Goal: Communication & Community: Answer question/provide support

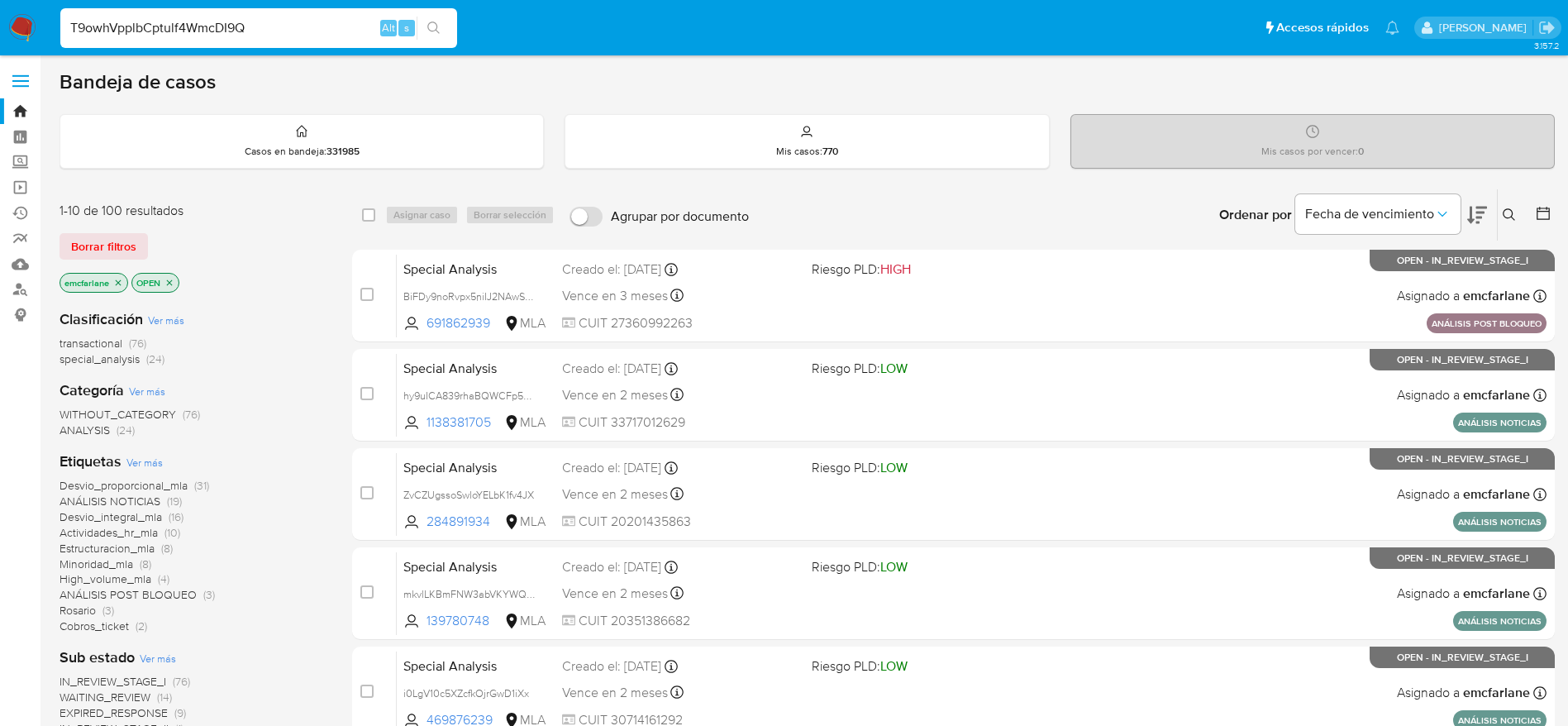
type input "T9owhVpplbCptulf4WmcDI9Q"
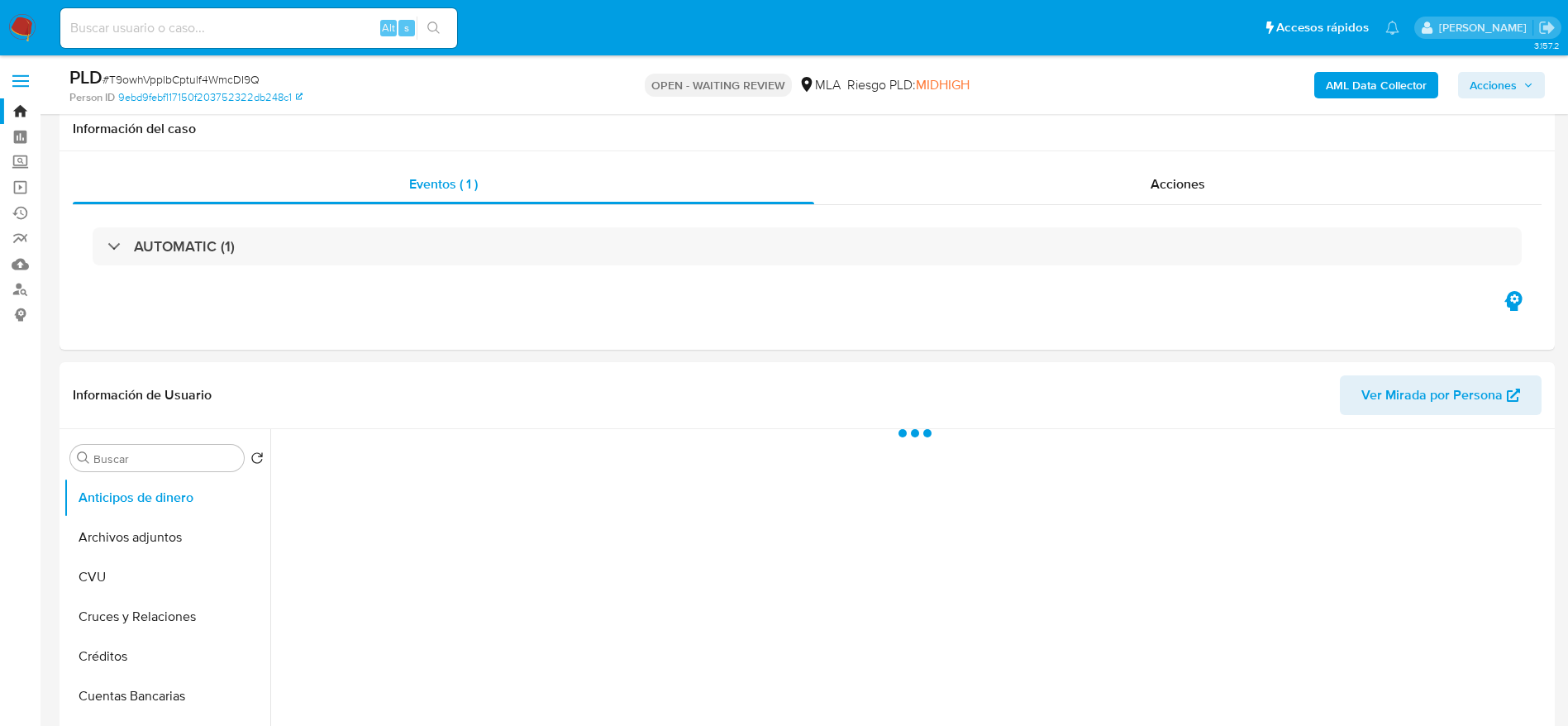
scroll to position [496, 0]
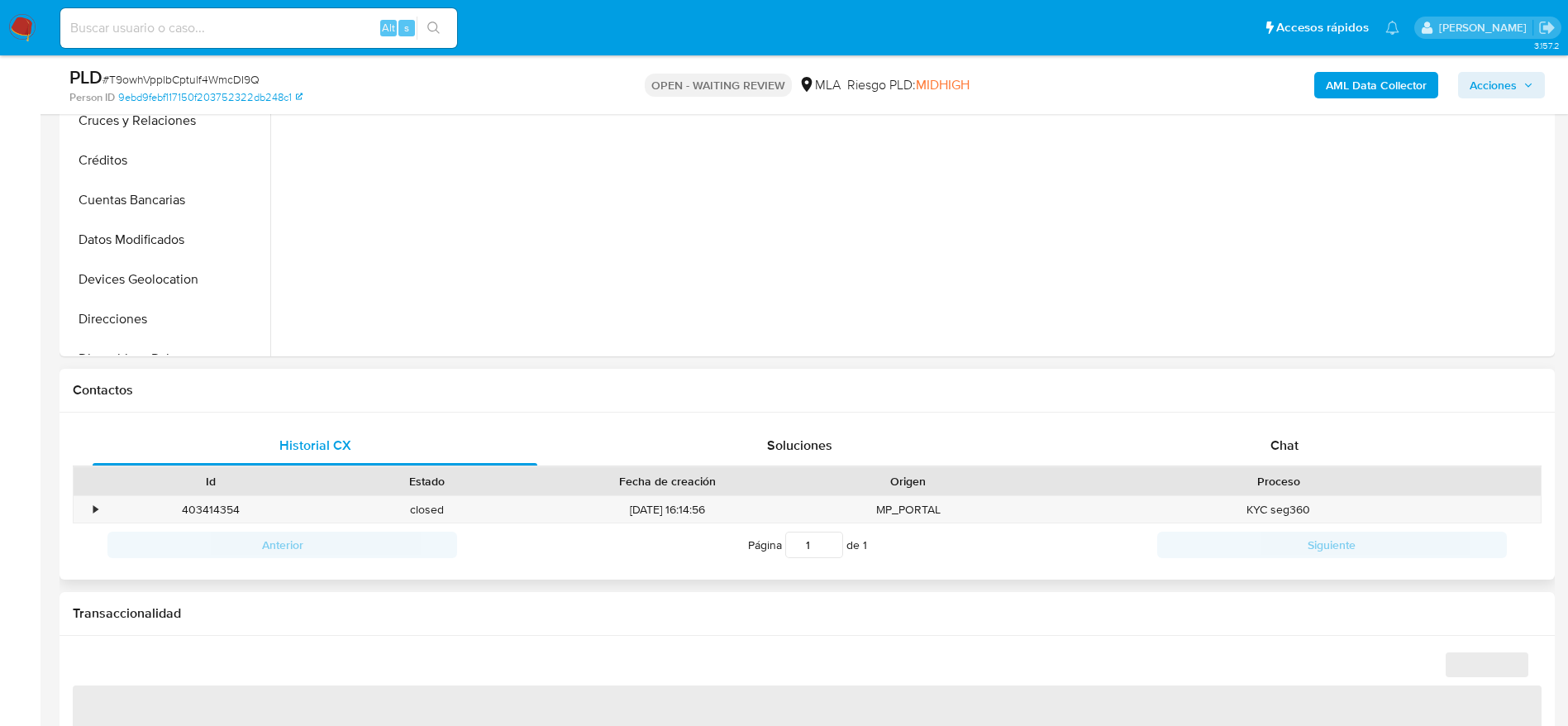
drag, startPoint x: 1265, startPoint y: 423, endPoint x: 1127, endPoint y: 451, distance: 140.8
click at [1265, 424] on div "Historial CX Soluciones Chat Id Estado Fecha de creación Origen Proceso • 40341…" at bounding box center [807, 496] width 1496 height 168
select select "10"
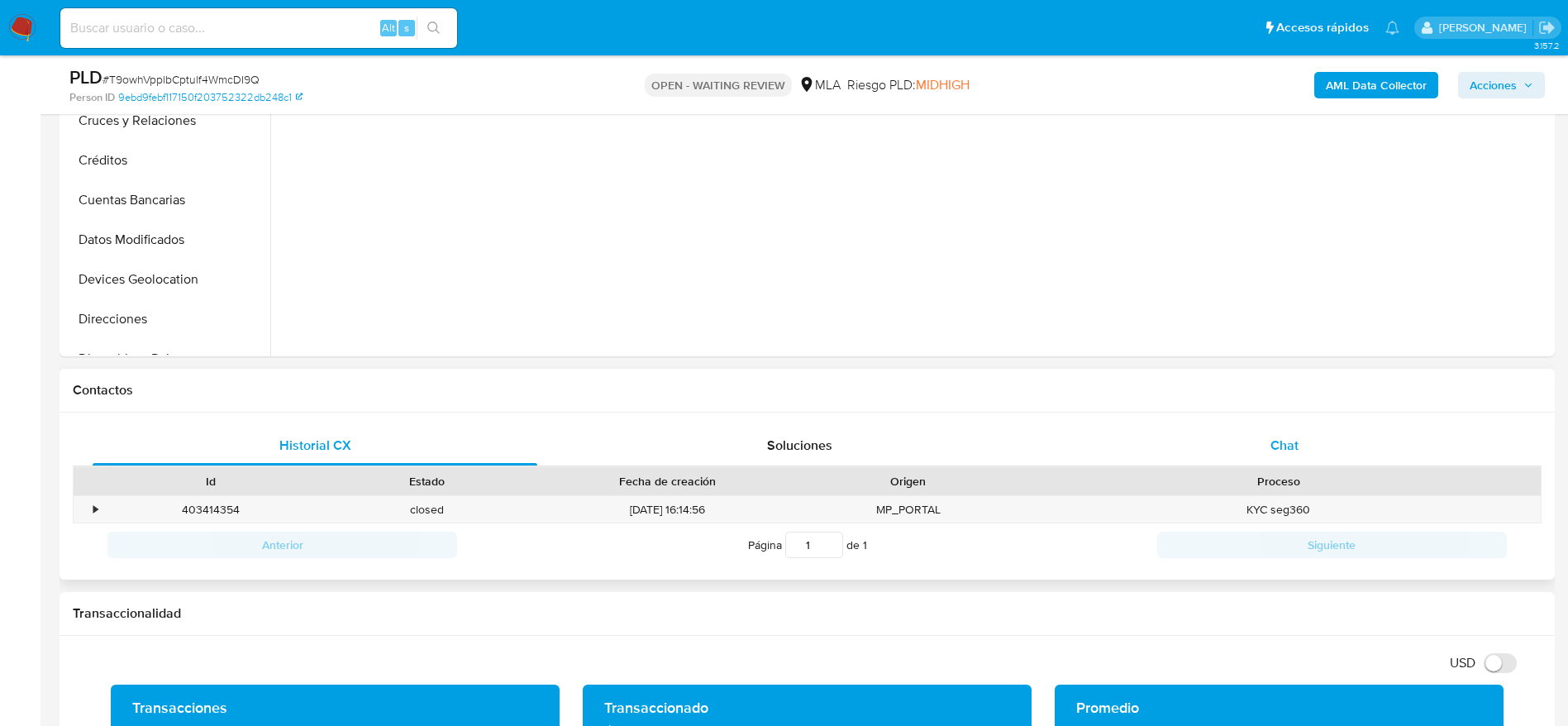
click at [1323, 442] on div "Chat" at bounding box center [1285, 445] width 445 height 40
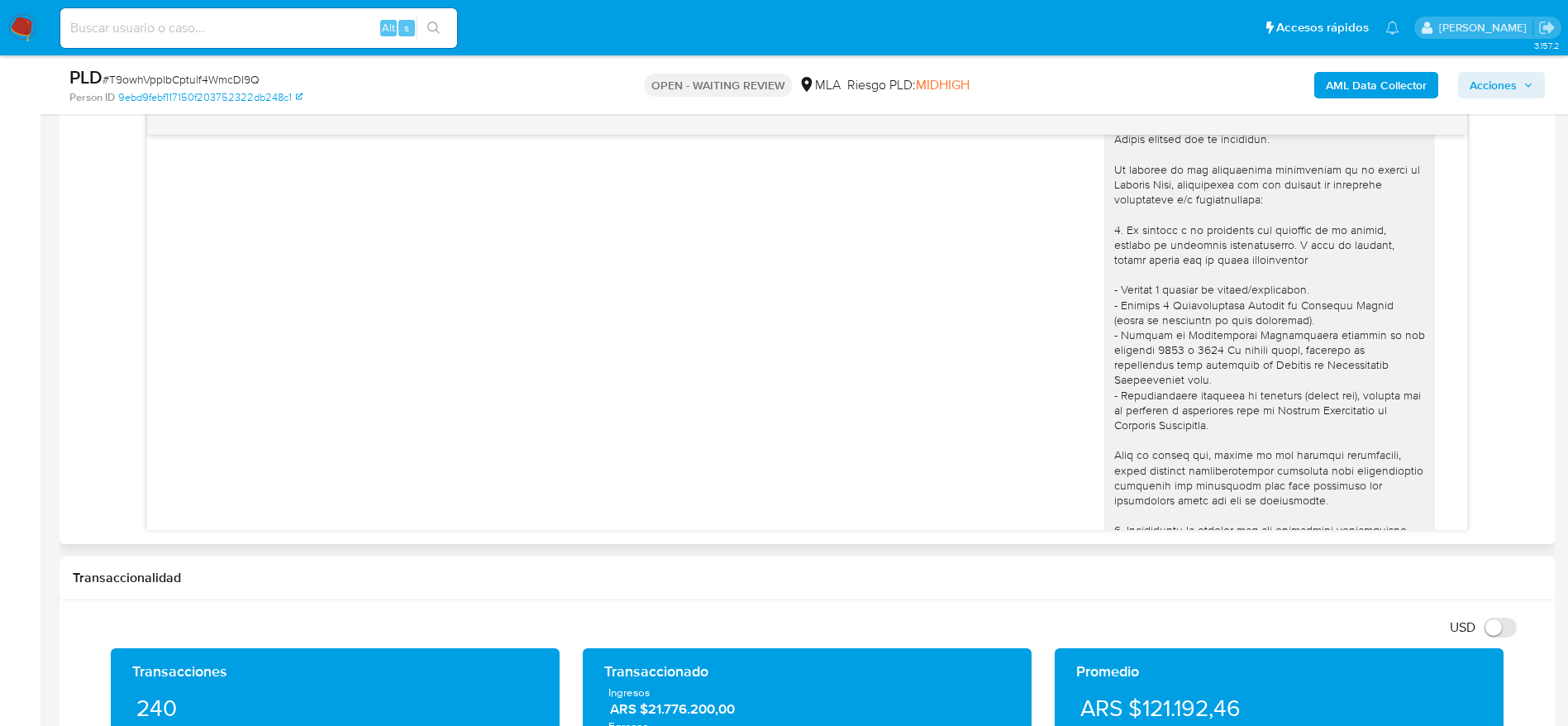
scroll to position [1737, 0]
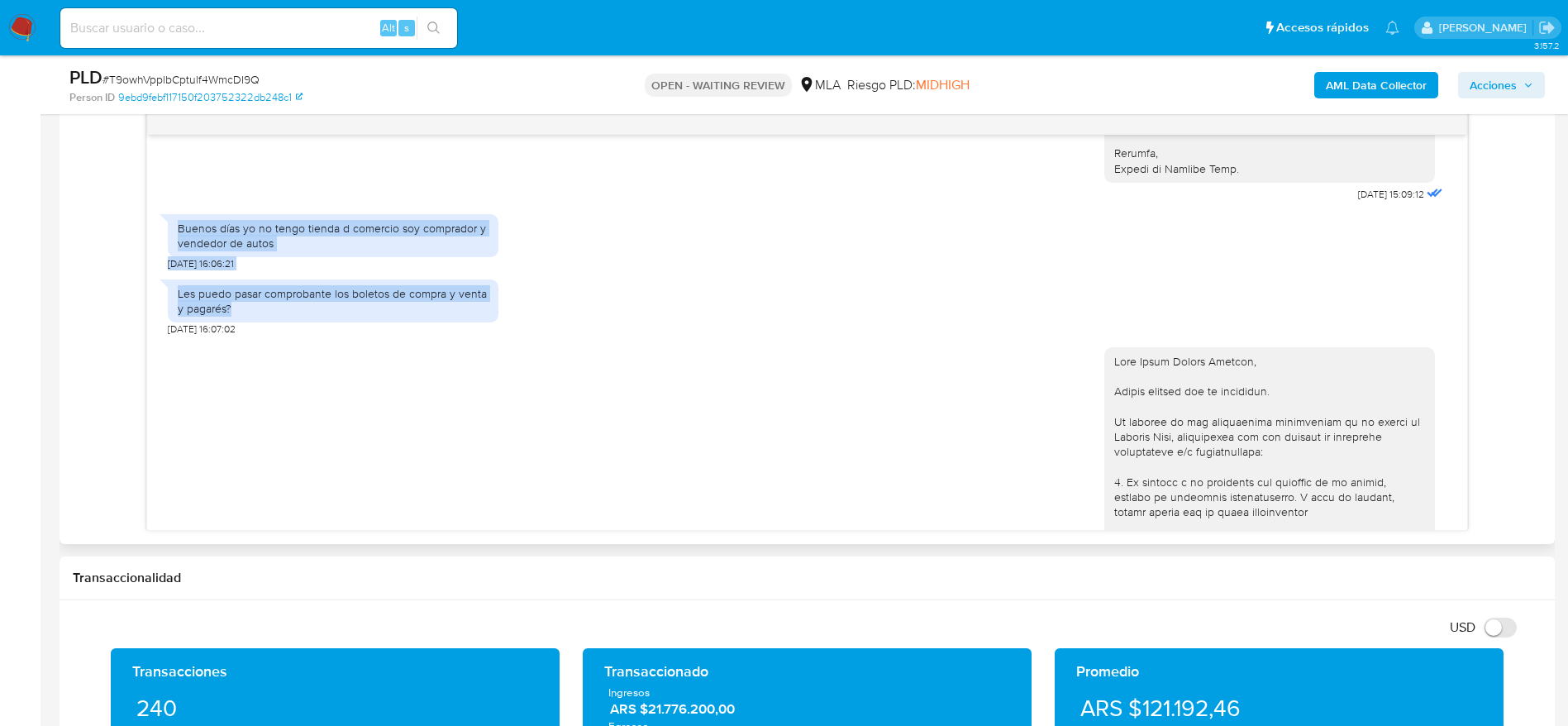
drag, startPoint x: 169, startPoint y: 247, endPoint x: 230, endPoint y: 338, distance: 109.6
click at [230, 338] on div "17/07/2025 19:48:23 No entiendo todo eso 19/07/2025 15:50:58 02/09/2025 15:09:1…" at bounding box center [807, 333] width 1320 height 396
click at [230, 316] on div "Les puedo pasar comprobante los boletos de compra y venta y pagarés?" at bounding box center [333, 301] width 311 height 30
drag, startPoint x: 263, startPoint y: 272, endPoint x: 302, endPoint y: 280, distance: 39.8
click at [302, 257] on div "Buenos días yo no tengo tienda d comercio soy comprador y vendedor de autos" at bounding box center [333, 236] width 331 height 43
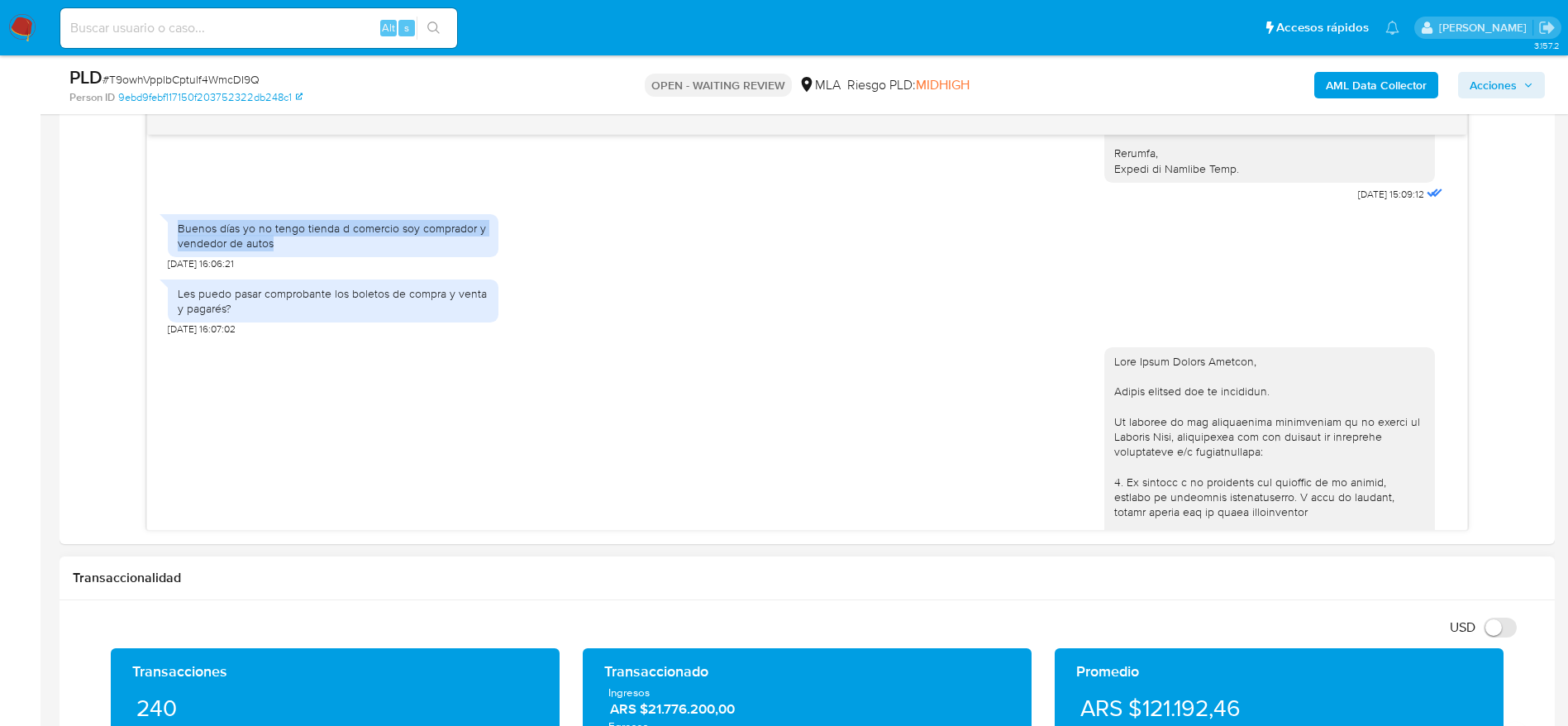
copy div "Buenos días yo no tengo tienda d comercio soy comprador y vendedor de autos"
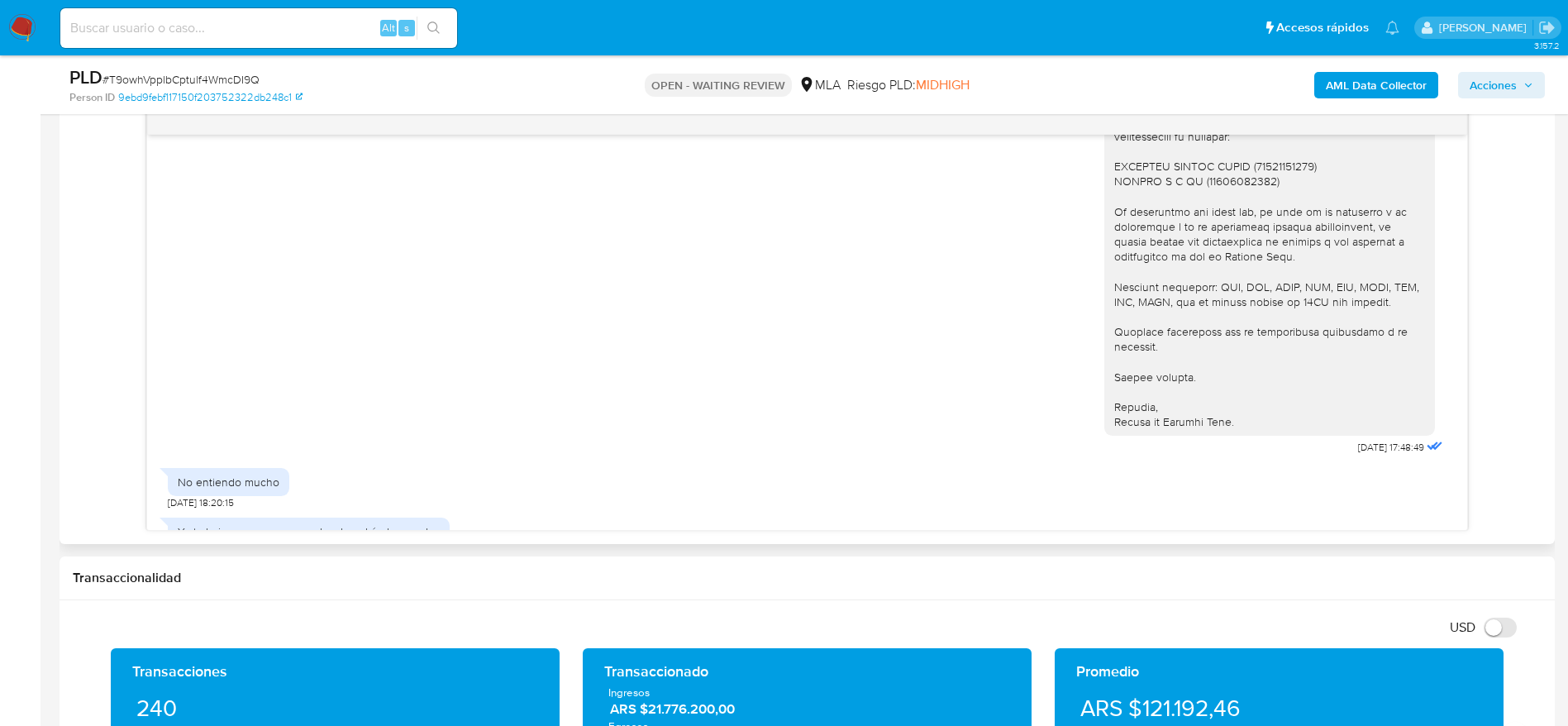
scroll to position [2482, 0]
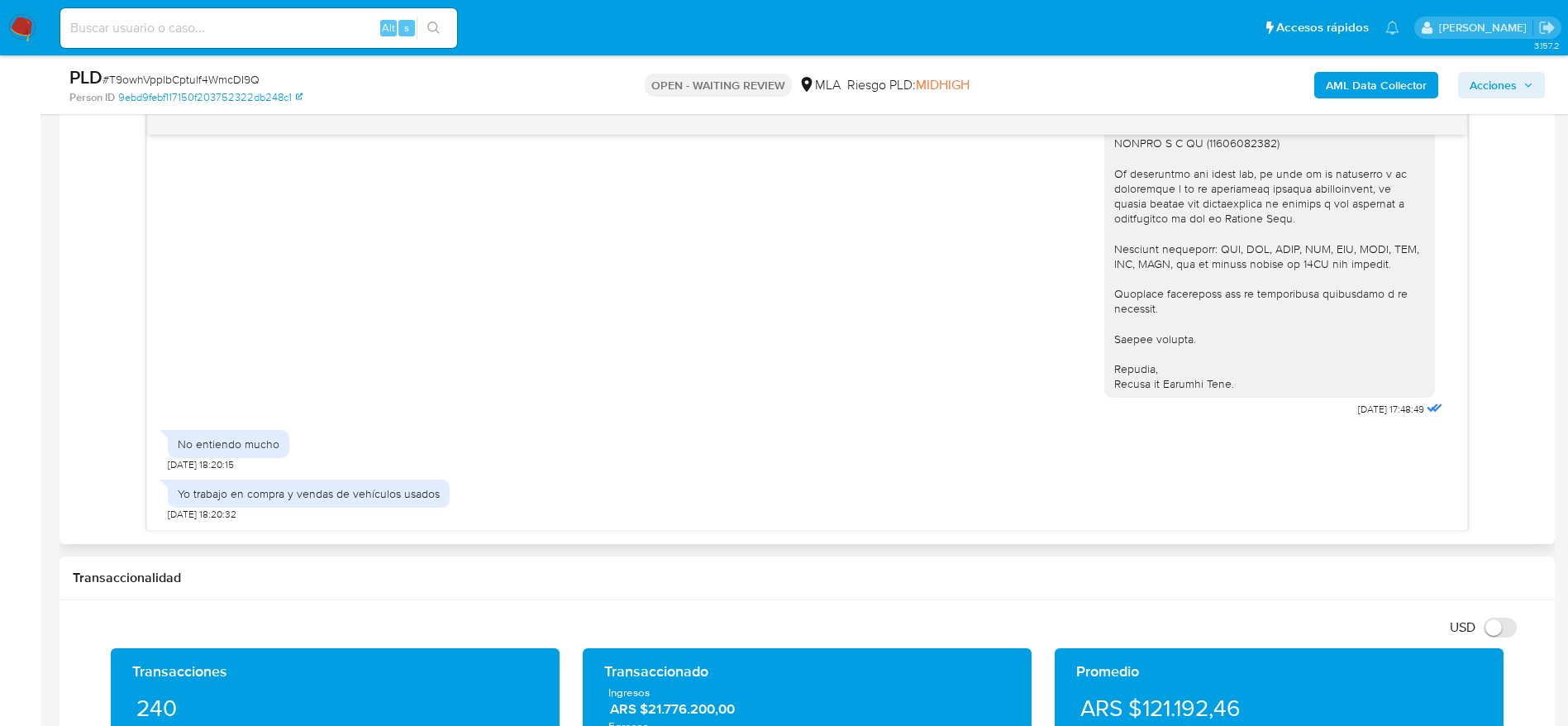
click at [314, 489] on div "Yo trabajo en compra y vendas de vehículos usados" at bounding box center [308, 494] width 262 height 15
copy div "Yo trabajo en compra y vendas de vehículos usados"
click at [146, 78] on span "# T9owhVpplbCptulf4WmcDI9Q" at bounding box center [181, 79] width 157 height 17
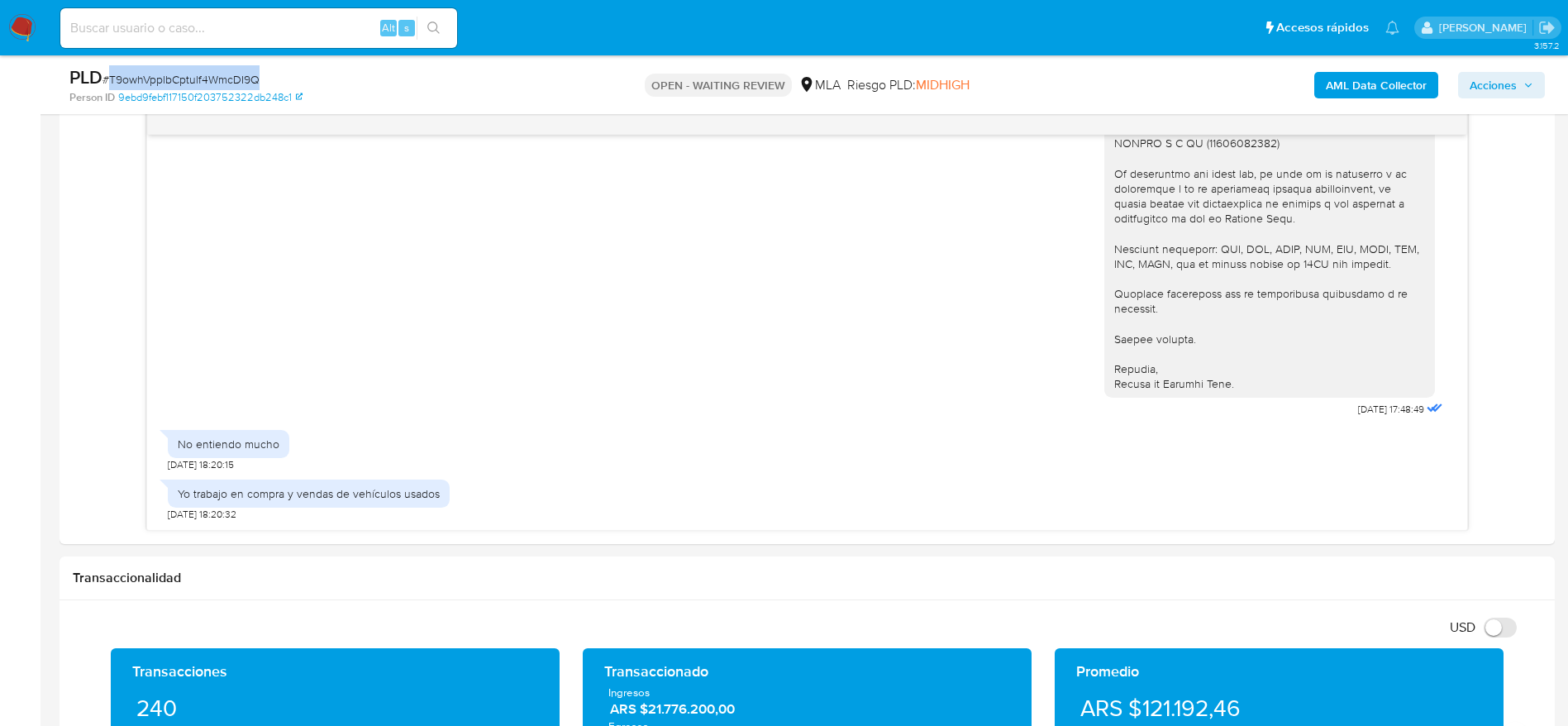
click at [146, 78] on span "# T9owhVpplbCptulf4WmcDI9Q" at bounding box center [181, 79] width 157 height 17
copy span "T9owhVpplbCptulf4WmcDI9Q"
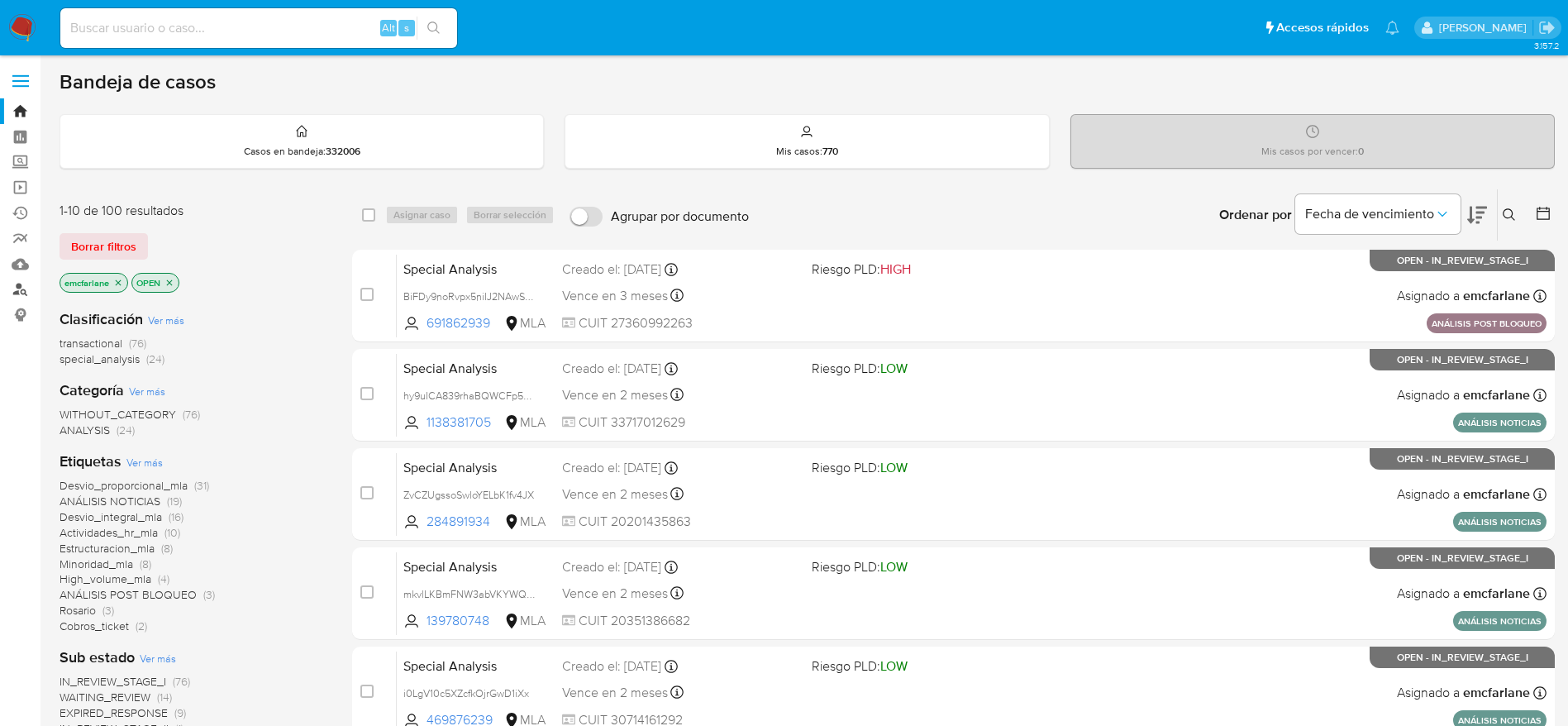
click at [19, 287] on link "Buscador de personas" at bounding box center [98, 290] width 197 height 26
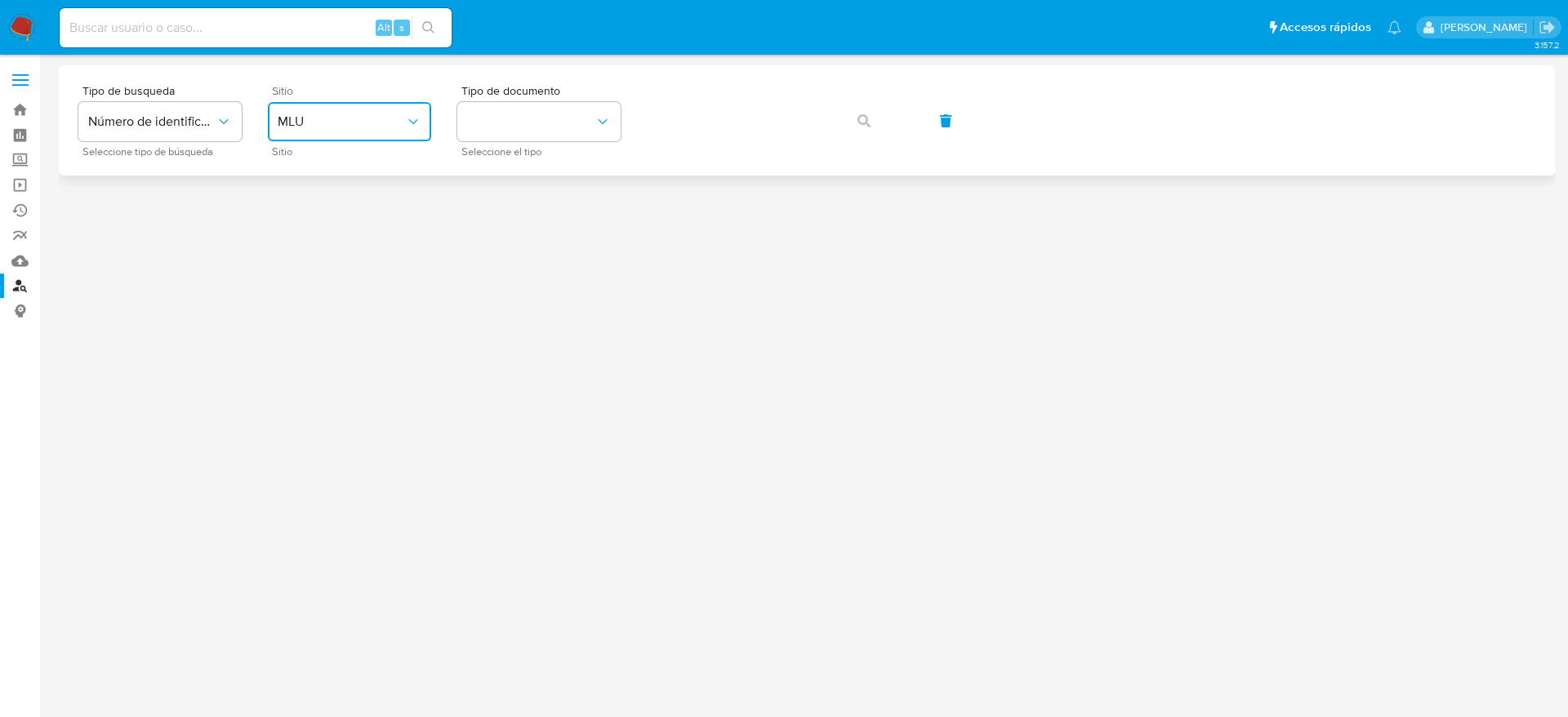
click at [388, 119] on span "MLU" at bounding box center [341, 121] width 127 height 17
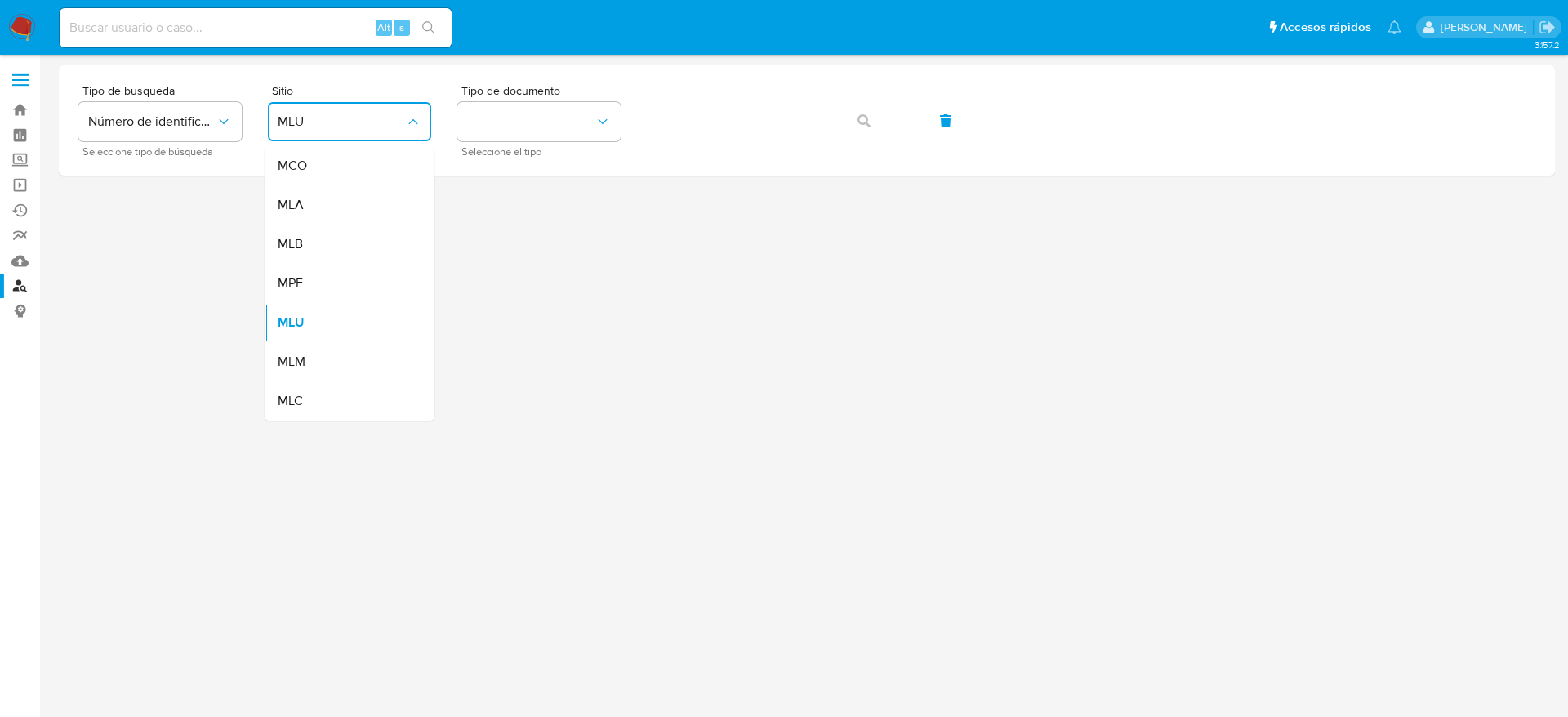
click at [290, 203] on span "MLA" at bounding box center [290, 205] width 26 height 17
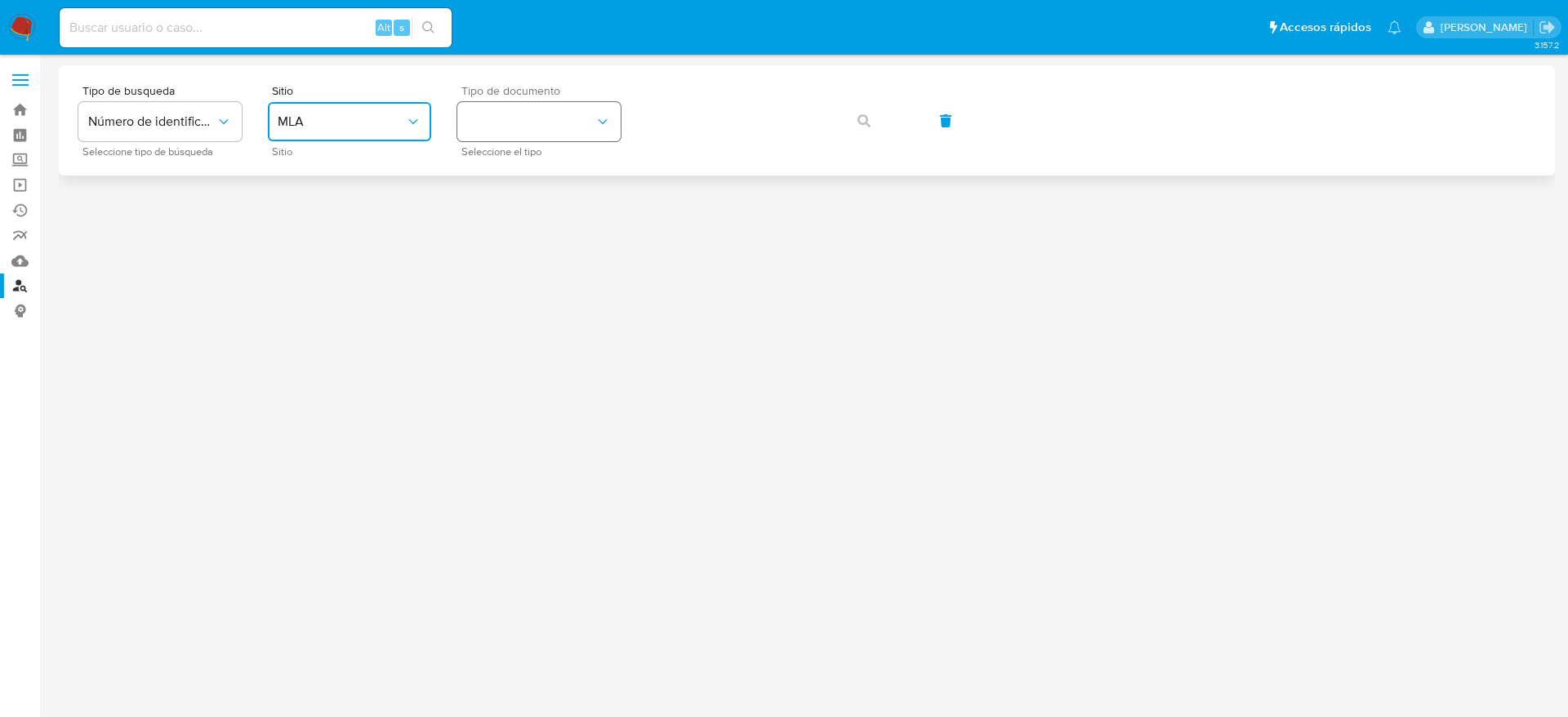
click at [541, 128] on button "identificationType" at bounding box center [538, 121] width 163 height 39
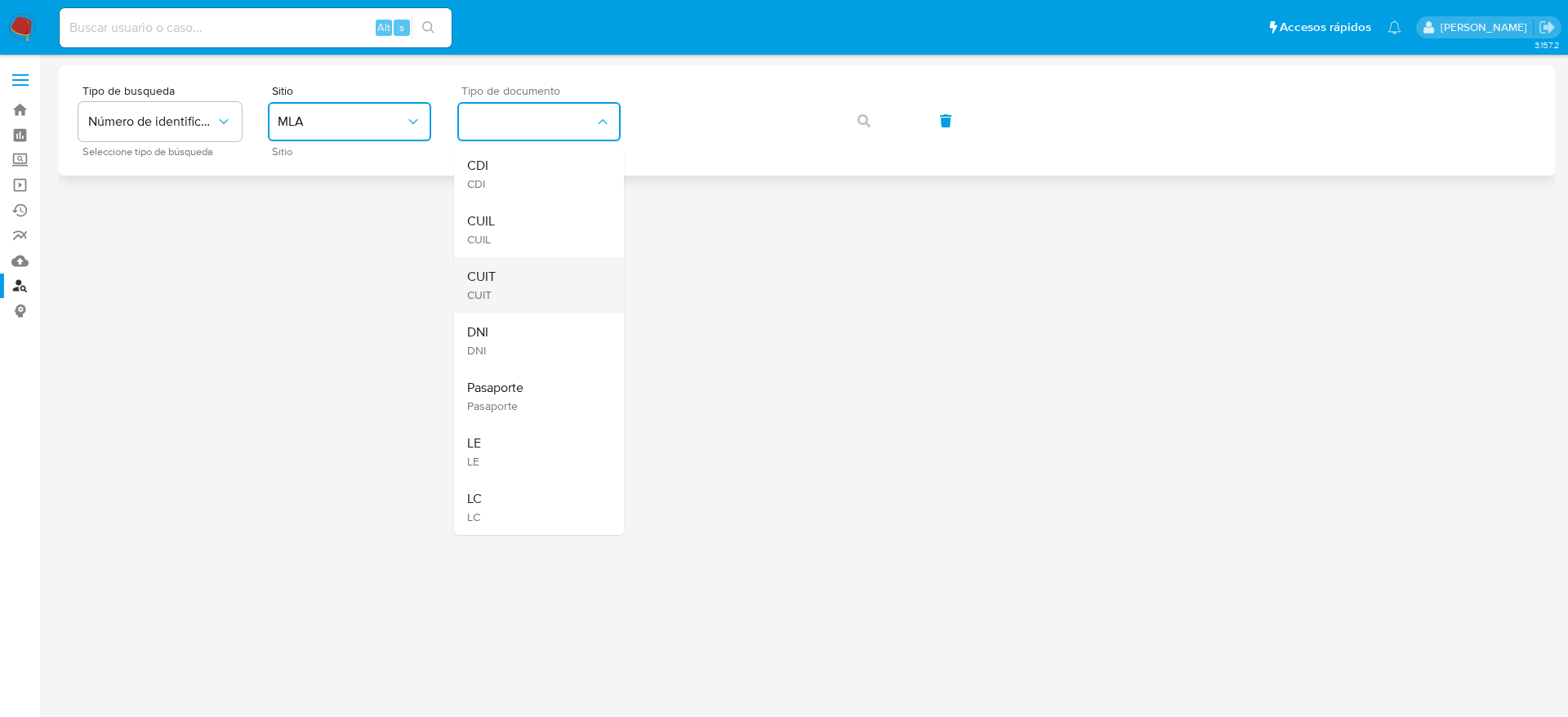
click at [533, 278] on div "CUIT CUIT" at bounding box center [535, 285] width 134 height 56
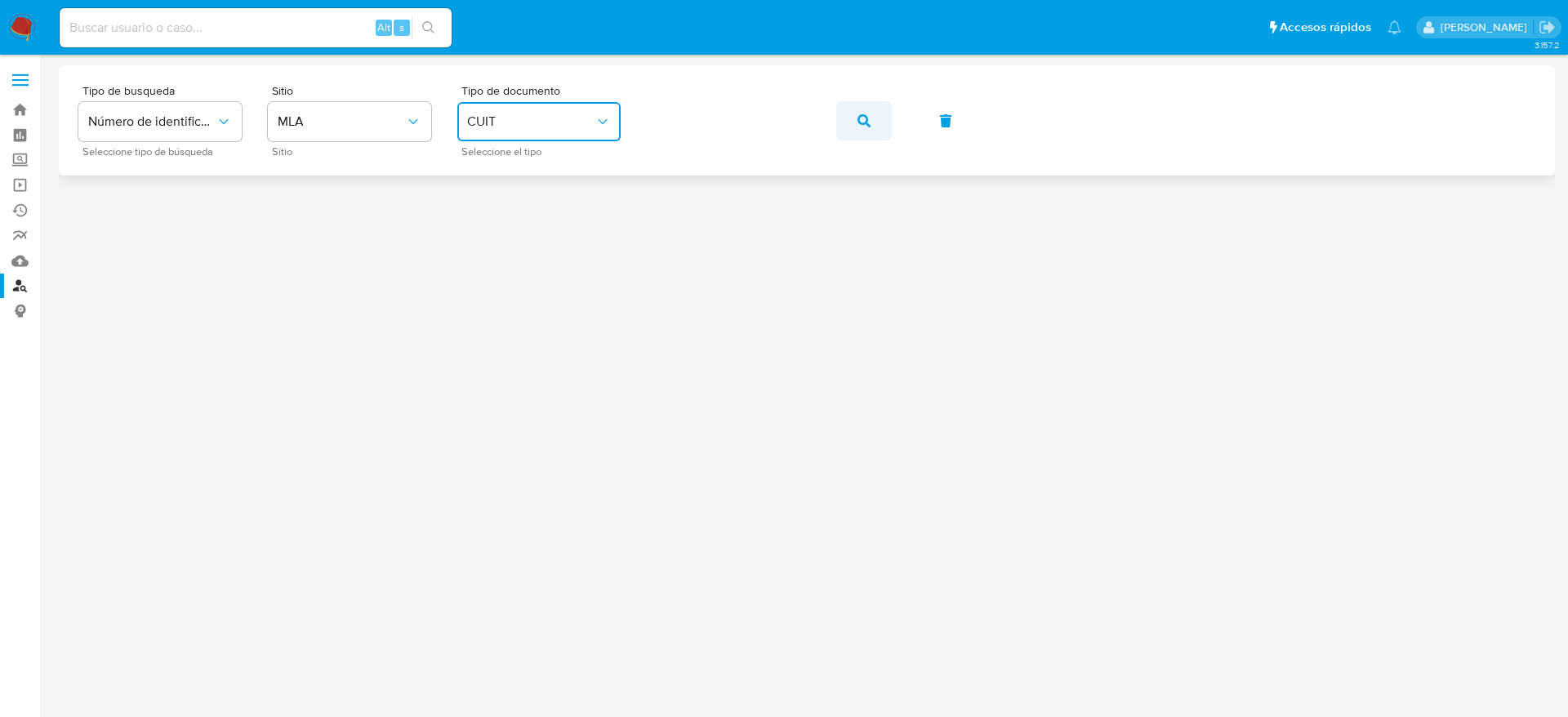
click at [867, 116] on icon "button" at bounding box center [863, 120] width 13 height 13
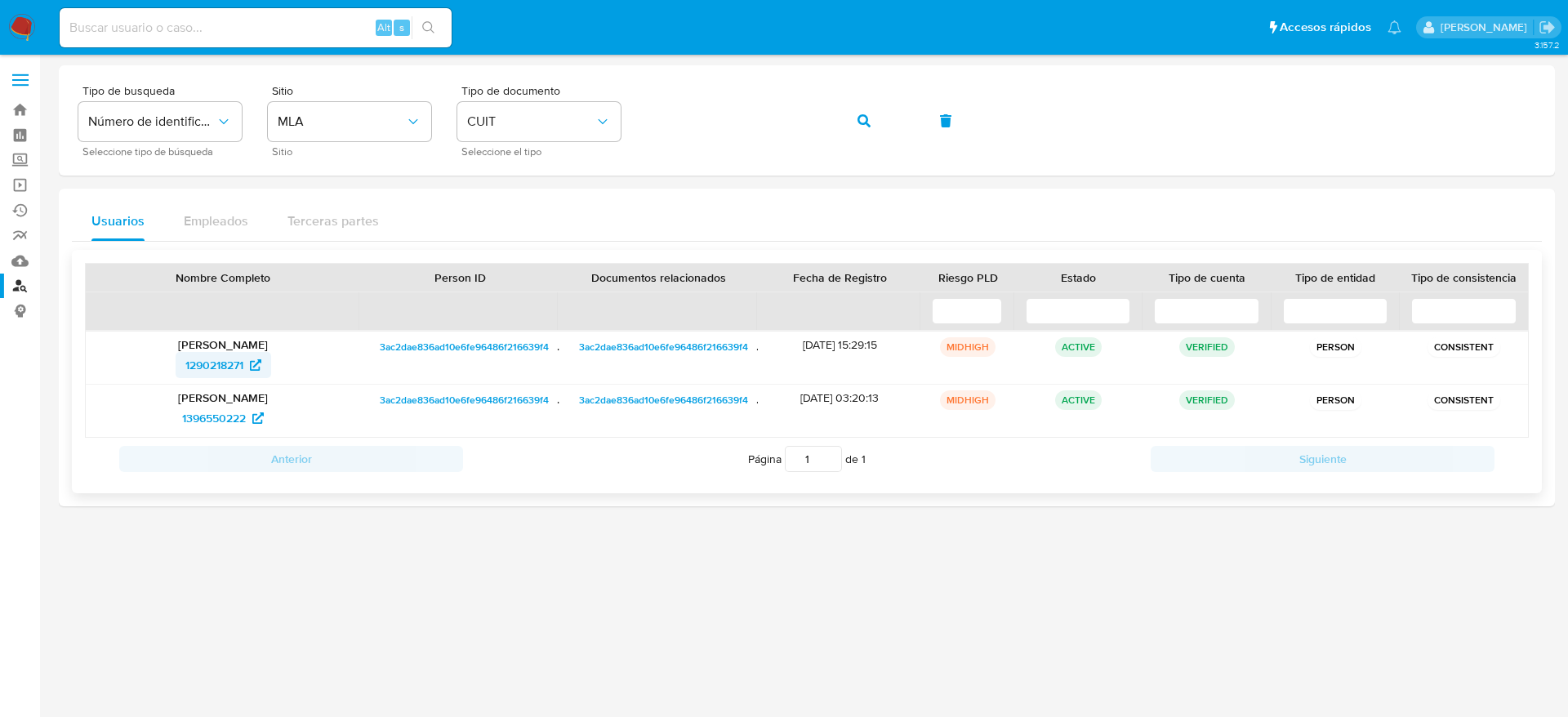
click at [209, 371] on span "1290218271" at bounding box center [215, 365] width 58 height 26
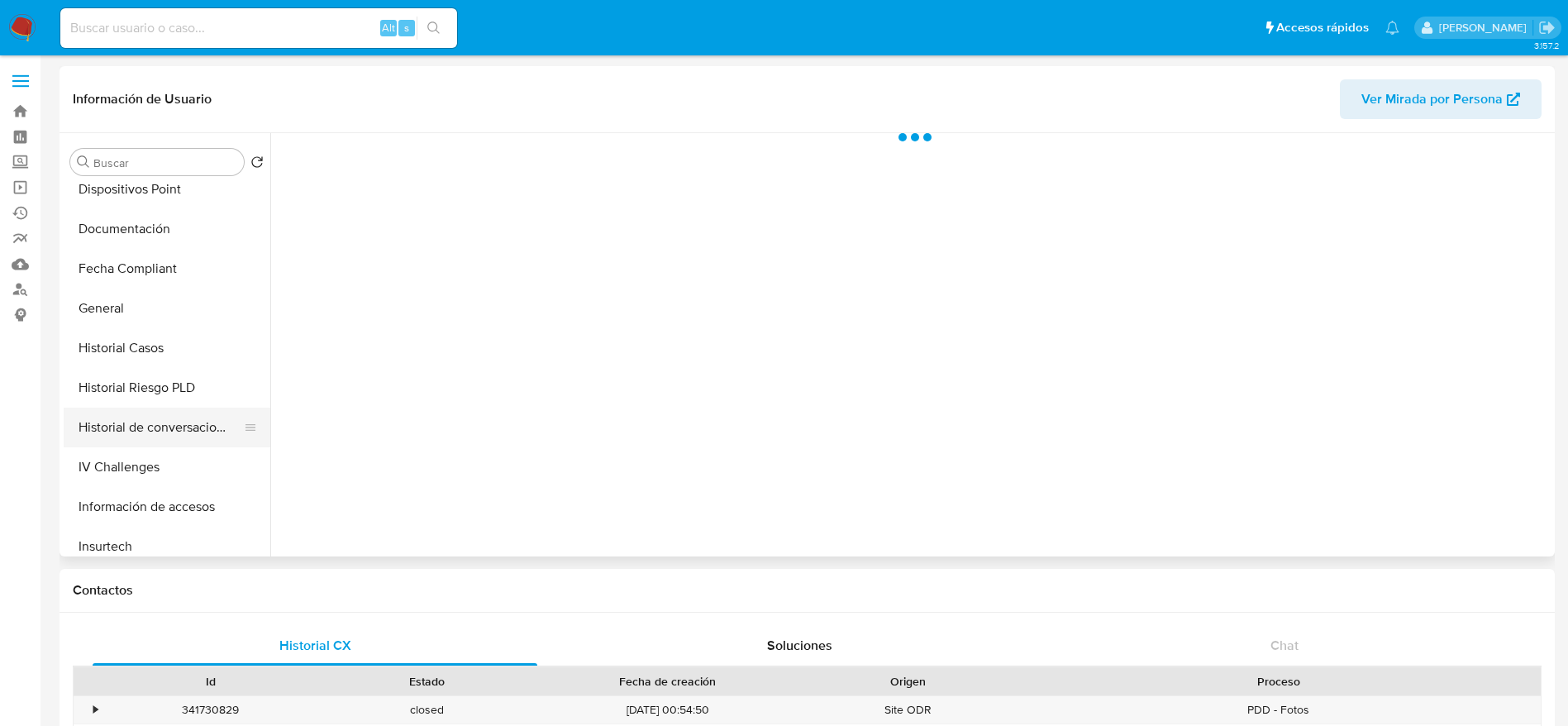
scroll to position [372, 0]
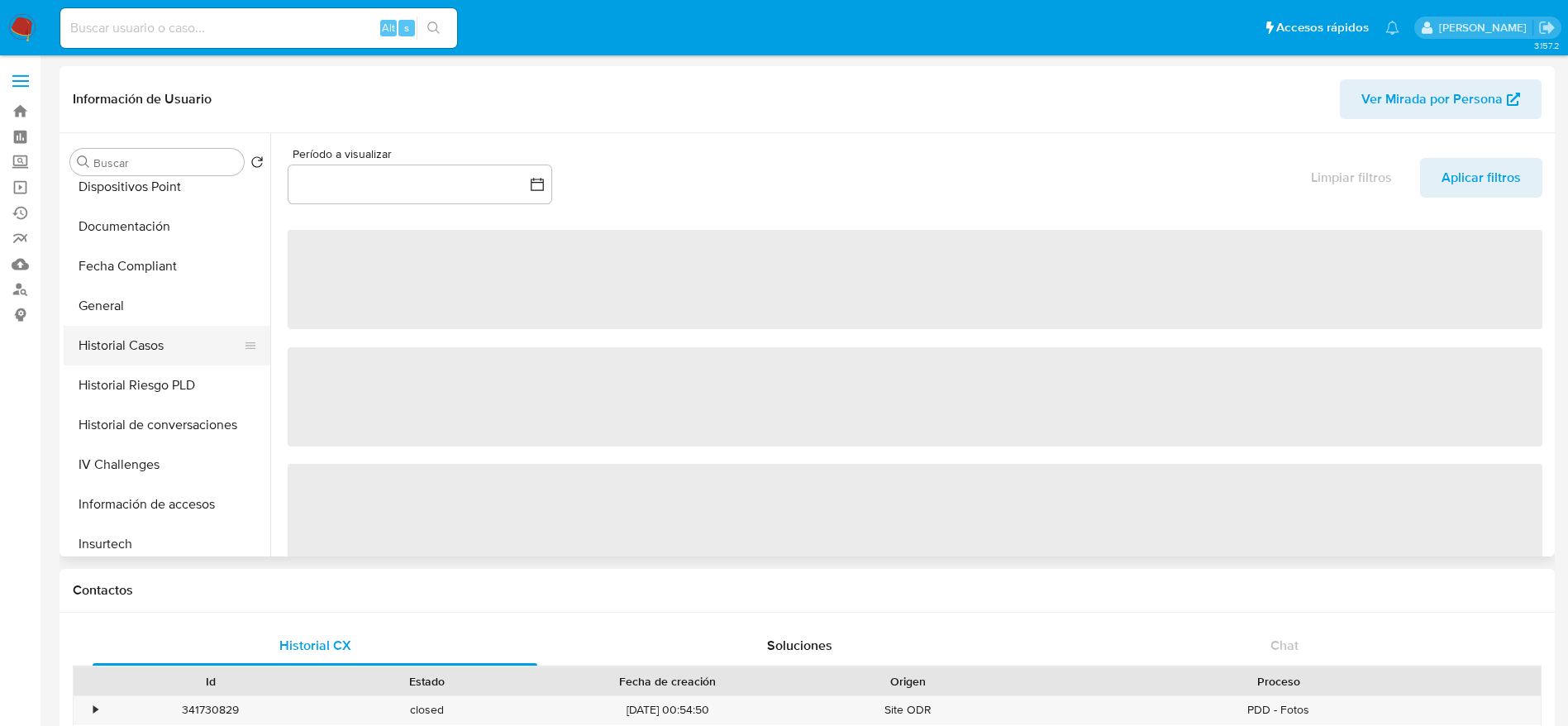
drag, startPoint x: 143, startPoint y: 359, endPoint x: 185, endPoint y: 329, distance: 51.6
click at [143, 360] on button "Historial Casos" at bounding box center [160, 345] width 193 height 40
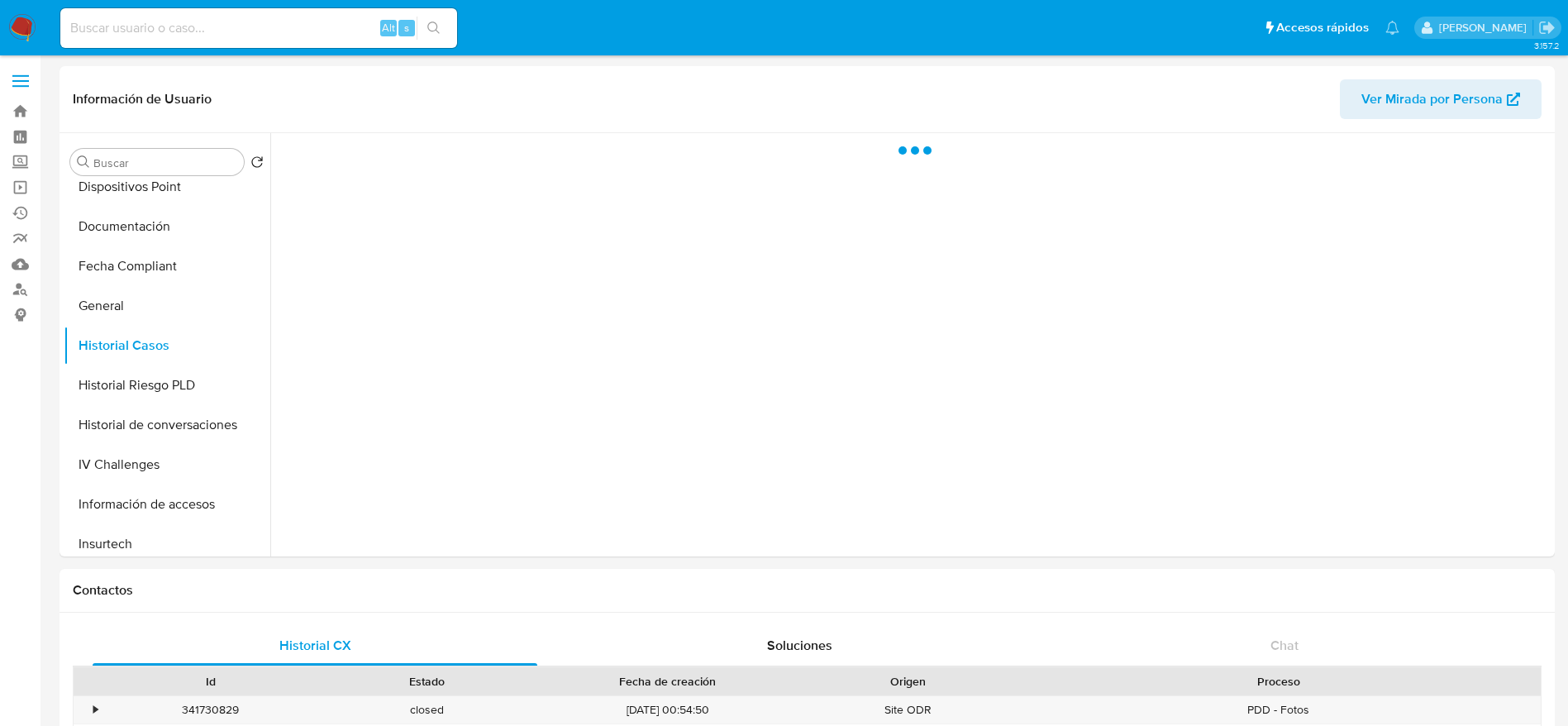
select select "10"
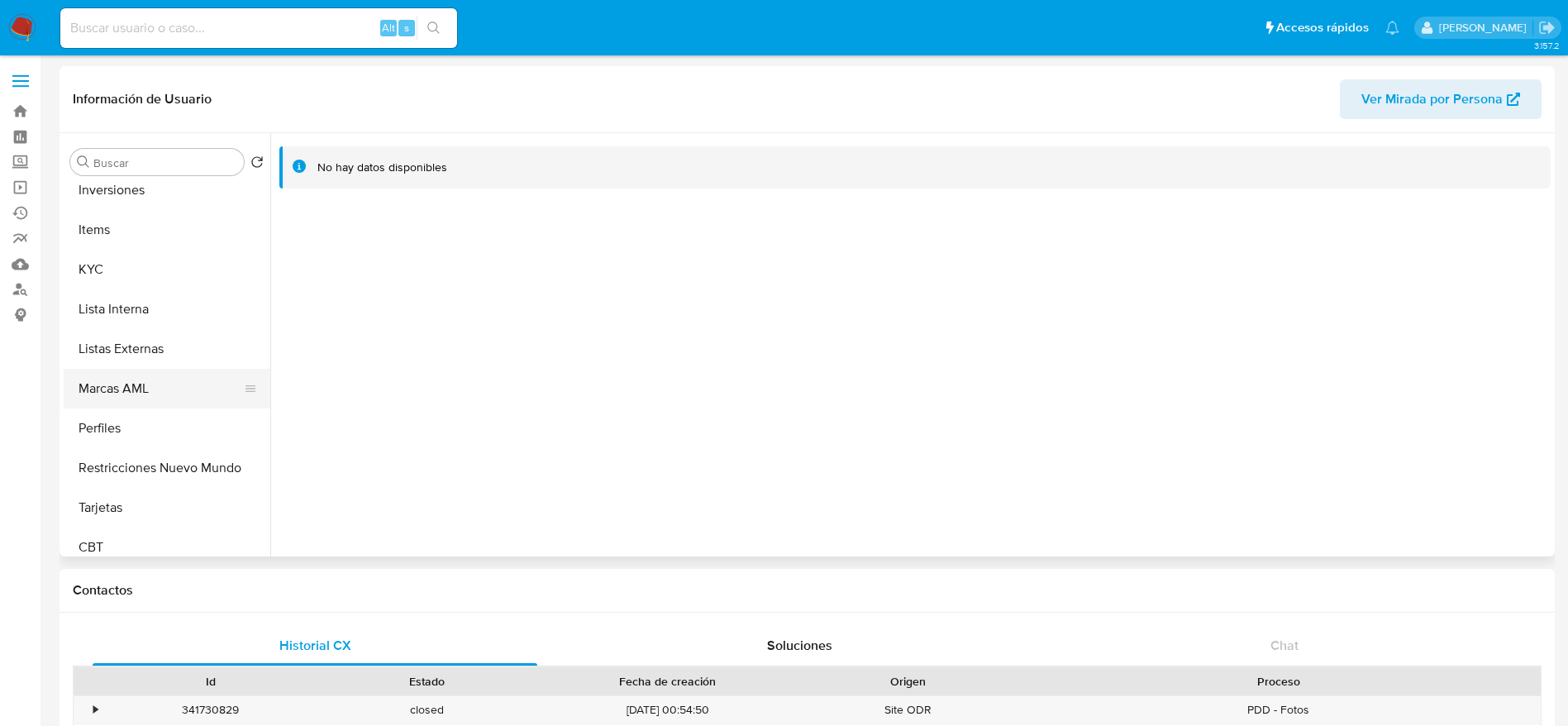
scroll to position [778, 0]
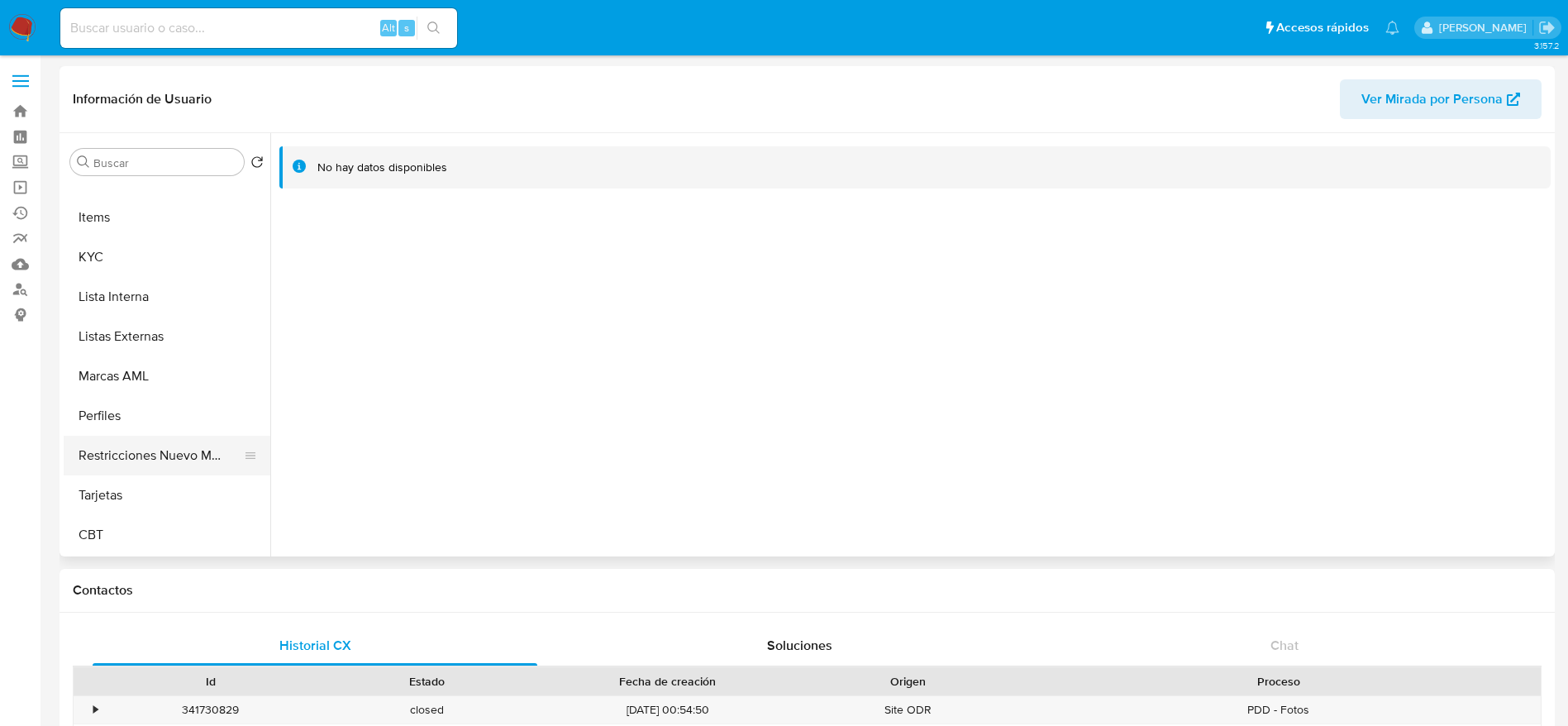
click at [173, 455] on button "Restricciones Nuevo Mundo" at bounding box center [160, 455] width 193 height 40
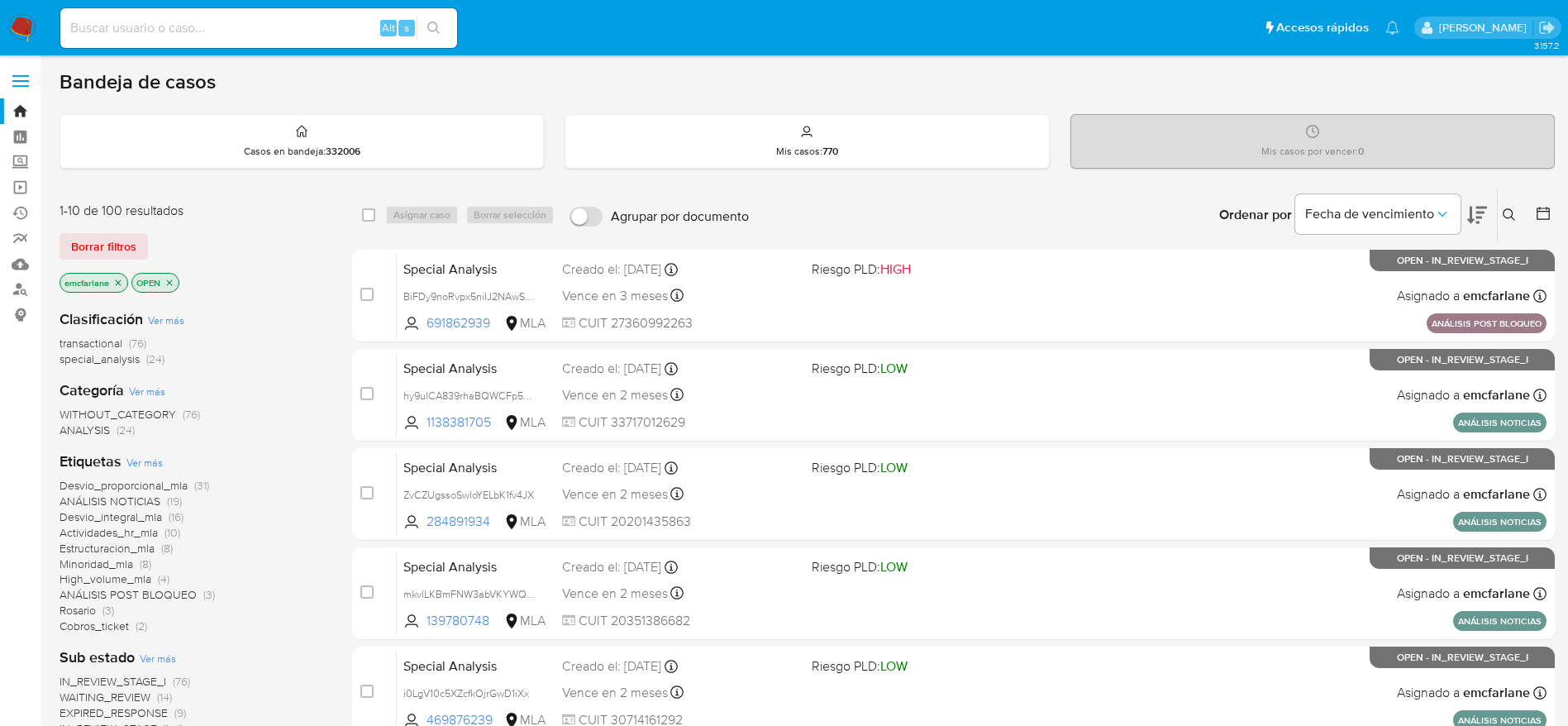
click at [104, 242] on span "Borrar filtros" at bounding box center [104, 246] width 65 height 23
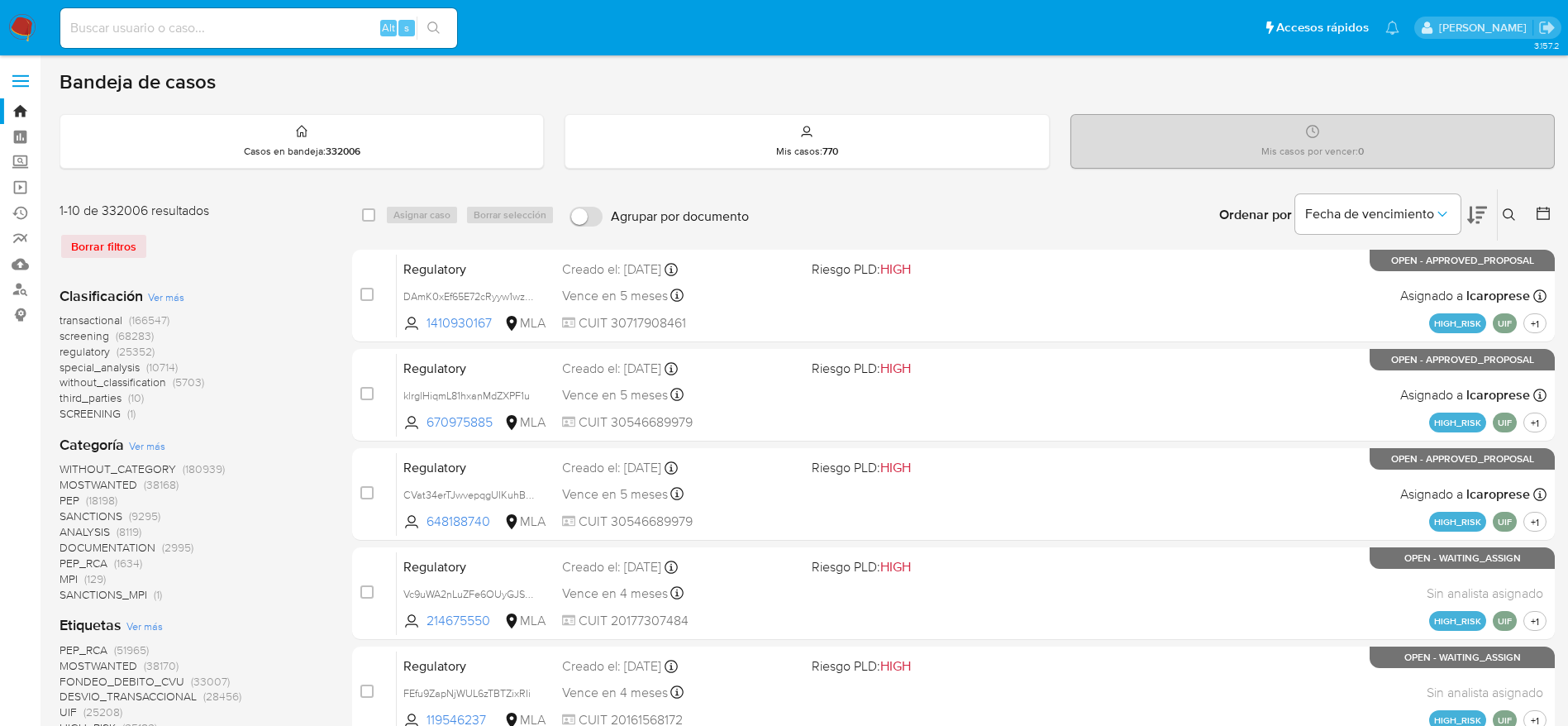
click at [1512, 205] on button at bounding box center [1511, 215] width 27 height 19
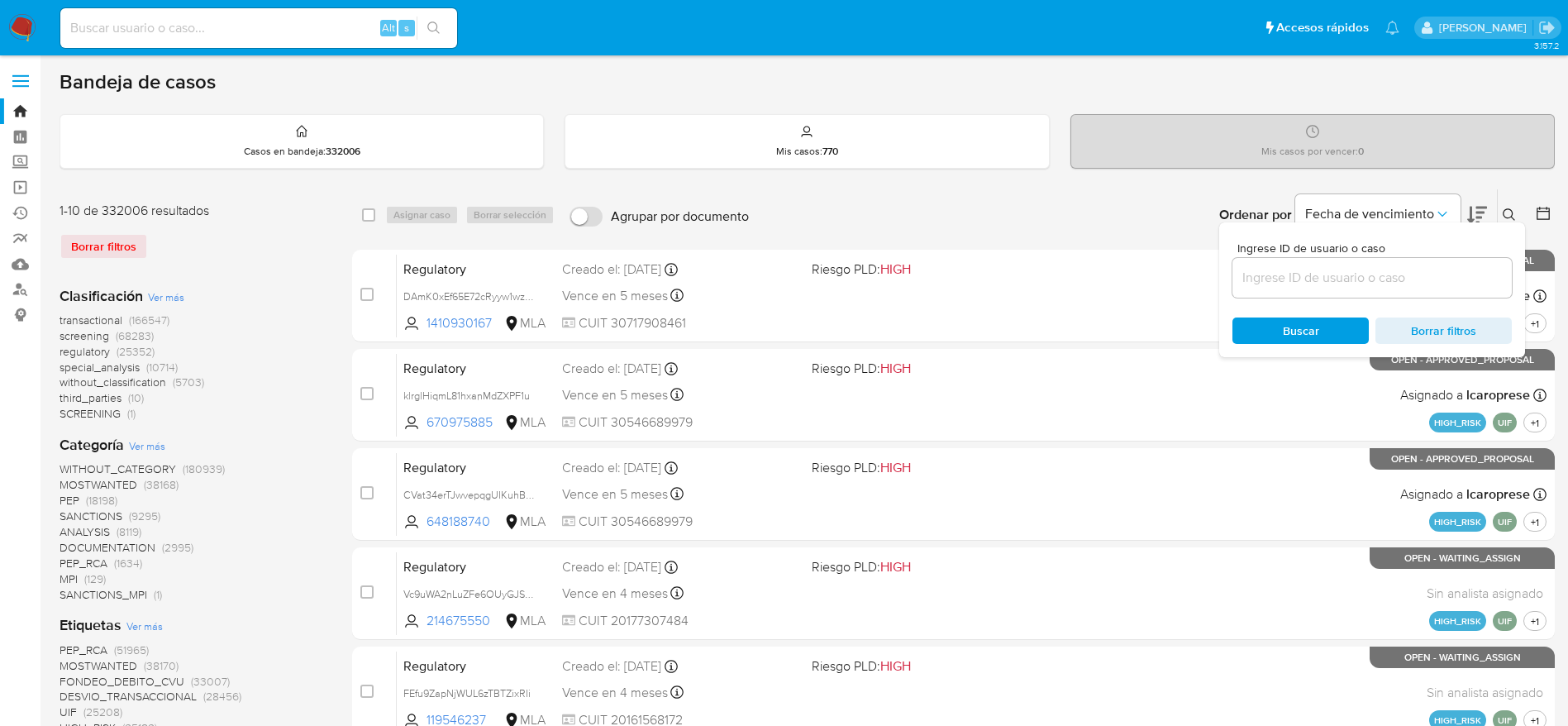
drag, startPoint x: 1397, startPoint y: 265, endPoint x: 1377, endPoint y: 297, distance: 37.7
click at [1397, 264] on div at bounding box center [1372, 277] width 279 height 40
click at [1373, 284] on input at bounding box center [1372, 277] width 279 height 21
paste input "T9owhVpplbCptulf4WmcDI9Q"
type input "T9owhVpplbCptulf4WmcDI9Q"
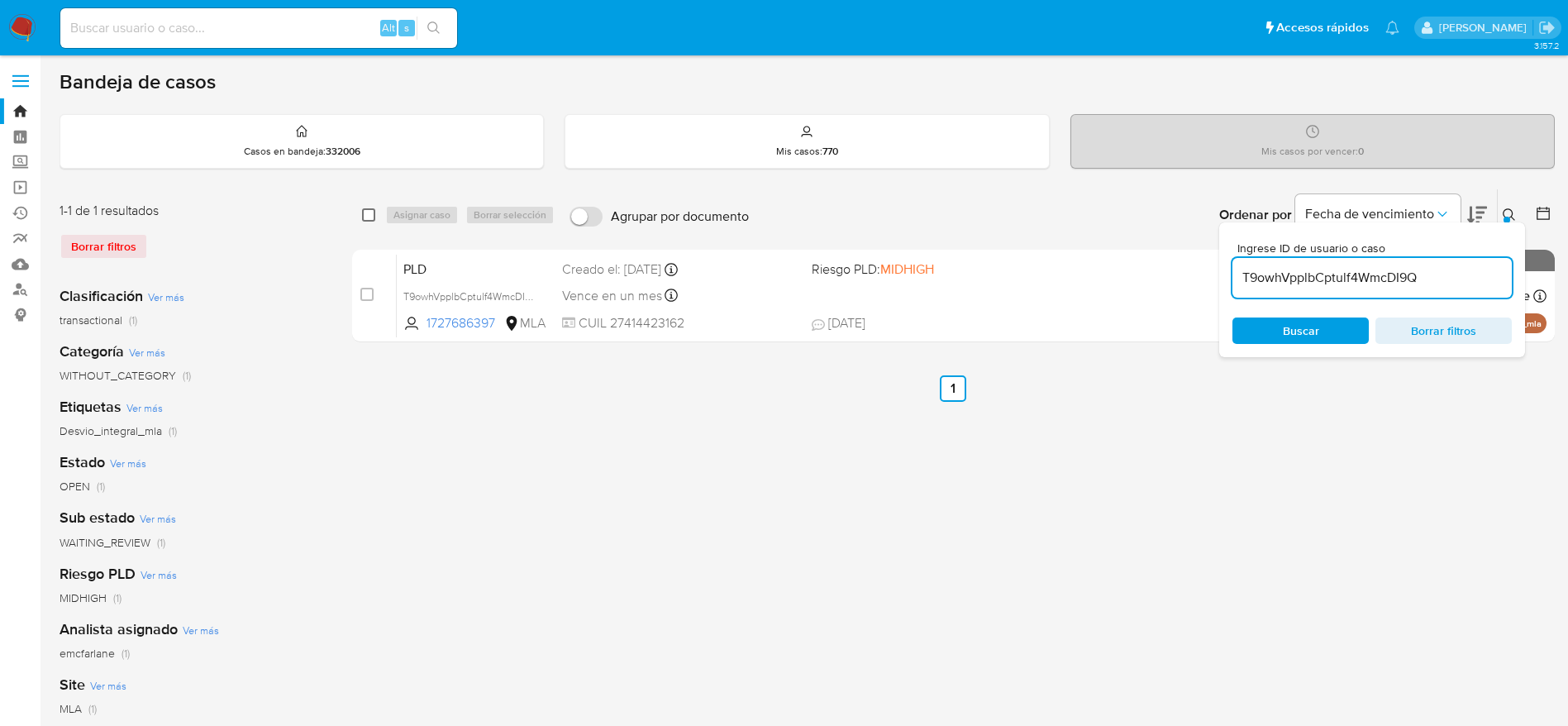
click at [369, 219] on input "checkbox" at bounding box center [368, 215] width 13 height 13
checkbox input "true"
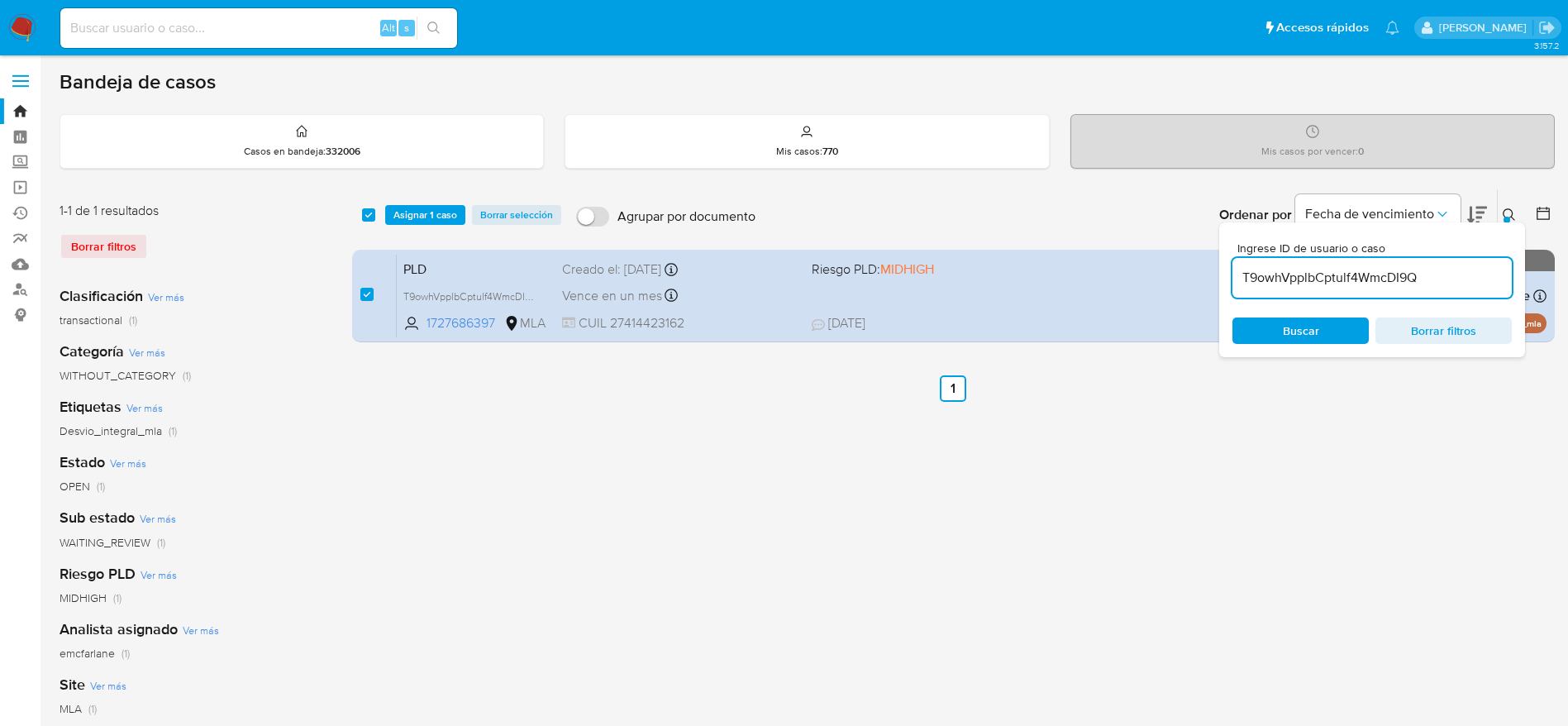
click at [418, 227] on div "select-all-cases-checkbox Asignar 1 caso Borrar selección Agrupar por documento…" at bounding box center [954, 215] width 1202 height 51
click at [427, 207] on span "Asignar 1 caso" at bounding box center [426, 215] width 64 height 17
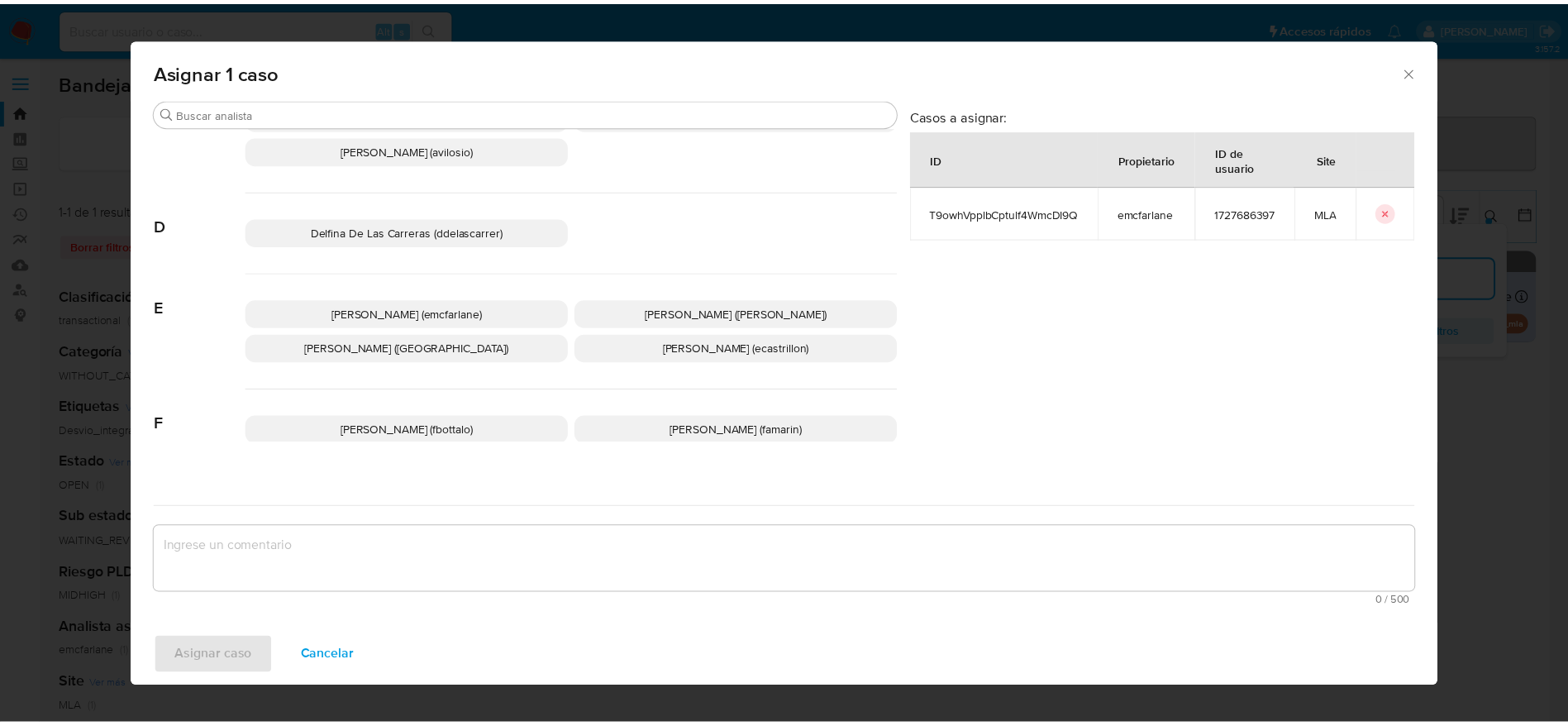
scroll to position [124, 0]
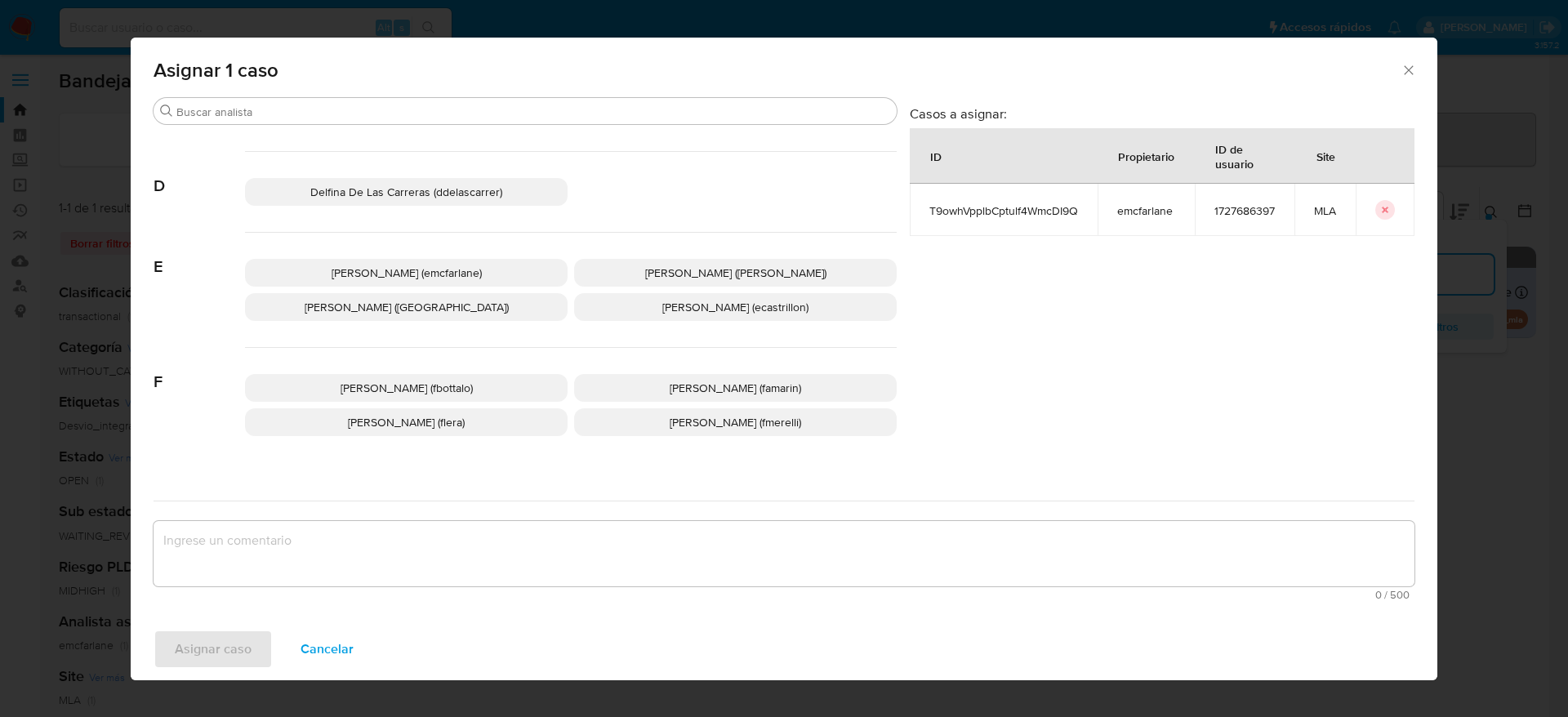
drag, startPoint x: 440, startPoint y: 262, endPoint x: 435, endPoint y: 273, distance: 12.1
click at [440, 261] on p "[PERSON_NAME] (emcfarlane)" at bounding box center [406, 273] width 323 height 28
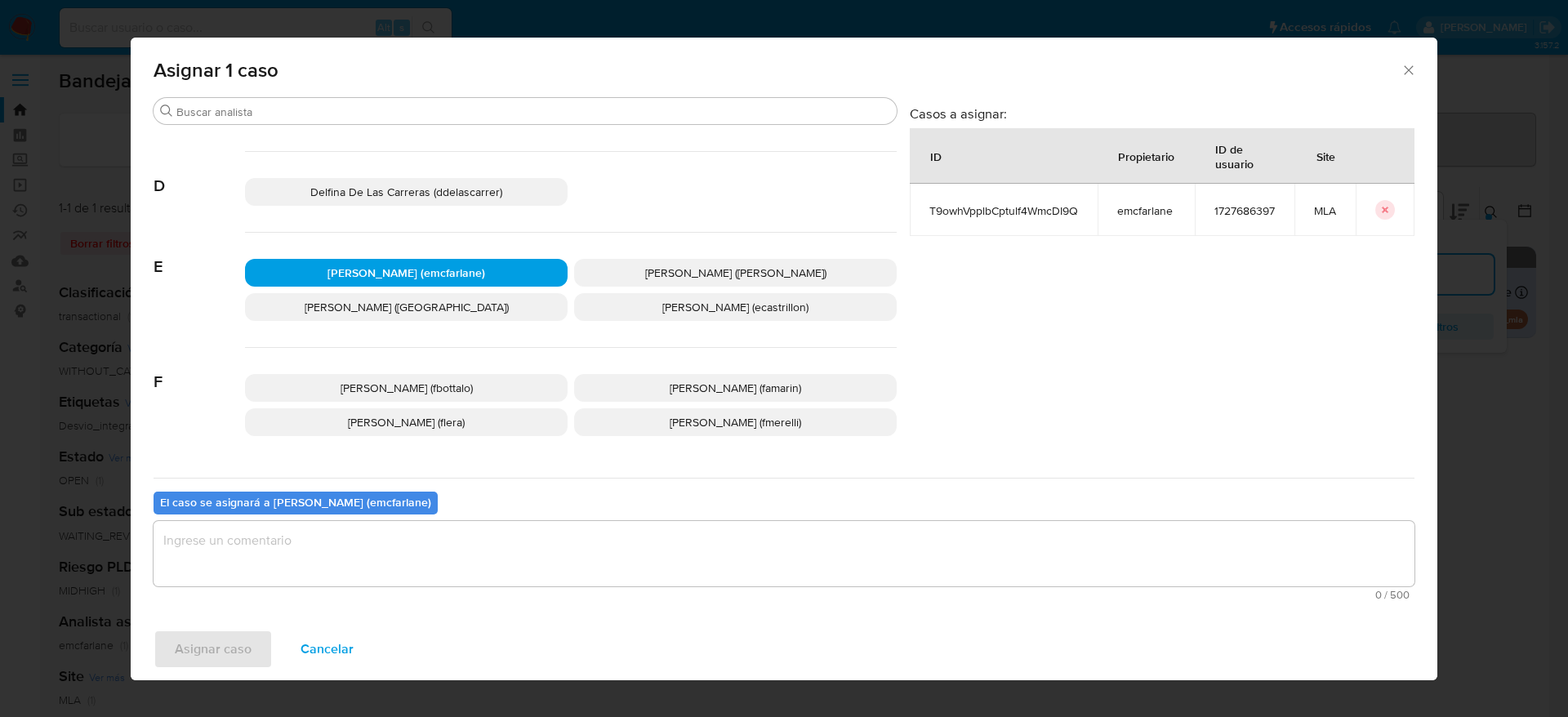
drag, startPoint x: 307, startPoint y: 569, endPoint x: 245, endPoint y: 609, distance: 73.8
click at [306, 570] on textarea "assign-modal" at bounding box center [784, 553] width 1261 height 65
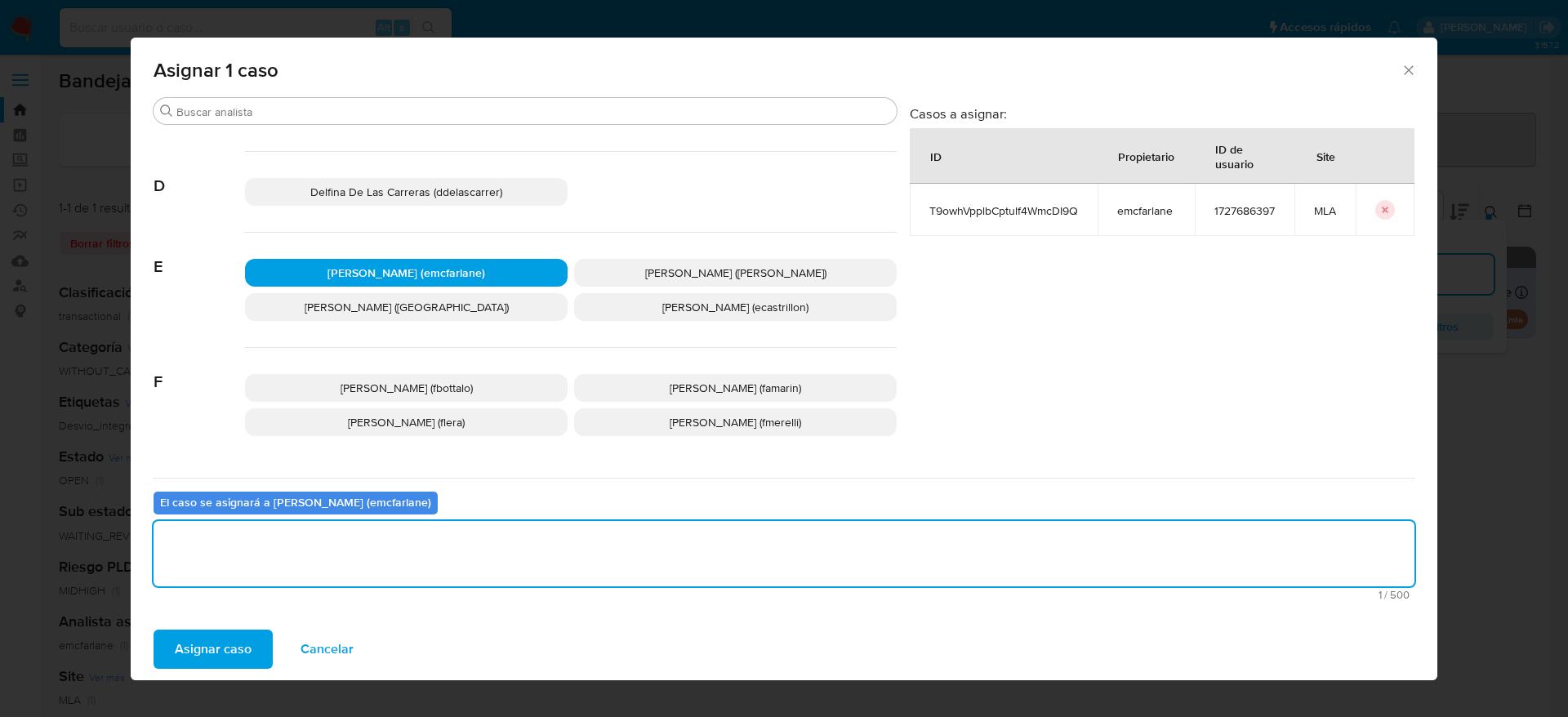
click at [224, 642] on span "Asignar caso" at bounding box center [213, 649] width 77 height 36
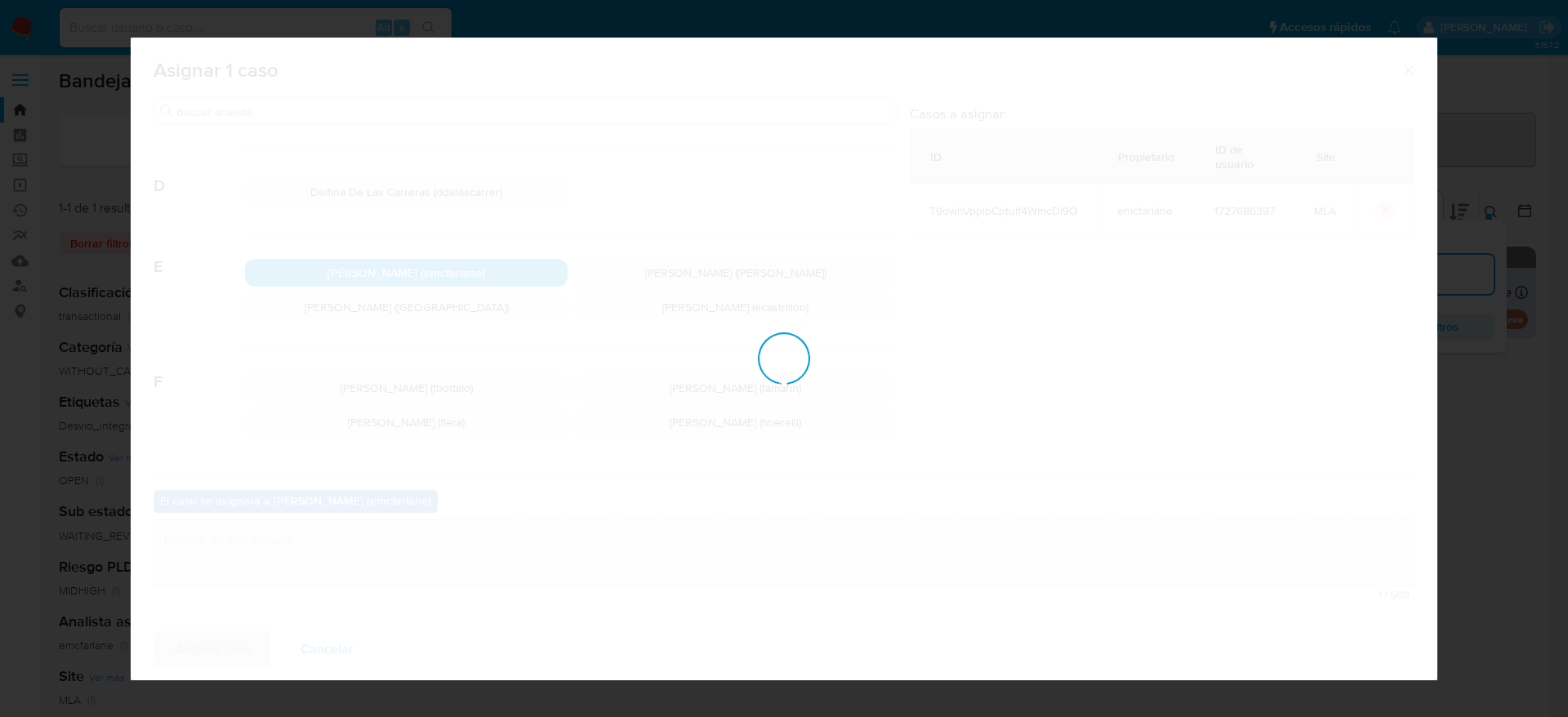
checkbox input "false"
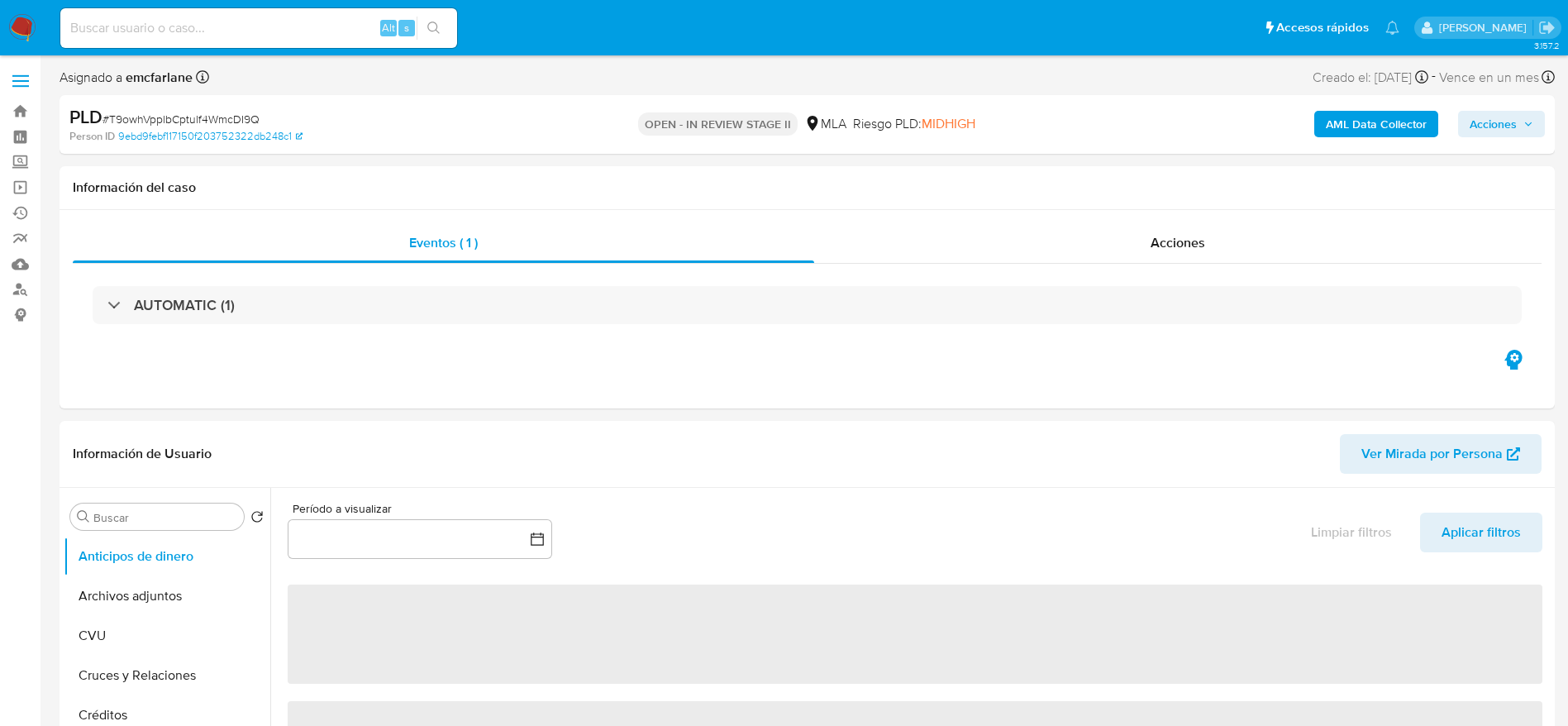
click at [1521, 126] on span "Acciones" at bounding box center [1502, 124] width 64 height 23
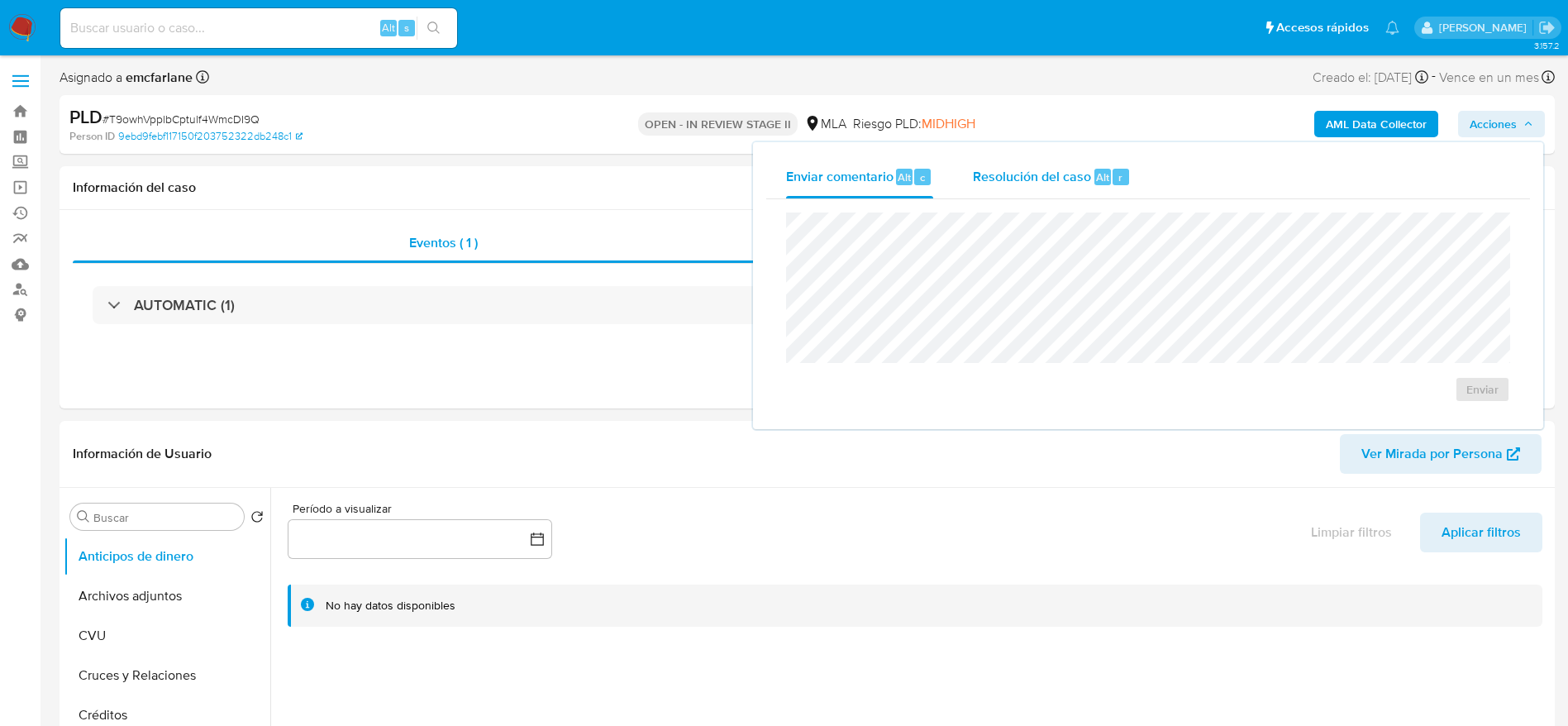
click at [1125, 152] on div "Enviar comentario Alt c Resolución del caso Alt r Enviar" at bounding box center [1148, 285] width 790 height 287
select select "10"
click at [1074, 188] on div "Resolución del caso Alt r" at bounding box center [1052, 177] width 158 height 43
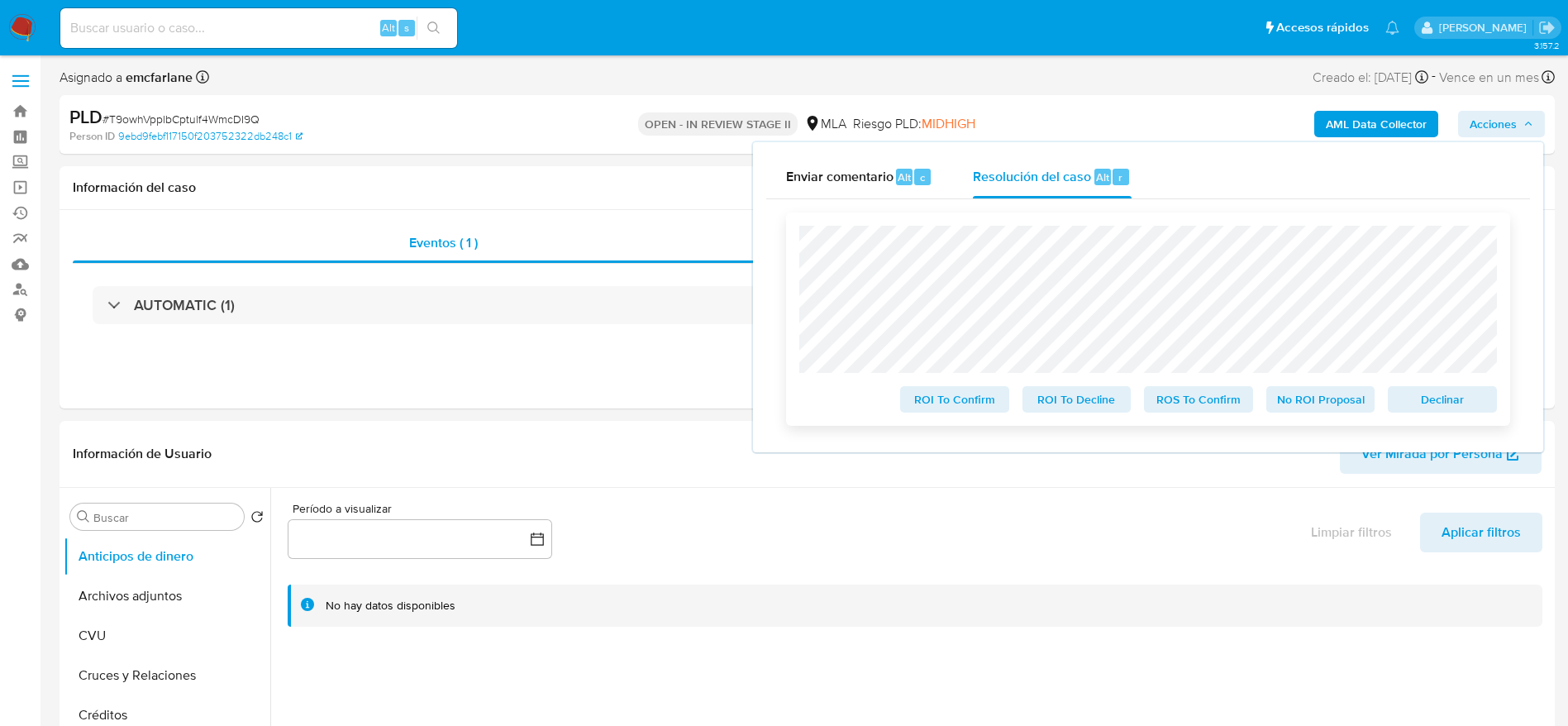
click at [1415, 403] on span "Declinar" at bounding box center [1442, 399] width 86 height 23
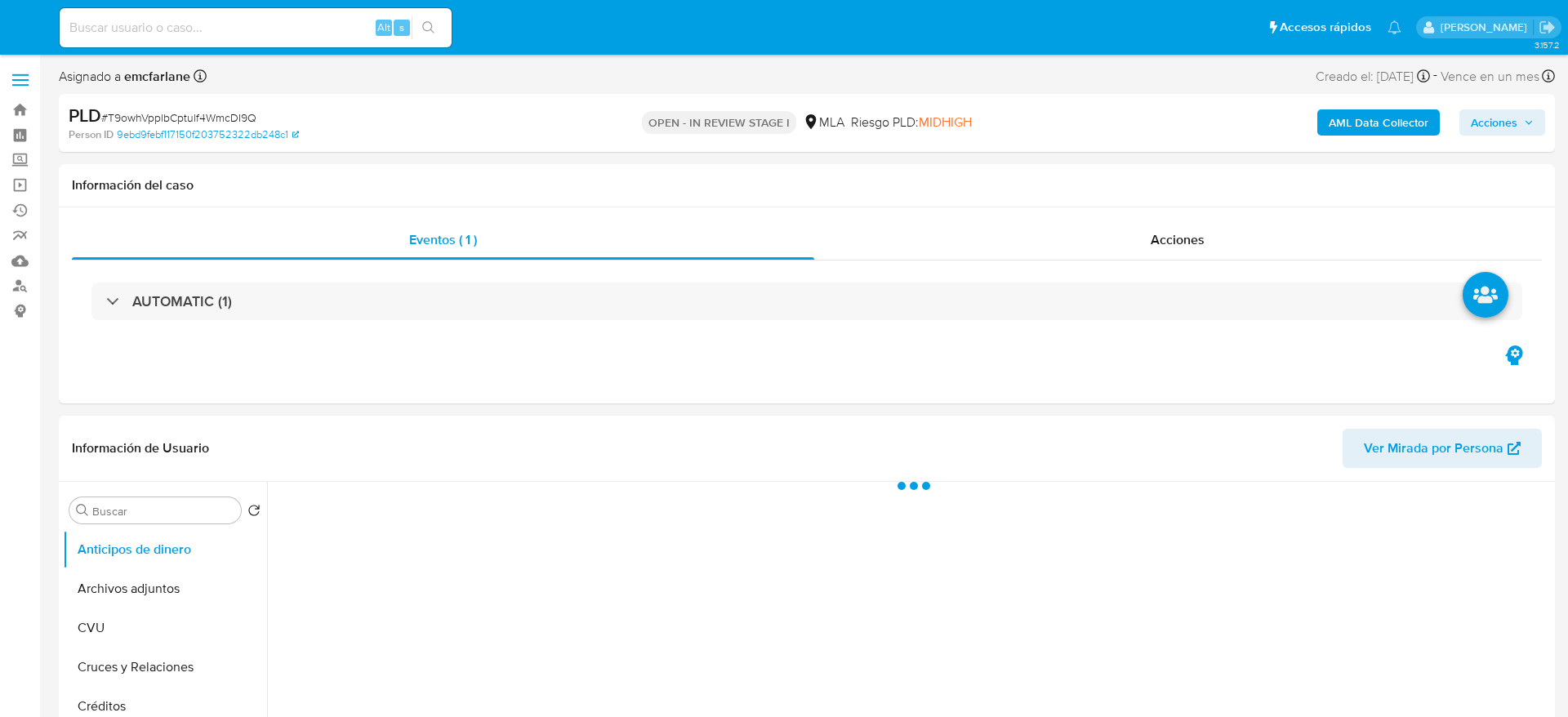
select select "10"
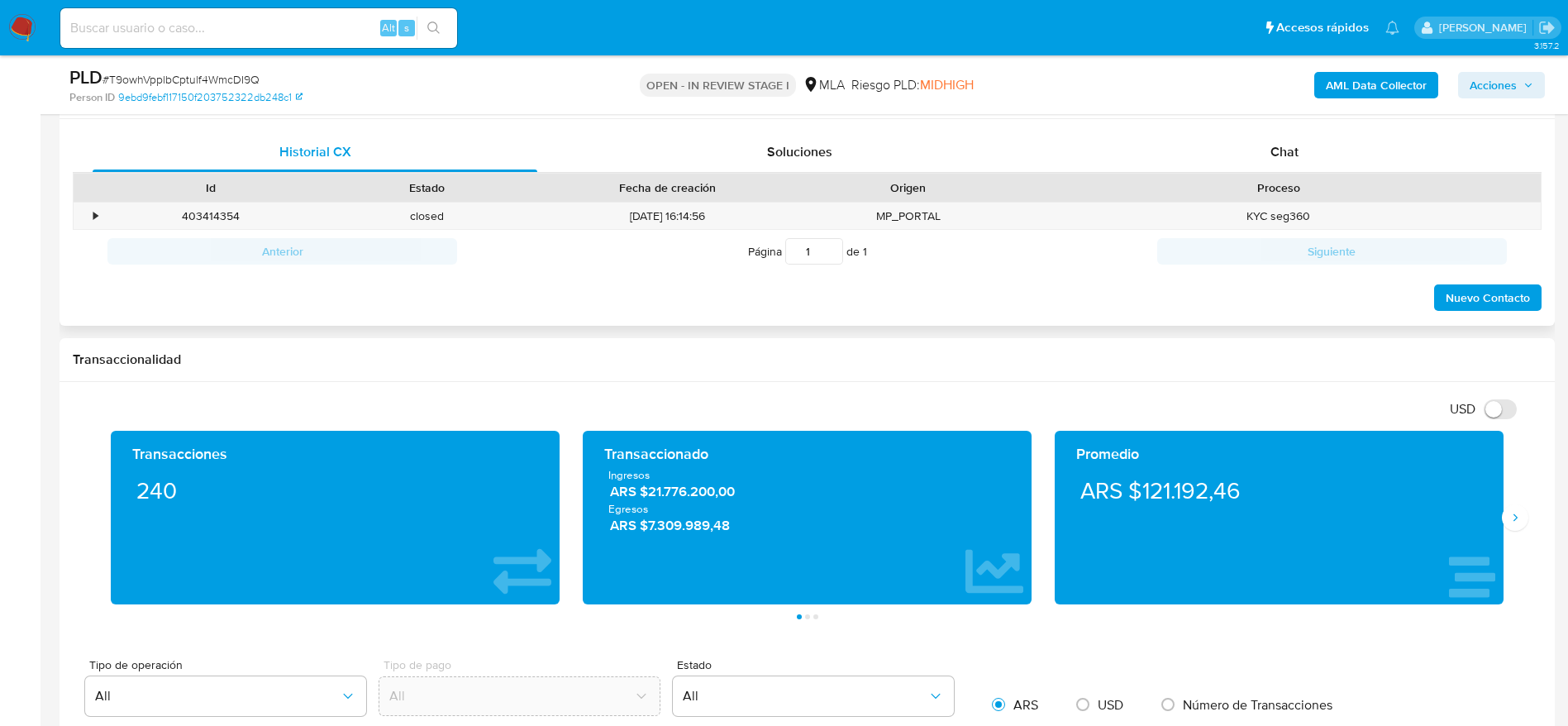
scroll to position [620, 0]
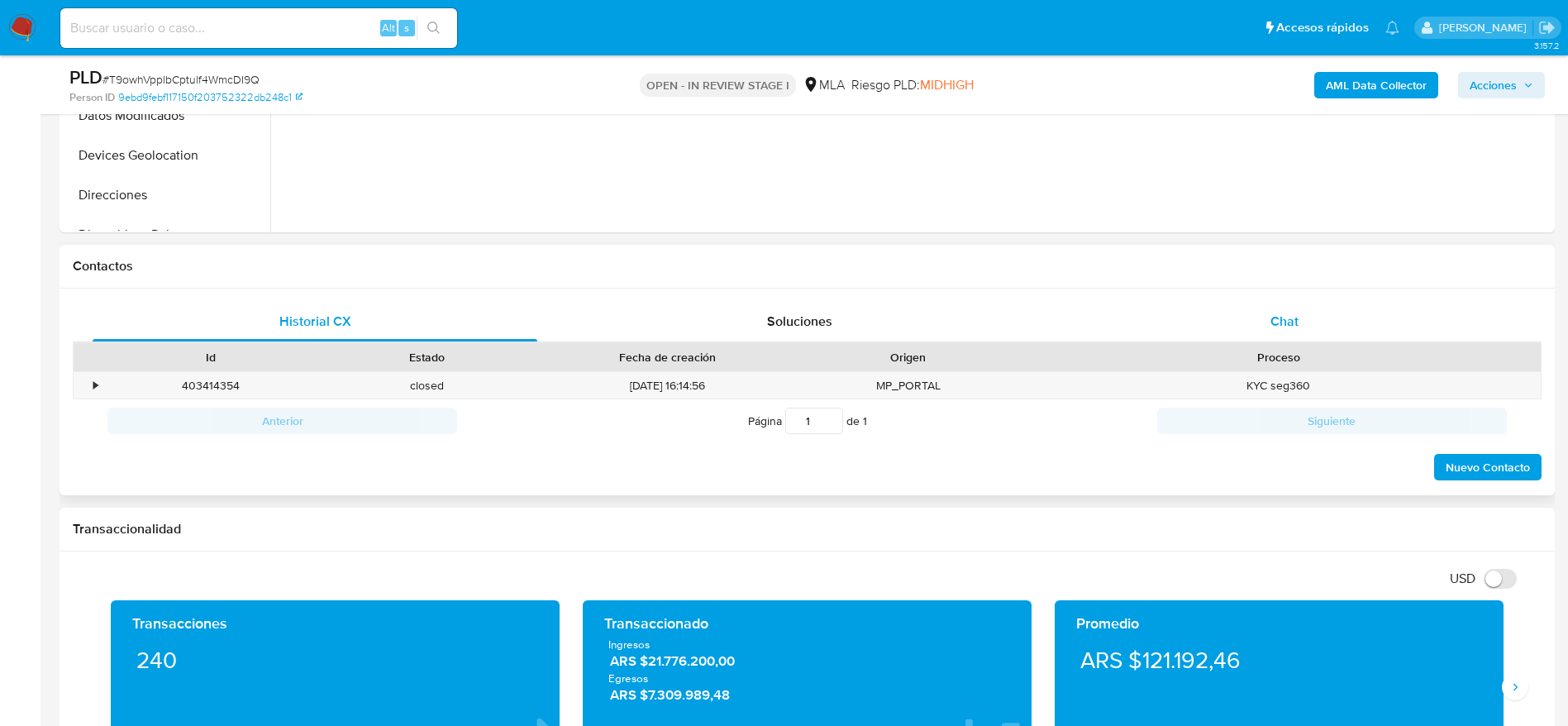
drag, startPoint x: 1294, startPoint y: 309, endPoint x: 1186, endPoint y: 324, distance: 109.0
click at [1294, 309] on div "Chat" at bounding box center [1285, 321] width 445 height 40
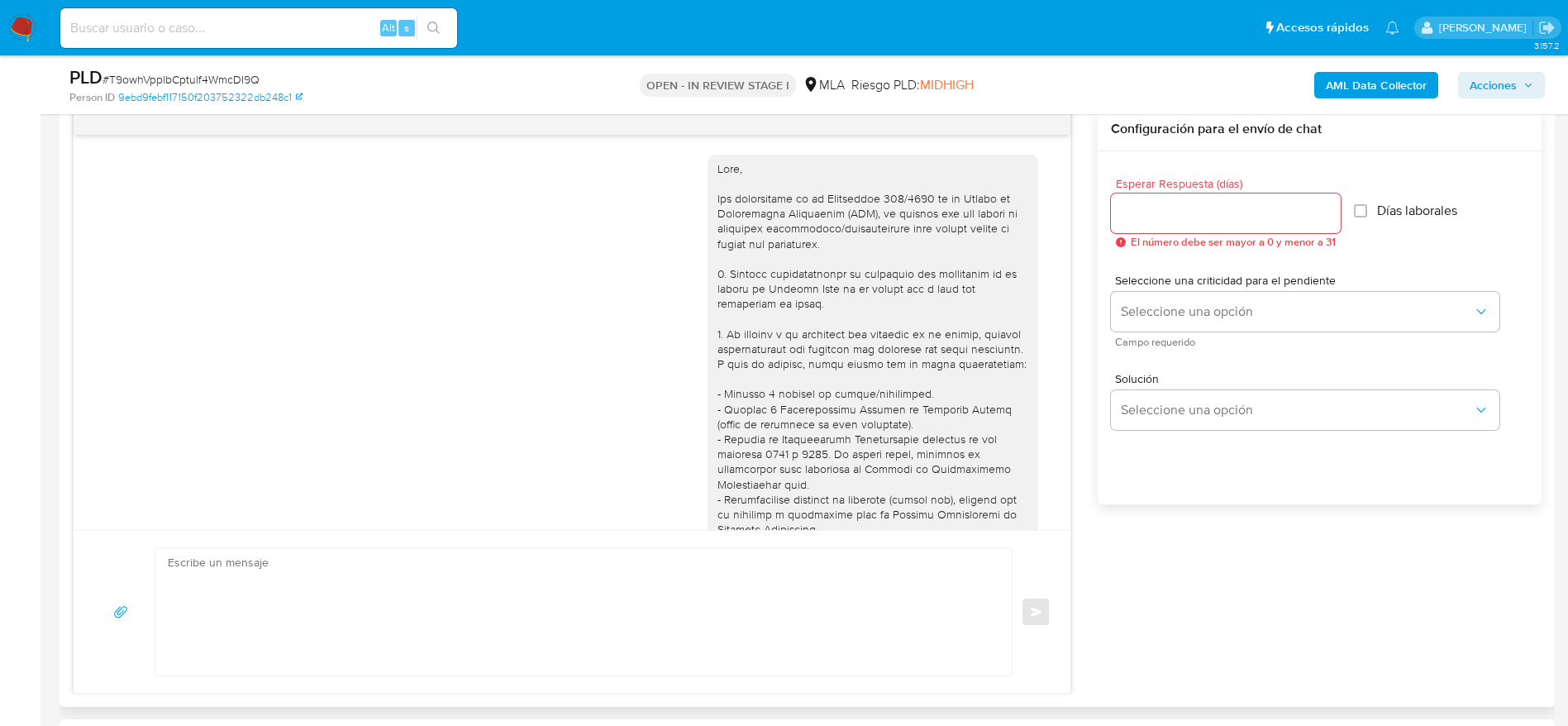
scroll to position [2482, 0]
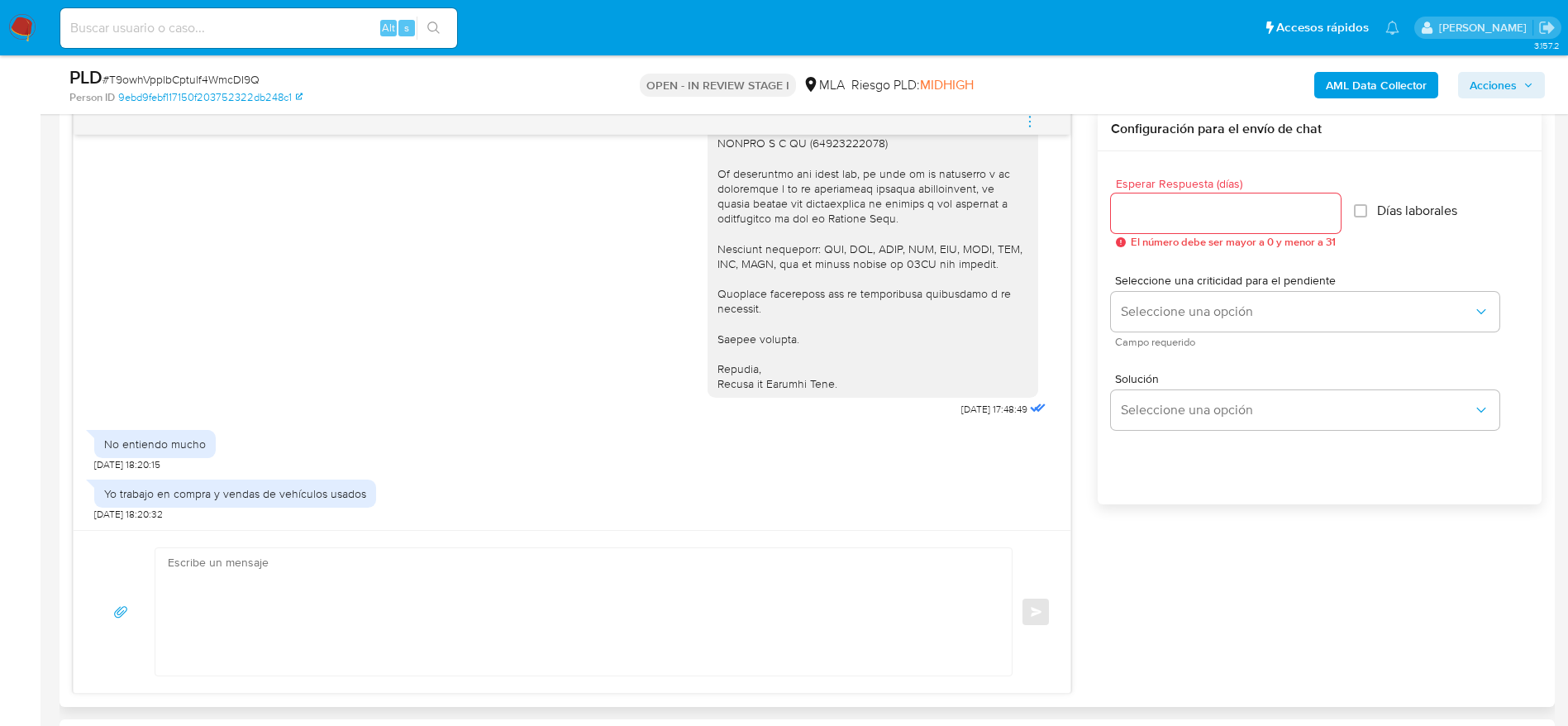
click at [364, 585] on textarea at bounding box center [579, 612] width 824 height 127
paste textarea "Hola XXX, Muchas gracias por tu respuesta. Analizamos tu caso y verificamos que…"
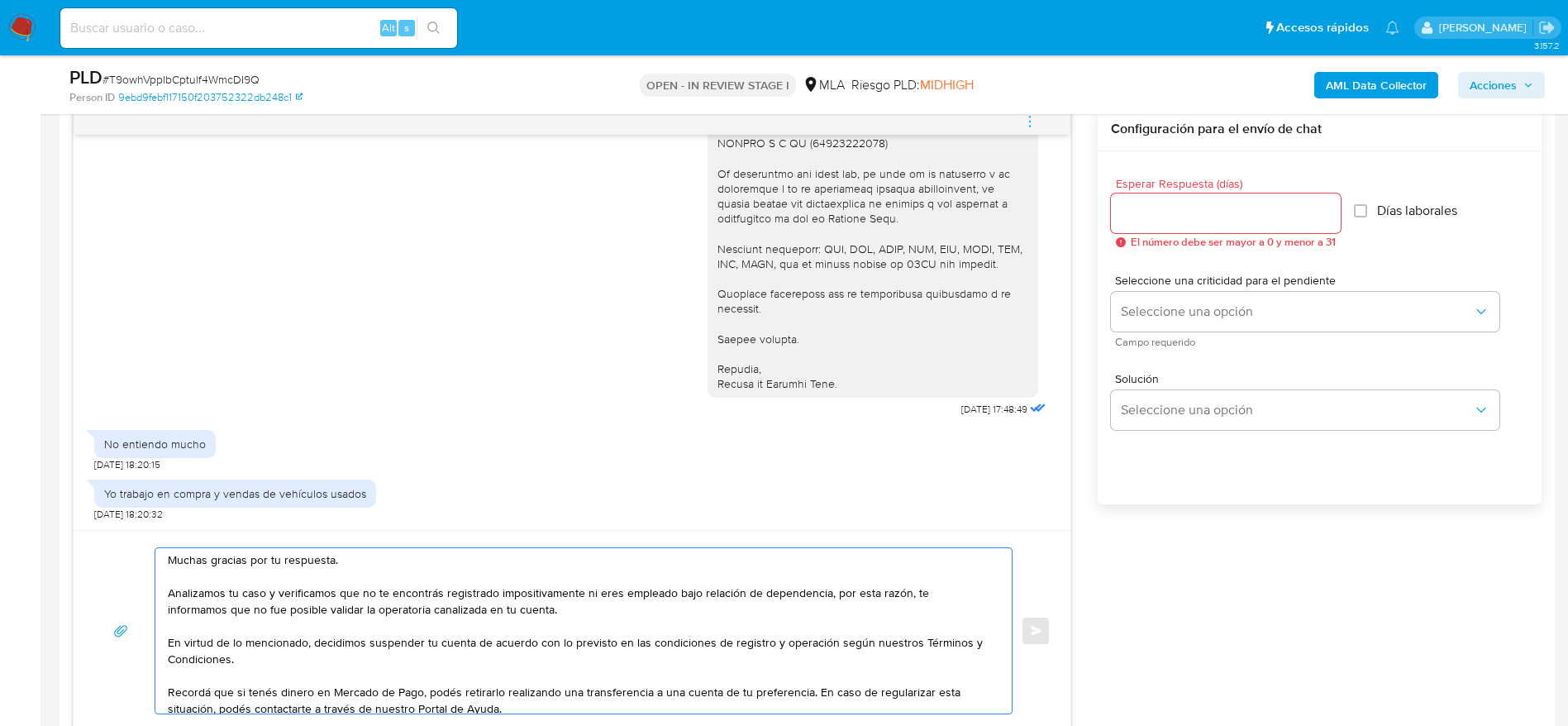
scroll to position [0, 0]
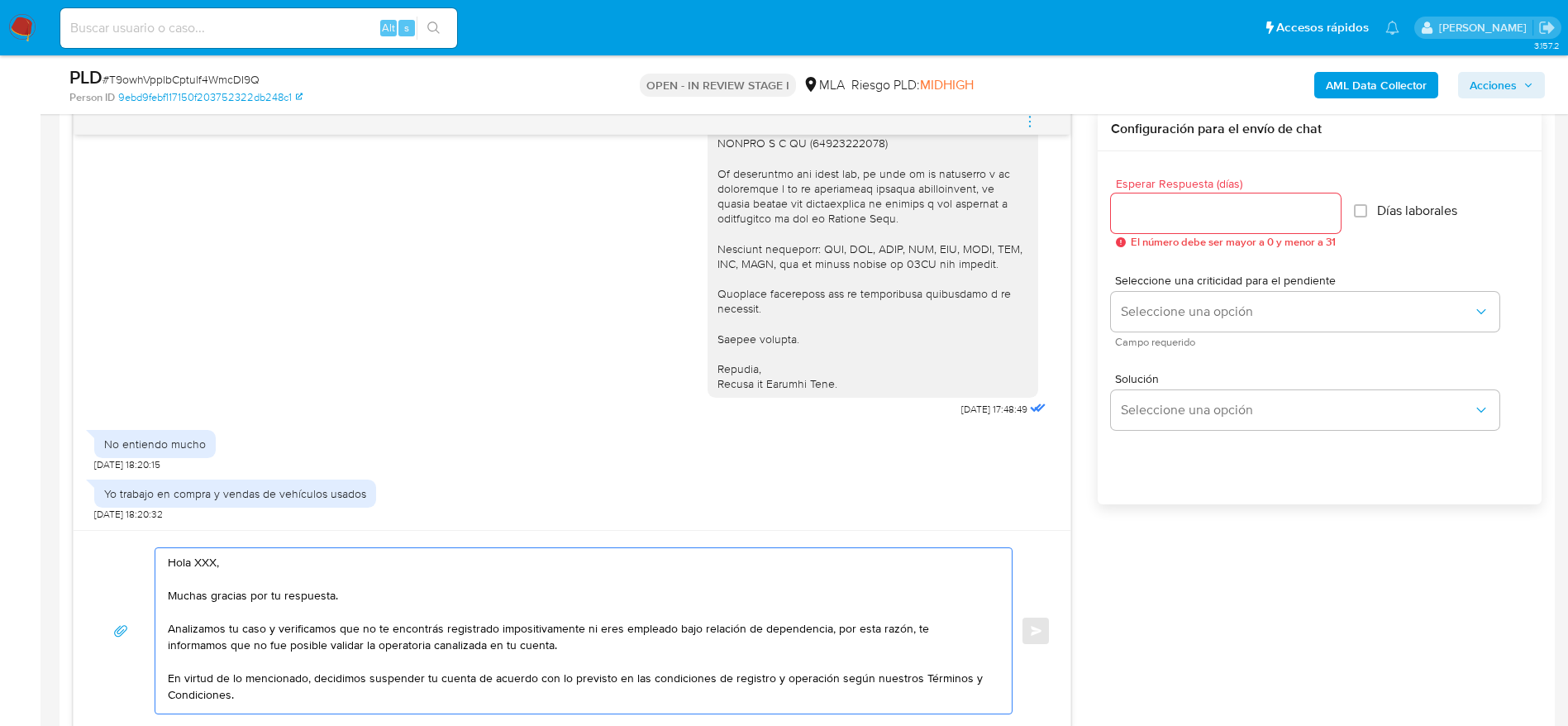
click at [173, 588] on textarea "Hola XXX, Muchas gracias por tu respuesta. Analizamos tu caso y verificamos que…" at bounding box center [579, 631] width 824 height 165
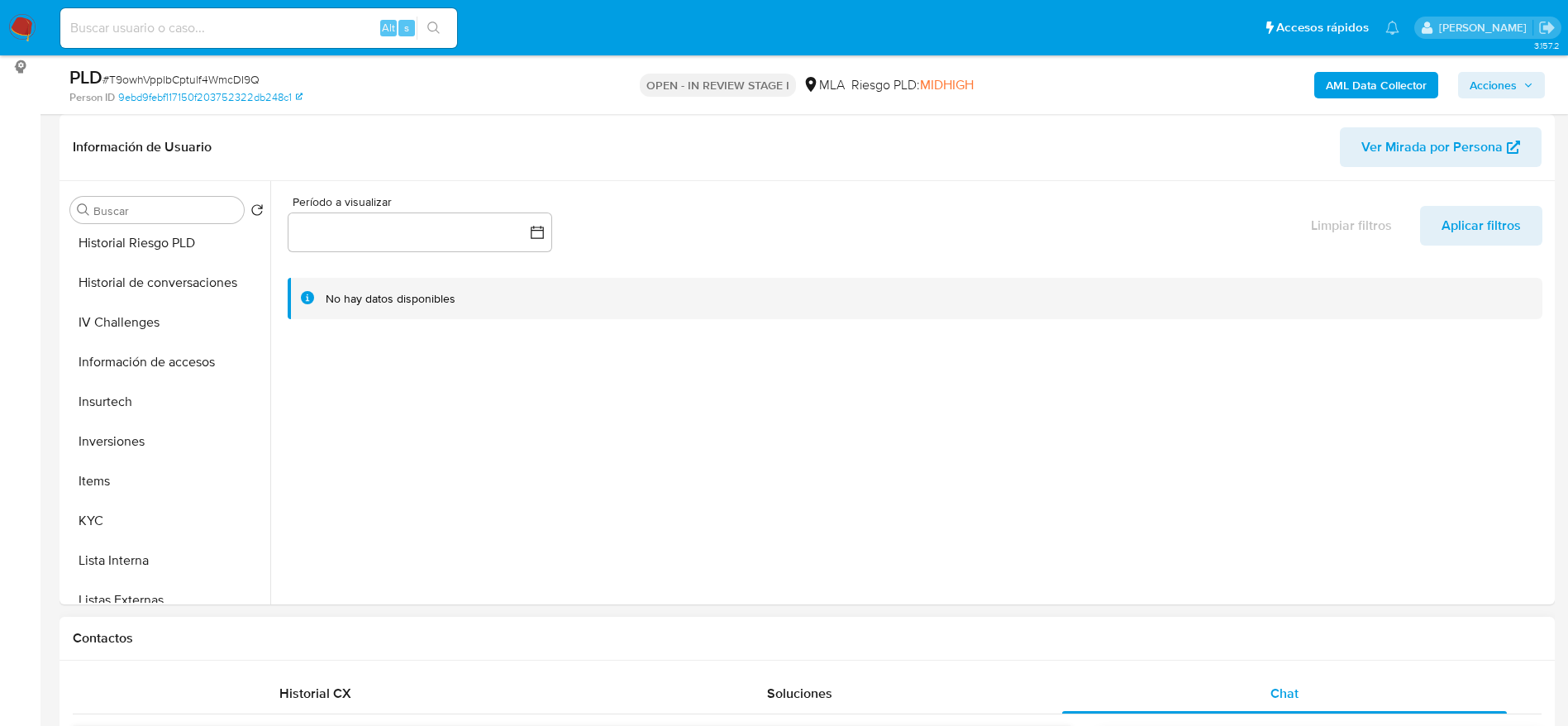
scroll to position [620, 0]
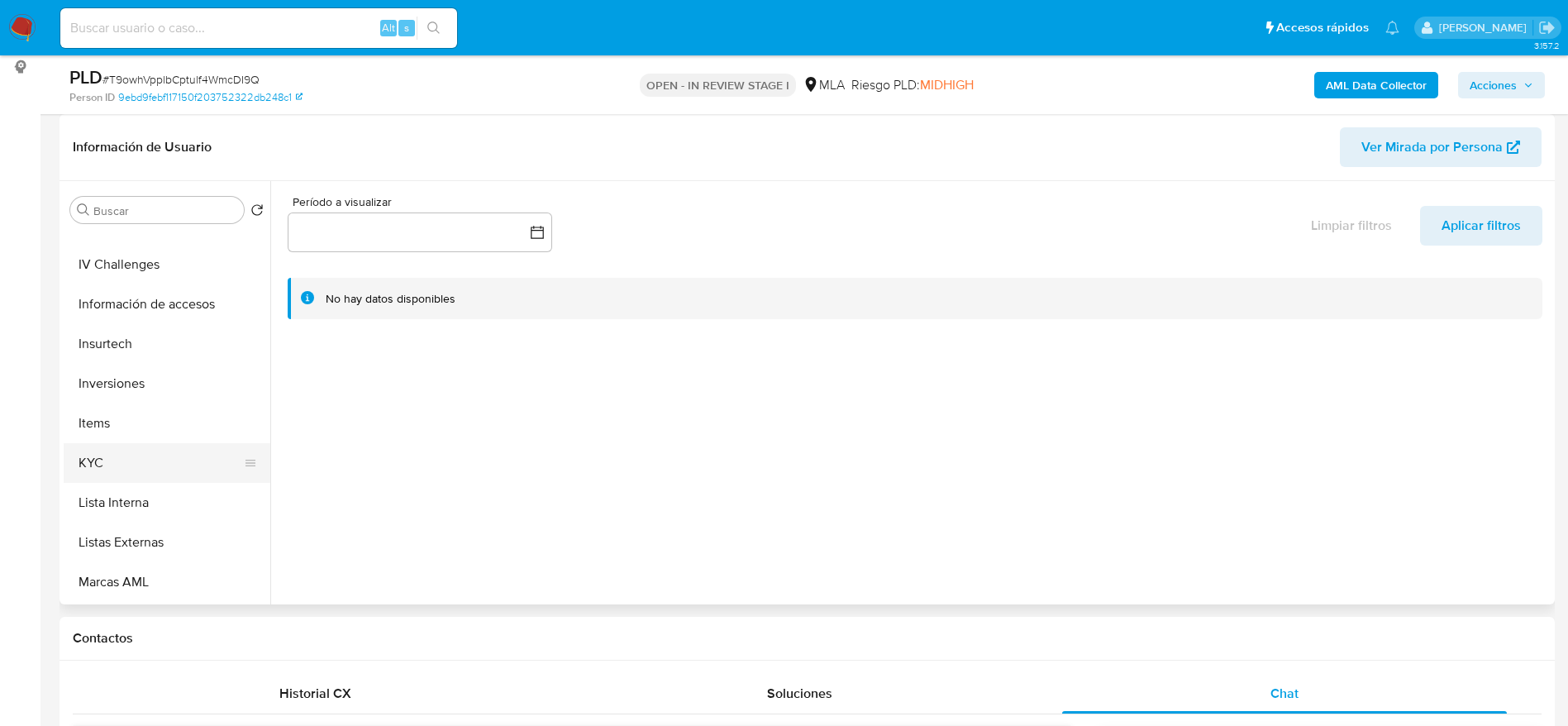
click at [161, 445] on button "KYC" at bounding box center [160, 463] width 193 height 40
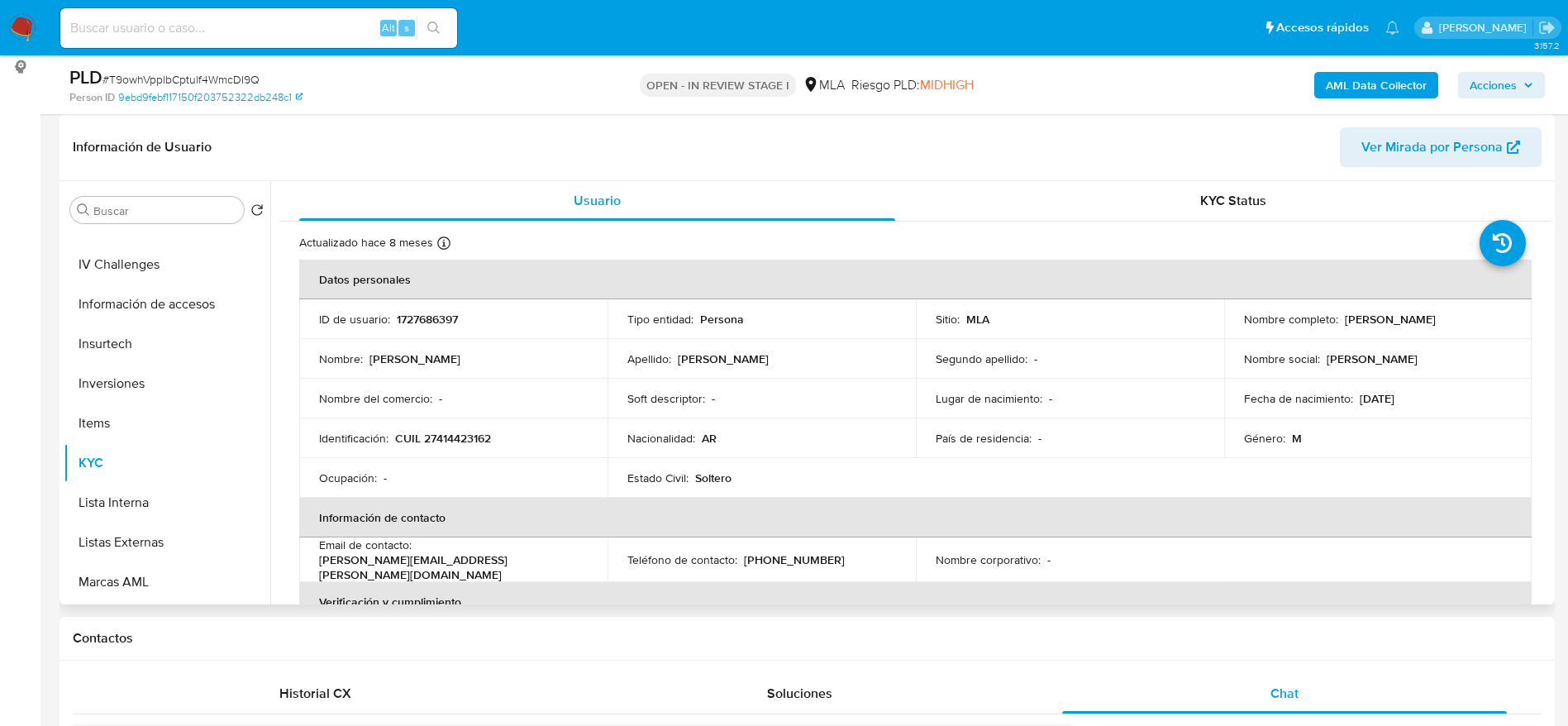
drag, startPoint x: 1338, startPoint y: 318, endPoint x: 1462, endPoint y: 321, distance: 124.0
click at [1462, 321] on div "Nombre completo : Milad Alexis Esteban" at bounding box center [1378, 319] width 268 height 15
copy p "[PERSON_NAME]"
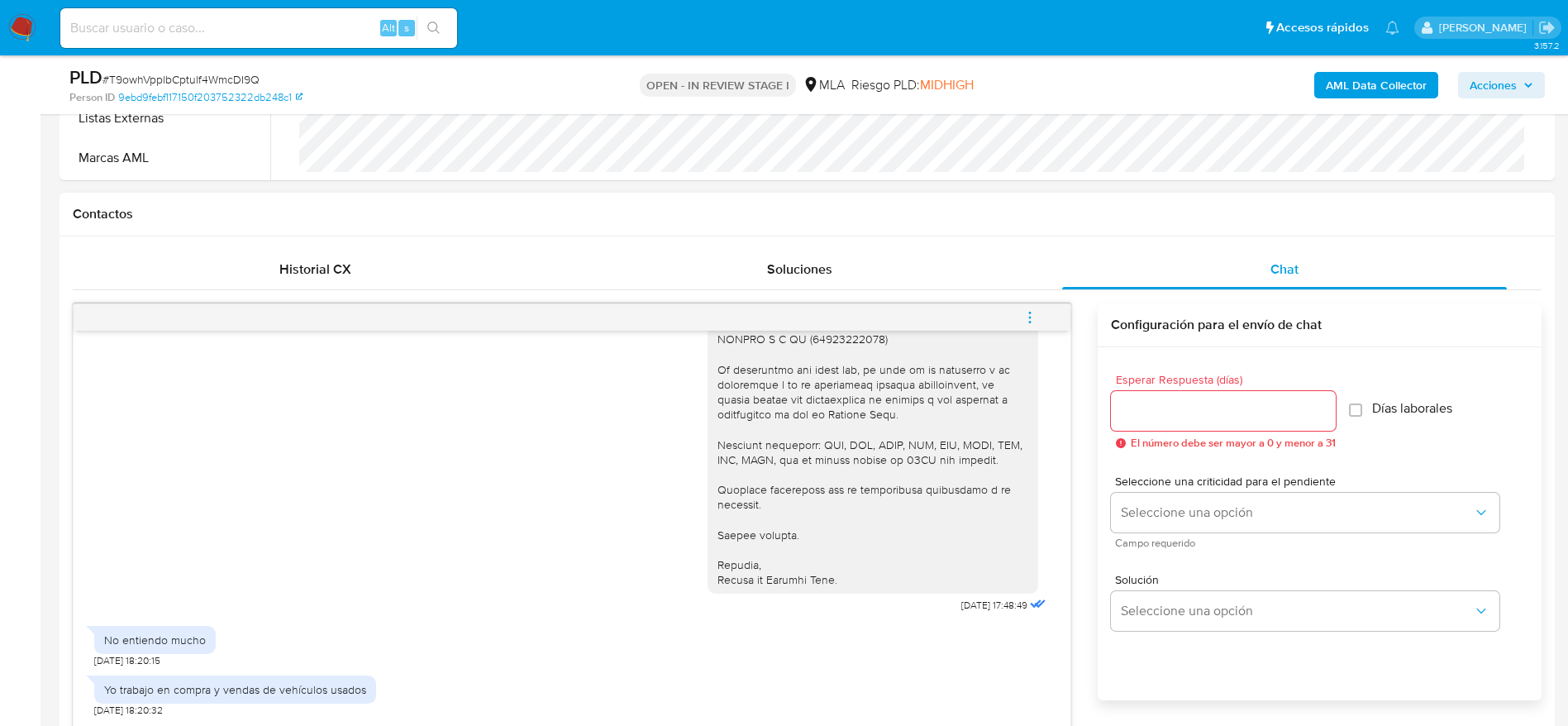
scroll to position [993, 0]
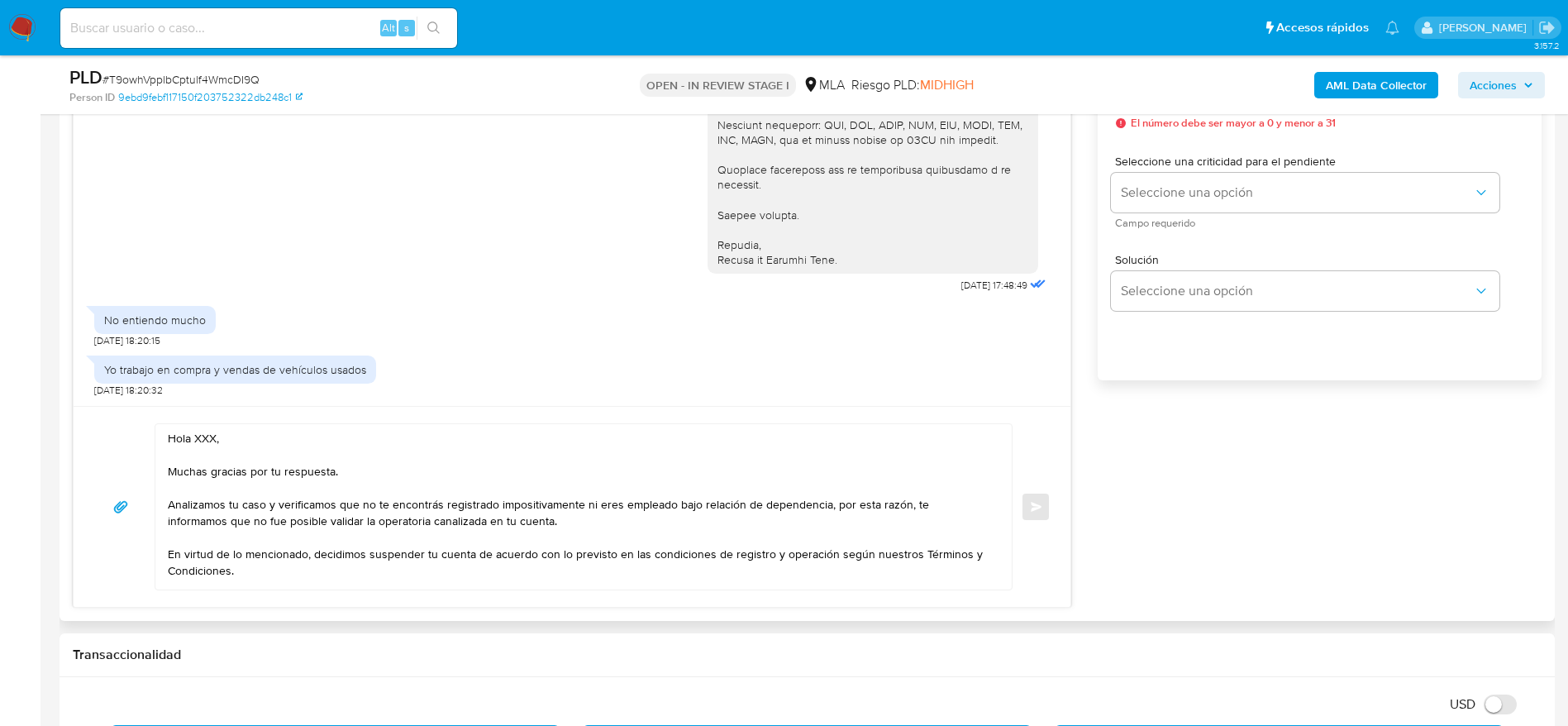
click at [211, 437] on textarea "Hola XXX, Muchas gracias por tu respuesta. Analizamos tu caso y verificamos que…" at bounding box center [579, 506] width 824 height 165
paste textarea "Milad Alexis Esteban"
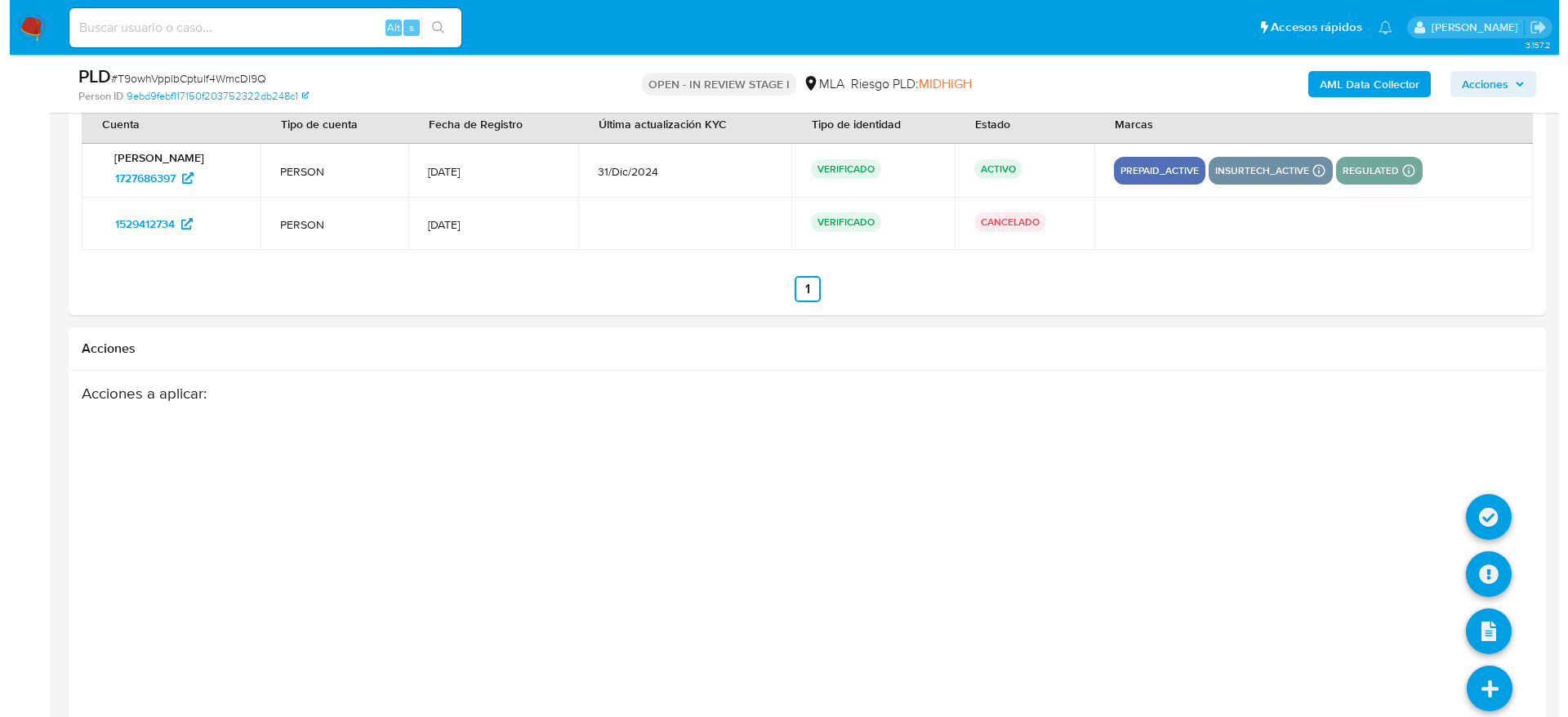
scroll to position [2962, 0]
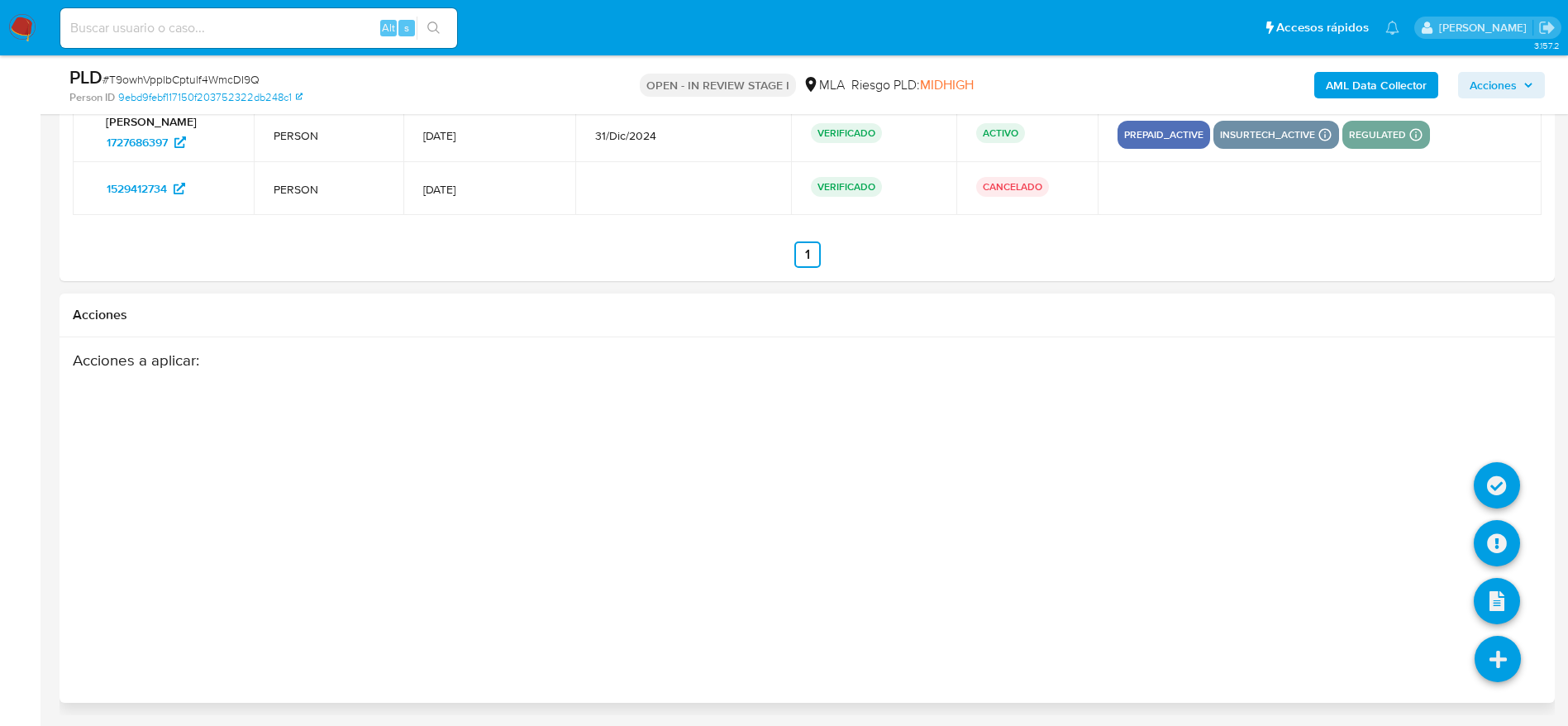
type textarea "Hola Milad Alexis Esteban, Muchas gracias por tu respuesta. Analizamos tu caso …"
click at [1497, 647] on icon at bounding box center [1497, 659] width 46 height 46
click at [1487, 541] on icon at bounding box center [1496, 543] width 46 height 46
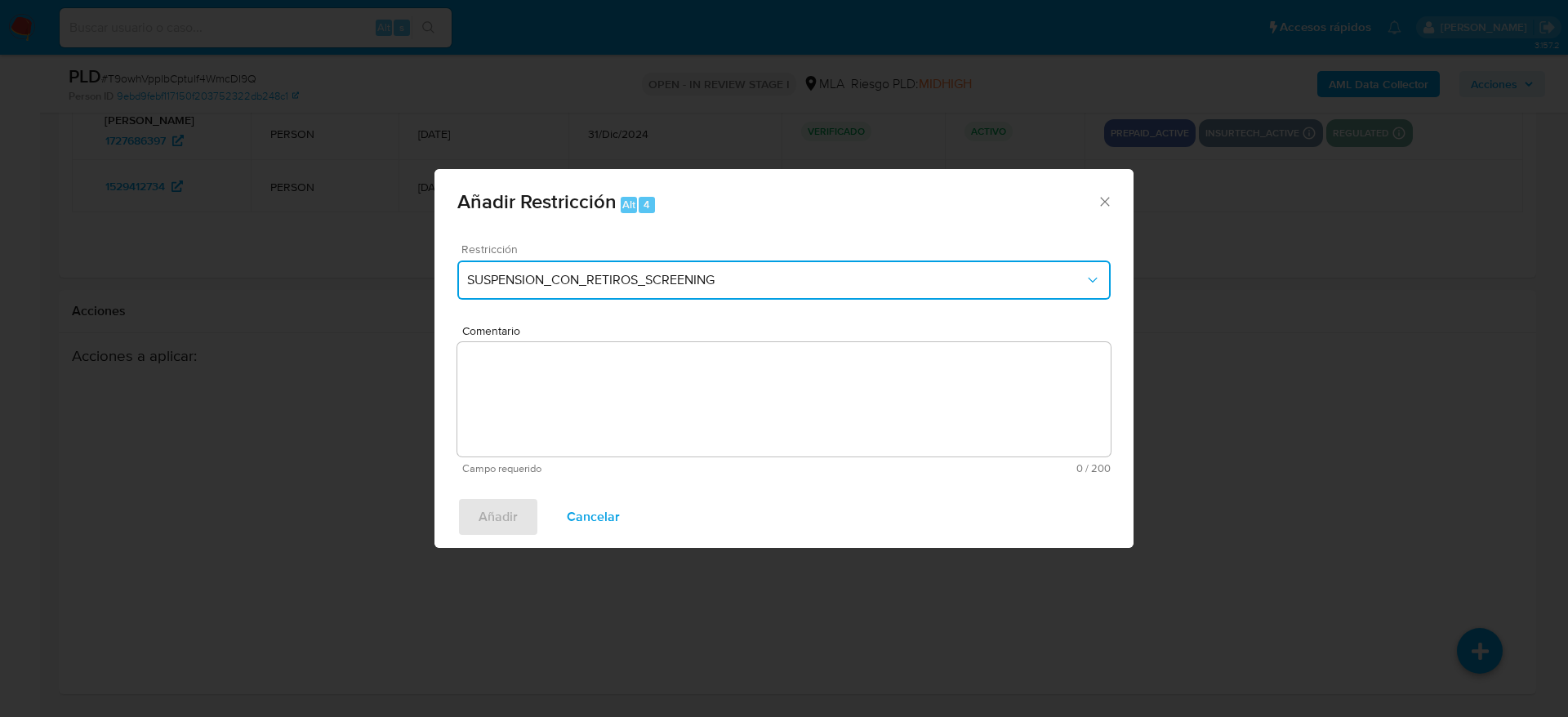
click at [515, 265] on button "SUSPENSION_CON_RETIROS_SCREENING" at bounding box center [783, 280] width 653 height 39
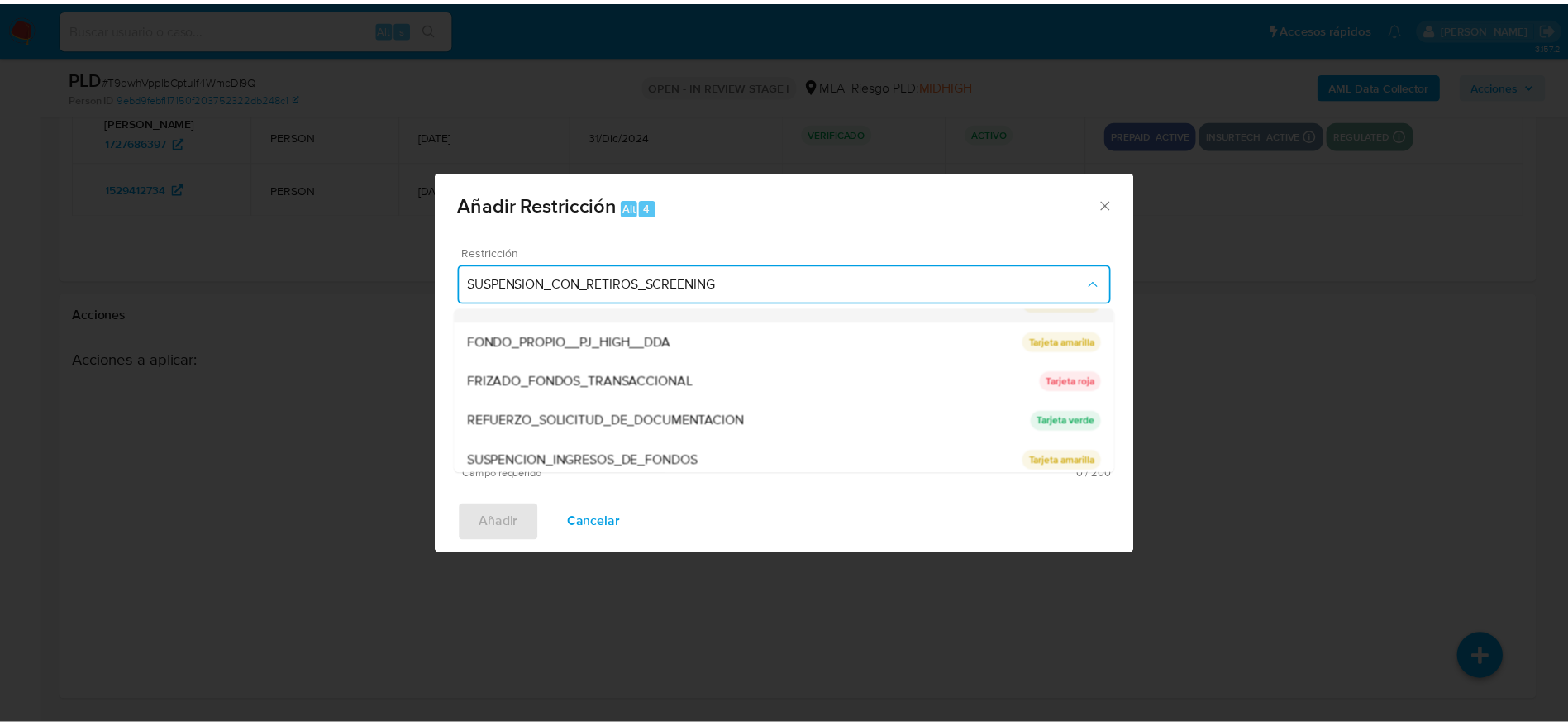
scroll to position [351, 0]
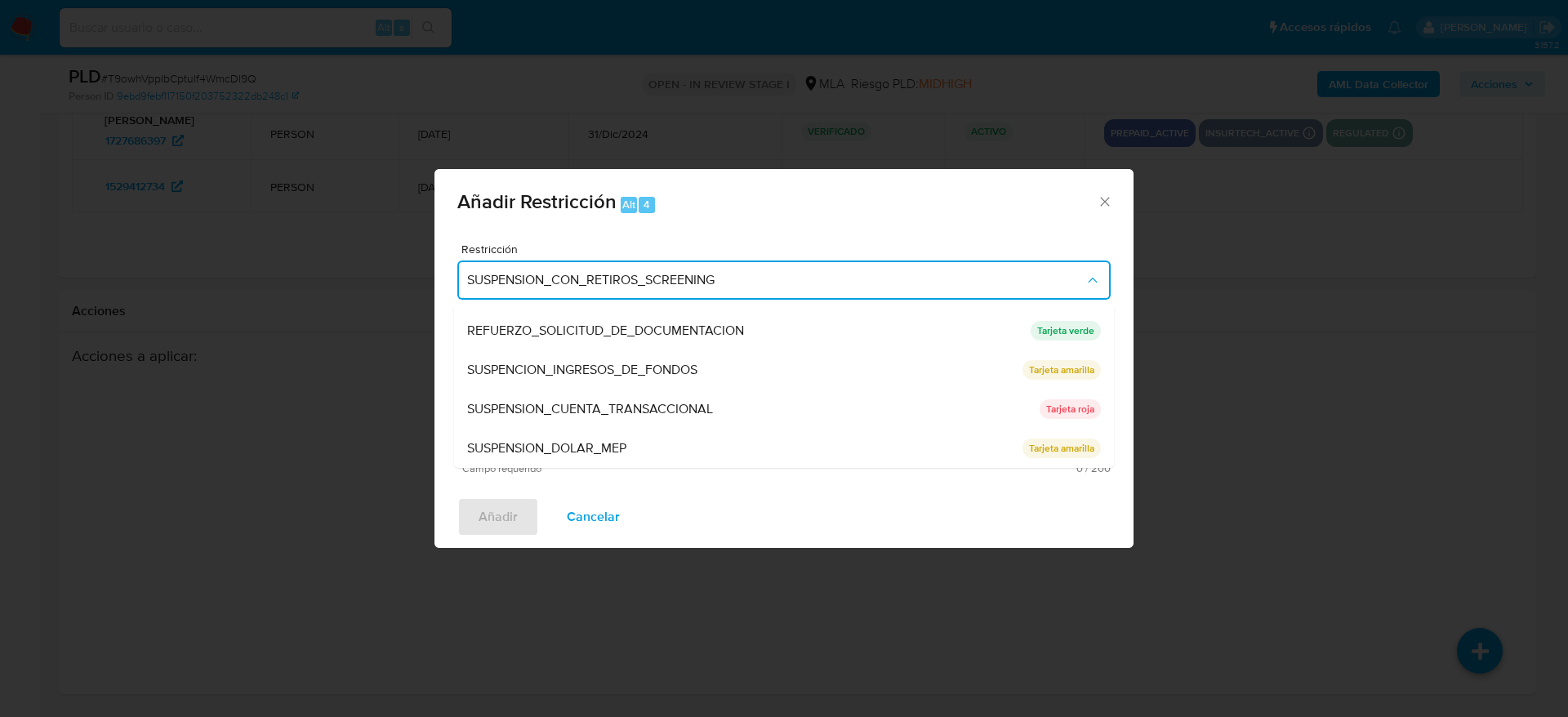
drag, startPoint x: 603, startPoint y: 403, endPoint x: 612, endPoint y: 417, distance: 16.6
click at [603, 405] on span "SUSPENSION_CUENTA_TRANSACCIONAL" at bounding box center [590, 409] width 246 height 17
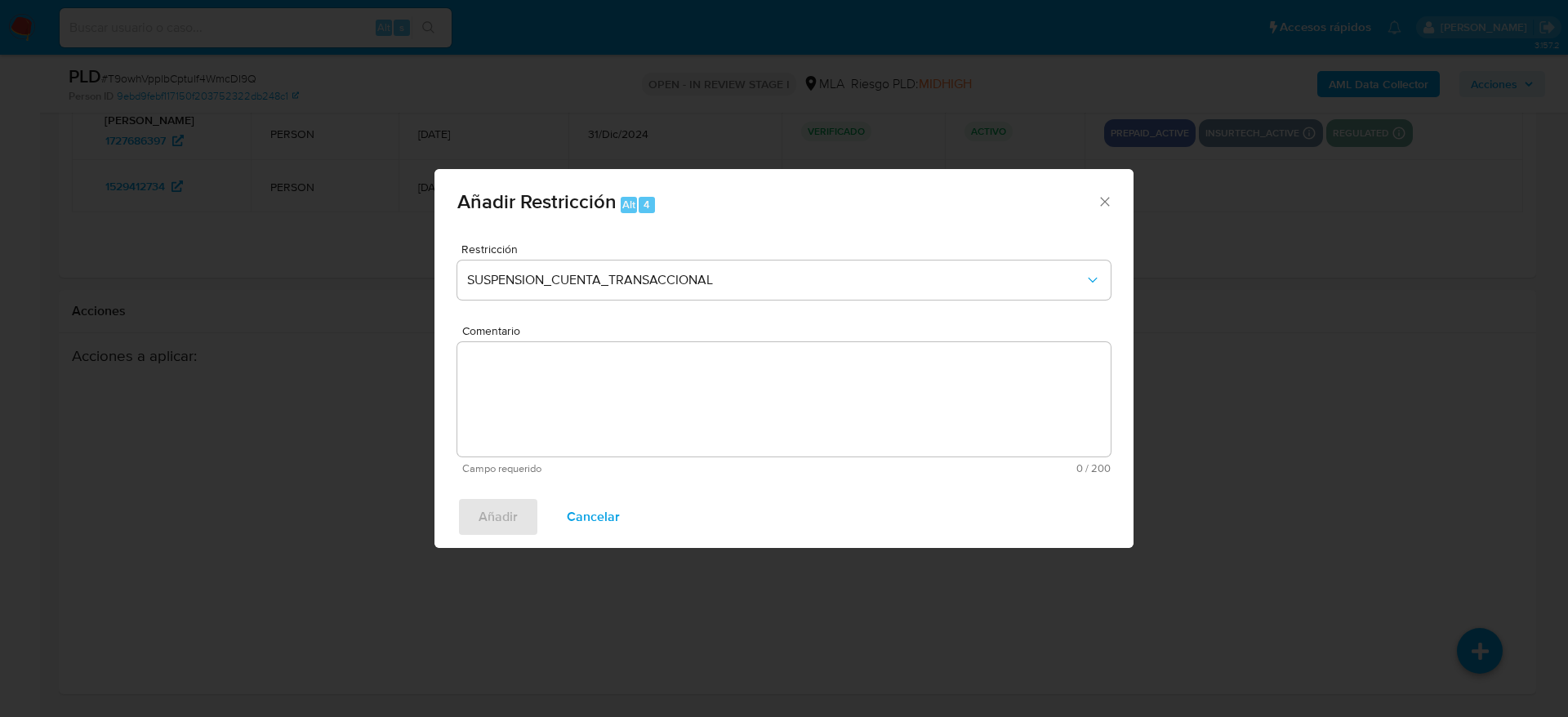
click at [612, 417] on textarea "Comentario" at bounding box center [783, 399] width 653 height 114
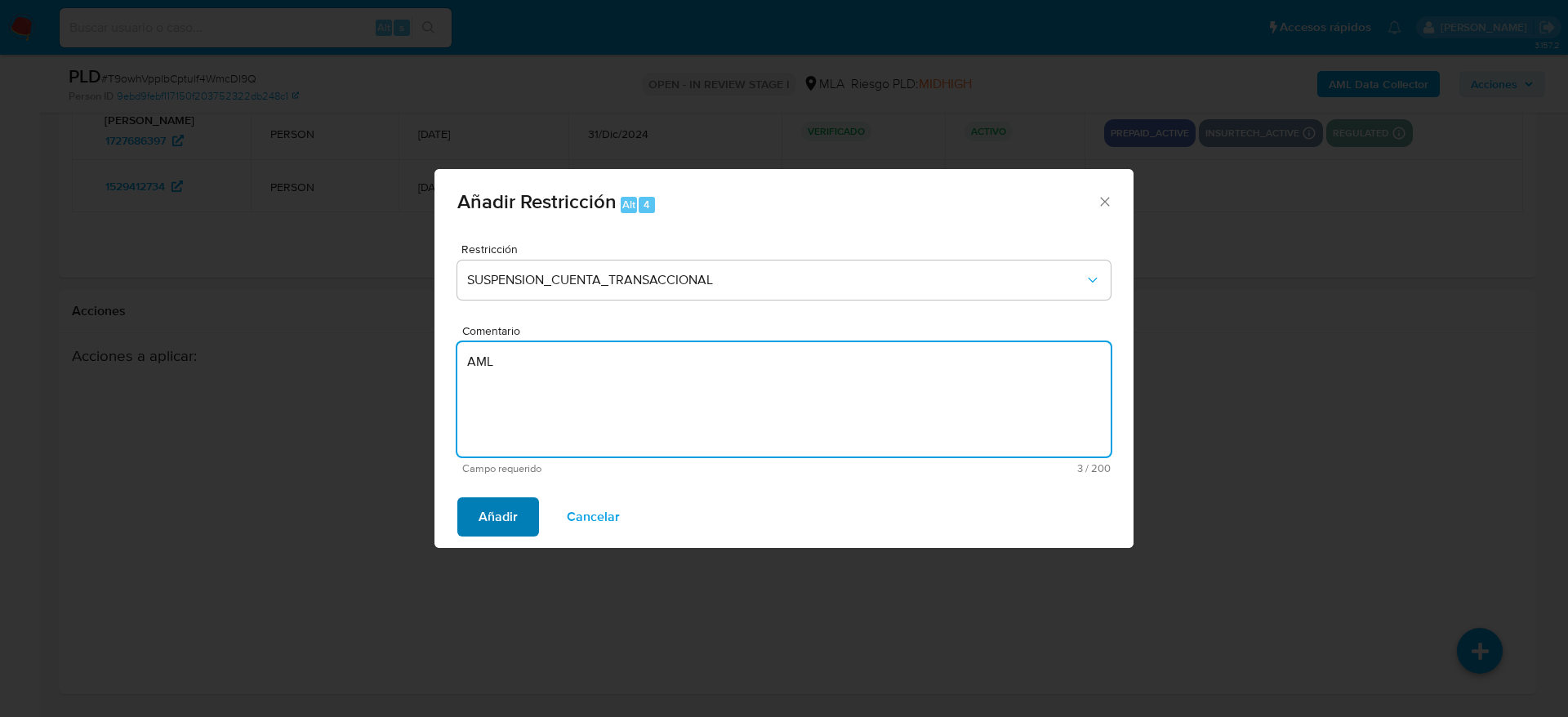
type textarea "AML"
drag, startPoint x: 491, startPoint y: 522, endPoint x: 541, endPoint y: 527, distance: 50.2
click at [491, 522] on span "Añadir" at bounding box center [498, 516] width 39 height 36
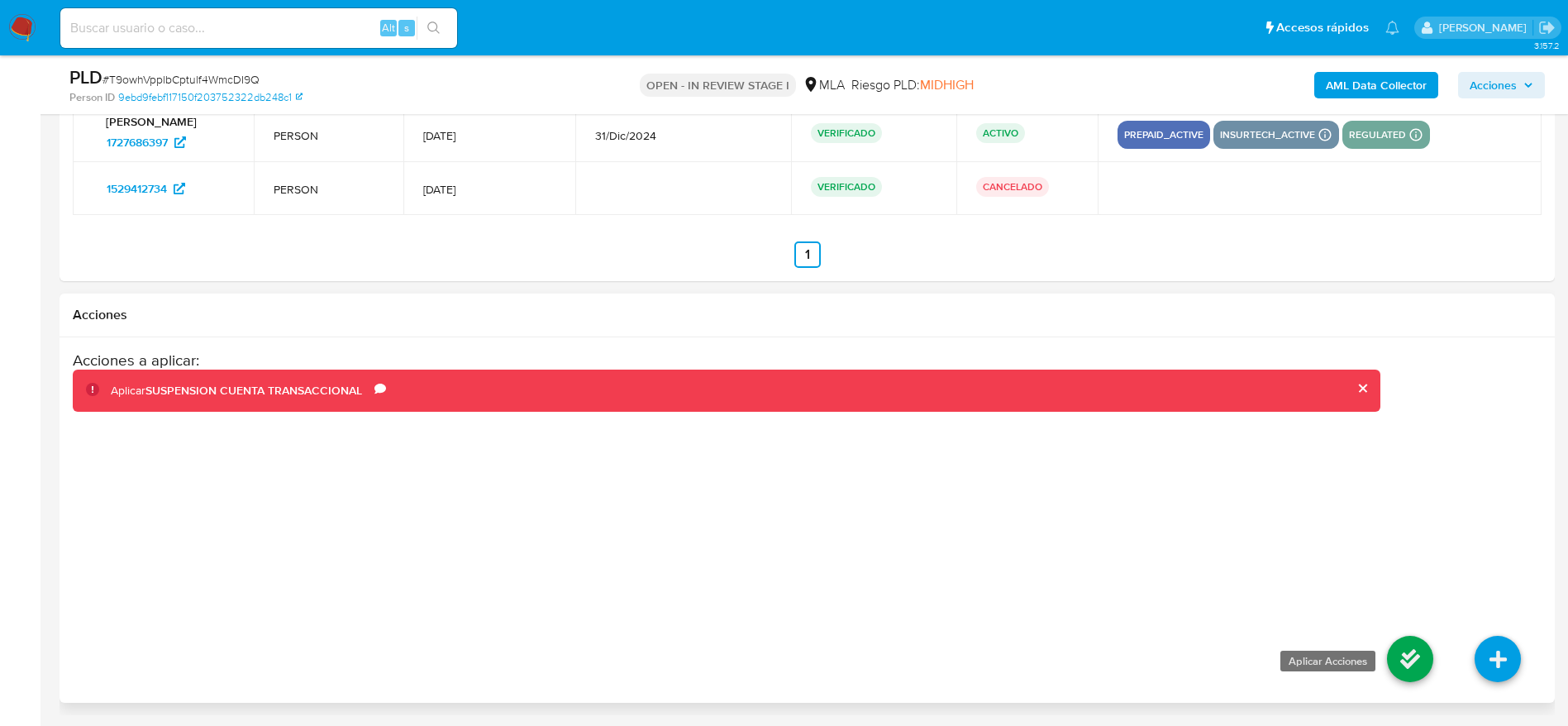
click at [1408, 669] on icon at bounding box center [1410, 659] width 46 height 46
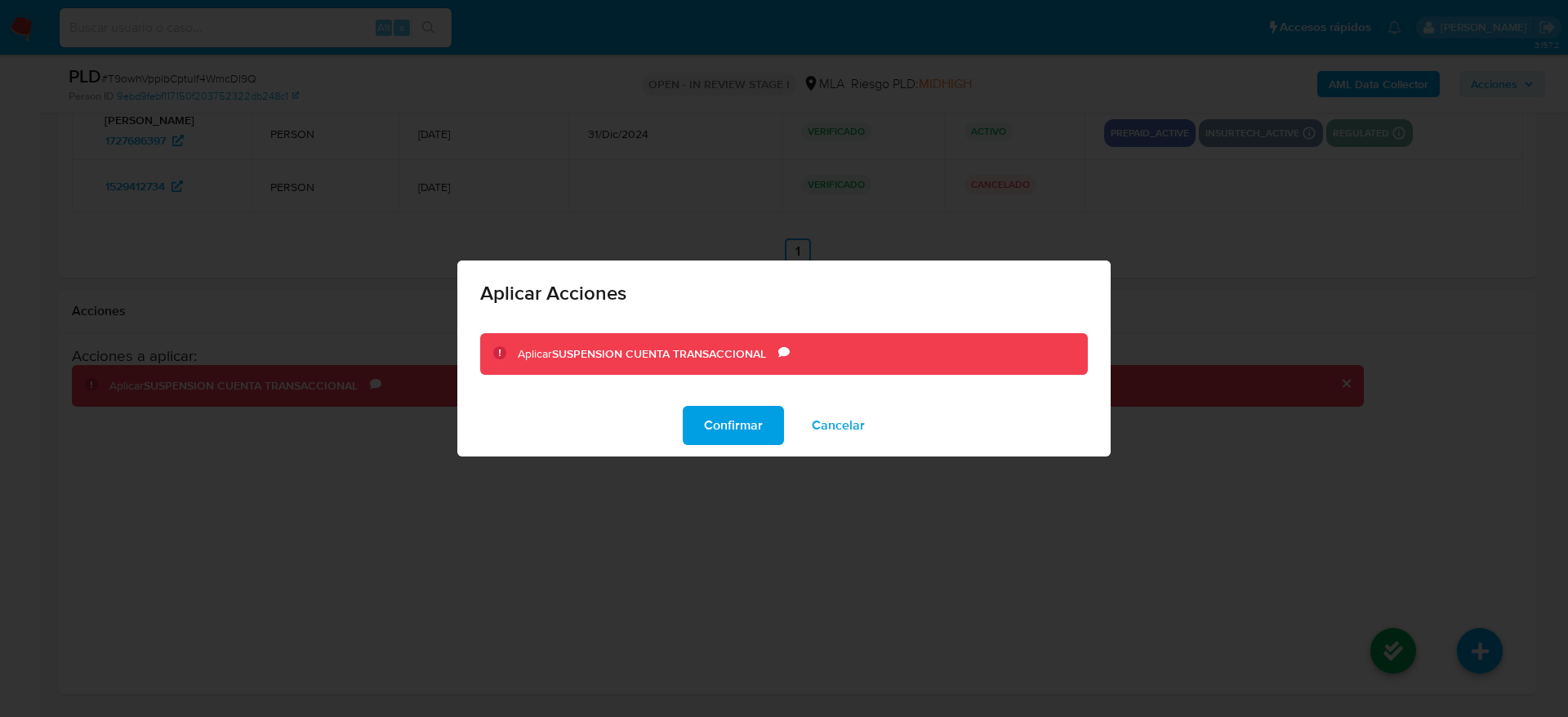
click at [716, 418] on span "Confirmar" at bounding box center [733, 425] width 58 height 36
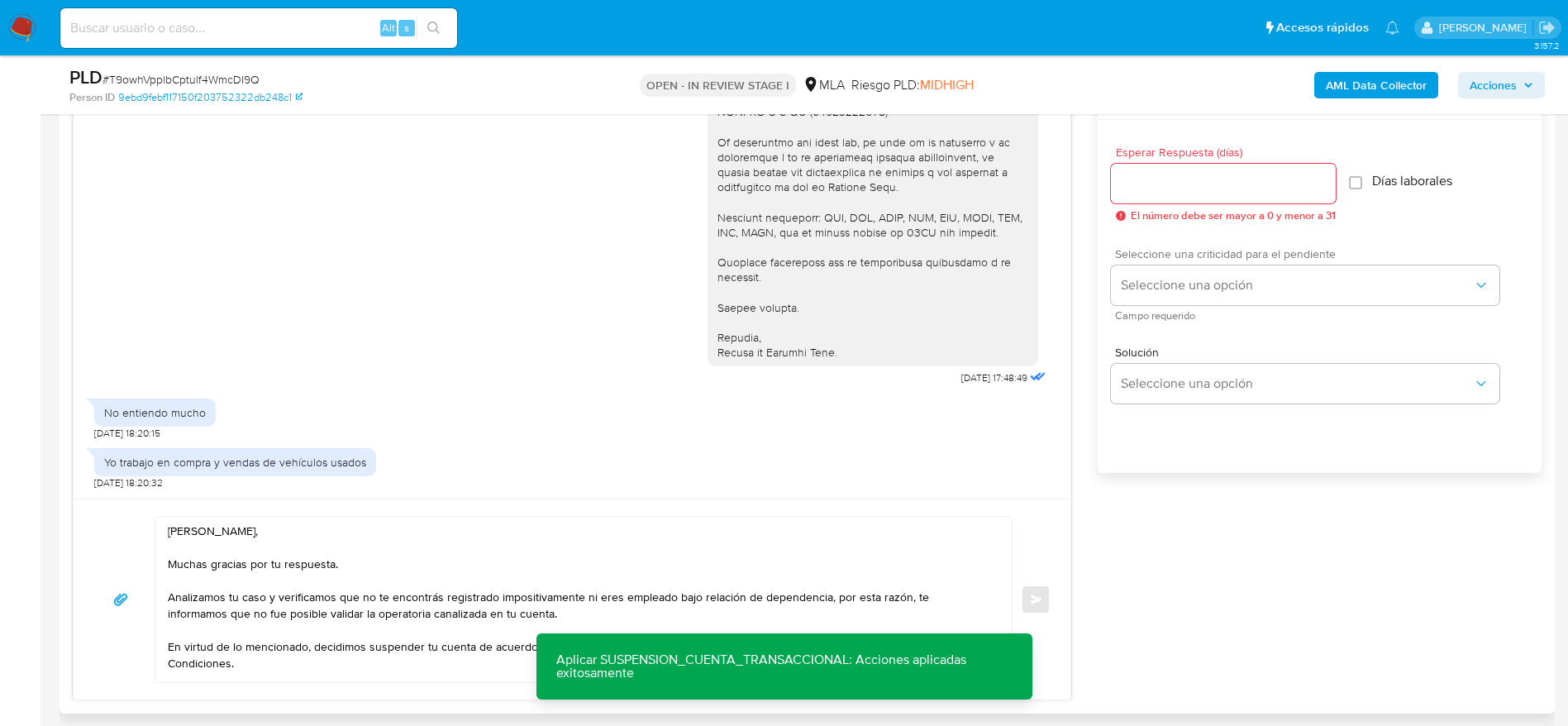
scroll to position [890, 0]
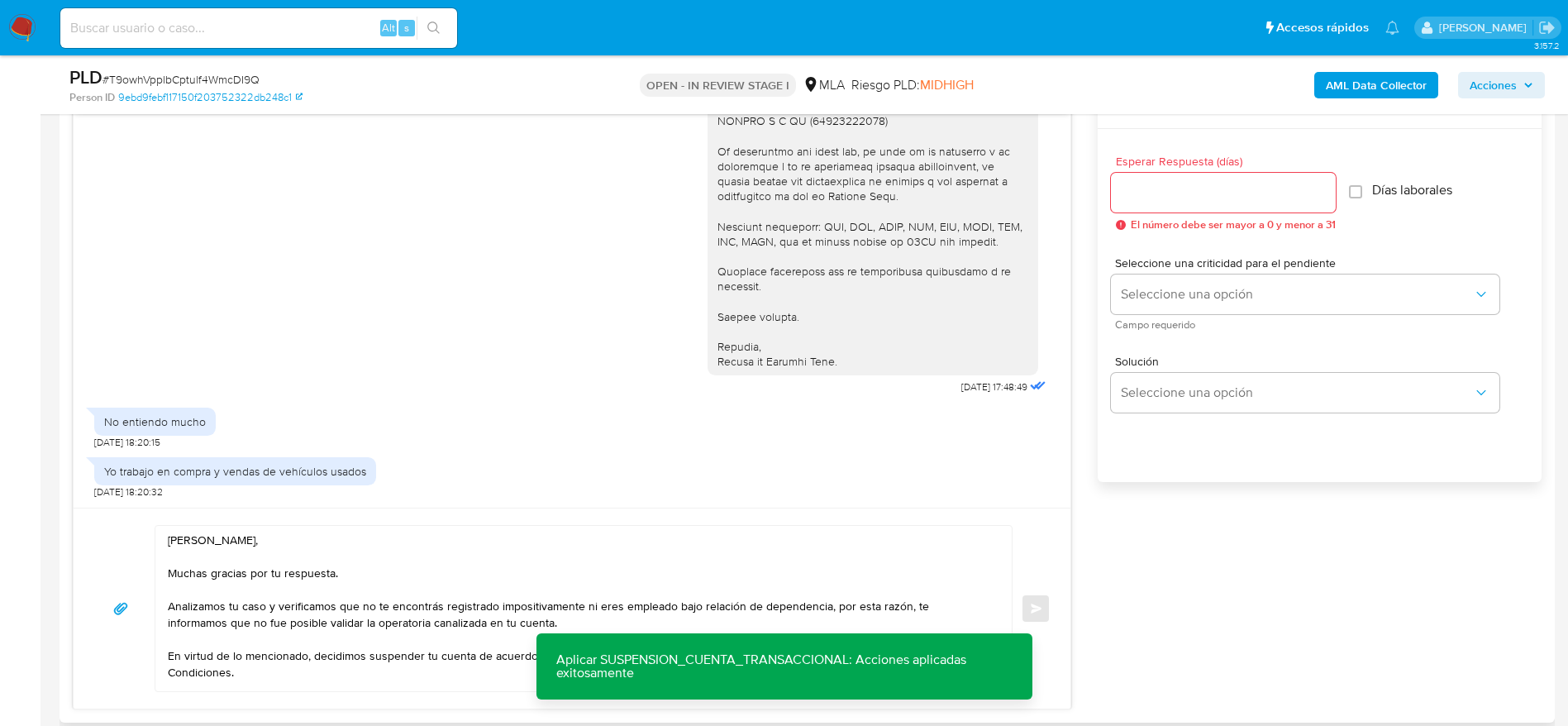
click at [1147, 194] on input "Esperar Respuesta (días)" at bounding box center [1223, 193] width 225 height 21
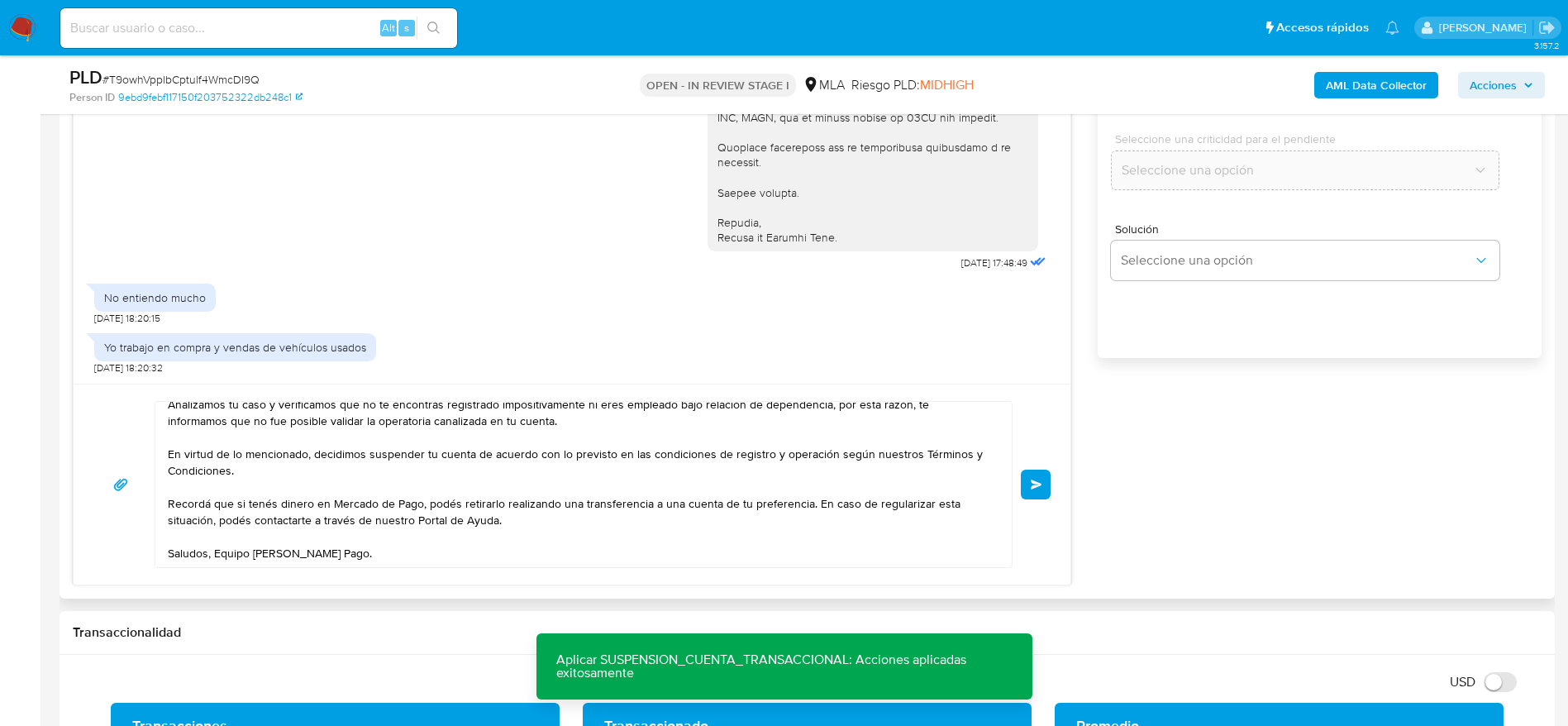
scroll to position [1138, 0]
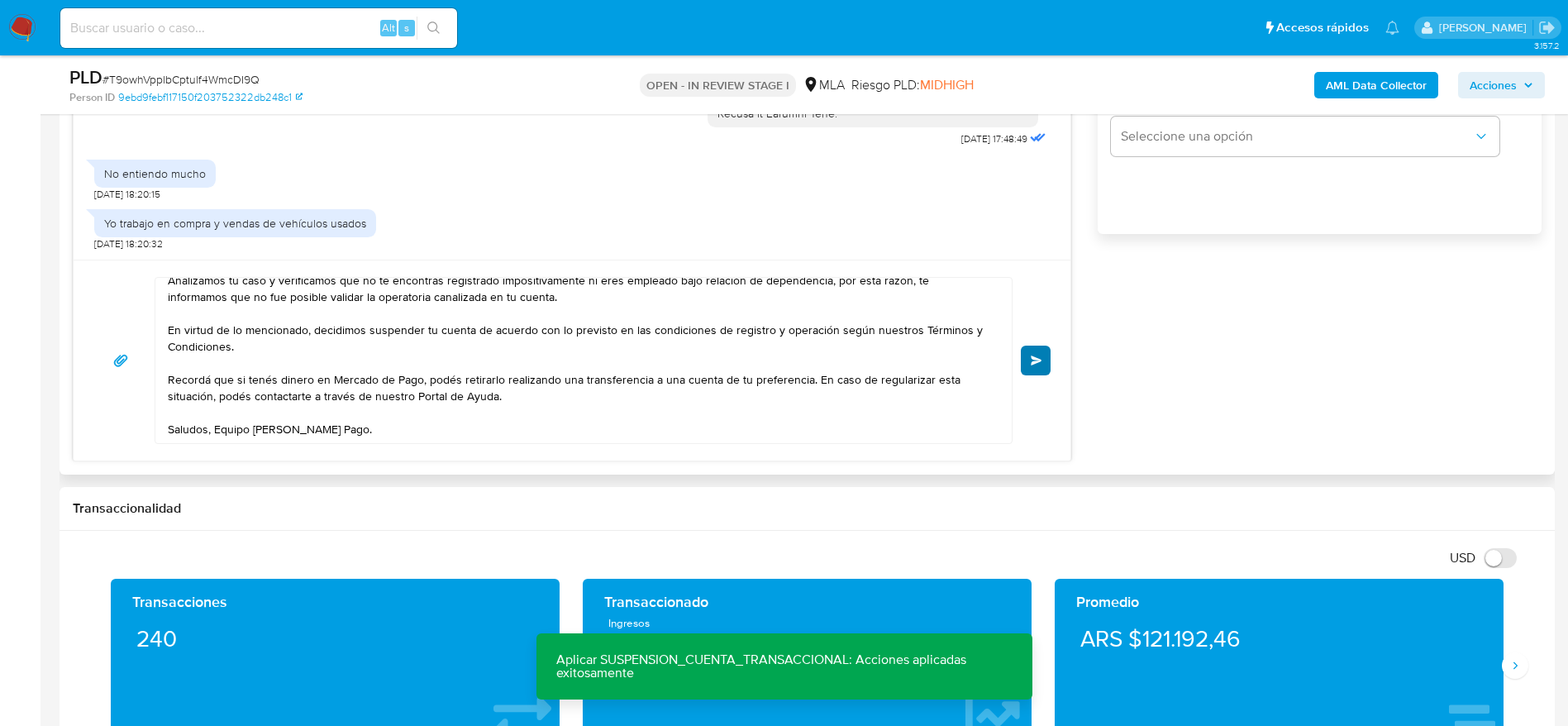
type input "0"
click at [1027, 355] on button "Enviar" at bounding box center [1036, 360] width 30 height 30
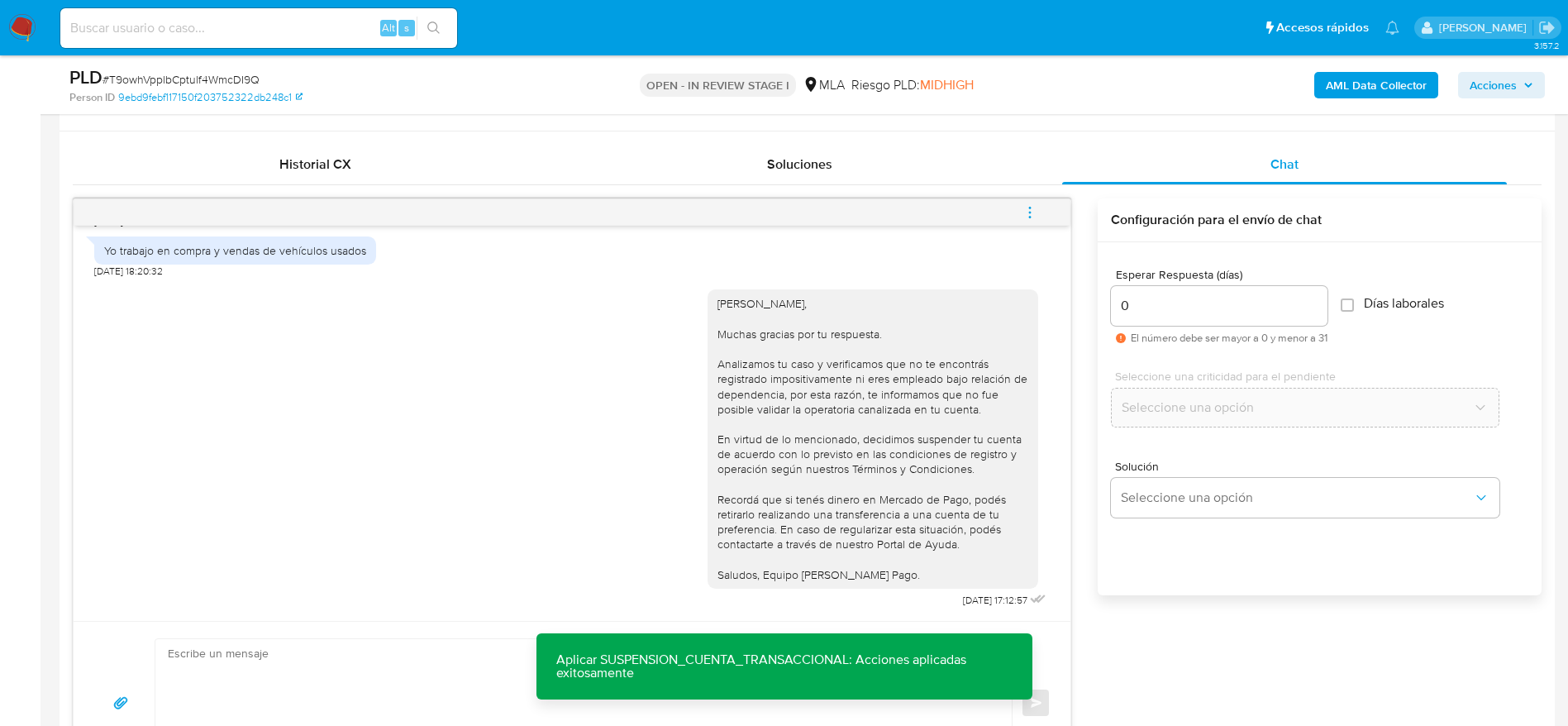
scroll to position [767, 0]
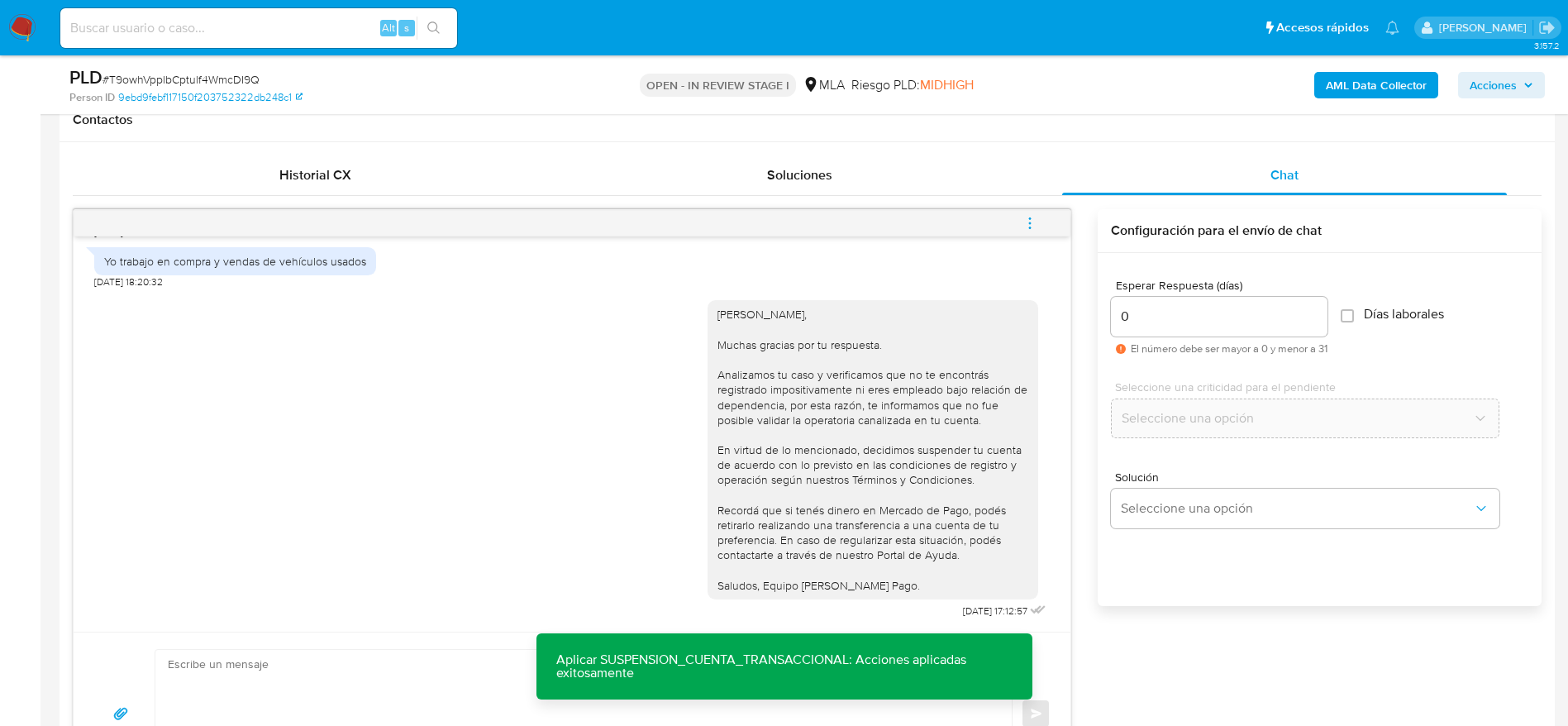
click at [1030, 218] on icon "menu-action" at bounding box center [1030, 218] width 2 height 2
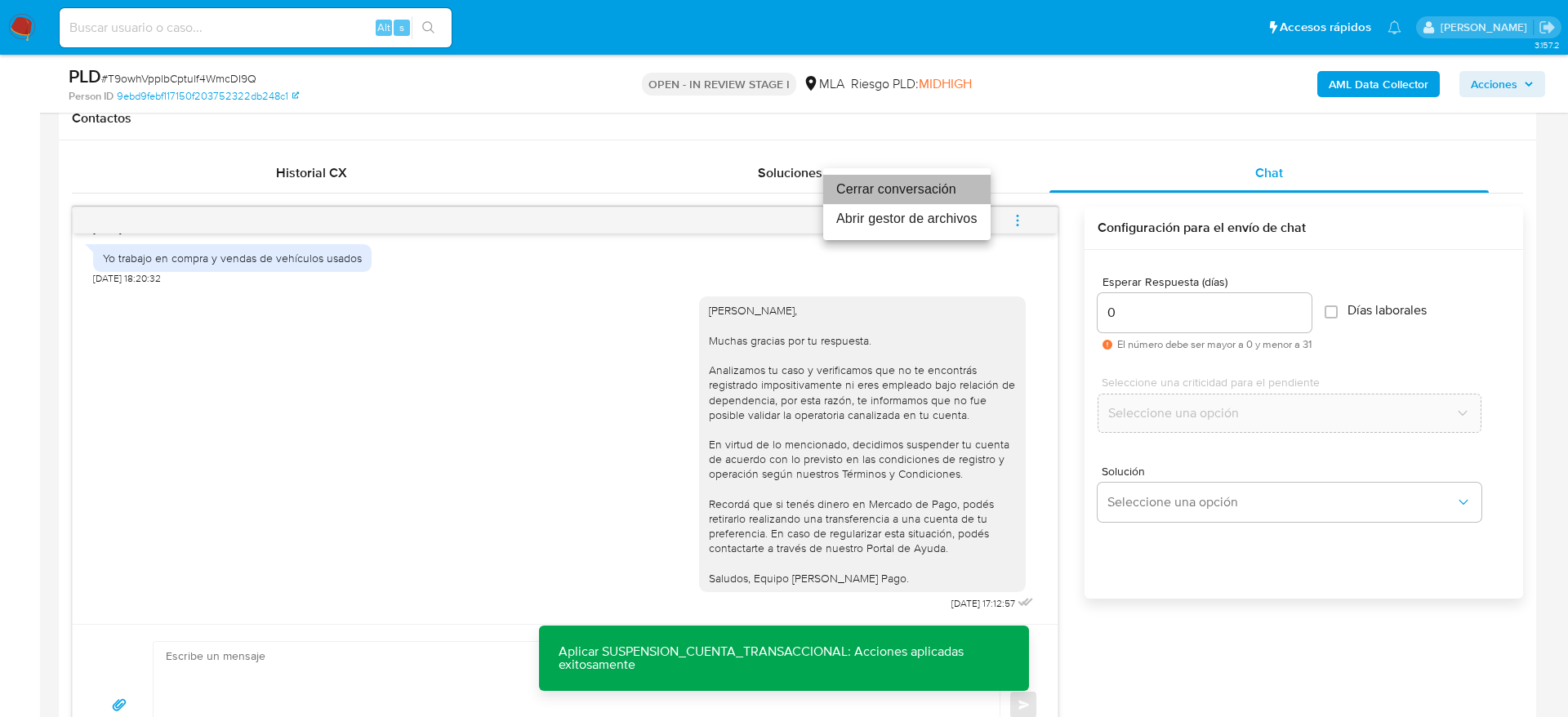
click at [943, 188] on li "Cerrar conversación" at bounding box center [907, 189] width 167 height 30
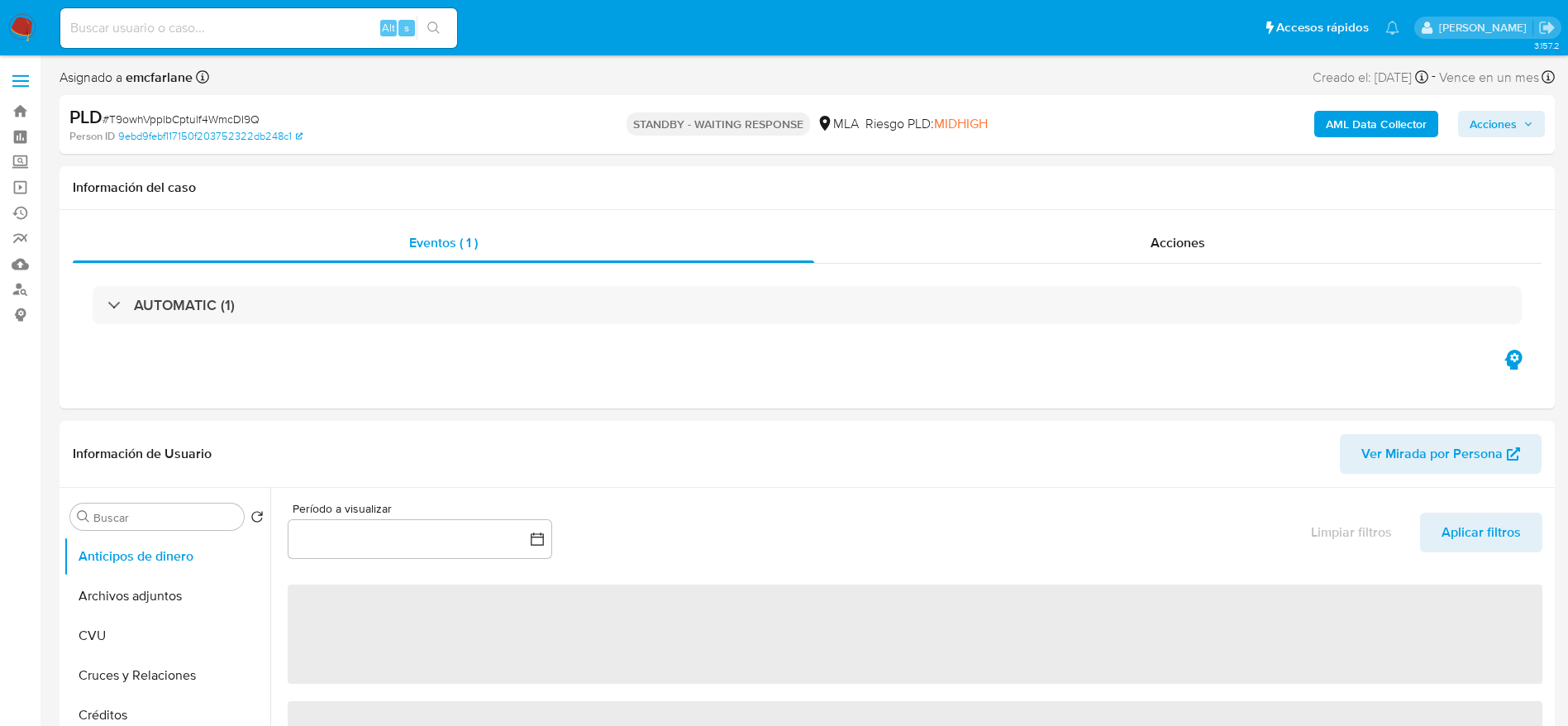
select select "10"
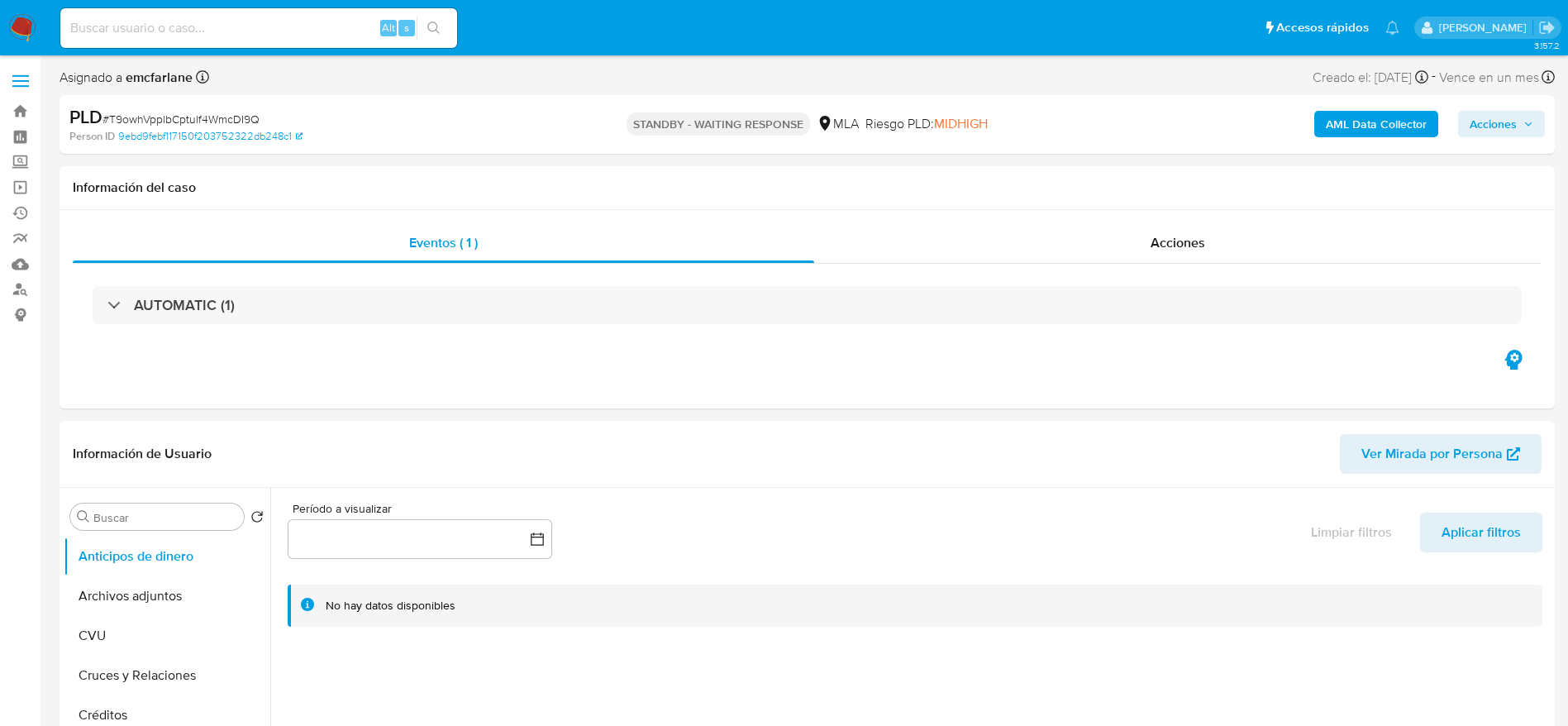
click at [147, 107] on div "PLD # T9owhVpplbCptulf4WmcDI9Q" at bounding box center [313, 117] width 486 height 25
copy span "T9owhVpplbCptulf4WmcDI9Q"
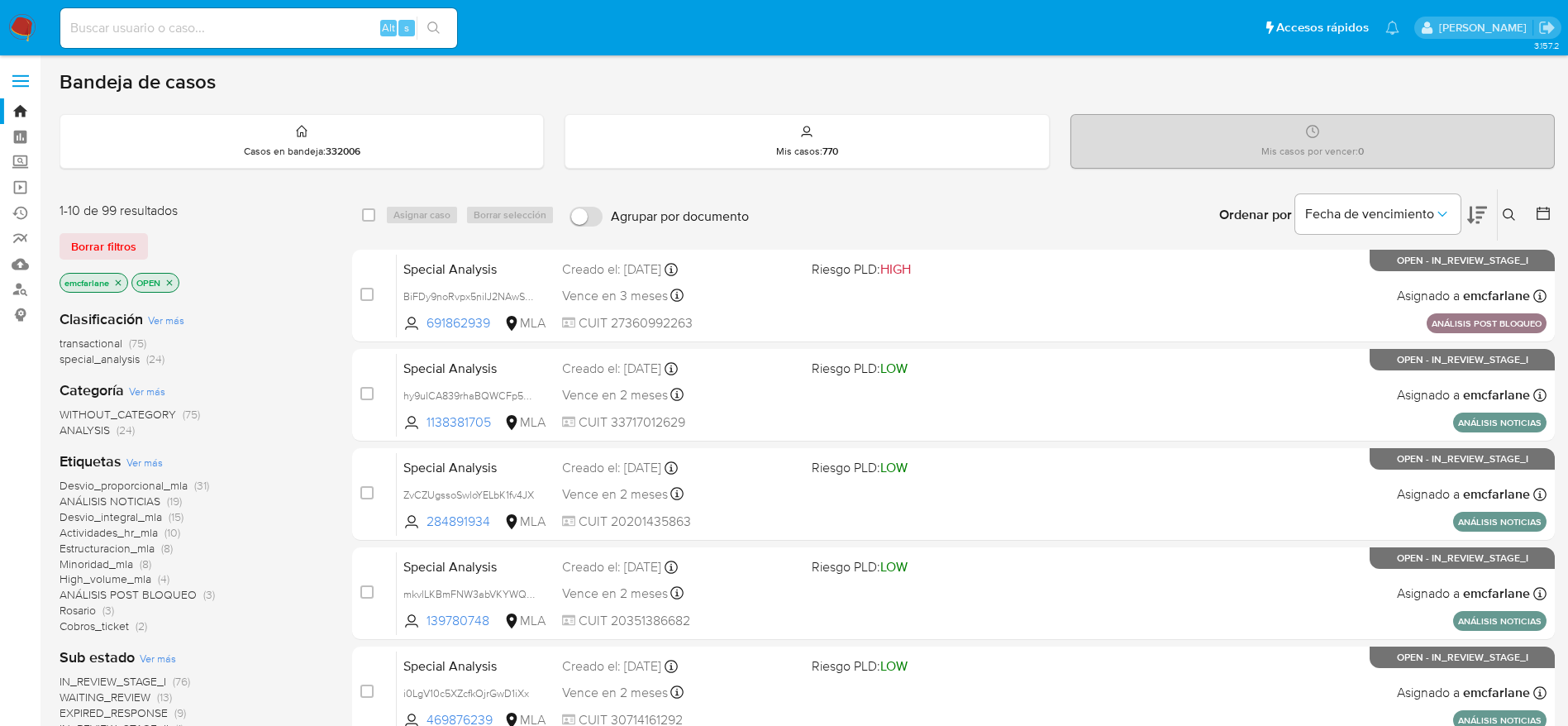
click at [84, 229] on div "1-10 de 99 resultados Borrar filtros emcfarlane OPEN" at bounding box center [192, 248] width 265 height 95
click at [87, 240] on span "Borrar filtros" at bounding box center [104, 246] width 65 height 23
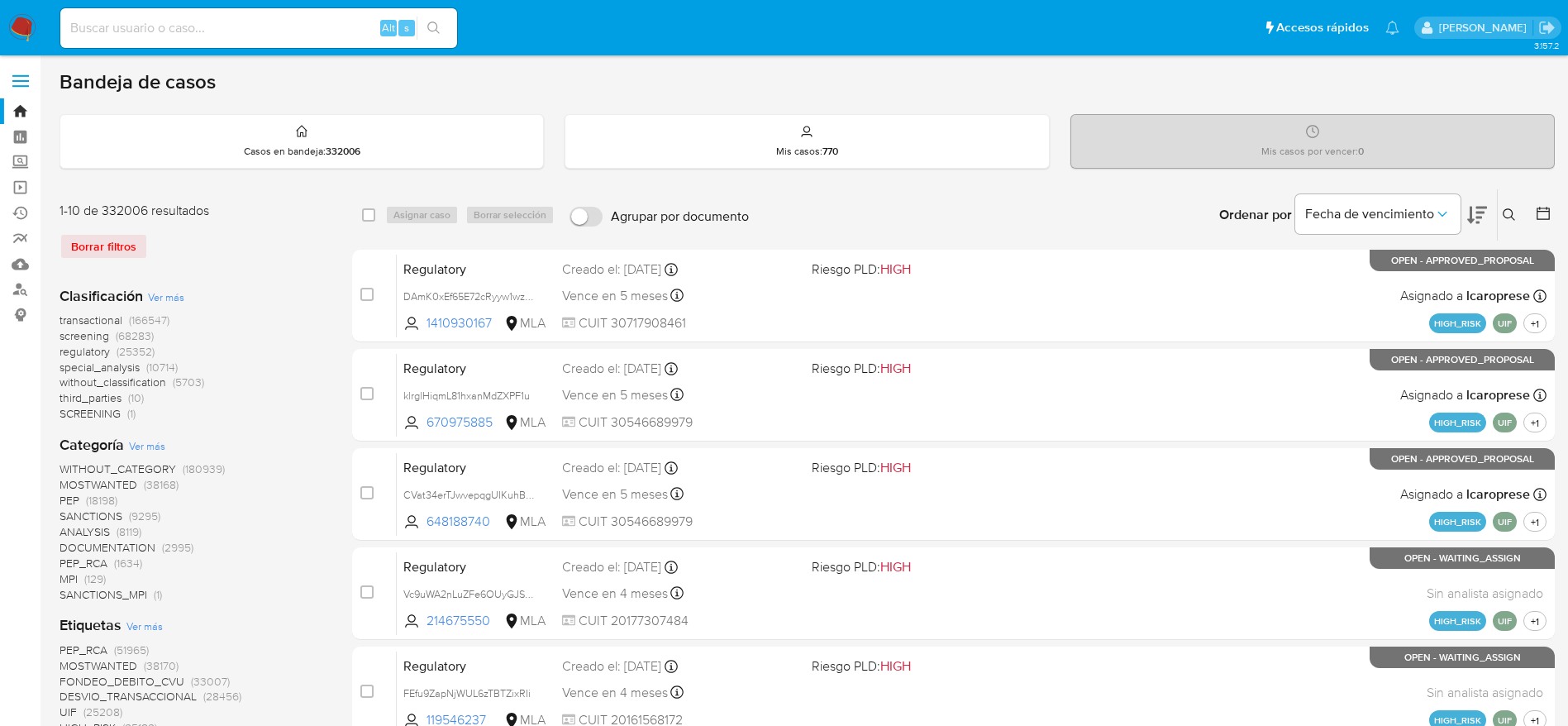
click at [1513, 212] on icon at bounding box center [1509, 215] width 13 height 13
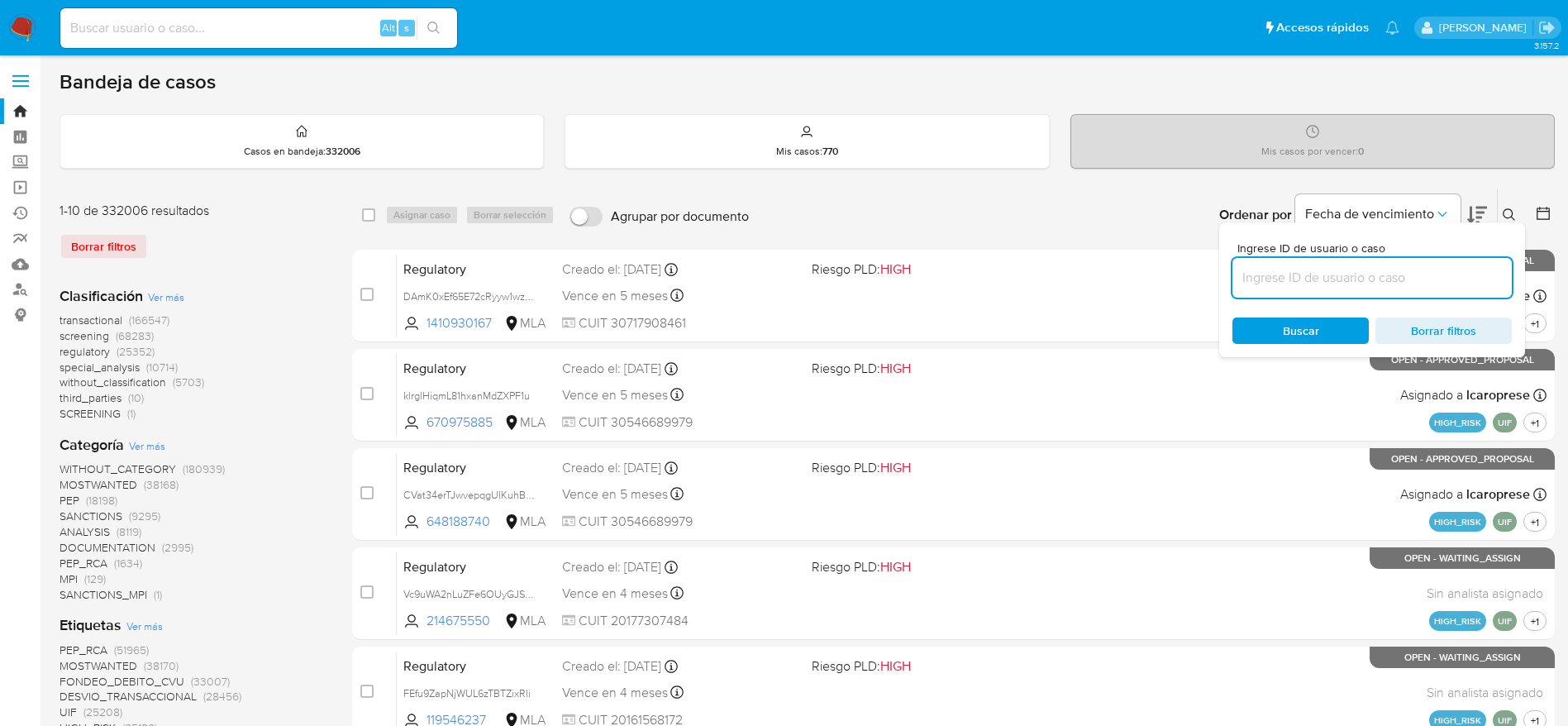
click at [1357, 273] on input at bounding box center [1372, 277] width 279 height 21
type input "T9owhVpplbCptulf4WmcDI9Q"
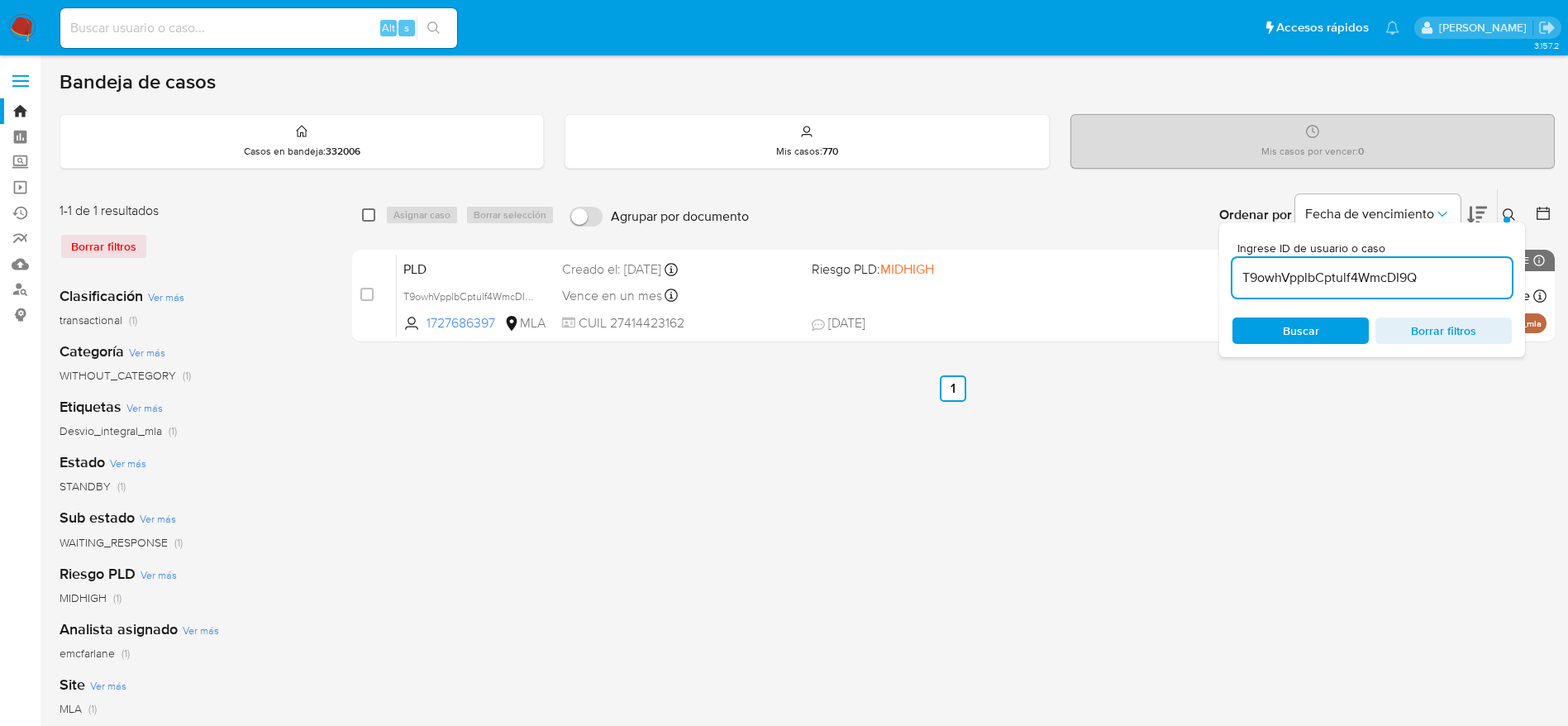
drag, startPoint x: 358, startPoint y: 220, endPoint x: 371, endPoint y: 220, distance: 13.0
click at [361, 220] on div "select-all-cases-checkbox Asignar caso Borrar selección Agrupar por documento O…" at bounding box center [954, 215] width 1202 height 51
click at [373, 217] on input "checkbox" at bounding box center [368, 215] width 13 height 13
checkbox input "true"
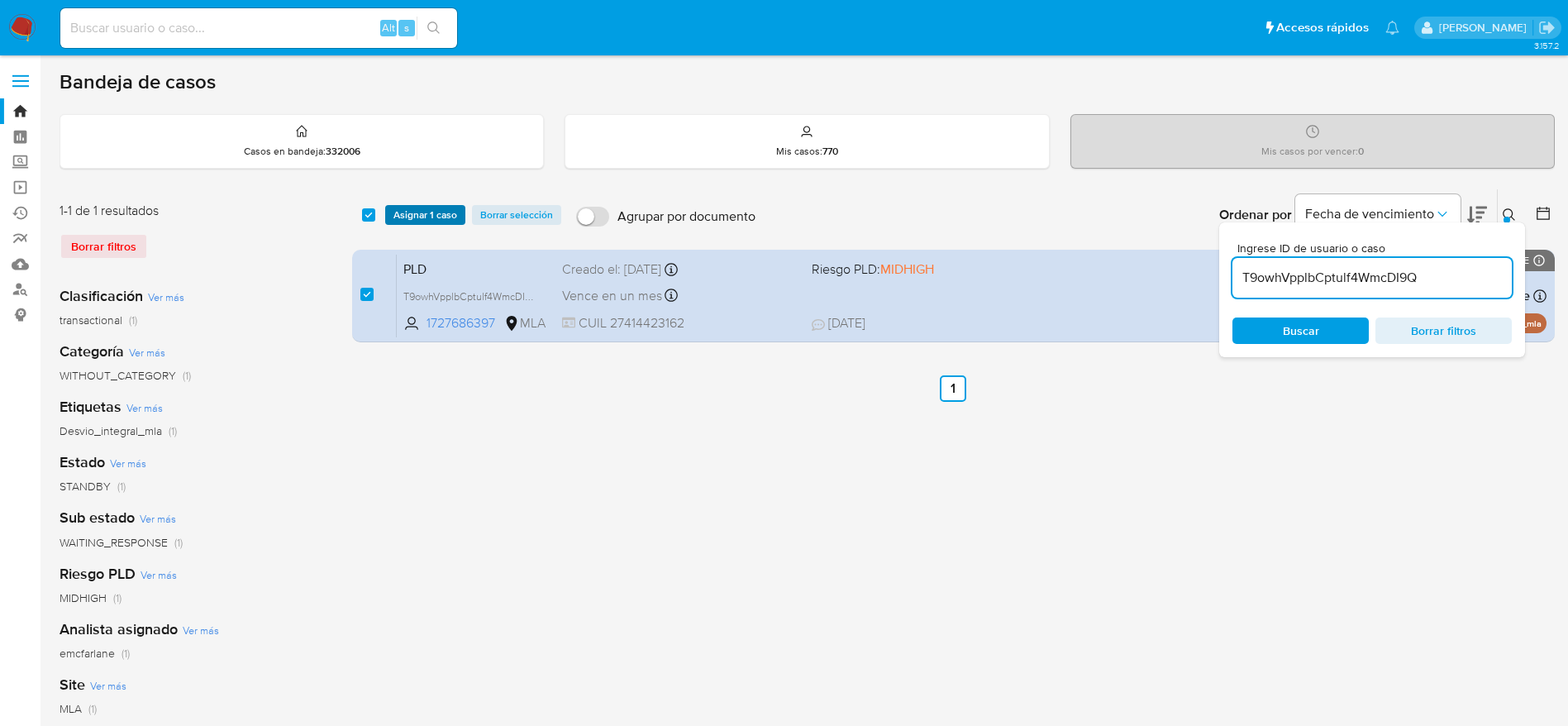
click at [406, 216] on span "Asignar 1 caso" at bounding box center [426, 215] width 64 height 17
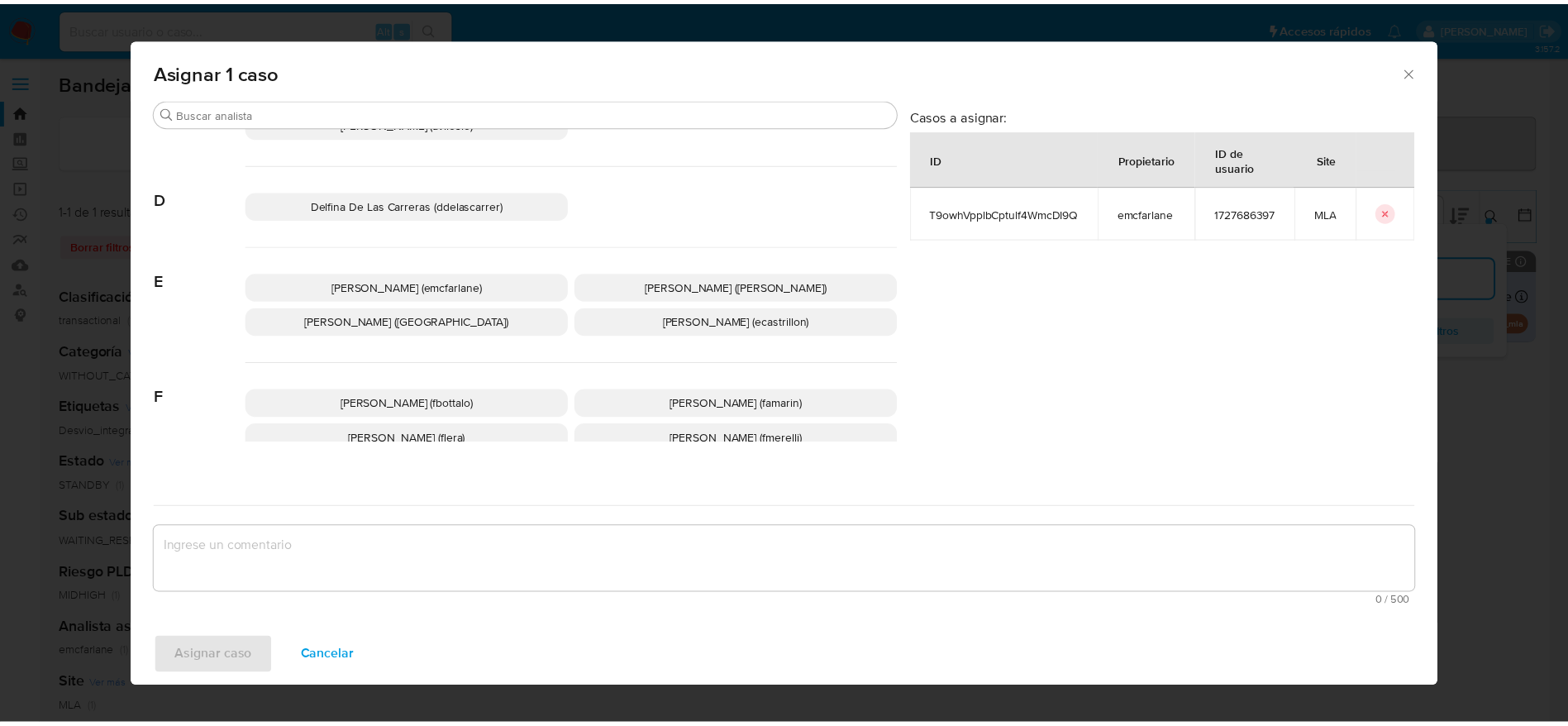
scroll to position [124, 0]
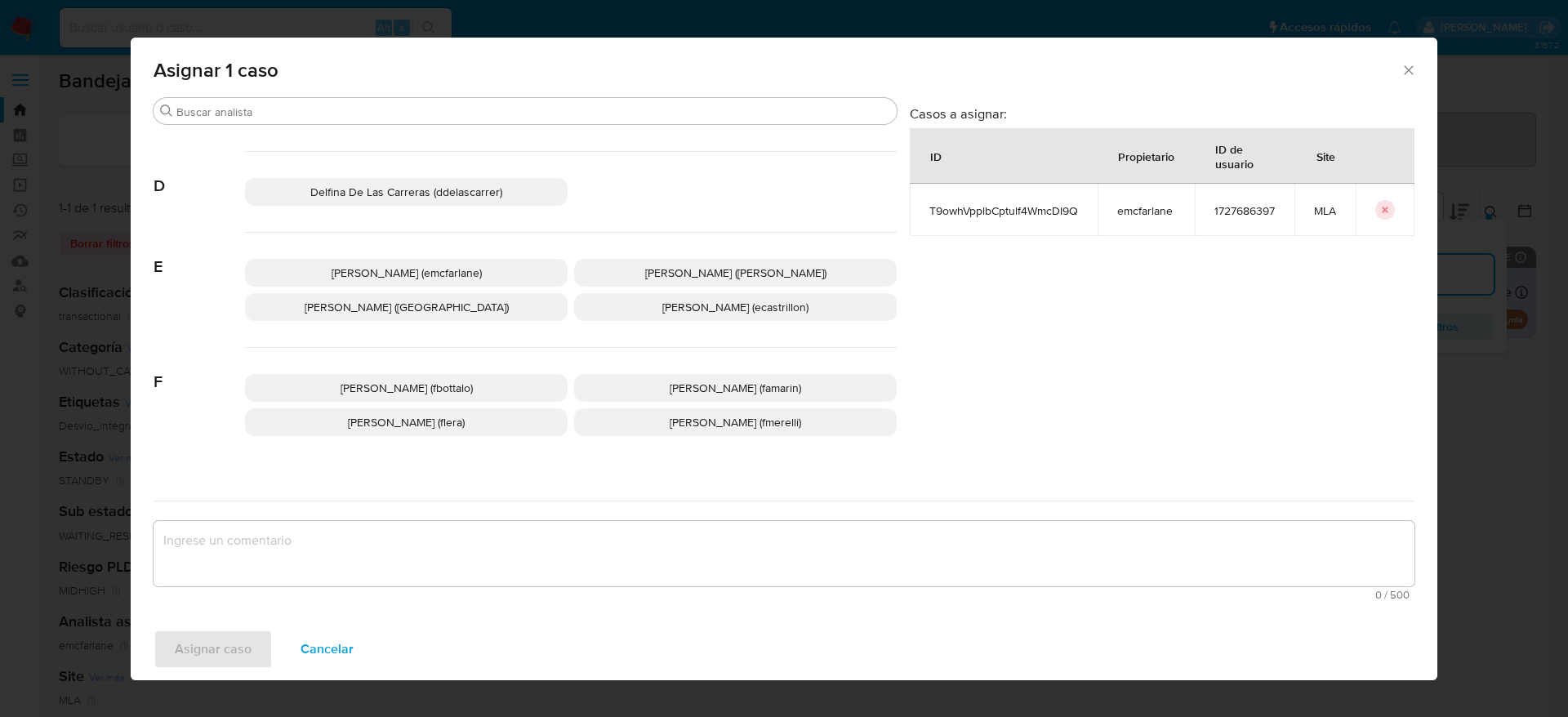
click at [436, 267] on span "Elaine Mc Farlane (emcfarlane)" at bounding box center [406, 272] width 150 height 17
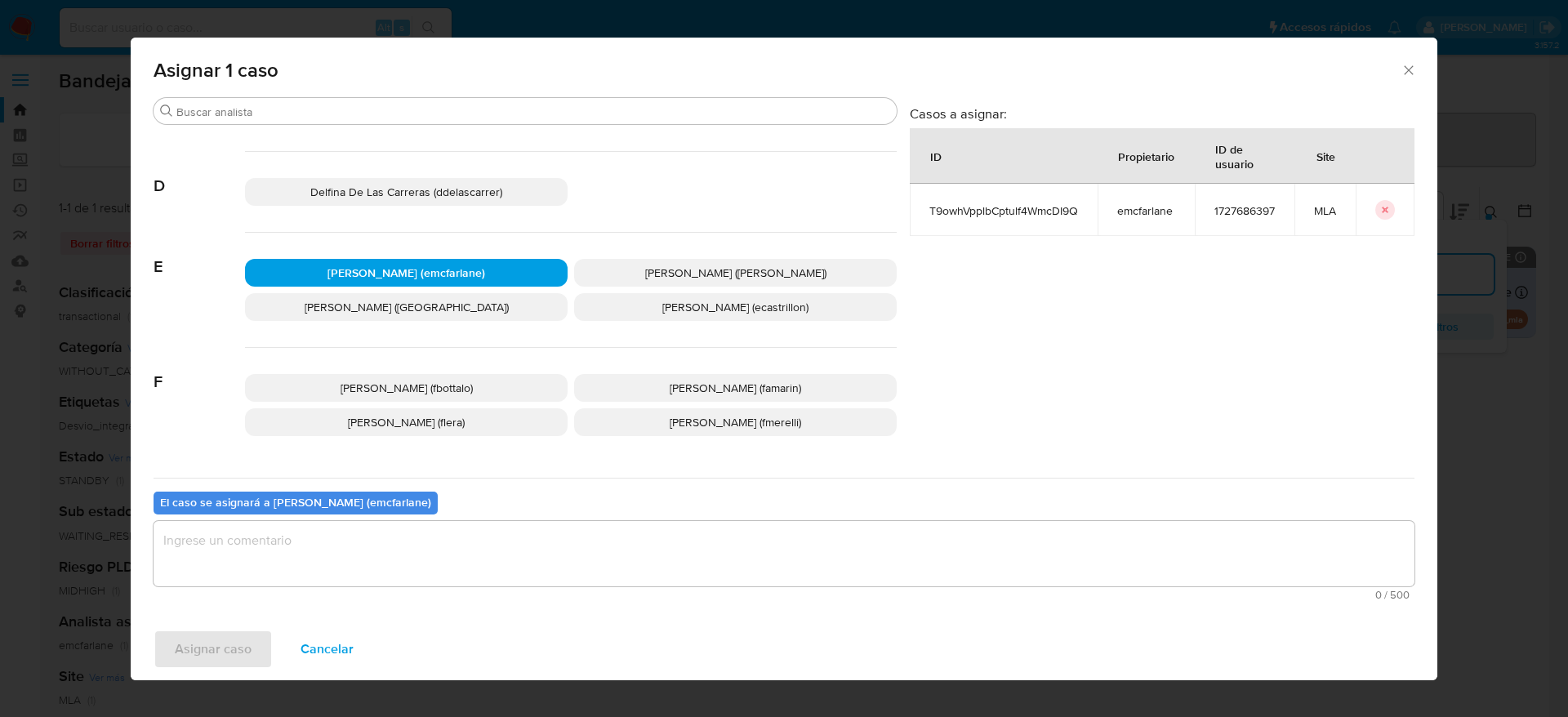
drag, startPoint x: 358, startPoint y: 543, endPoint x: 231, endPoint y: 604, distance: 140.9
click at [358, 543] on textarea "assign-modal" at bounding box center [784, 553] width 1261 height 65
click at [208, 628] on div "Asignar caso Cancelar" at bounding box center [784, 649] width 1306 height 62
click at [208, 634] on span "Asignar caso" at bounding box center [213, 649] width 77 height 36
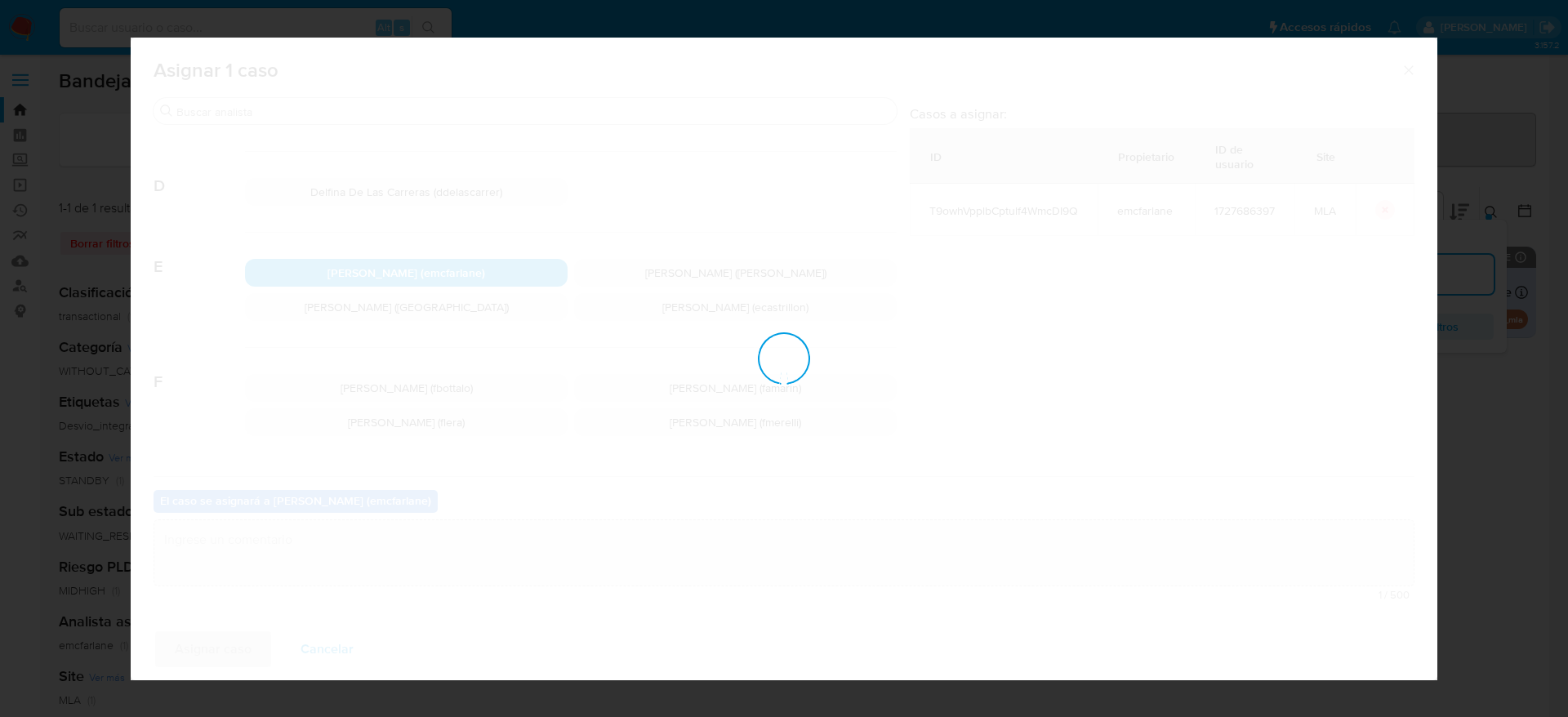
checkbox input "false"
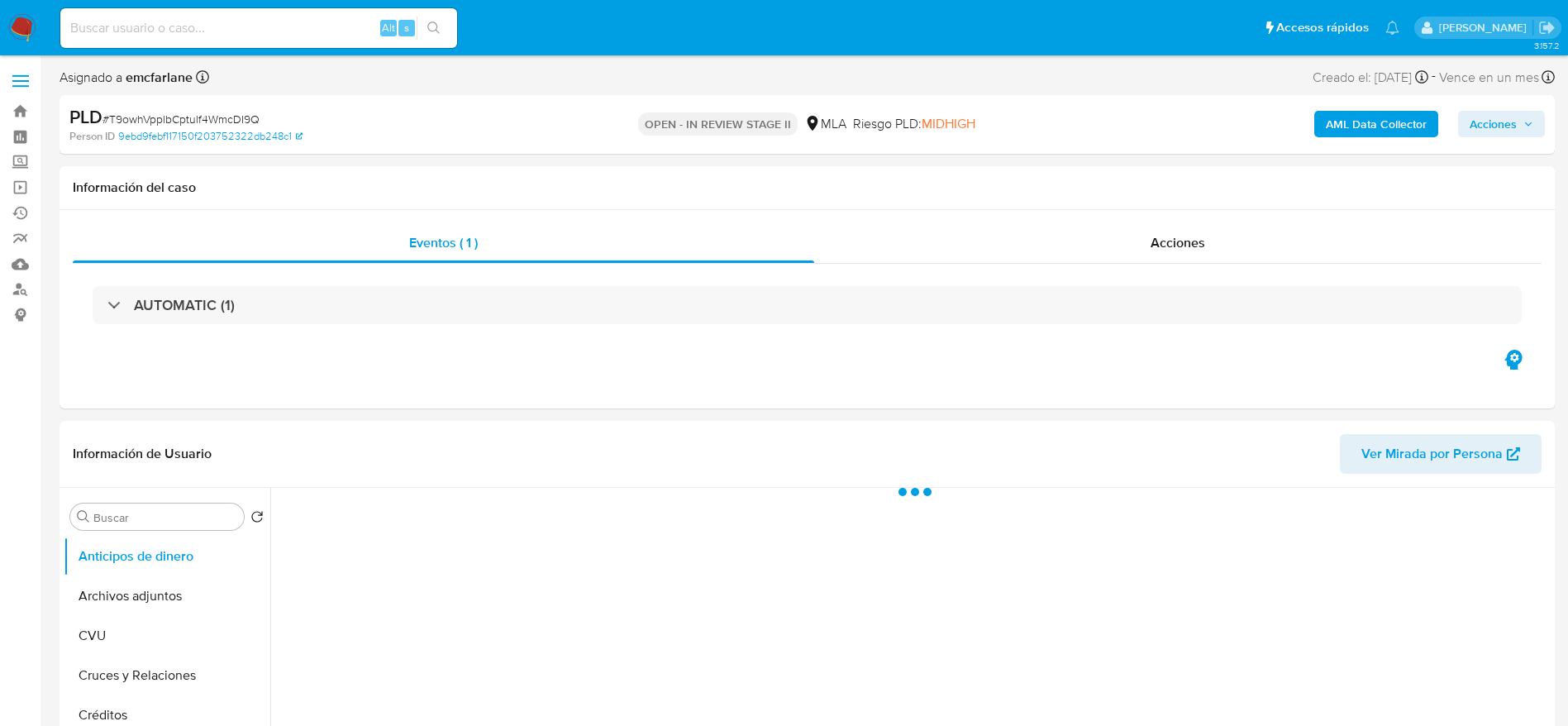
drag, startPoint x: 1481, startPoint y: 128, endPoint x: 1363, endPoint y: 136, distance: 118.3
click at [1481, 128] on span "Acciones" at bounding box center [1493, 124] width 47 height 26
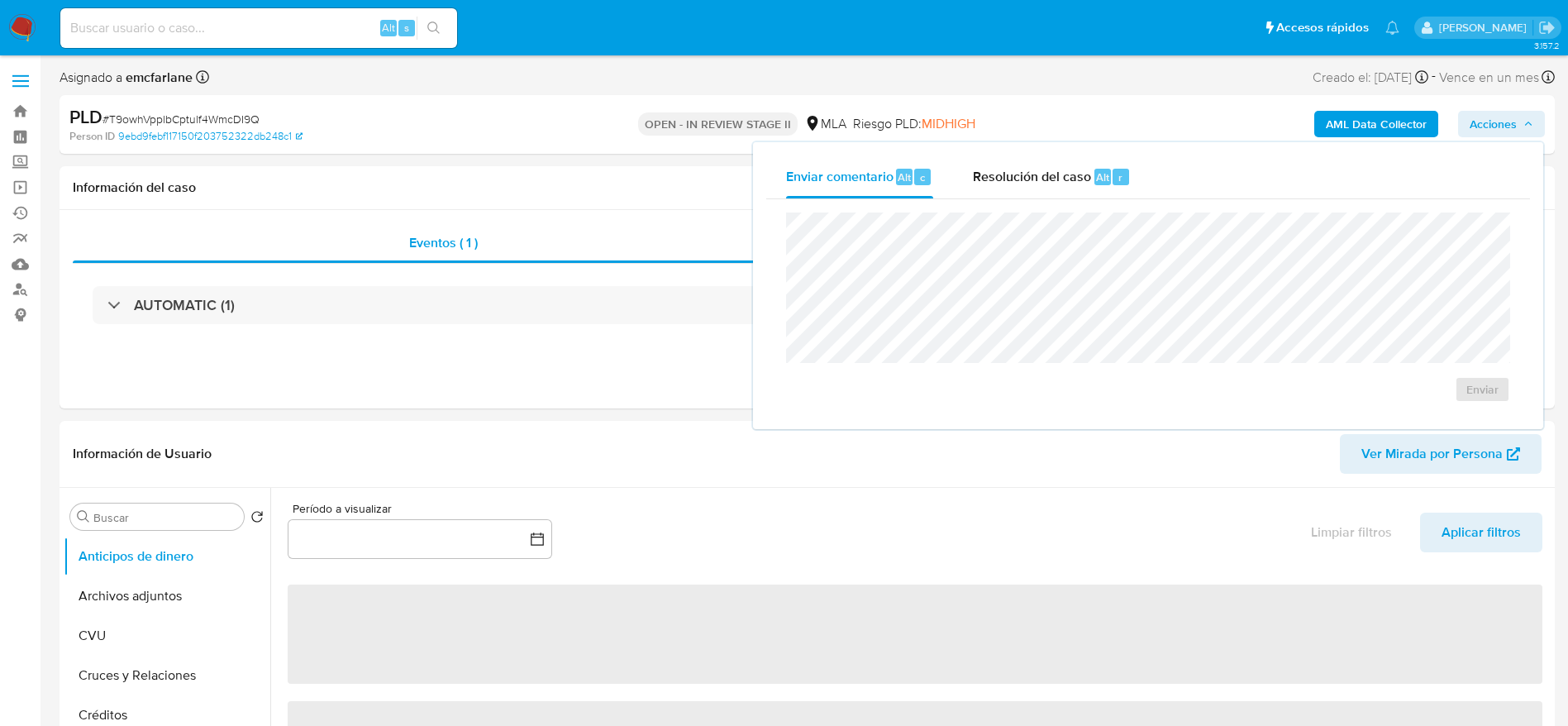
click at [1097, 163] on div "Resolución del caso Alt r" at bounding box center [1052, 177] width 158 height 43
select select "10"
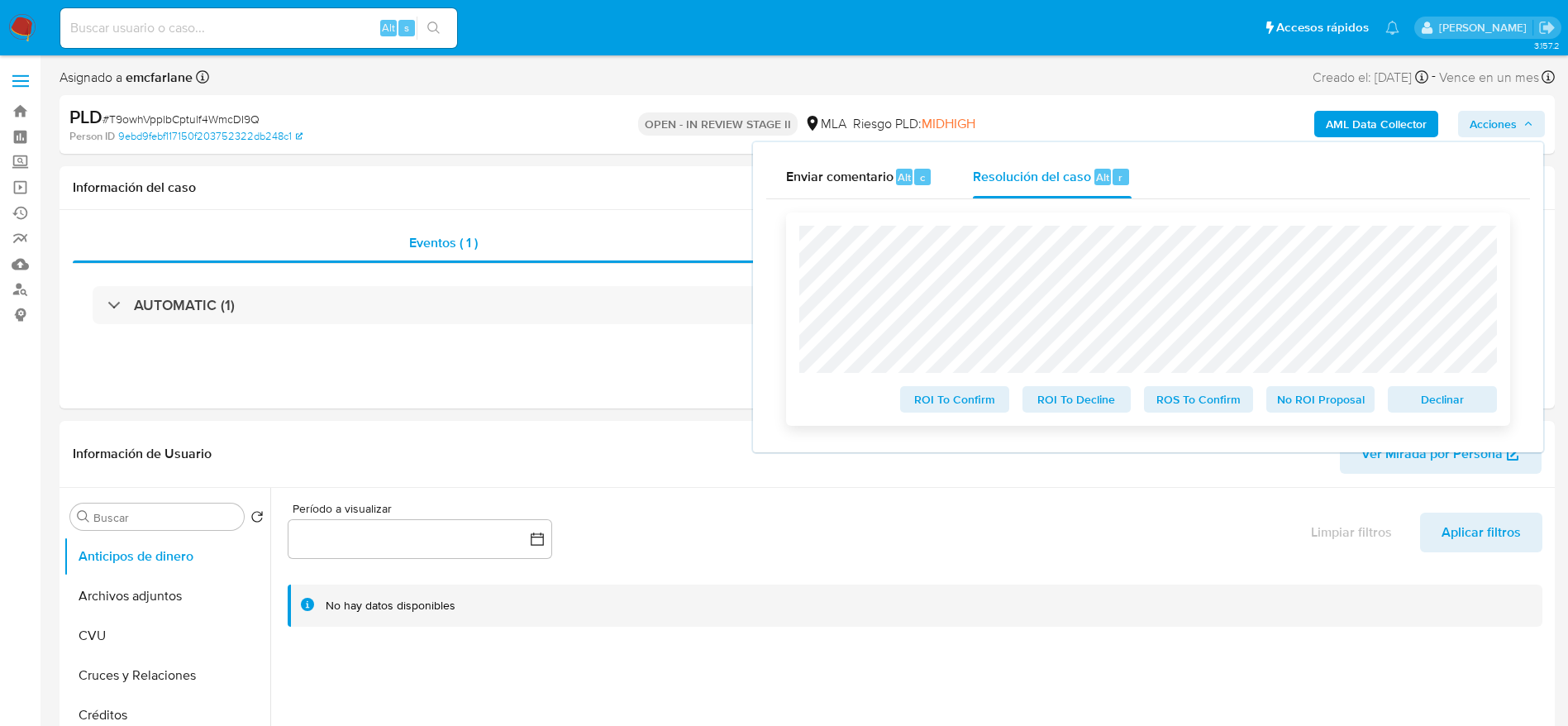
click at [1476, 411] on span "Declinar" at bounding box center [1442, 399] width 86 height 23
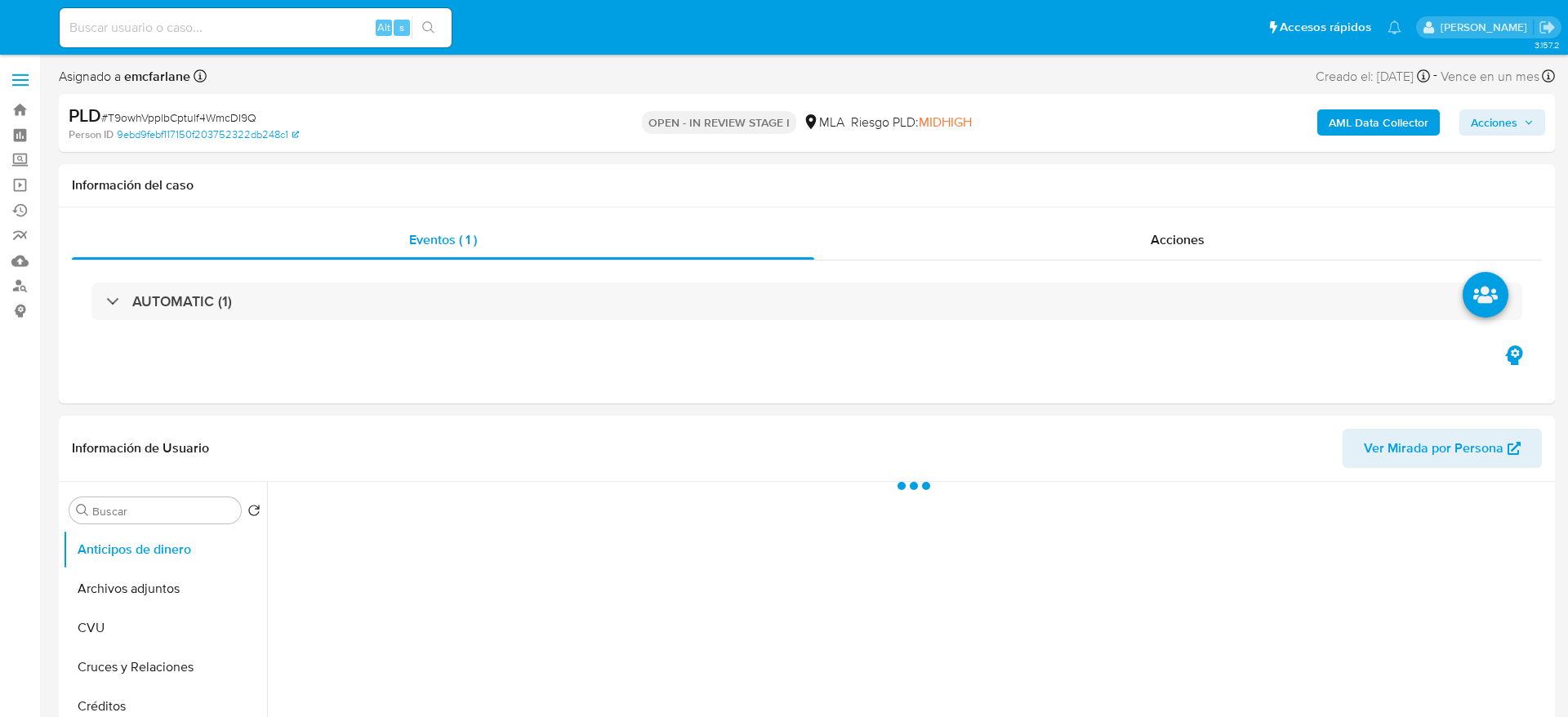
select select "10"
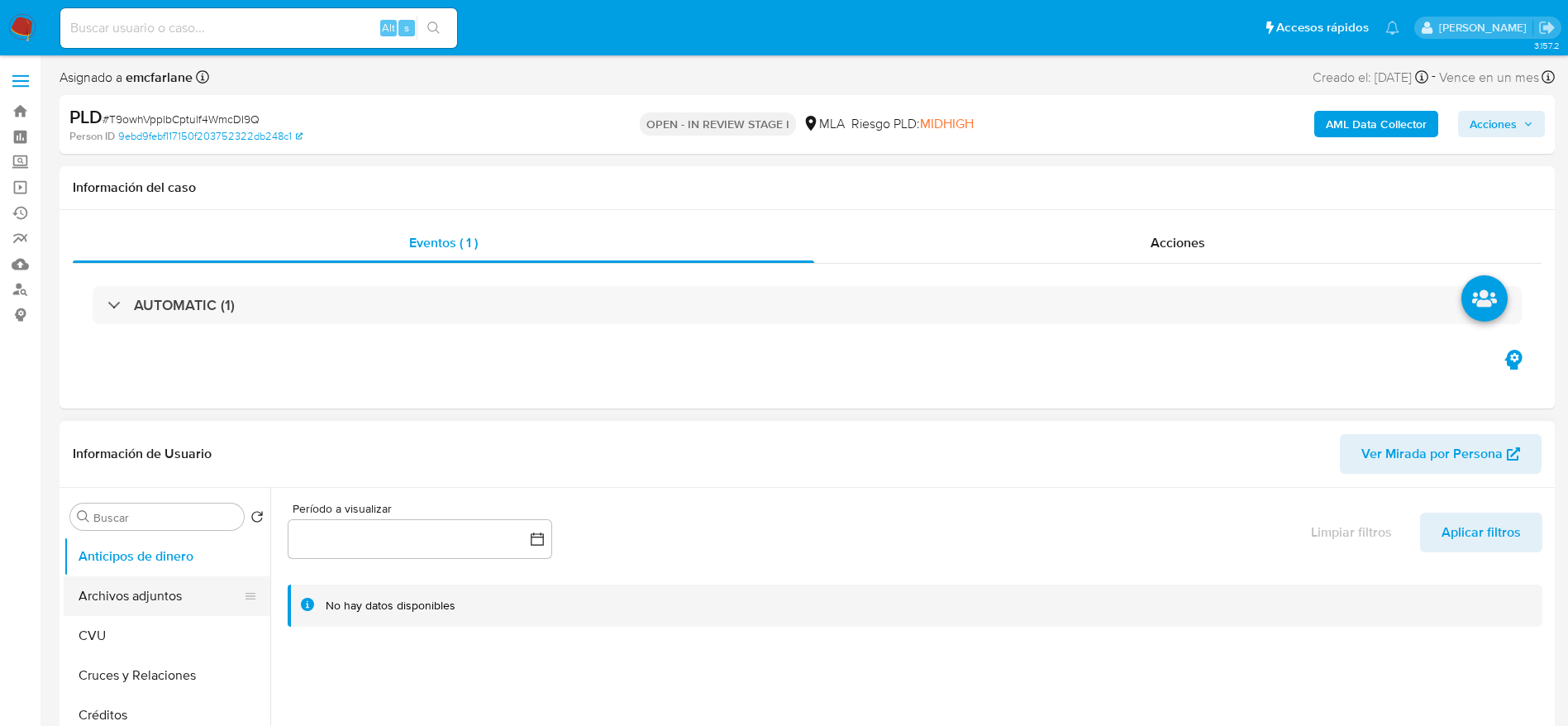
click at [97, 580] on button "Archivos adjuntos" at bounding box center [160, 596] width 193 height 40
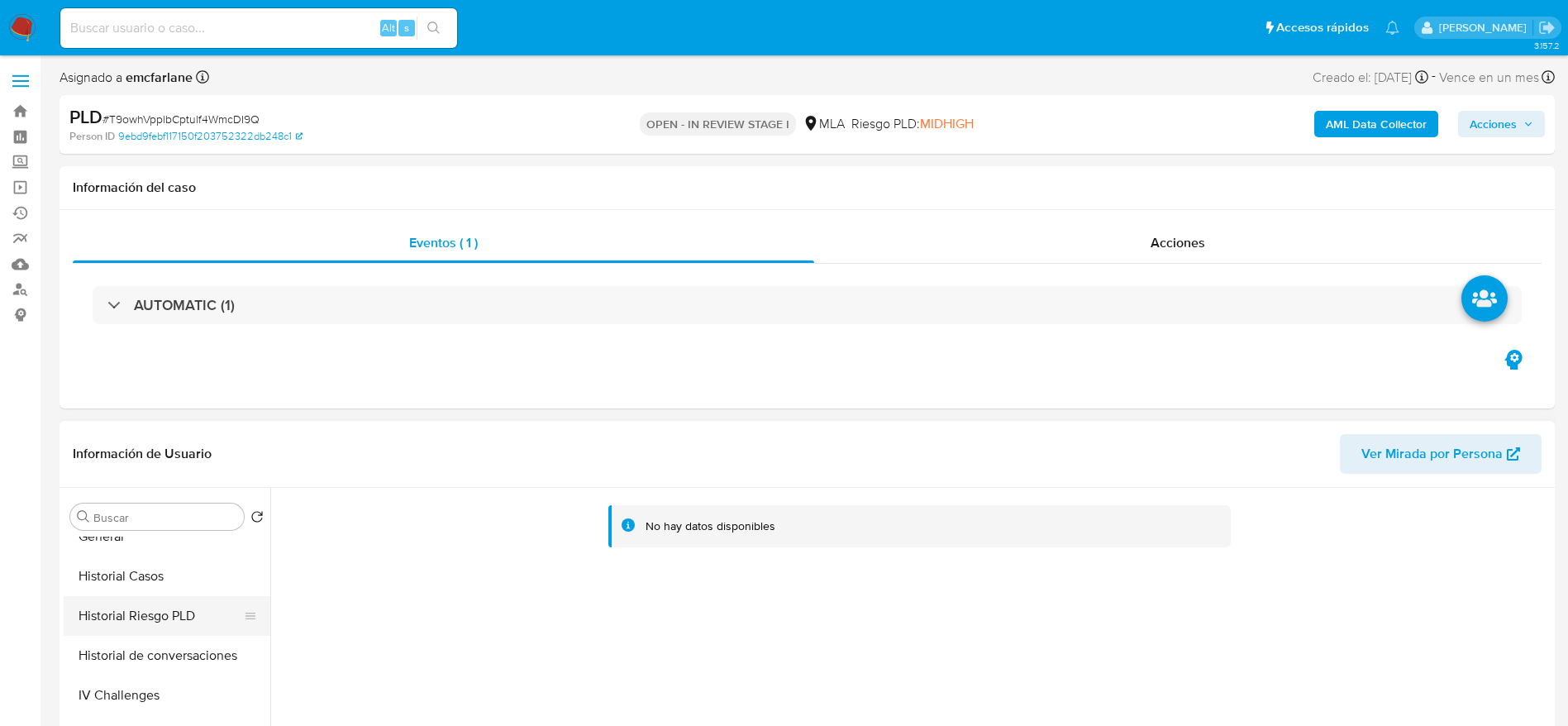
drag, startPoint x: 128, startPoint y: 585, endPoint x: 124, endPoint y: 604, distance: 19.4
click at [128, 586] on button "Historial Casos" at bounding box center [167, 576] width 207 height 40
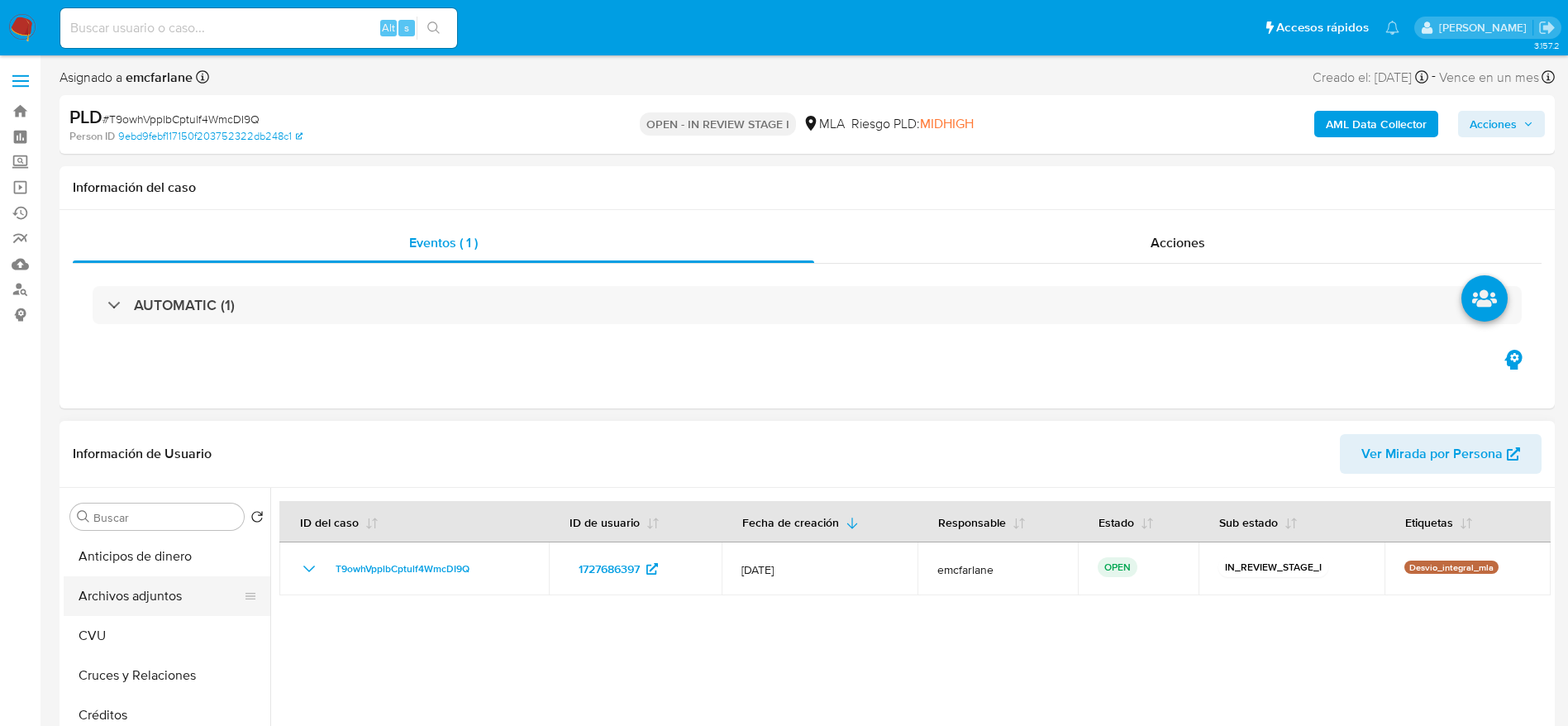
click at [127, 599] on button "Archivos adjuntos" at bounding box center [160, 596] width 193 height 40
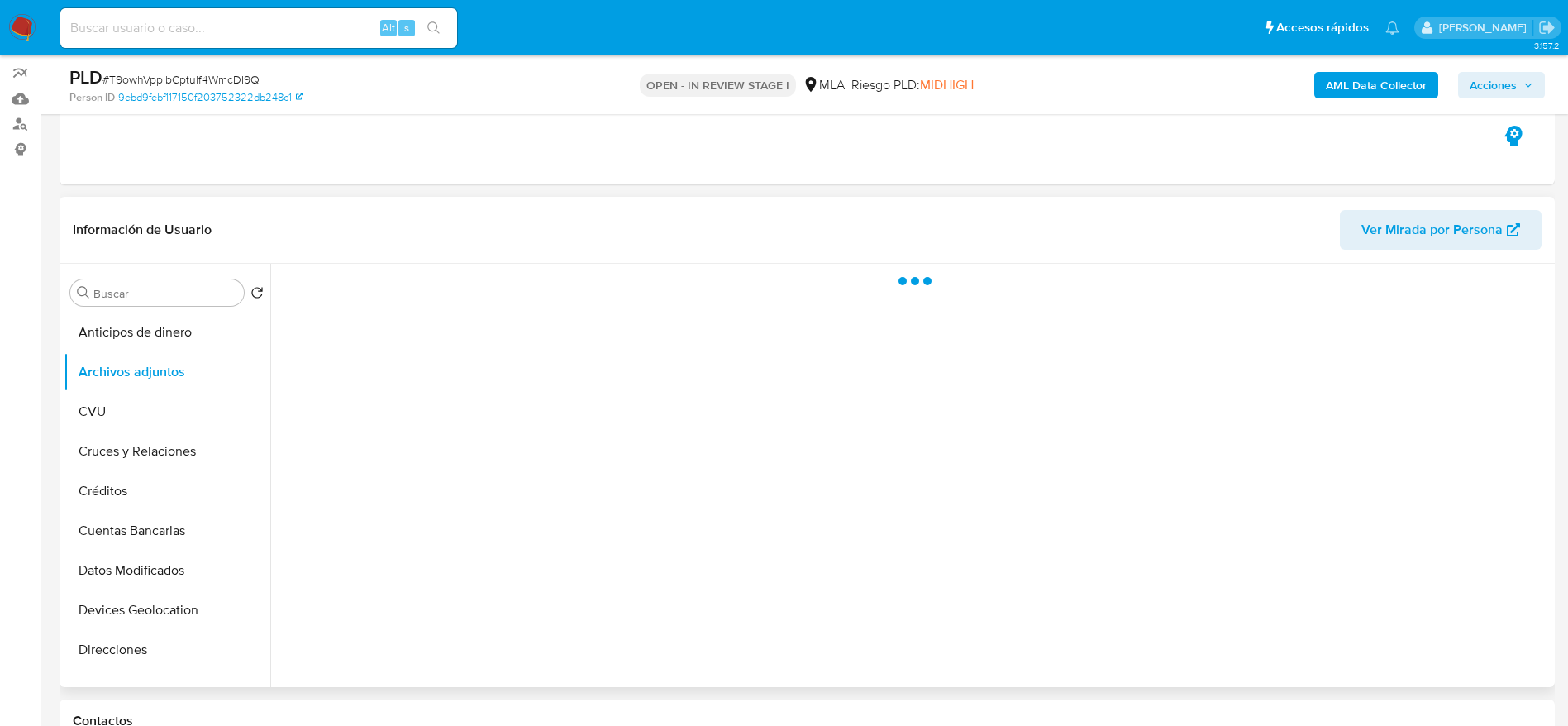
scroll to position [372, 0]
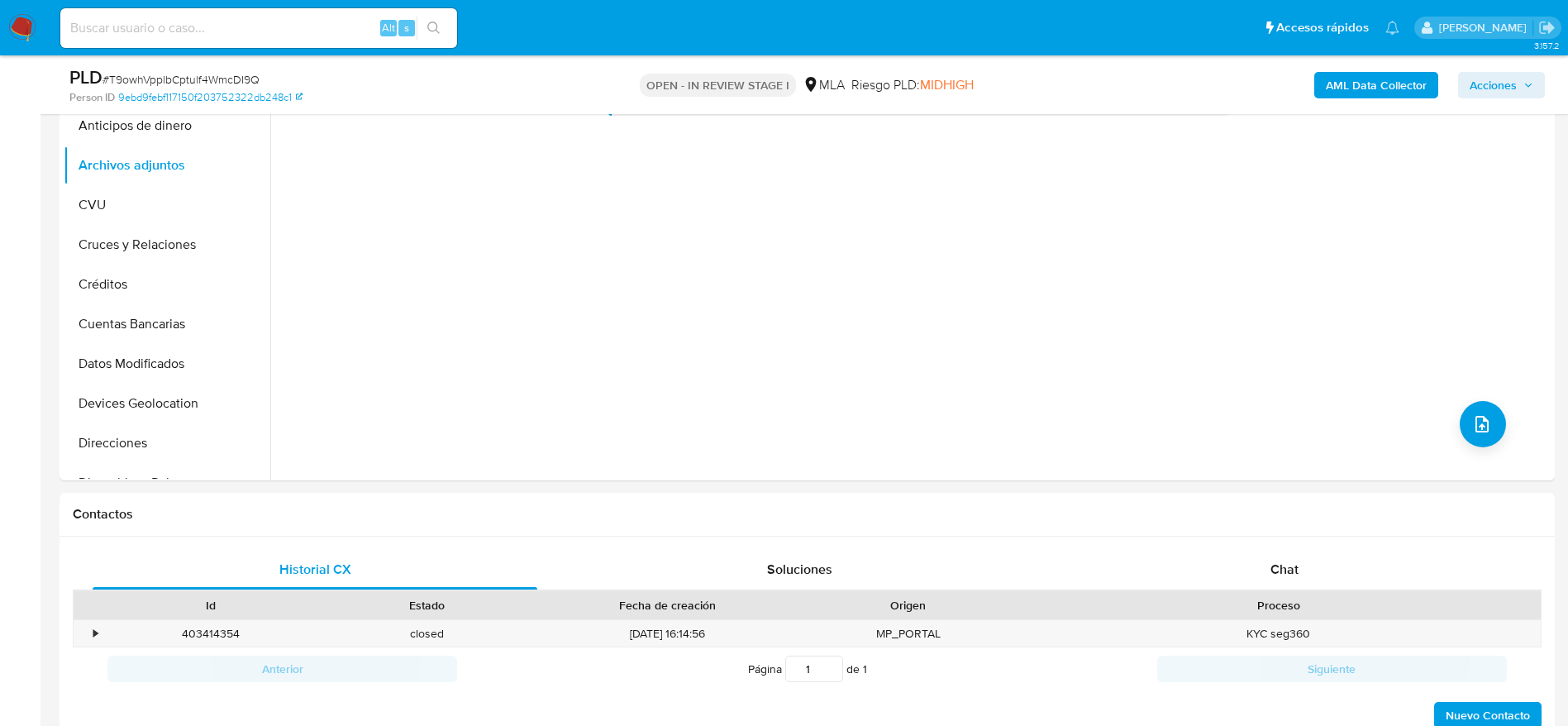
click at [1351, 75] on b "AML Data Collector" at bounding box center [1376, 85] width 101 height 26
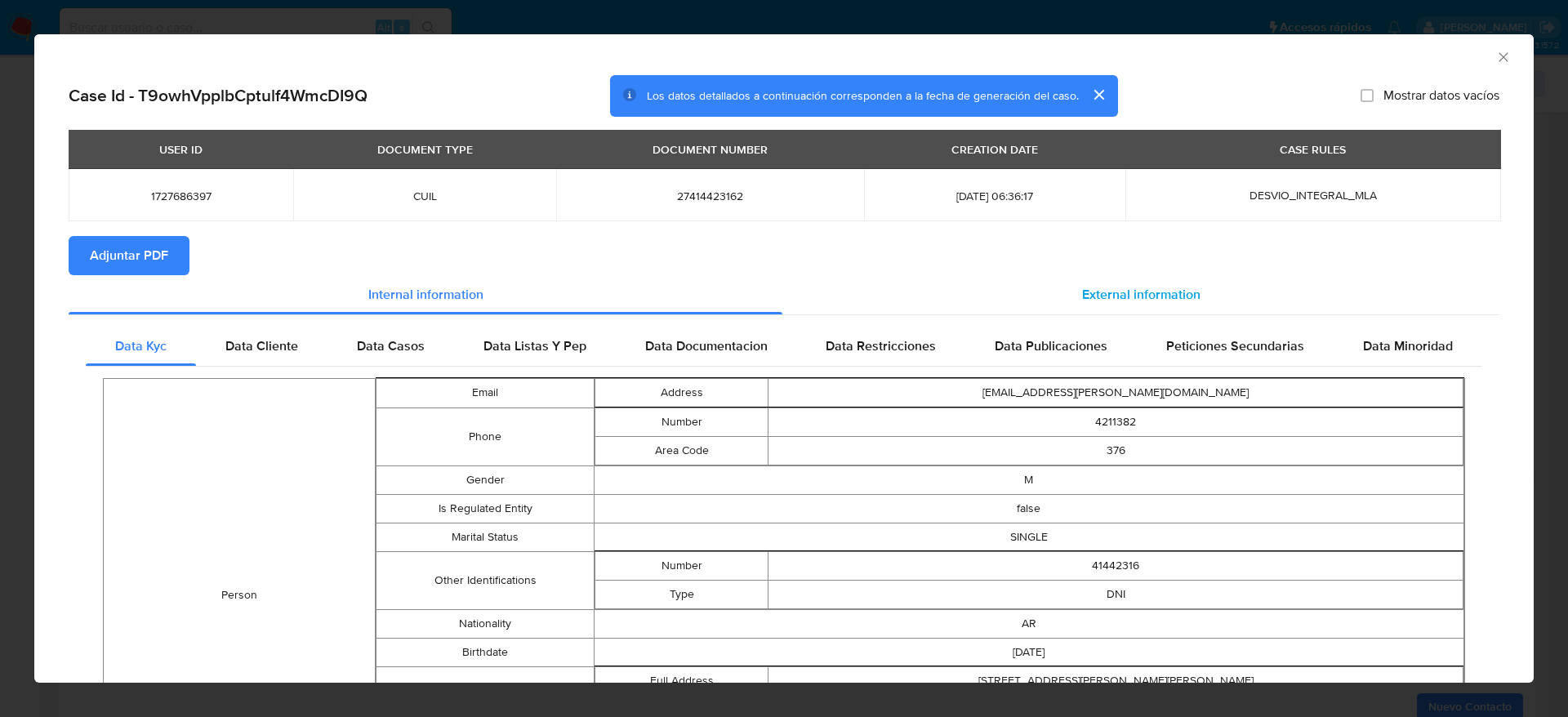
click at [1152, 285] on span "External information" at bounding box center [1142, 295] width 119 height 19
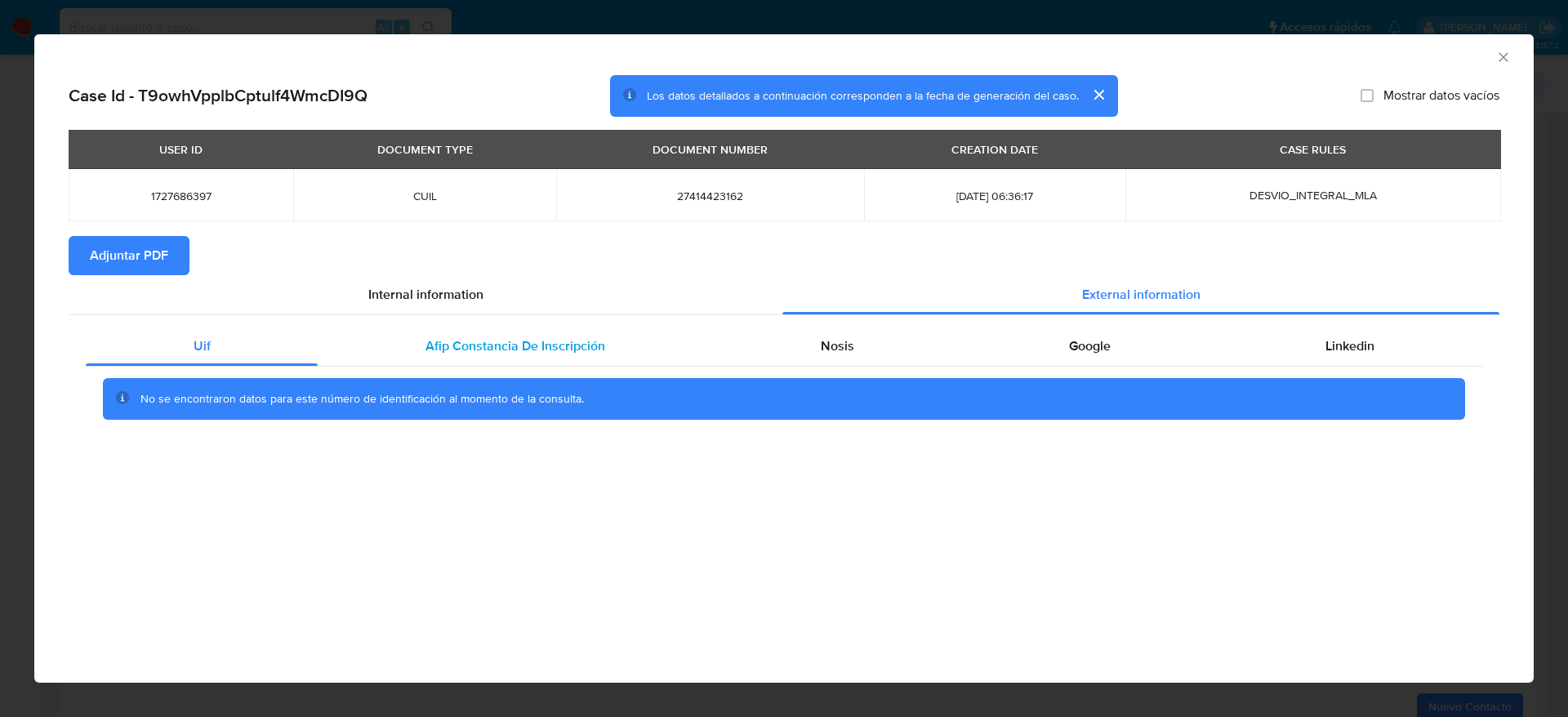
click at [495, 333] on div "Afip Constancia De Inscripción" at bounding box center [515, 346] width 394 height 39
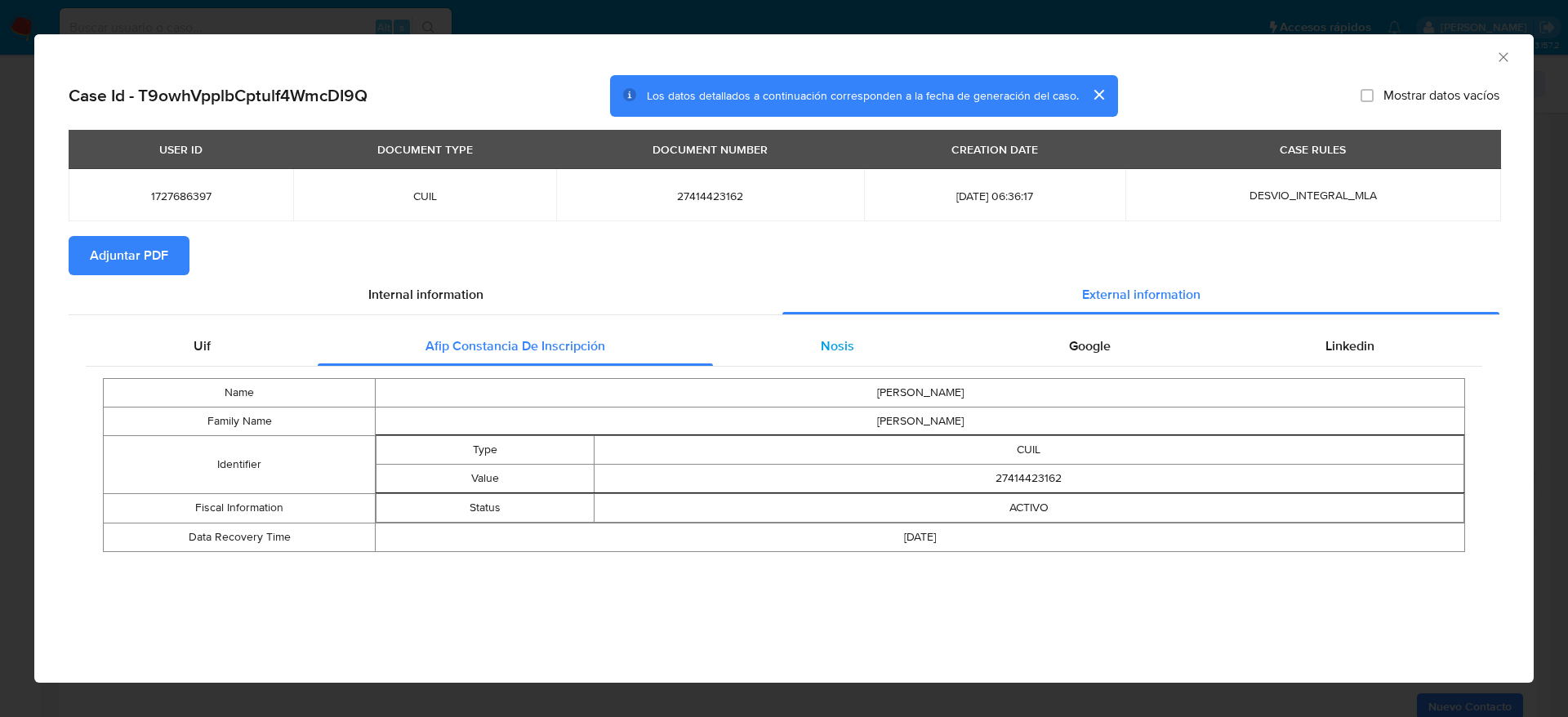
click at [851, 341] on span "Nosis" at bounding box center [837, 346] width 33 height 19
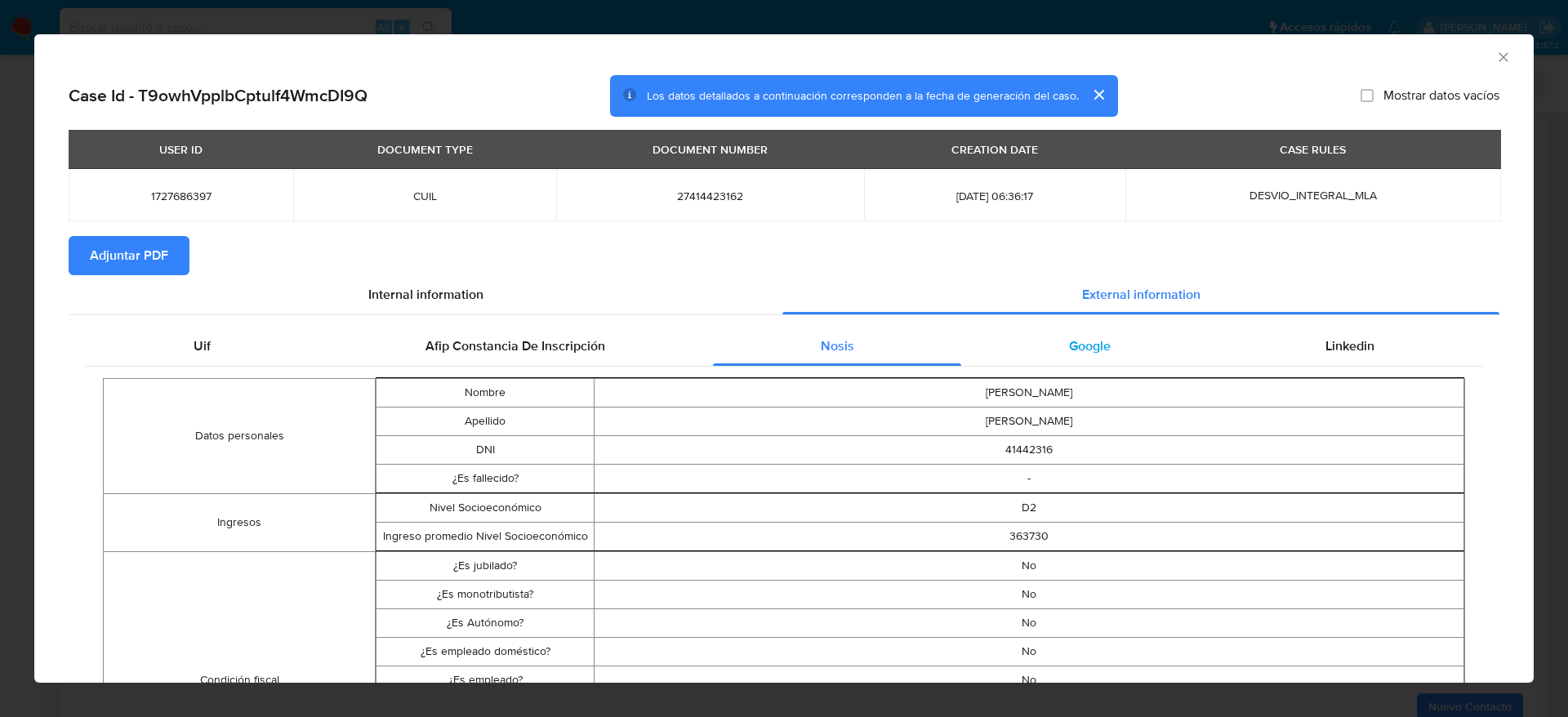
drag, startPoint x: 1071, startPoint y: 357, endPoint x: 1078, endPoint y: 365, distance: 10.6
click at [1071, 359] on div "Google" at bounding box center [1089, 346] width 256 height 39
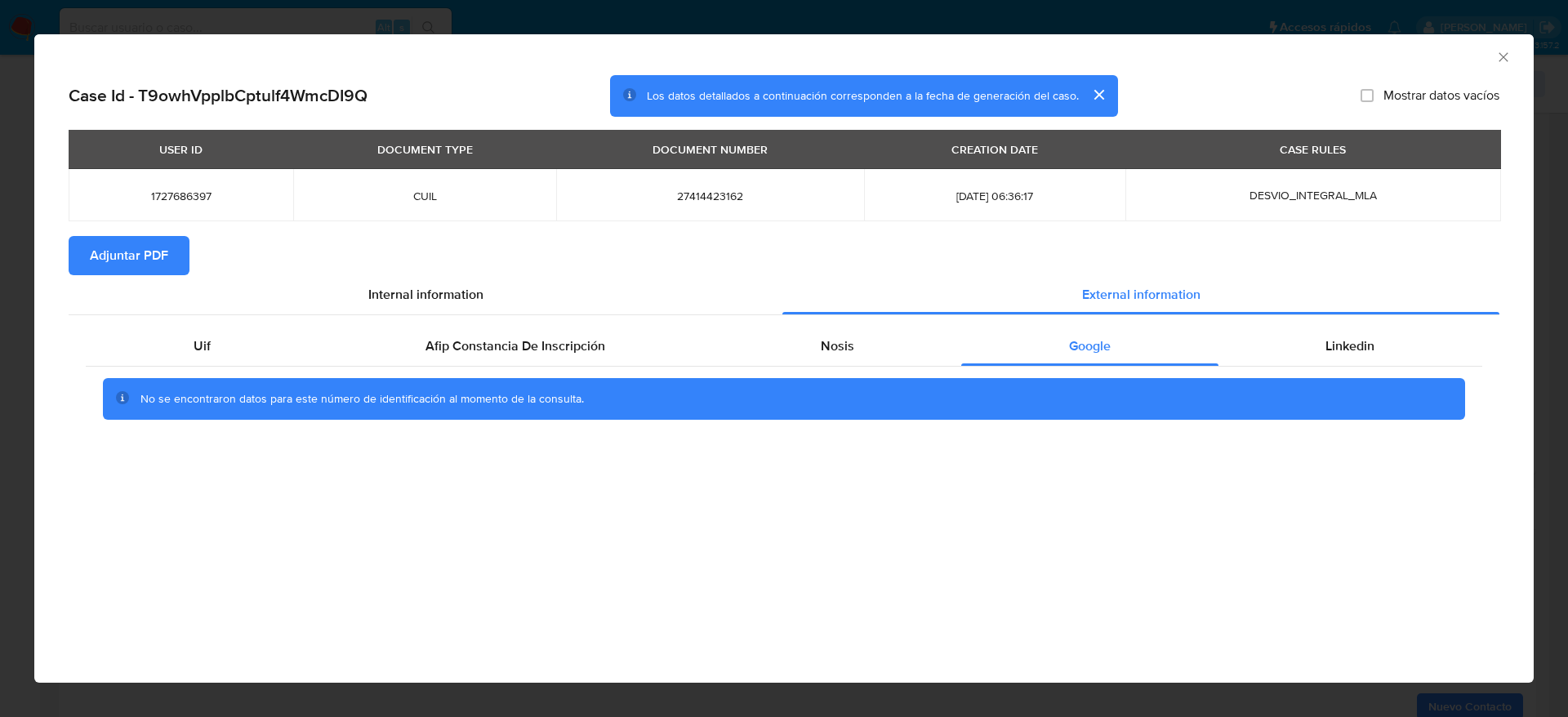
click at [1328, 372] on div "No se encontraron datos para este número de identificación al momento de la con…" at bounding box center [783, 399] width 1396 height 65
click at [1338, 345] on span "Linkedin" at bounding box center [1350, 346] width 49 height 19
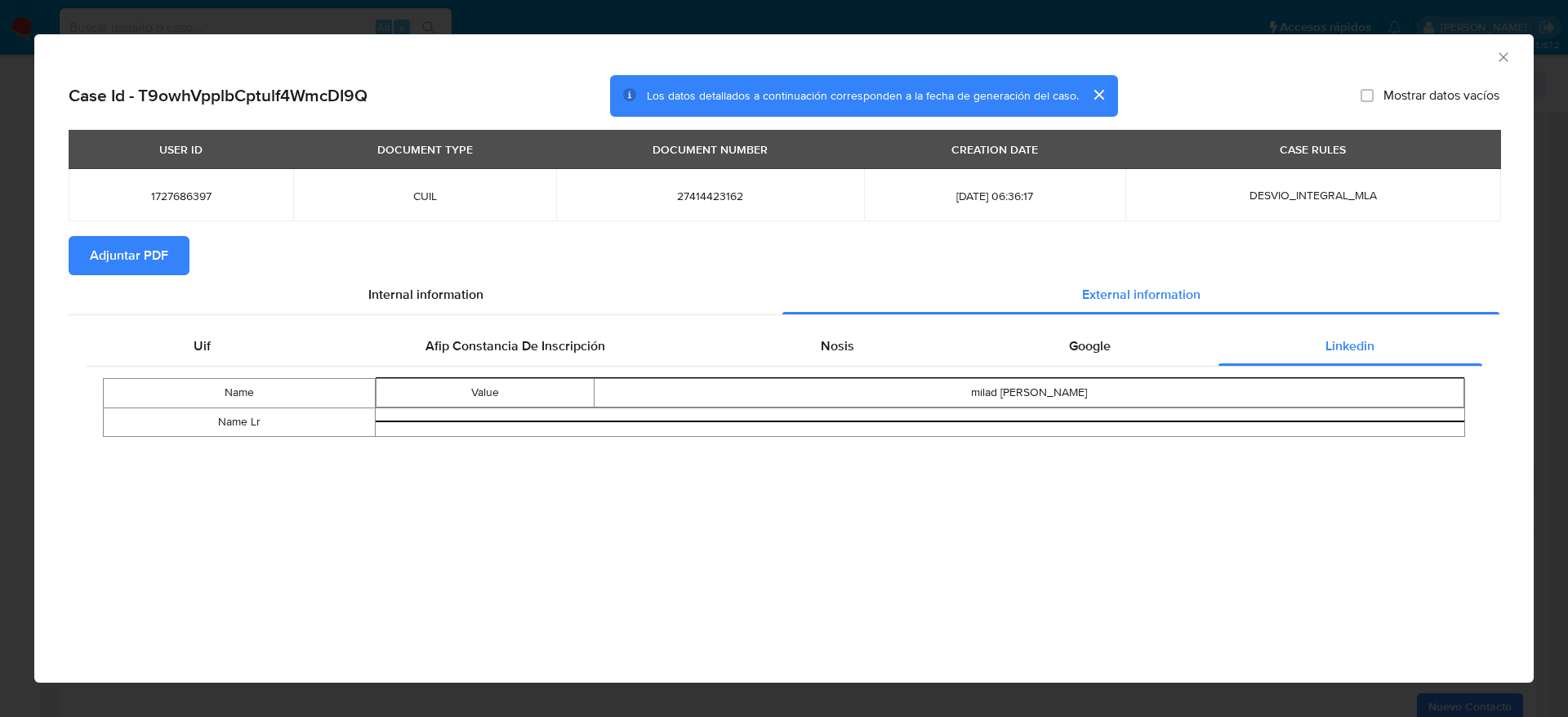
drag, startPoint x: 150, startPoint y: 250, endPoint x: 561, endPoint y: 24, distance: 469.0
click at [151, 250] on span "Adjuntar PDF" at bounding box center [129, 255] width 78 height 36
click at [1507, 58] on icon "Cerrar ventana" at bounding box center [1503, 57] width 17 height 17
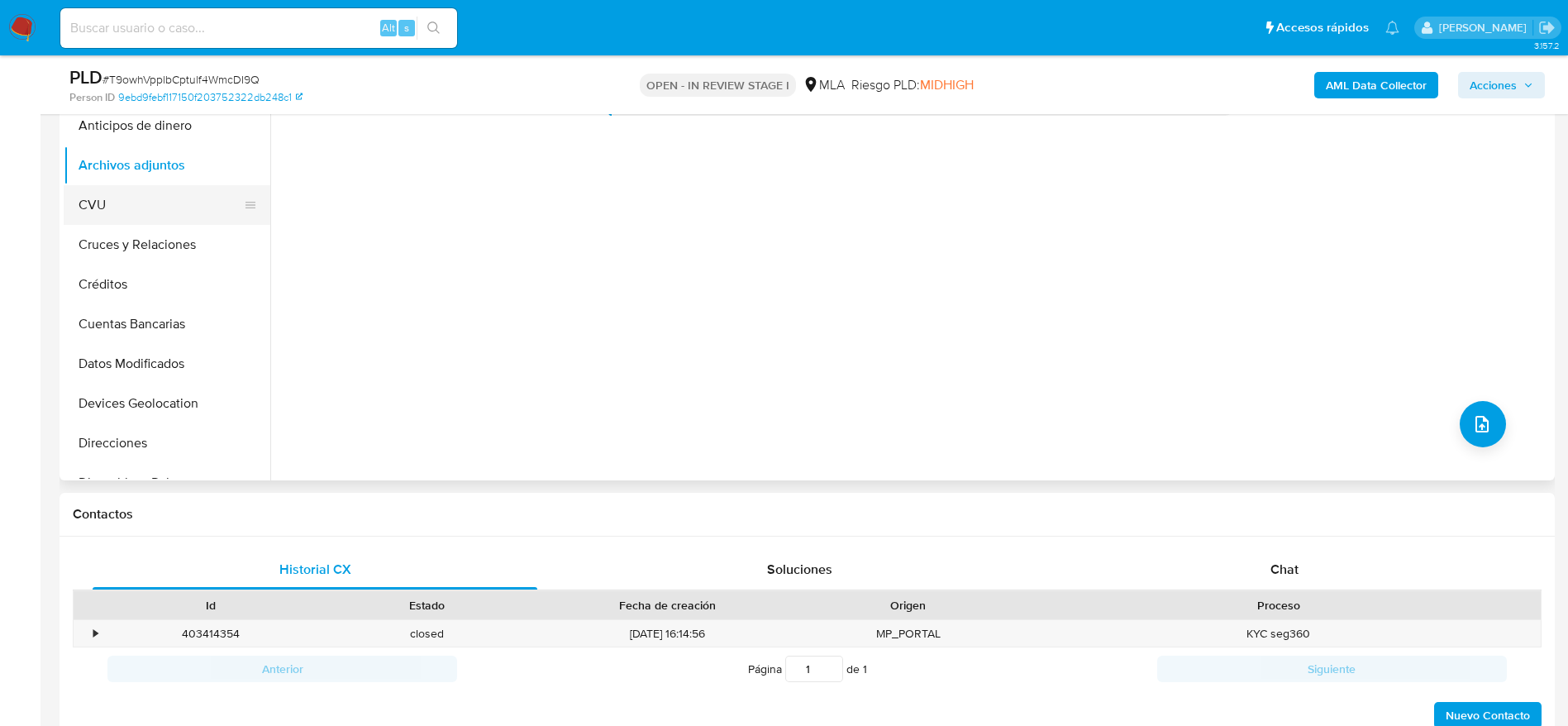
click at [132, 201] on button "CVU" at bounding box center [160, 205] width 193 height 40
drag, startPoint x: 128, startPoint y: 163, endPoint x: 344, endPoint y: 233, distance: 227.1
click at [128, 163] on button "Archivos adjuntos" at bounding box center [167, 165] width 207 height 40
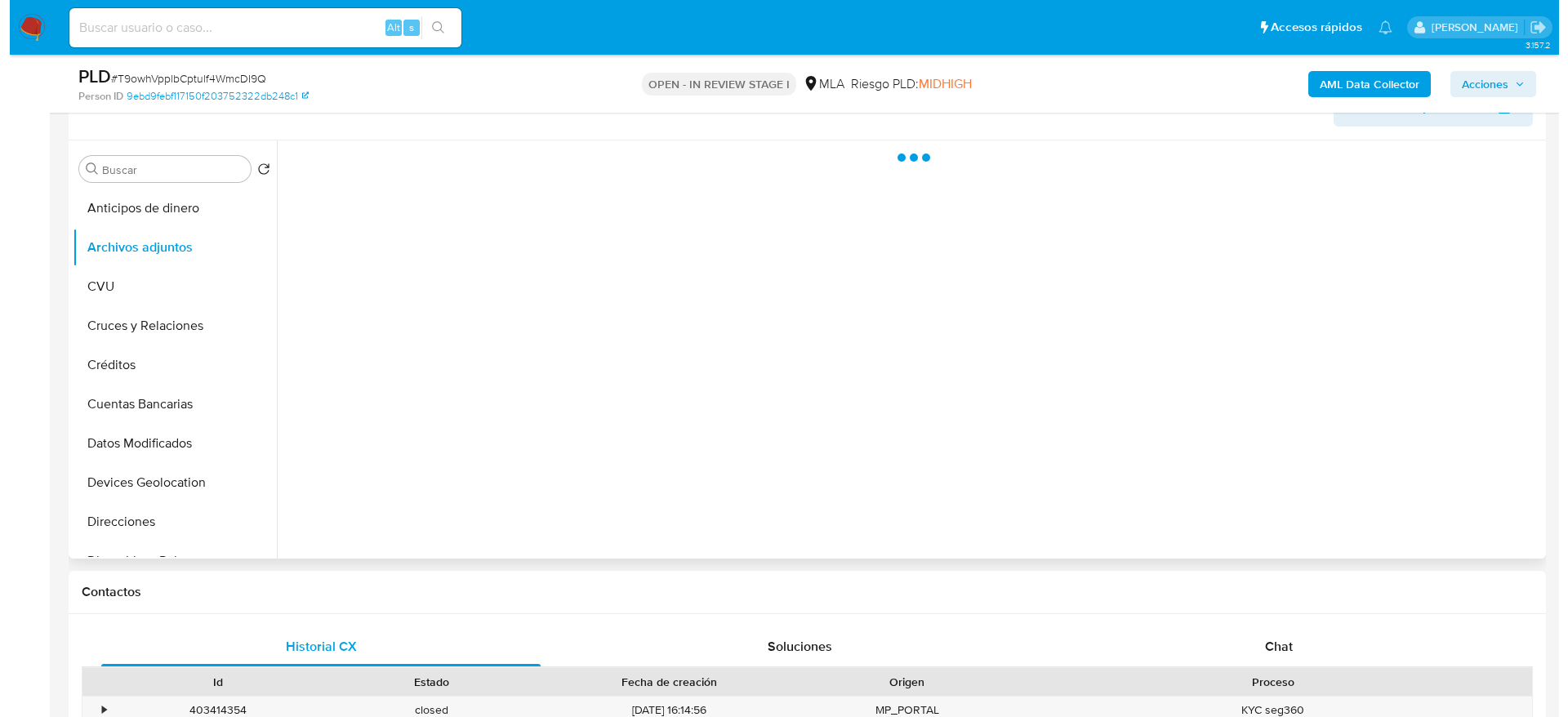
scroll to position [245, 0]
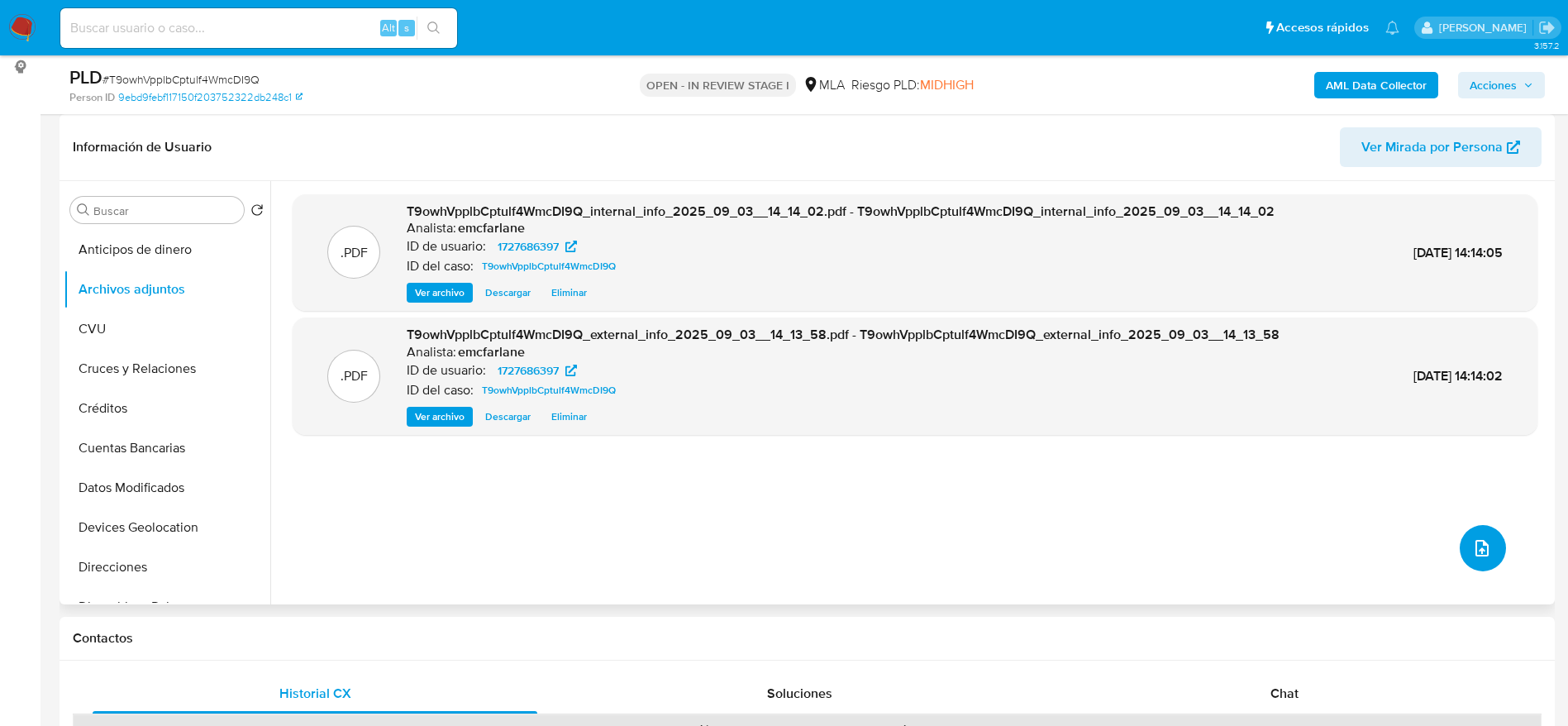
click at [1473, 545] on icon "upload-file" at bounding box center [1482, 548] width 19 height 19
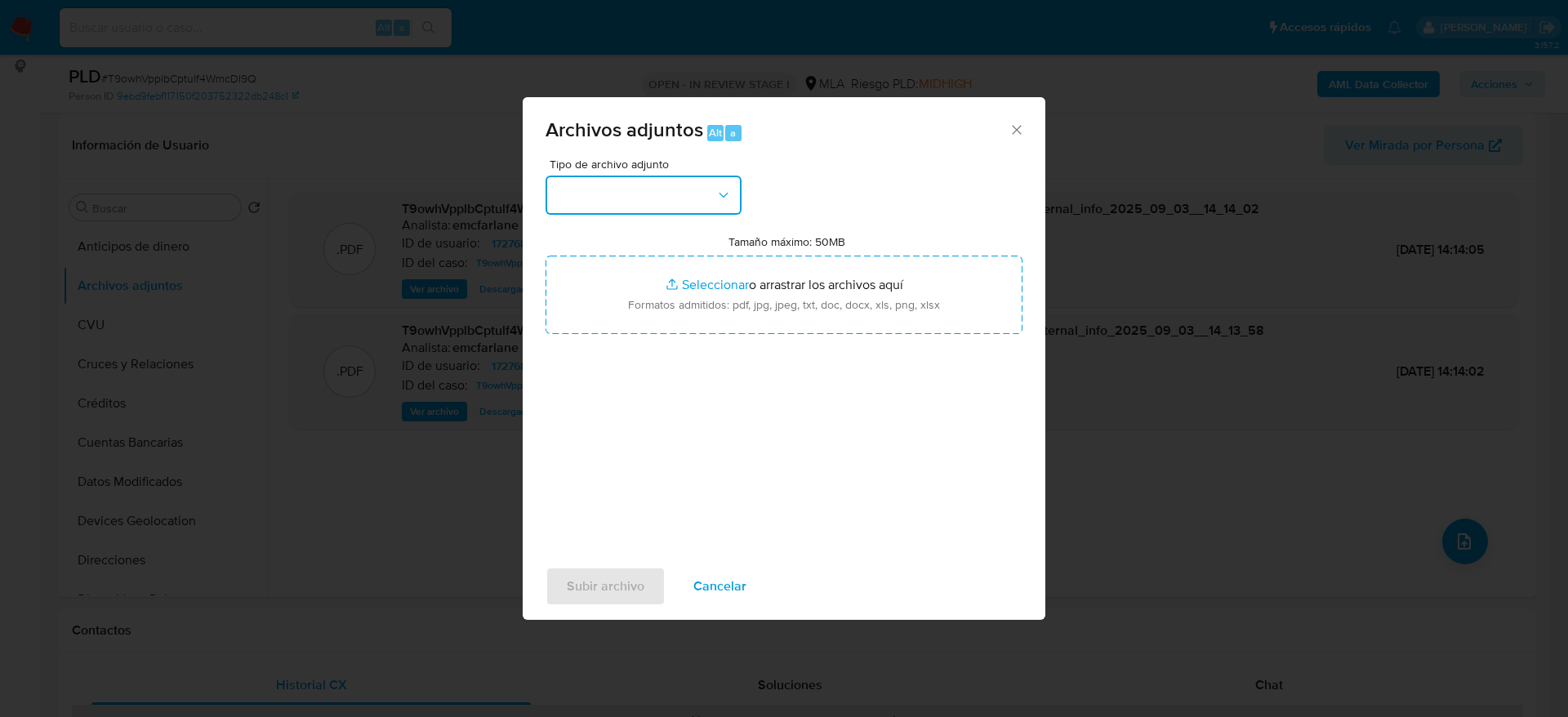
click at [708, 196] on button "button" at bounding box center [643, 195] width 196 height 39
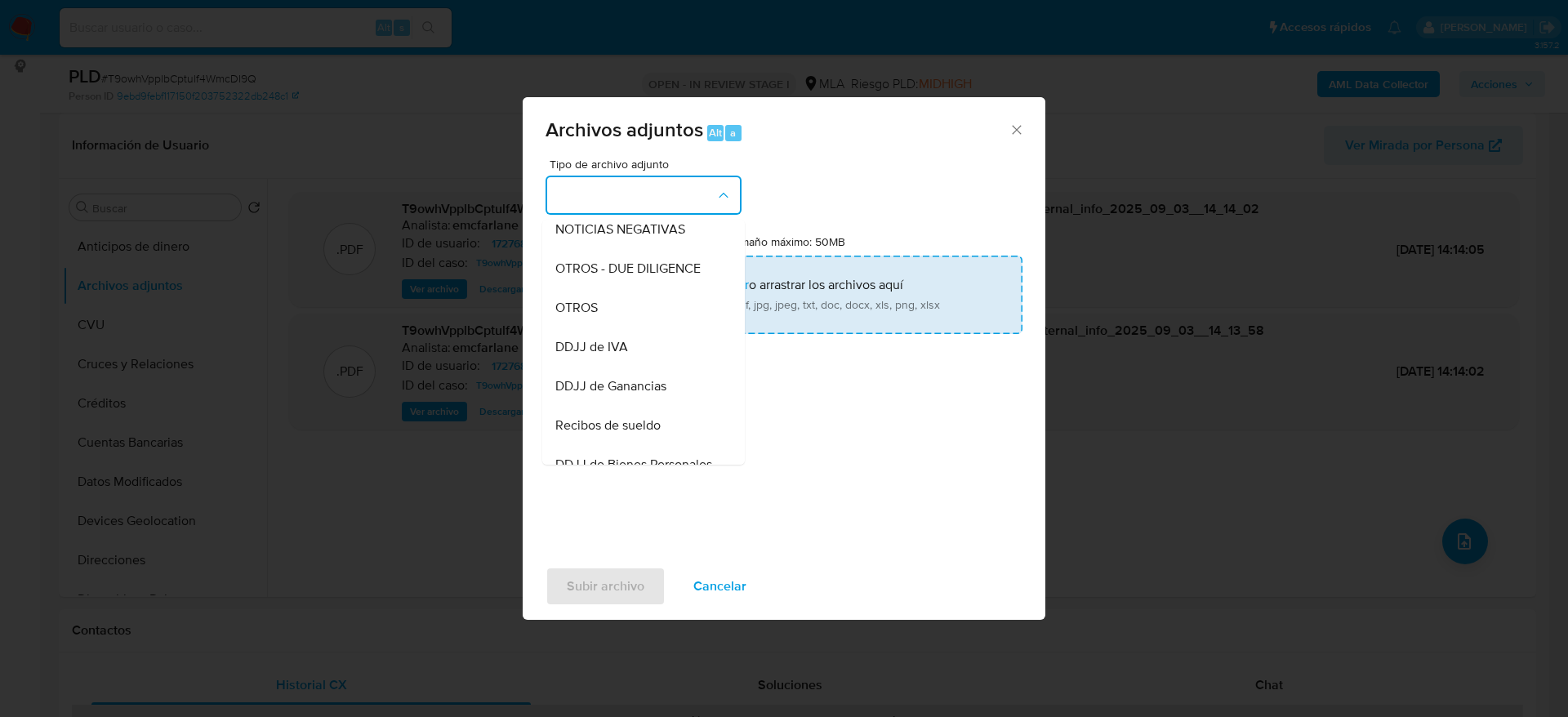
click at [572, 289] on div "OTROS - DUE DILIGENCE" at bounding box center [638, 269] width 167 height 39
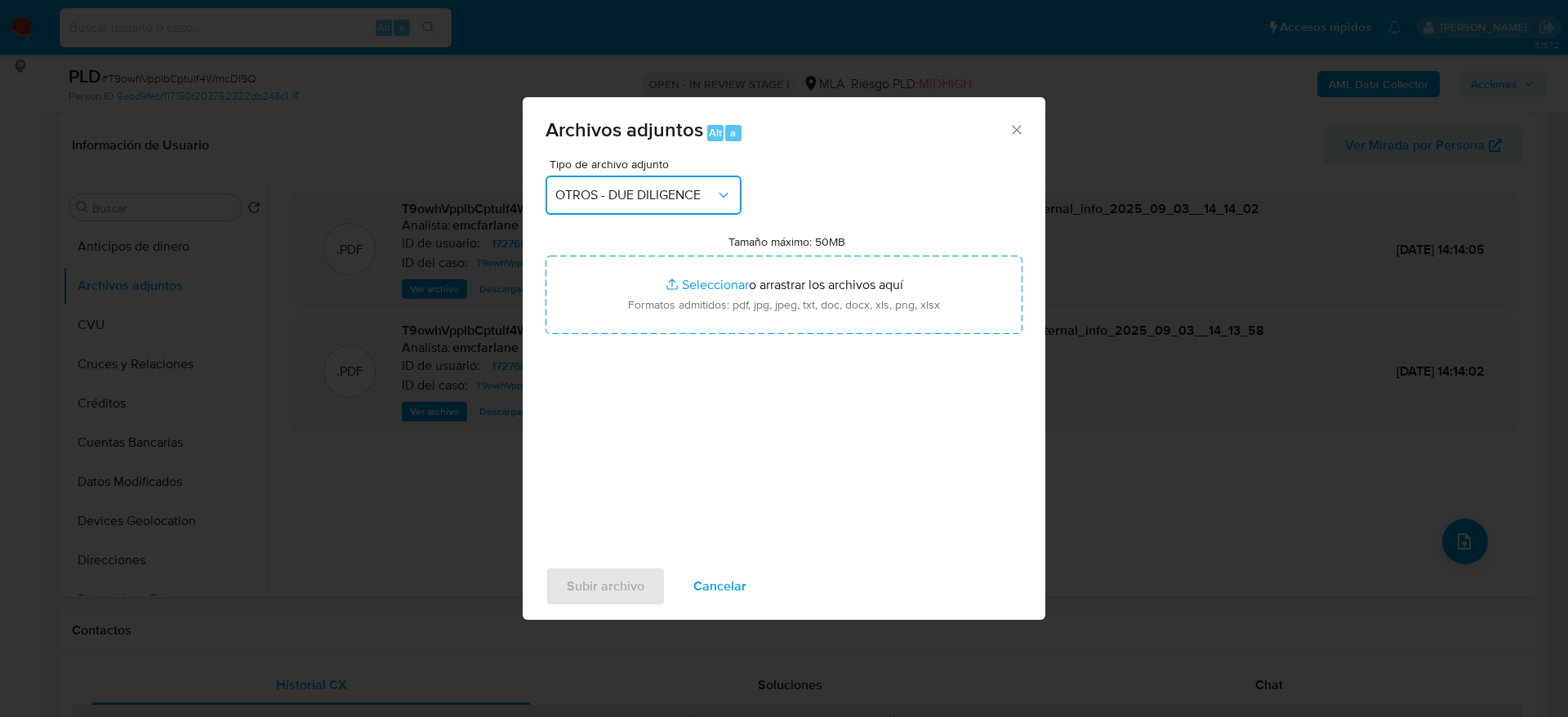
drag, startPoint x: 626, startPoint y: 202, endPoint x: 622, endPoint y: 212, distance: 10.8
click at [626, 202] on button "OTROS - DUE DILIGENCE" at bounding box center [643, 195] width 196 height 39
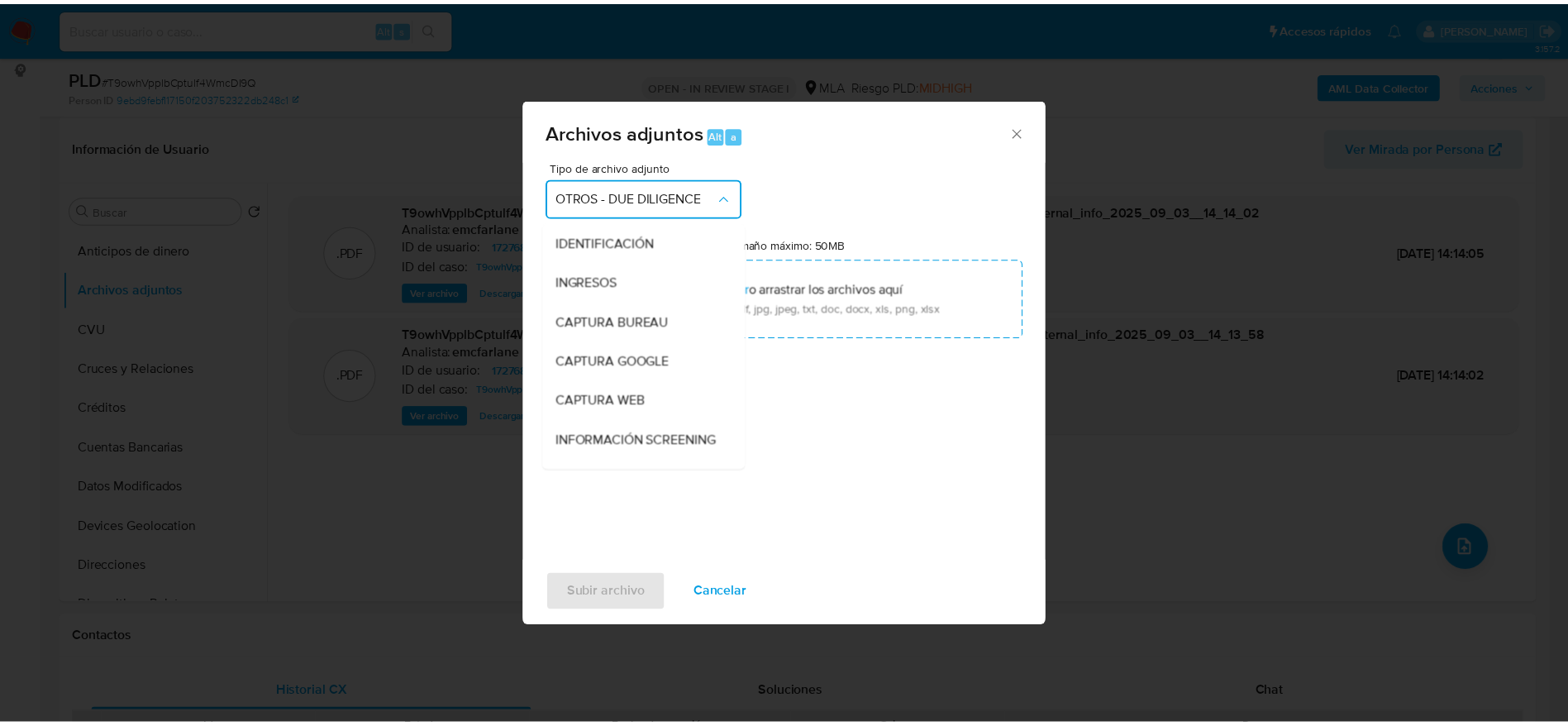
scroll to position [199, 0]
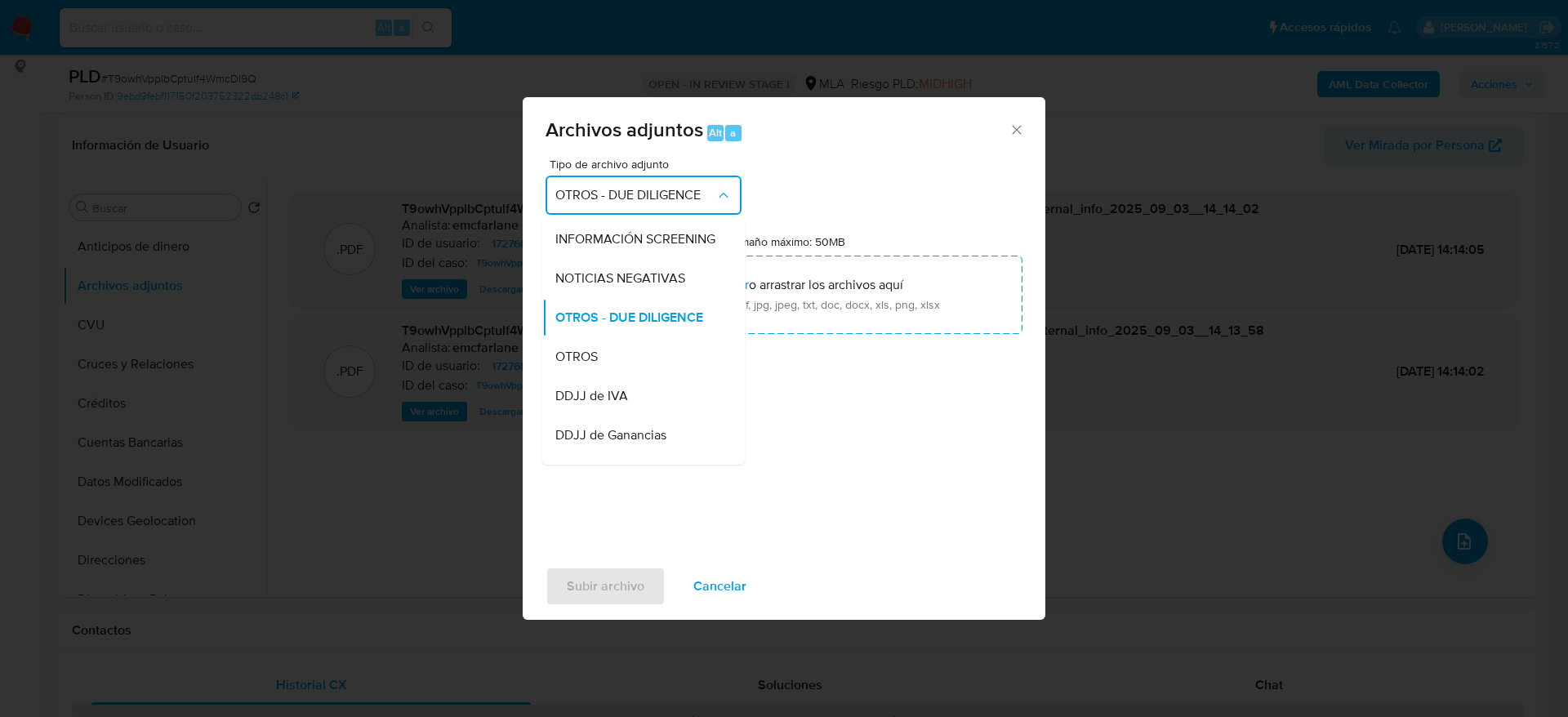
click at [575, 365] on span "OTROS" at bounding box center [576, 357] width 43 height 17
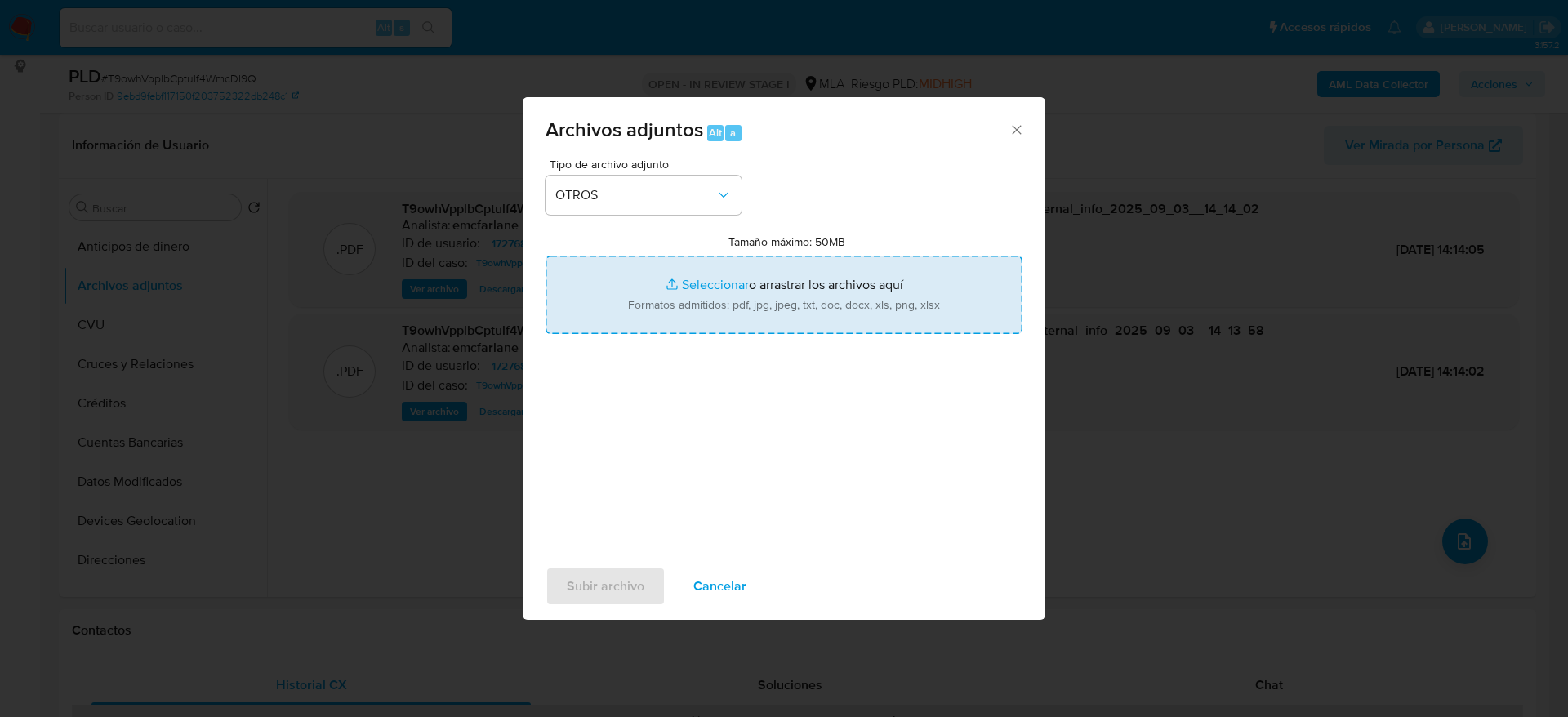
type input "C:\fakepath\Caselog T9owhVpplbCptulf4WmcDI9Q.docx"
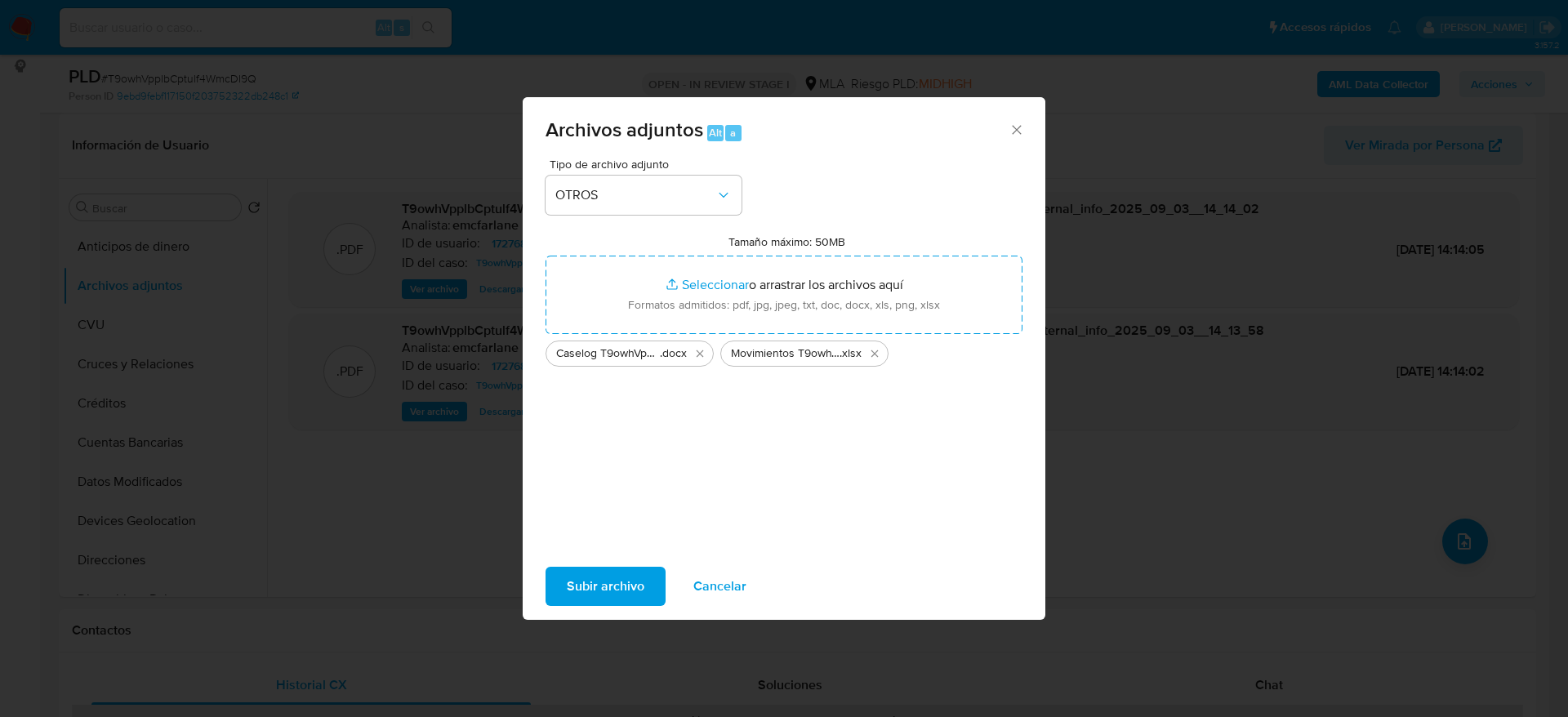
click at [610, 596] on span "Subir archivo" at bounding box center [605, 586] width 78 height 36
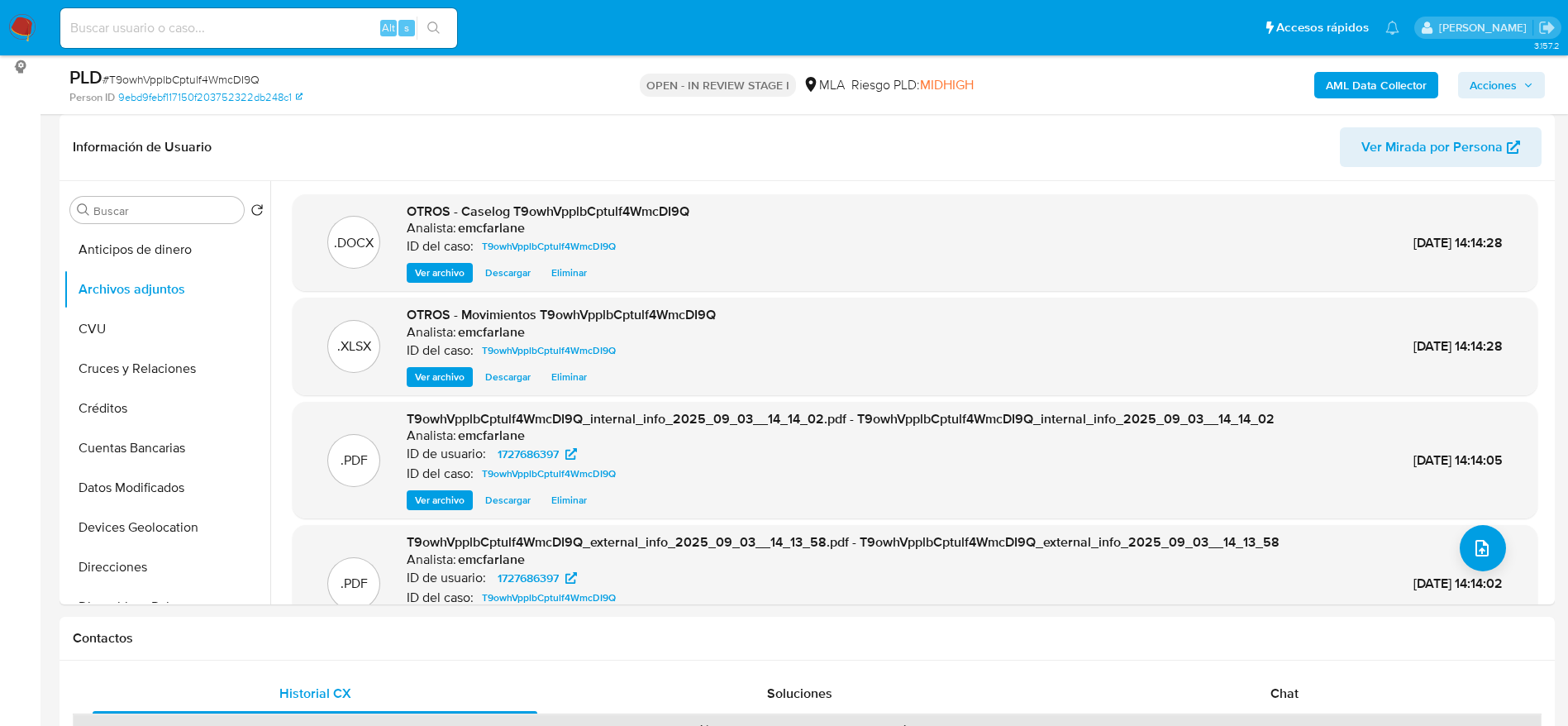
click at [1065, 105] on div "PLD # T9owhVpplbCptulf4WmcDI9Q Person ID 9ebd9febf117150f203752322db248c1 OPEN …" at bounding box center [807, 85] width 1496 height 58
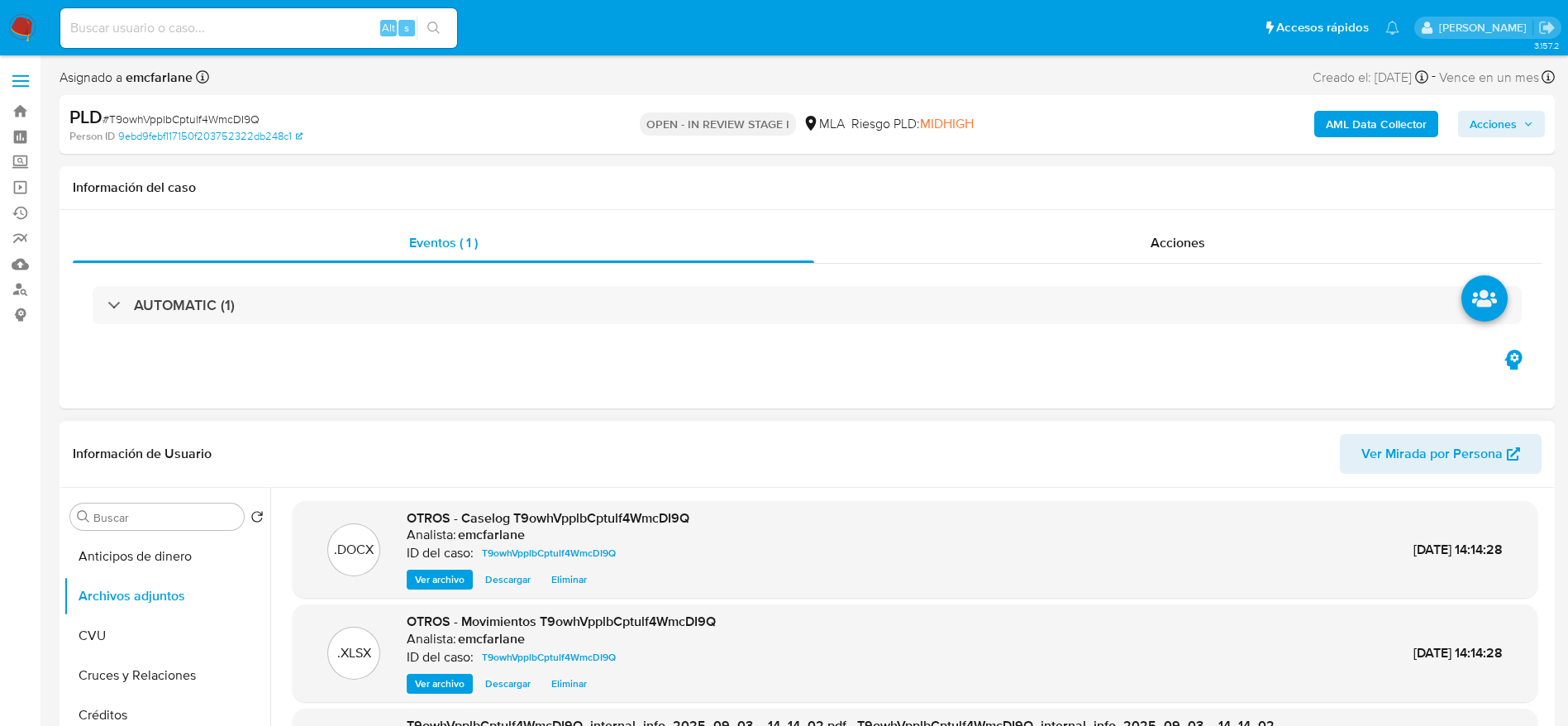
scroll to position [372, 0]
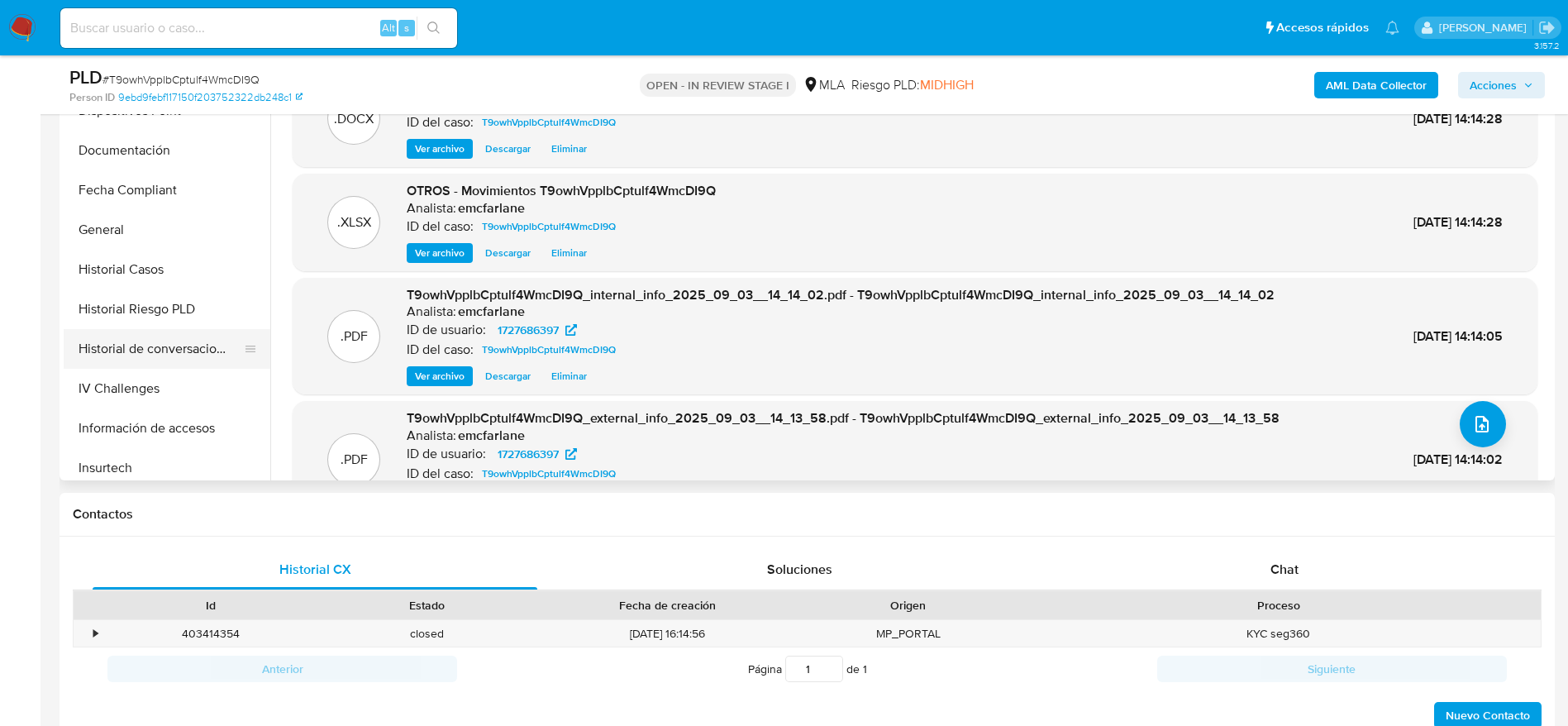
click at [141, 350] on button "Historial de conversaciones" at bounding box center [160, 349] width 193 height 40
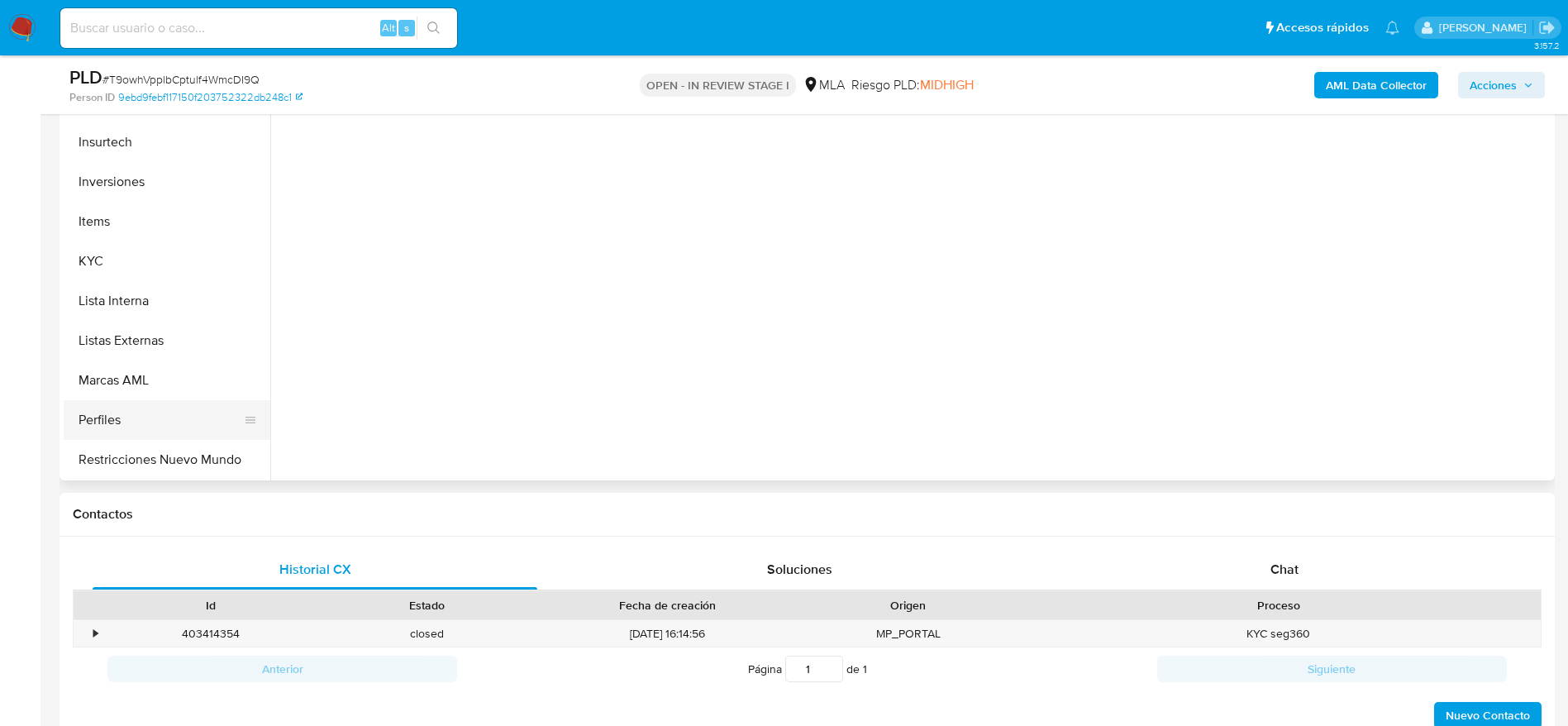
scroll to position [745, 0]
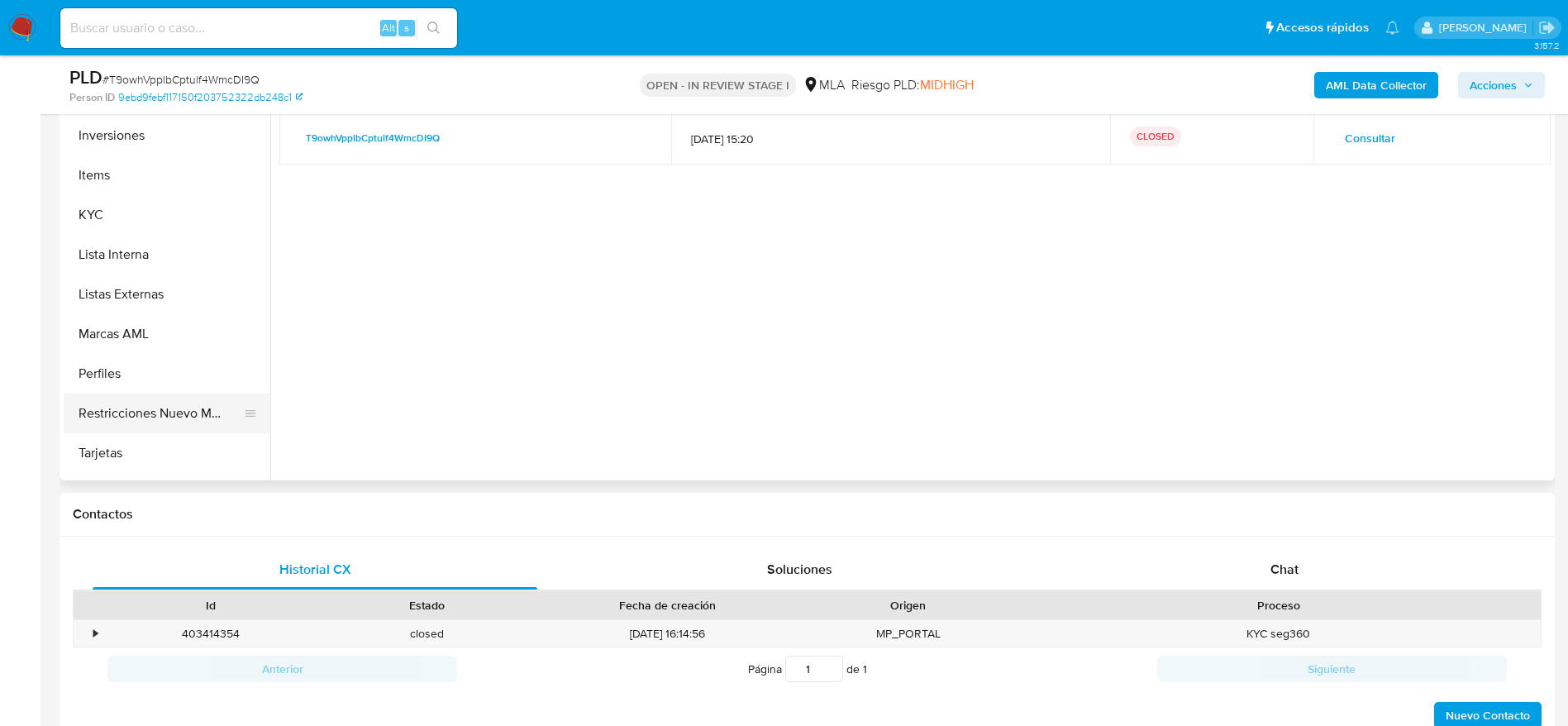
click at [182, 400] on button "Restricciones Nuevo Mundo" at bounding box center [160, 413] width 193 height 40
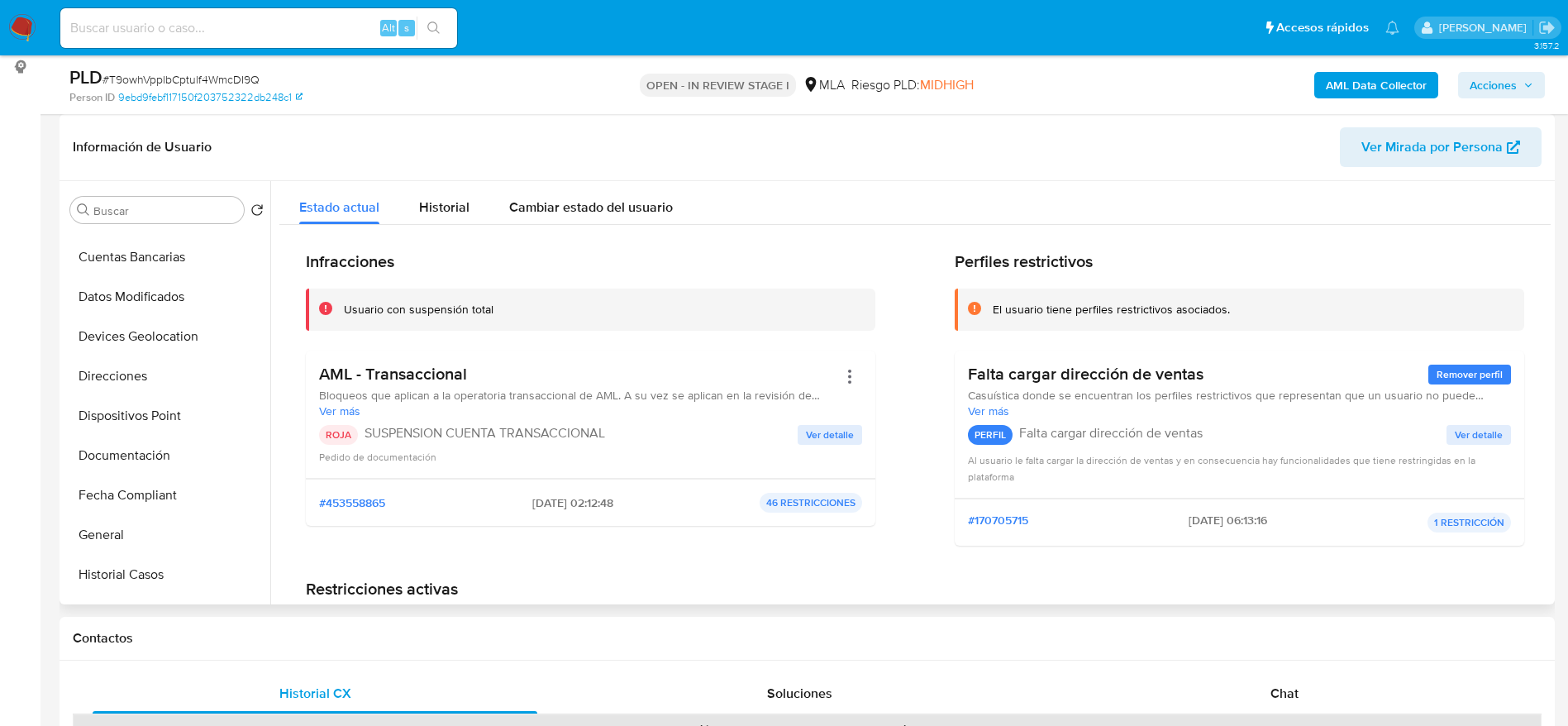
scroll to position [0, 0]
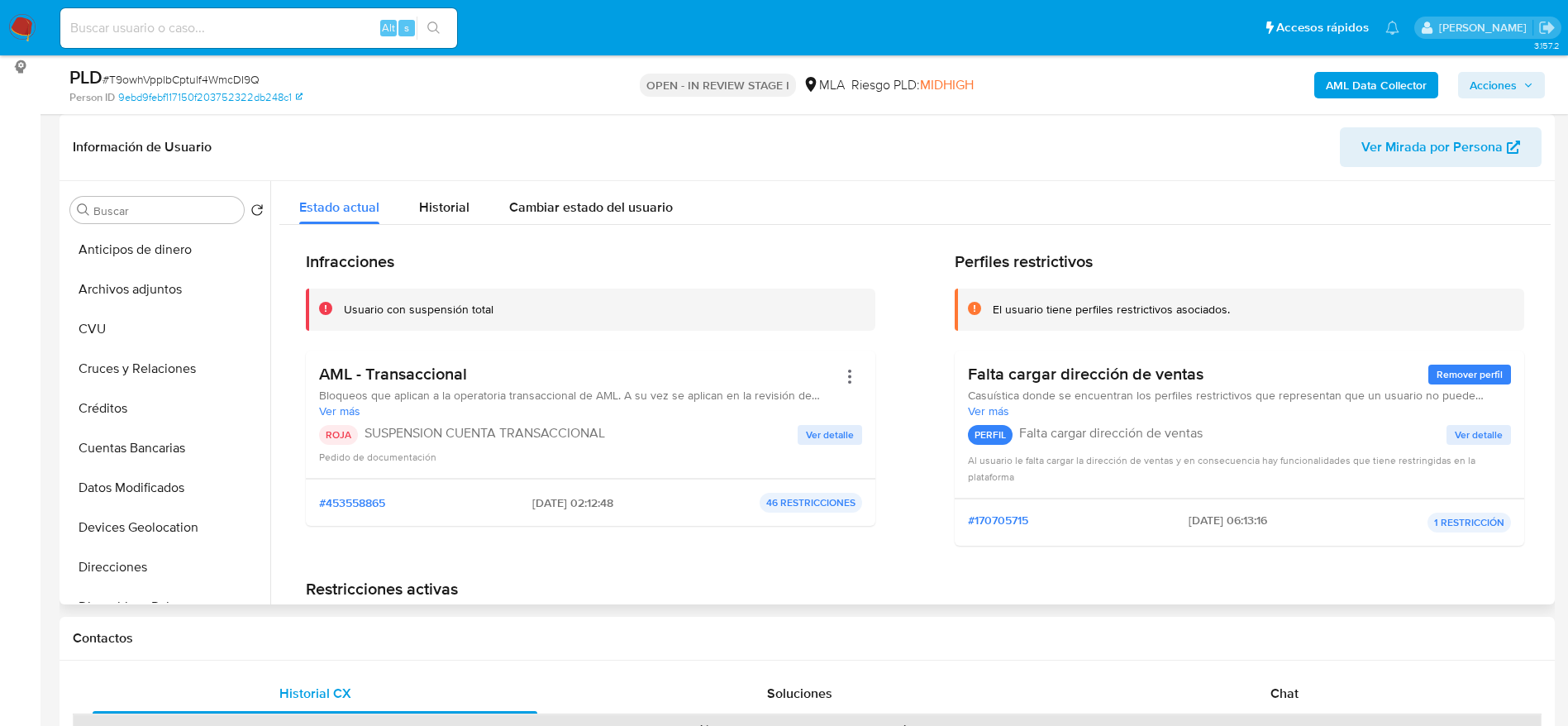
drag, startPoint x: 135, startPoint y: 277, endPoint x: 312, endPoint y: 263, distance: 177.6
click at [135, 279] on button "Archivos adjuntos" at bounding box center [167, 289] width 207 height 40
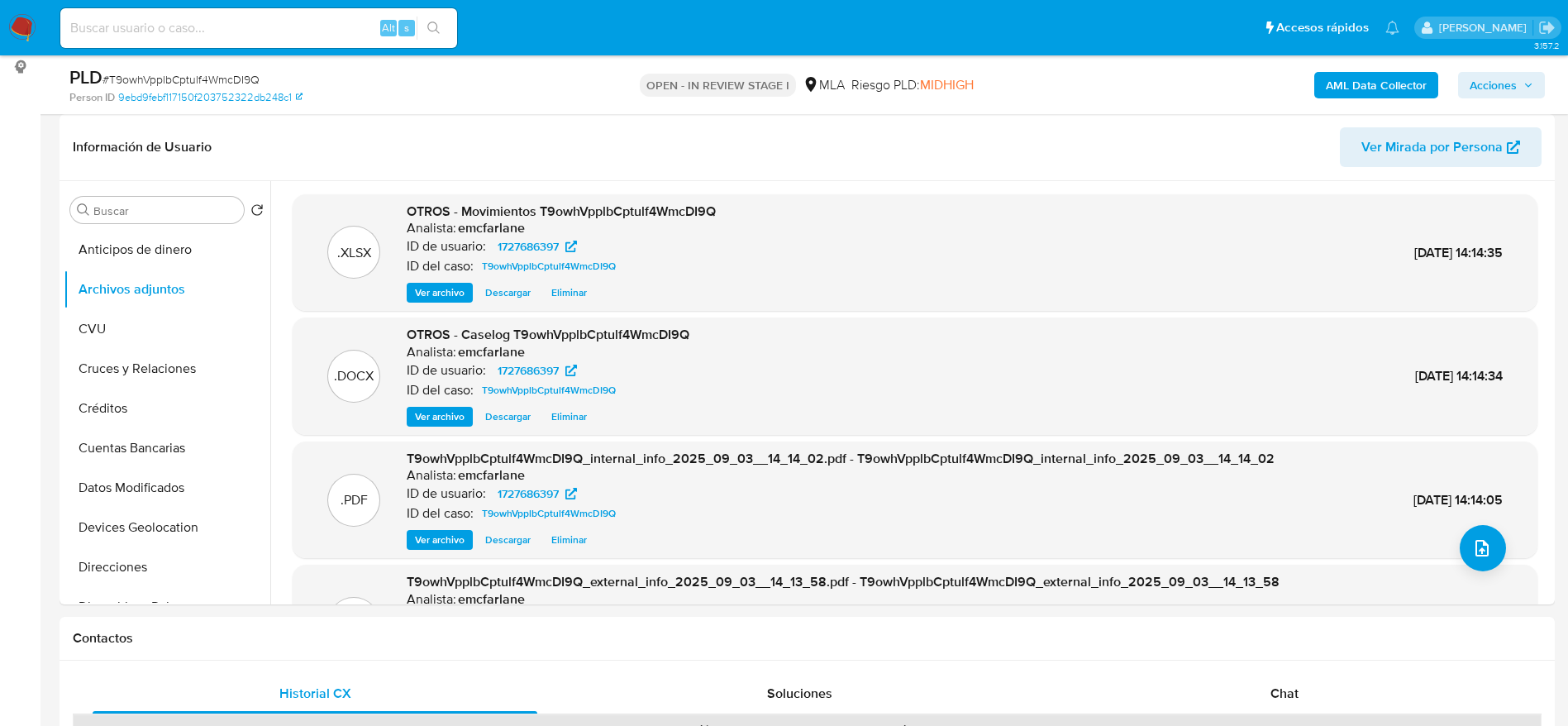
click at [1521, 87] on span "Acciones" at bounding box center [1502, 85] width 64 height 23
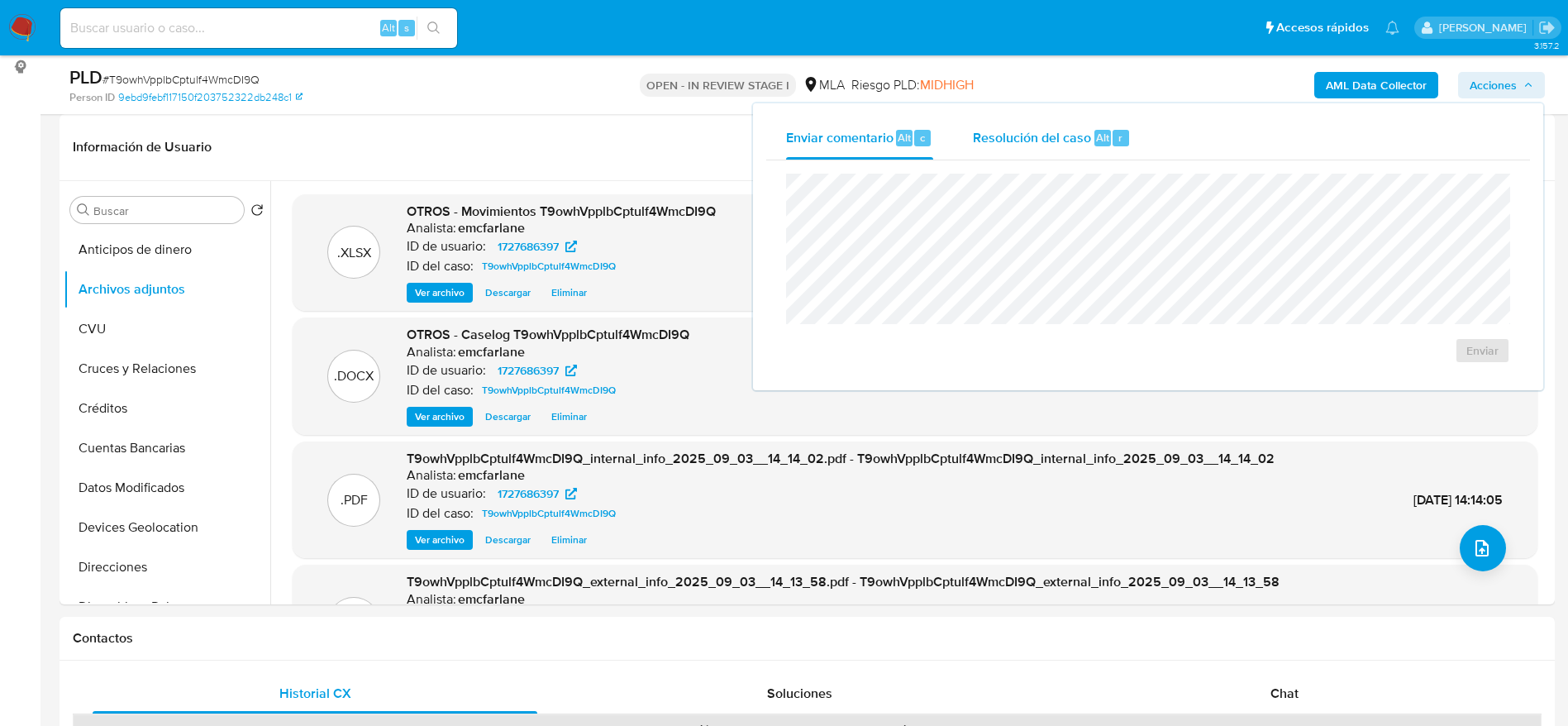
drag, startPoint x: 1084, startPoint y: 142, endPoint x: 1084, endPoint y: 158, distance: 16.0
click at [1084, 143] on span "Resolución del caso" at bounding box center [1032, 137] width 118 height 19
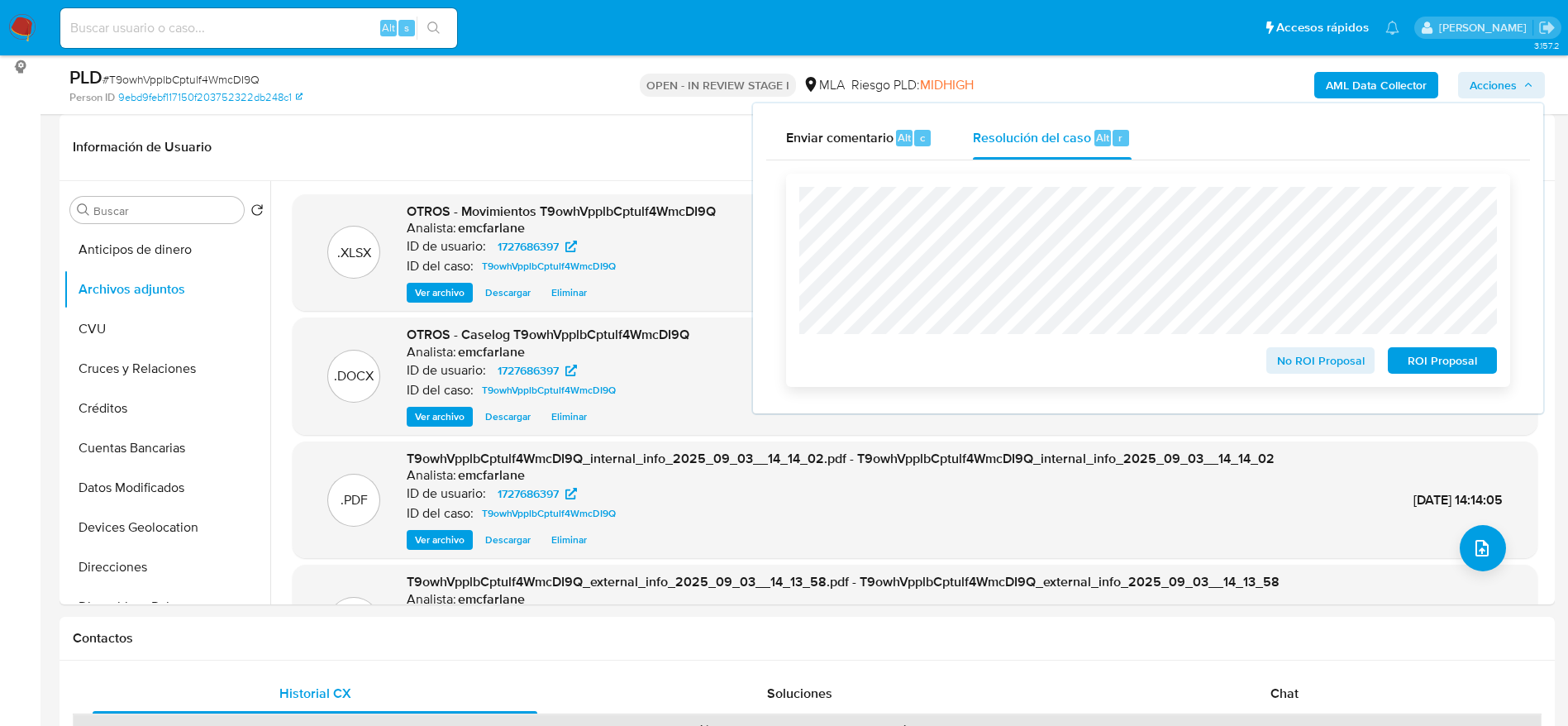
drag, startPoint x: 1436, startPoint y: 366, endPoint x: 1416, endPoint y: 370, distance: 20.4
click at [1436, 365] on span "ROI Proposal" at bounding box center [1442, 360] width 86 height 23
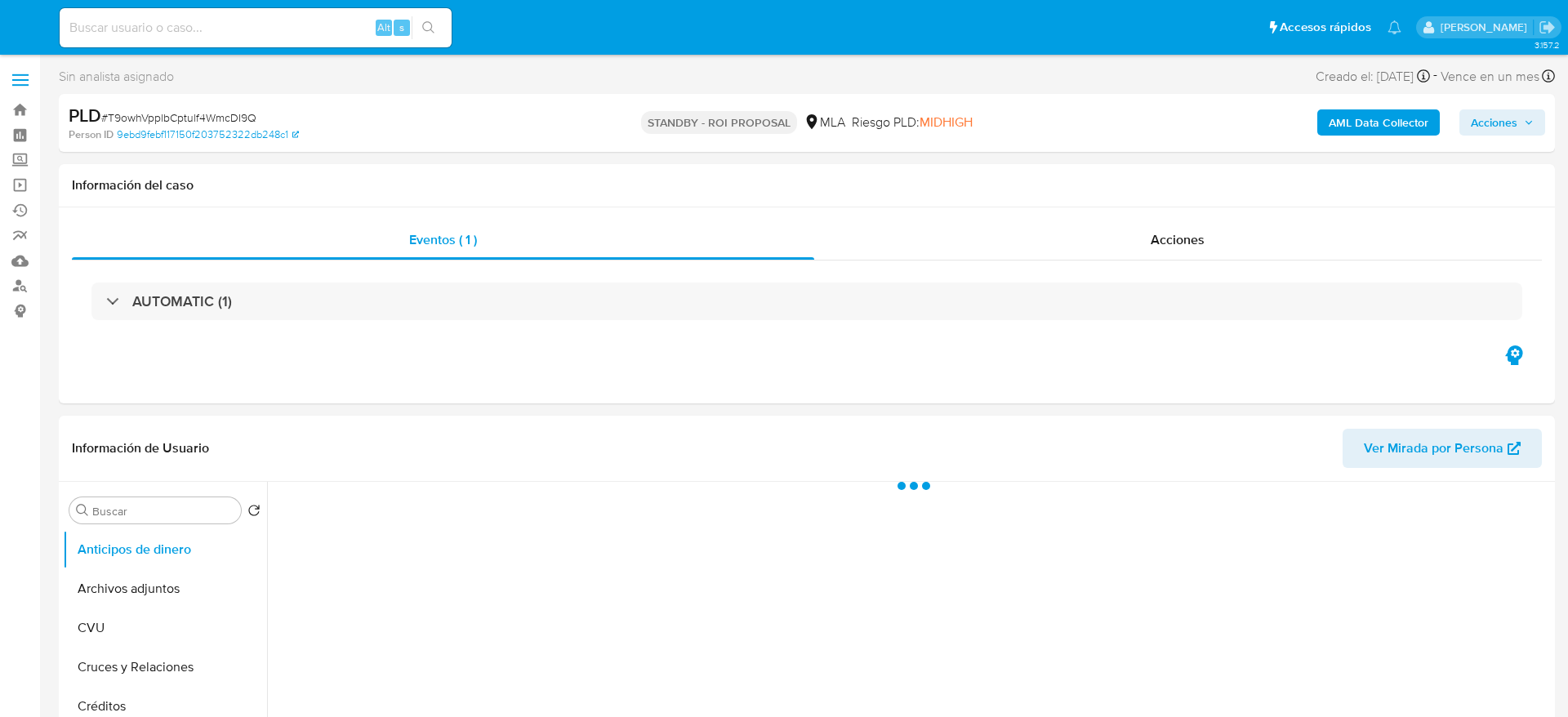
select select "10"
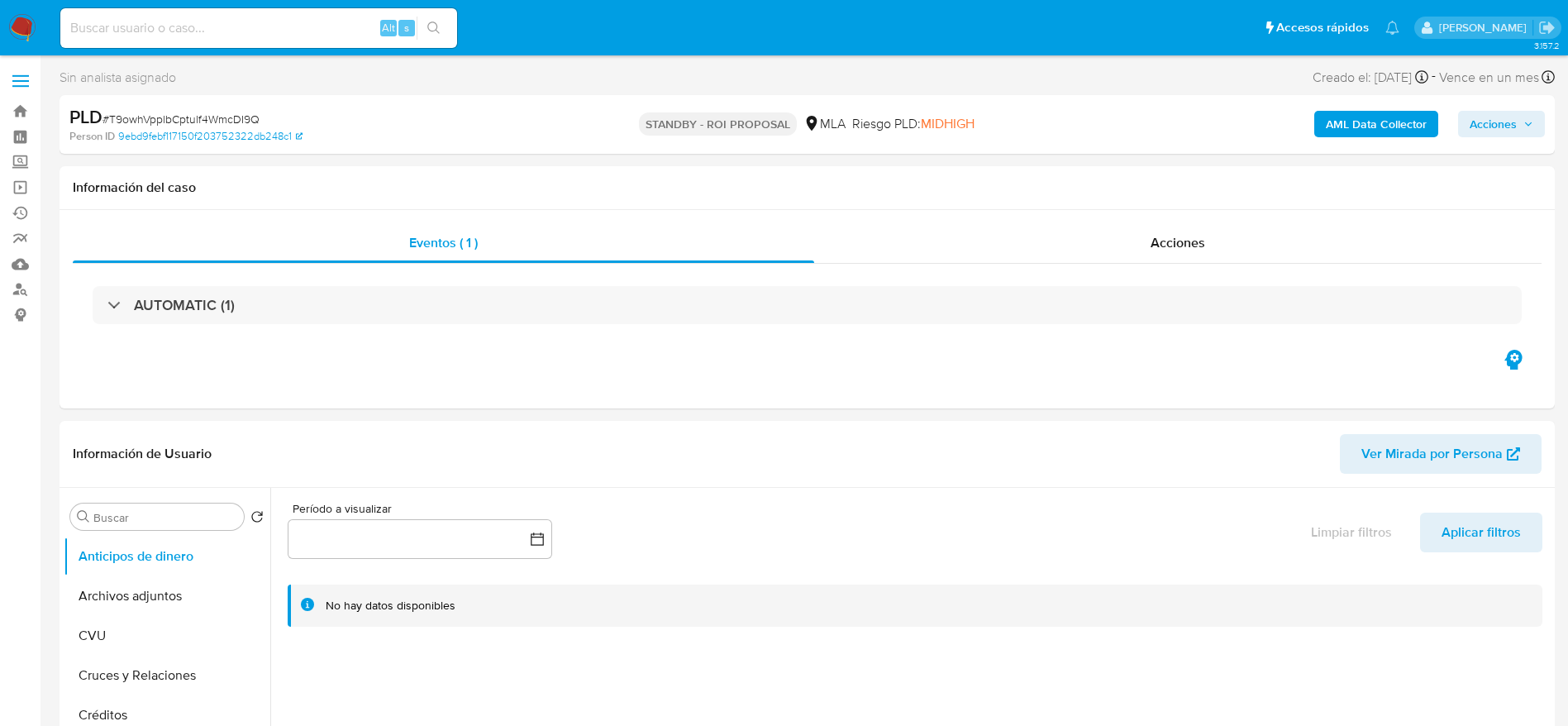
click at [239, 32] on input at bounding box center [258, 28] width 396 height 21
paste input "3fPaZbtvjtoXMhKelmkxnEl8"
type input "3fPaZbtvjtoXMhKelmkxnEl8"
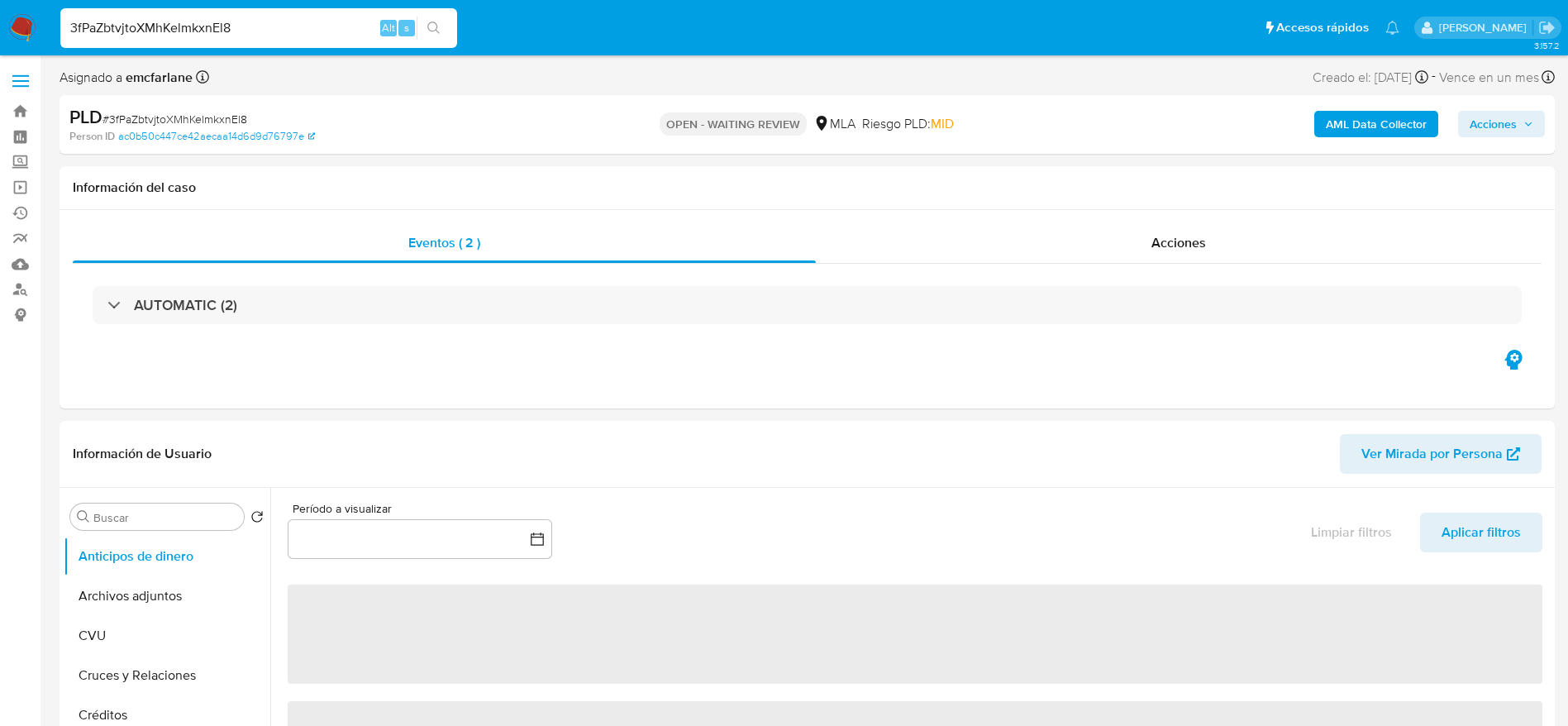
select select "10"
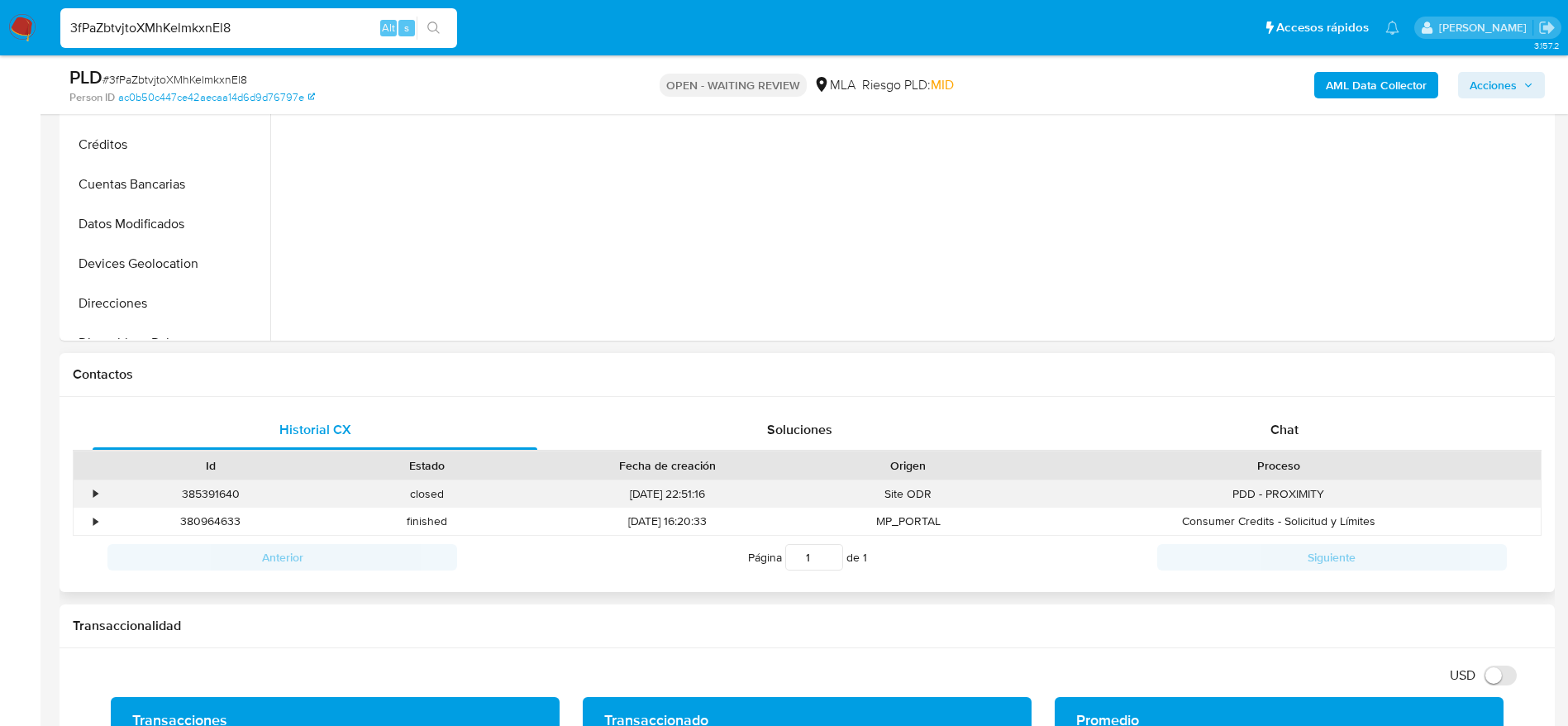
scroll to position [620, 0]
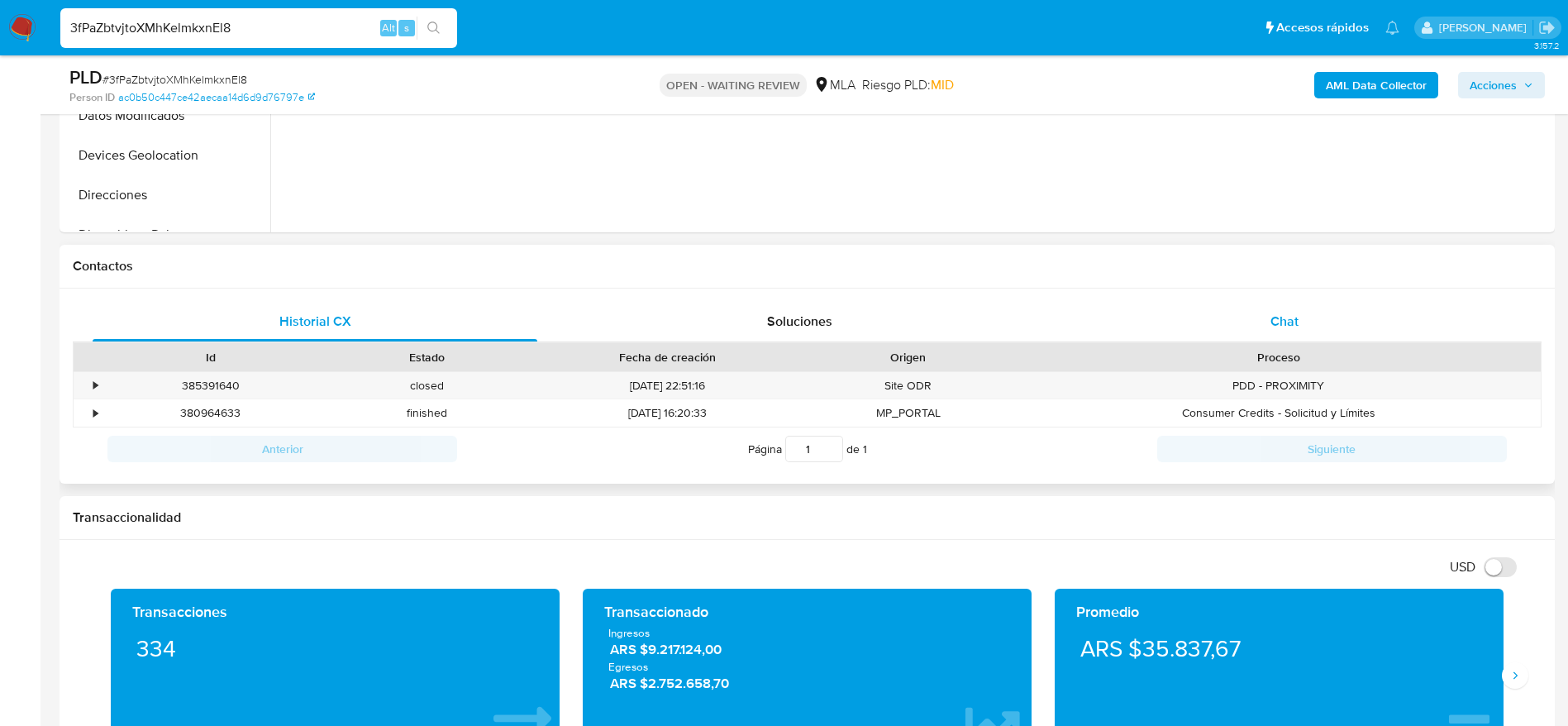
click at [1293, 329] on span "Chat" at bounding box center [1285, 321] width 28 height 19
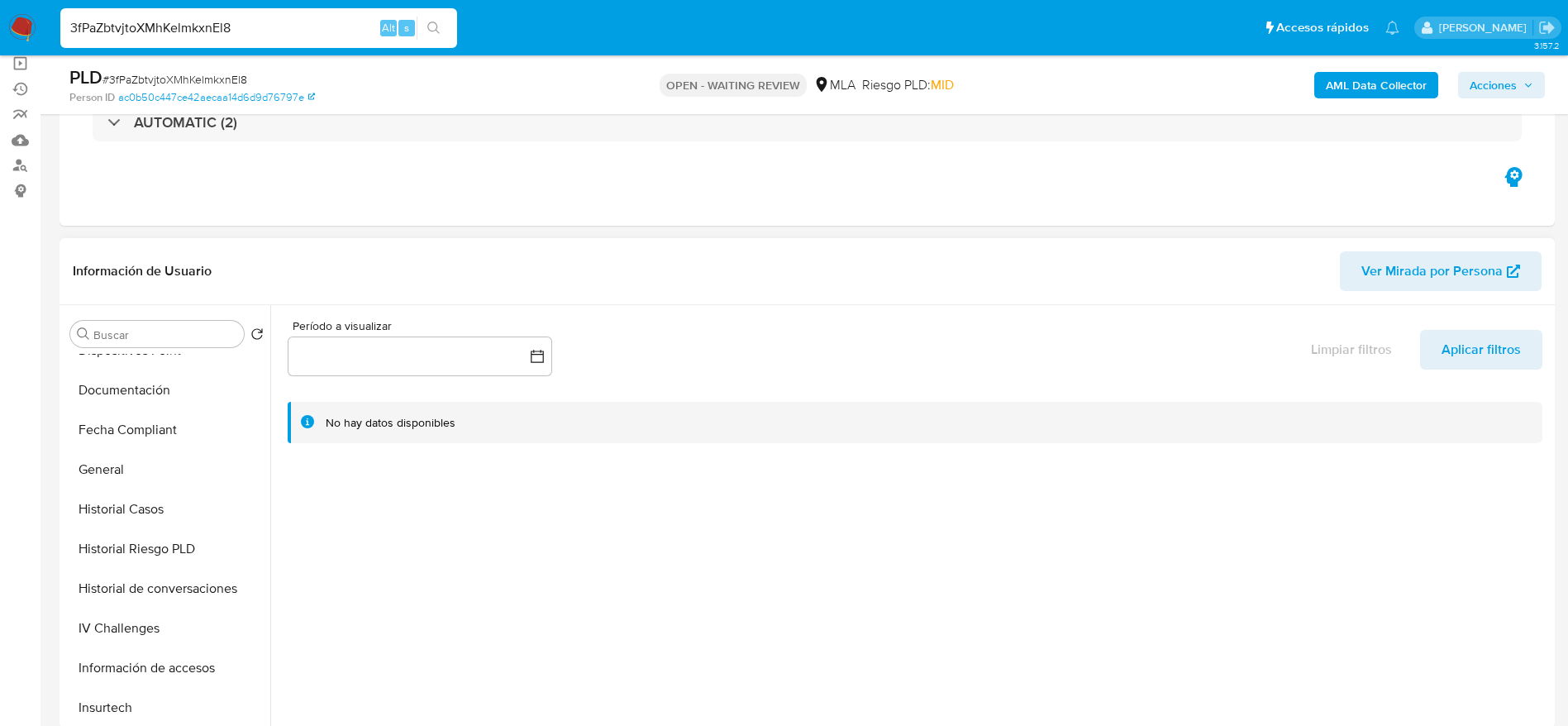
scroll to position [496, 0]
click at [110, 713] on button "KYC" at bounding box center [160, 711] width 193 height 40
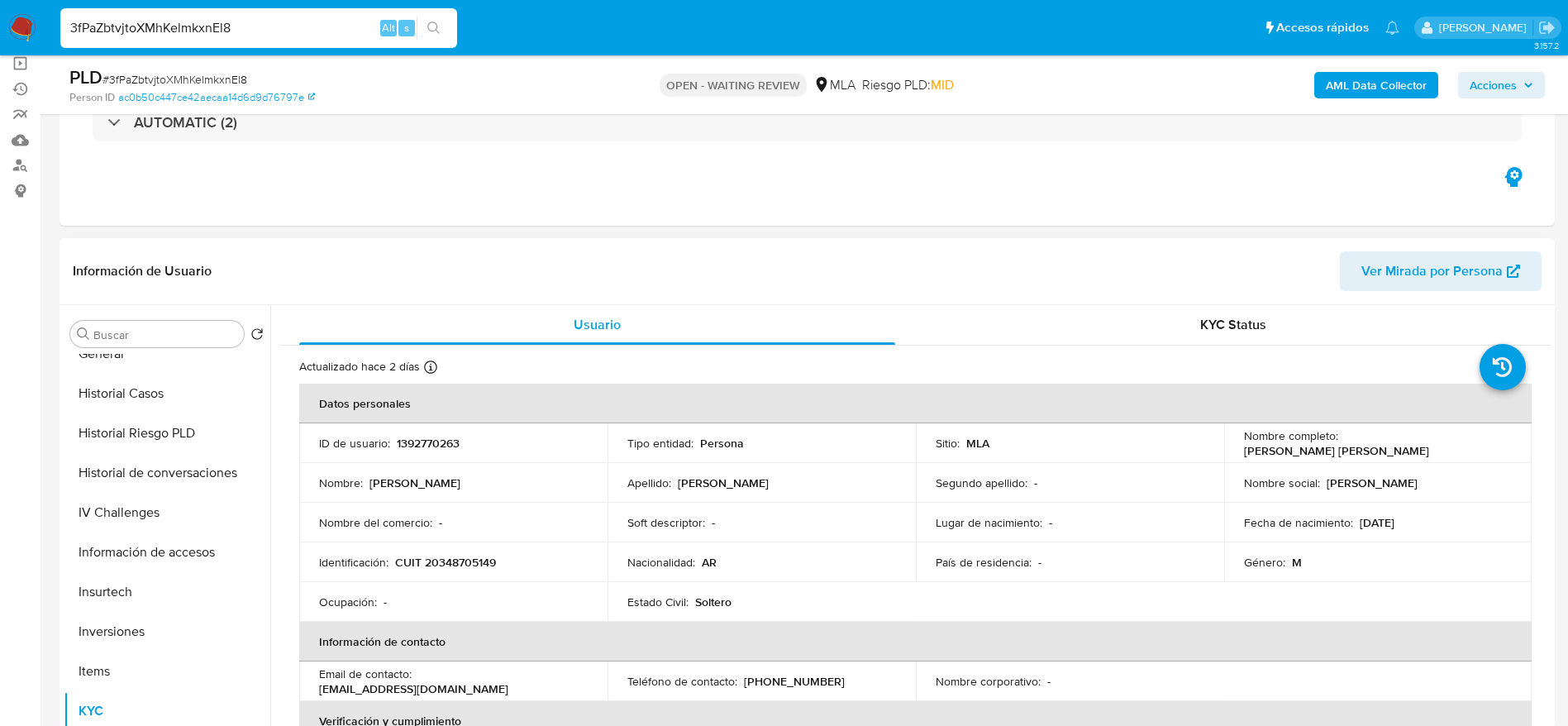
click at [461, 559] on p "CUIT 20348705149" at bounding box center [446, 562] width 101 height 15
copy p "20348705149"
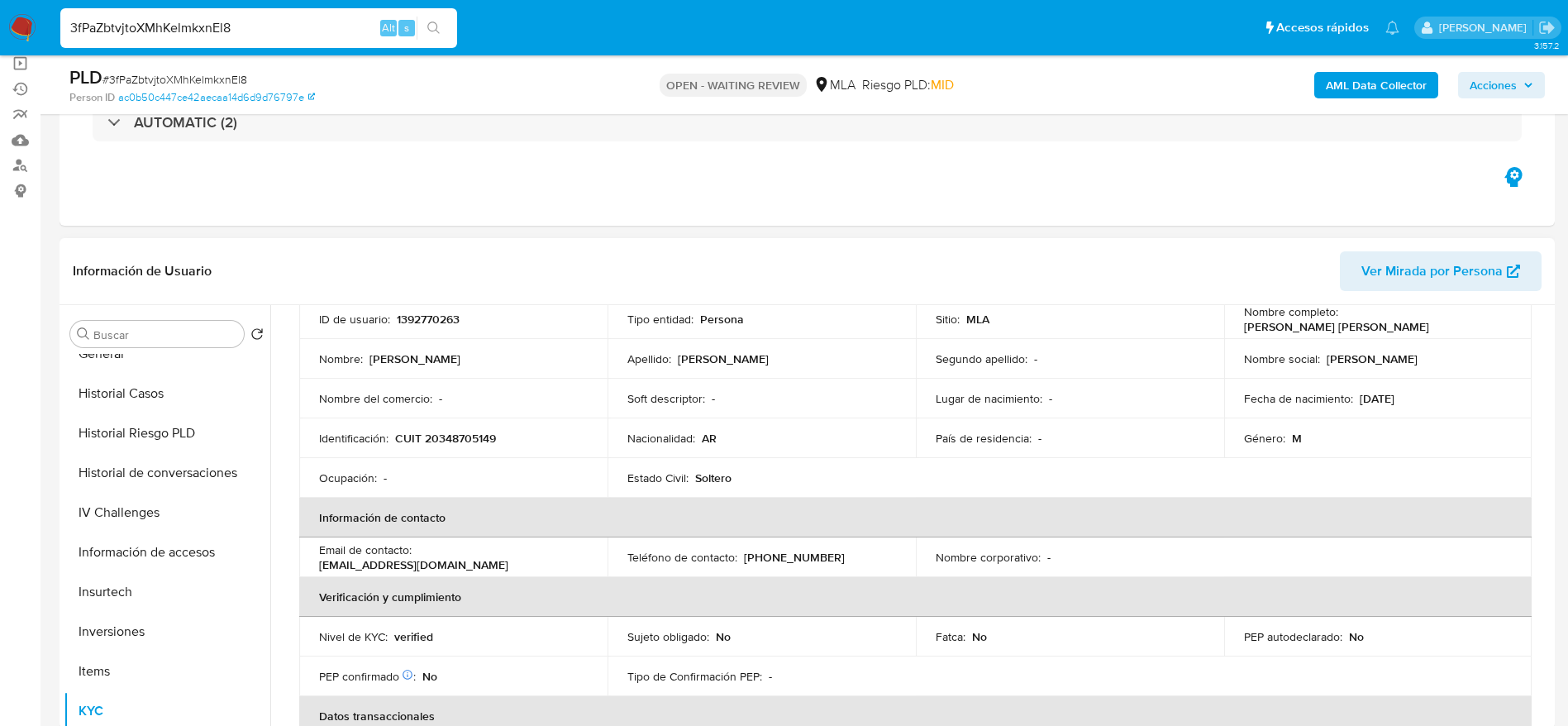
click at [509, 560] on p "damianmoranooo@gmail.com" at bounding box center [413, 564] width 189 height 15
click at [509, 560] on p "[EMAIL_ADDRESS][DOMAIN_NAME]" at bounding box center [413, 564] width 189 height 15
click at [576, 549] on div "Email de contacto : damianmoranooo@gmail.com" at bounding box center [453, 557] width 268 height 30
drag, startPoint x: 573, startPoint y: 563, endPoint x: 417, endPoint y: 563, distance: 156.0
click at [417, 563] on div "Email de contacto : damianmoranooo@gmail.com" at bounding box center [453, 557] width 268 height 30
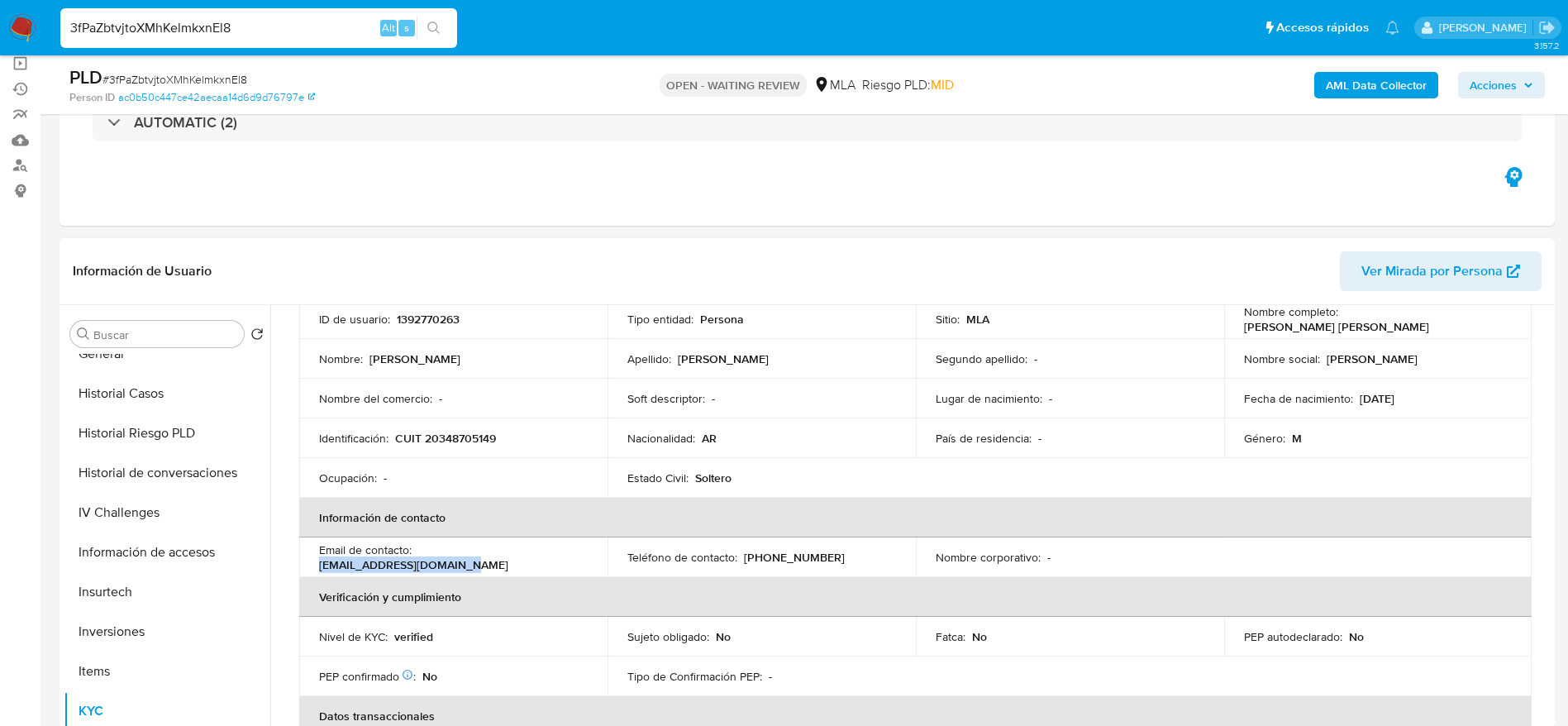
copy p "damianmoranooo@gmail.com"
click at [170, 386] on button "Historial Casos" at bounding box center [160, 393] width 193 height 40
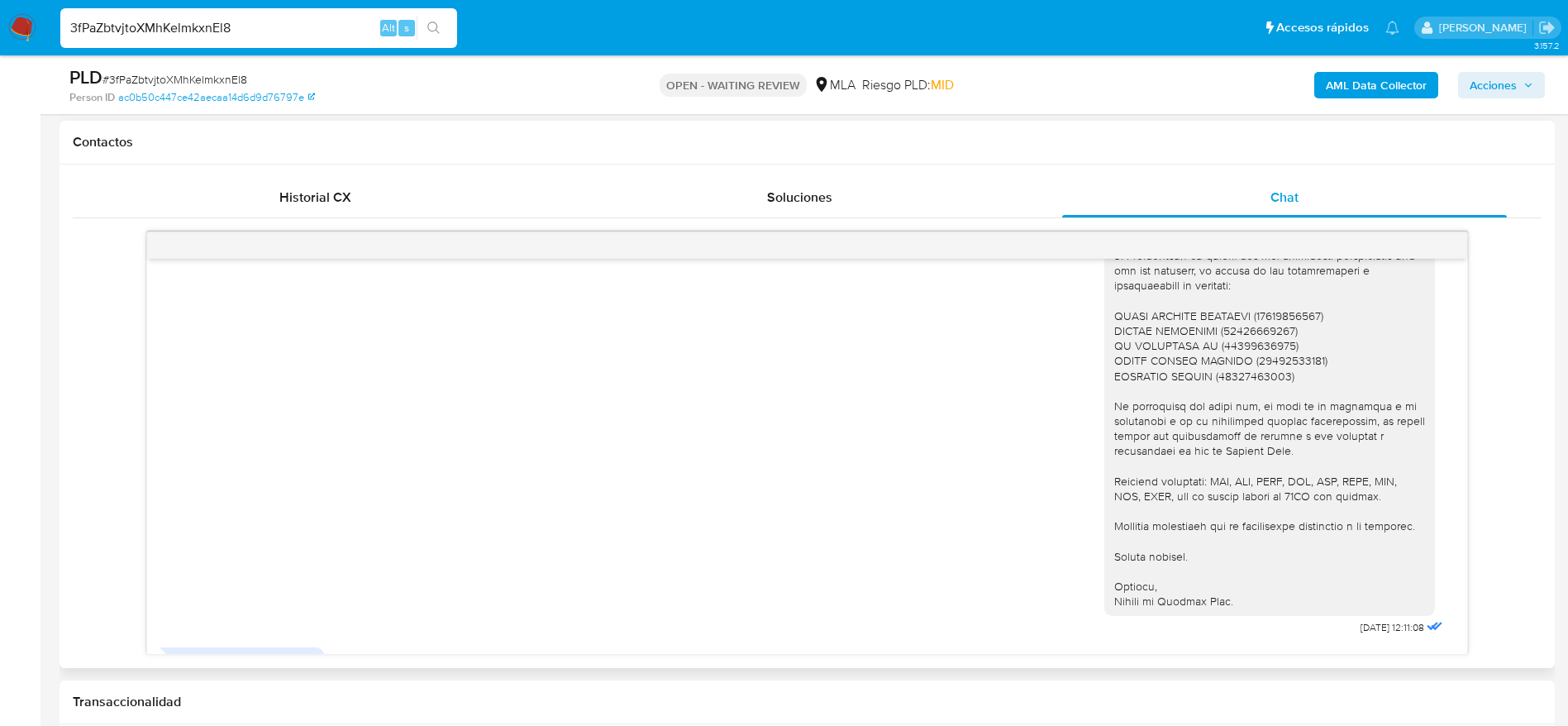
scroll to position [1562, 0]
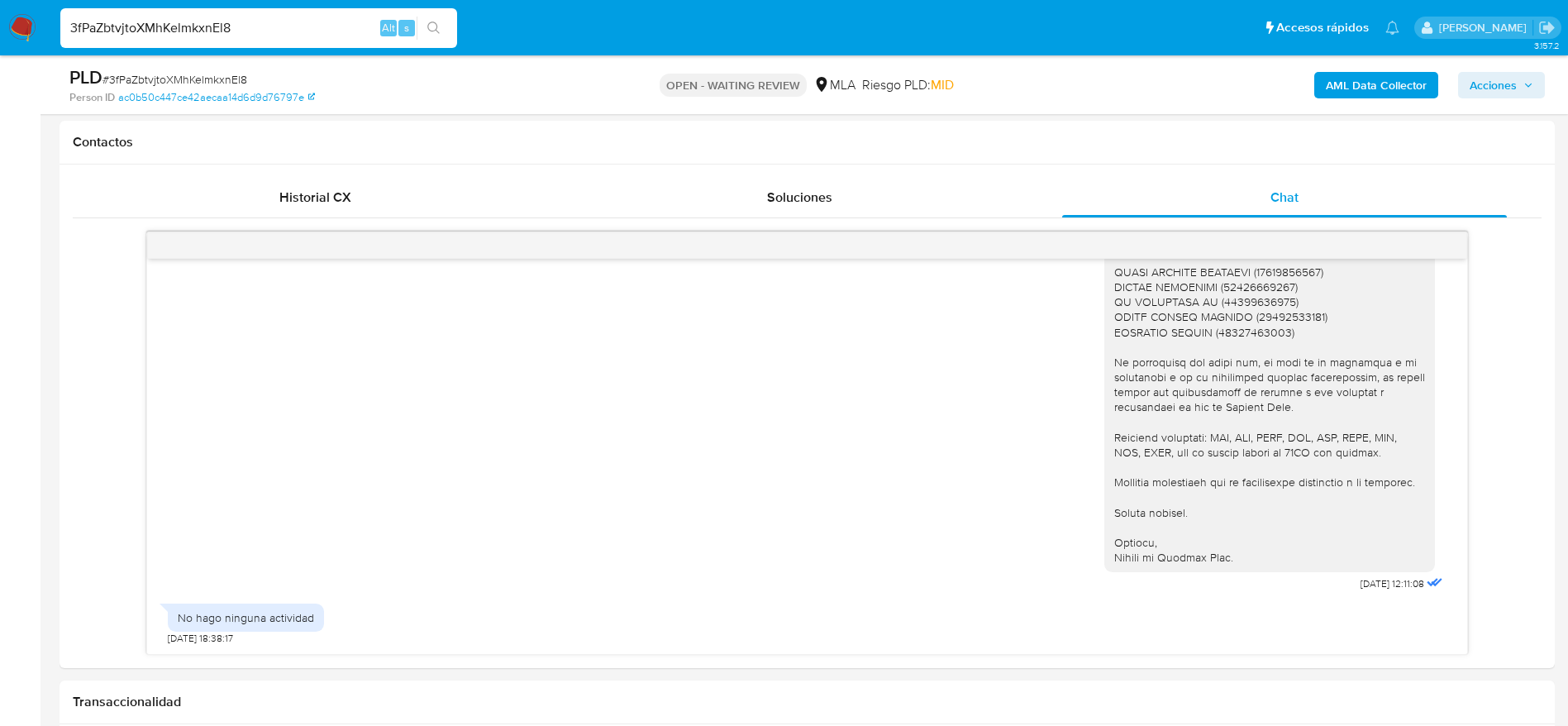
click at [224, 79] on span "# 3fPaZbtvjtoXMhKelmkxnEl8" at bounding box center [175, 79] width 145 height 17
copy span "3fPaZbtvjtoXMhKelmkxnEl8"
drag, startPoint x: 15, startPoint y: 9, endPoint x: 26, endPoint y: 30, distance: 23.7
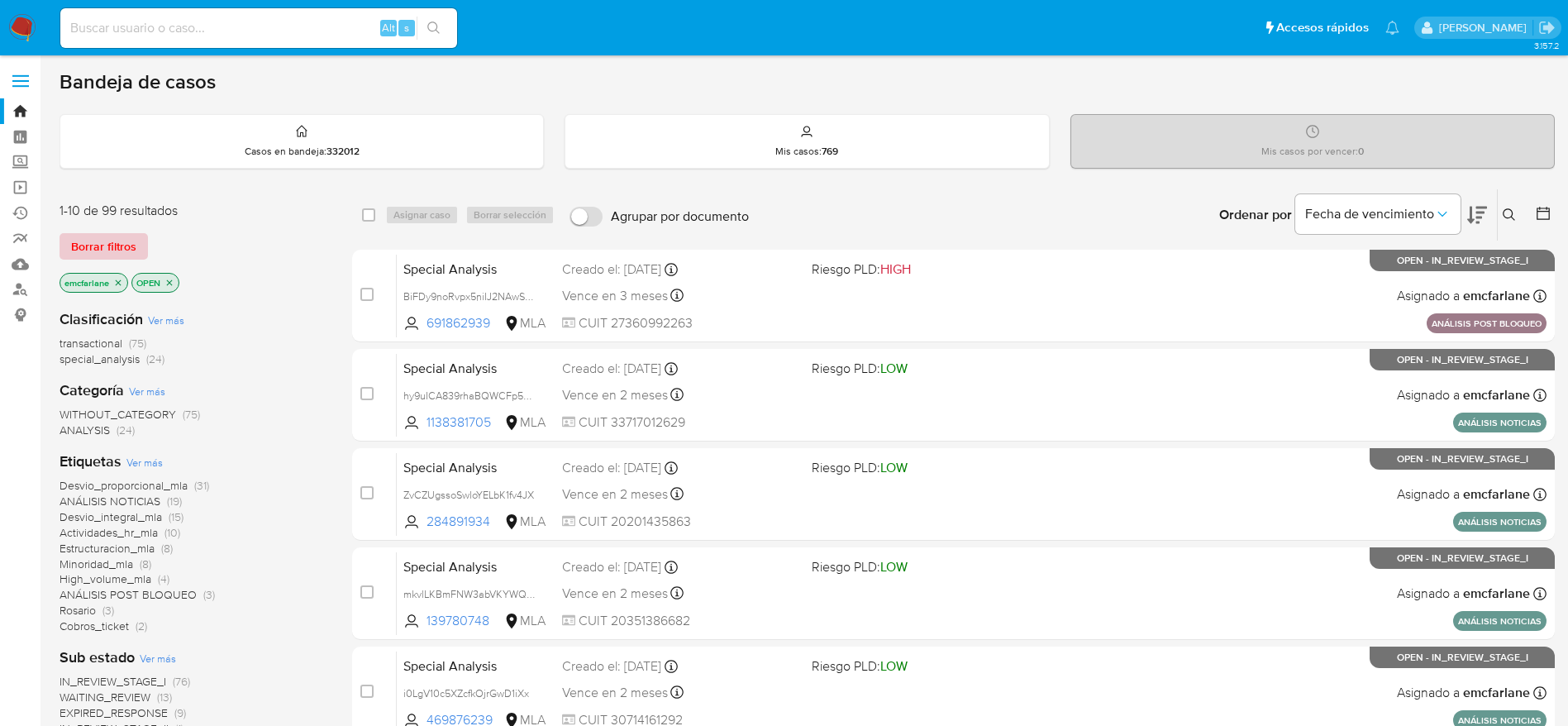
drag, startPoint x: 124, startPoint y: 236, endPoint x: 1042, endPoint y: 115, distance: 925.9
click at [124, 237] on span "Borrar filtros" at bounding box center [104, 246] width 65 height 23
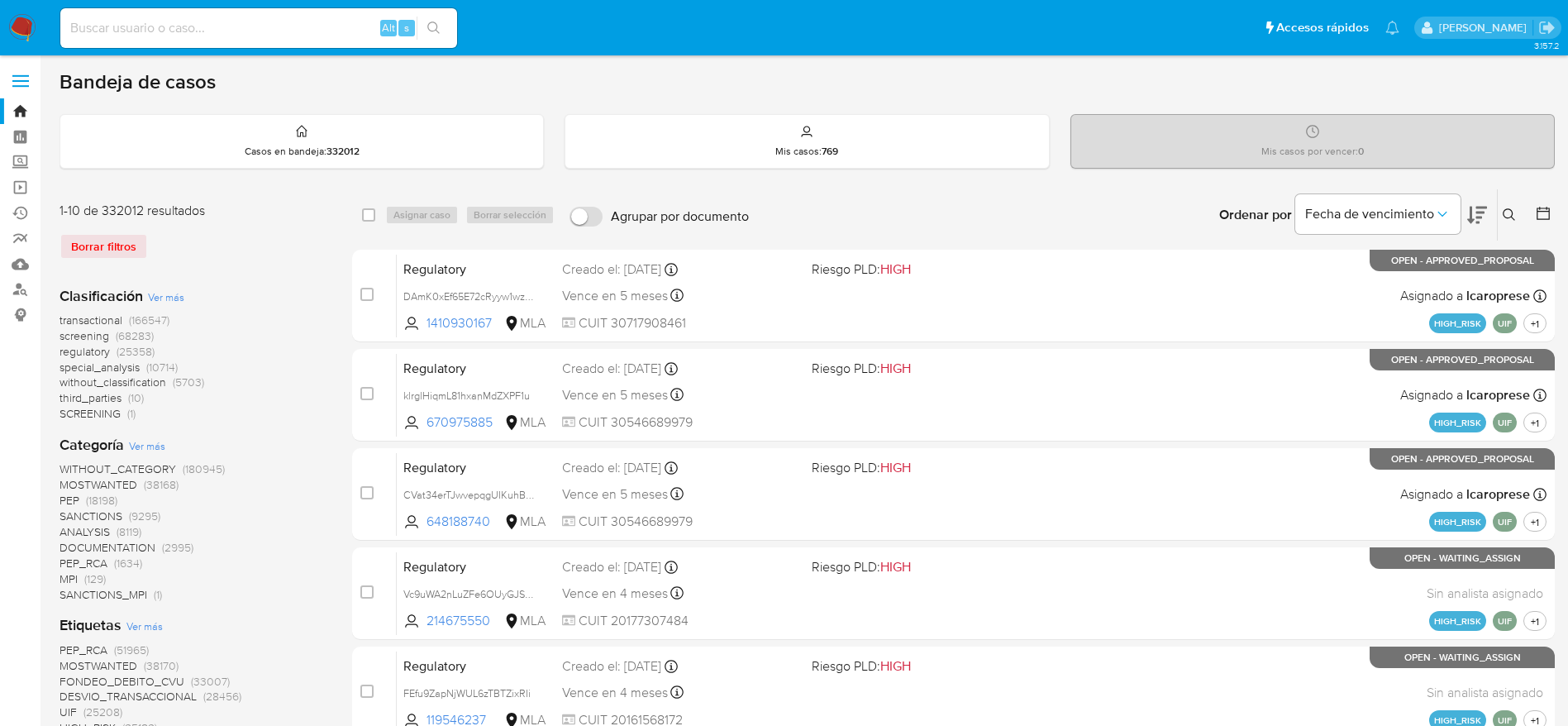
drag, startPoint x: 1511, startPoint y: 220, endPoint x: 1466, endPoint y: 253, distance: 55.8
click at [1510, 221] on icon at bounding box center [1509, 215] width 13 height 13
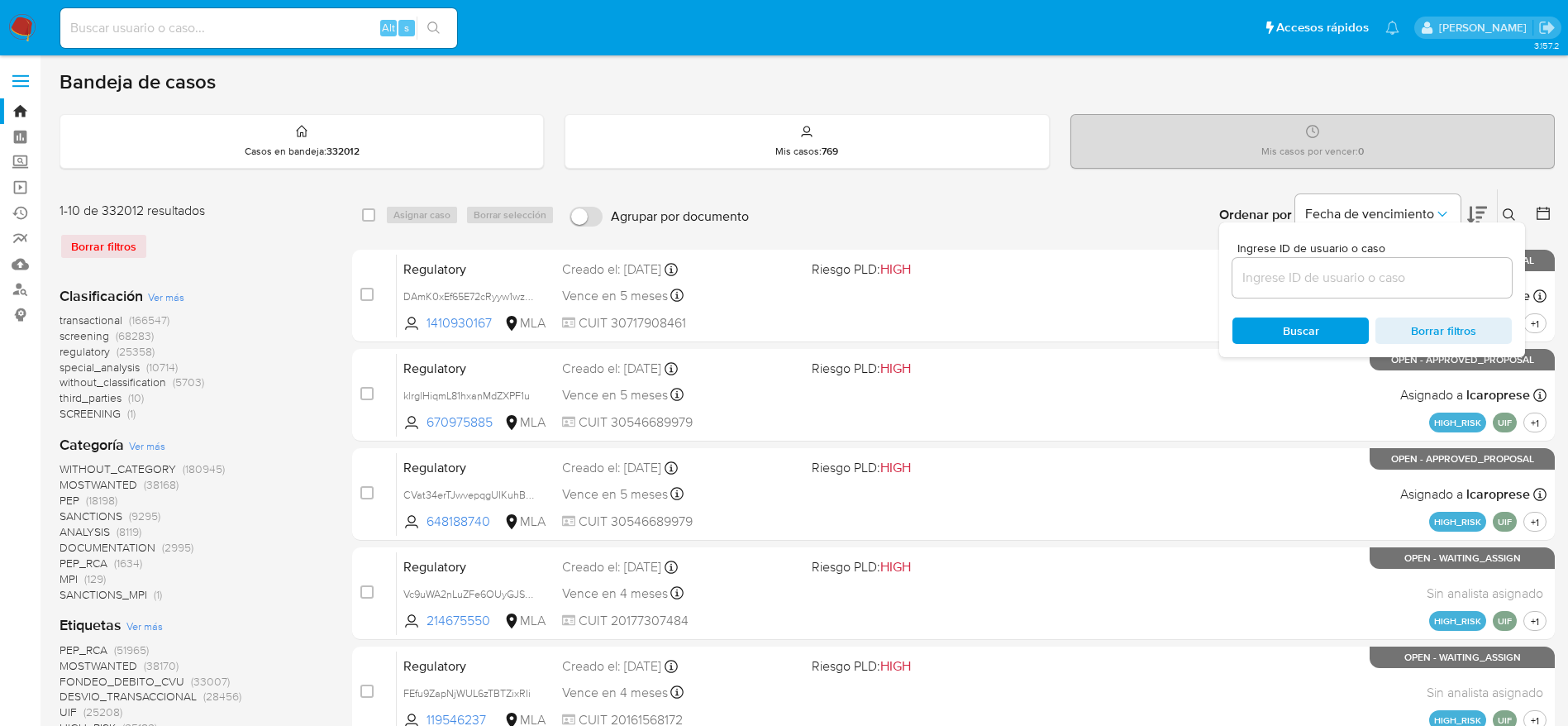
click at [1448, 275] on input at bounding box center [1372, 277] width 279 height 21
type input "3fPaZbtvjtoXMhKelmkxnEl8"
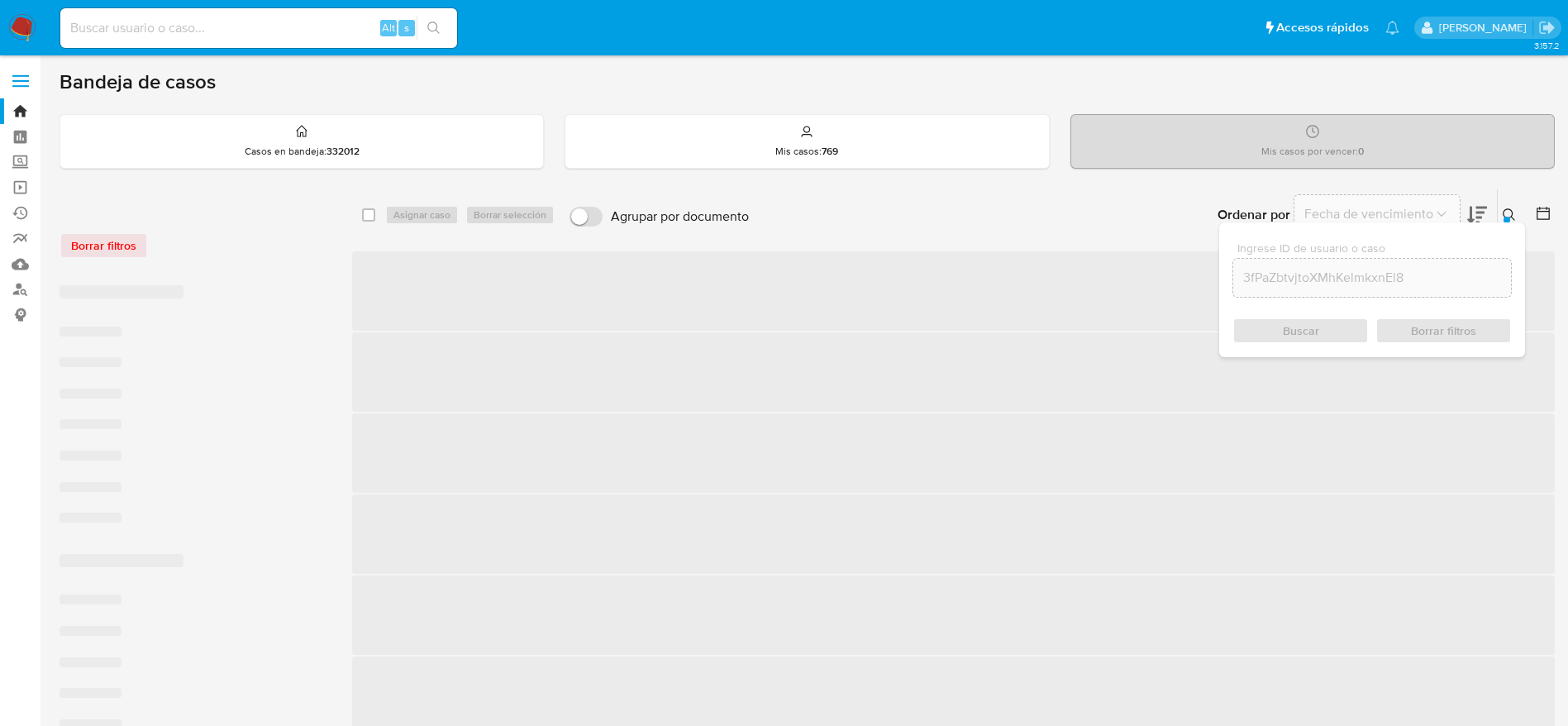
click at [371, 210] on input "checkbox" at bounding box center [368, 215] width 13 height 13
checkbox input "true"
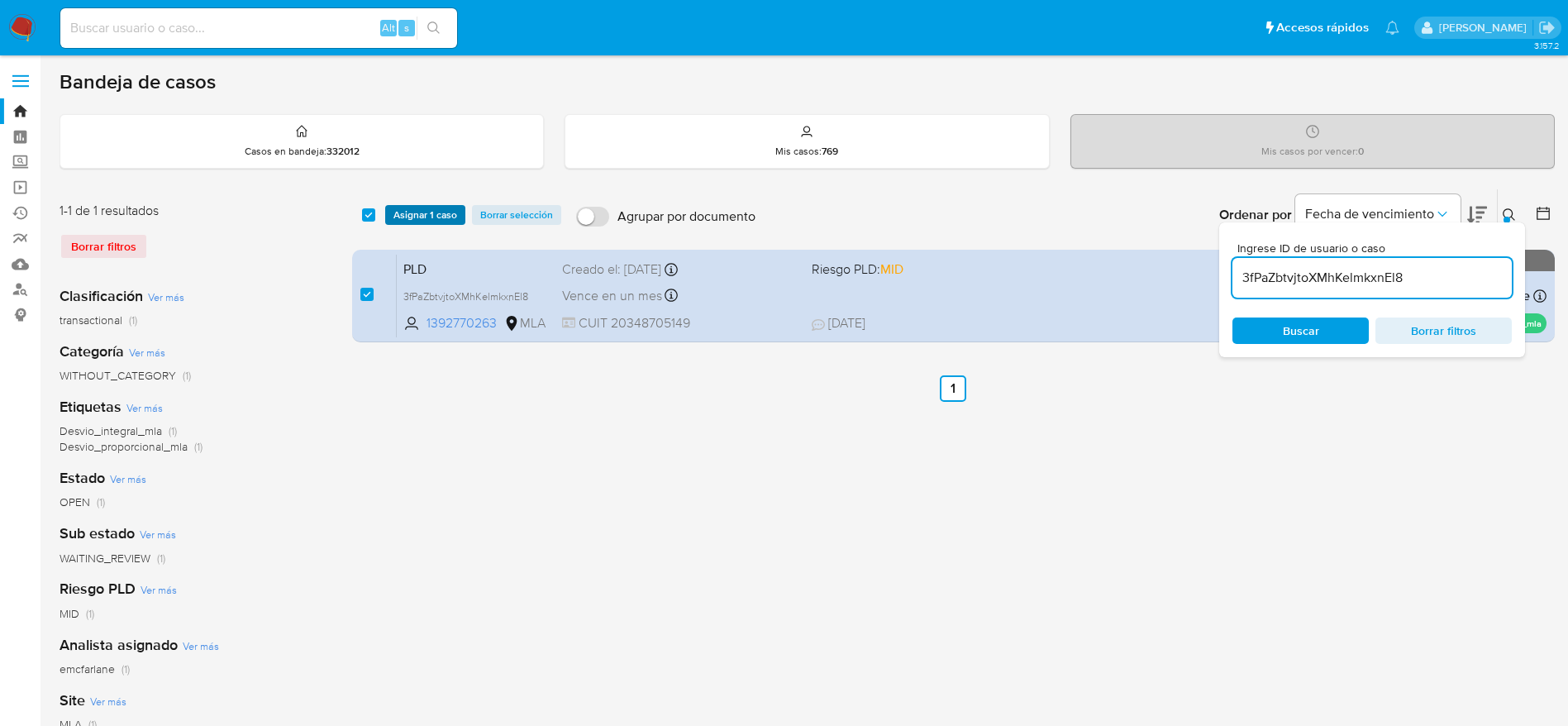
click at [399, 215] on span "Asignar 1 caso" at bounding box center [426, 215] width 64 height 17
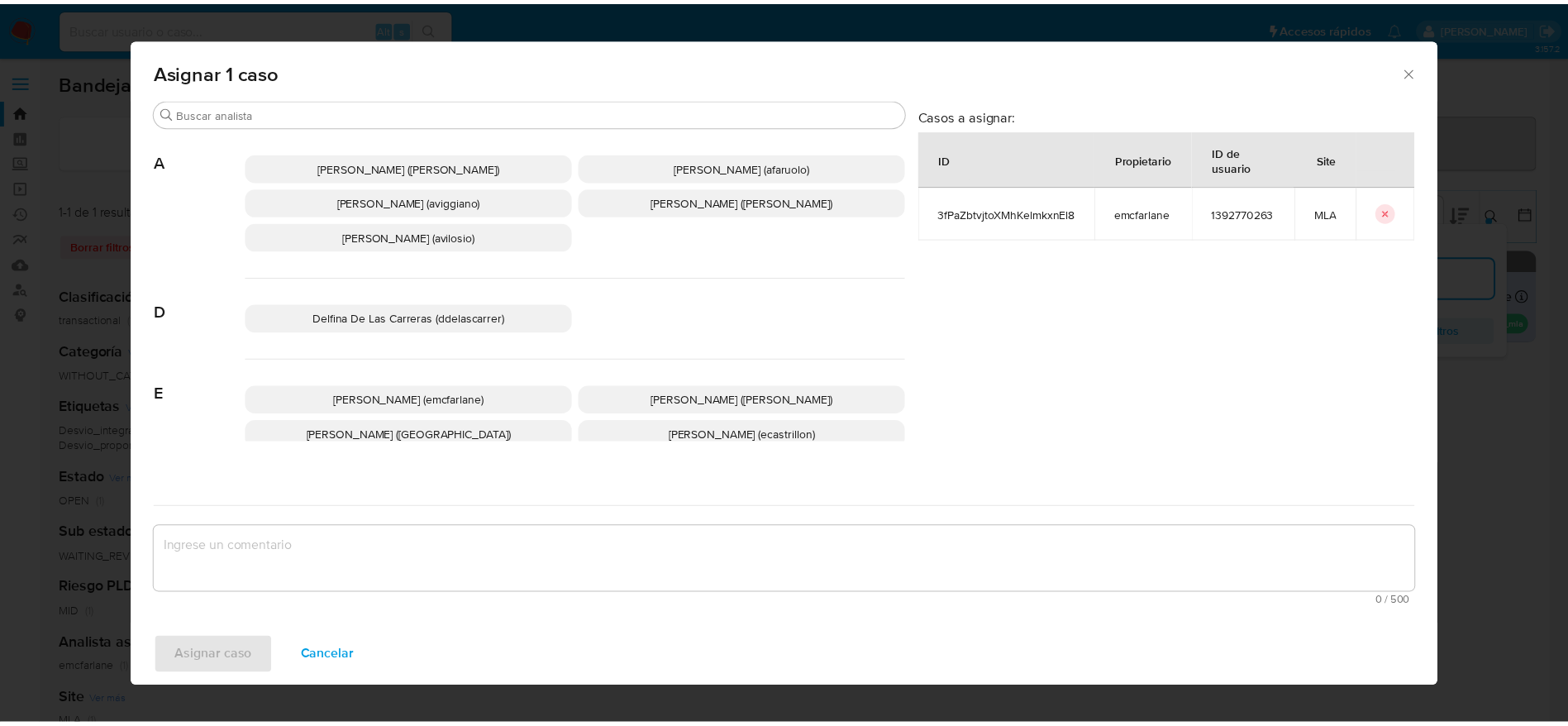
scroll to position [124, 0]
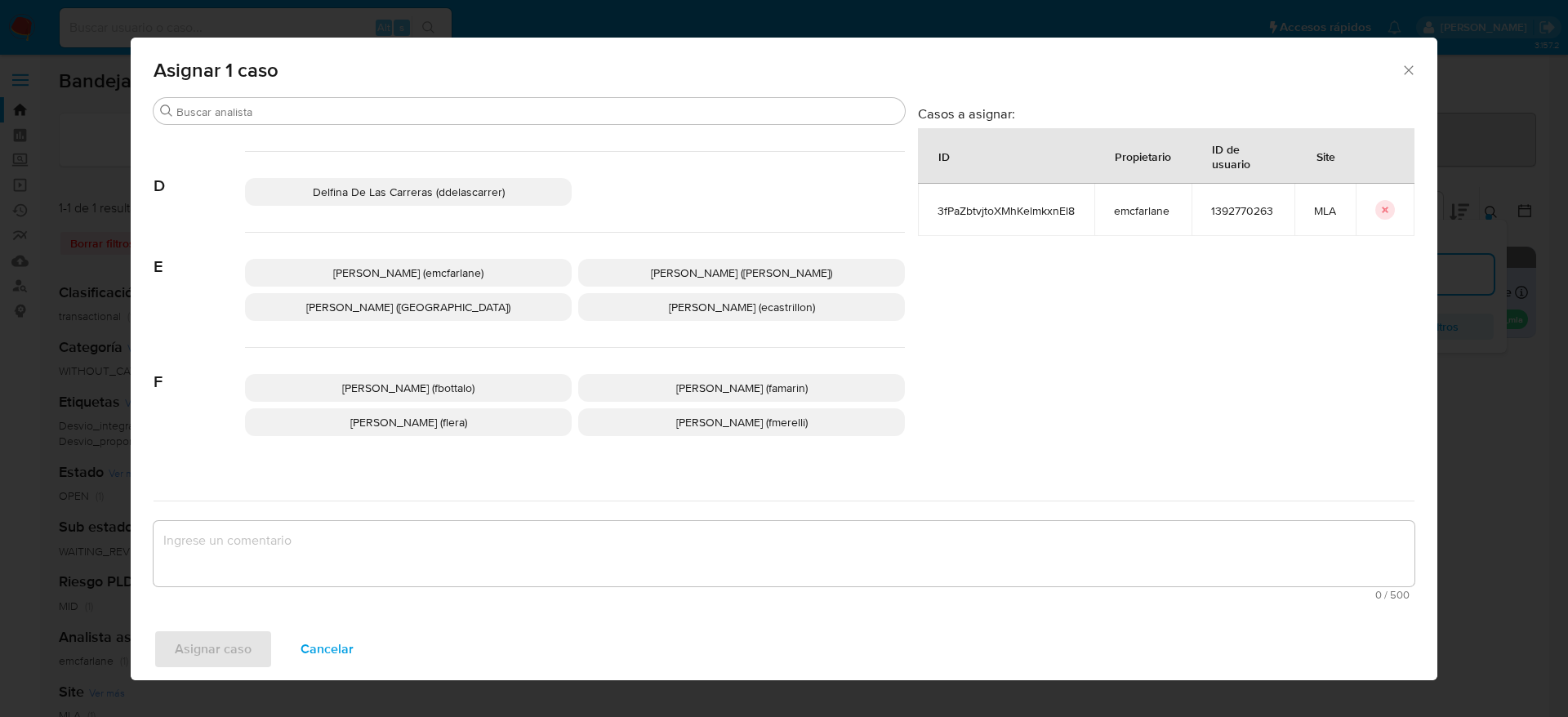
drag, startPoint x: 439, startPoint y: 272, endPoint x: 426, endPoint y: 323, distance: 52.6
click at [440, 273] on span "Elaine Mc Farlane (emcfarlane)" at bounding box center [408, 272] width 150 height 17
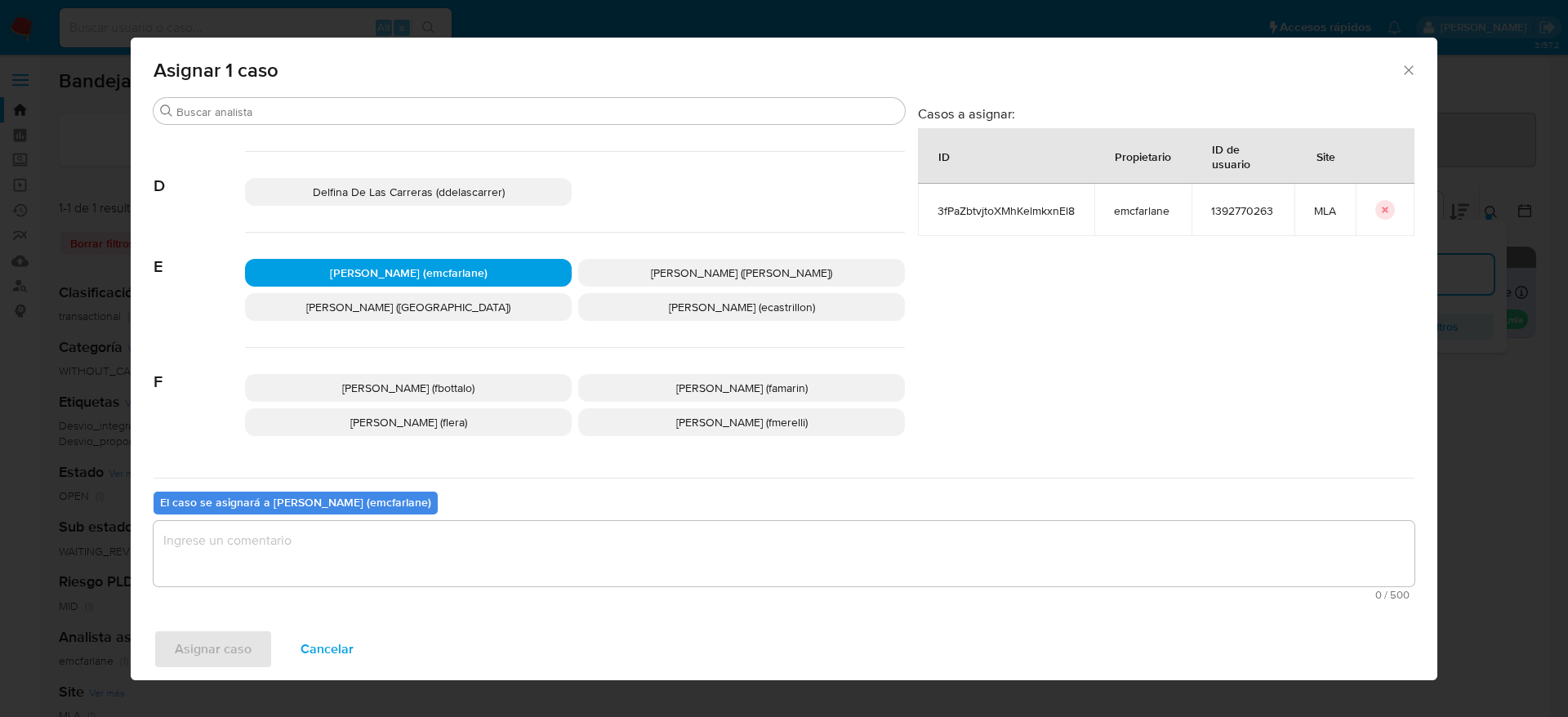
click at [355, 543] on textarea "assign-modal" at bounding box center [784, 553] width 1261 height 65
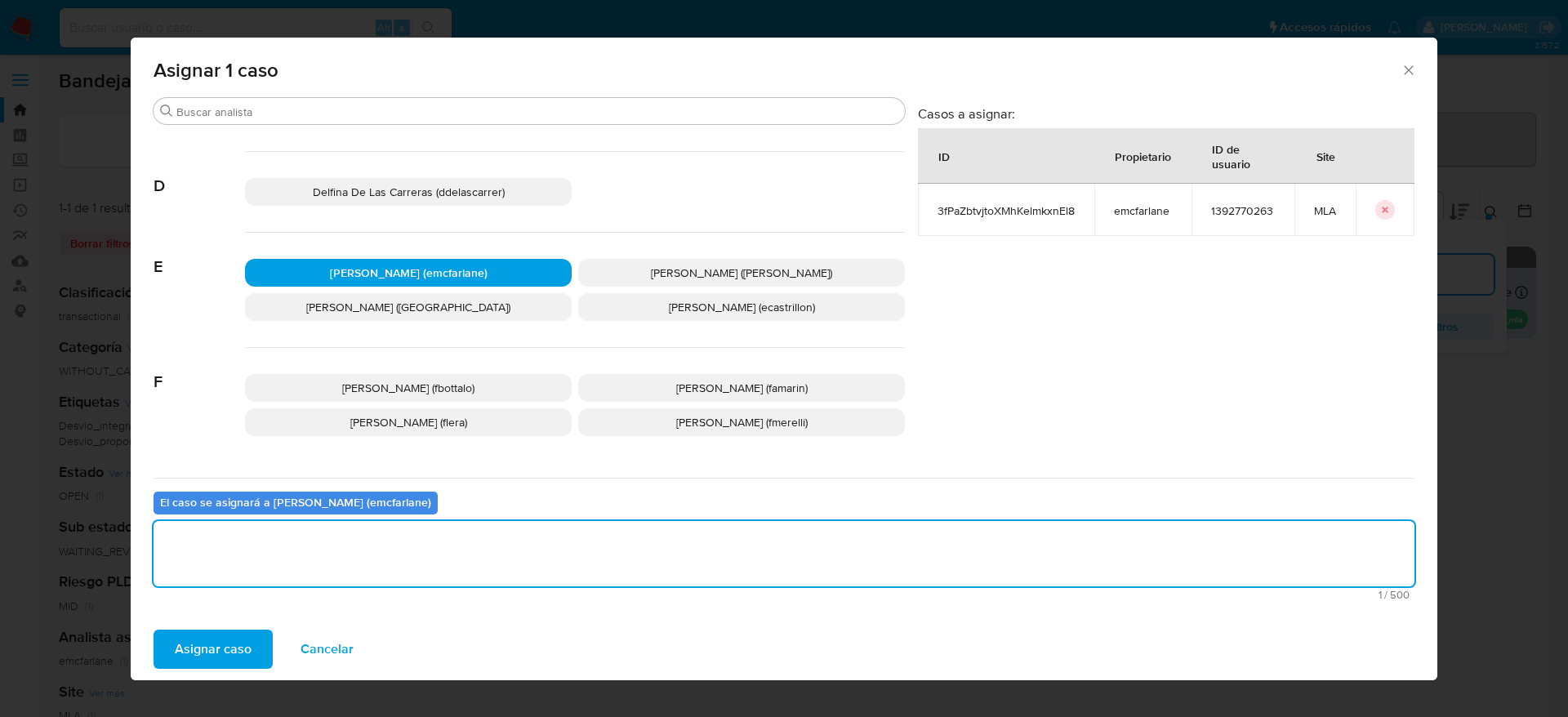
click at [238, 651] on span "Asignar caso" at bounding box center [213, 649] width 77 height 36
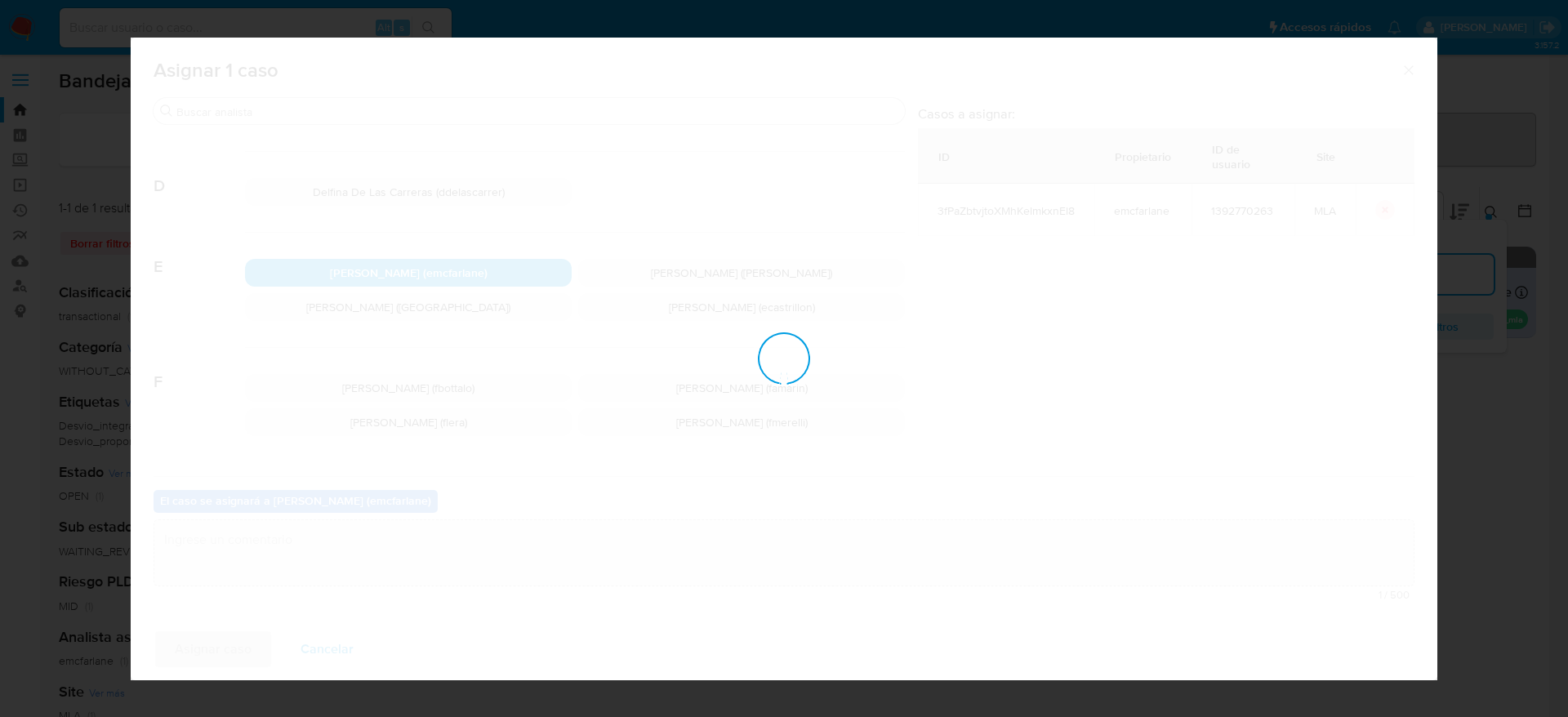
checkbox input "false"
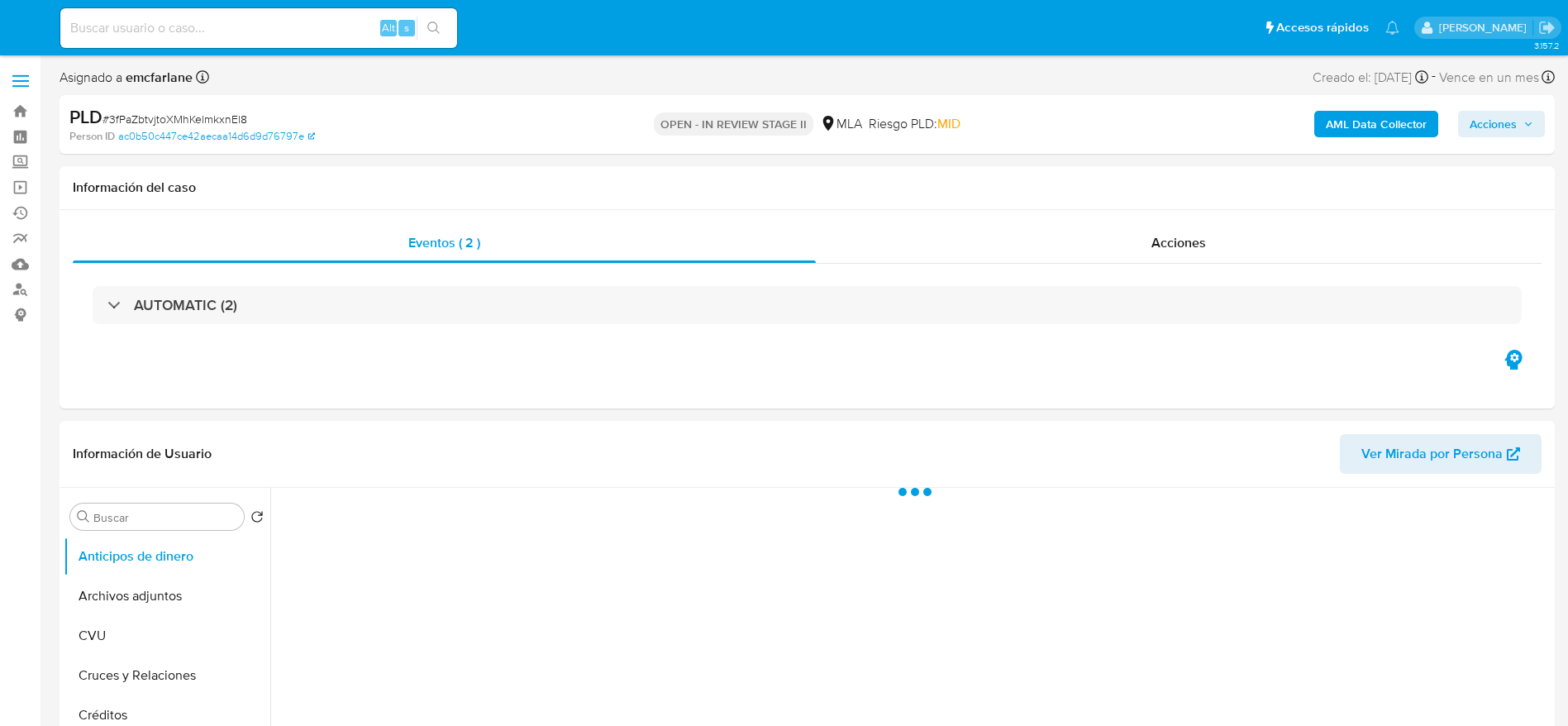
select select "10"
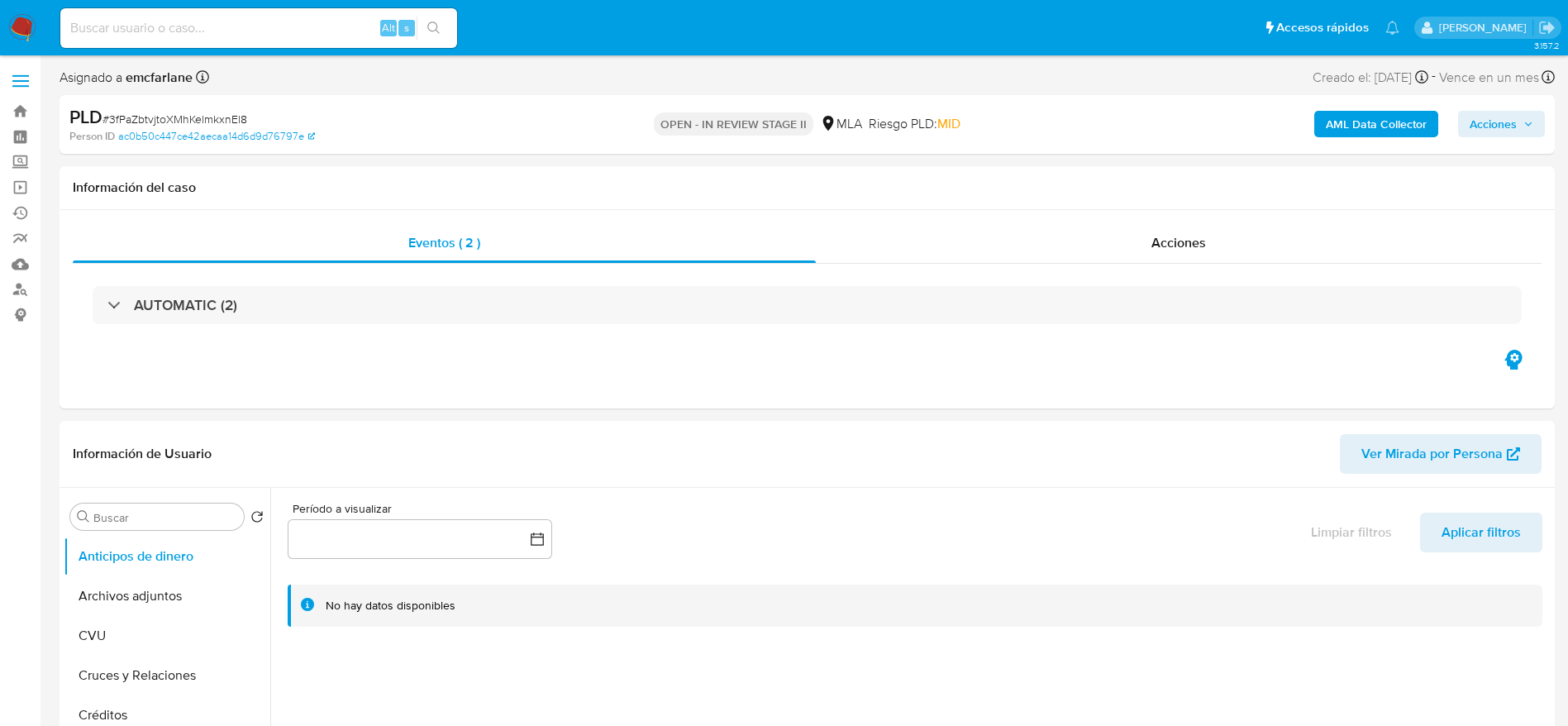
drag, startPoint x: 1490, startPoint y: 125, endPoint x: 1444, endPoint y: 132, distance: 46.5
click at [1491, 125] on span "Acciones" at bounding box center [1493, 124] width 47 height 26
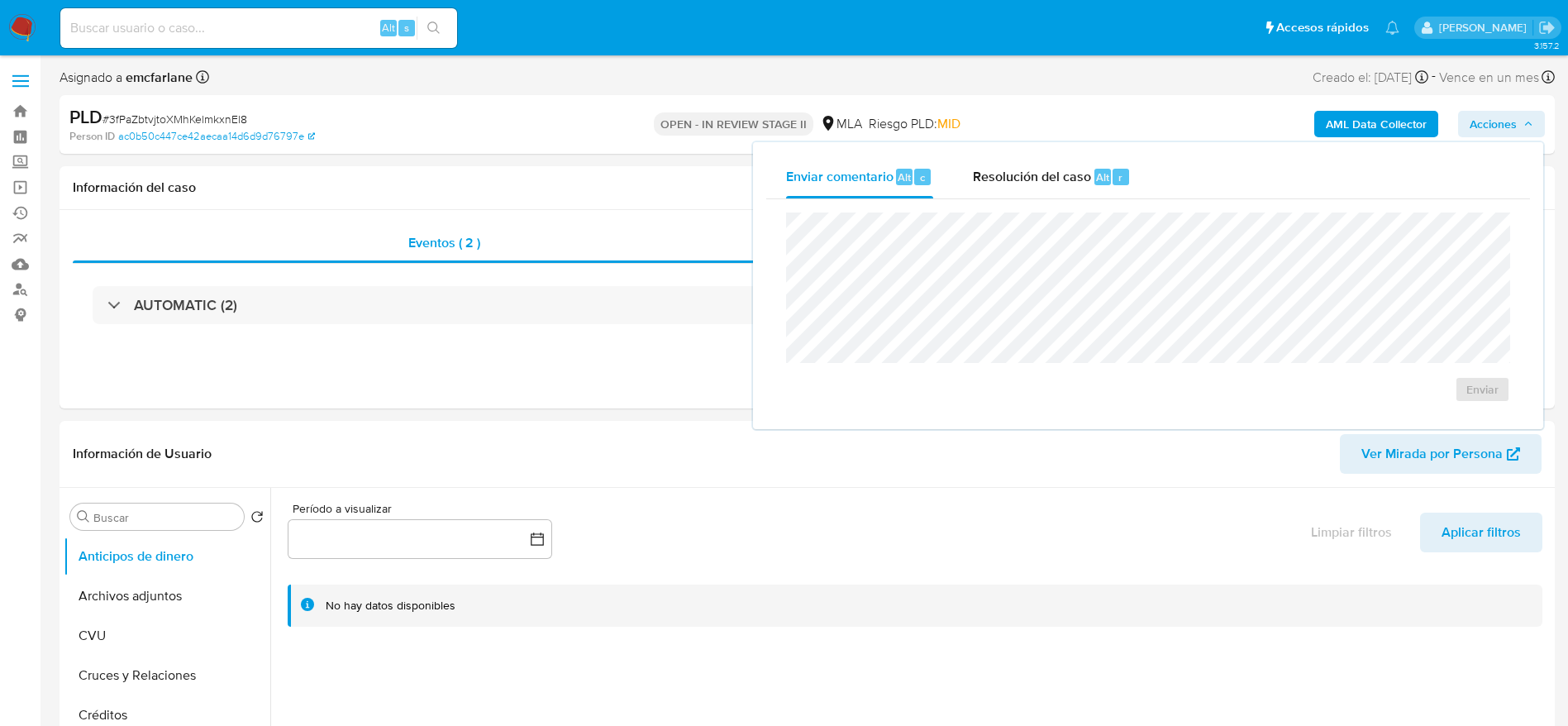
drag, startPoint x: 1074, startPoint y: 161, endPoint x: 1088, endPoint y: 201, distance: 42.4
click at [1074, 161] on div "Resolución del caso Alt r" at bounding box center [1052, 177] width 158 height 43
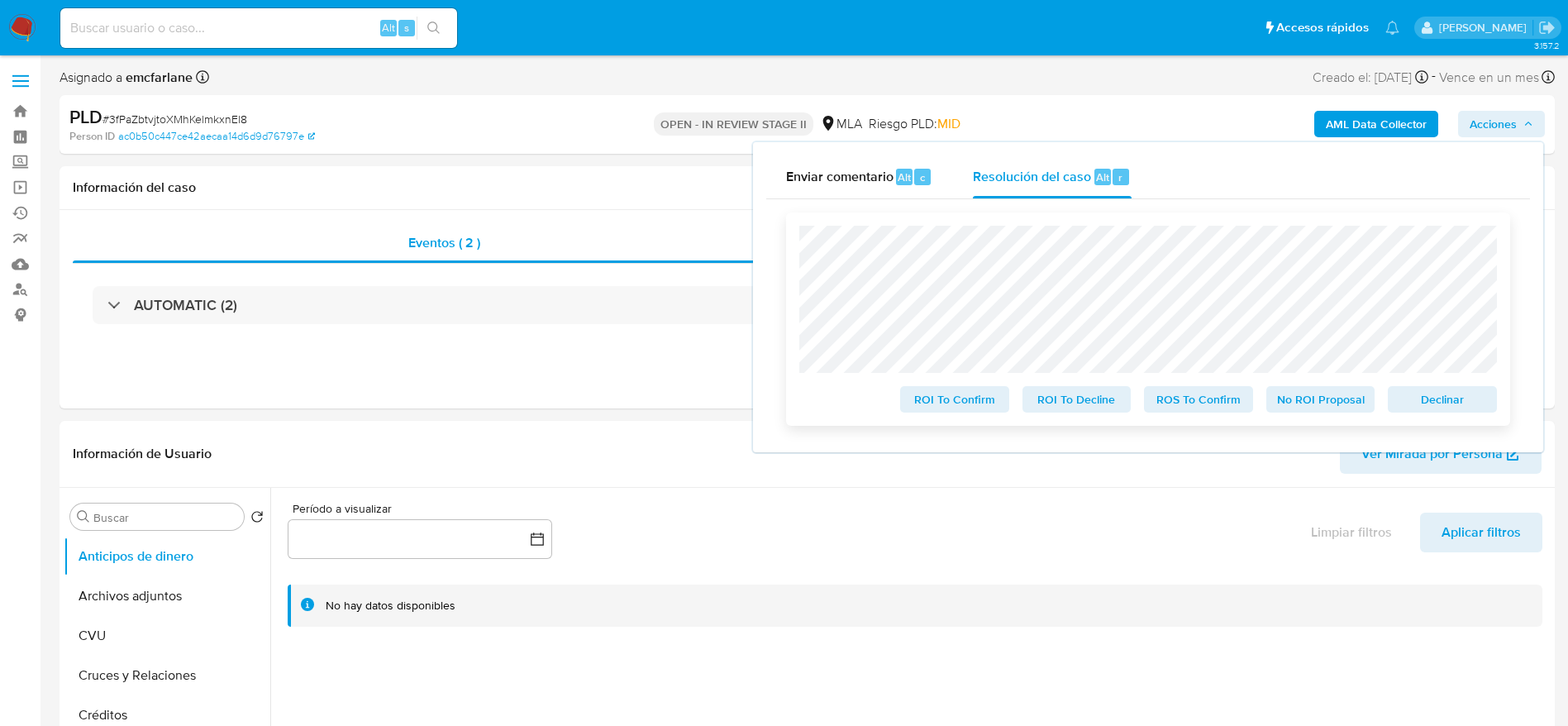
click at [1460, 399] on span "Declinar" at bounding box center [1442, 399] width 86 height 23
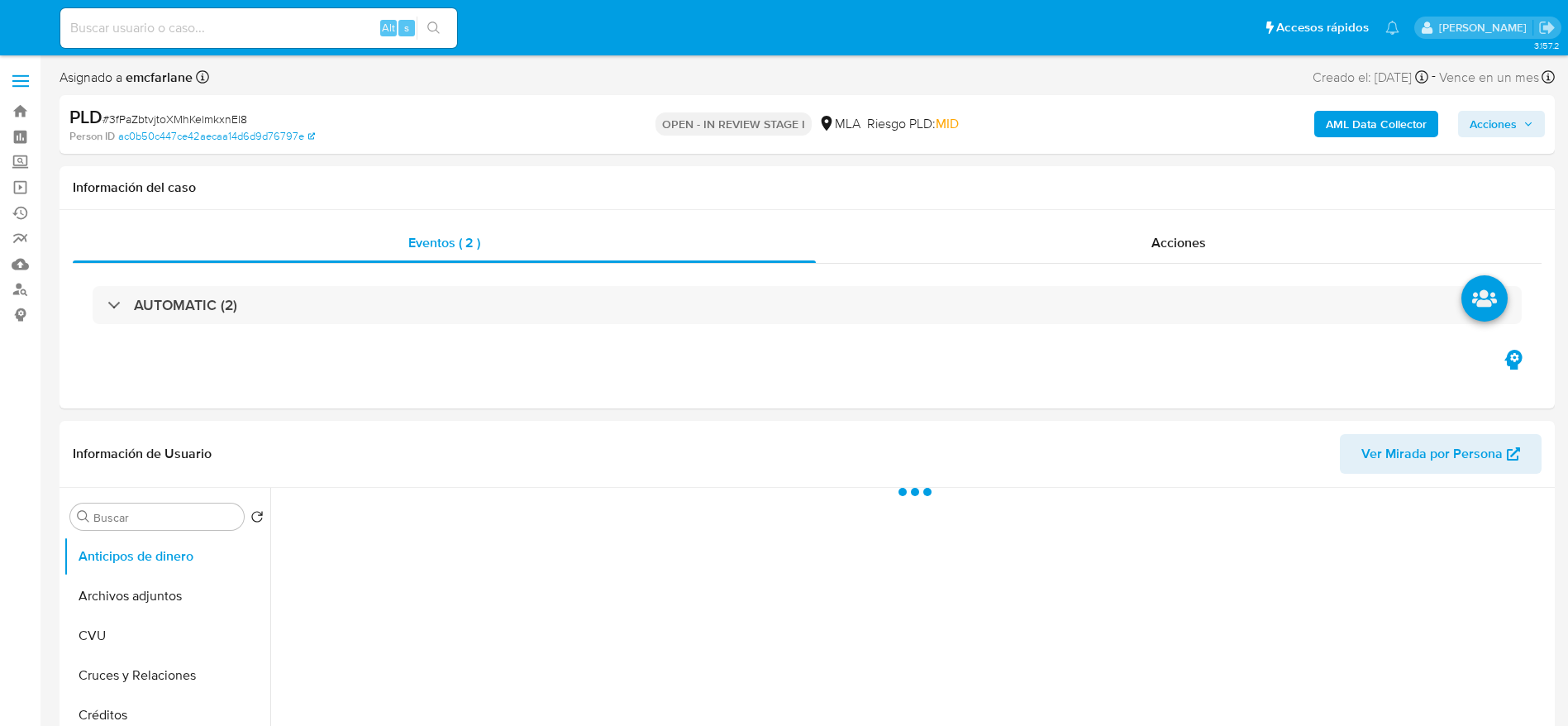
select select "10"
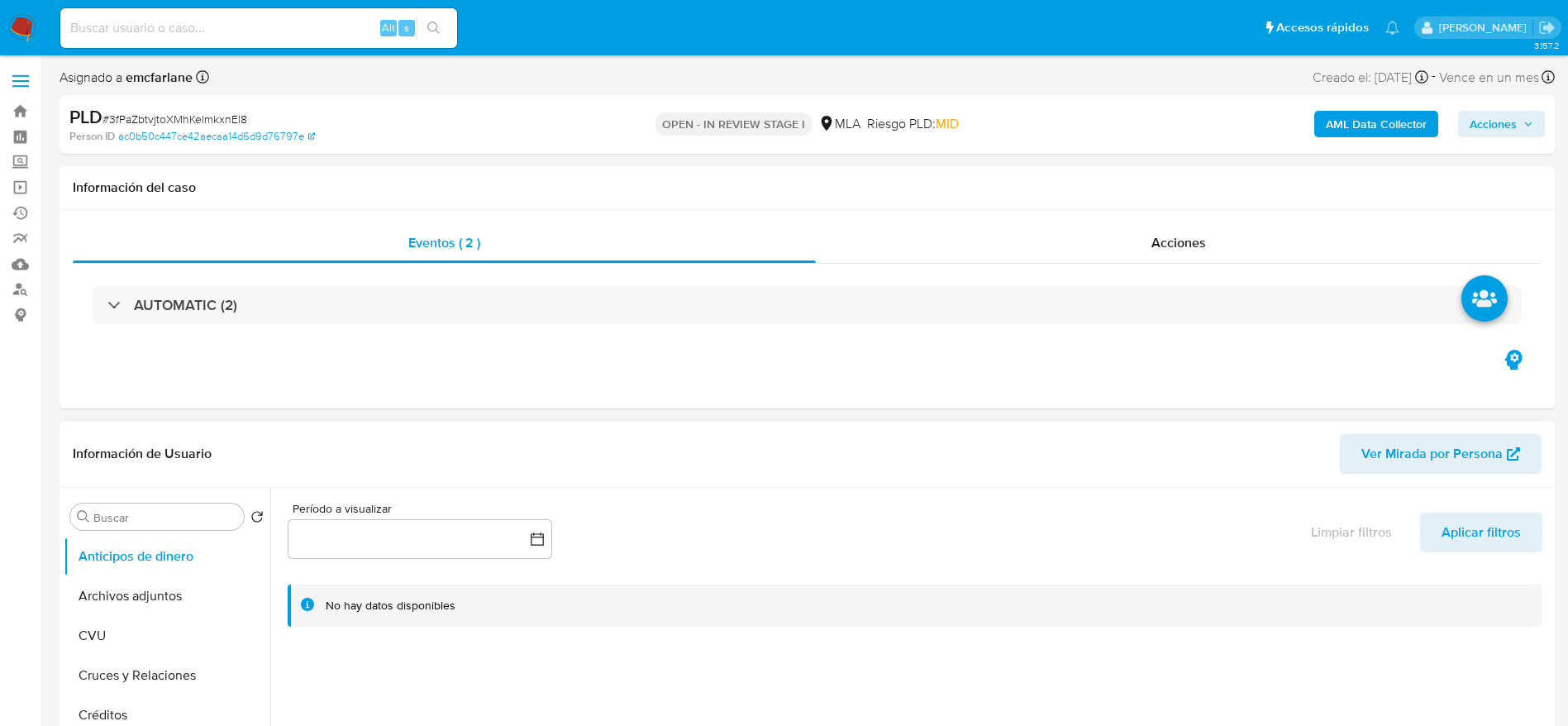
drag, startPoint x: 133, startPoint y: 594, endPoint x: 667, endPoint y: 490, distance: 544.0
click at [133, 595] on button "Archivos adjuntos" at bounding box center [167, 596] width 207 height 40
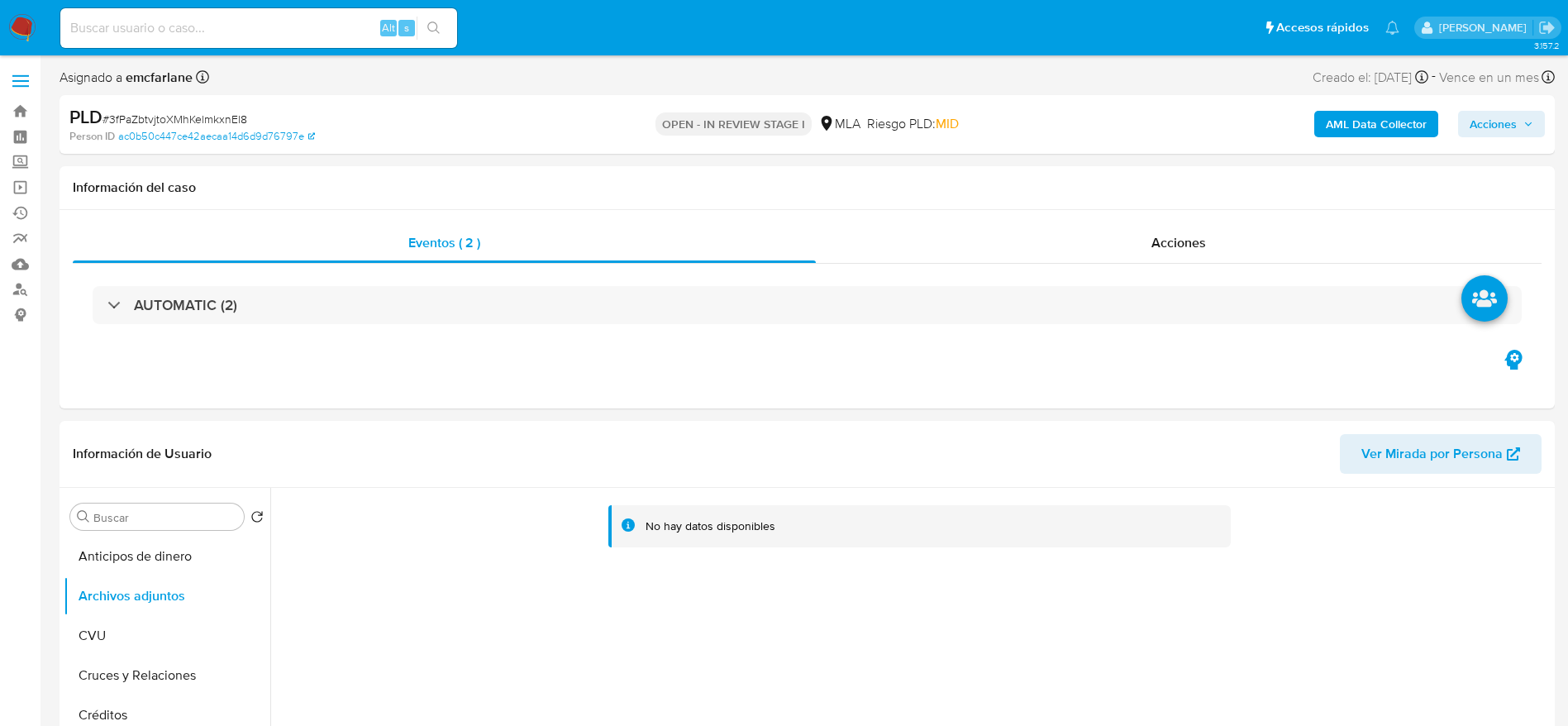
click at [1368, 136] on b "AML Data Collector" at bounding box center [1376, 124] width 101 height 26
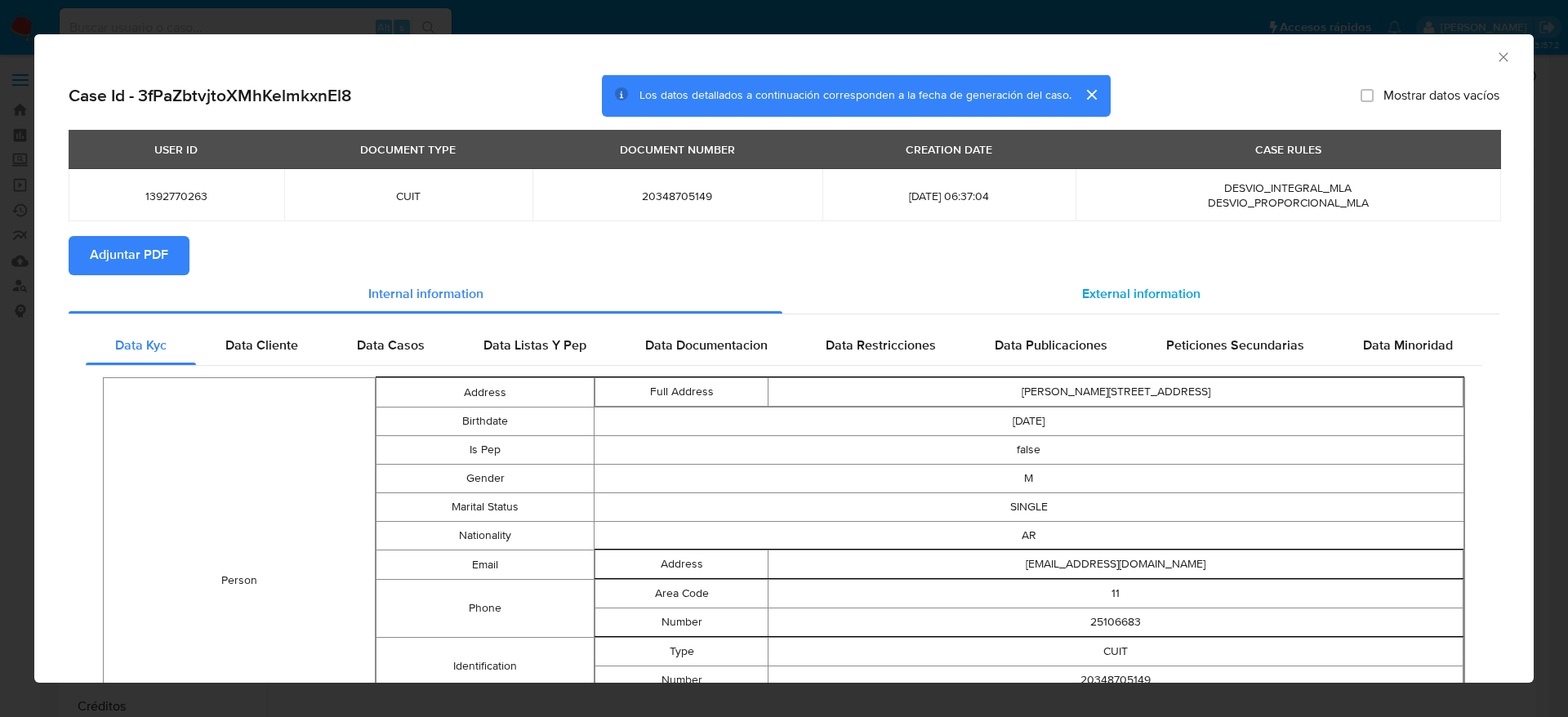
drag, startPoint x: 1142, startPoint y: 298, endPoint x: 1097, endPoint y: 314, distance: 47.8
click at [1136, 301] on span "External information" at bounding box center [1142, 295] width 119 height 19
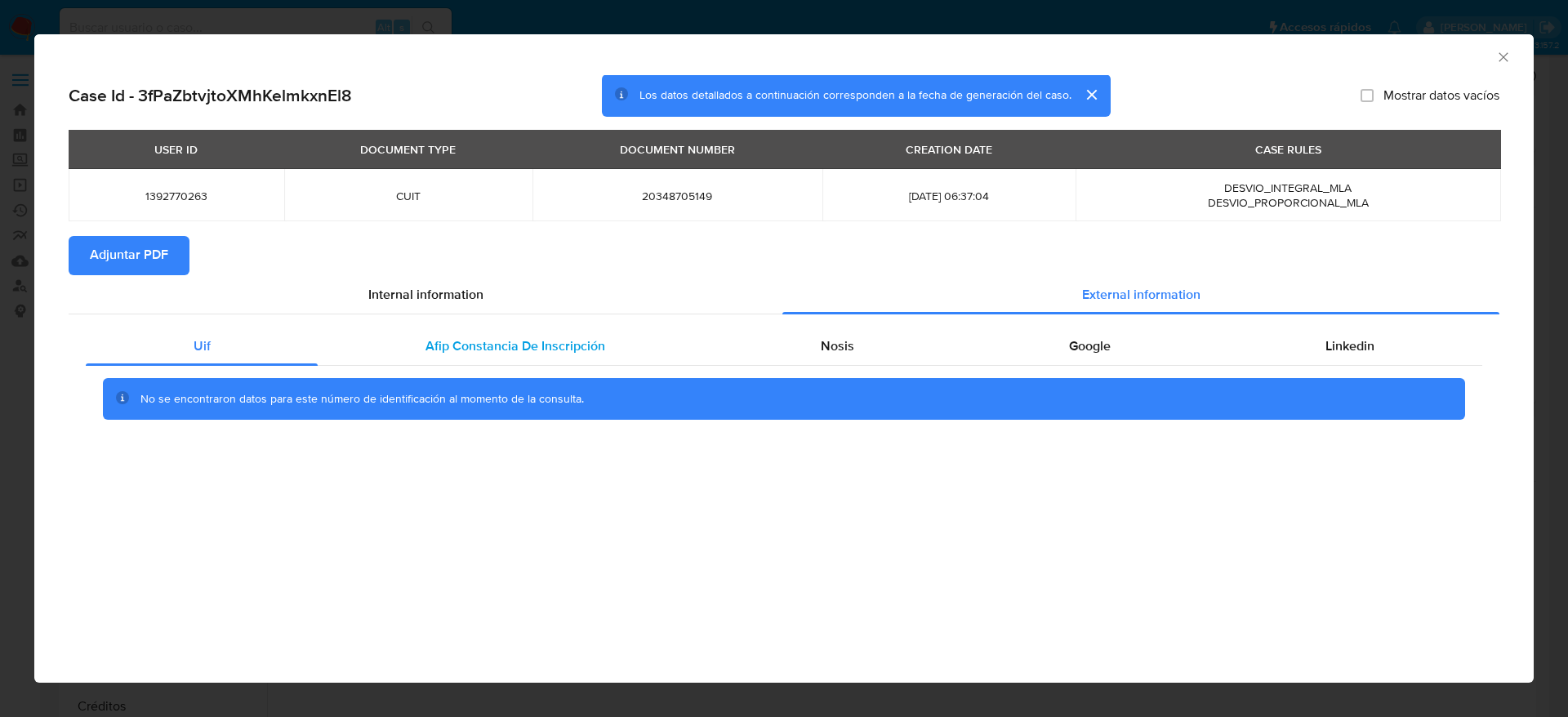
click at [488, 337] on span "Afip Constancia De Inscripción" at bounding box center [515, 346] width 180 height 19
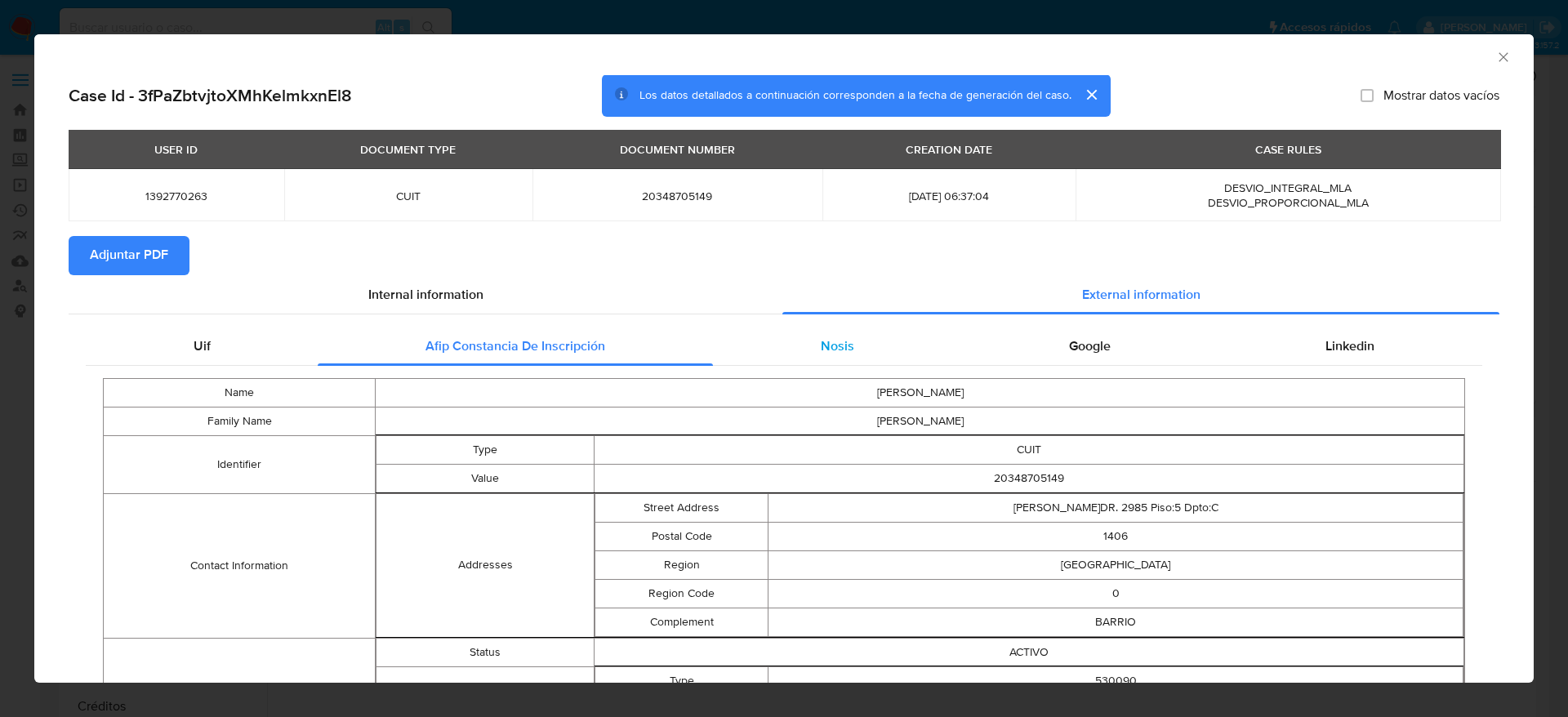
click at [824, 339] on span "Nosis" at bounding box center [837, 346] width 33 height 19
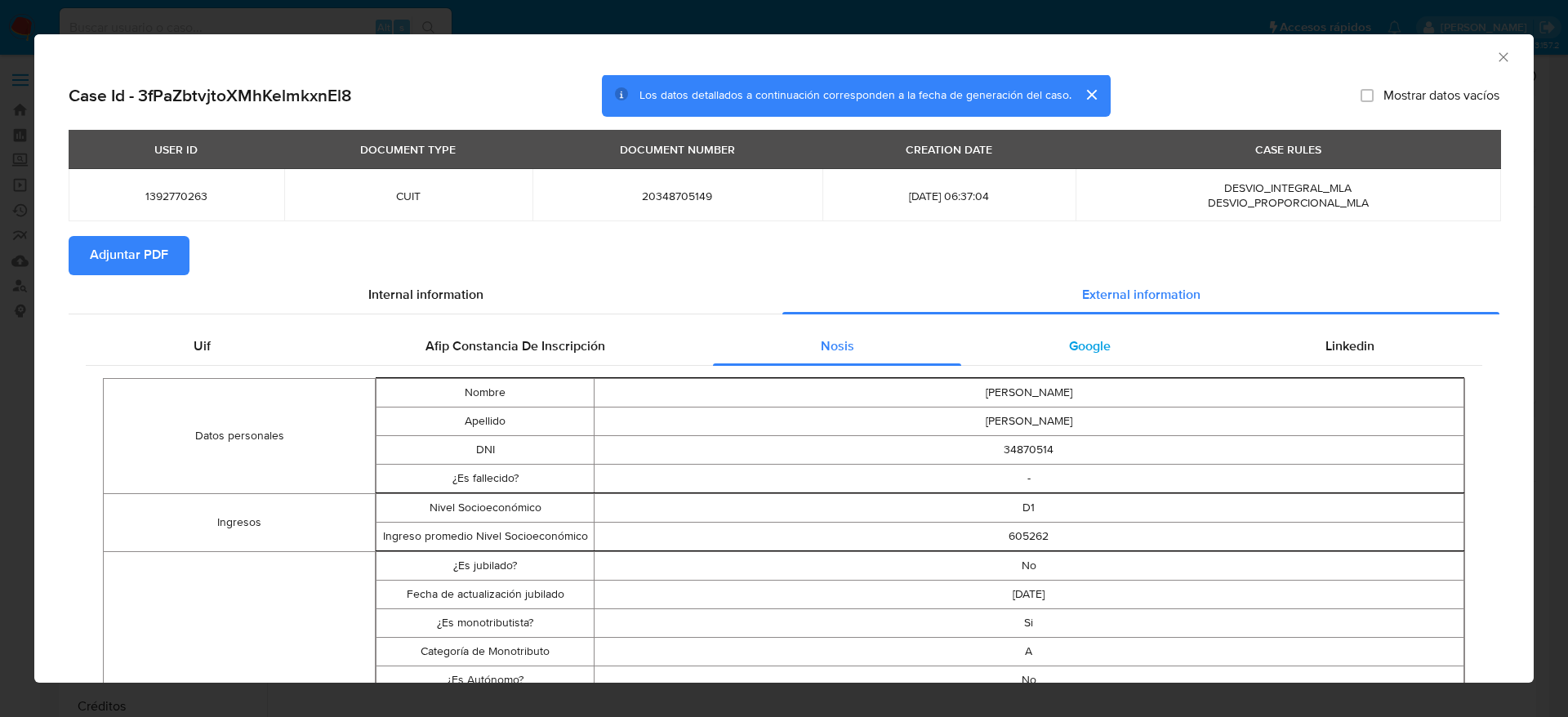
click at [1086, 352] on span "Google" at bounding box center [1090, 346] width 42 height 19
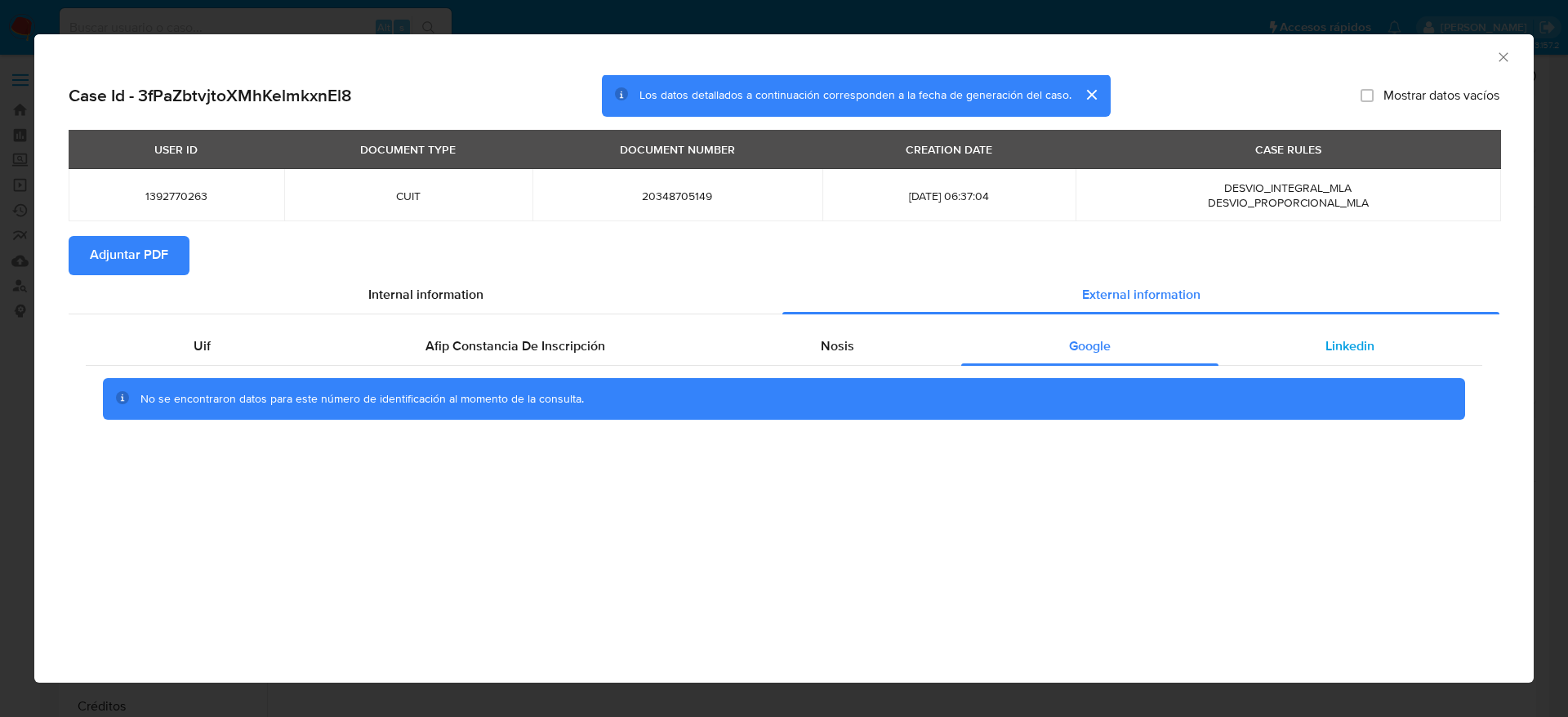
click at [1277, 341] on div "Linkedin" at bounding box center [1350, 346] width 263 height 39
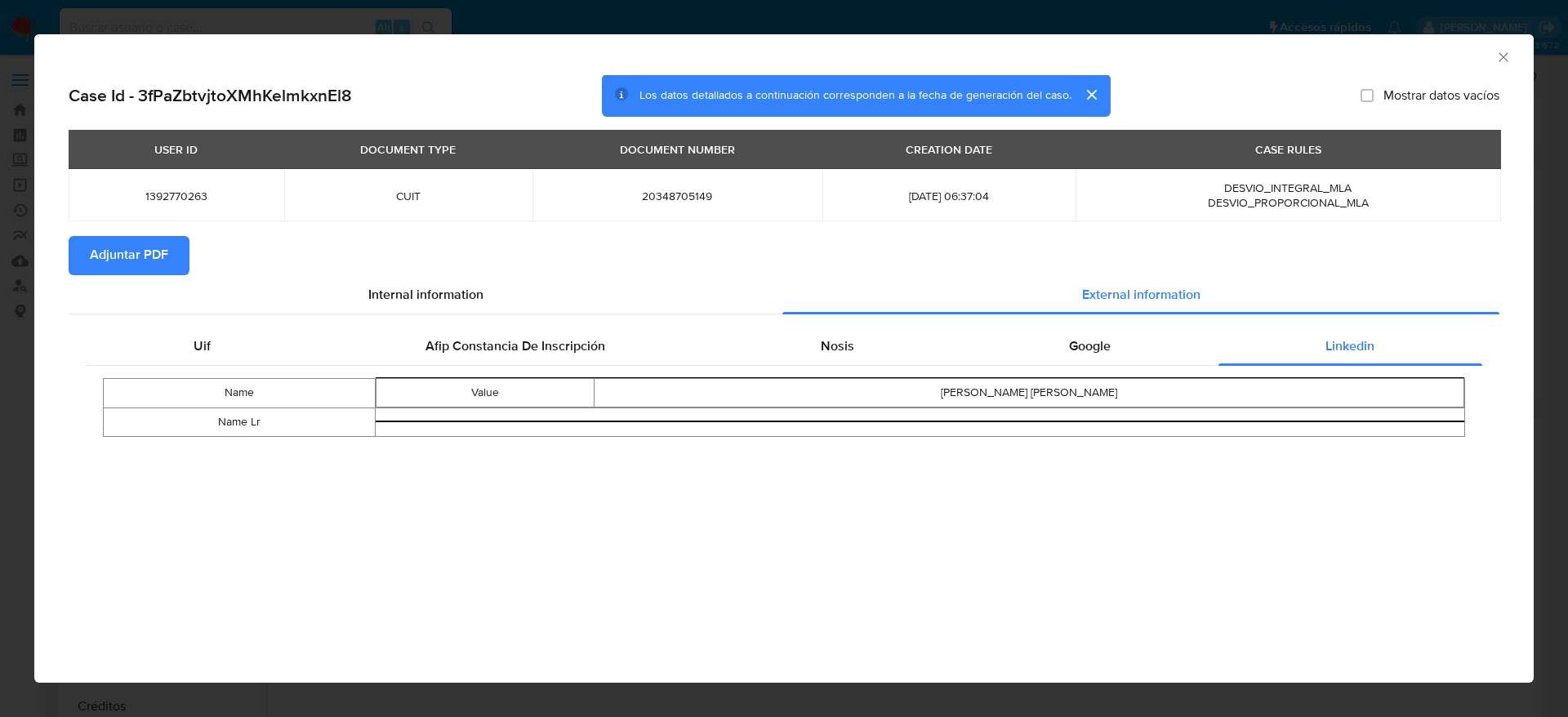
drag, startPoint x: 146, startPoint y: 250, endPoint x: 676, endPoint y: 23, distance: 576.6
click at [146, 250] on span "Adjuntar PDF" at bounding box center [129, 255] width 78 height 36
click at [1500, 58] on icon "Cerrar ventana" at bounding box center [1503, 57] width 17 height 17
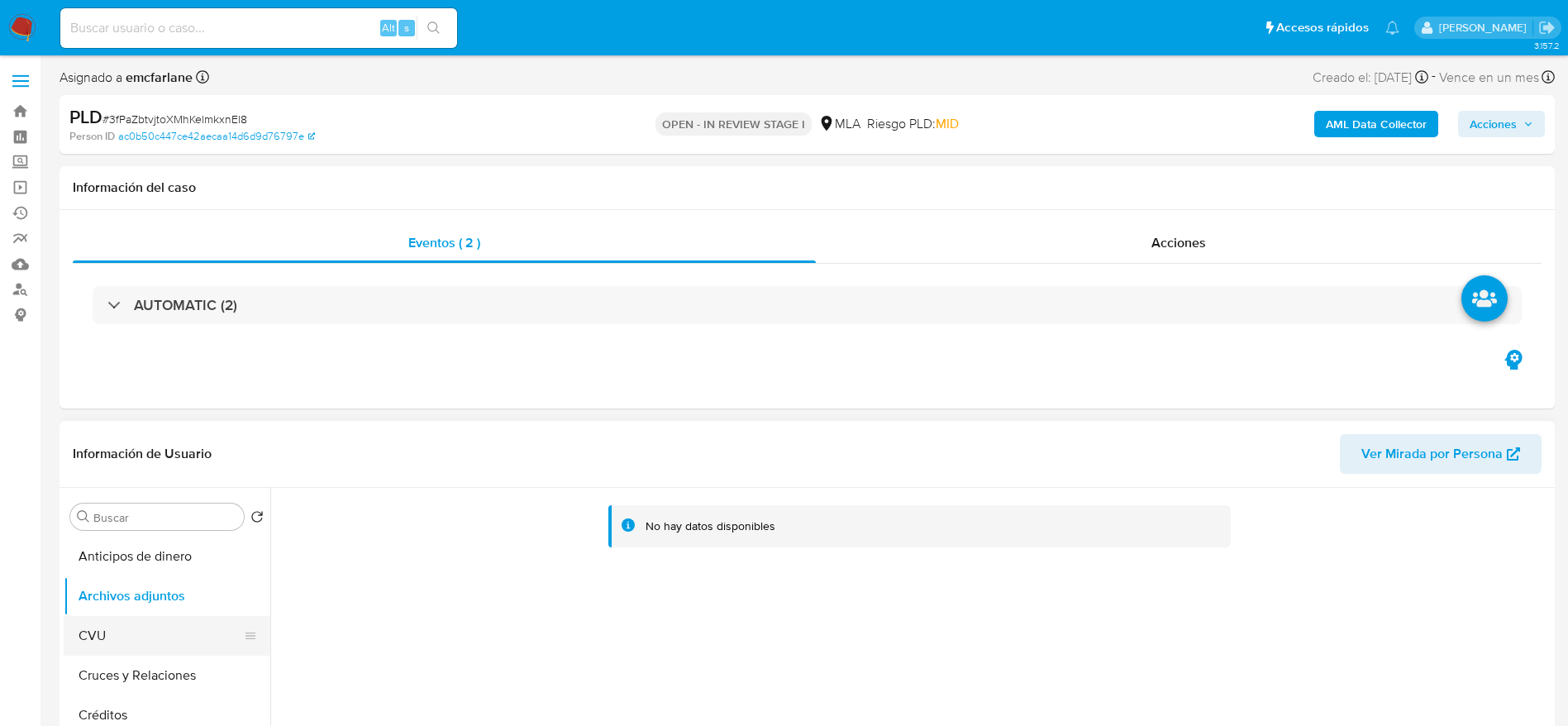
click at [110, 637] on button "CVU" at bounding box center [160, 636] width 193 height 40
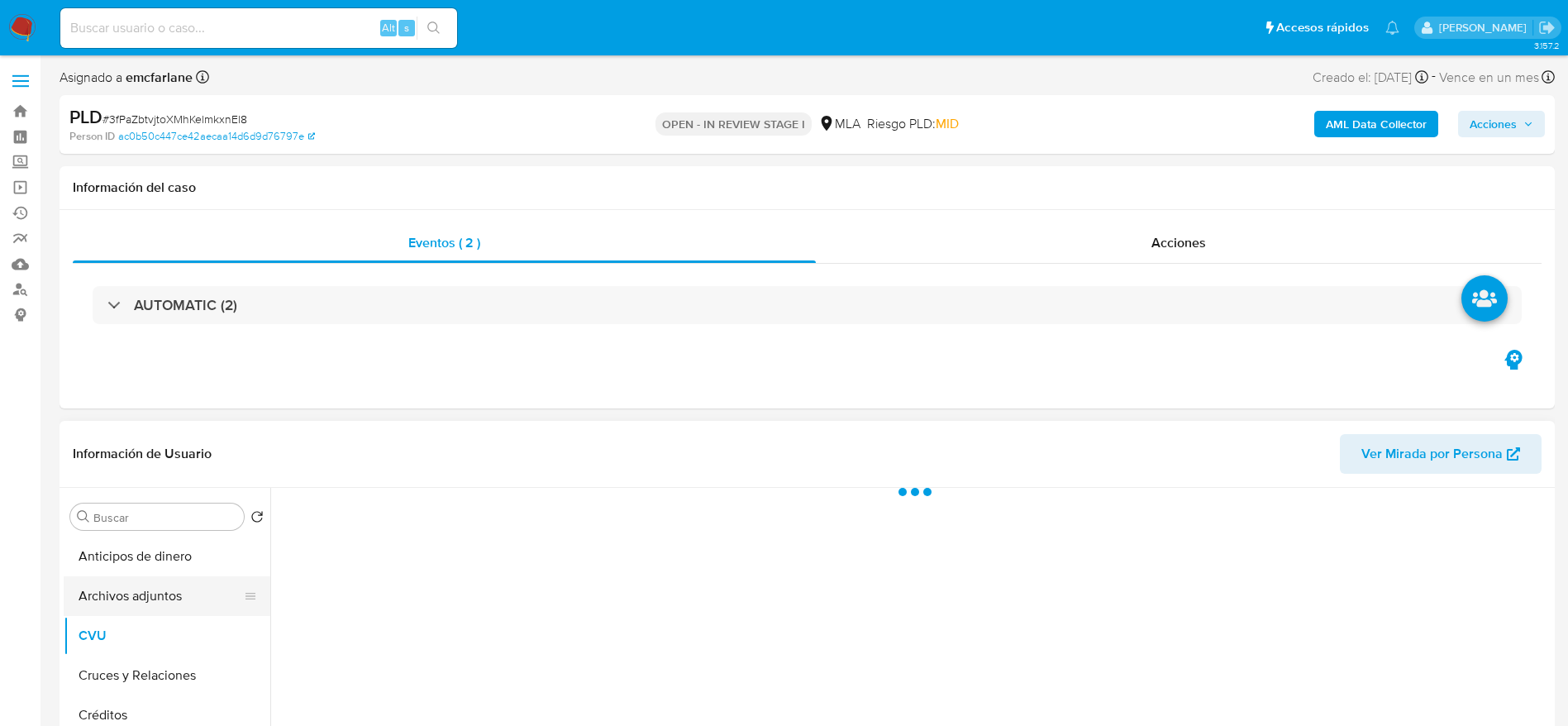
click at [114, 604] on button "Archivos adjuntos" at bounding box center [160, 596] width 193 height 40
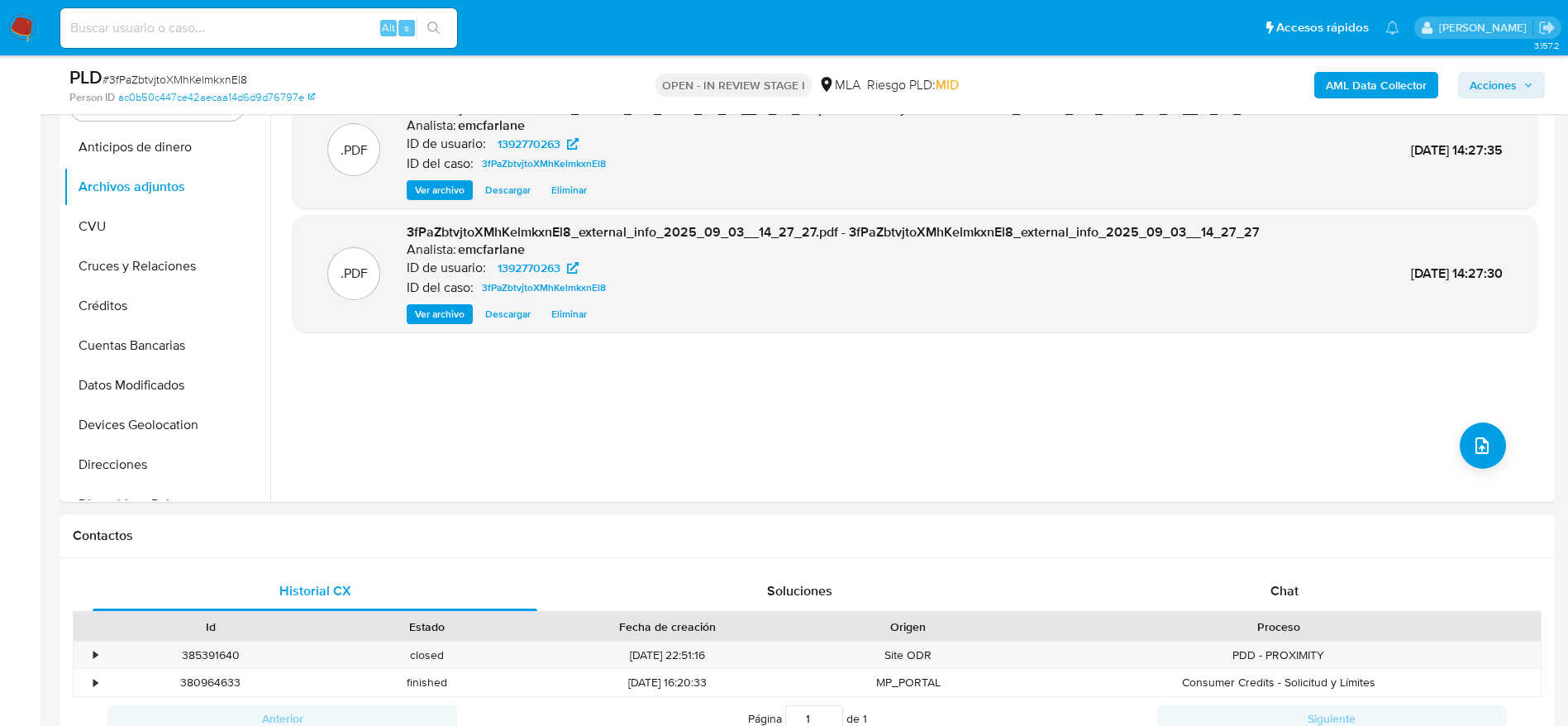
scroll to position [620, 0]
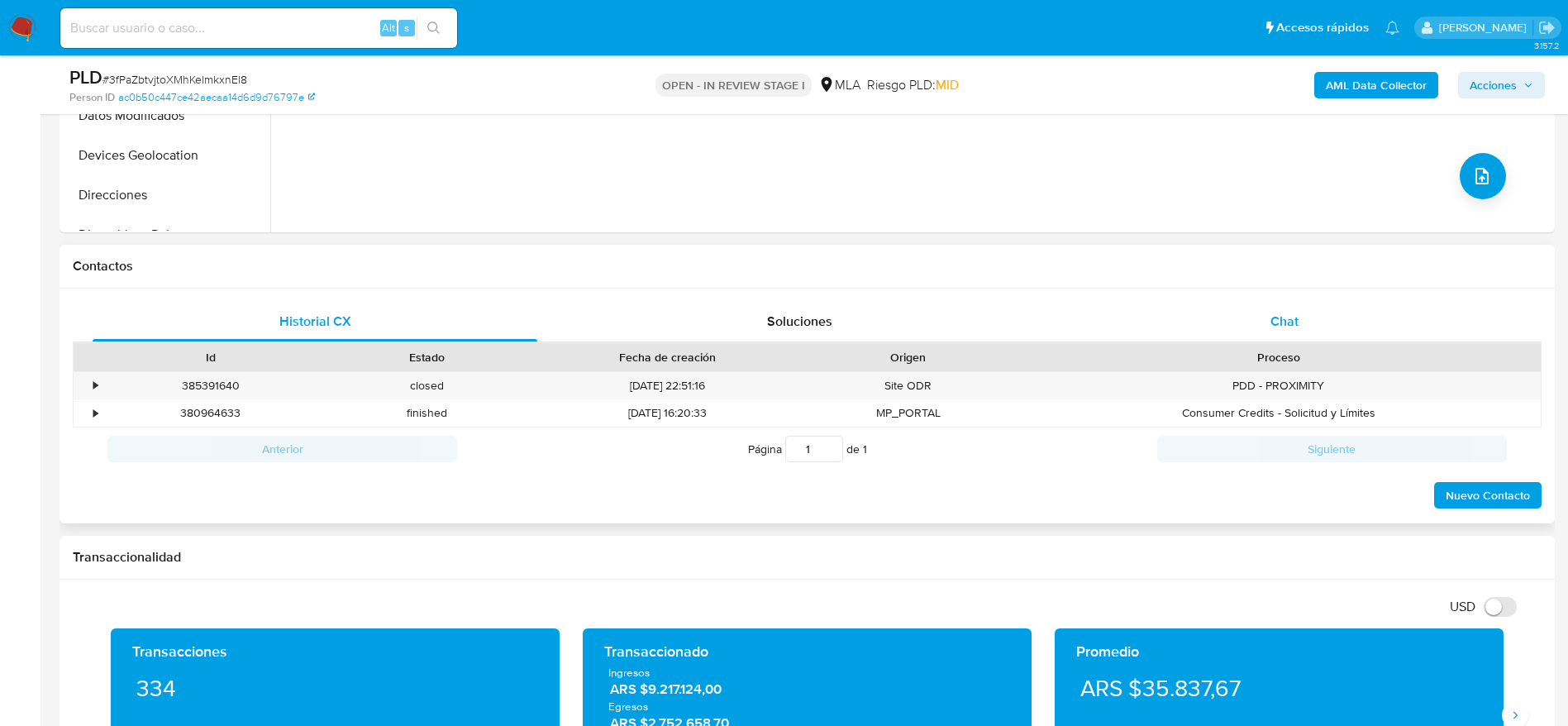
click at [1289, 331] on div "Chat" at bounding box center [1285, 321] width 445 height 40
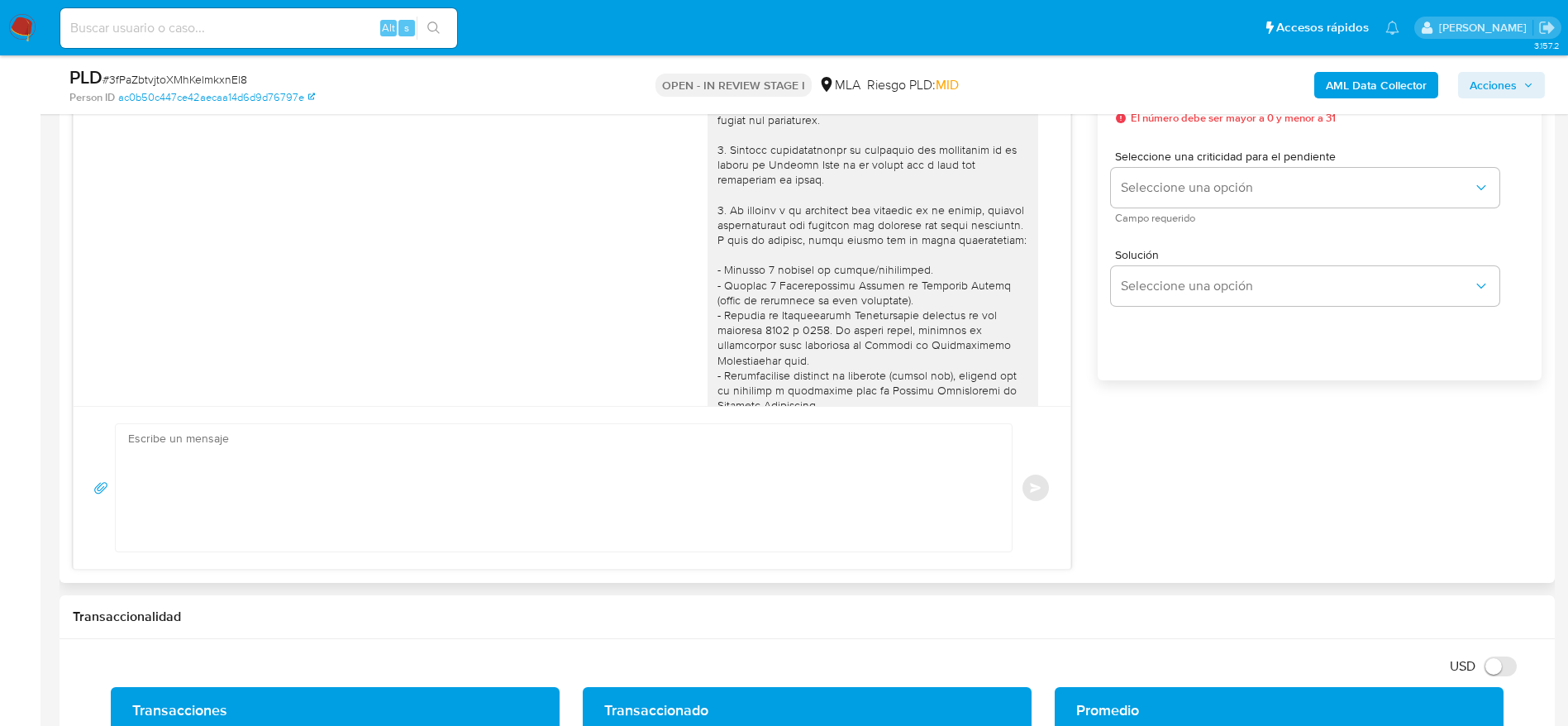
scroll to position [1562, 0]
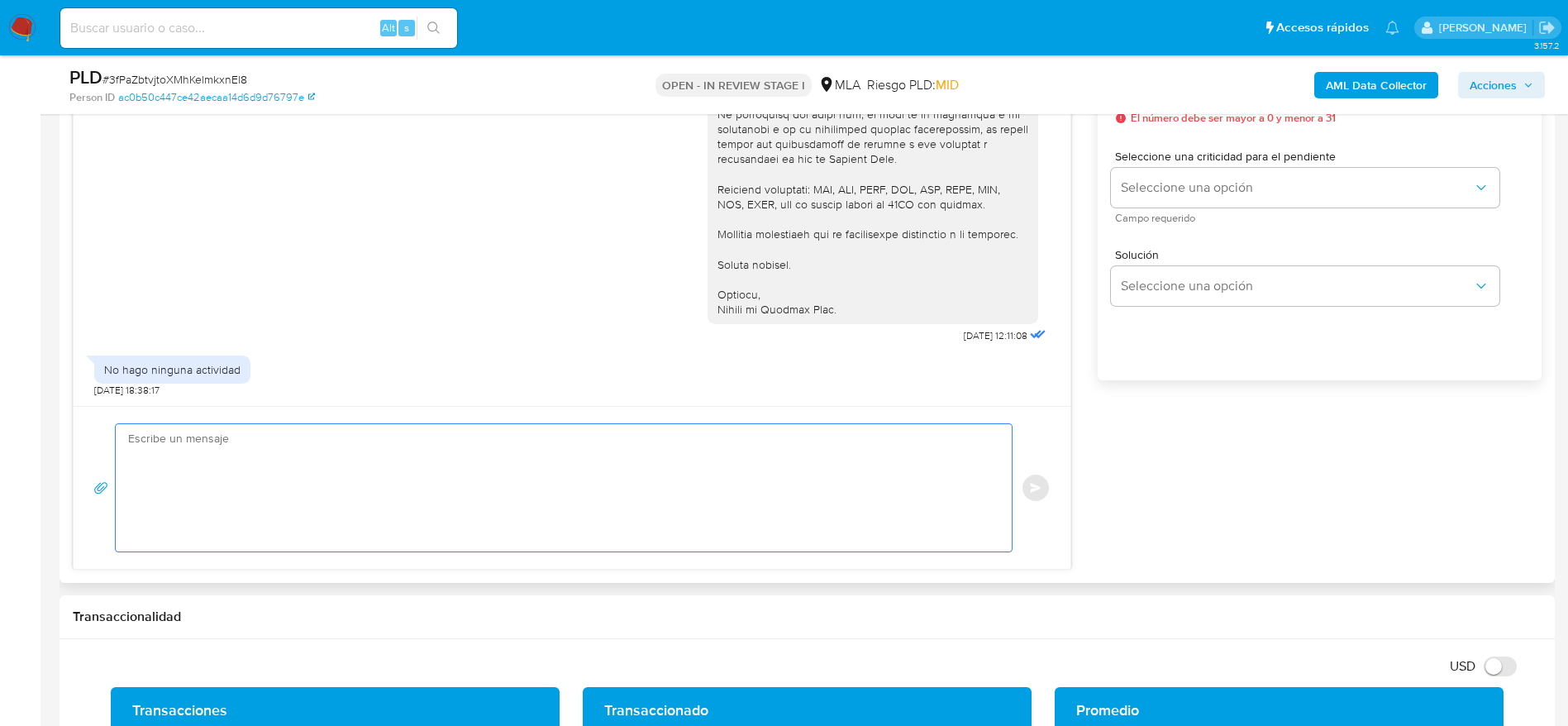
click at [349, 470] on textarea at bounding box center [560, 488] width 863 height 127
paste textarea "Hola XXX, Muchas gracias por la respuesta. Analizamos tu caso y verificamos que…"
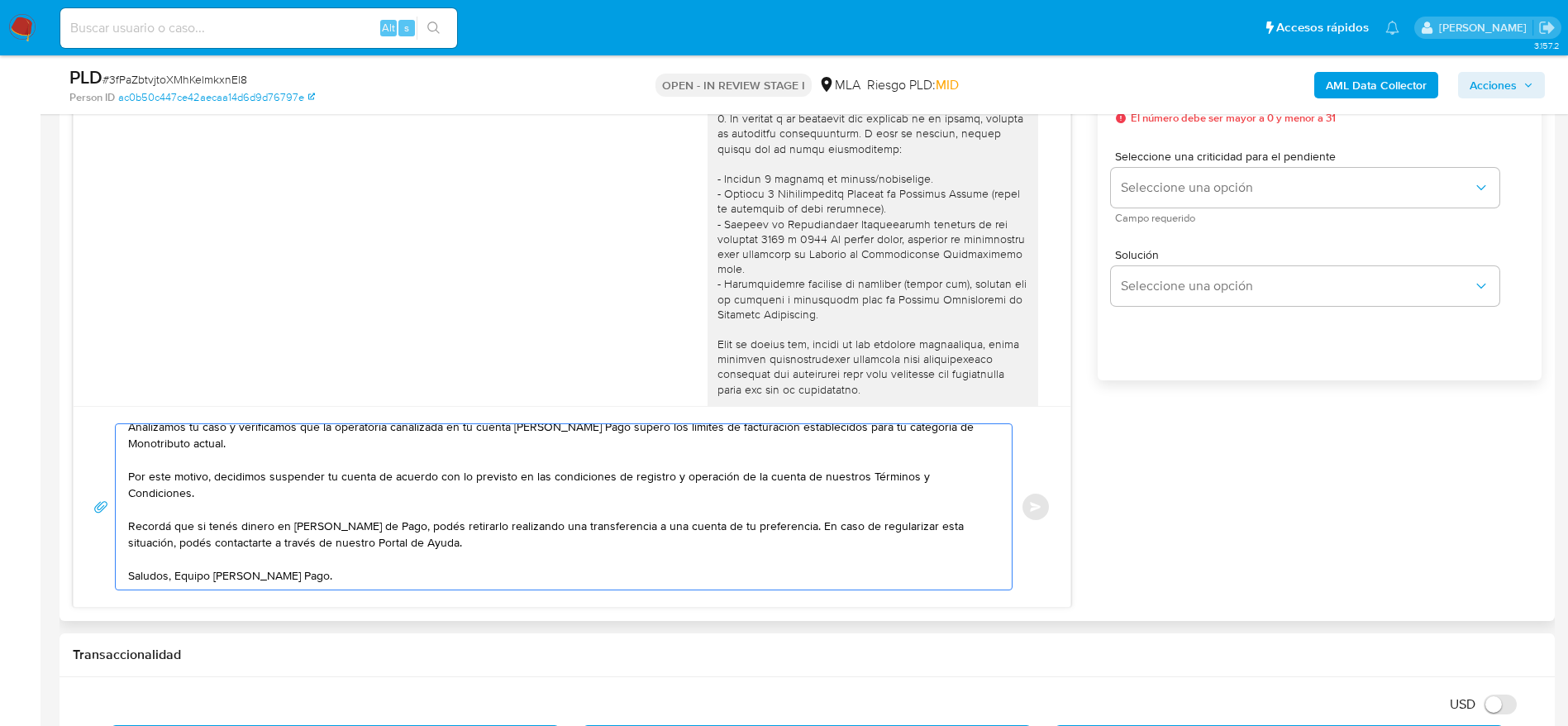
scroll to position [818, 0]
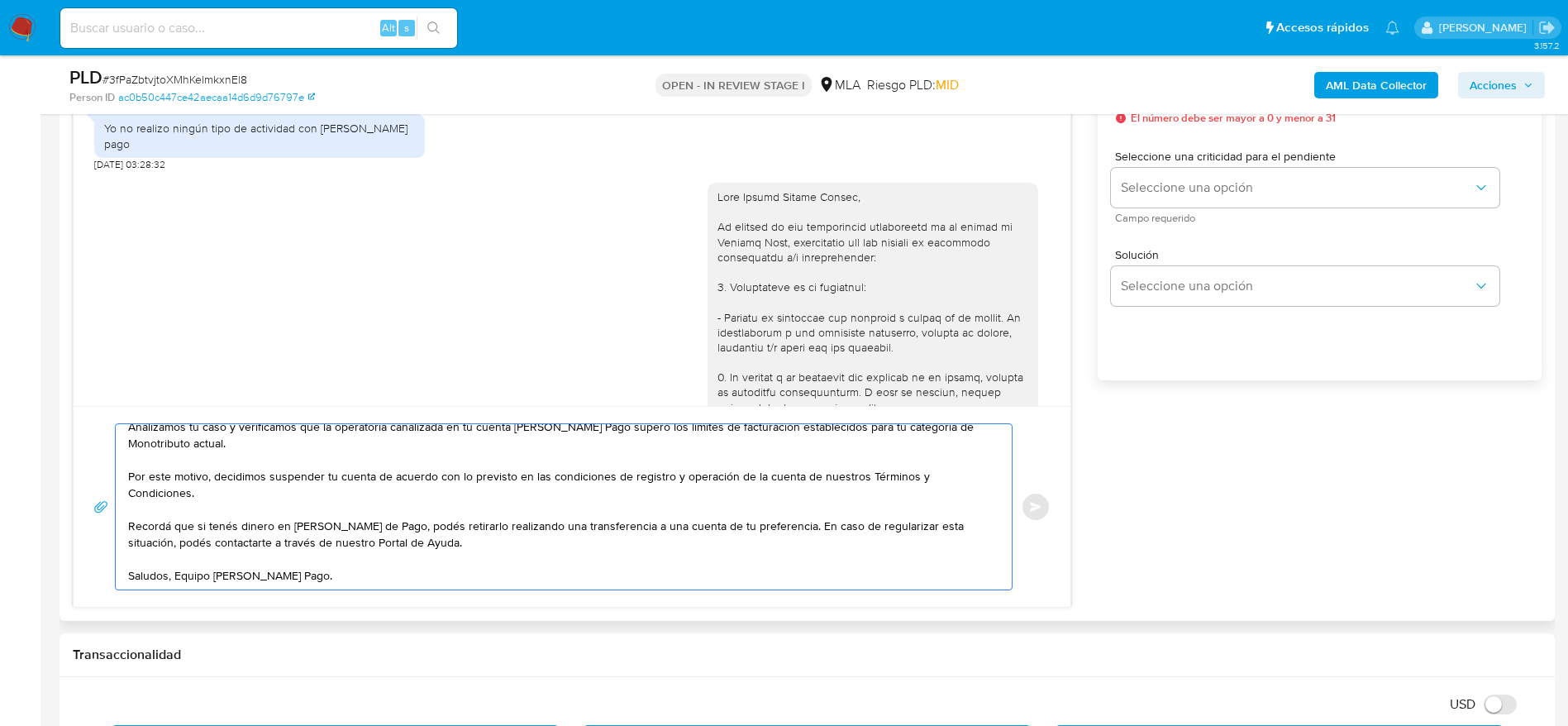
click at [747, 201] on div "01/09/2025 12:11:08" at bounding box center [878, 616] width 343 height 890
click at [745, 217] on div at bounding box center [873, 610] width 311 height 843
click at [745, 216] on div at bounding box center [873, 610] width 311 height 843
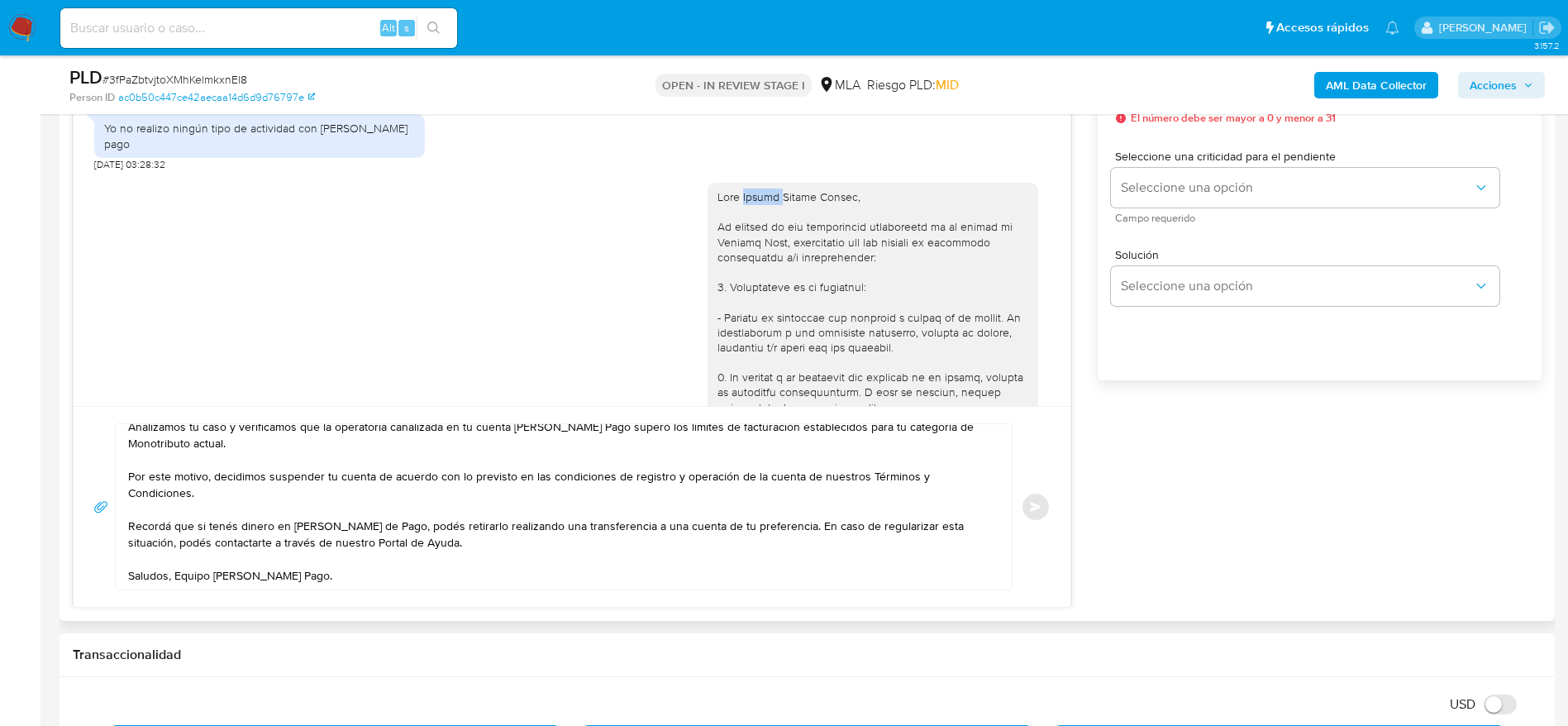
click at [747, 211] on div at bounding box center [873, 610] width 311 height 843
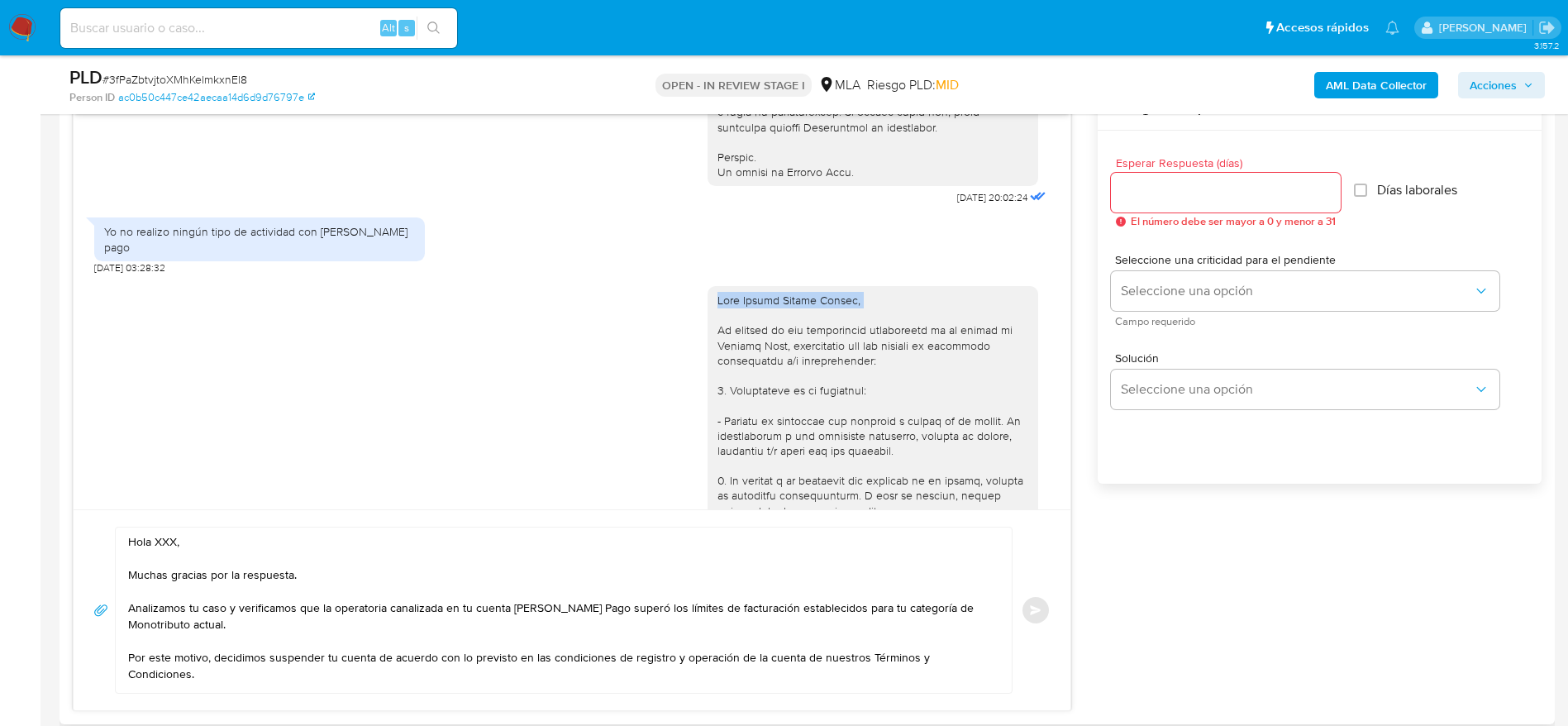
scroll to position [993, 0]
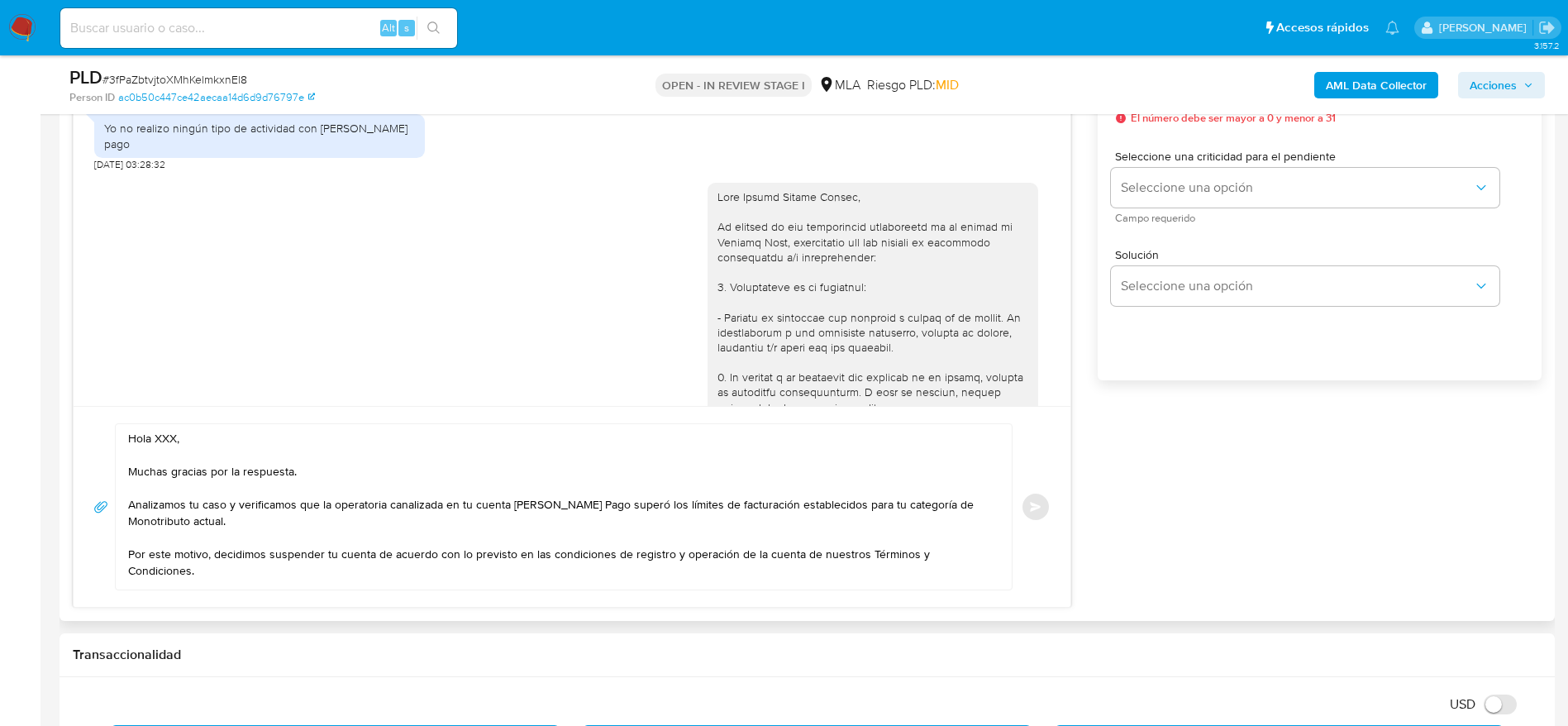
click at [145, 435] on textarea "Hola XXX, Muchas gracias por la respuesta. Analizamos tu caso y verificamos que…" at bounding box center [560, 506] width 863 height 165
drag, startPoint x: 145, startPoint y: 437, endPoint x: 137, endPoint y: 479, distance: 42.8
click at [137, 479] on textarea "Hola XXX, Muchas gracias por la respuesta. Analizamos tu caso y verificamos que…" at bounding box center [560, 506] width 863 height 165
click at [162, 435] on textarea "Hola XXX, Muchas gracias por la respuesta. Analizamos tu caso y verificamos que…" at bounding box center [560, 506] width 863 height 165
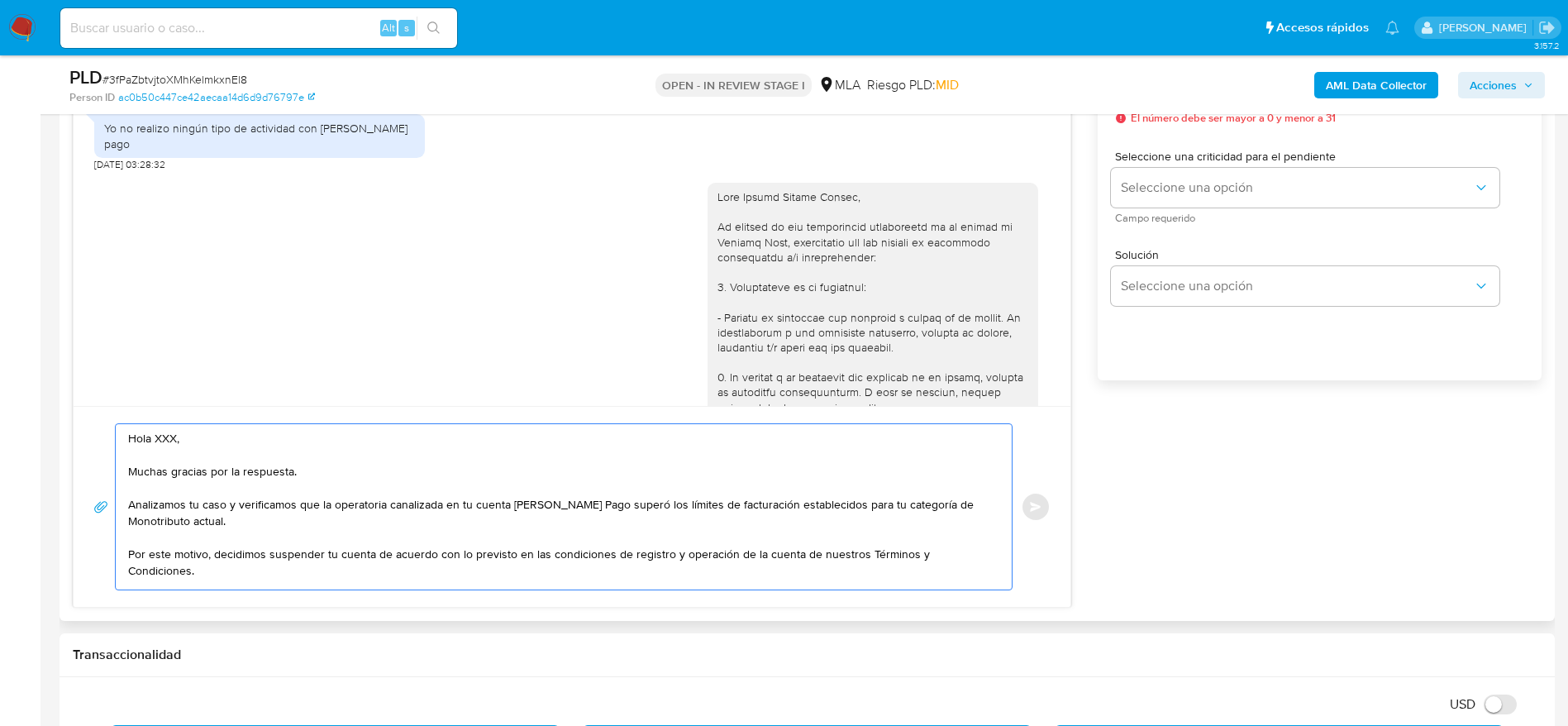
click at [162, 435] on textarea "Hola XXX, Muchas gracias por la respuesta. Analizamos tu caso y verificamos que…" at bounding box center [560, 506] width 863 height 165
paste textarea "Hola Damián Martin Morano,"
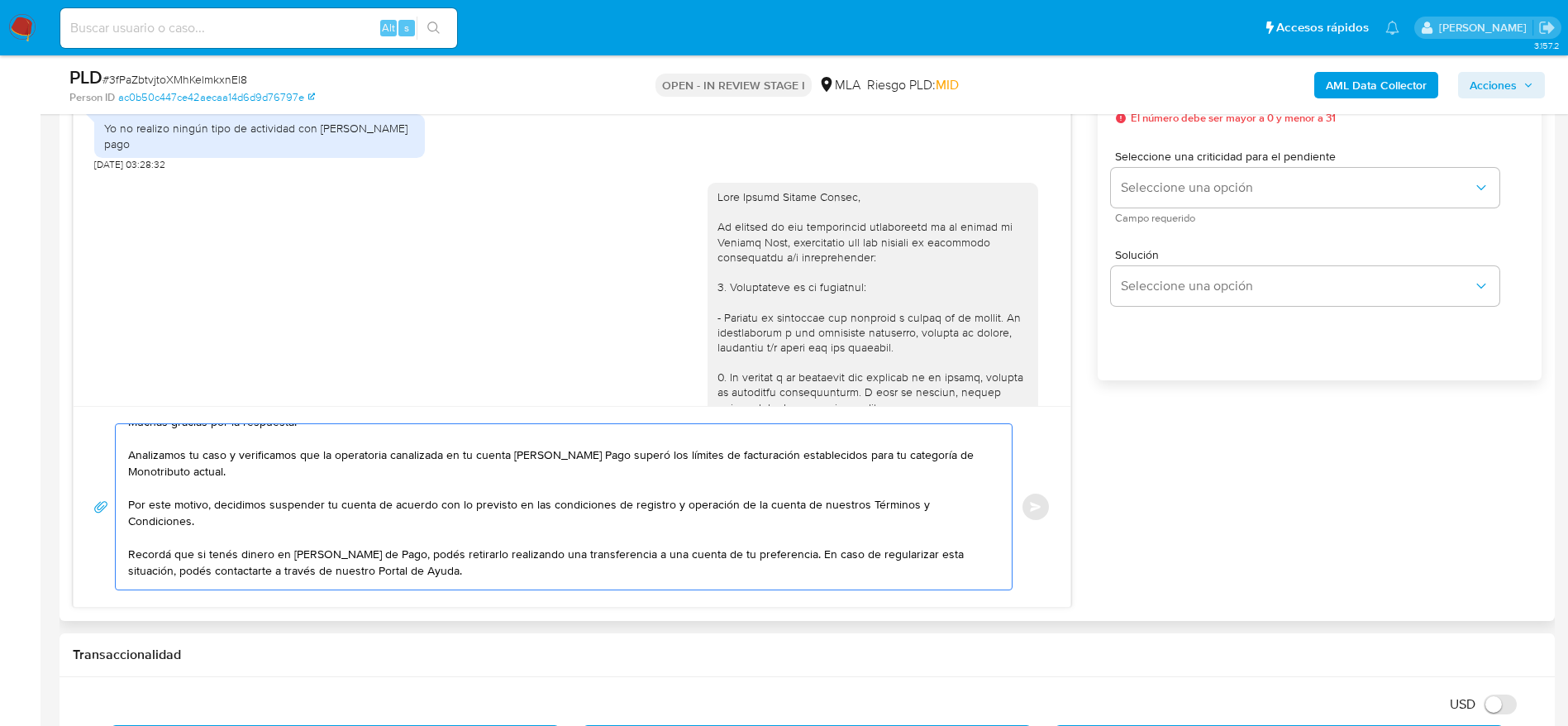
scroll to position [95, 0]
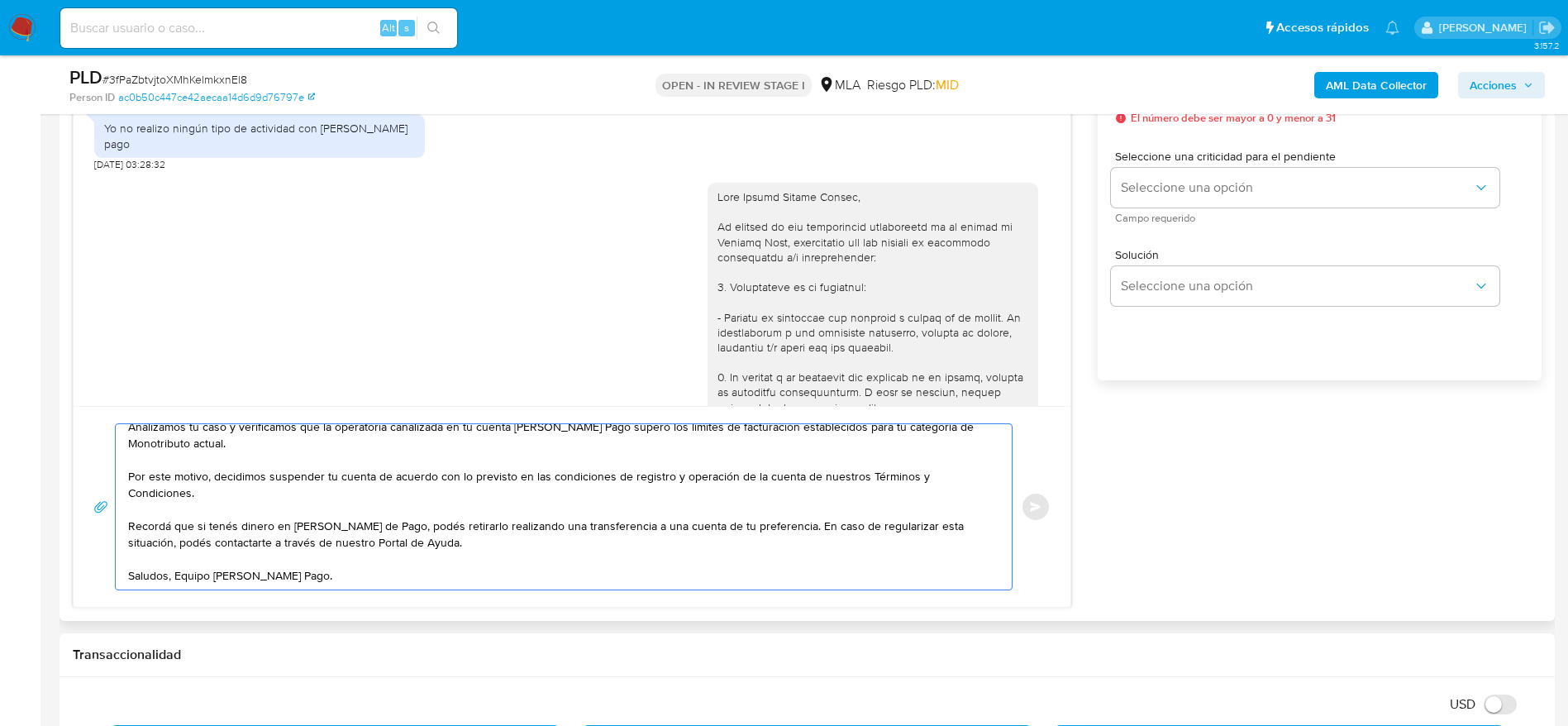
click at [632, 581] on textarea "Damián Martin Morano, Muchas gracias por la respuesta. Analizamos tu caso y ver…" at bounding box center [560, 506] width 863 height 165
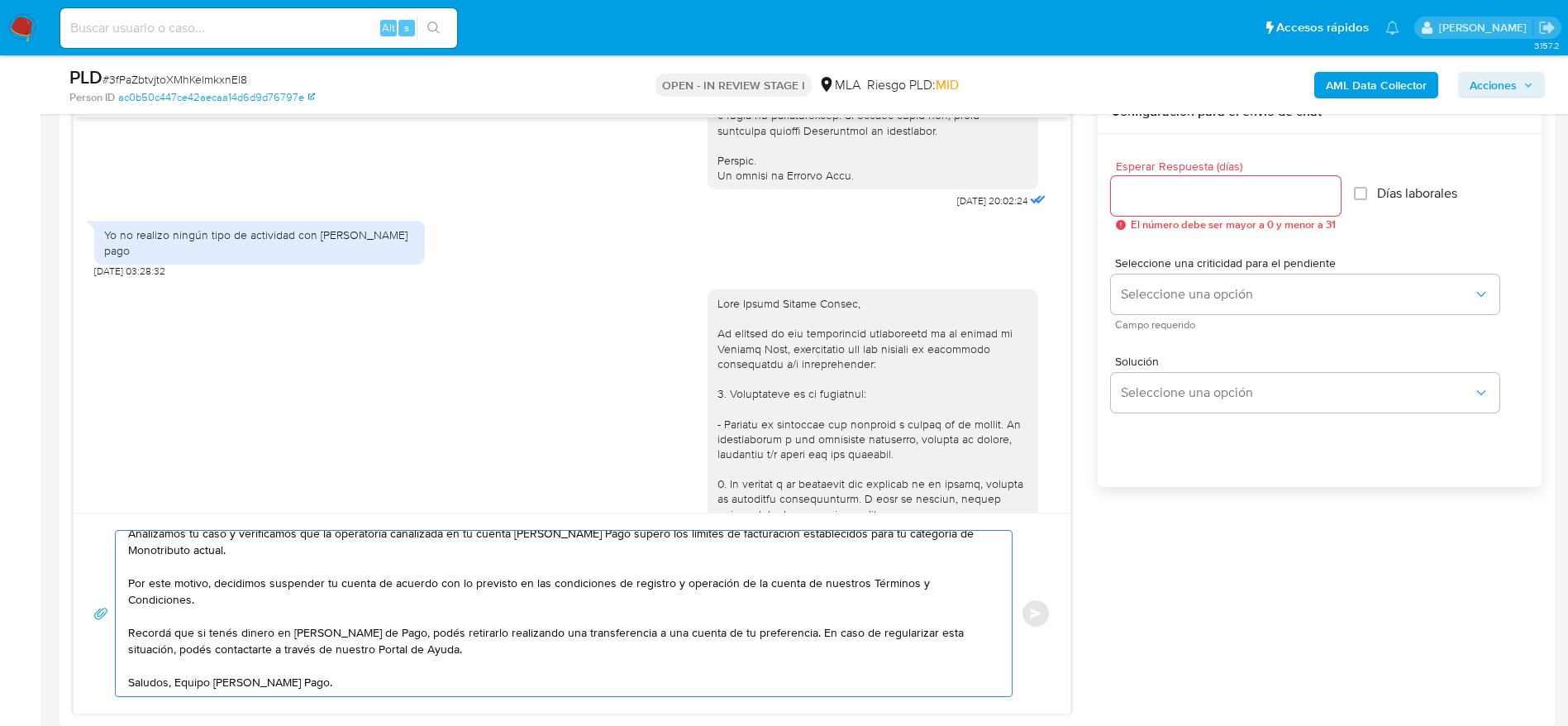
scroll to position [745, 0]
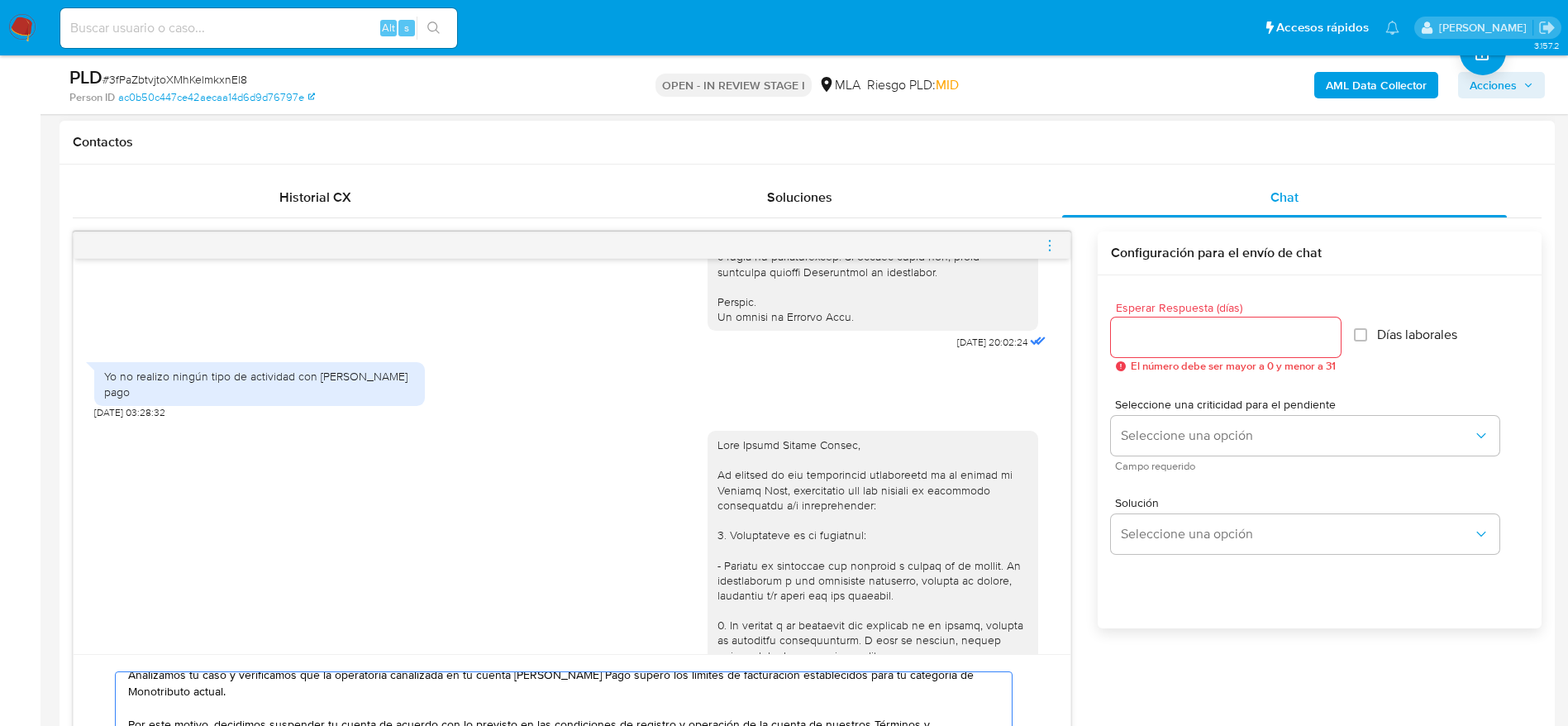
type textarea "Damián Martin Morano, Muchas gracias por la respuesta. Analizamos tu caso y ver…"
click at [1152, 329] on input "Esperar Respuesta (días)" at bounding box center [1225, 337] width 230 height 21
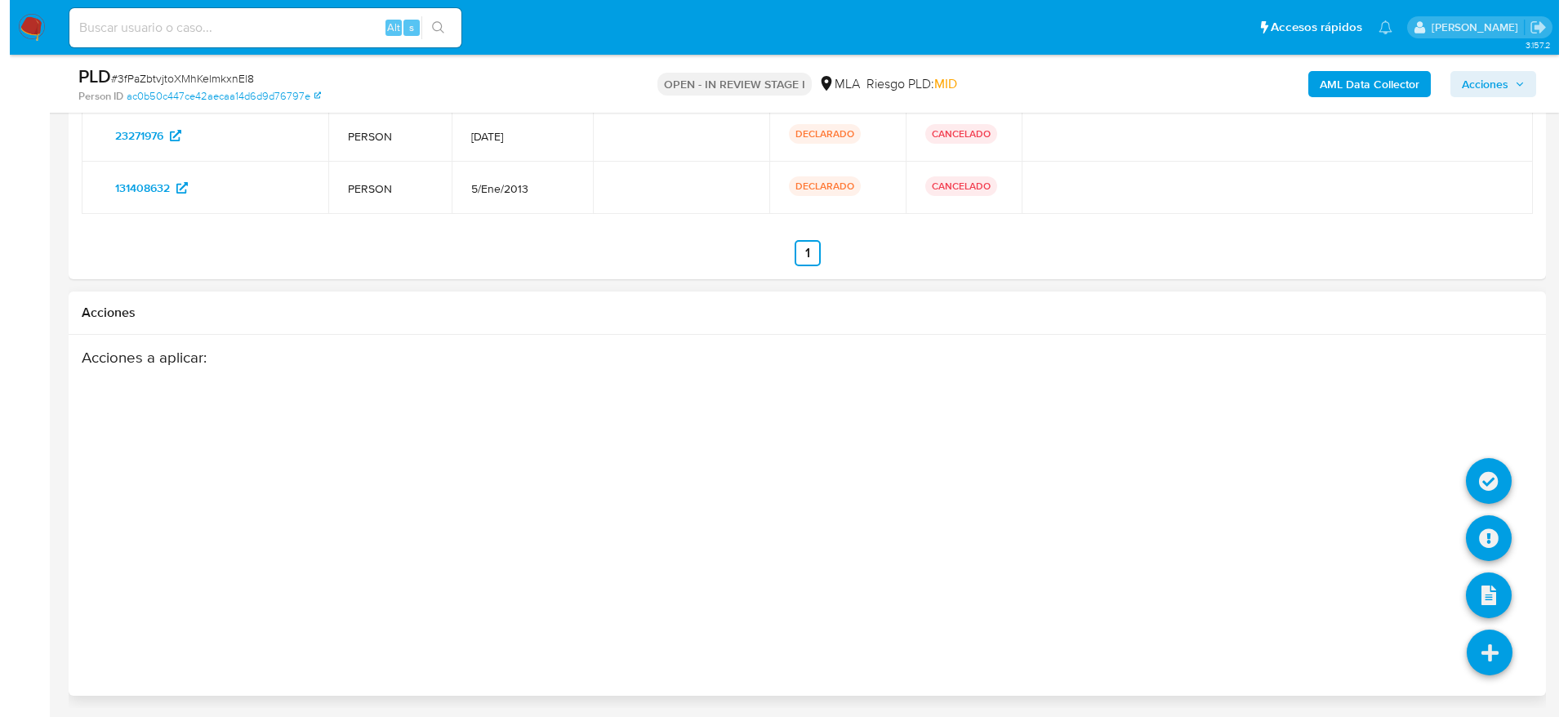
scroll to position [3069, 0]
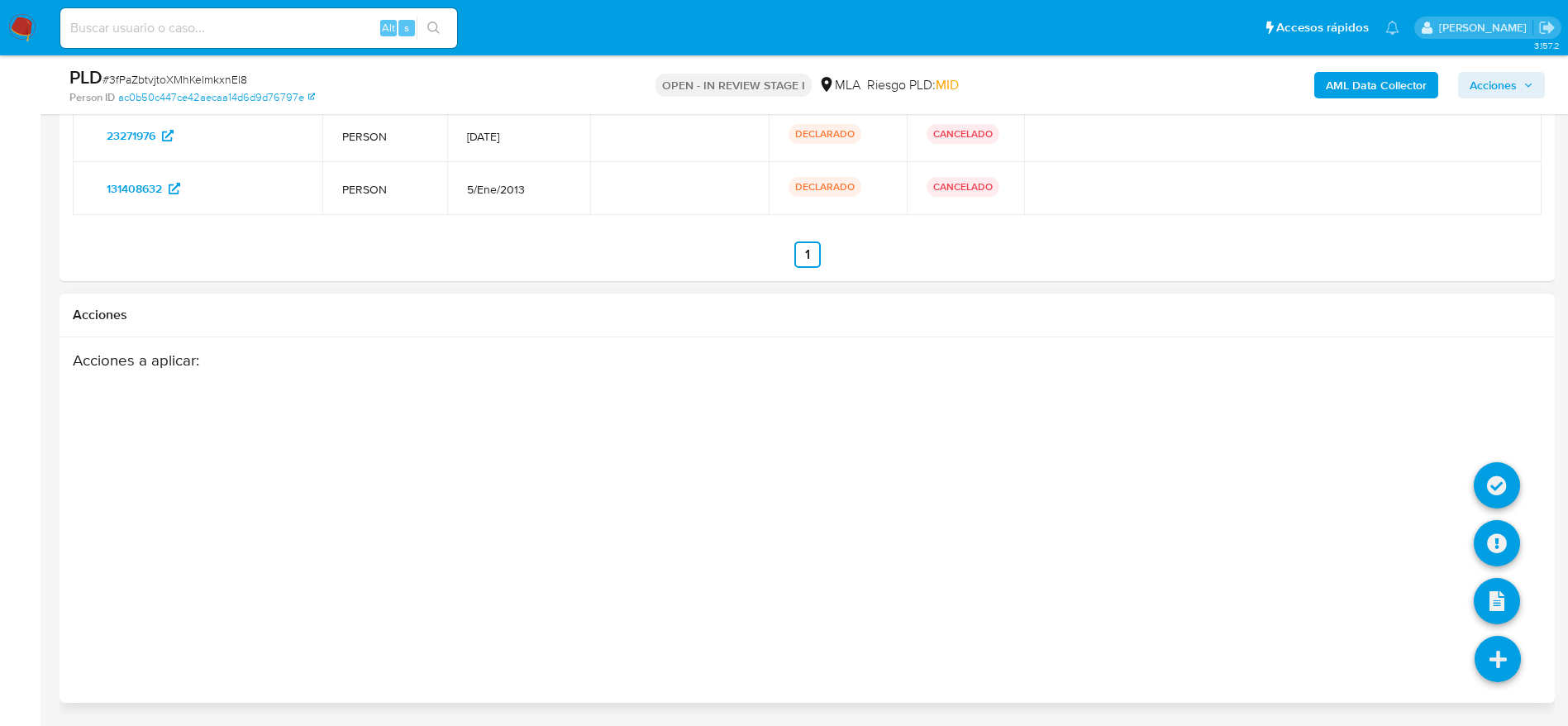
type input "0"
click at [1504, 662] on icon at bounding box center [1497, 659] width 46 height 46
click at [1504, 552] on icon at bounding box center [1496, 543] width 46 height 46
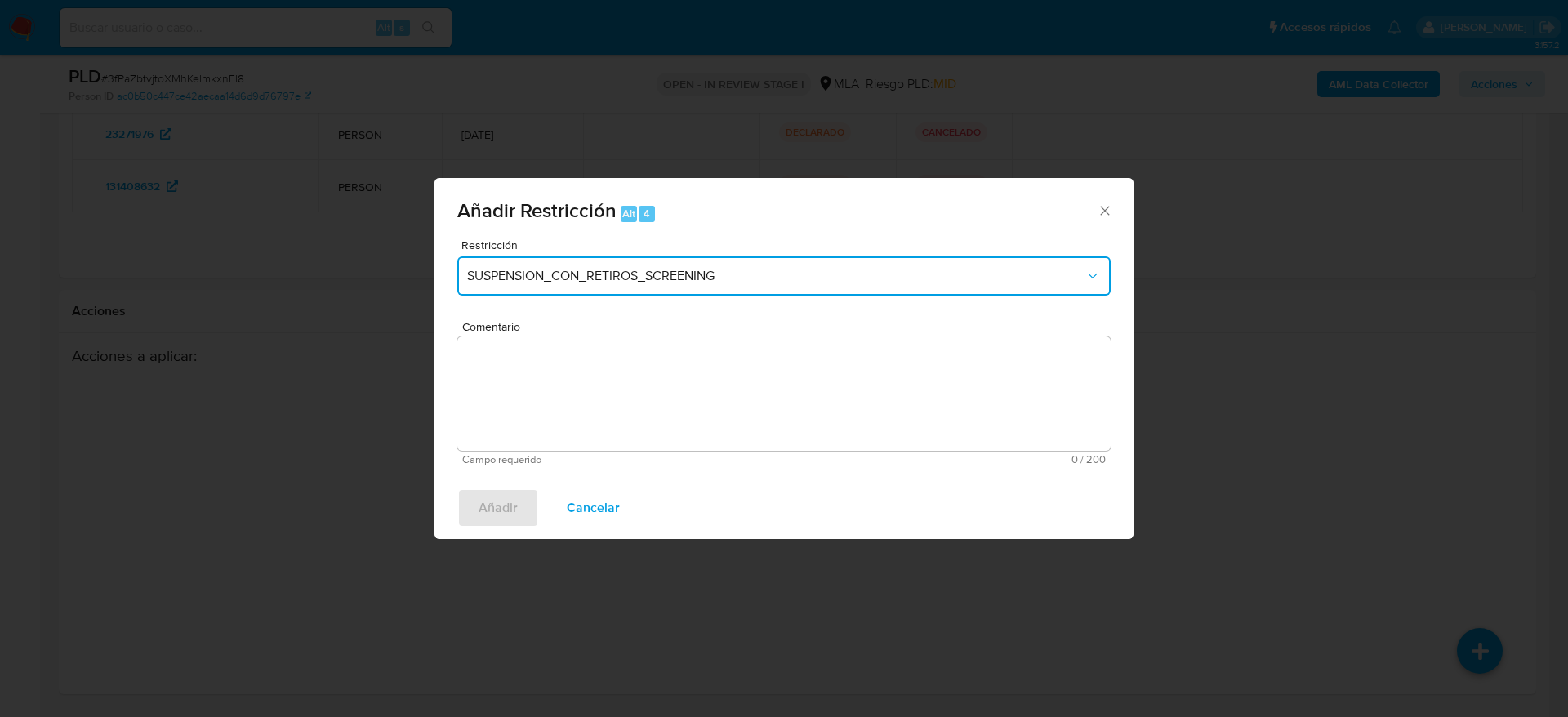
click at [671, 283] on span "SUSPENSION_CON_RETIROS_SCREENING" at bounding box center [776, 276] width 617 height 17
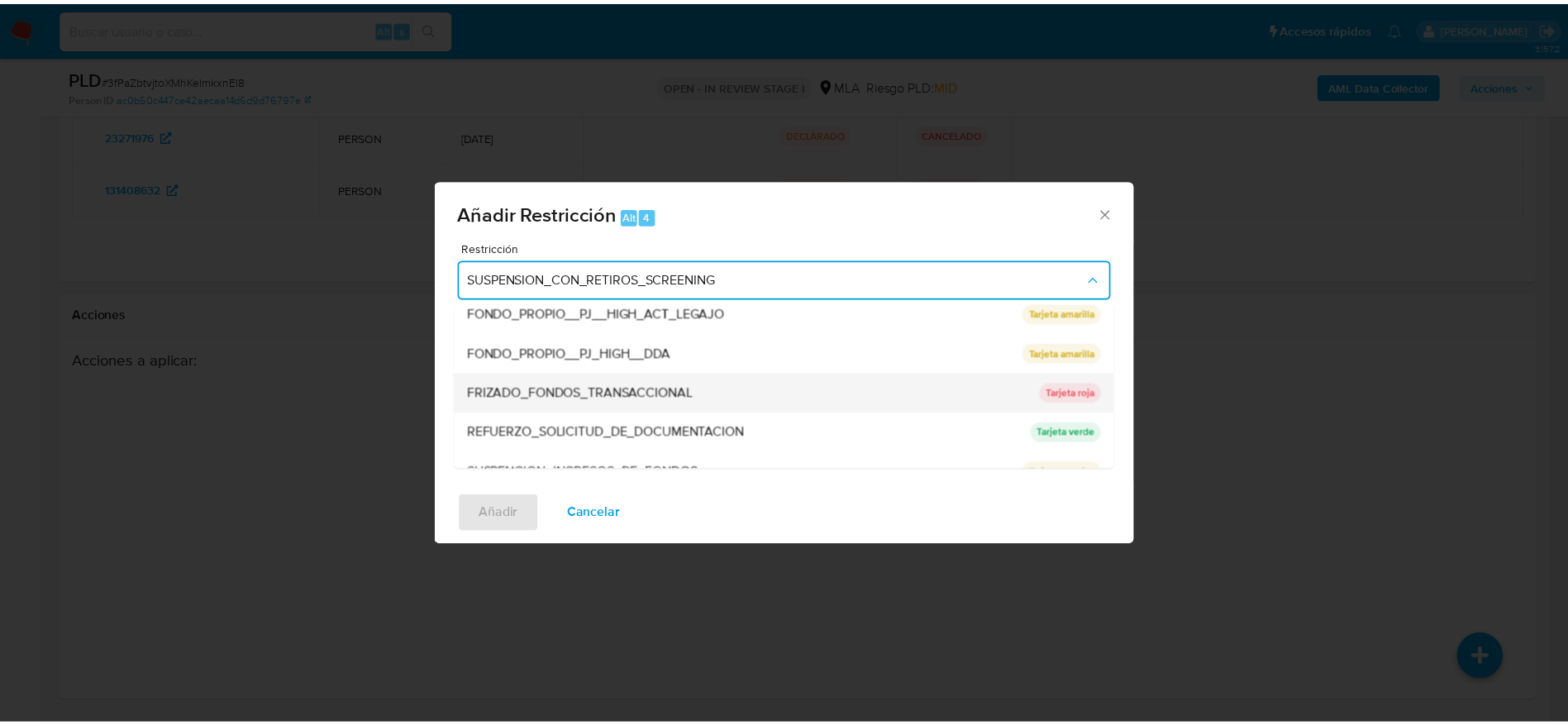
scroll to position [351, 0]
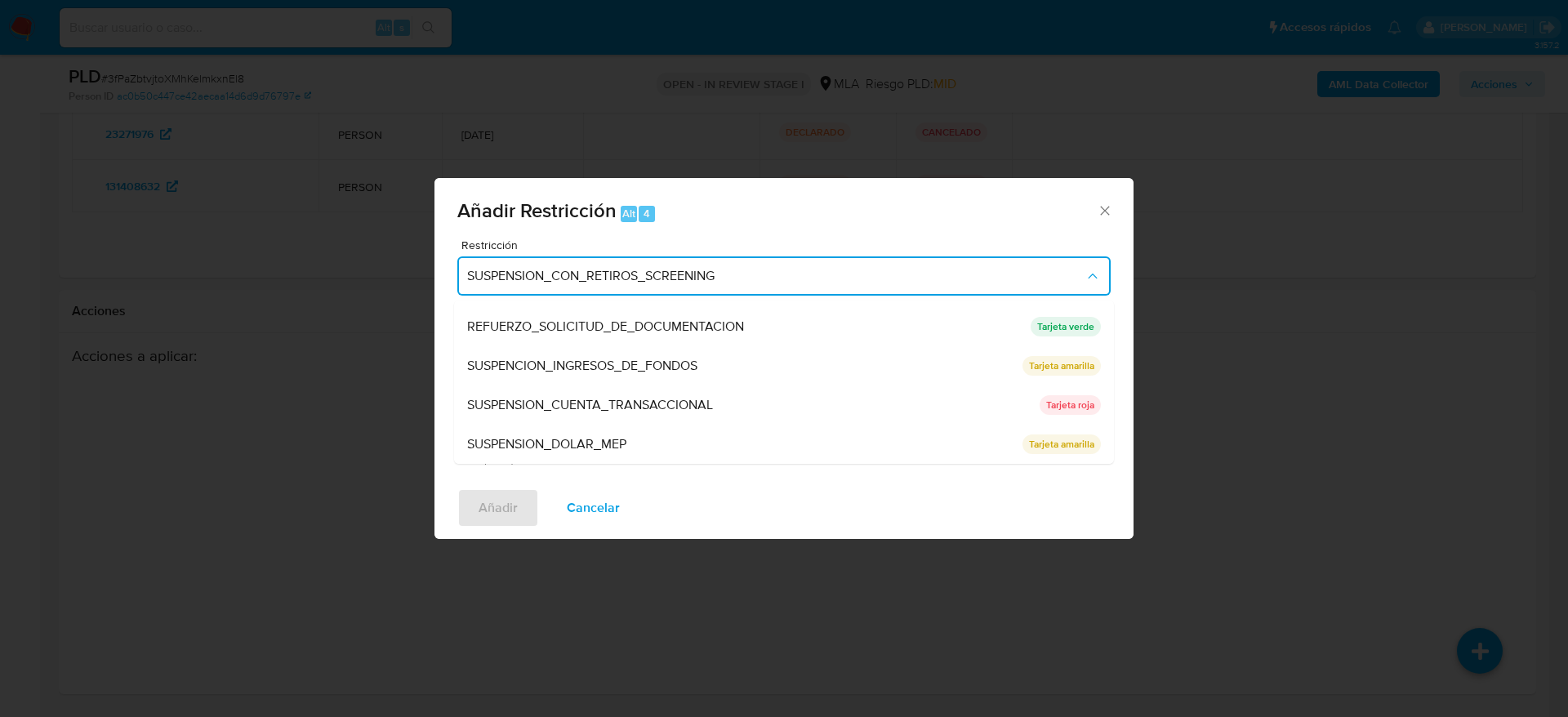
click at [658, 404] on span "SUSPENSION_CUENTA_TRANSACCIONAL" at bounding box center [590, 405] width 246 height 17
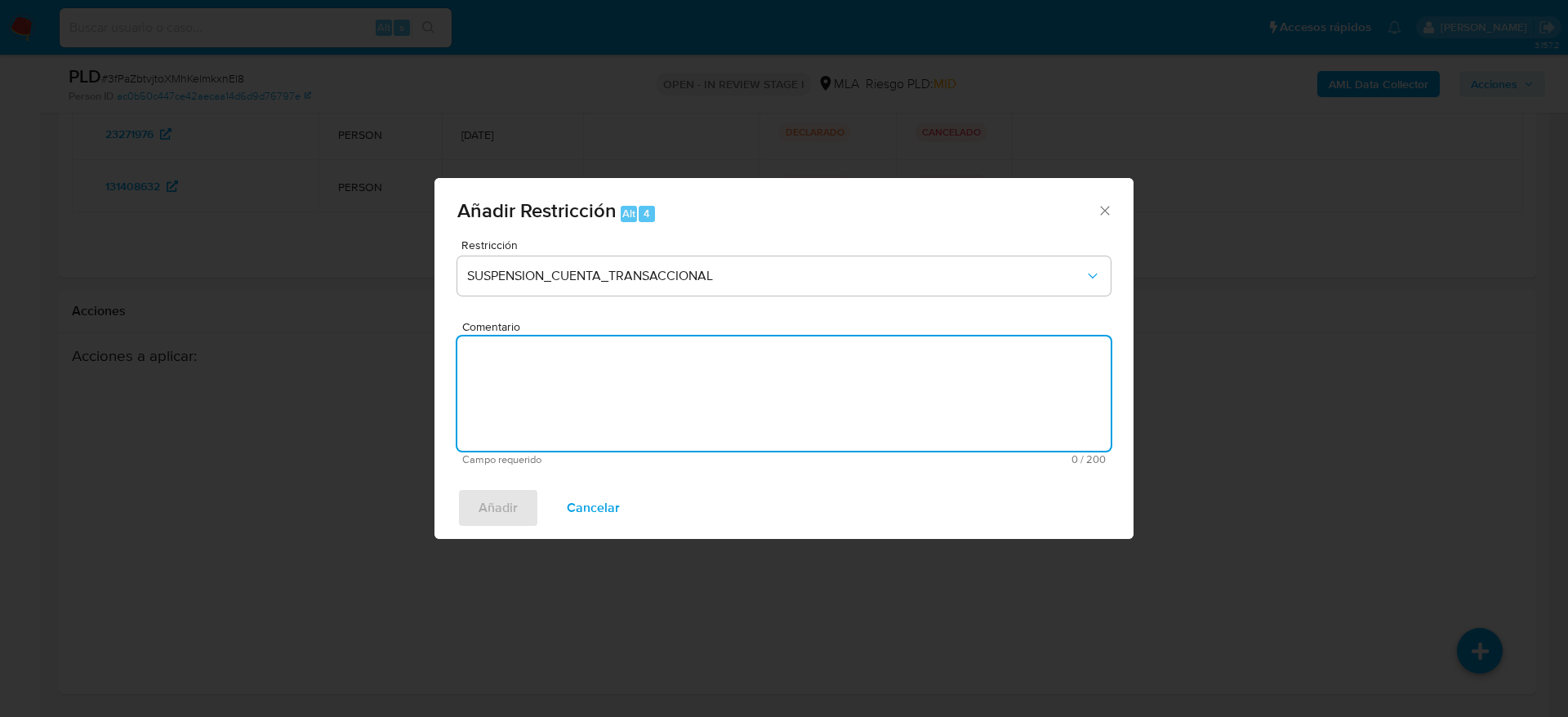
click at [661, 406] on textarea "Comentario" at bounding box center [783, 393] width 653 height 114
type textarea "AML"
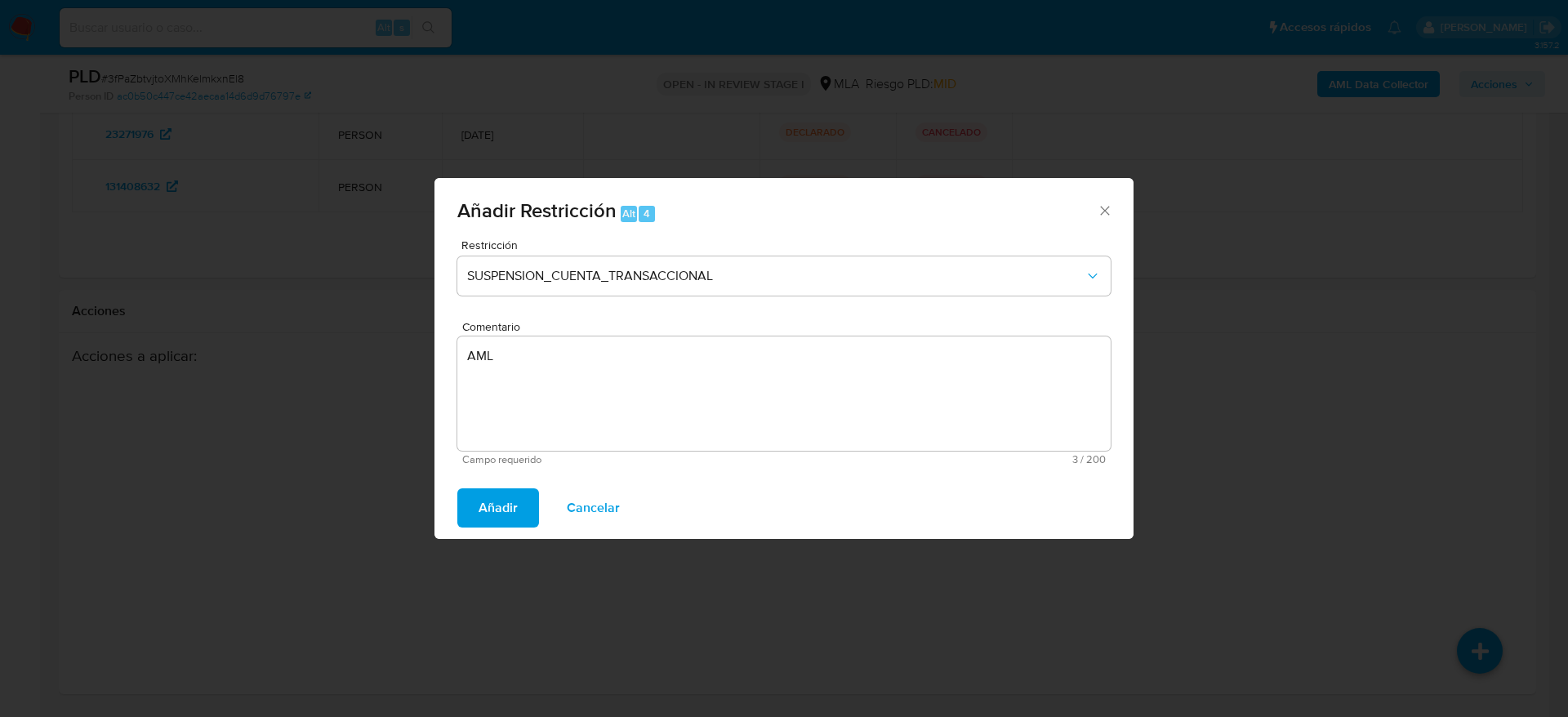
click at [488, 520] on span "Añadir" at bounding box center [498, 508] width 39 height 36
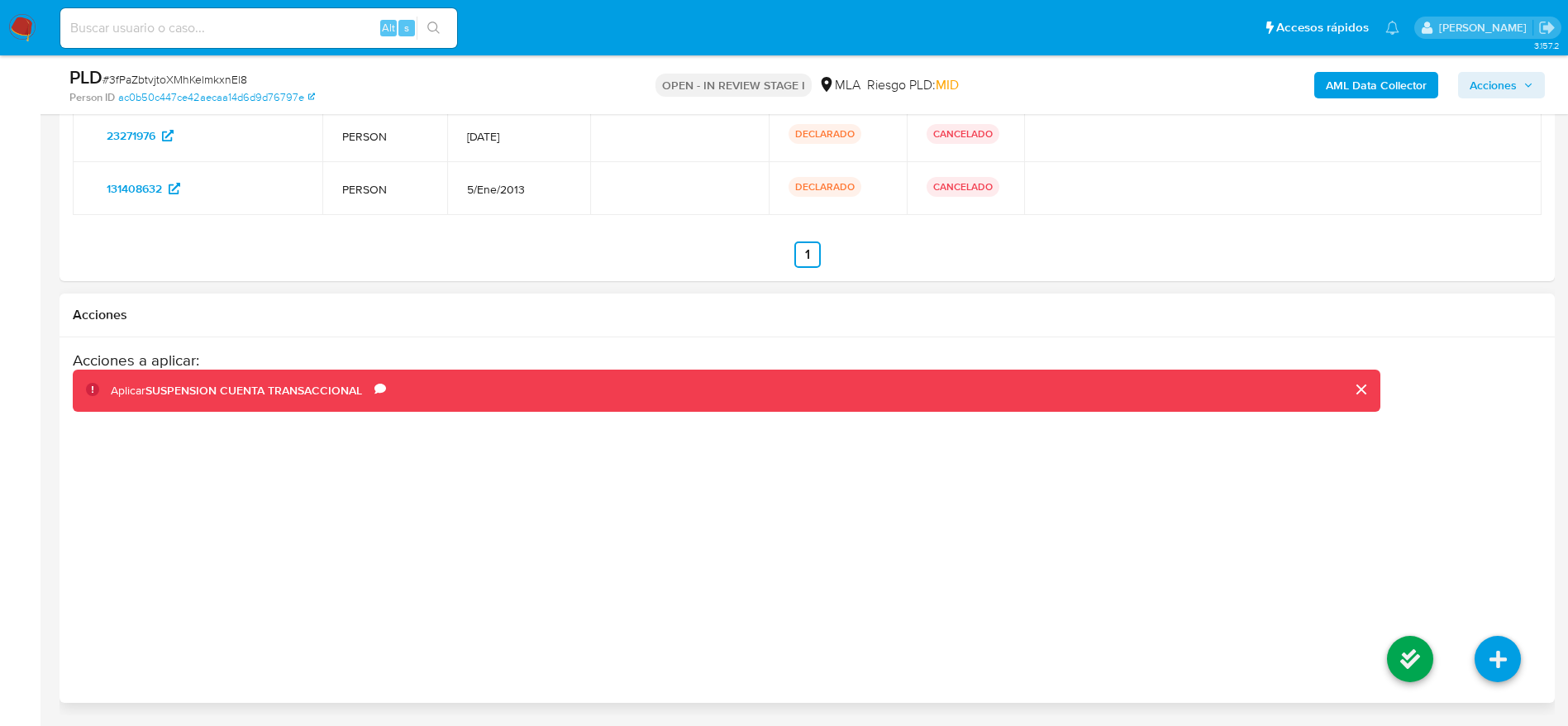
click at [1413, 654] on icon at bounding box center [1410, 659] width 46 height 46
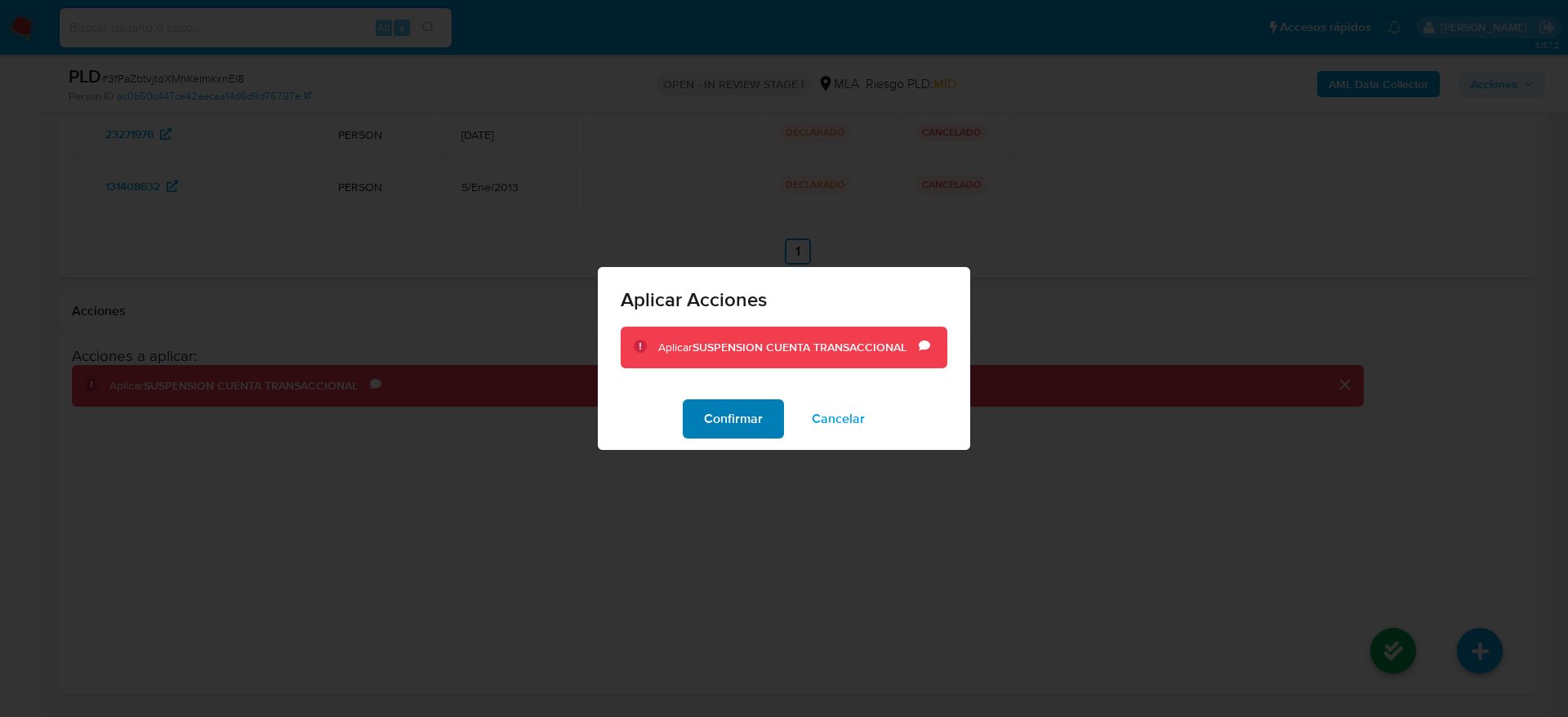
click at [733, 419] on span "Confirmar" at bounding box center [733, 419] width 58 height 36
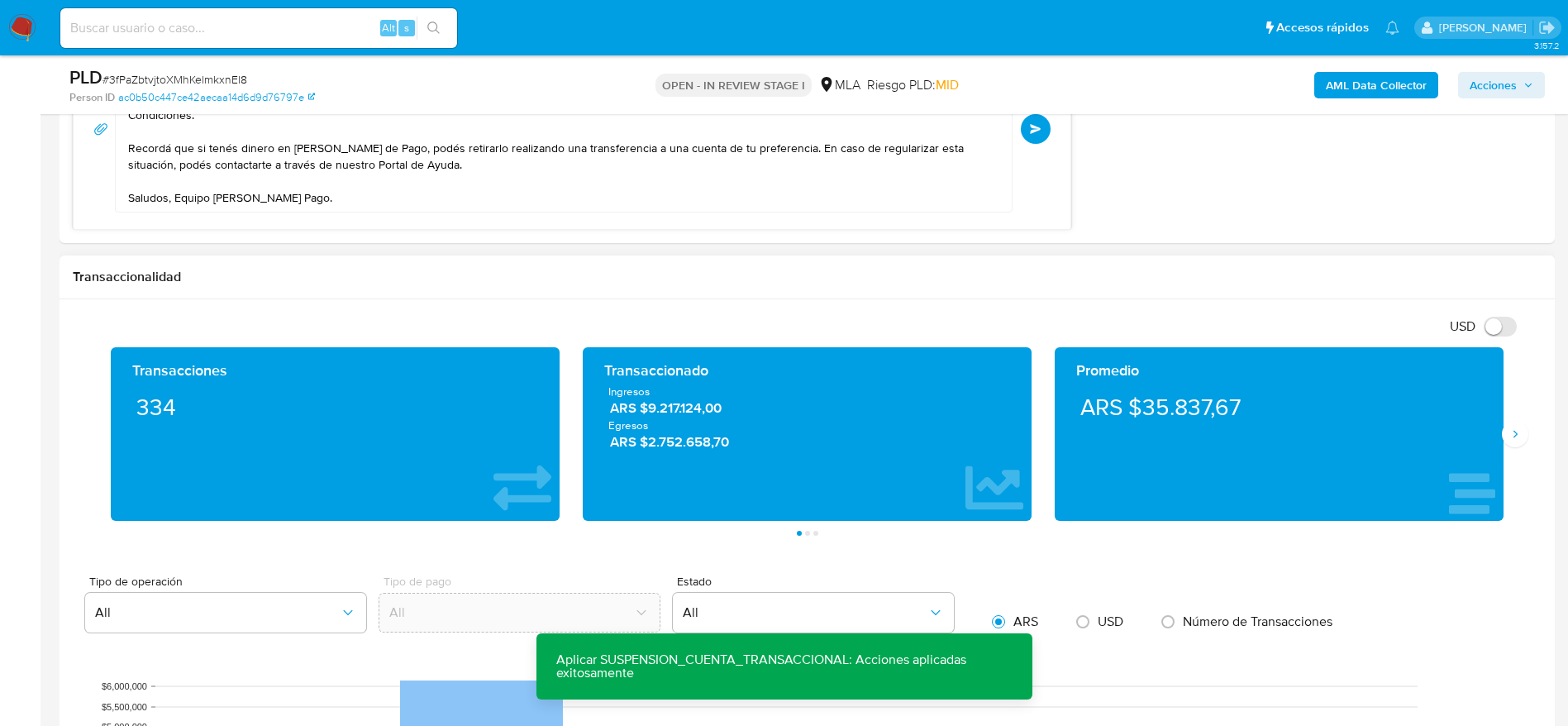
scroll to position [874, 0]
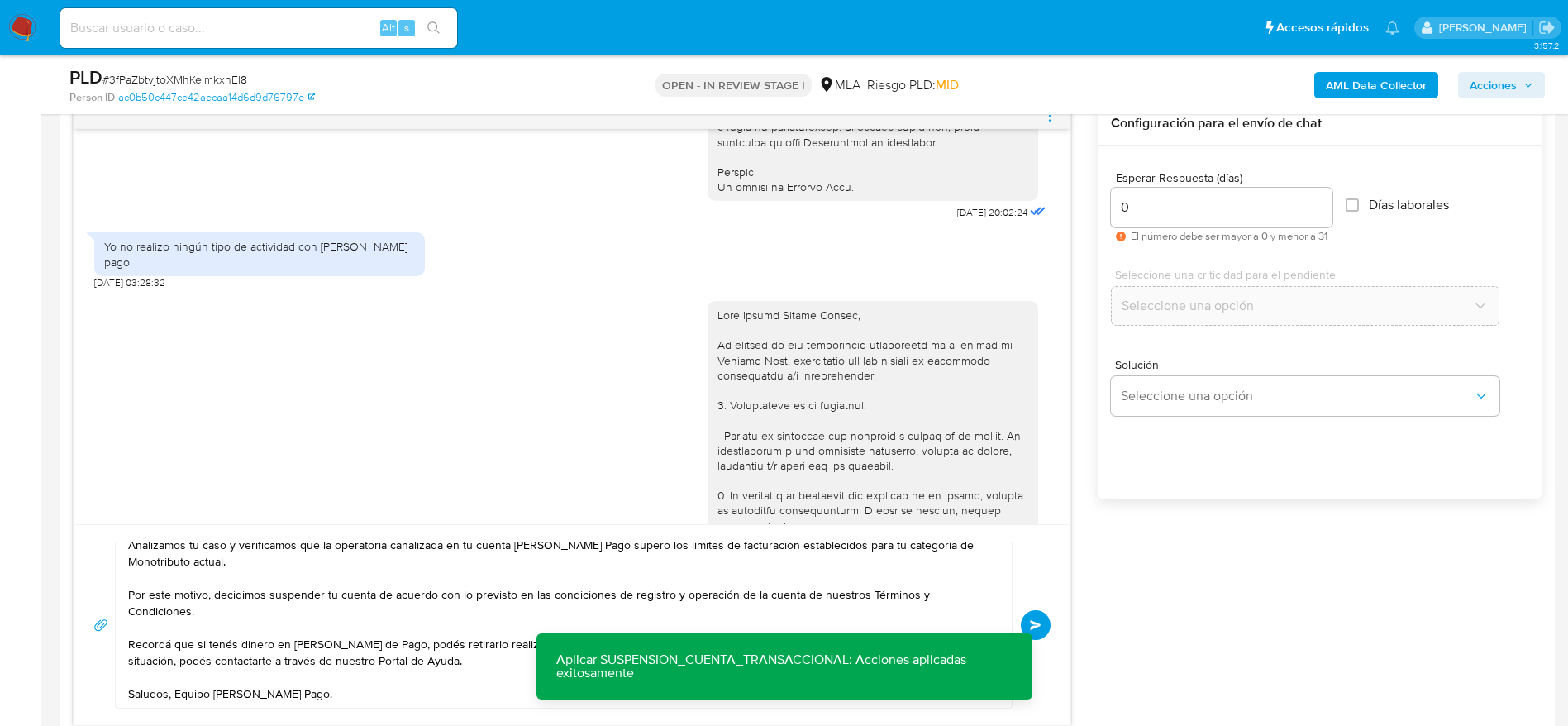
click at [1037, 631] on button "Enviar" at bounding box center [1036, 625] width 30 height 30
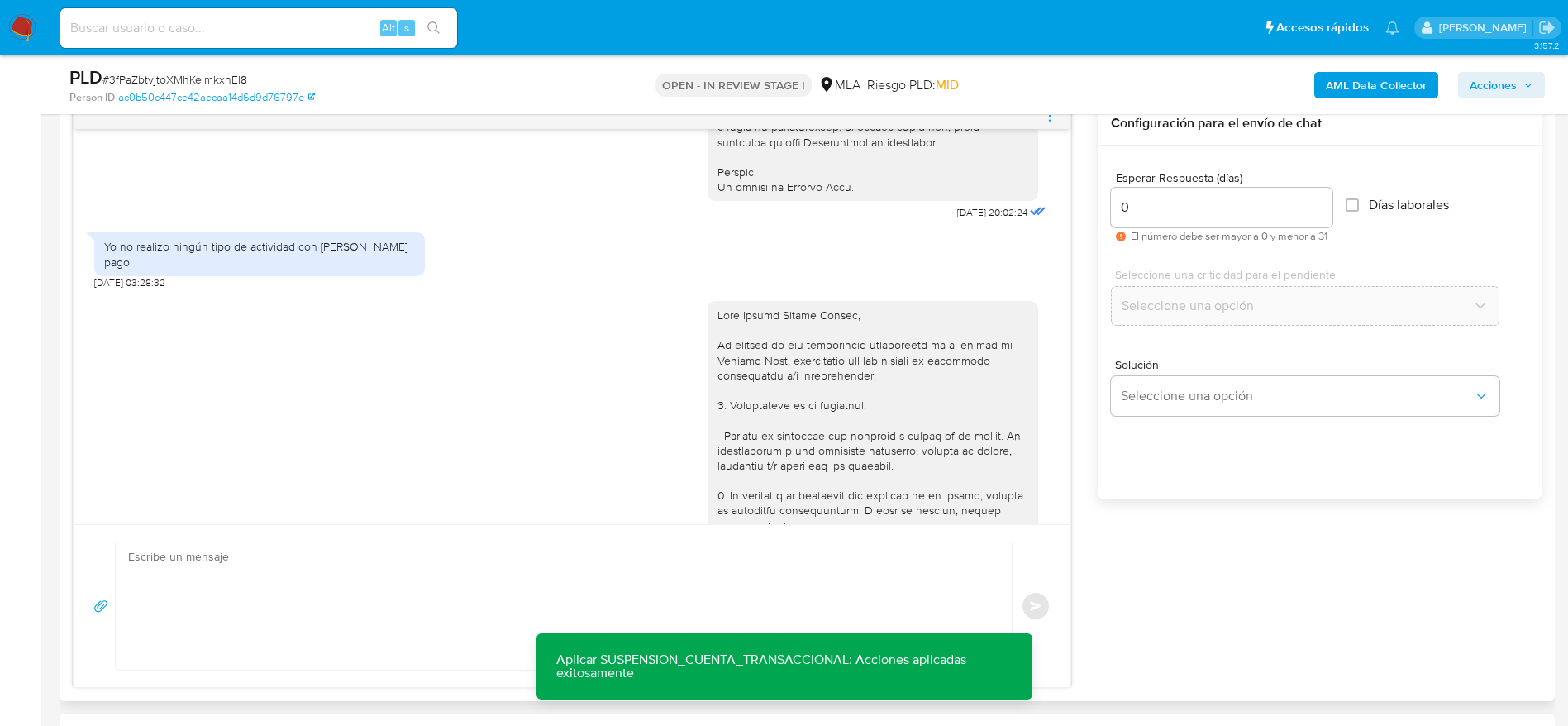
scroll to position [1896, 0]
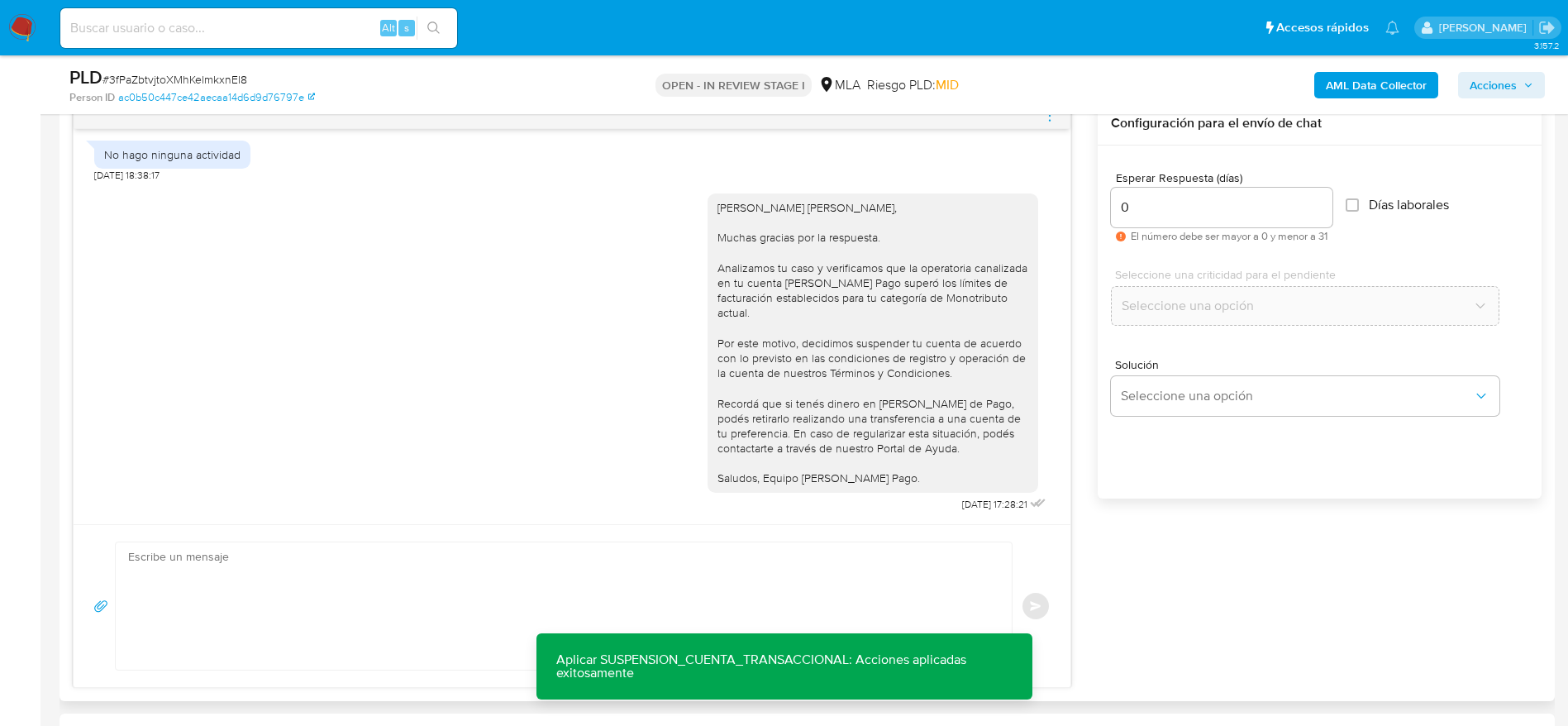
click at [1055, 118] on icon "menu-action" at bounding box center [1050, 116] width 15 height 15
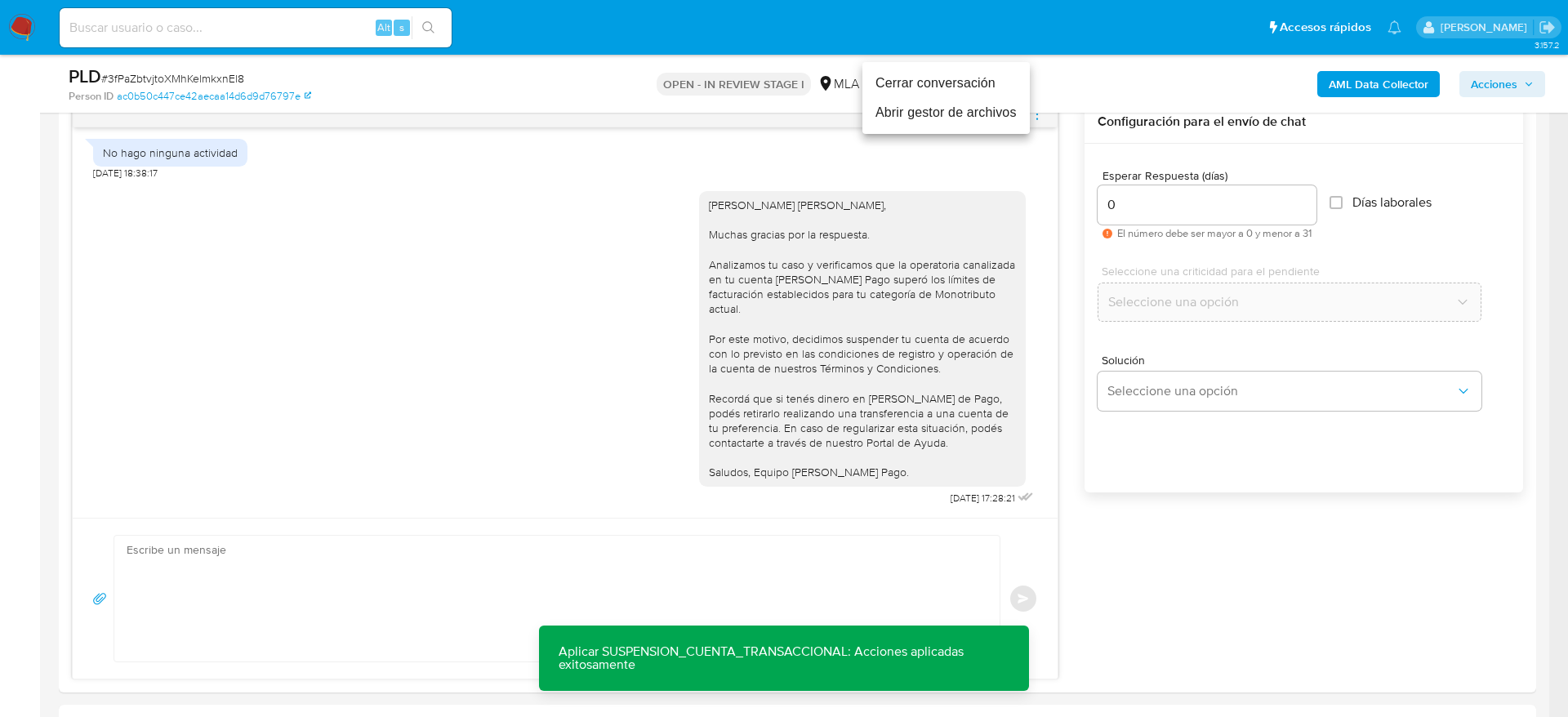
click at [929, 67] on ul "Cerrar conversación Abrir gestor de archivos" at bounding box center [946, 98] width 167 height 72
click at [928, 77] on li "Cerrar conversación" at bounding box center [946, 84] width 167 height 30
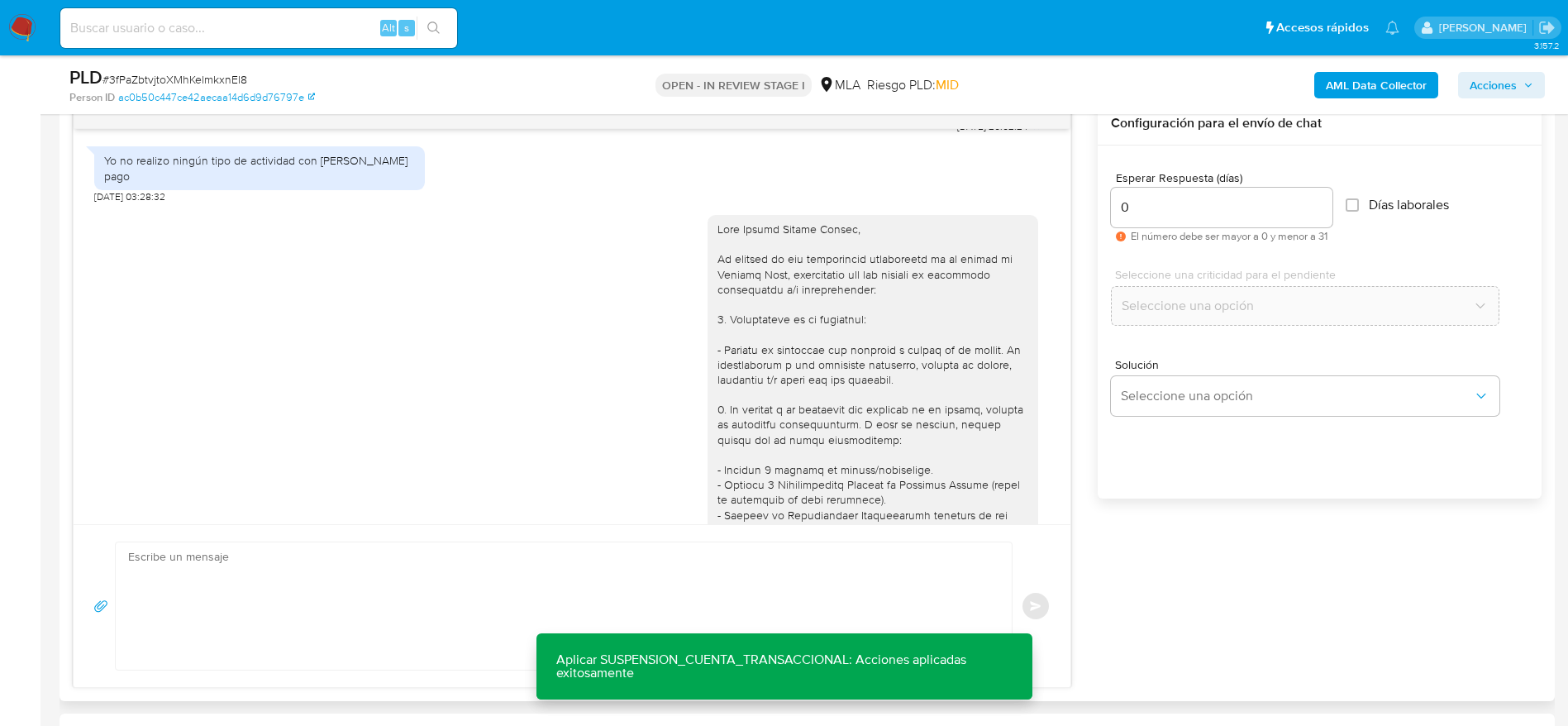
scroll to position [263, 0]
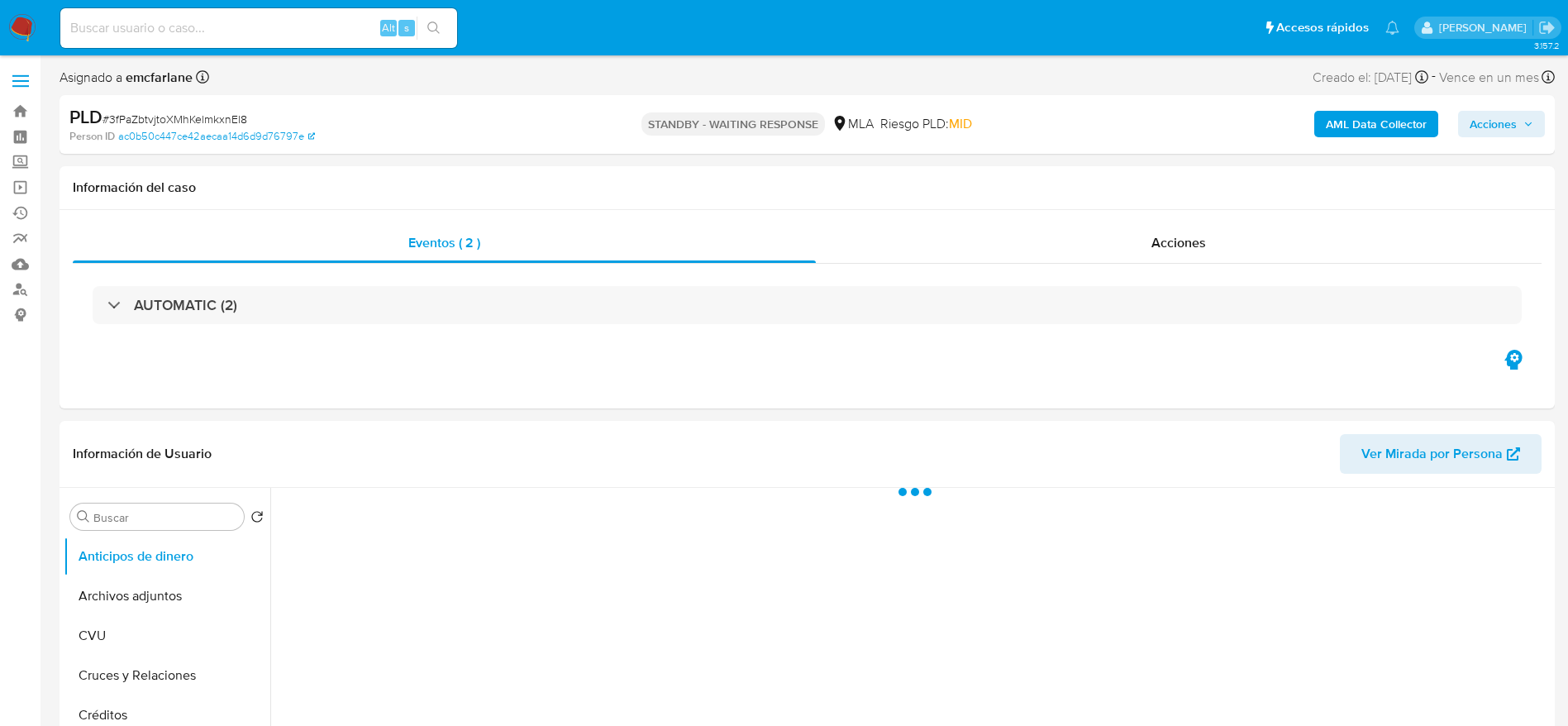
click at [137, 108] on div "PLD # 3fPaZbtvjtoXMhKelmkxnEl8" at bounding box center [313, 117] width 486 height 25
click at [141, 112] on span "# 3fPaZbtvjtoXMhKelmkxnEl8" at bounding box center [175, 118] width 145 height 17
copy span "3fPaZbtvjtoXMhKelmkxnEl8"
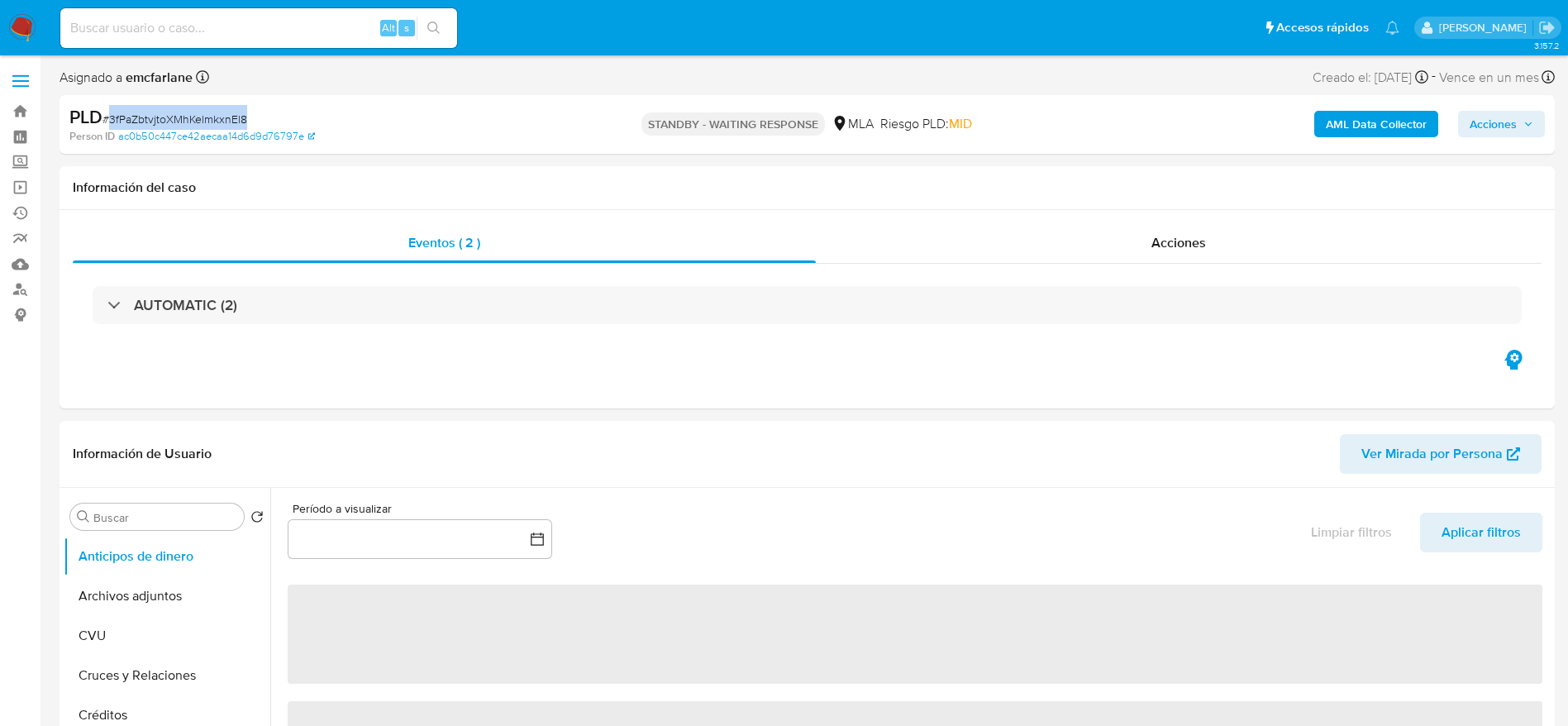
select select "10"
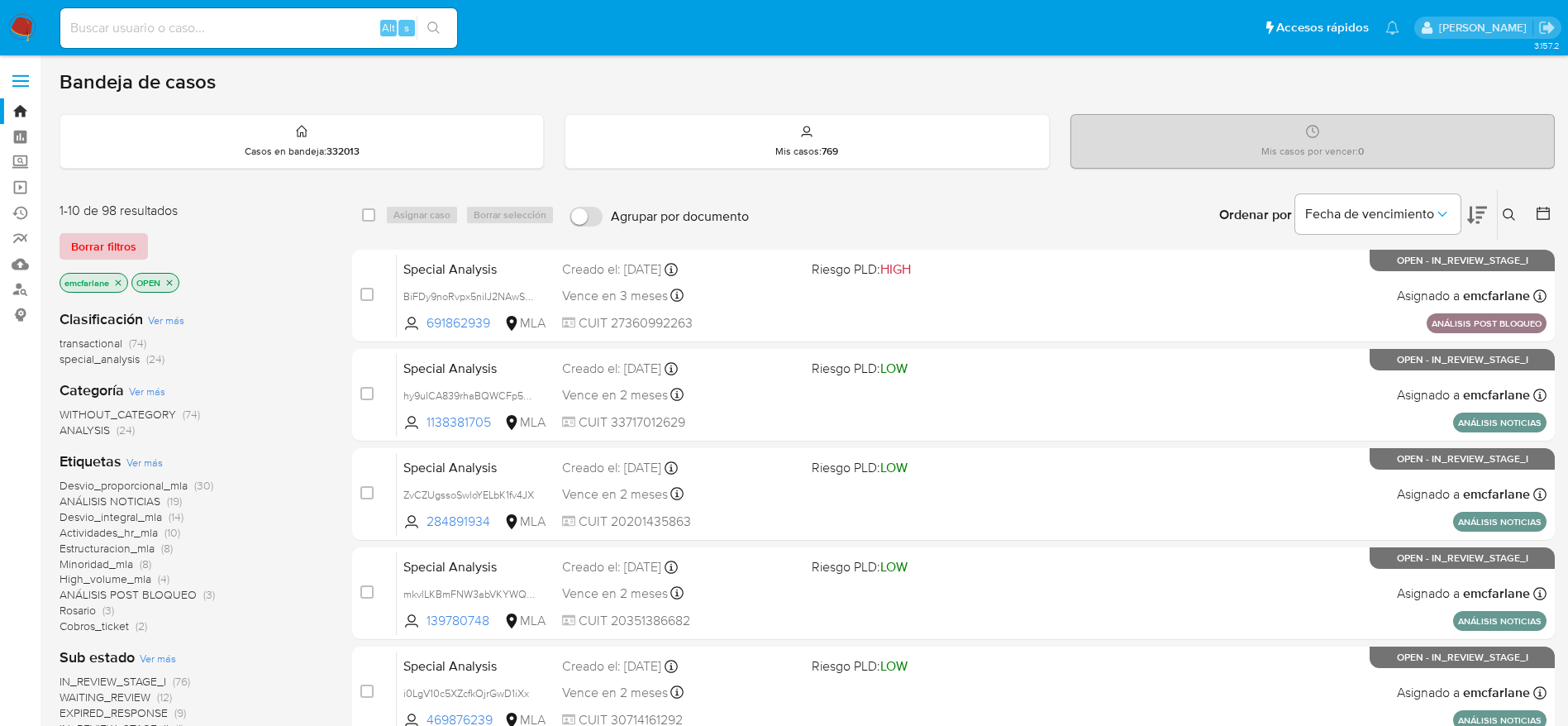
click at [103, 238] on span "Borrar filtros" at bounding box center [104, 246] width 65 height 23
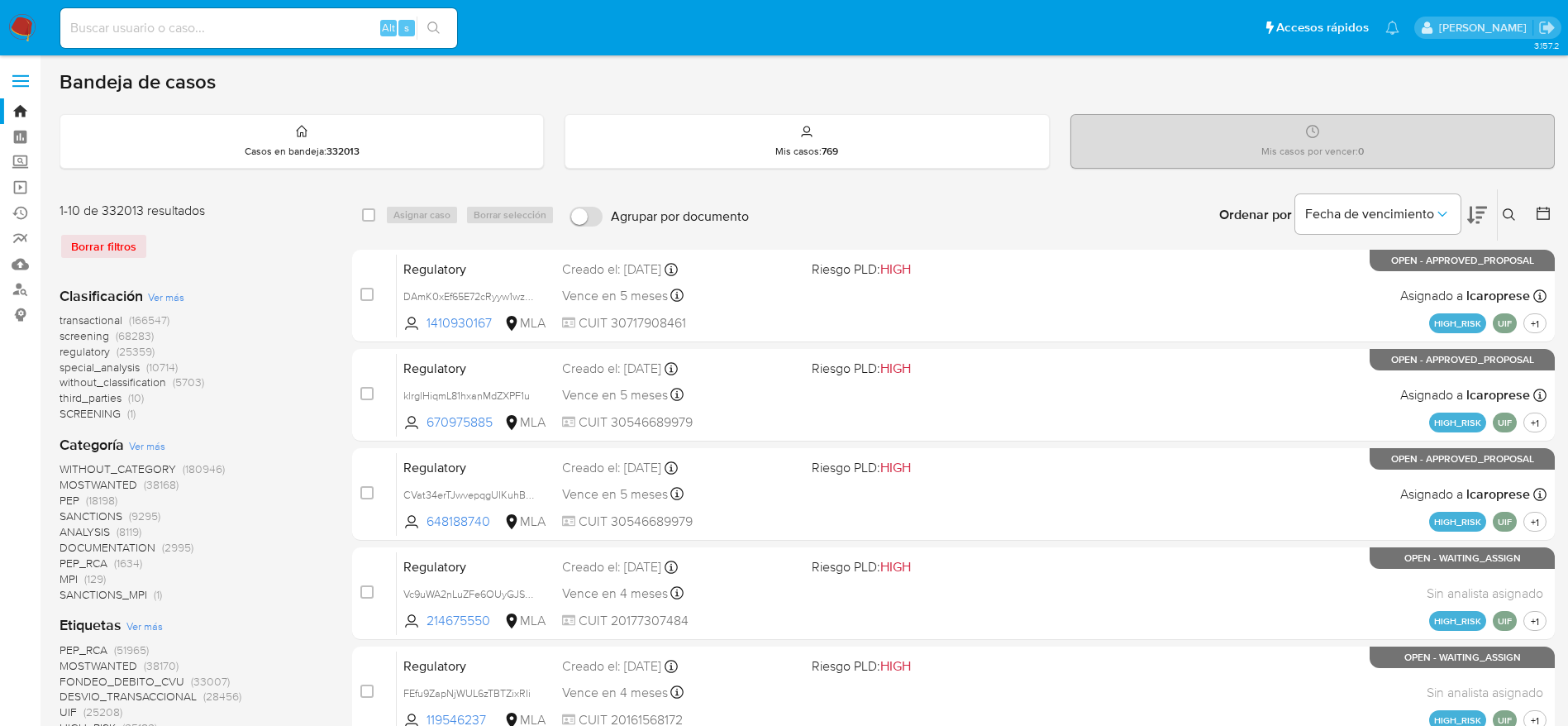
click at [1503, 206] on button at bounding box center [1511, 215] width 27 height 19
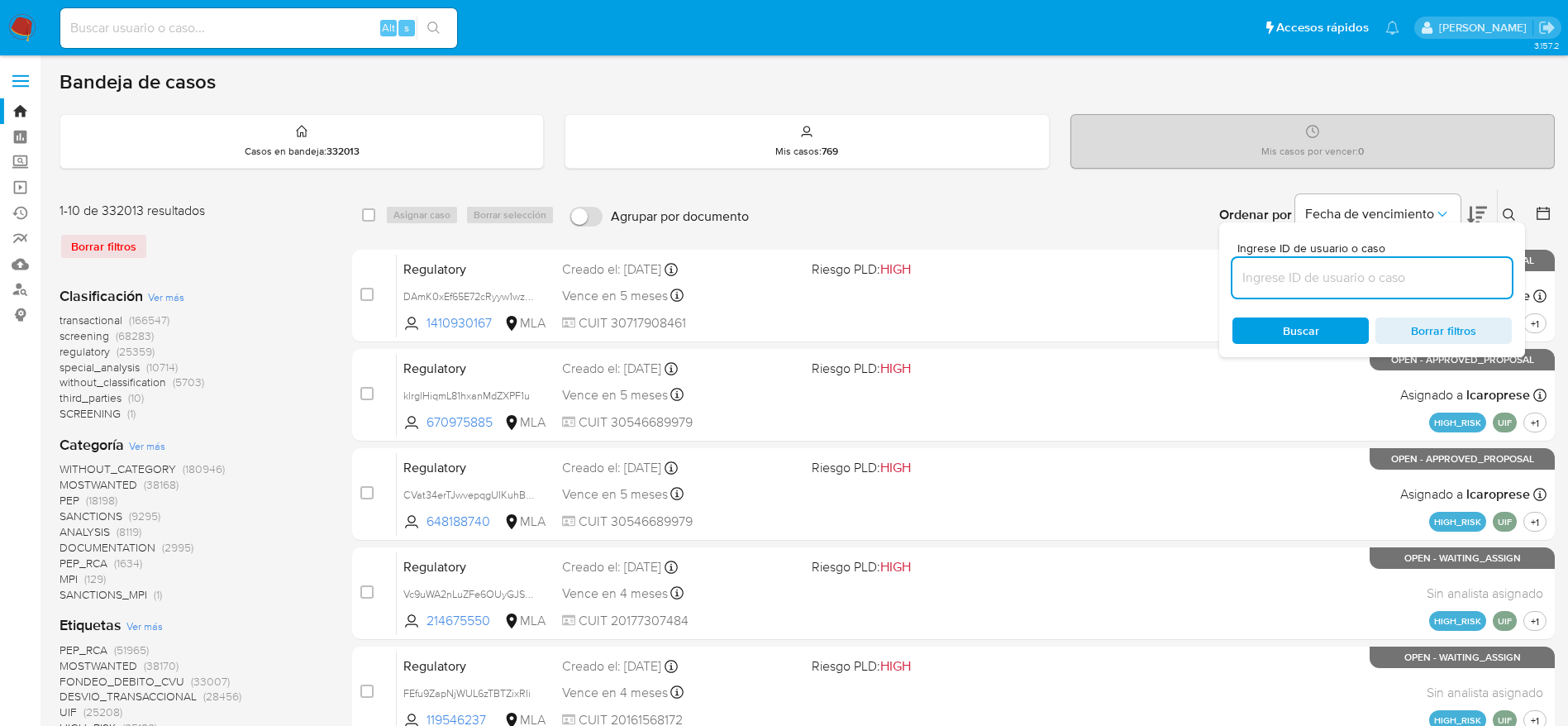
drag, startPoint x: 1342, startPoint y: 284, endPoint x: 1321, endPoint y: 284, distance: 21.0
click at [1342, 284] on input at bounding box center [1372, 277] width 279 height 21
type input "3fPaZbtvjtoXMhKelmkxnEl8"
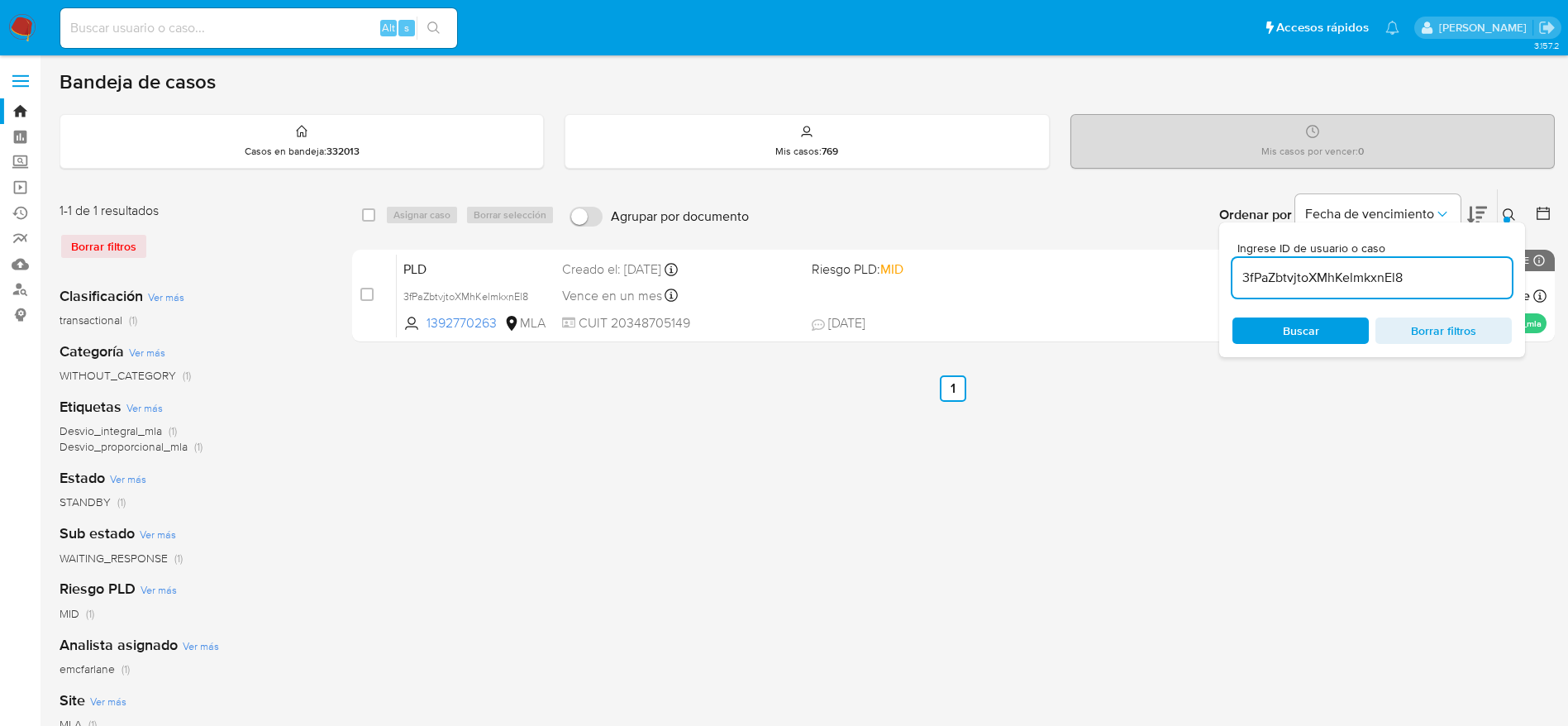
drag, startPoint x: 373, startPoint y: 212, endPoint x: 406, endPoint y: 218, distance: 33.5
click at [372, 212] on input "checkbox" at bounding box center [368, 215] width 13 height 13
checkbox input "true"
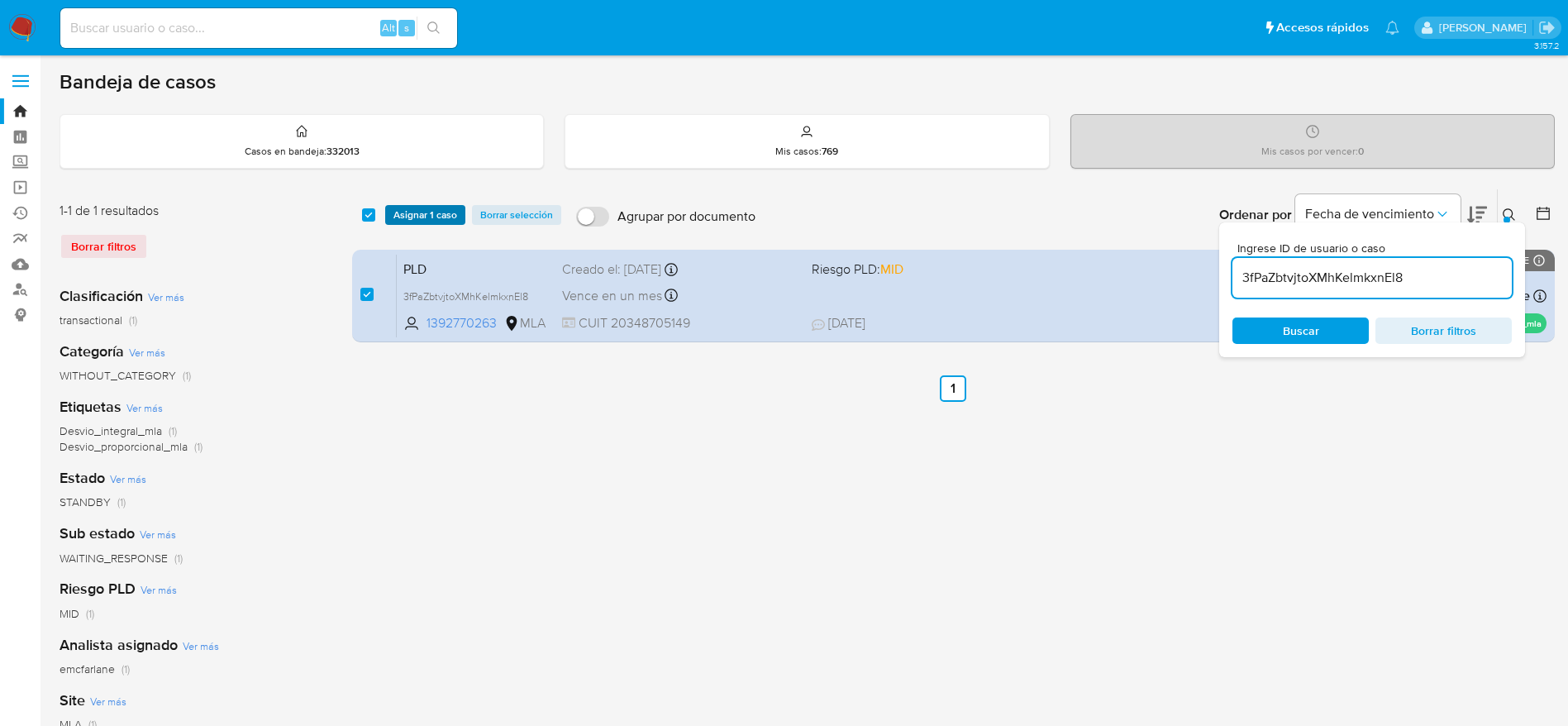
click at [408, 217] on span "Asignar 1 caso" at bounding box center [426, 215] width 64 height 17
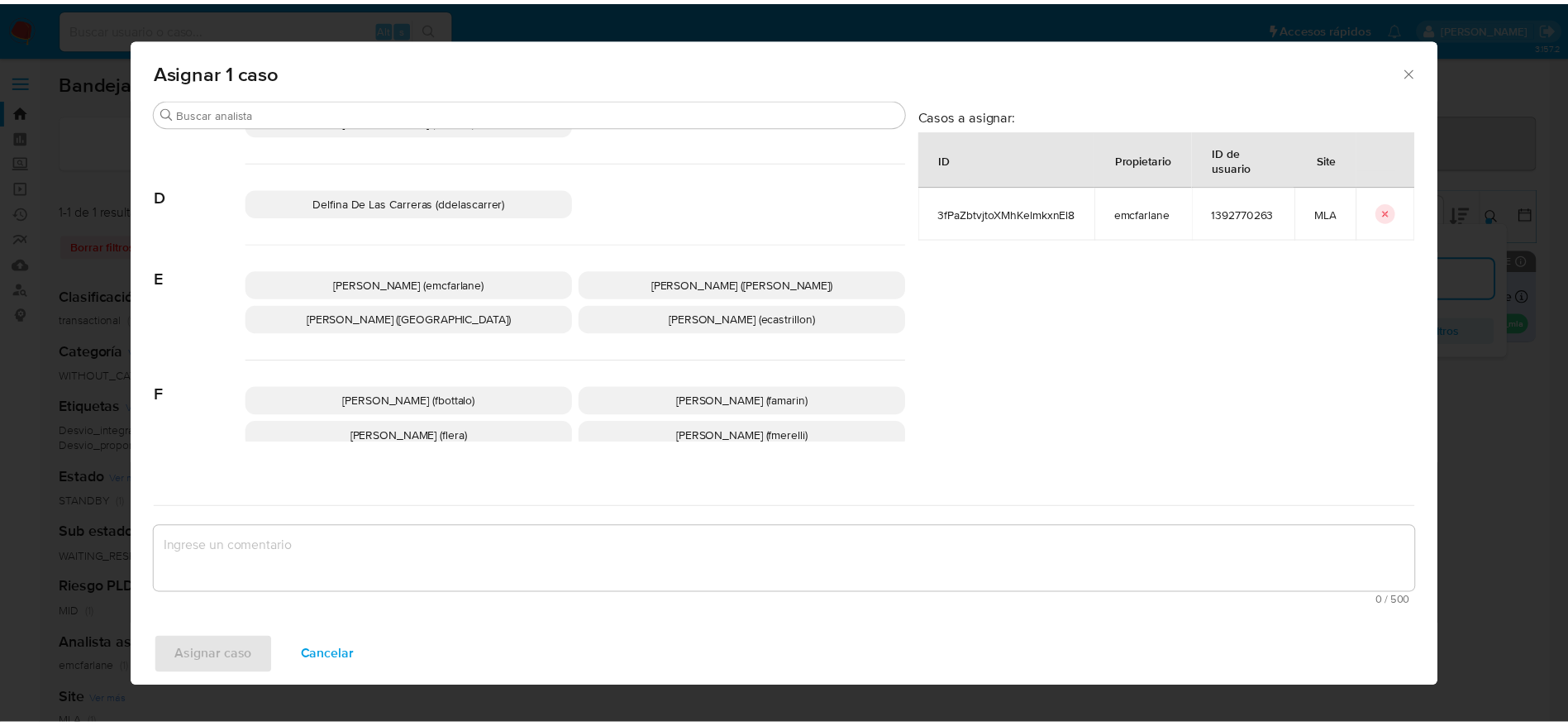
scroll to position [248, 0]
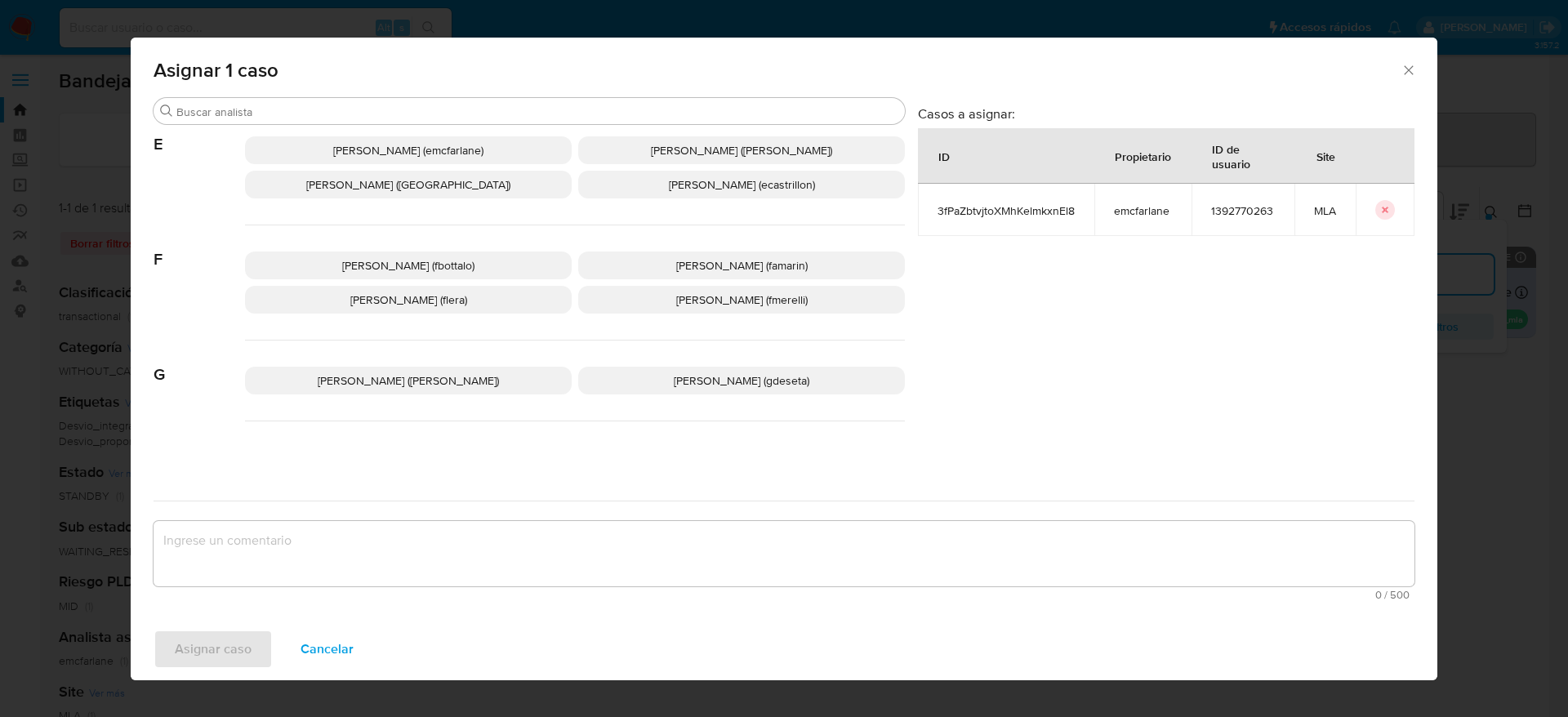
click at [406, 149] on span "Elaine Mc Farlane (emcfarlane)" at bounding box center [408, 150] width 150 height 17
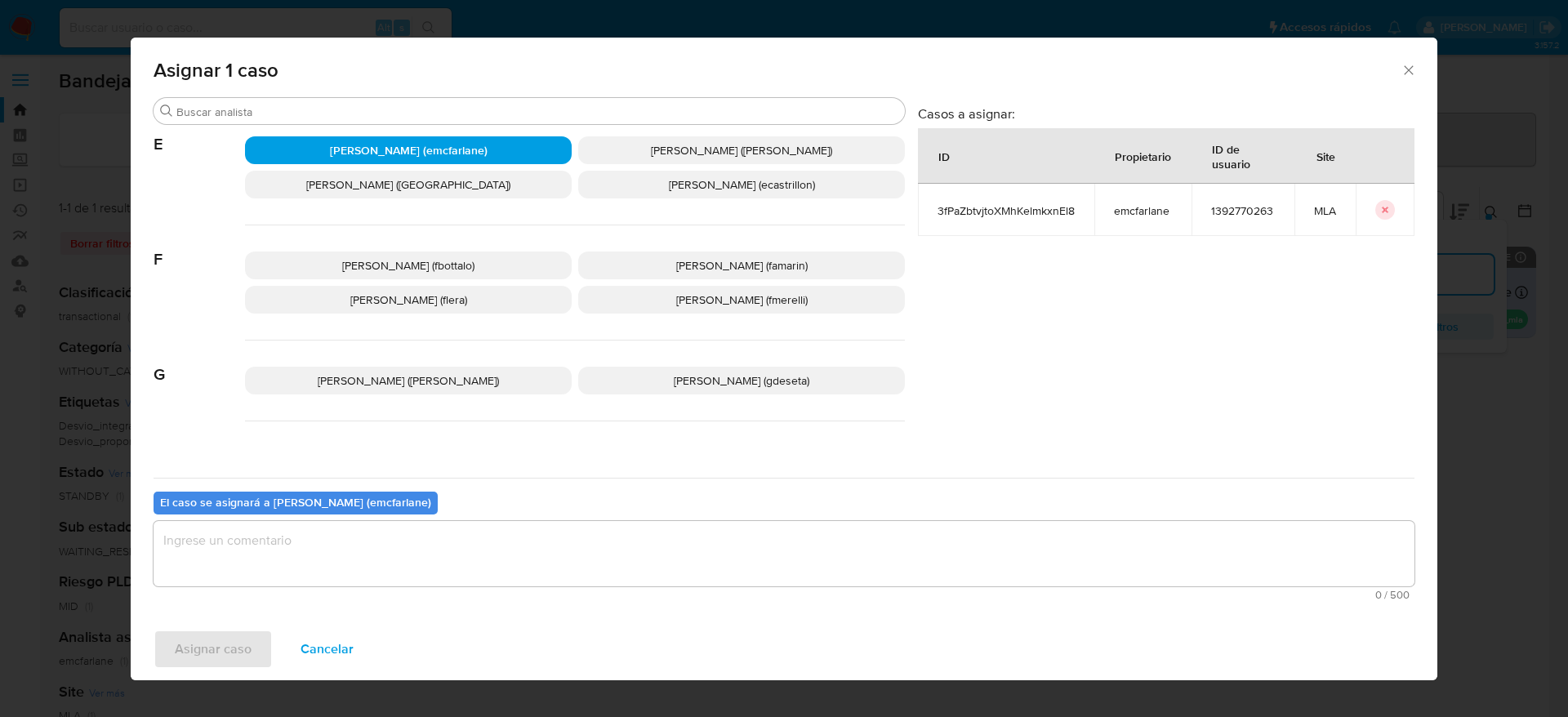
click at [293, 561] on textarea "assign-modal" at bounding box center [784, 553] width 1261 height 65
click at [242, 655] on span "Asignar caso" at bounding box center [213, 649] width 77 height 36
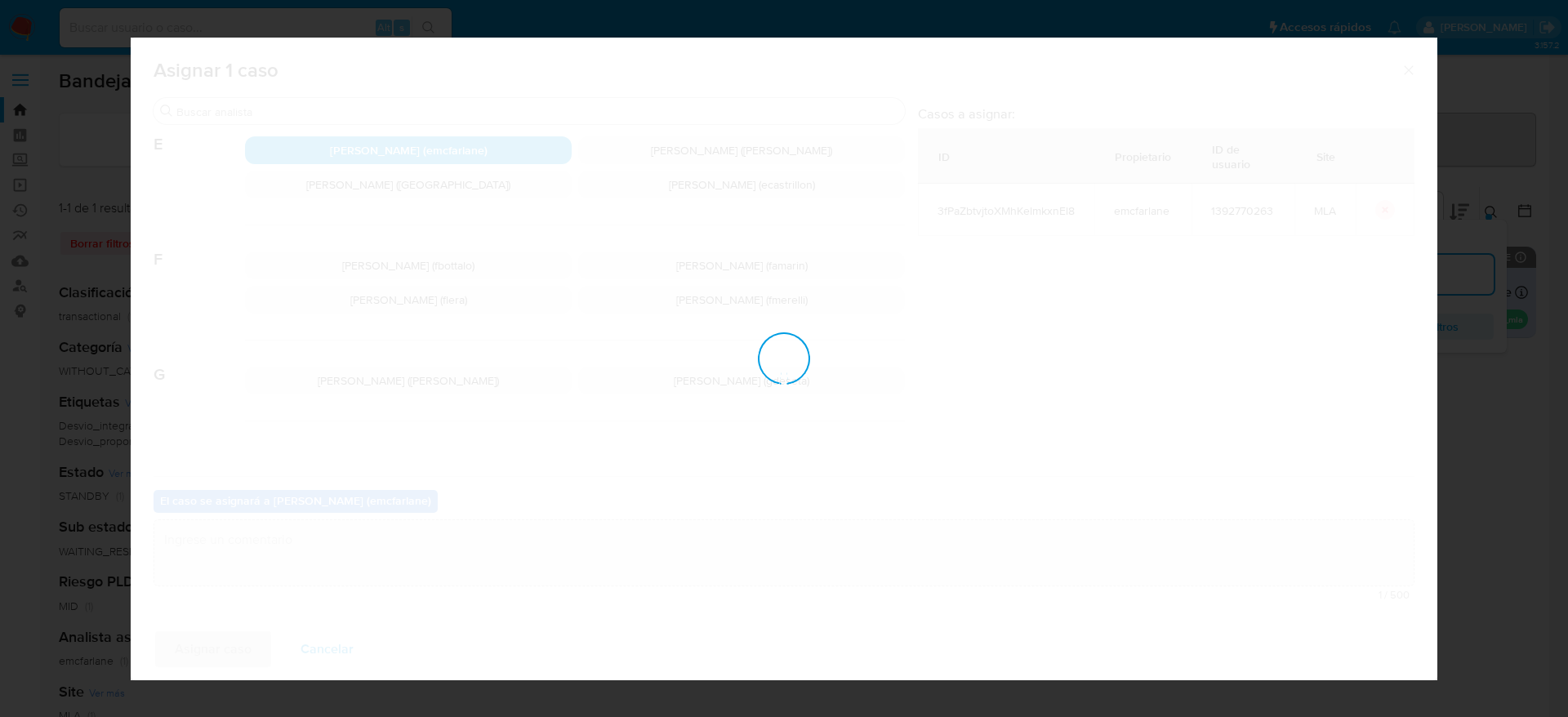
checkbox input "false"
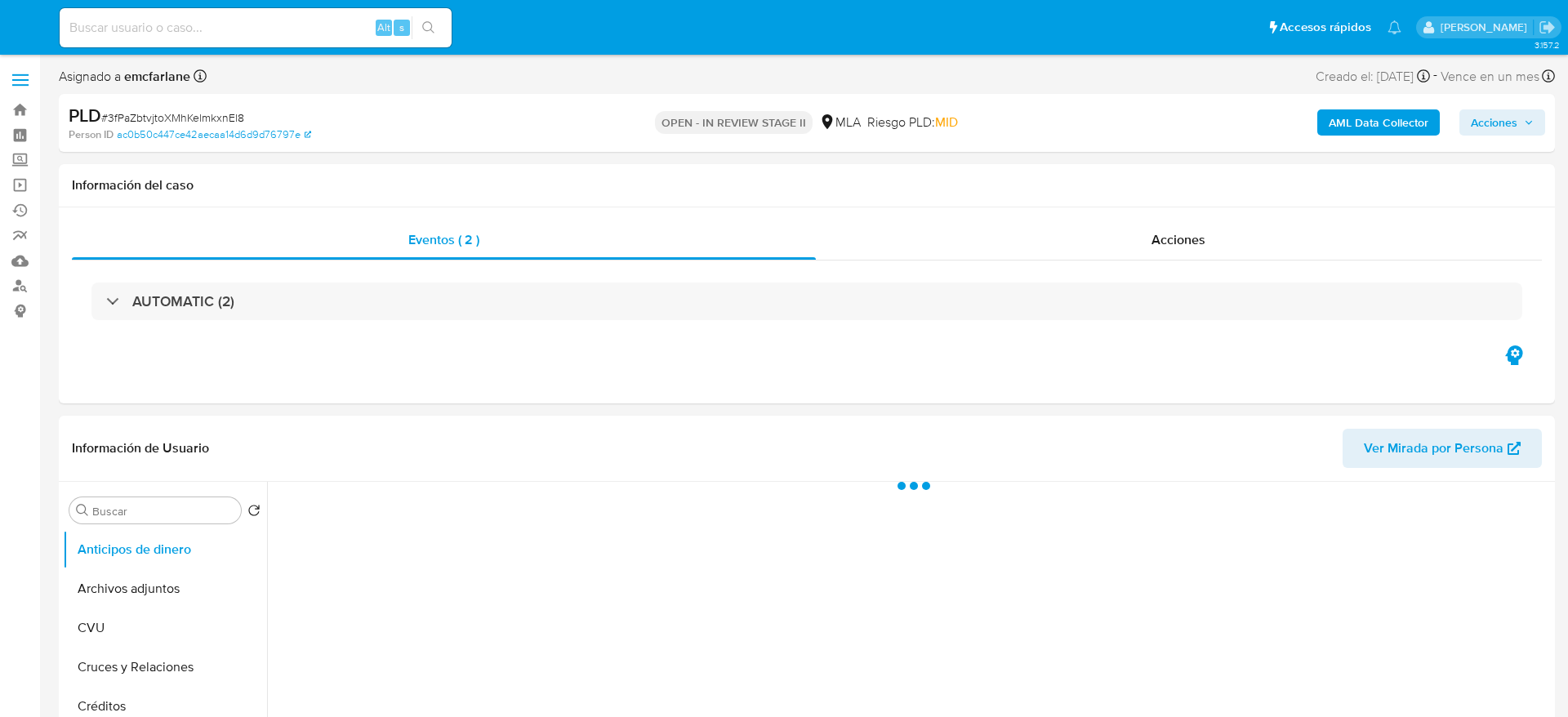
select select "10"
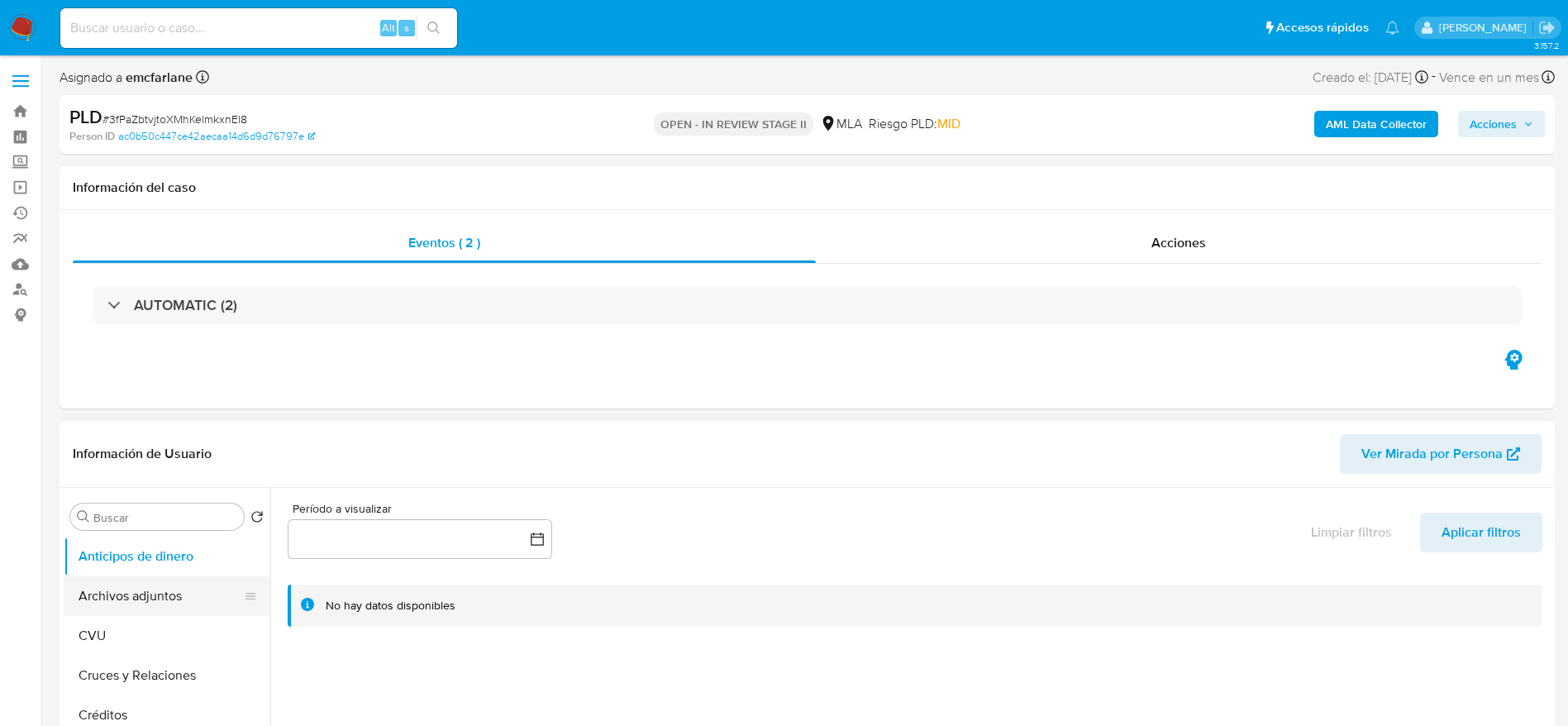
click at [109, 607] on button "Archivos adjuntos" at bounding box center [160, 596] width 193 height 40
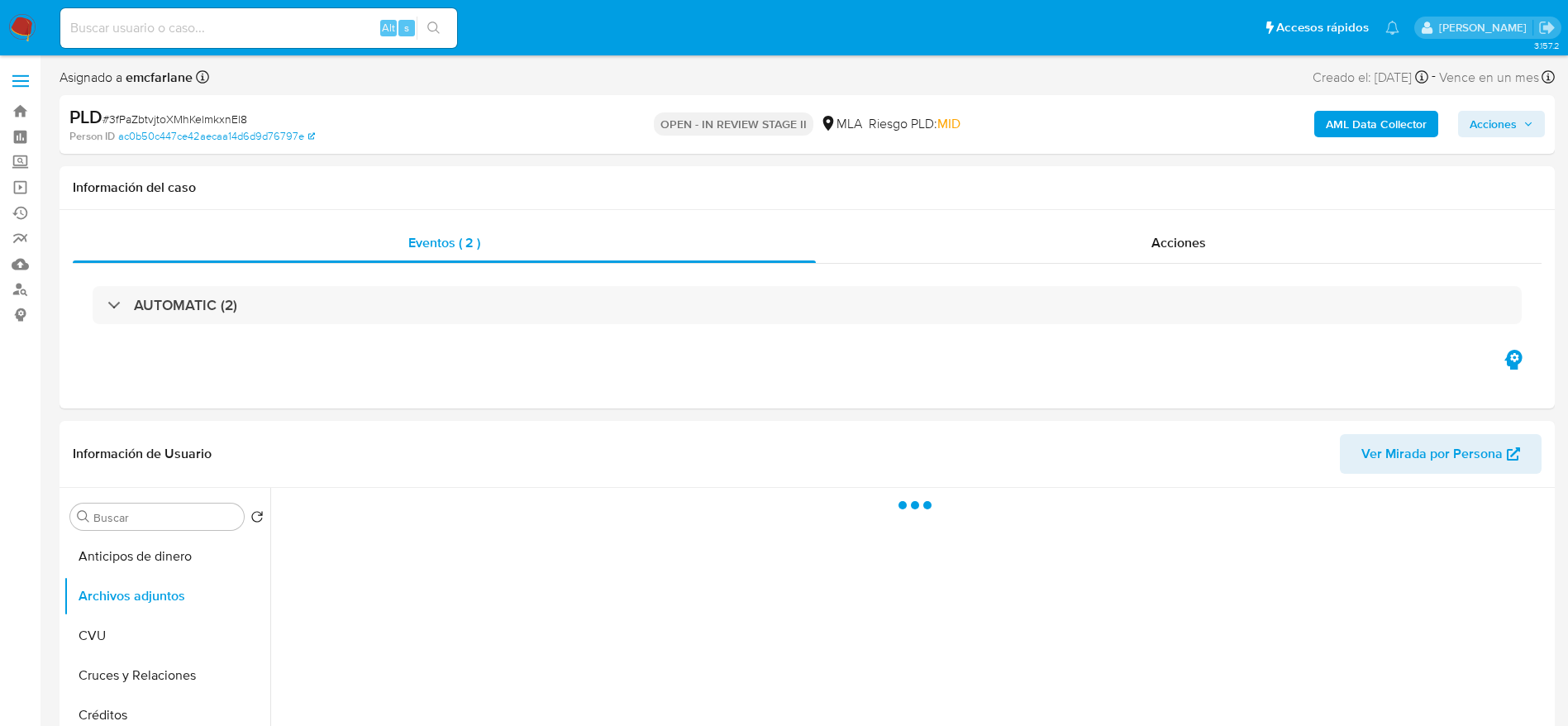
click at [1489, 135] on span "Acciones" at bounding box center [1493, 124] width 47 height 26
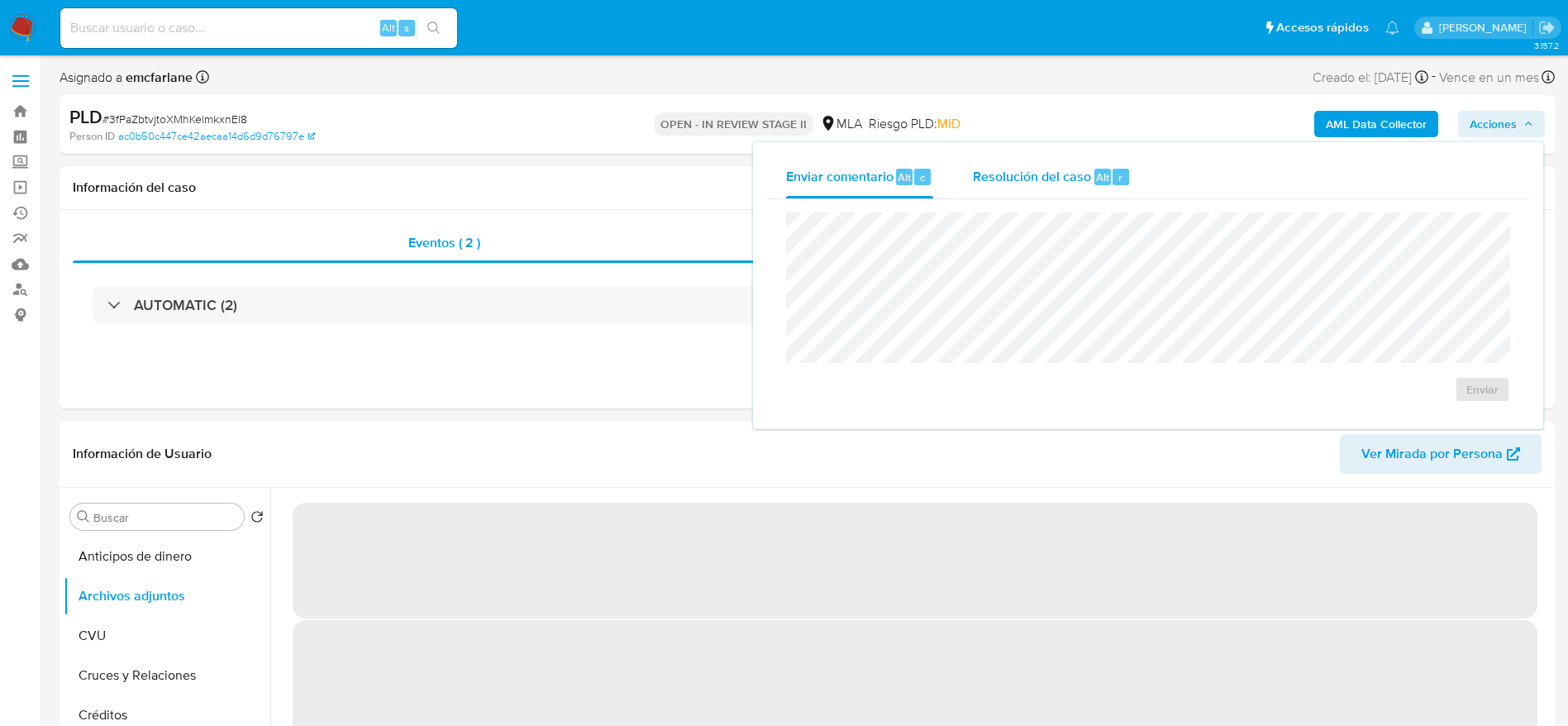
click at [1006, 192] on div "Resolución del caso Alt r" at bounding box center [1052, 177] width 158 height 43
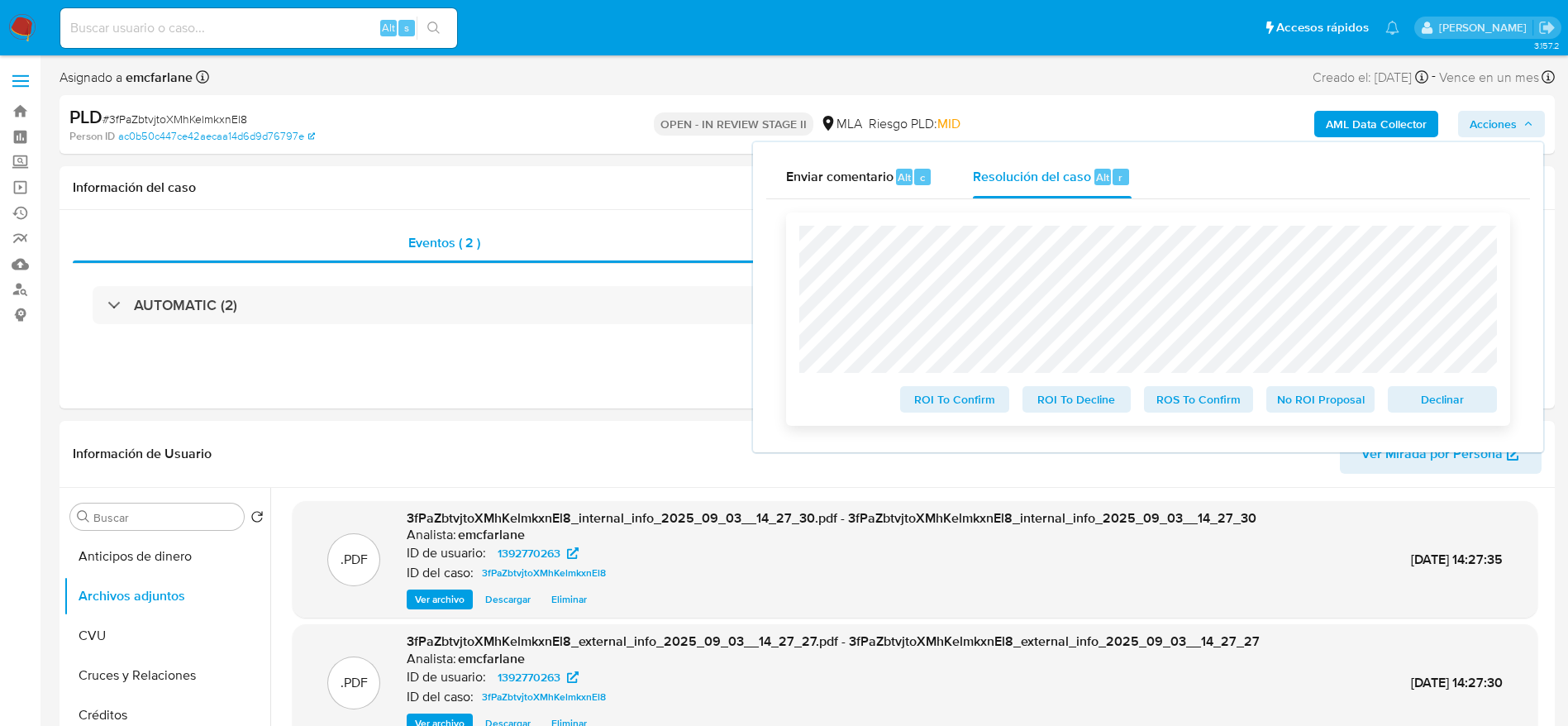
click at [1433, 393] on span "Declinar" at bounding box center [1442, 399] width 86 height 23
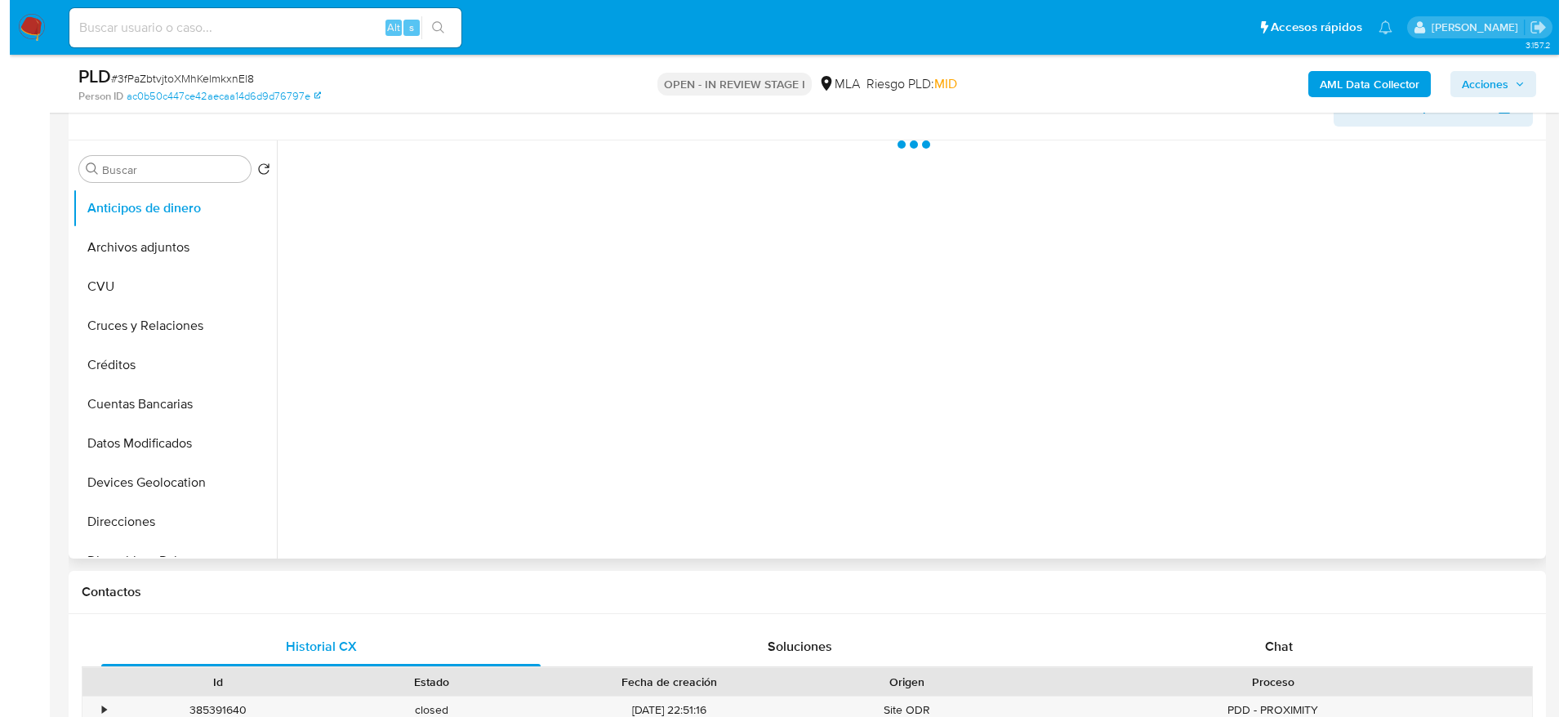
scroll to position [245, 0]
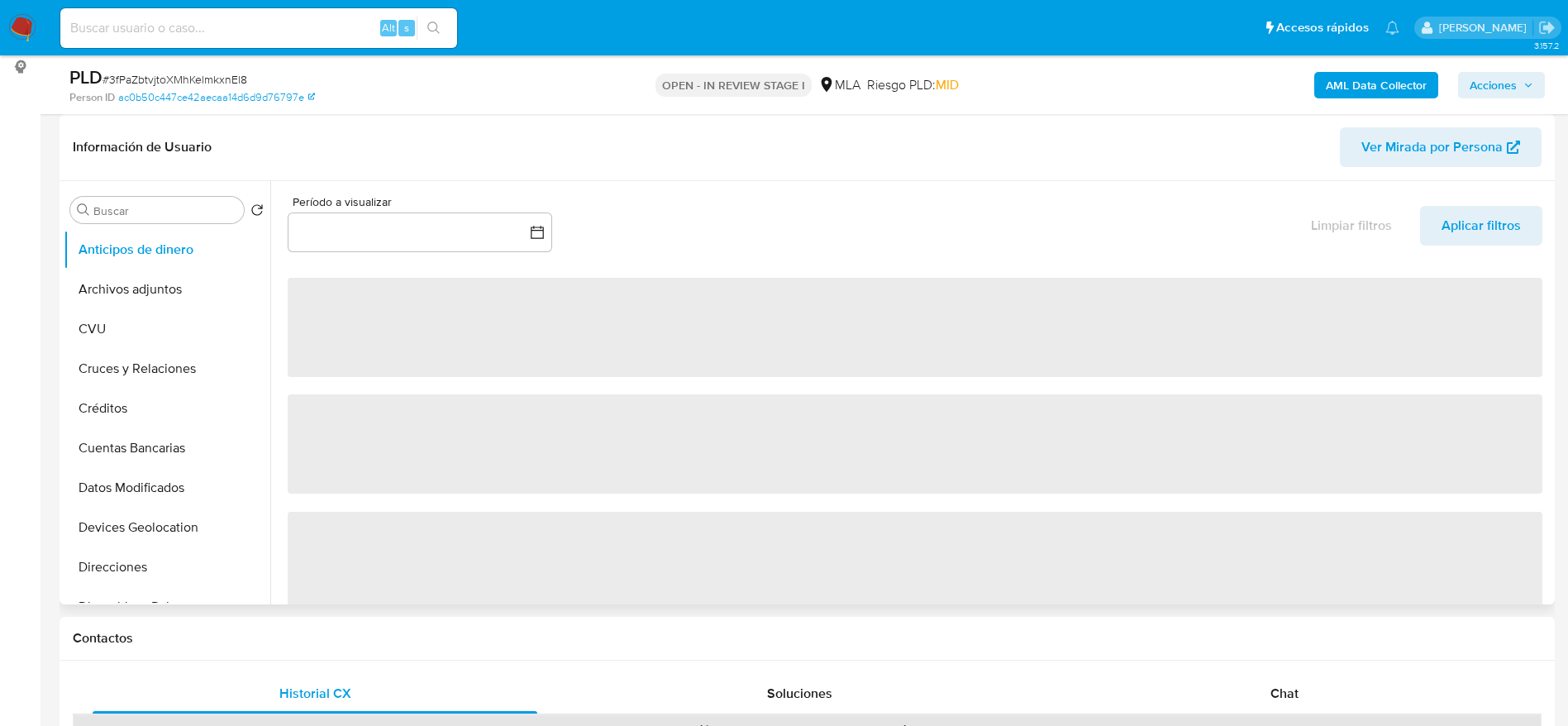
select select "10"
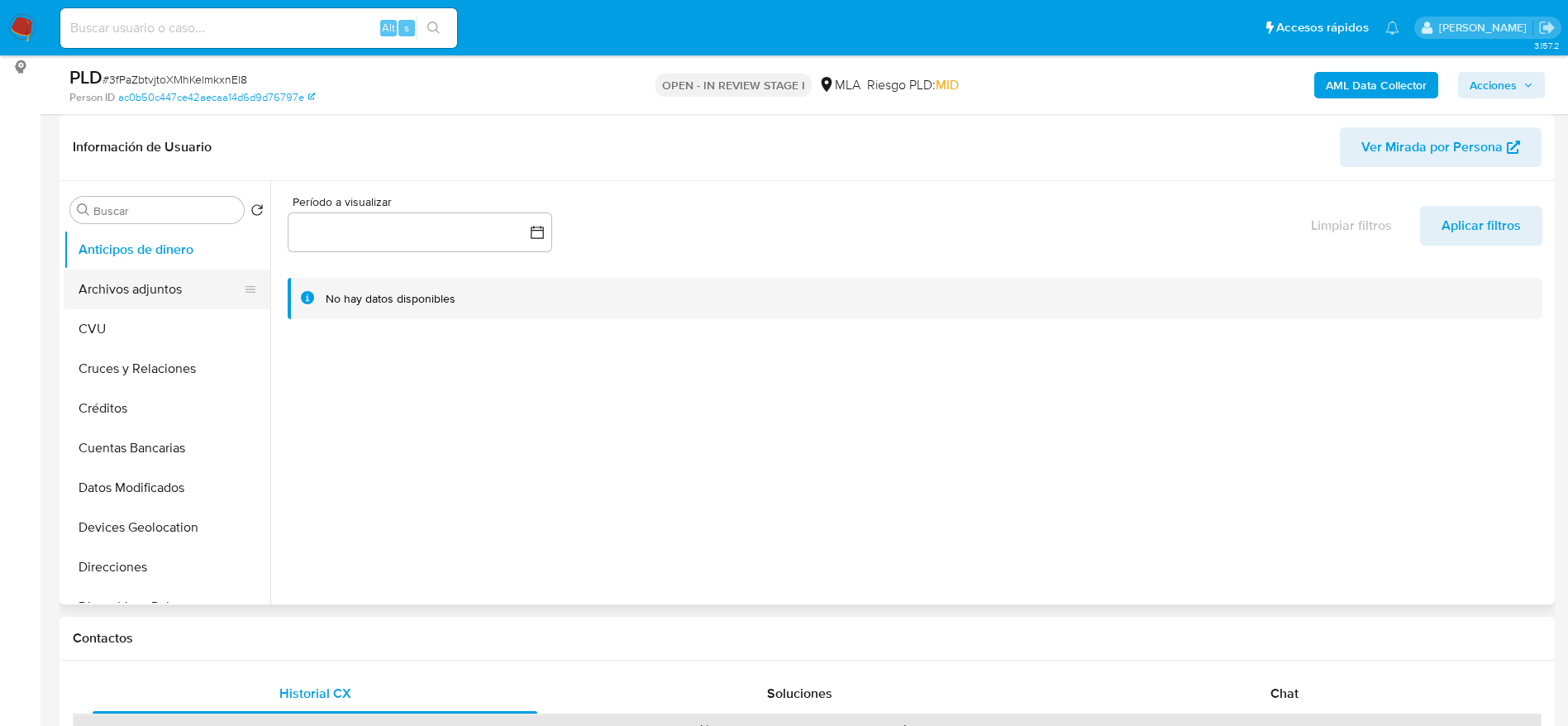
click at [123, 305] on button "Archivos adjuntos" at bounding box center [160, 289] width 193 height 40
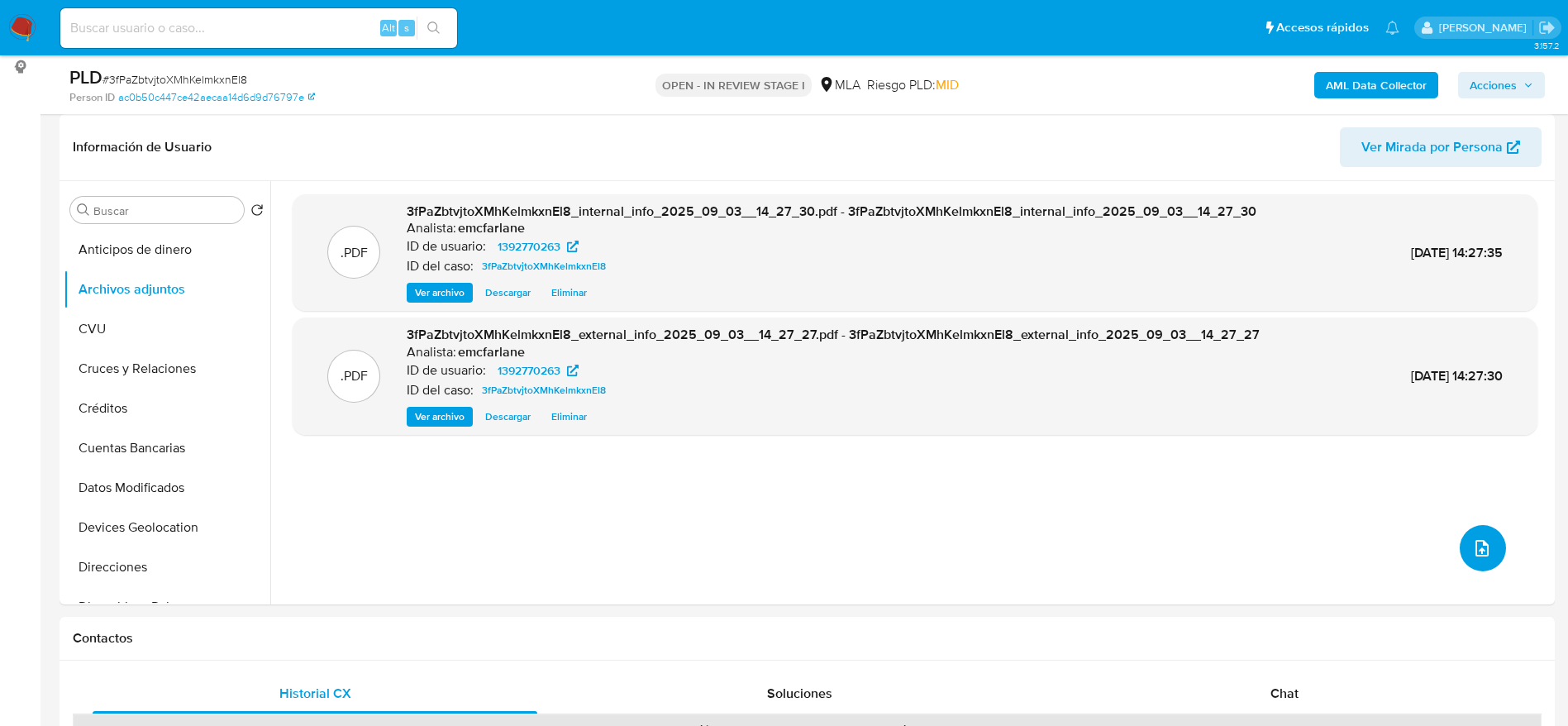
click at [1480, 552] on icon "upload-file" at bounding box center [1482, 548] width 19 height 19
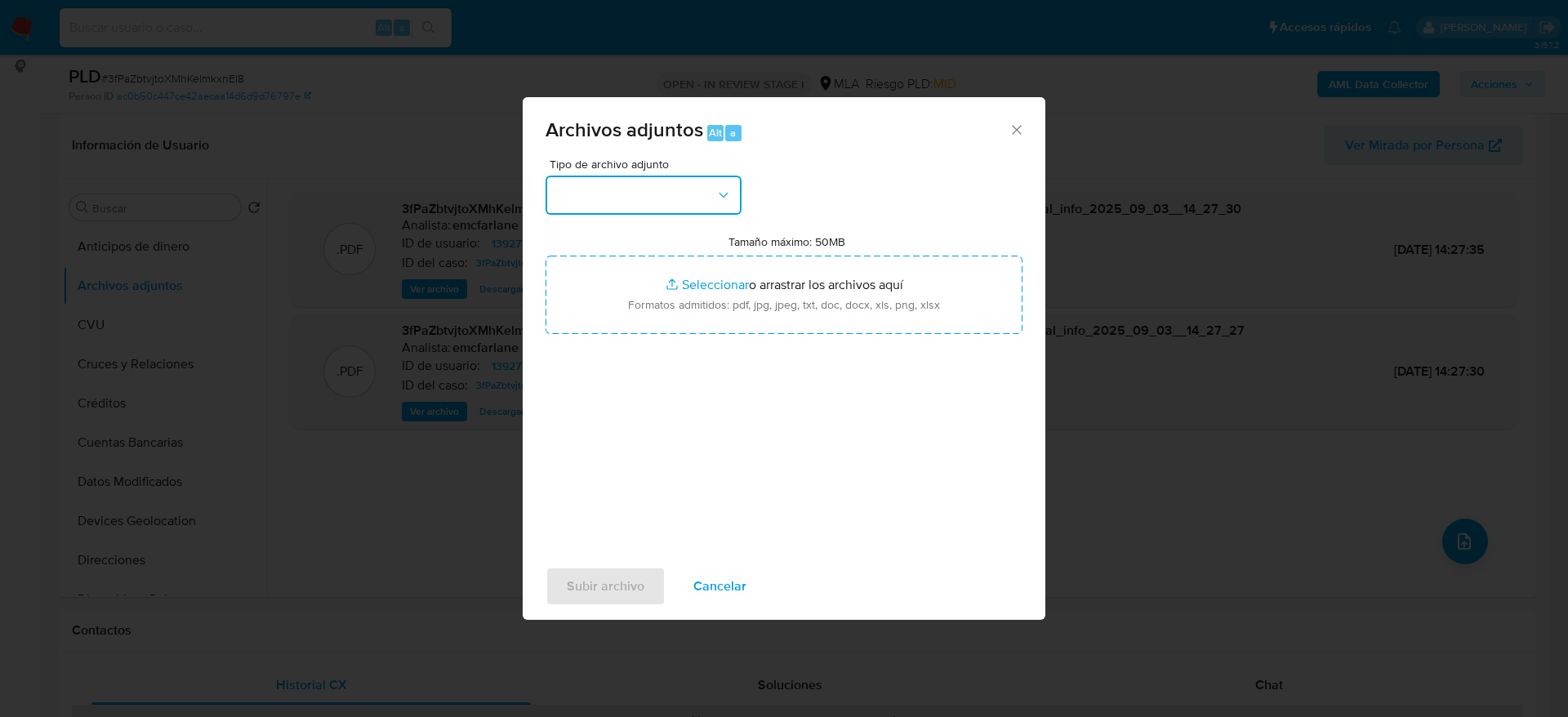
drag, startPoint x: 580, startPoint y: 197, endPoint x: 582, endPoint y: 213, distance: 16.1
click at [580, 196] on button "button" at bounding box center [643, 195] width 196 height 39
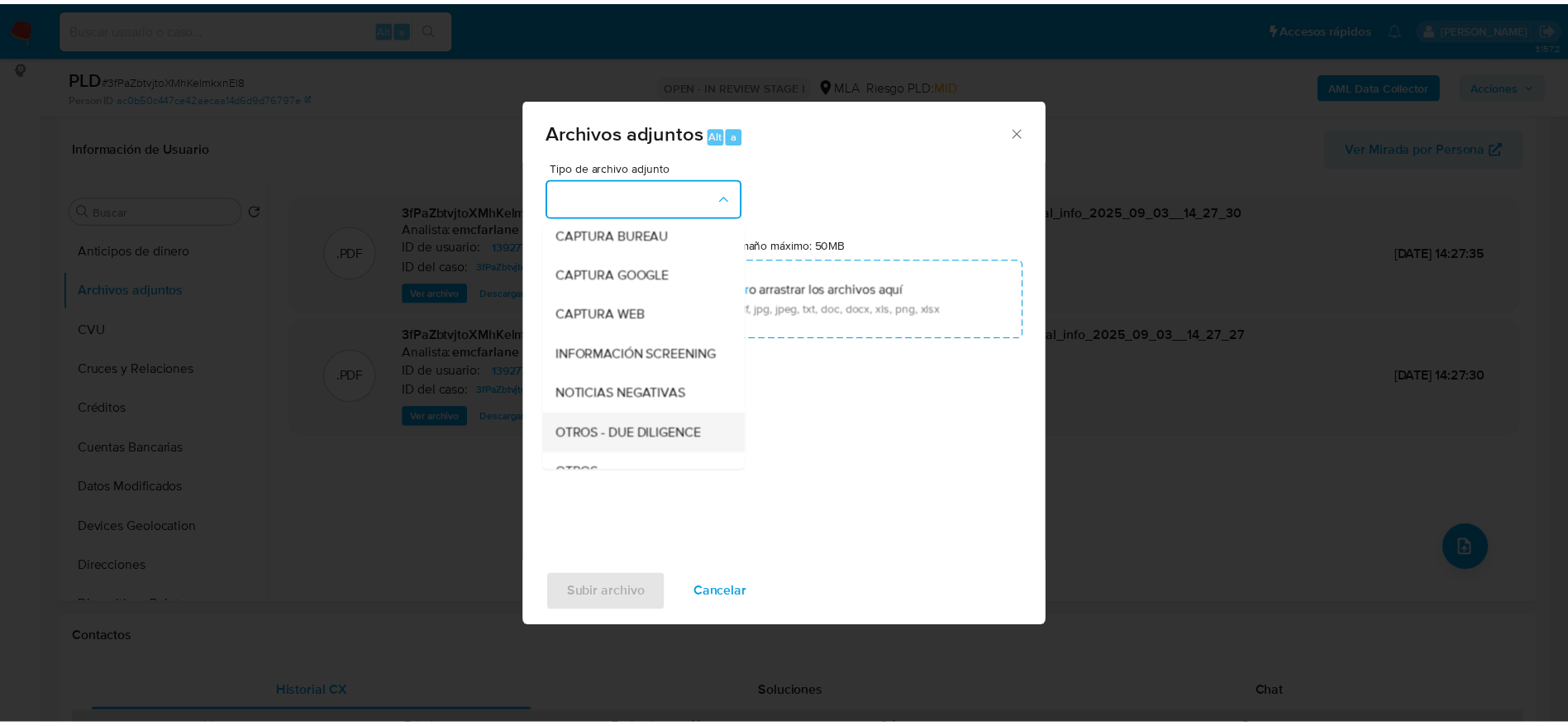
scroll to position [124, 0]
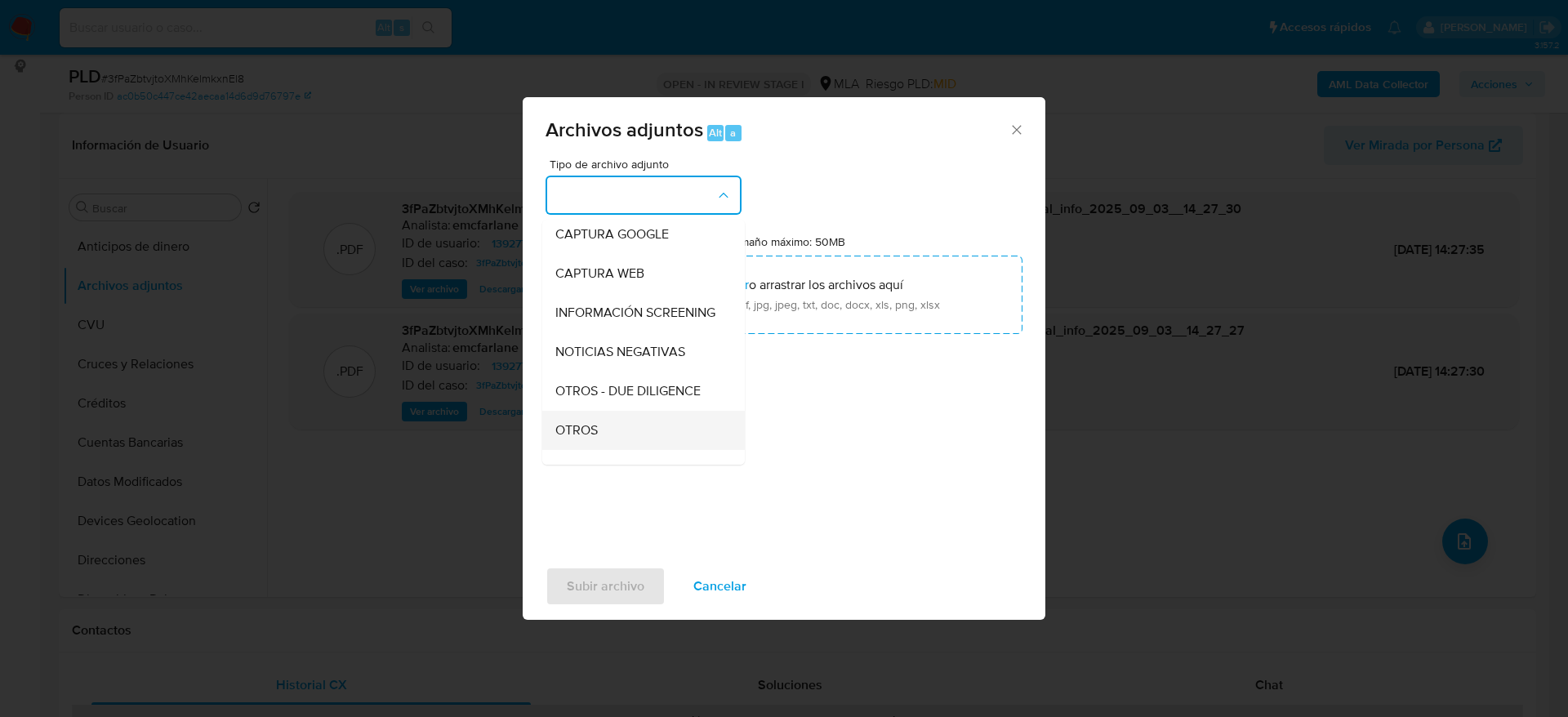
click at [592, 439] on span "OTROS" at bounding box center [576, 430] width 43 height 17
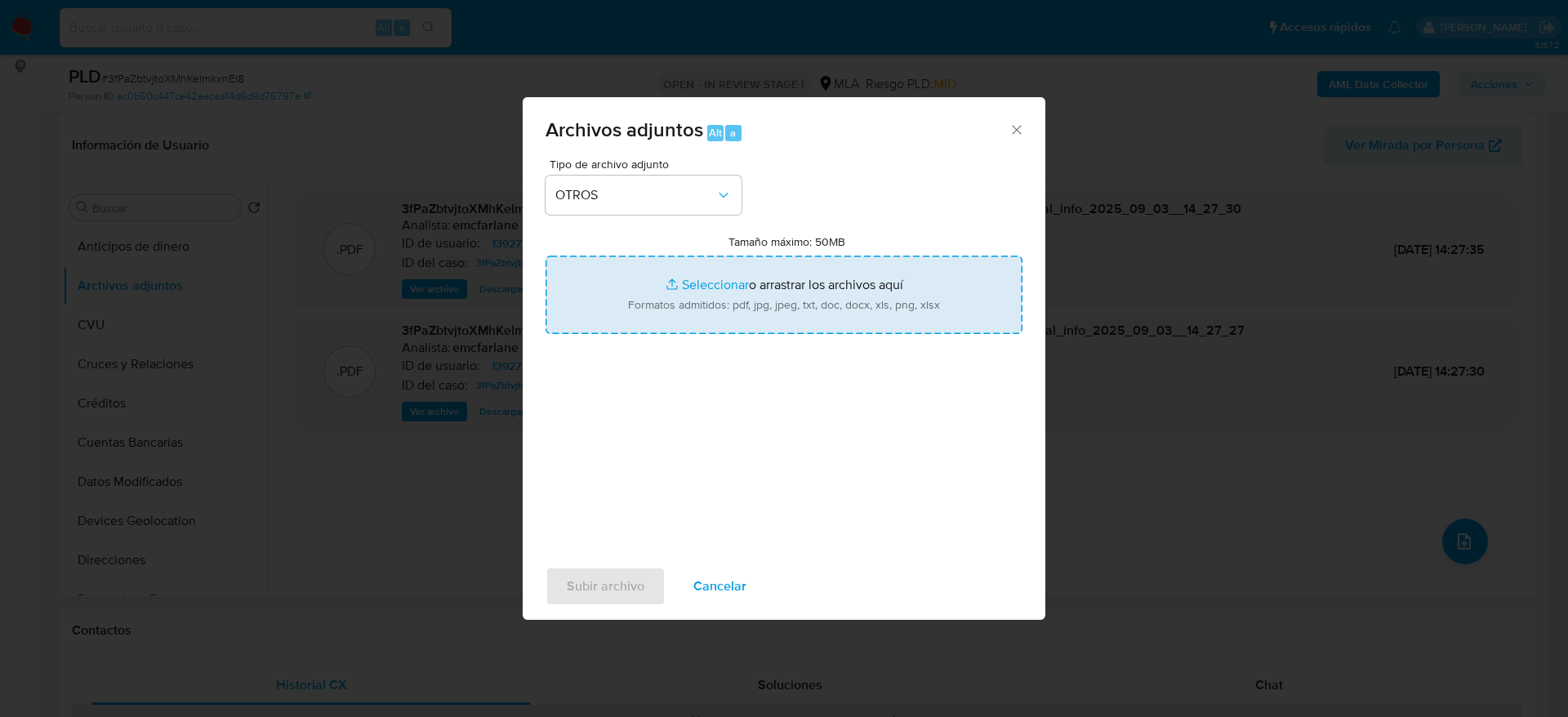
type input "C:\fakepath\Caselog 3fPaZbtvjtoXMhKelmkxnEl8.docx"
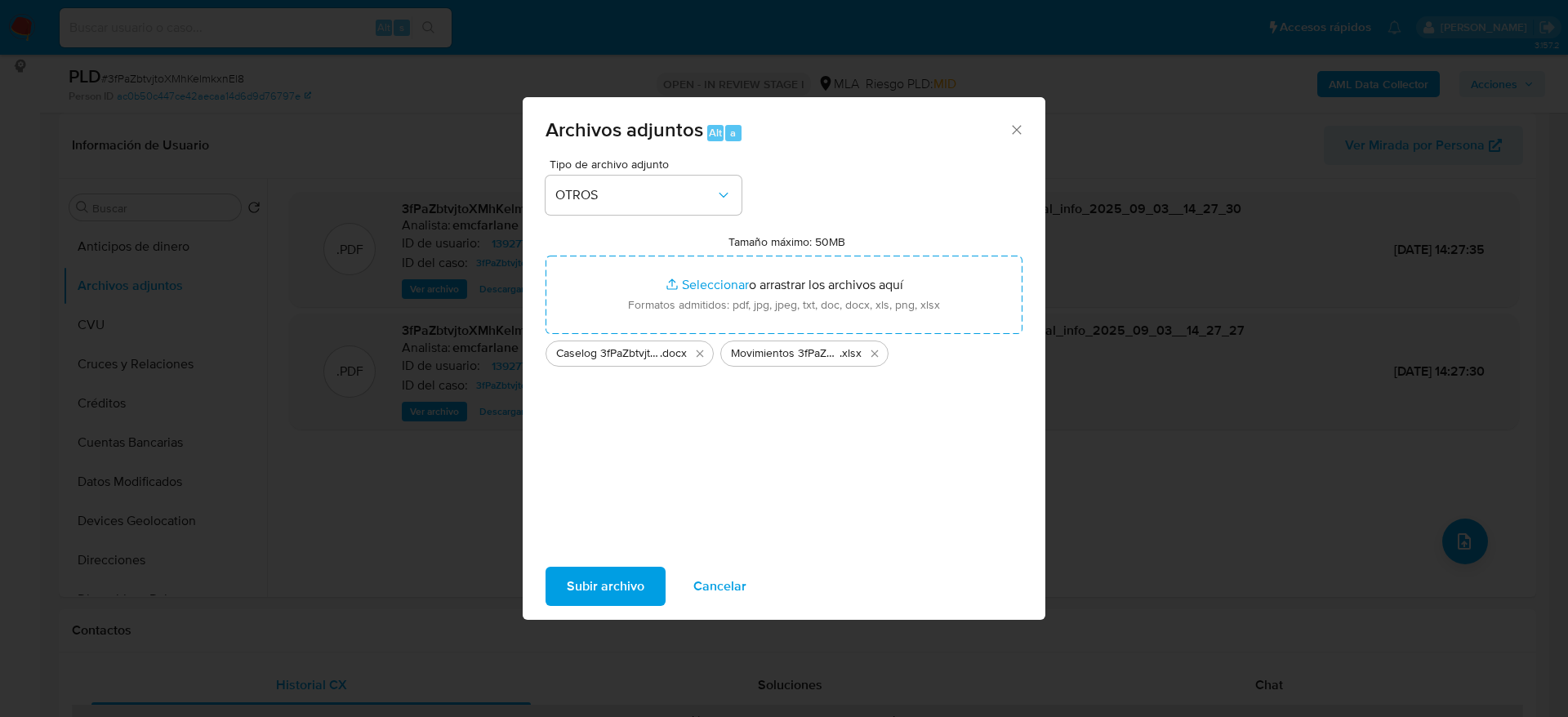
click at [615, 600] on span "Subir archivo" at bounding box center [605, 586] width 78 height 36
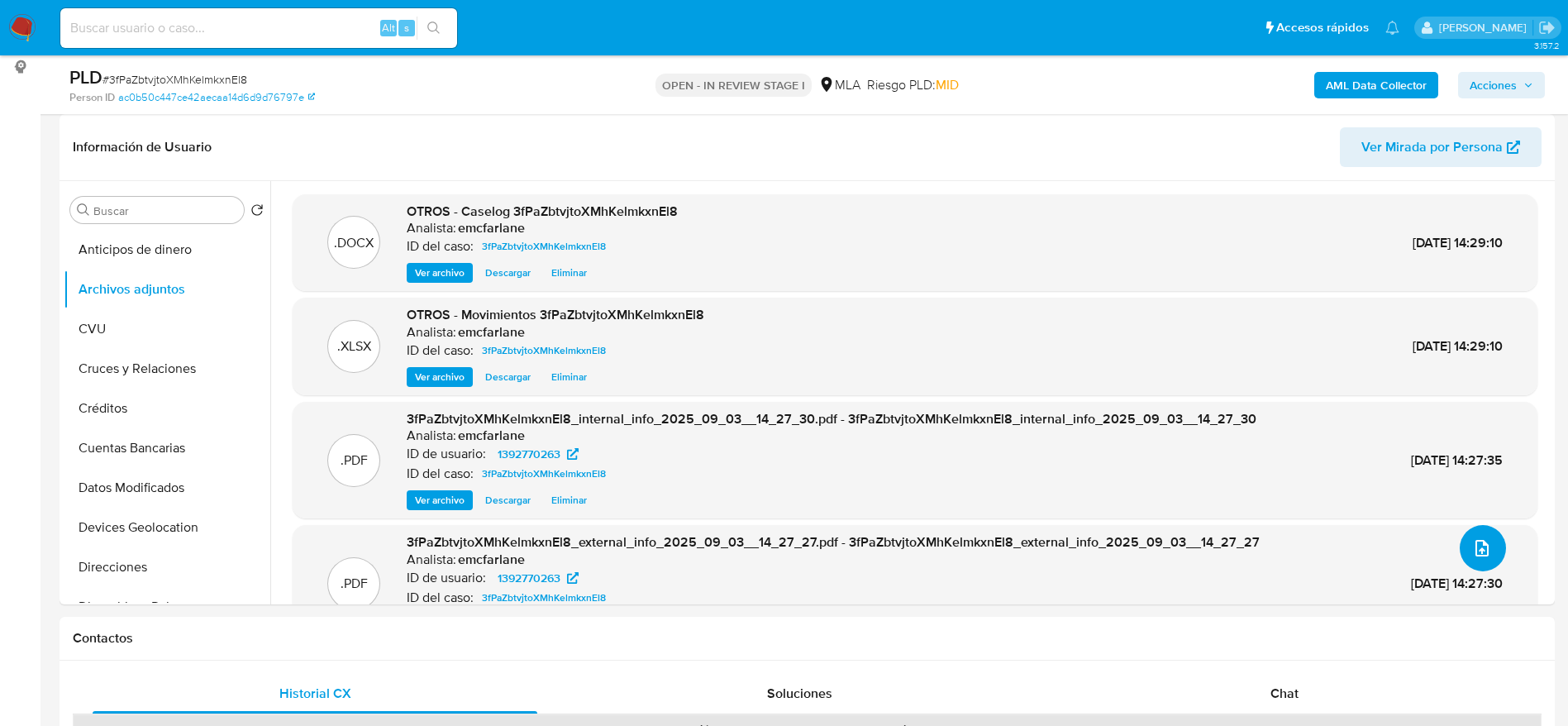
scroll to position [372, 0]
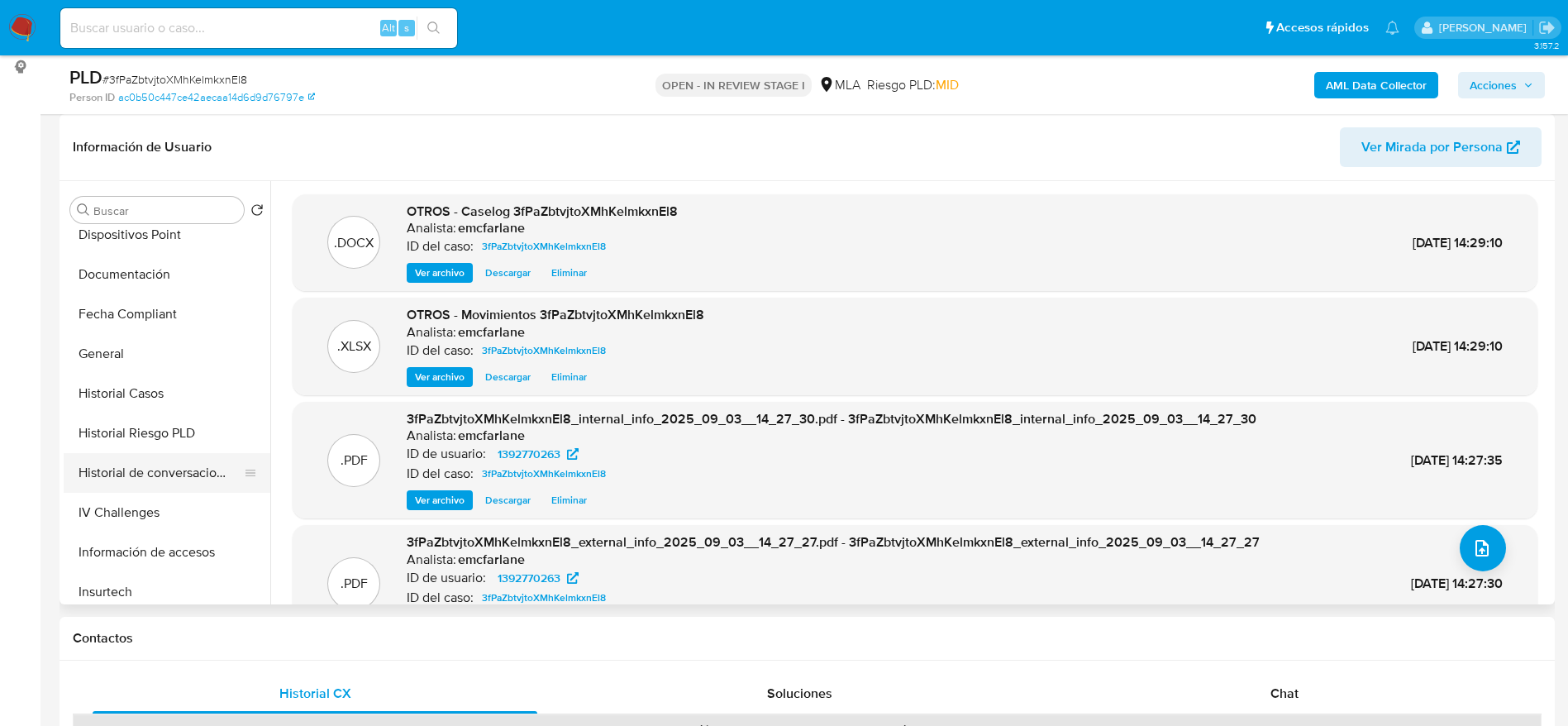
click at [162, 461] on button "Historial de conversaciones" at bounding box center [160, 473] width 193 height 40
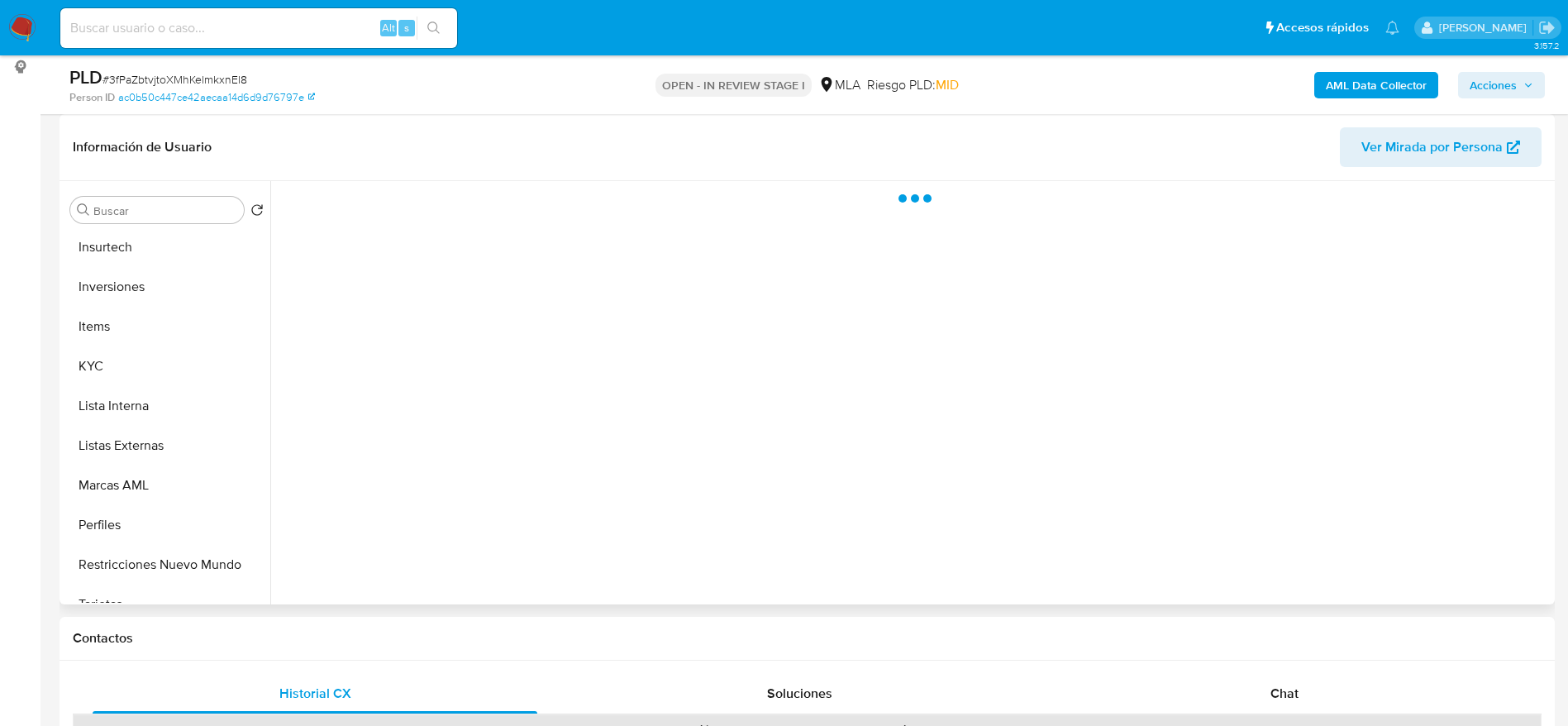
scroll to position [818, 0]
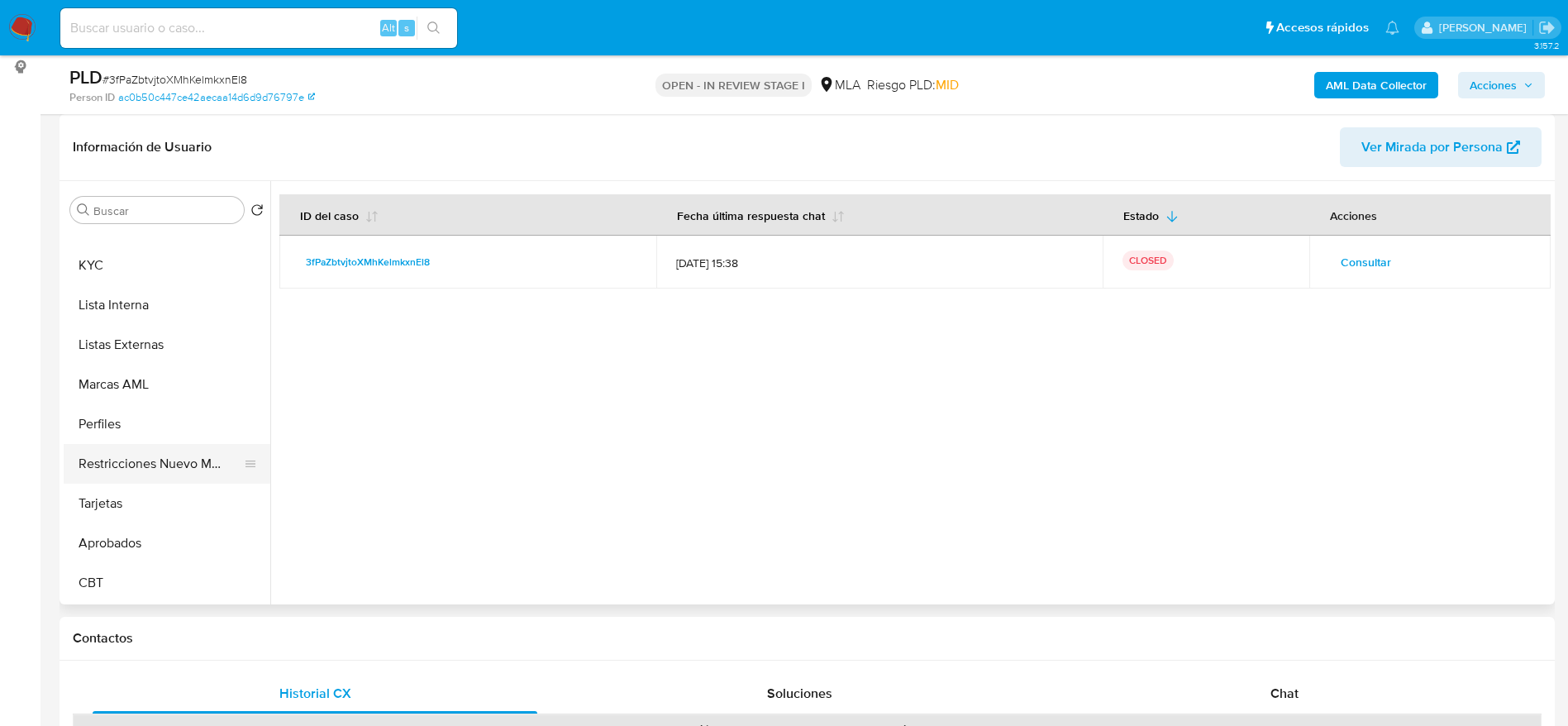
click at [147, 459] on button "Restricciones Nuevo Mundo" at bounding box center [160, 464] width 193 height 40
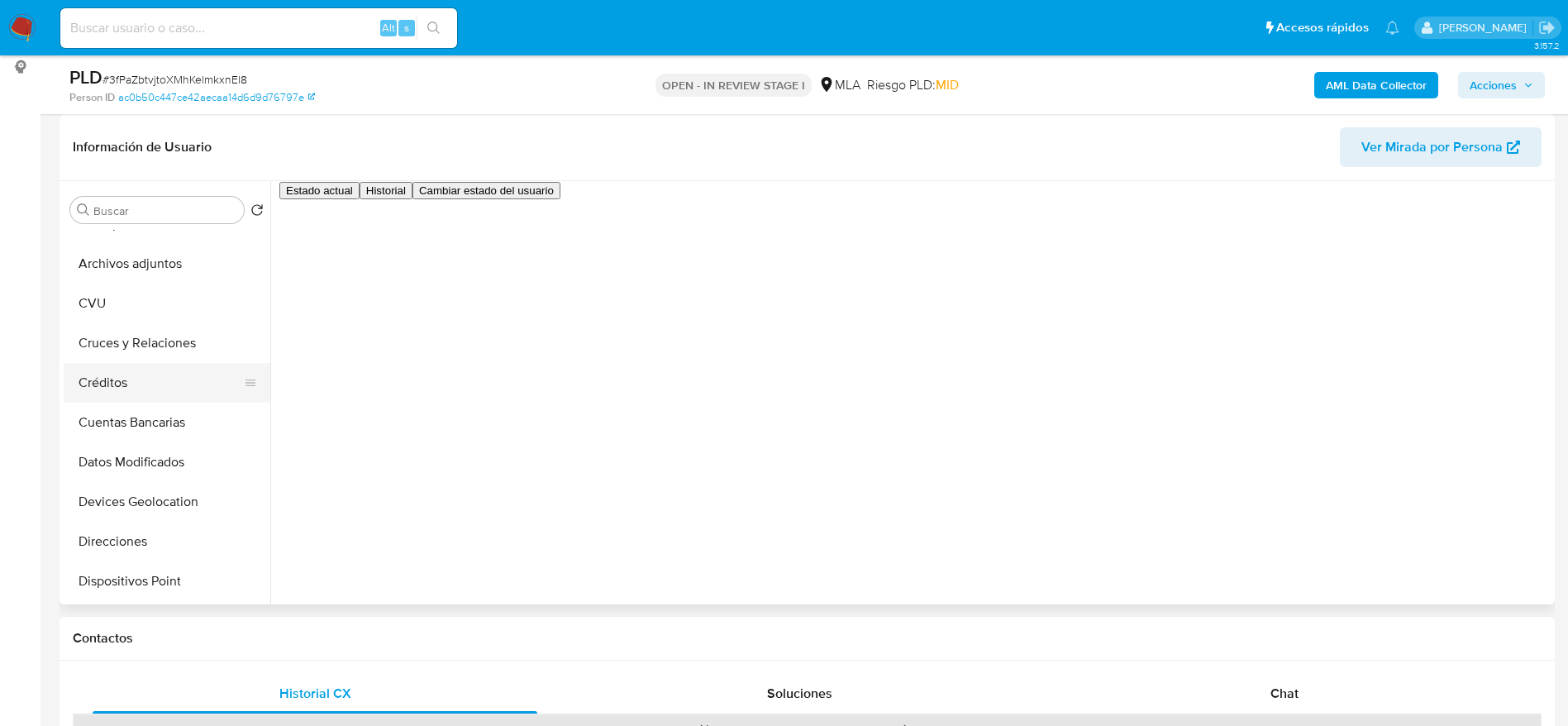
scroll to position [0, 0]
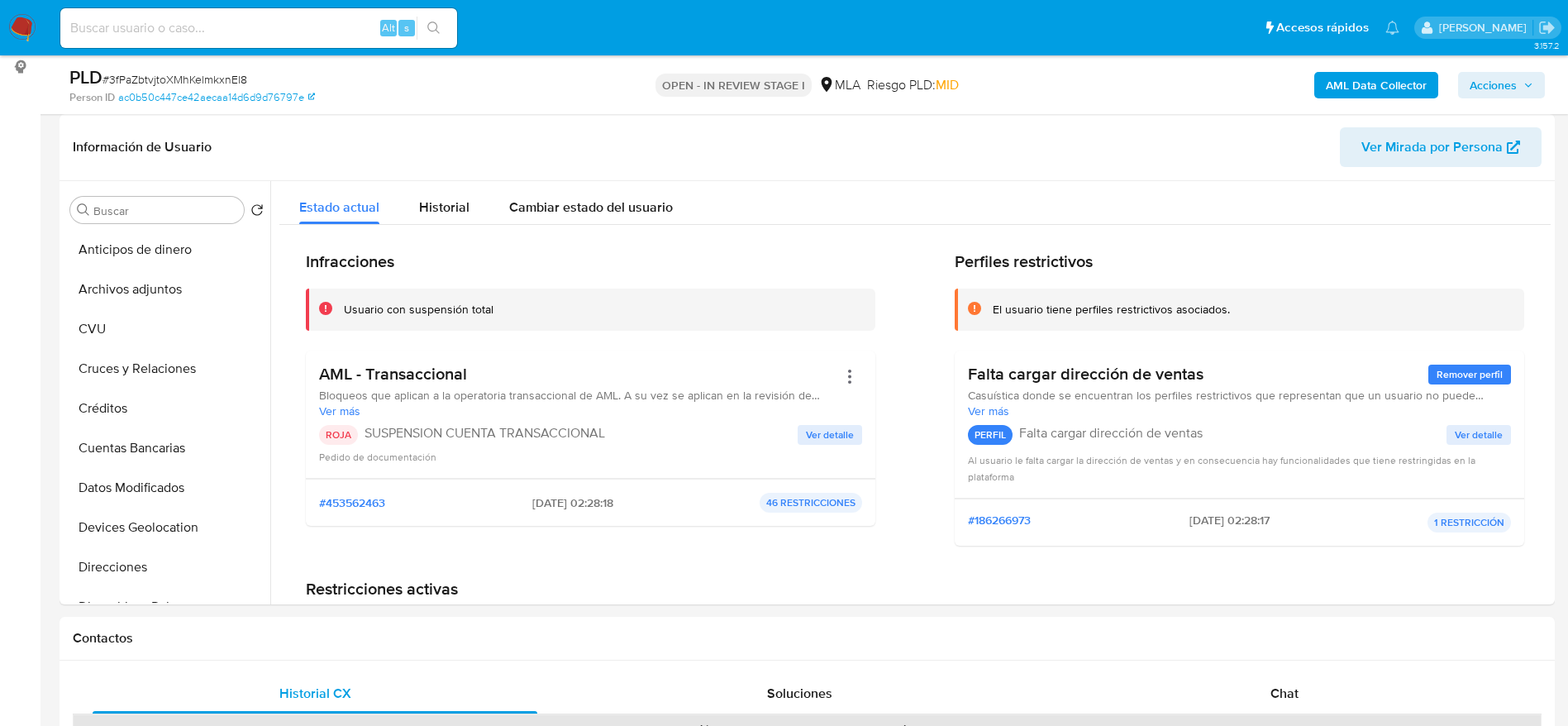
drag, startPoint x: 1511, startPoint y: 81, endPoint x: 1460, endPoint y: 97, distance: 53.5
click at [1511, 79] on span "Acciones" at bounding box center [1493, 85] width 47 height 26
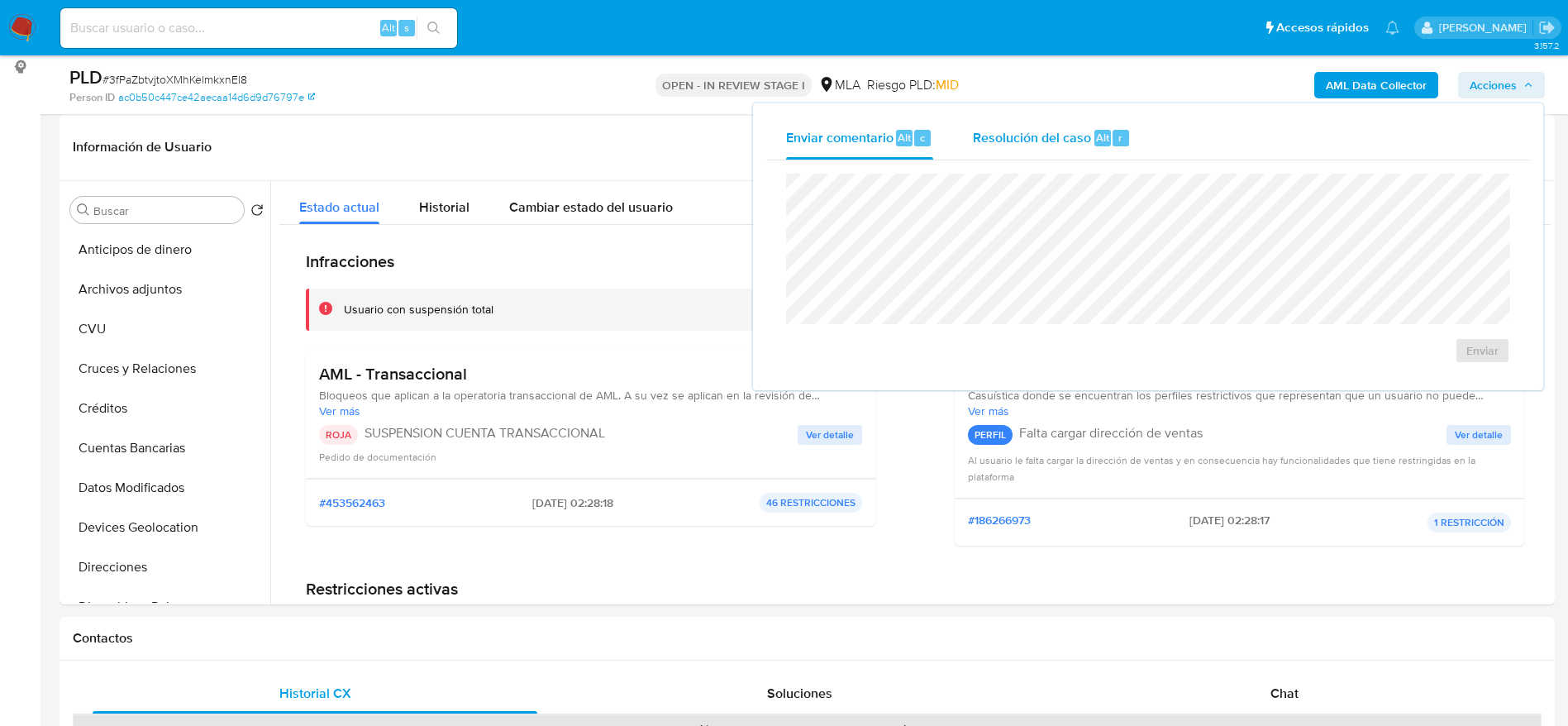
click at [1114, 137] on div "r" at bounding box center [1120, 138] width 17 height 17
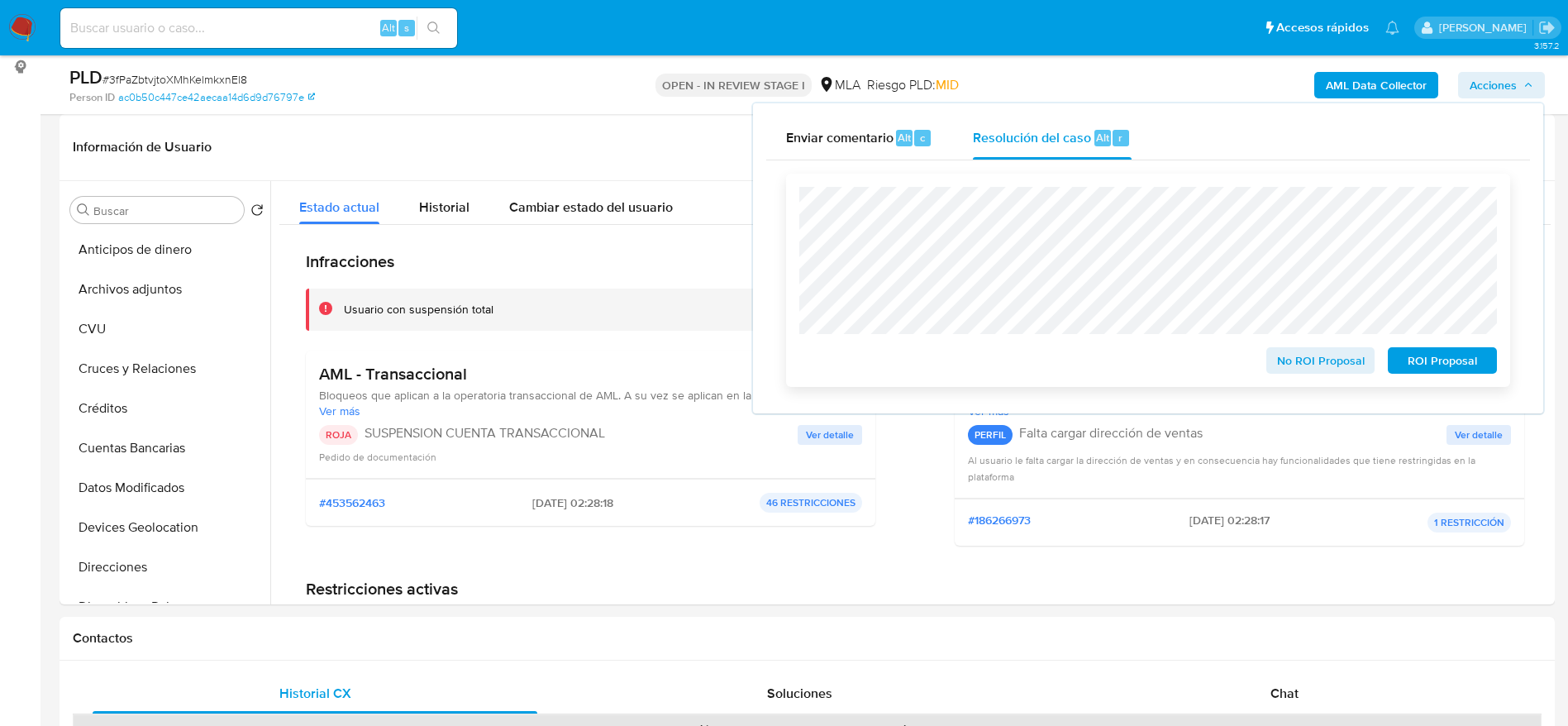
click at [1429, 367] on span "ROI Proposal" at bounding box center [1442, 360] width 86 height 23
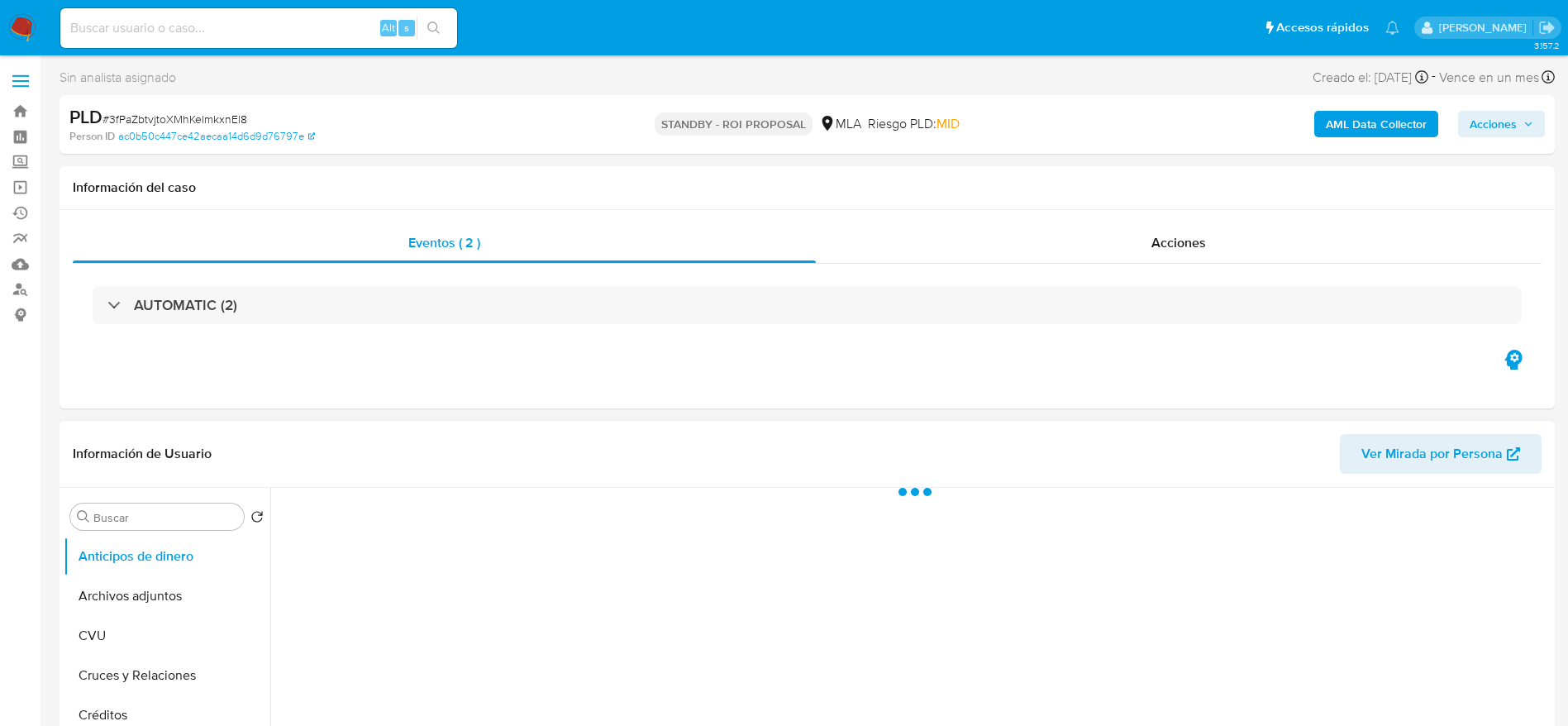
select select "10"
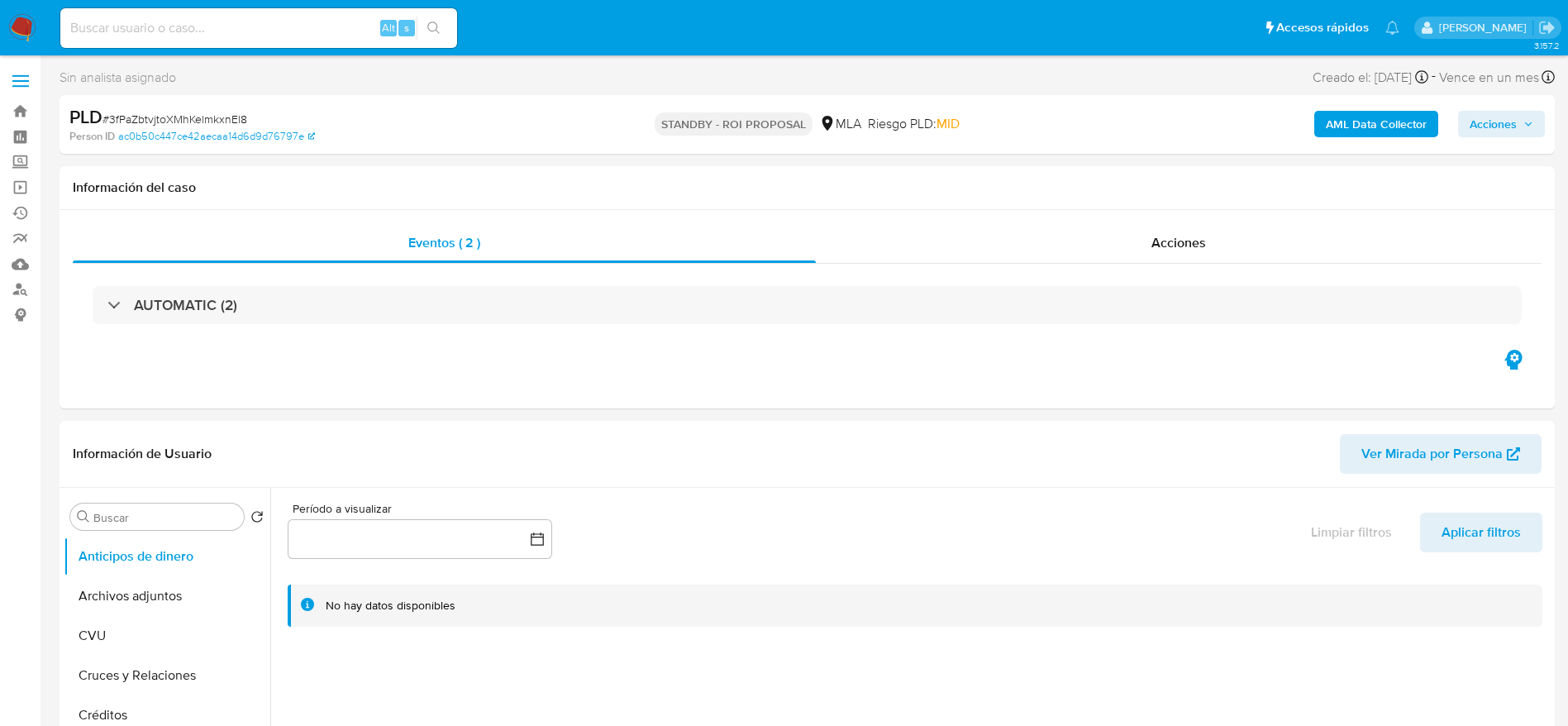
click at [14, 22] on img at bounding box center [22, 28] width 28 height 28
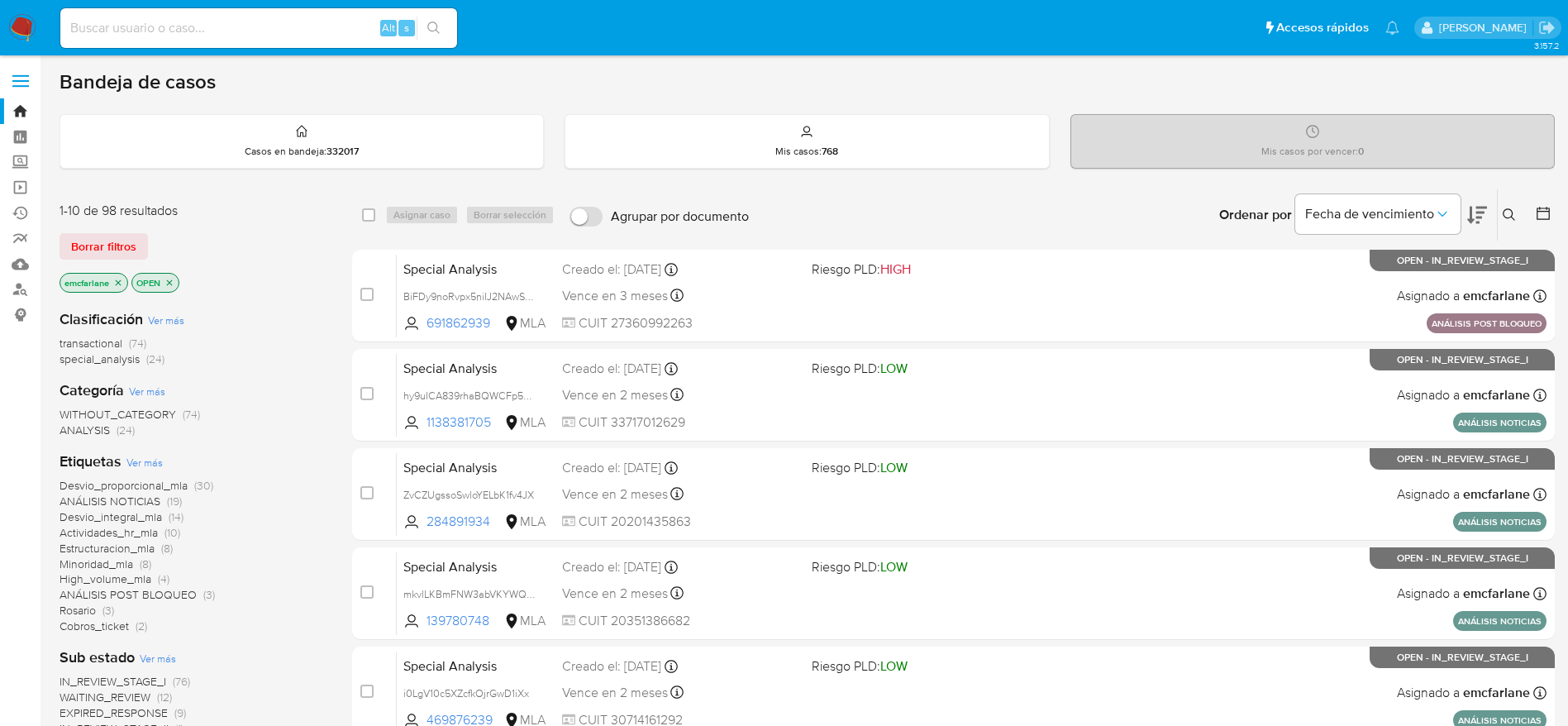
click at [253, 41] on div "Alt s" at bounding box center [258, 27] width 396 height 40
click at [248, 33] on input at bounding box center [258, 28] width 396 height 21
paste input "Mi11nrqEOJWevqtQiFcNaHvJ"
type input "Mi11nrqEOJWevqtQiFcNaHvJ"
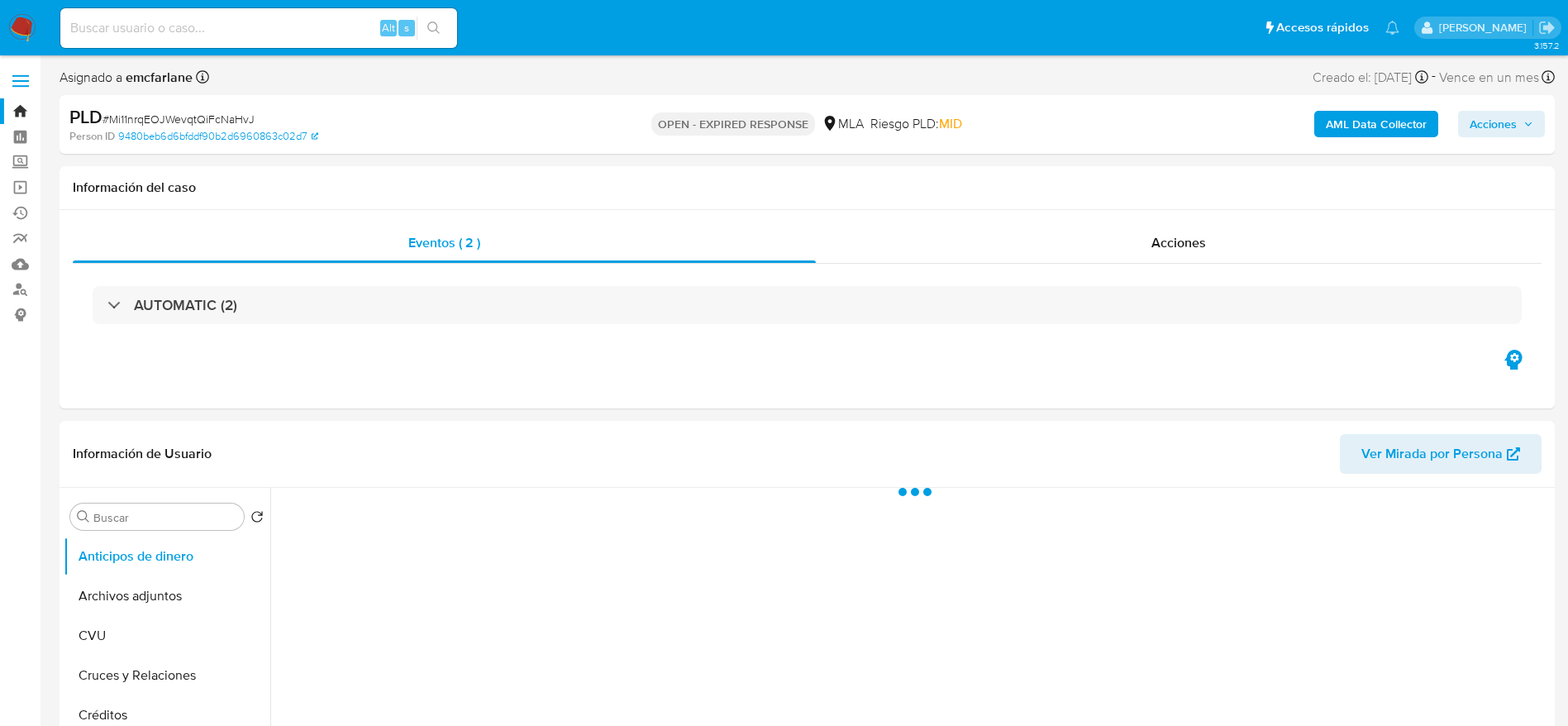
select select "10"
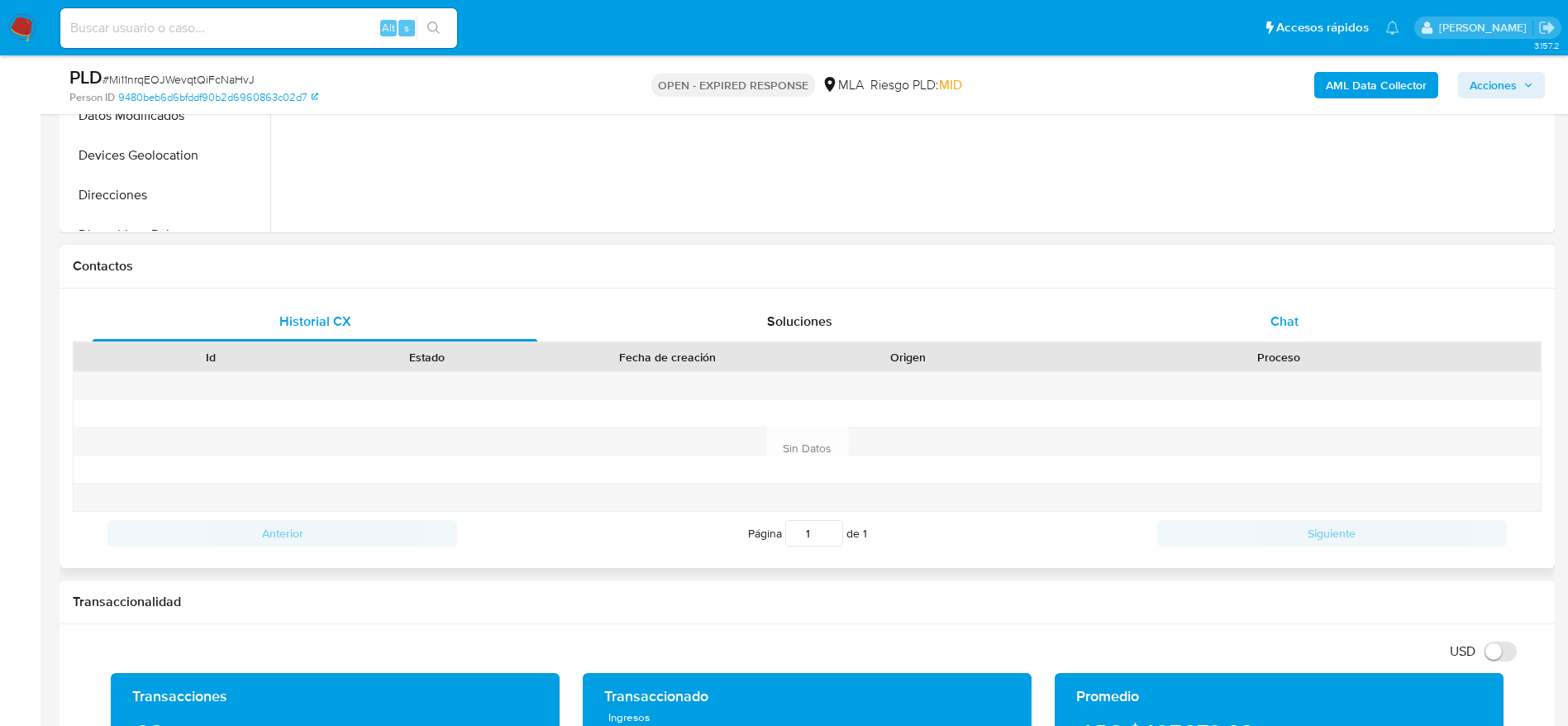
click at [1311, 329] on div "Chat" at bounding box center [1285, 321] width 445 height 40
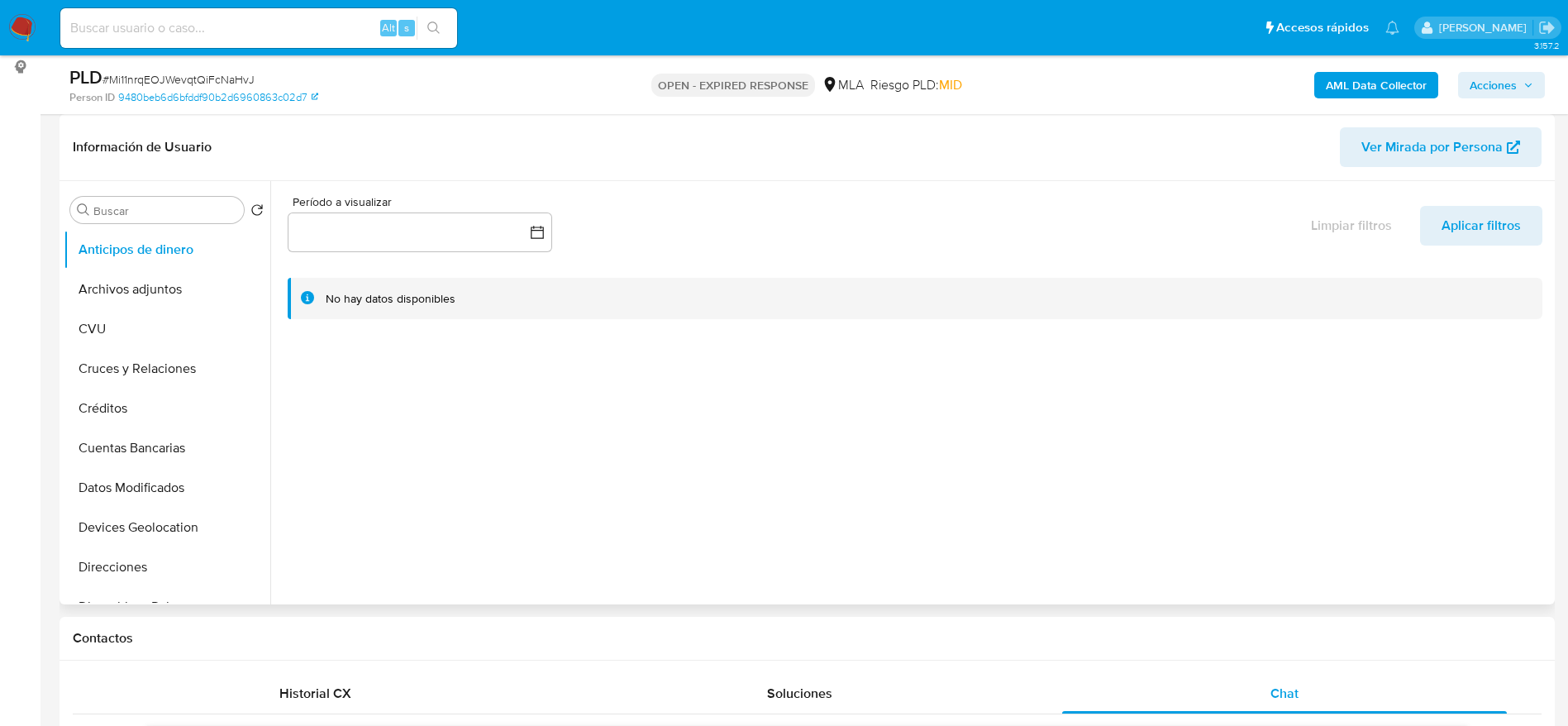
scroll to position [778, 0]
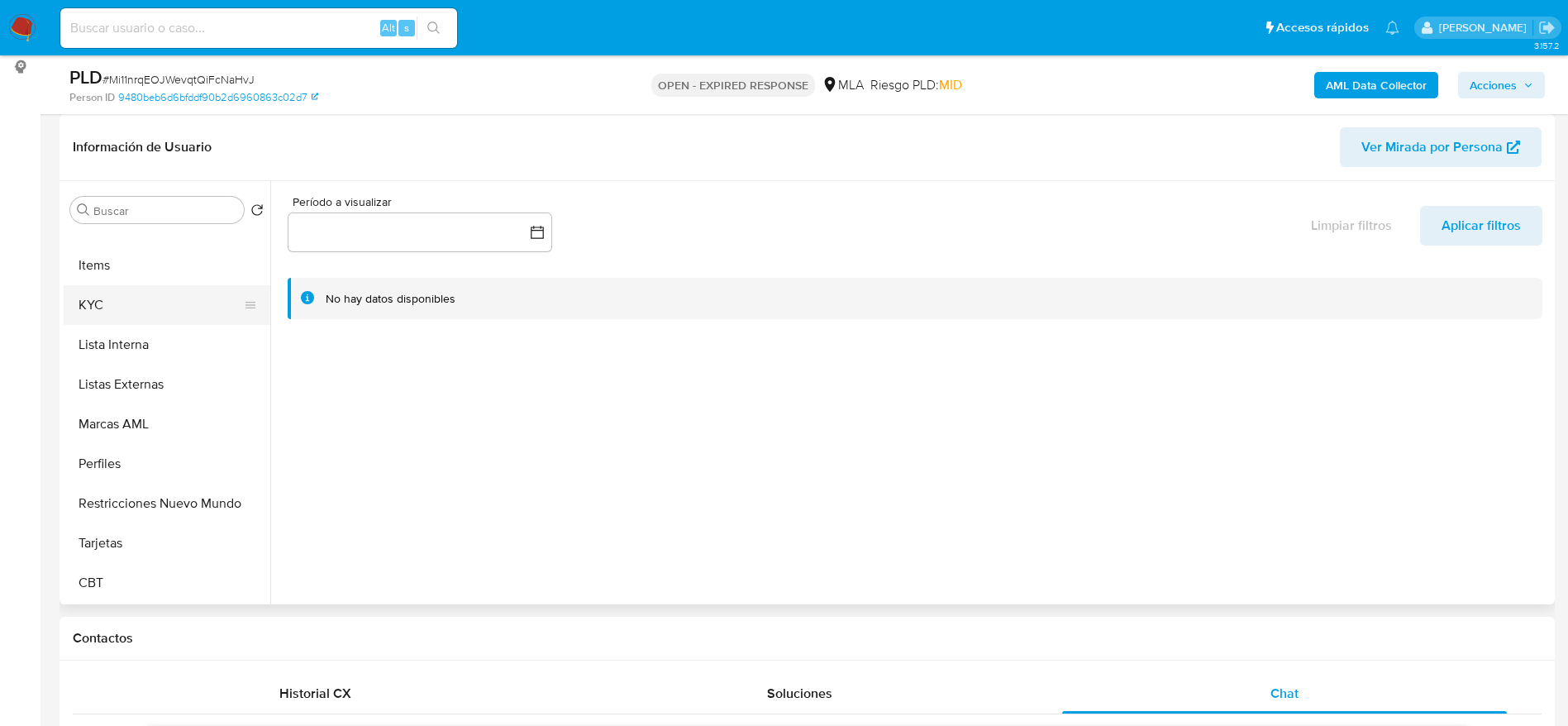
click at [109, 314] on button "KYC" at bounding box center [160, 305] width 193 height 40
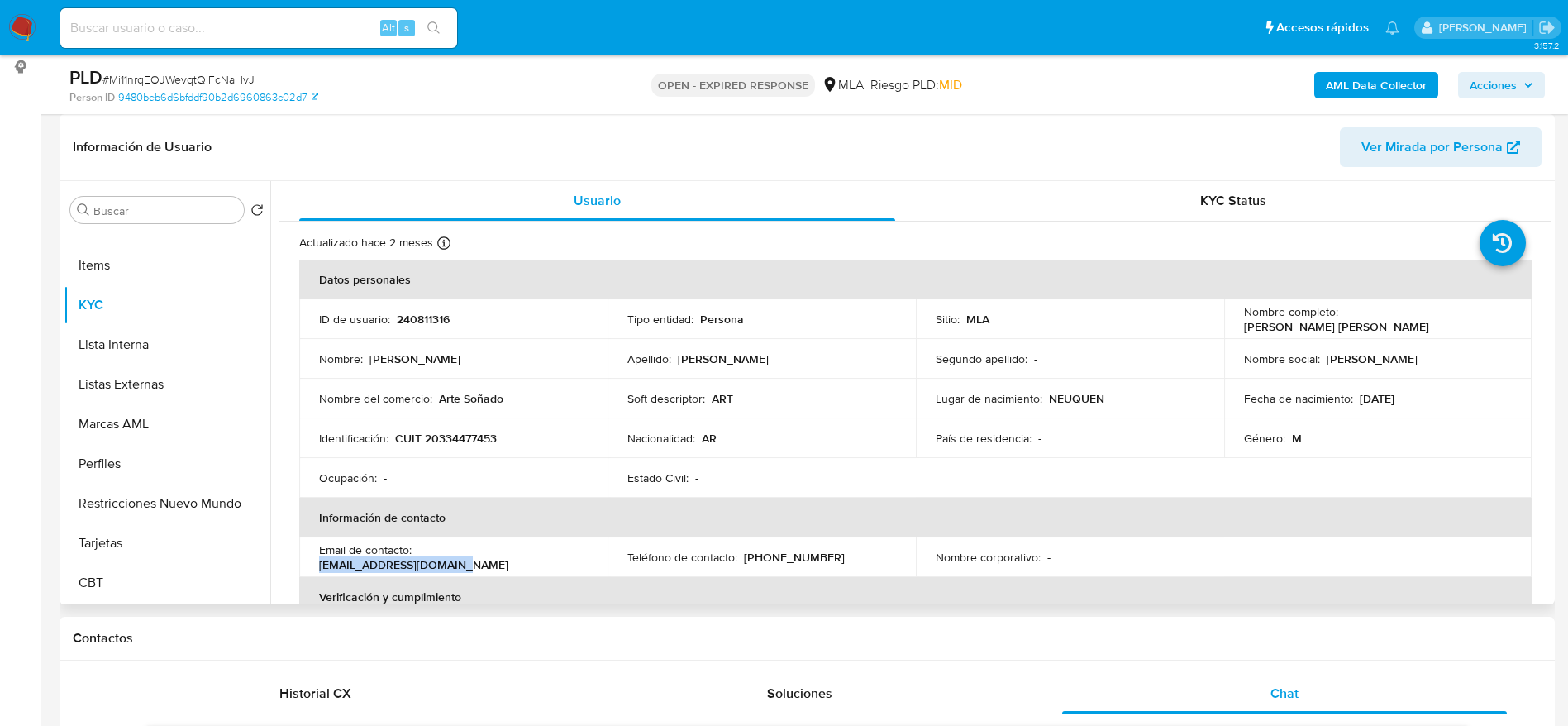
drag, startPoint x: 549, startPoint y: 560, endPoint x: 418, endPoint y: 563, distance: 131.0
click at [418, 563] on p "leivaadrian88@gmail.com" at bounding box center [413, 564] width 189 height 15
copy p "leivaadrian88@gmail.com"
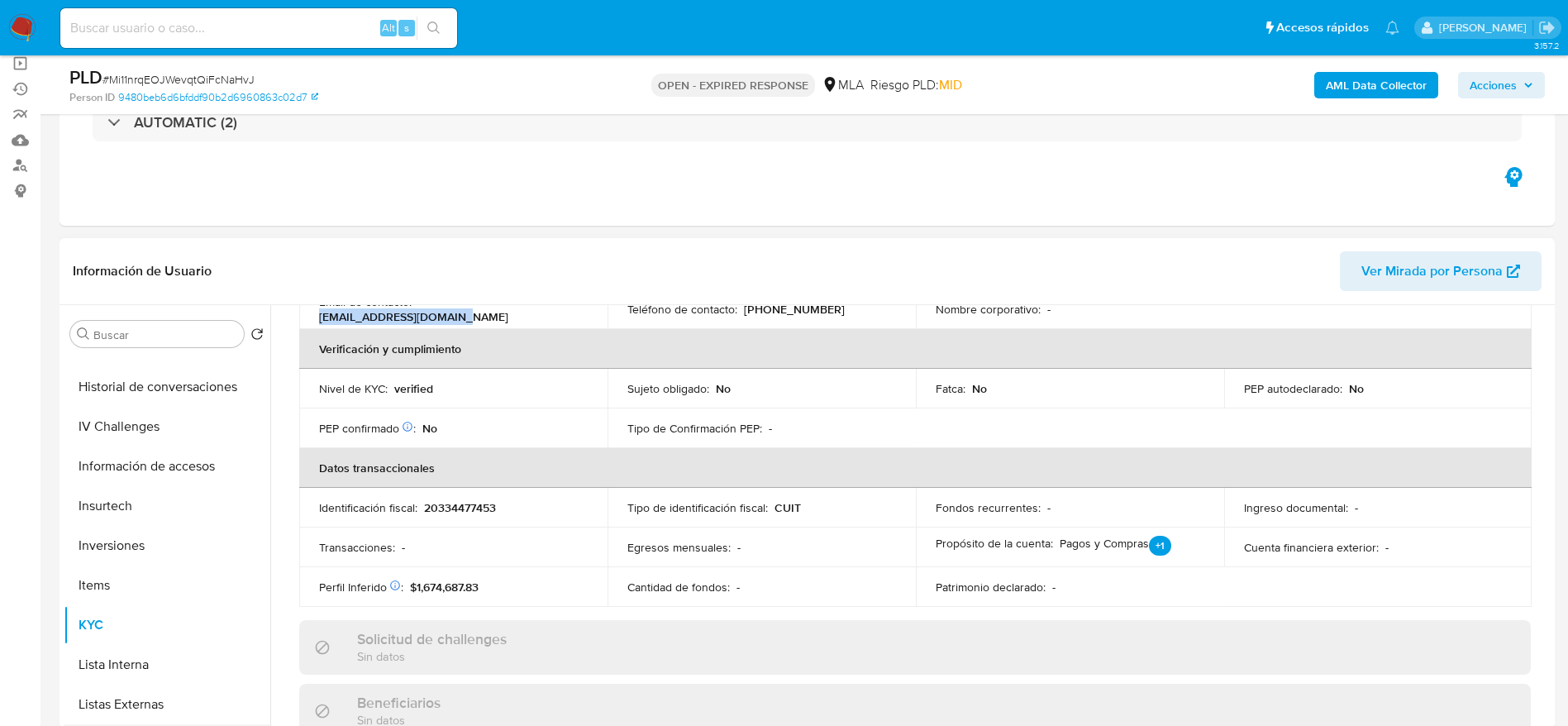
scroll to position [406, 0]
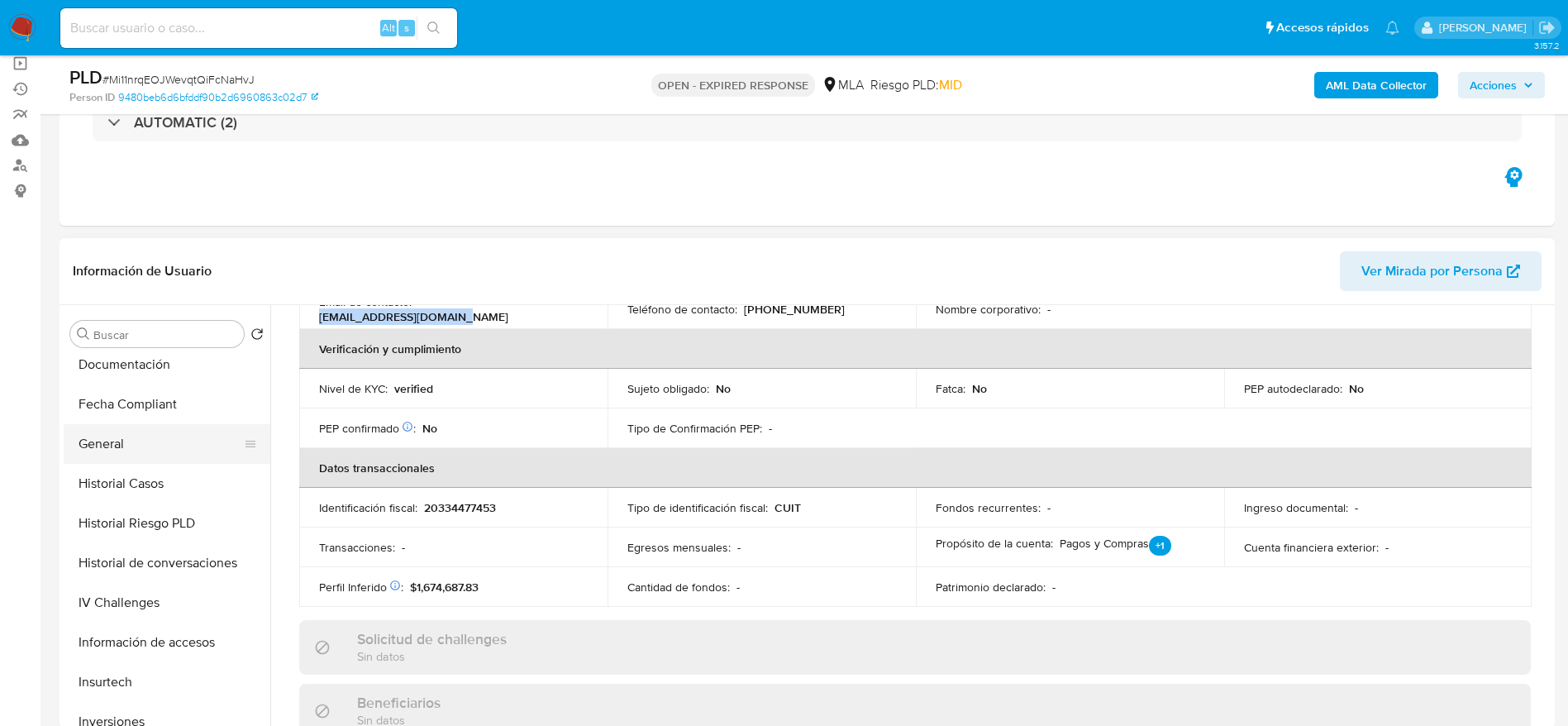
click at [149, 447] on button "General" at bounding box center [160, 443] width 193 height 40
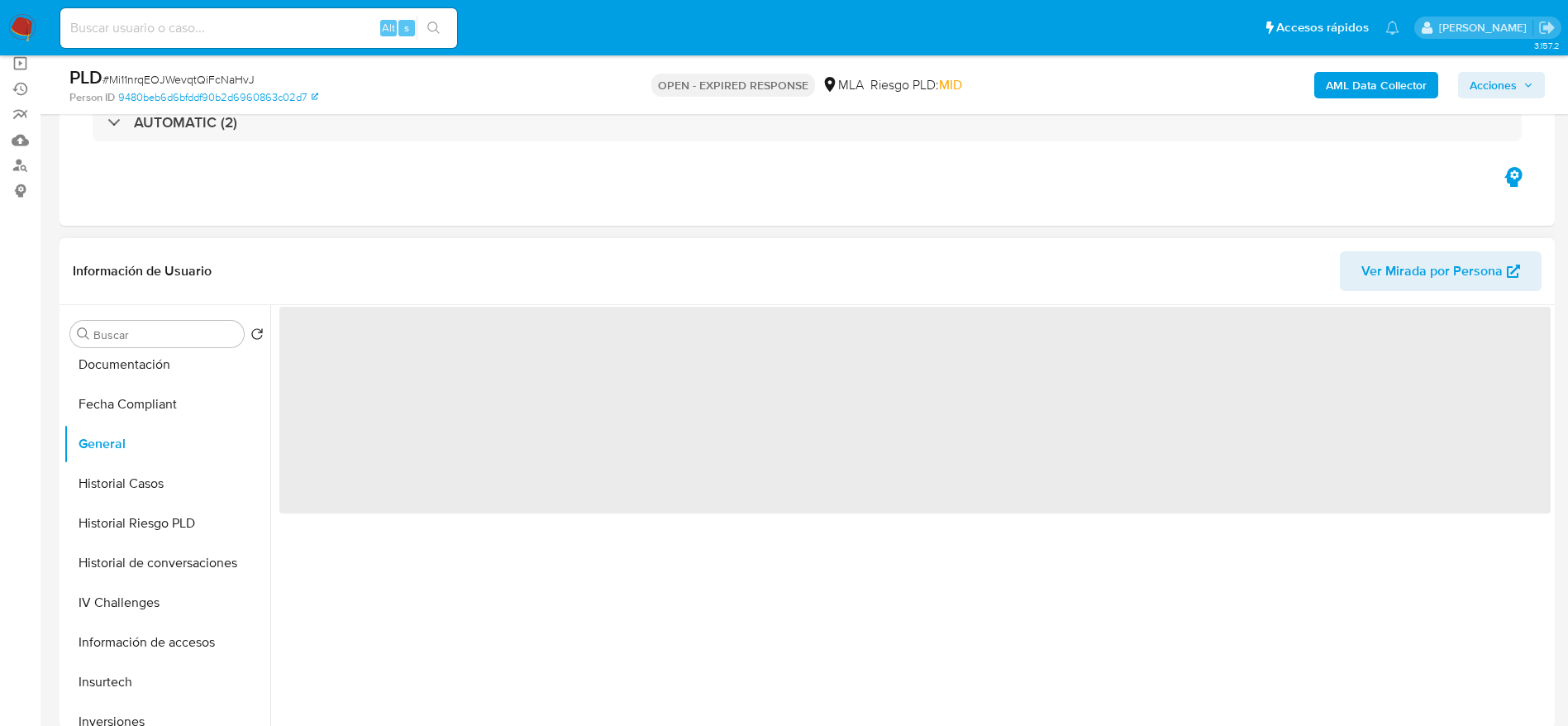
scroll to position [0, 0]
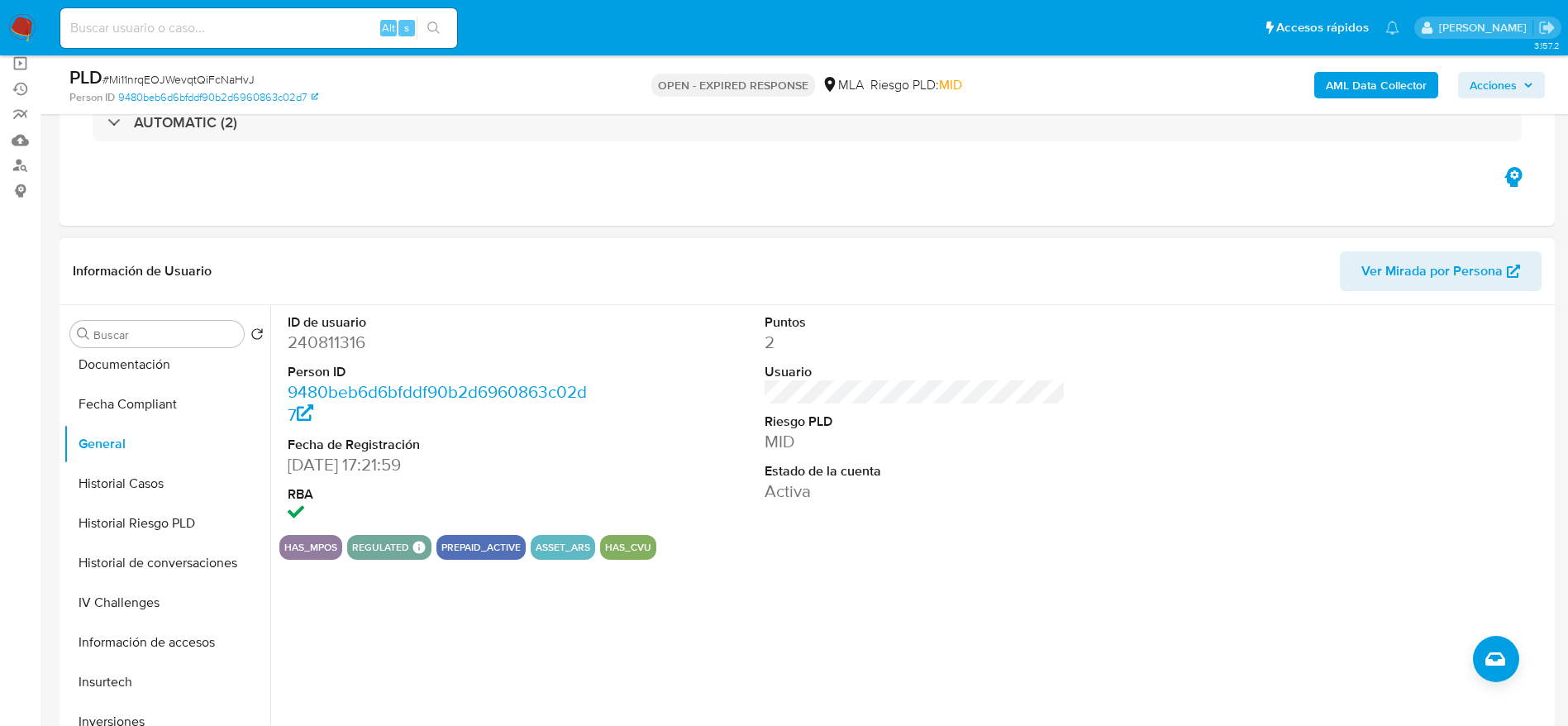
click at [220, 73] on span "# Mi11nrqEOJWevqtQiFcNaHvJ" at bounding box center [178, 79] width 152 height 17
copy span "Mi11nrqEOJWevqtQiFcNaHvJ"
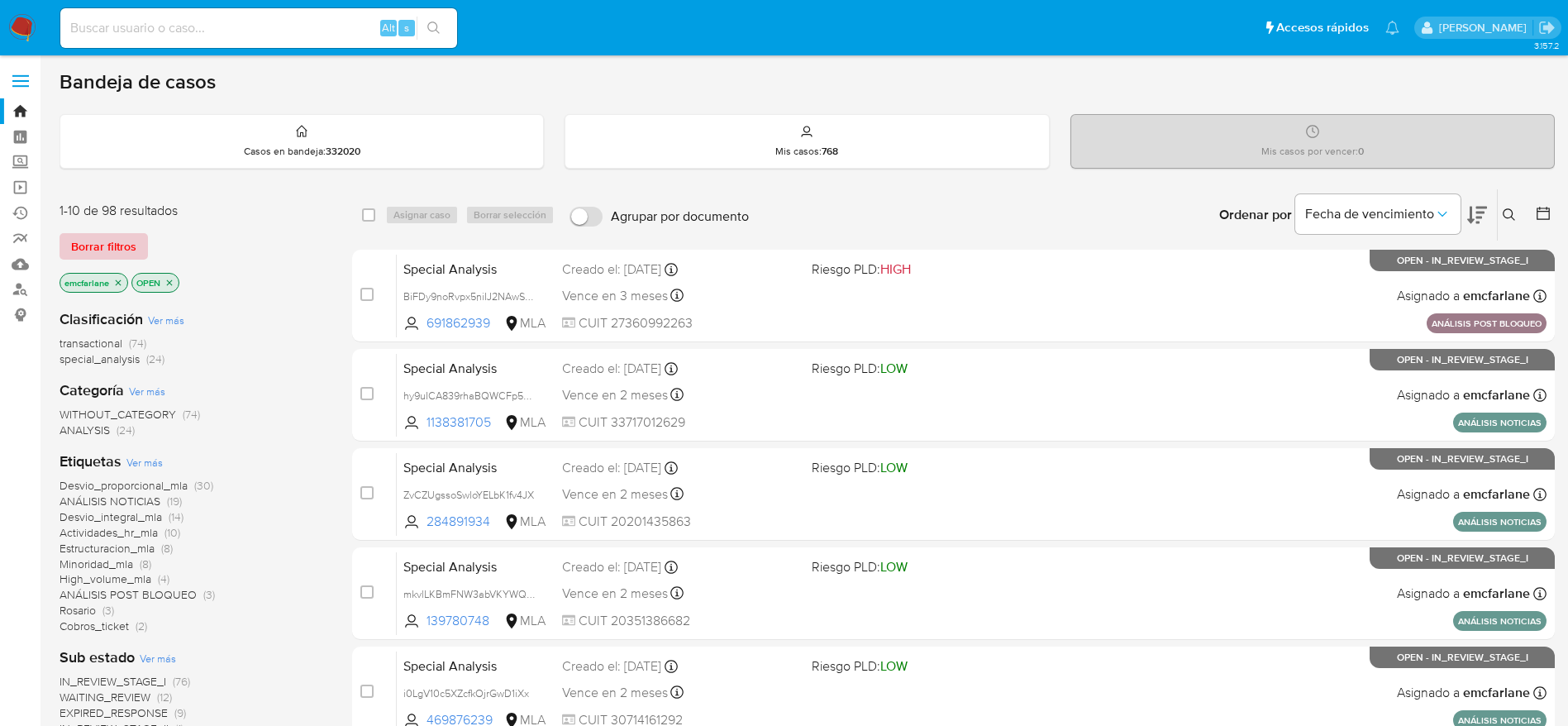
click at [118, 235] on span "Borrar filtros" at bounding box center [104, 246] width 65 height 23
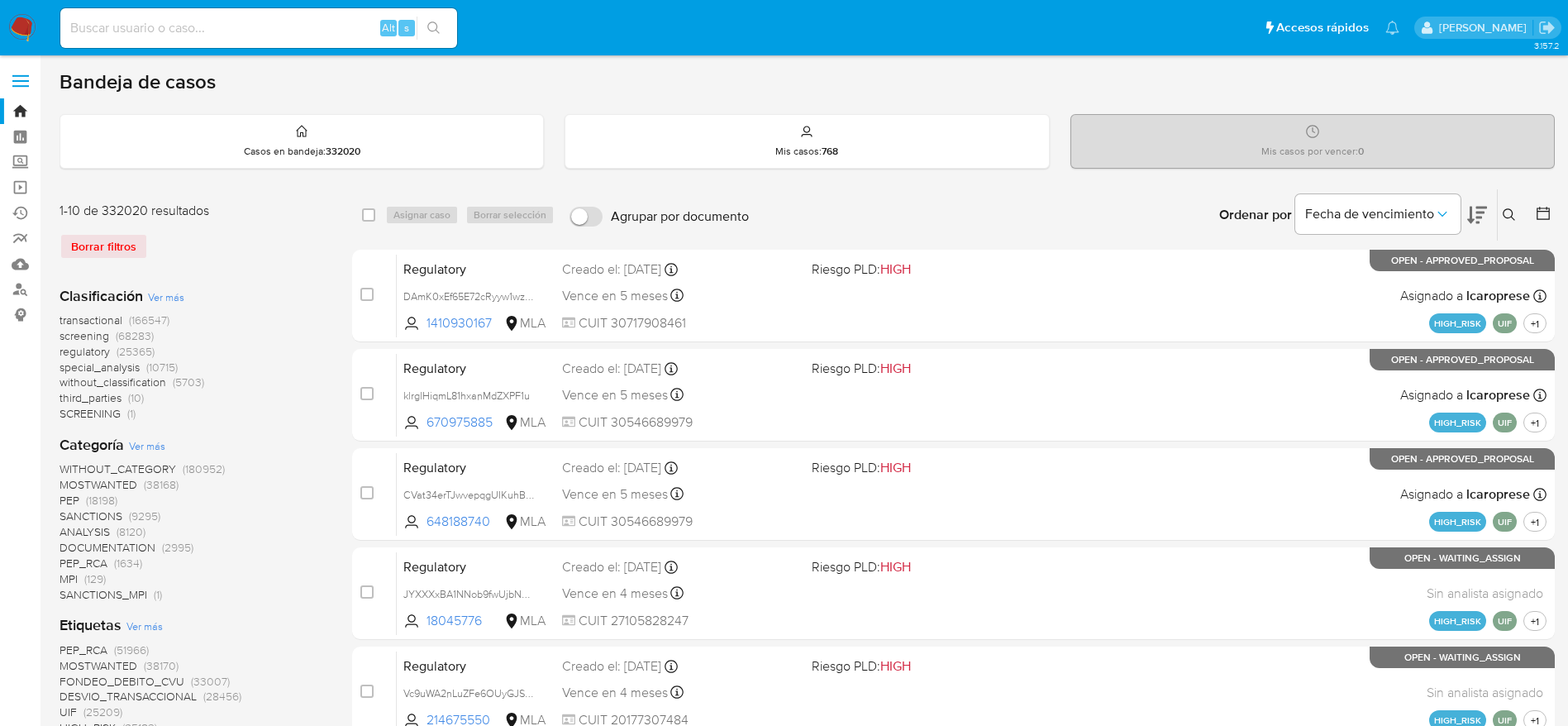
click at [1508, 216] on icon at bounding box center [1509, 215] width 13 height 13
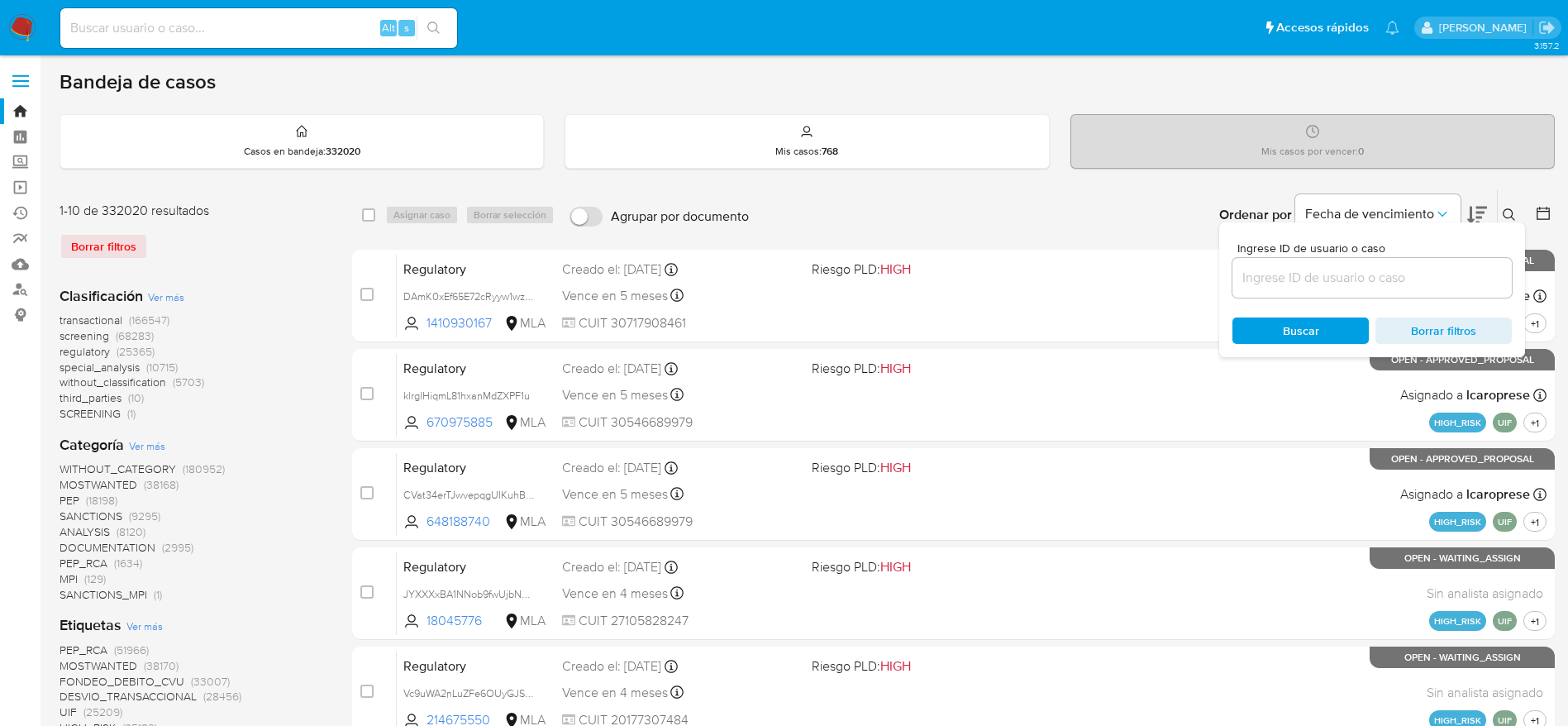
click at [1316, 274] on input at bounding box center [1372, 277] width 279 height 21
type input "Mi11nrqEOJWevqtQiFcNaHvJ"
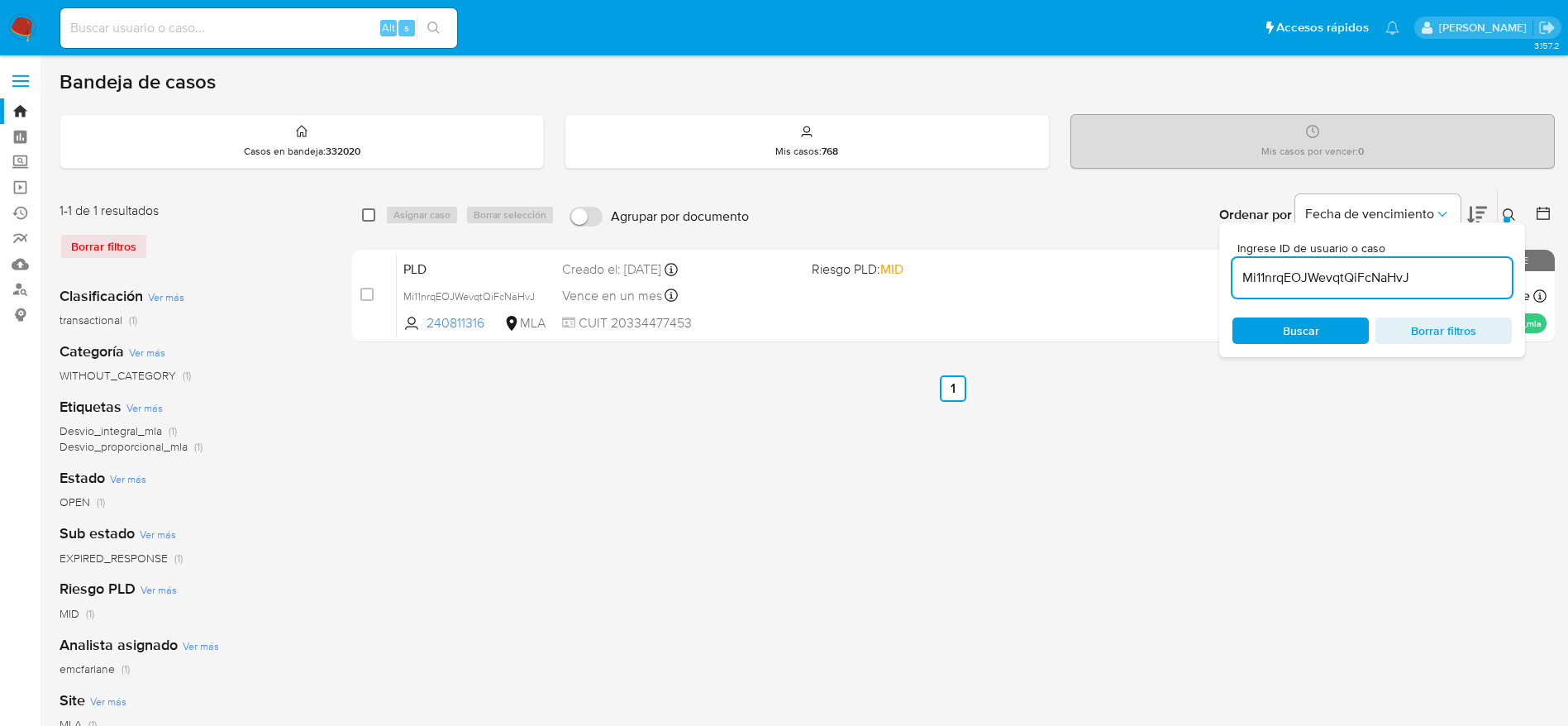
click at [368, 214] on input "checkbox" at bounding box center [368, 215] width 13 height 13
checkbox input "true"
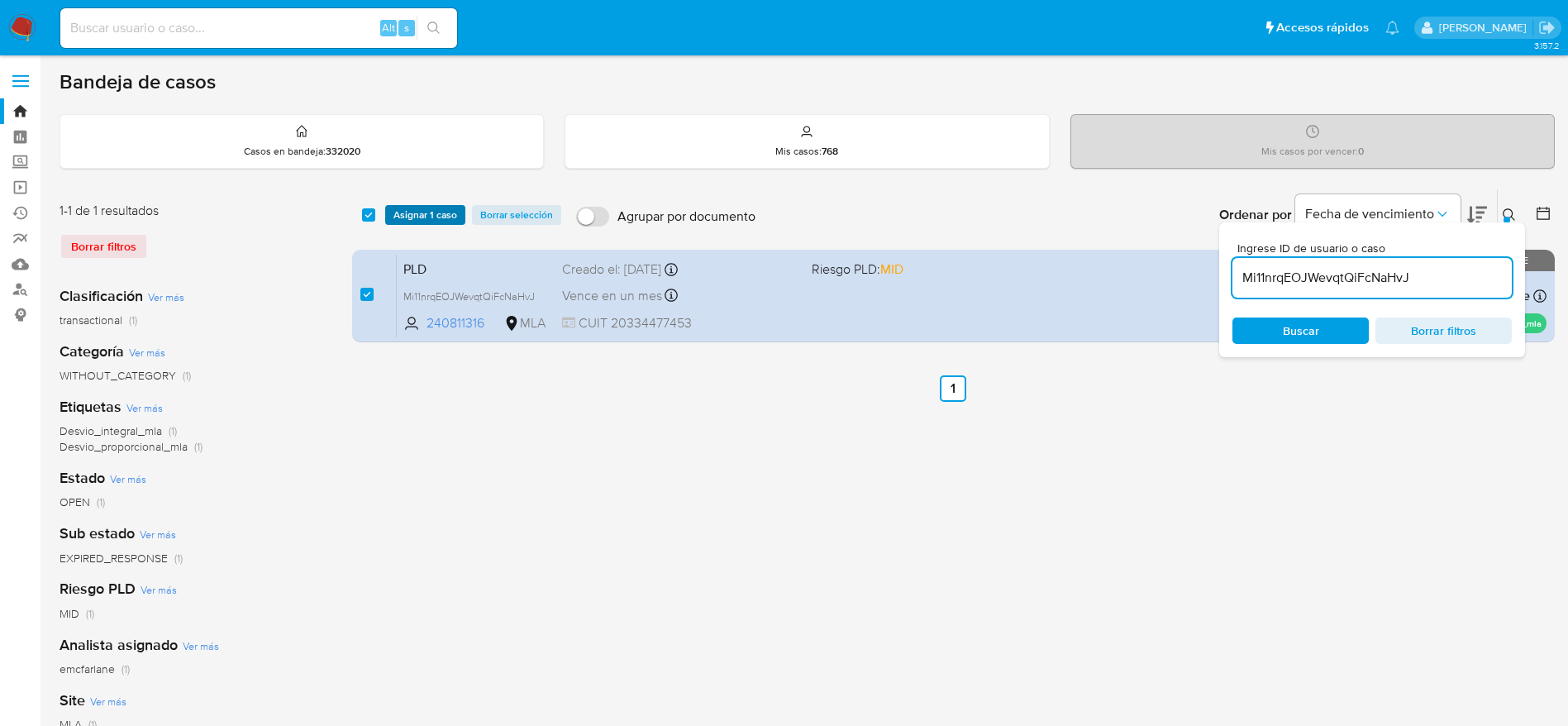
click at [411, 207] on span "Asignar 1 caso" at bounding box center [426, 215] width 64 height 17
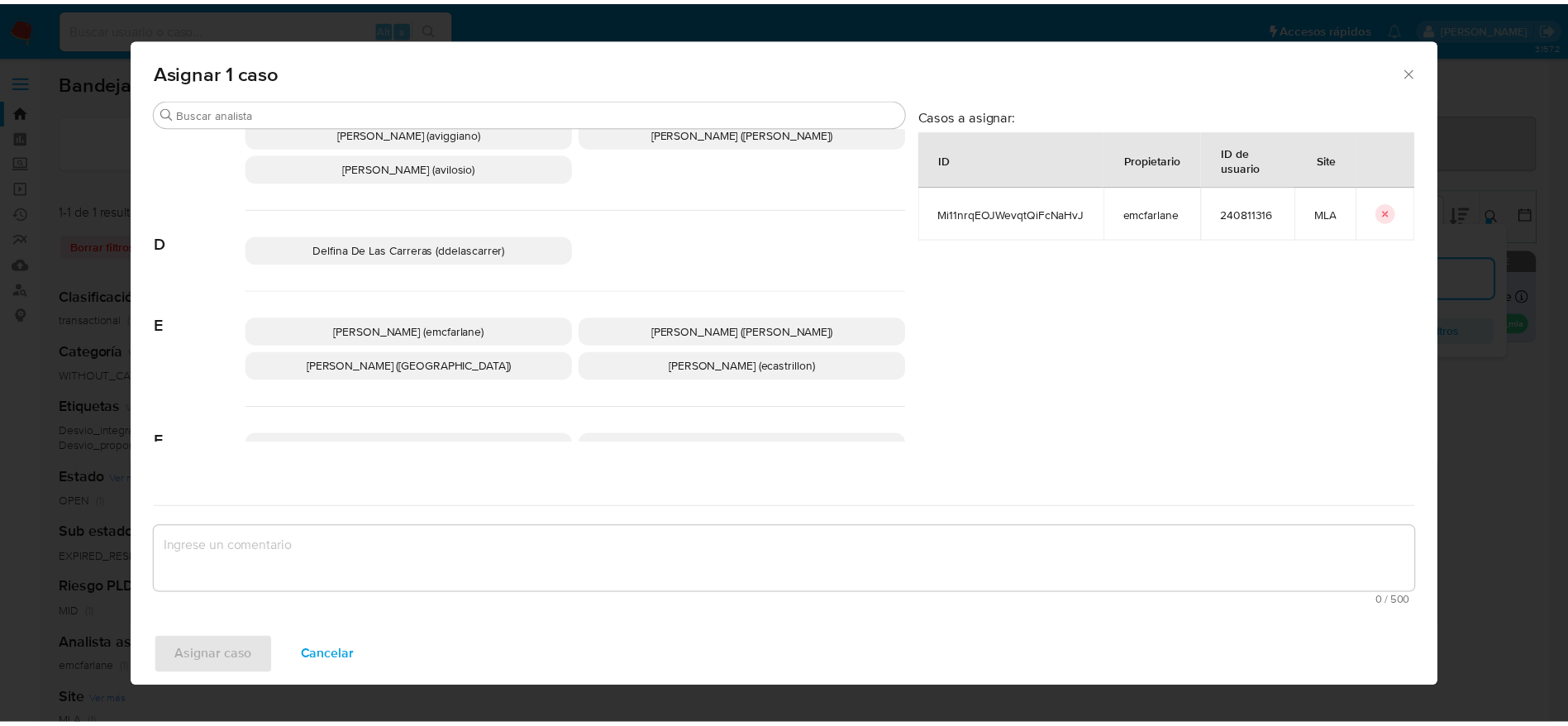
scroll to position [124, 0]
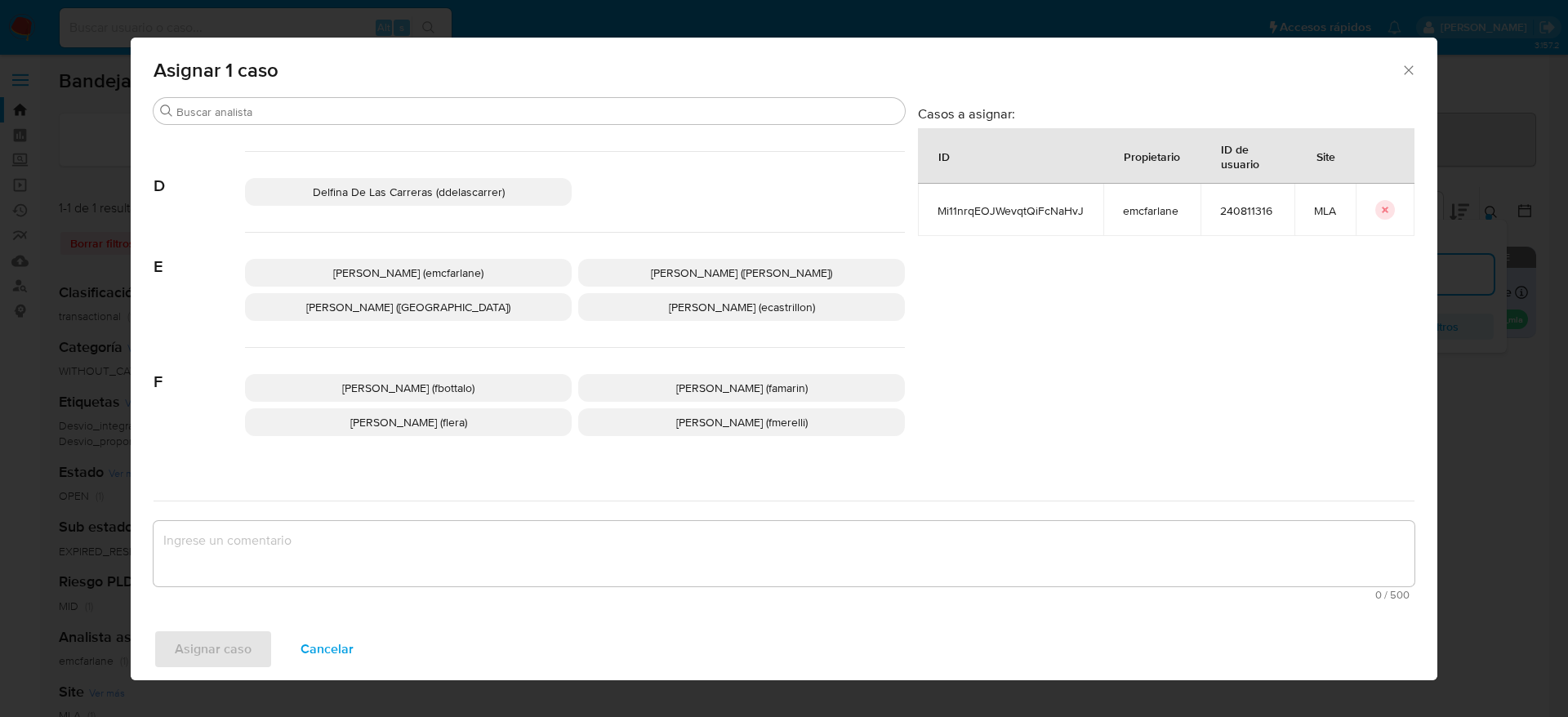
click at [416, 282] on p "Elaine Mc Farlane (emcfarlane)" at bounding box center [408, 273] width 327 height 28
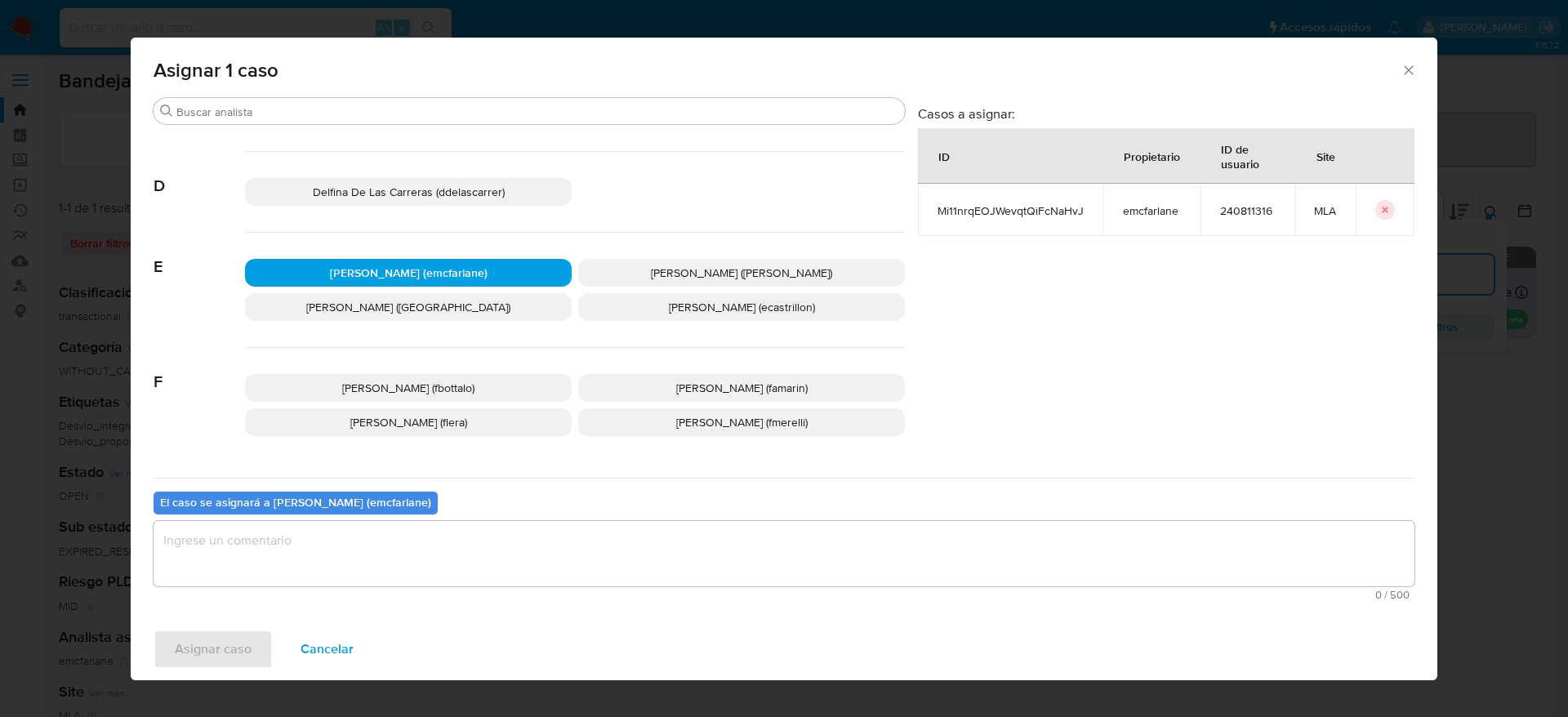
drag, startPoint x: 356, startPoint y: 546, endPoint x: 341, endPoint y: 567, distance: 25.8
click at [354, 548] on textarea "assign-modal" at bounding box center [784, 553] width 1261 height 65
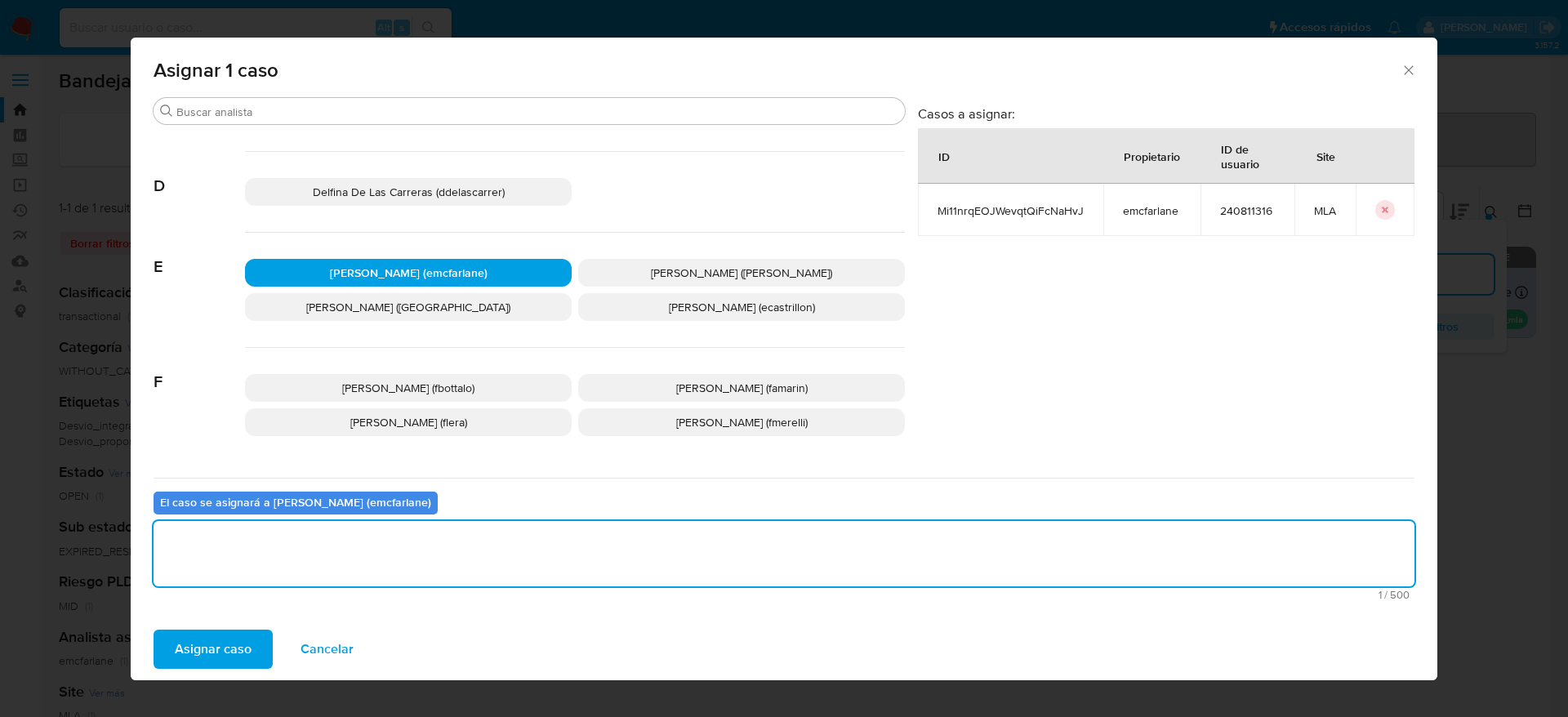
click at [210, 663] on span "Asignar caso" at bounding box center [213, 649] width 77 height 36
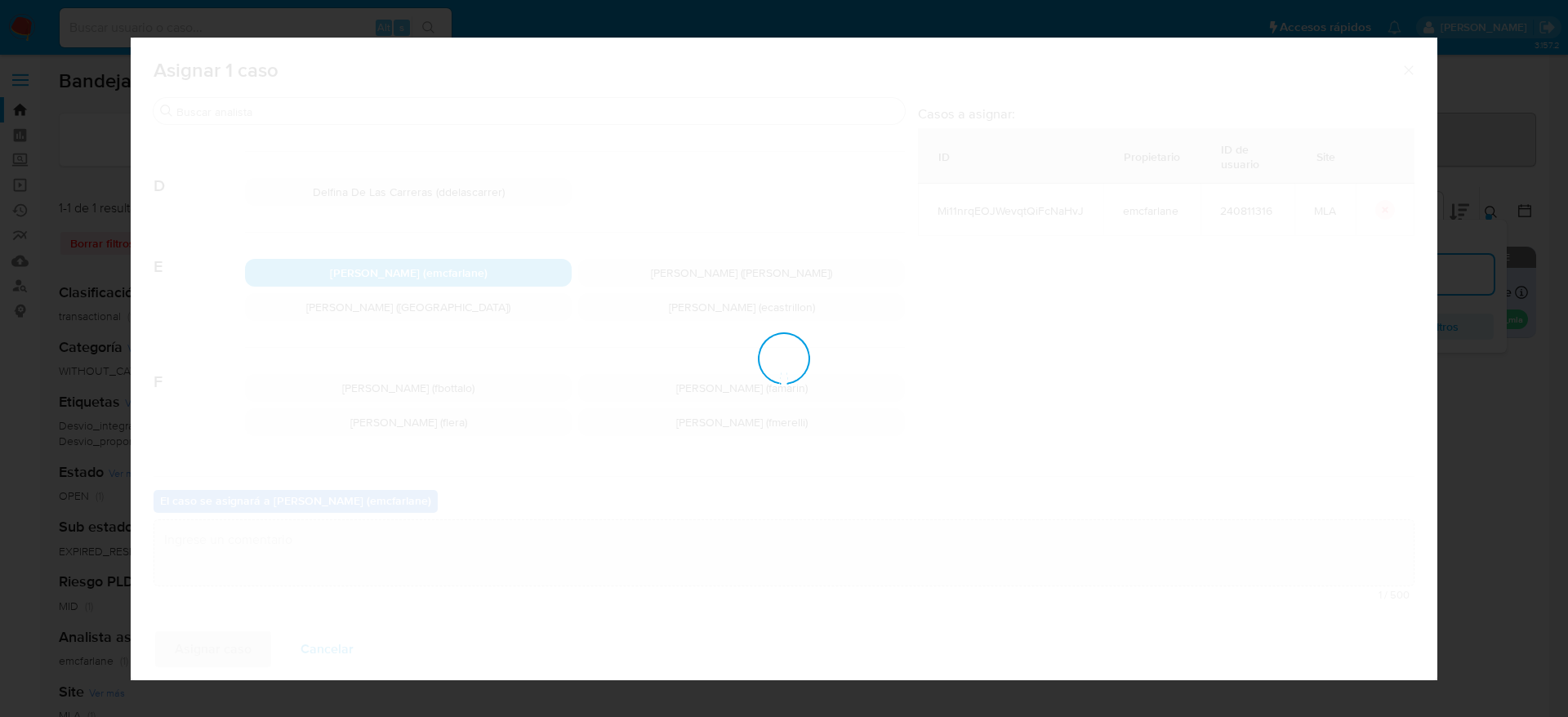
checkbox input "false"
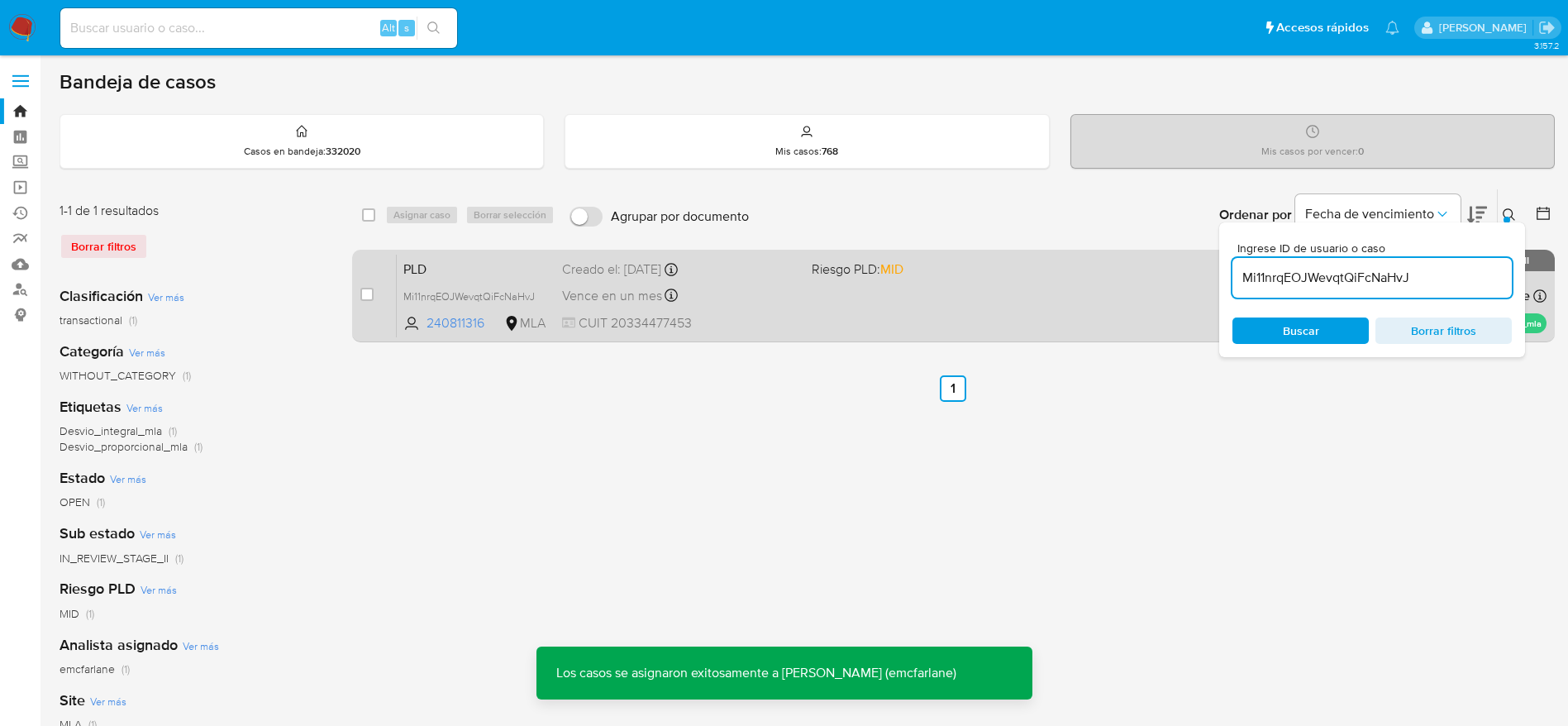
click at [896, 319] on div "PLD Mi11nrqEOJWevqtQiFcNaHvJ 240811316 MLA Riesgo PLD: MID Creado el: 12/07/202…" at bounding box center [971, 295] width 1150 height 84
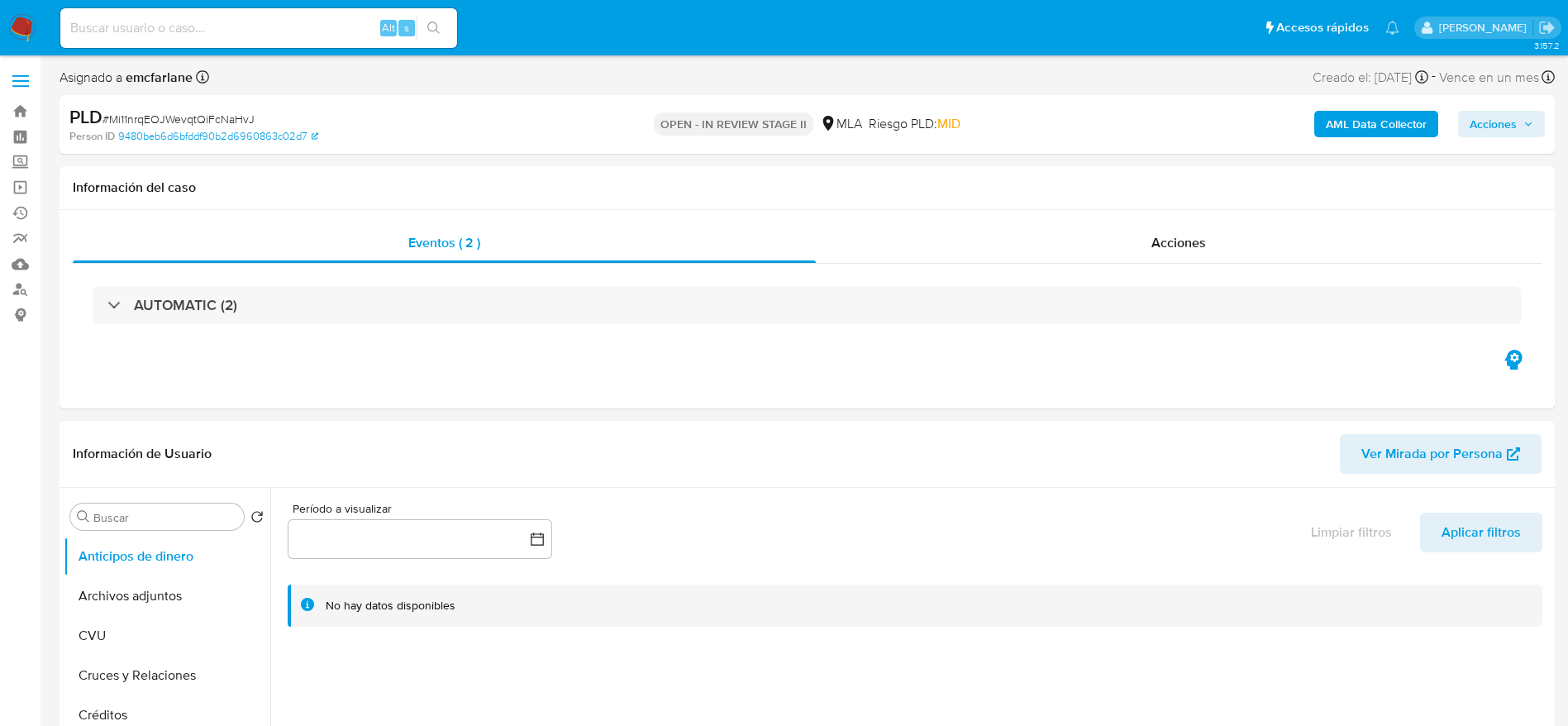
select select "10"
click at [1516, 121] on span "Acciones" at bounding box center [1502, 124] width 64 height 23
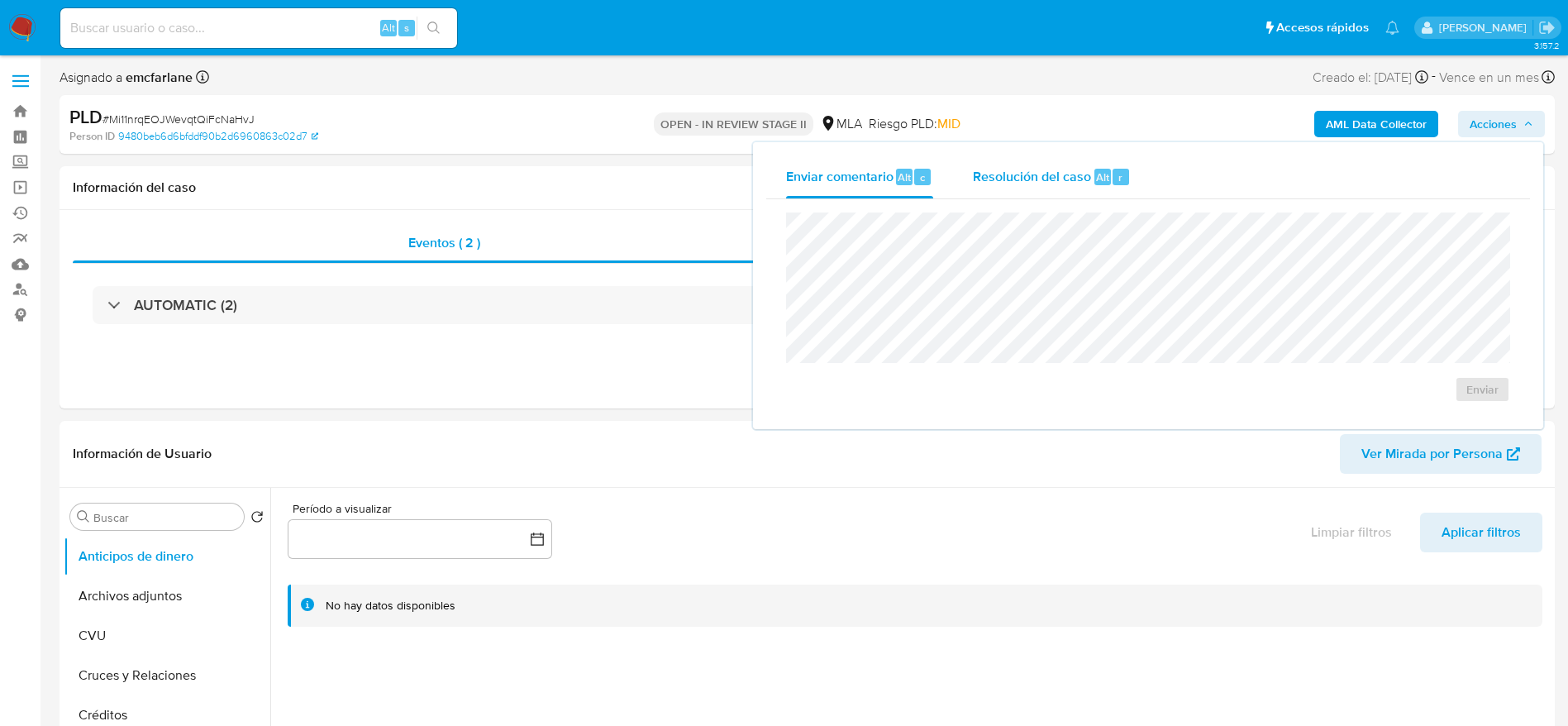
click at [1113, 176] on div "r" at bounding box center [1120, 177] width 17 height 17
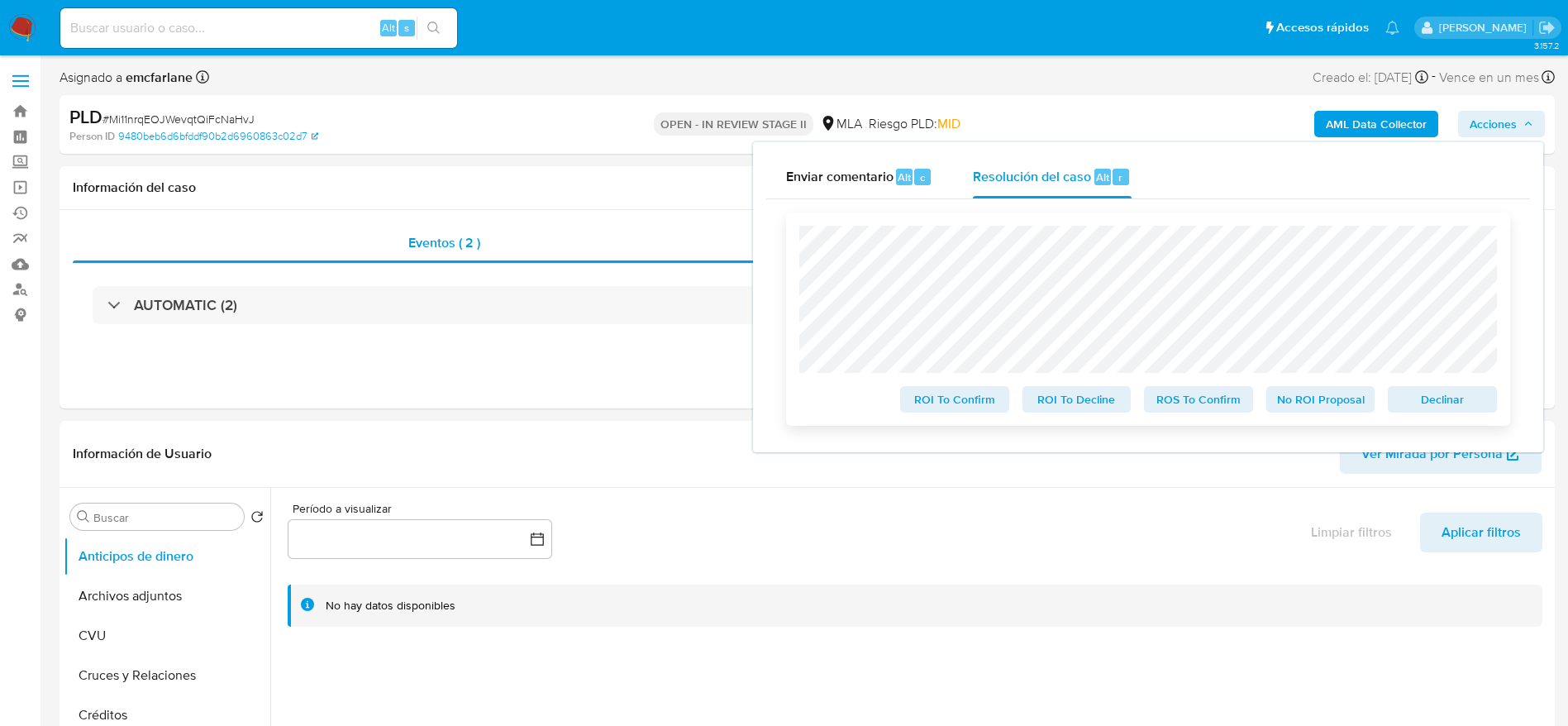
click at [1435, 403] on span "Declinar" at bounding box center [1442, 399] width 86 height 23
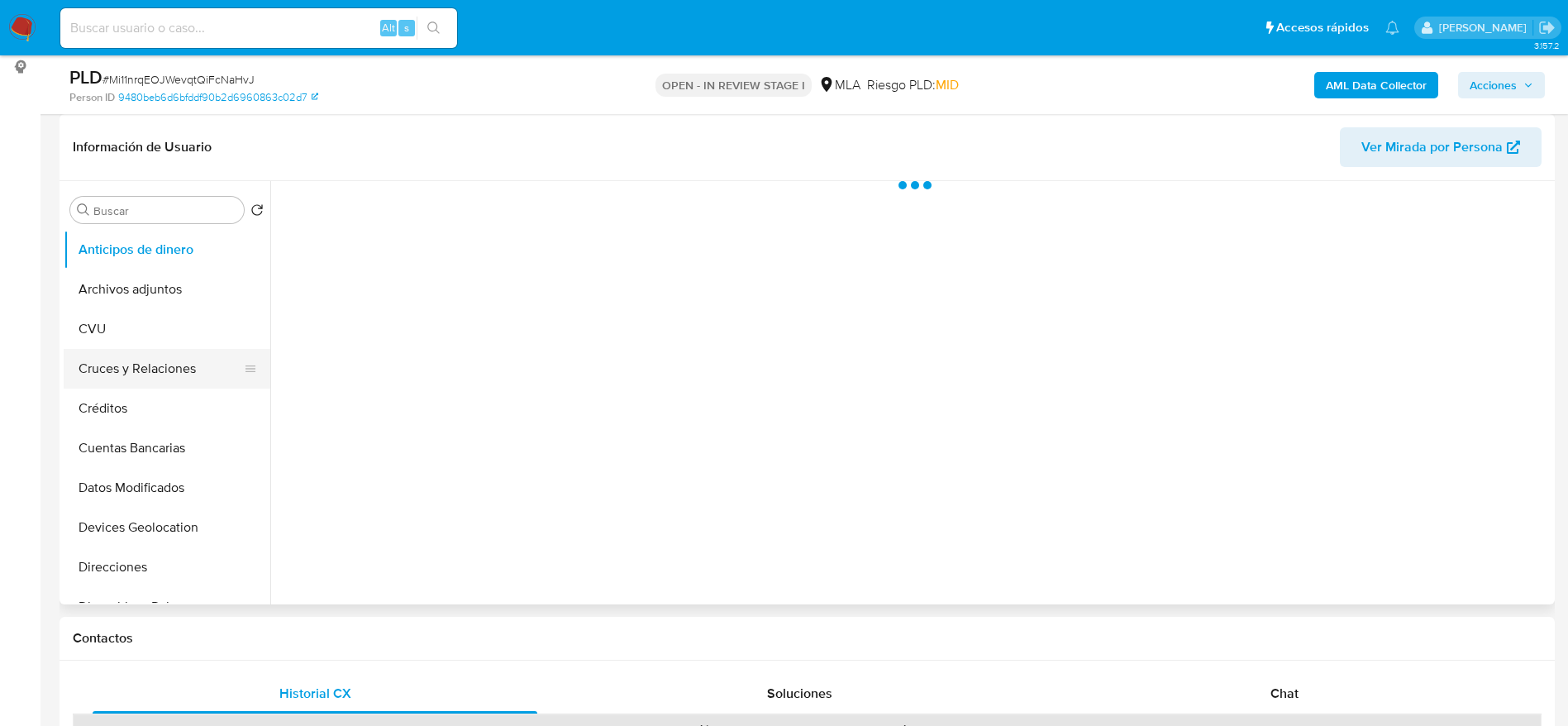
scroll to position [620, 0]
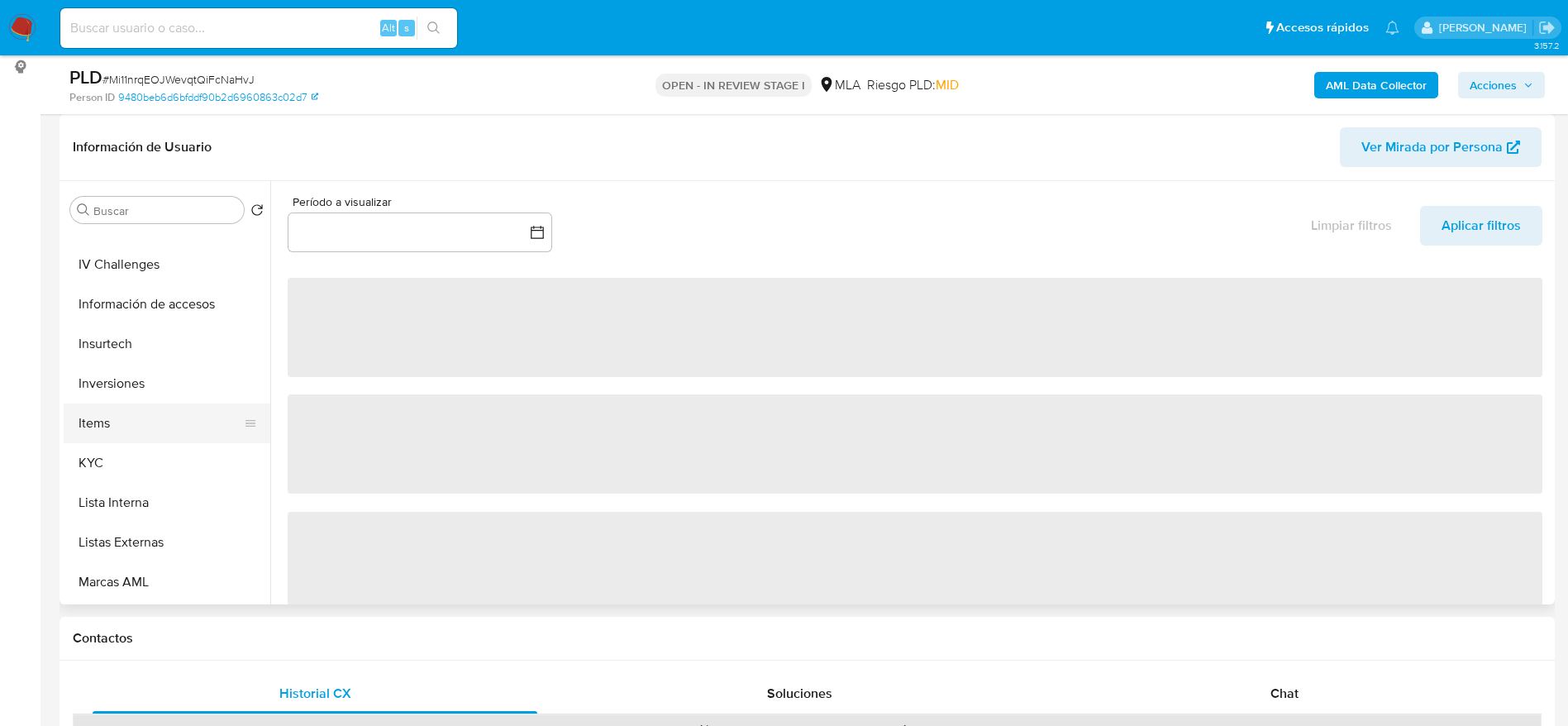
select select "10"
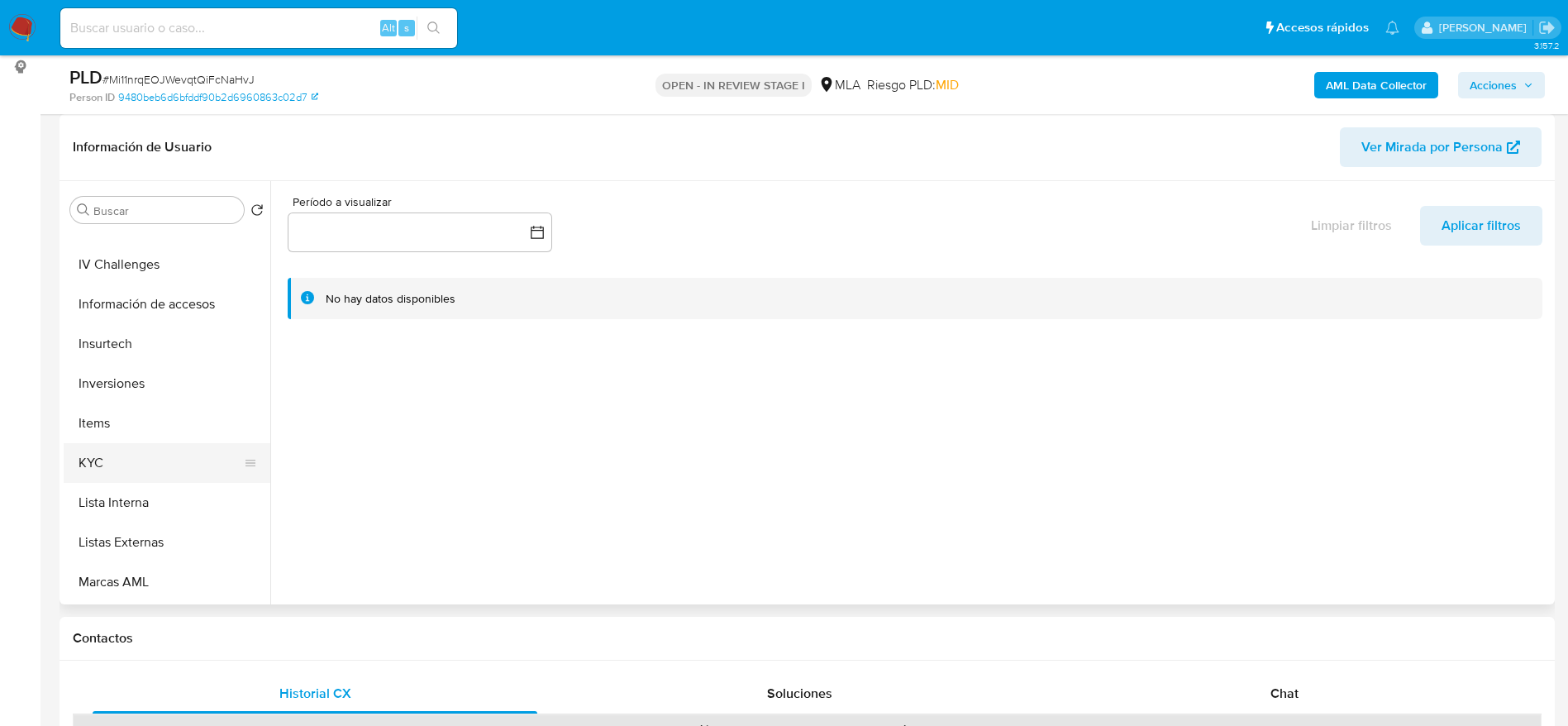
drag, startPoint x: 131, startPoint y: 450, endPoint x: 220, endPoint y: 448, distance: 89.0
click at [131, 450] on button "KYC" at bounding box center [160, 463] width 193 height 40
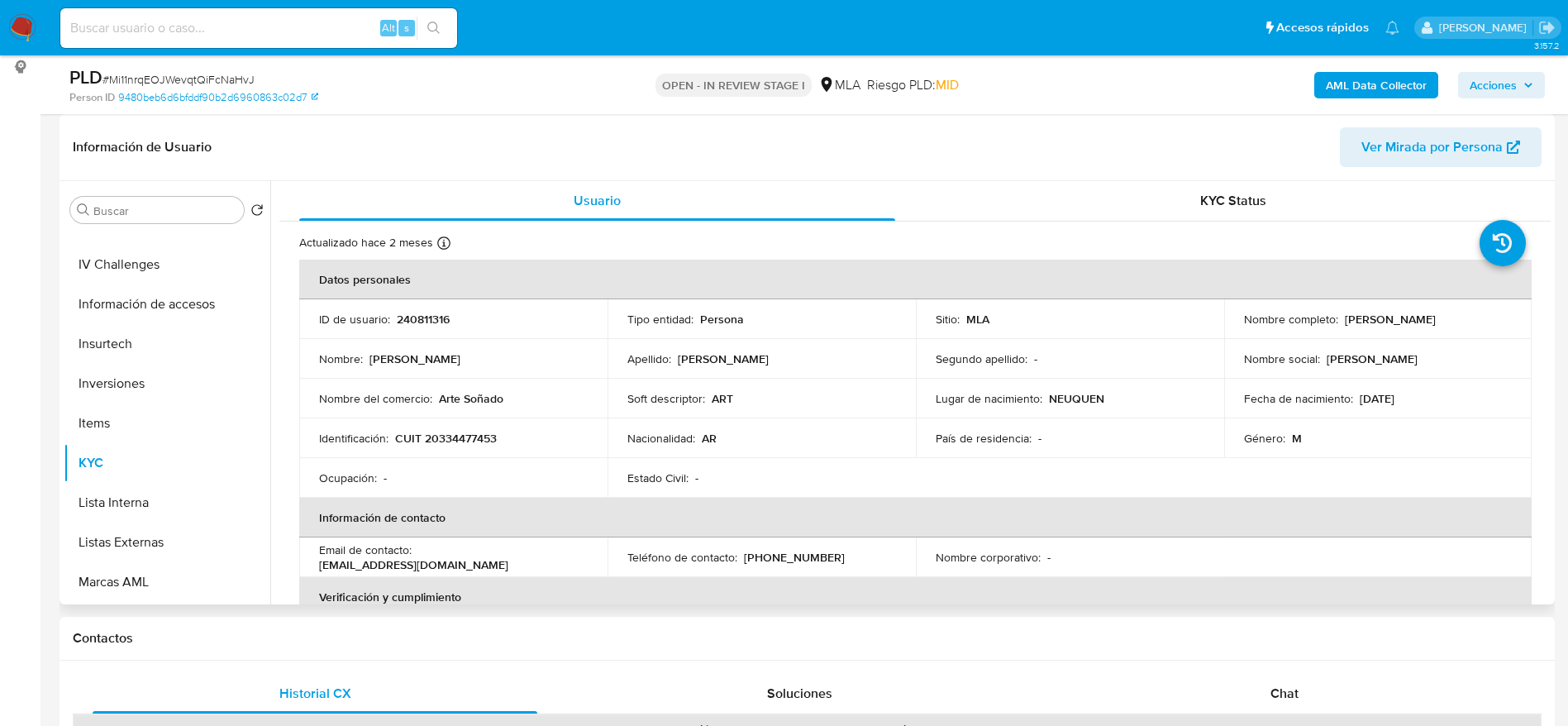
click at [1316, 687] on div "Chat" at bounding box center [1285, 693] width 445 height 40
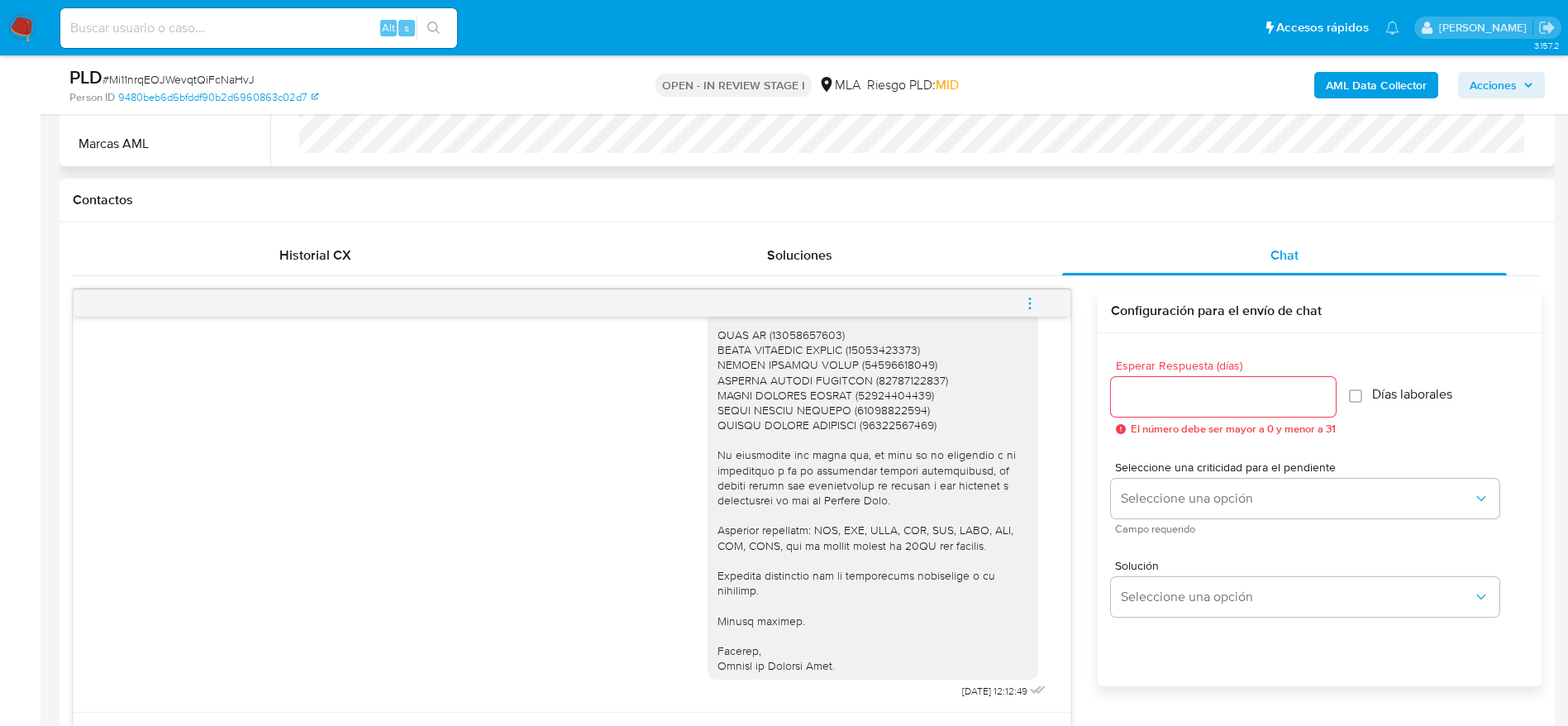
scroll to position [993, 0]
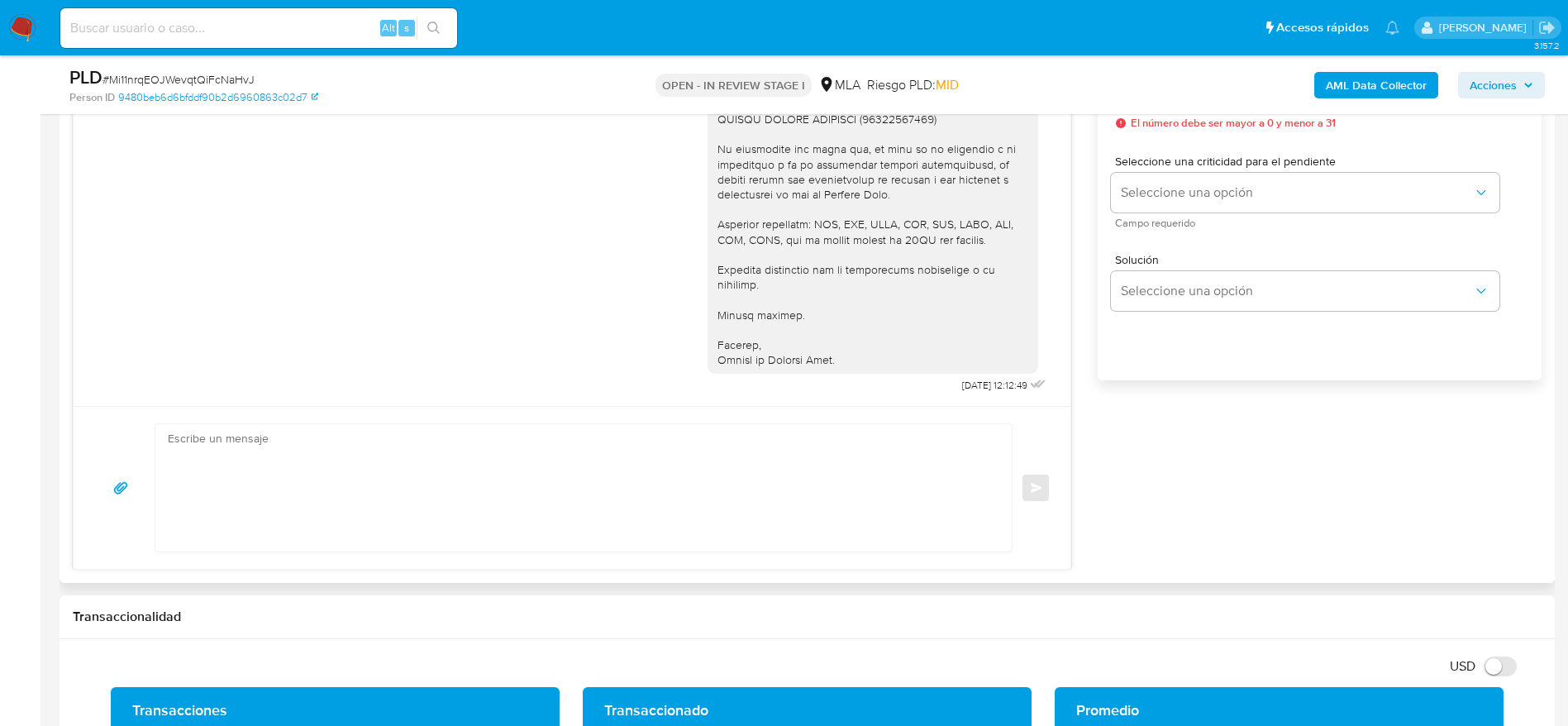
click at [592, 497] on textarea at bounding box center [579, 488] width 824 height 127
paste textarea "Hola, Esperamos que te encuentres muy bien. Te consultamos si tuviste oportunid…"
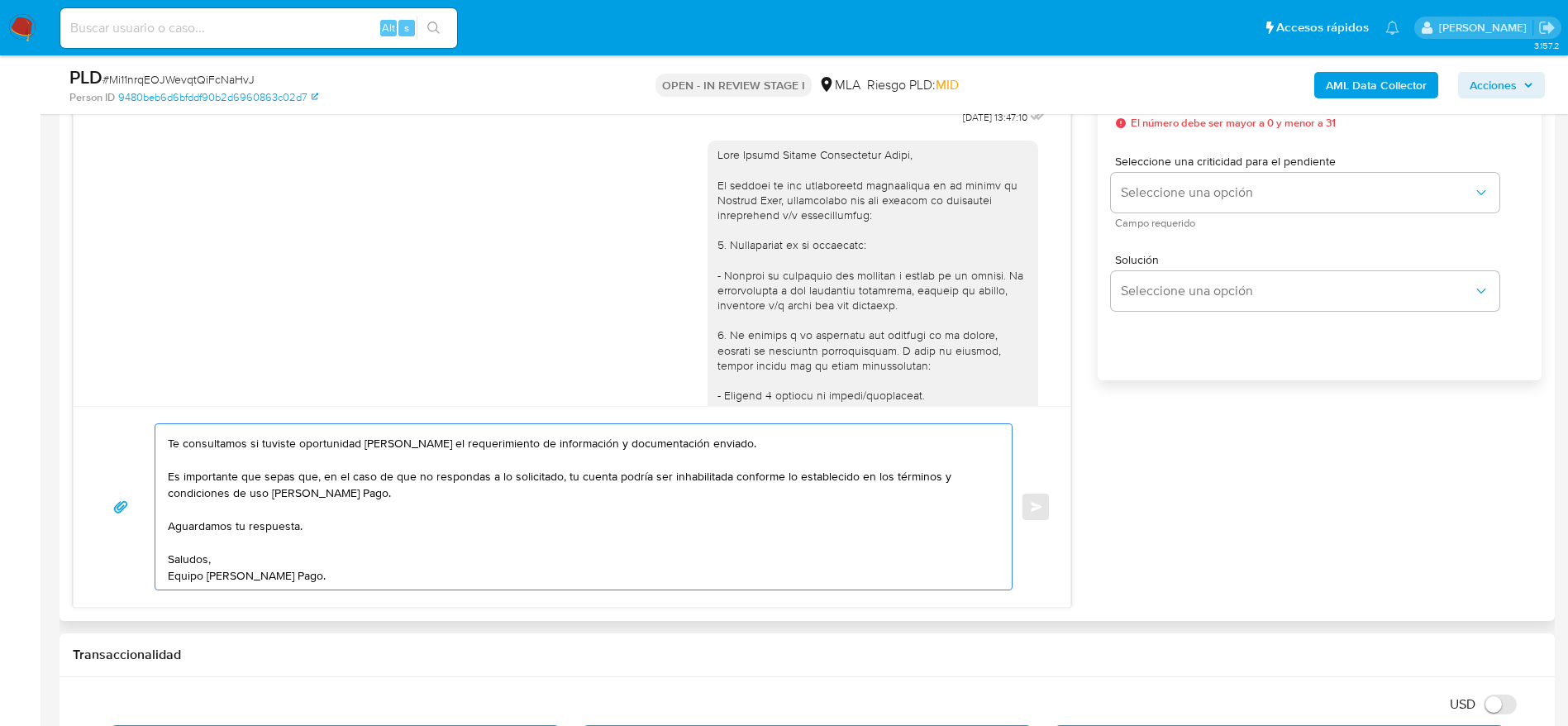
scroll to position [1097, 0]
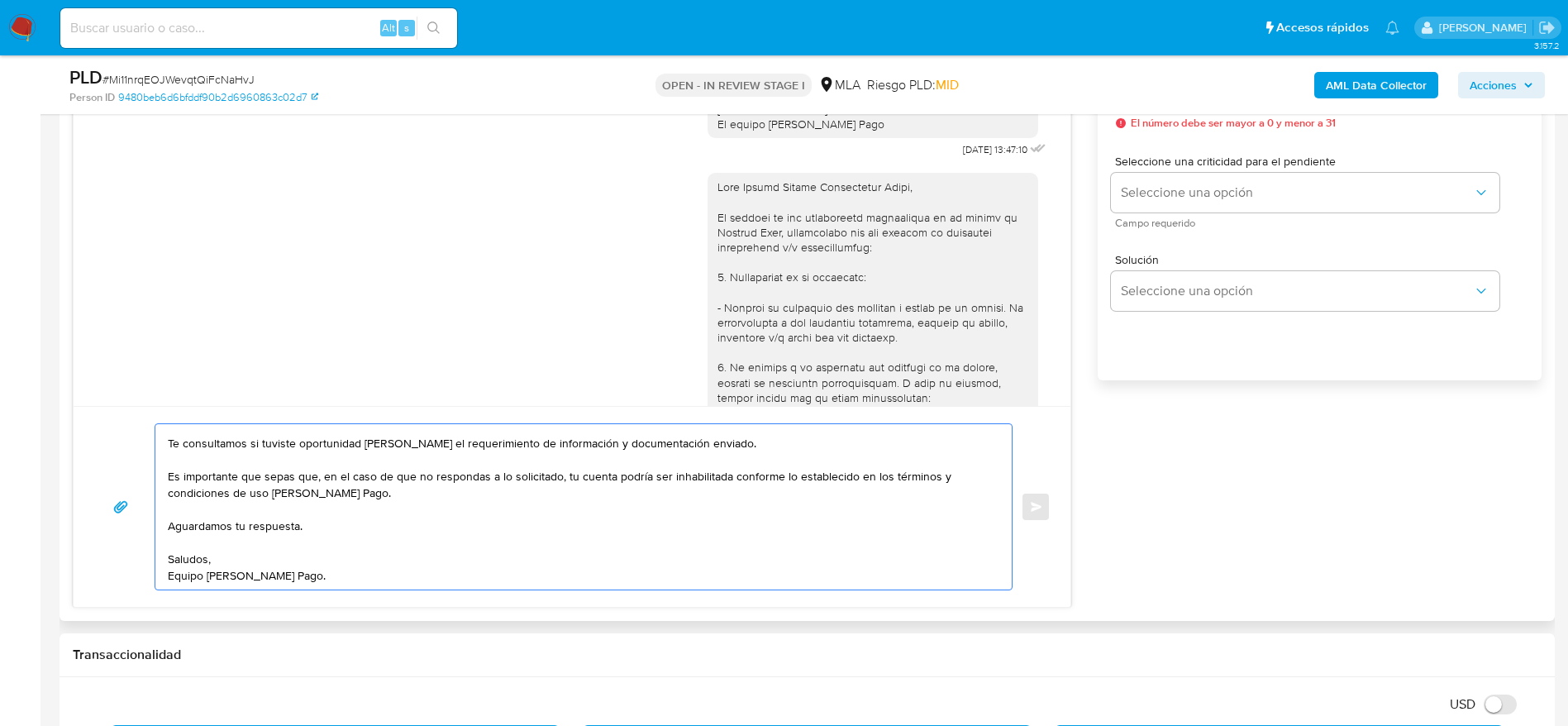
click at [761, 233] on div at bounding box center [873, 623] width 311 height 888
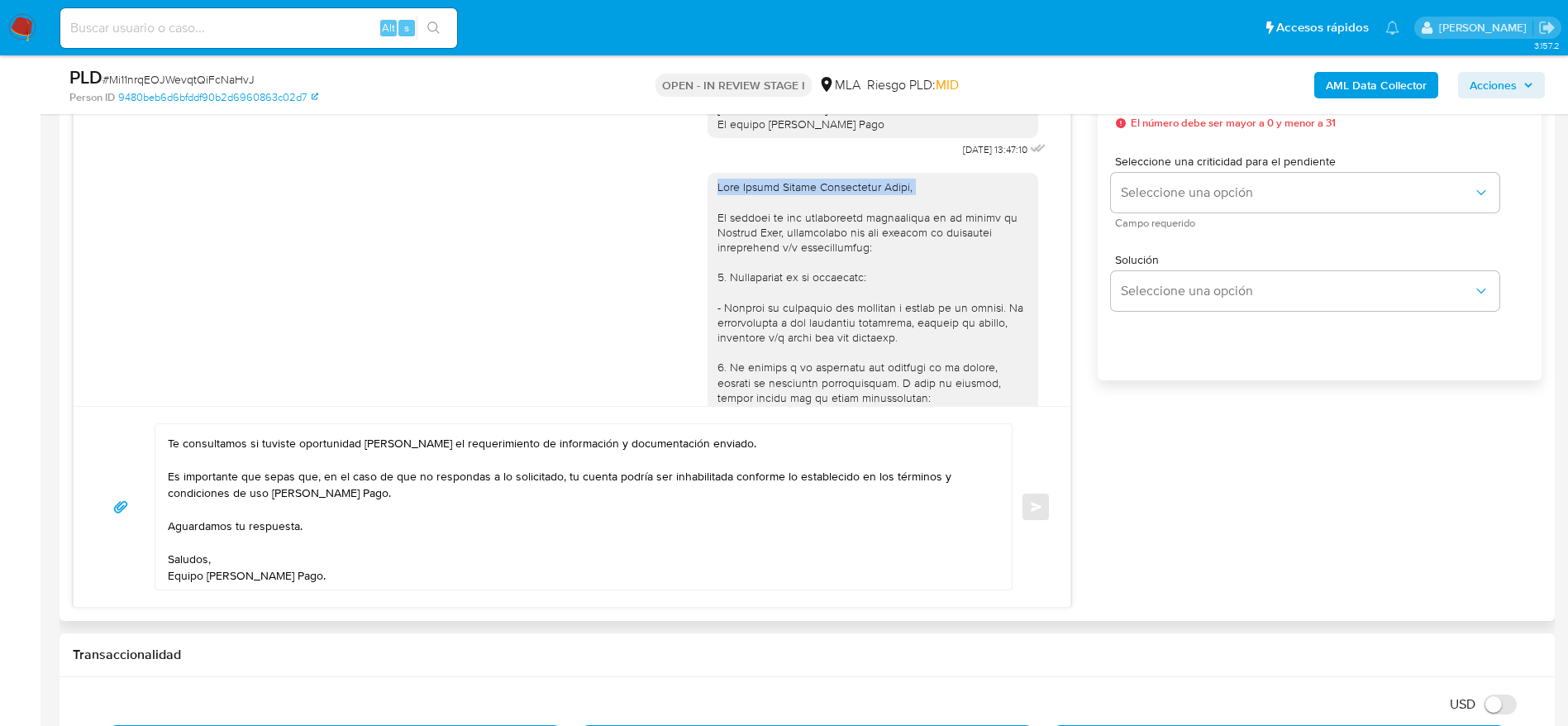
click at [761, 233] on div at bounding box center [873, 623] width 311 height 888
copy div "Hola Héctor Adrián Maximiliano Leiva,"
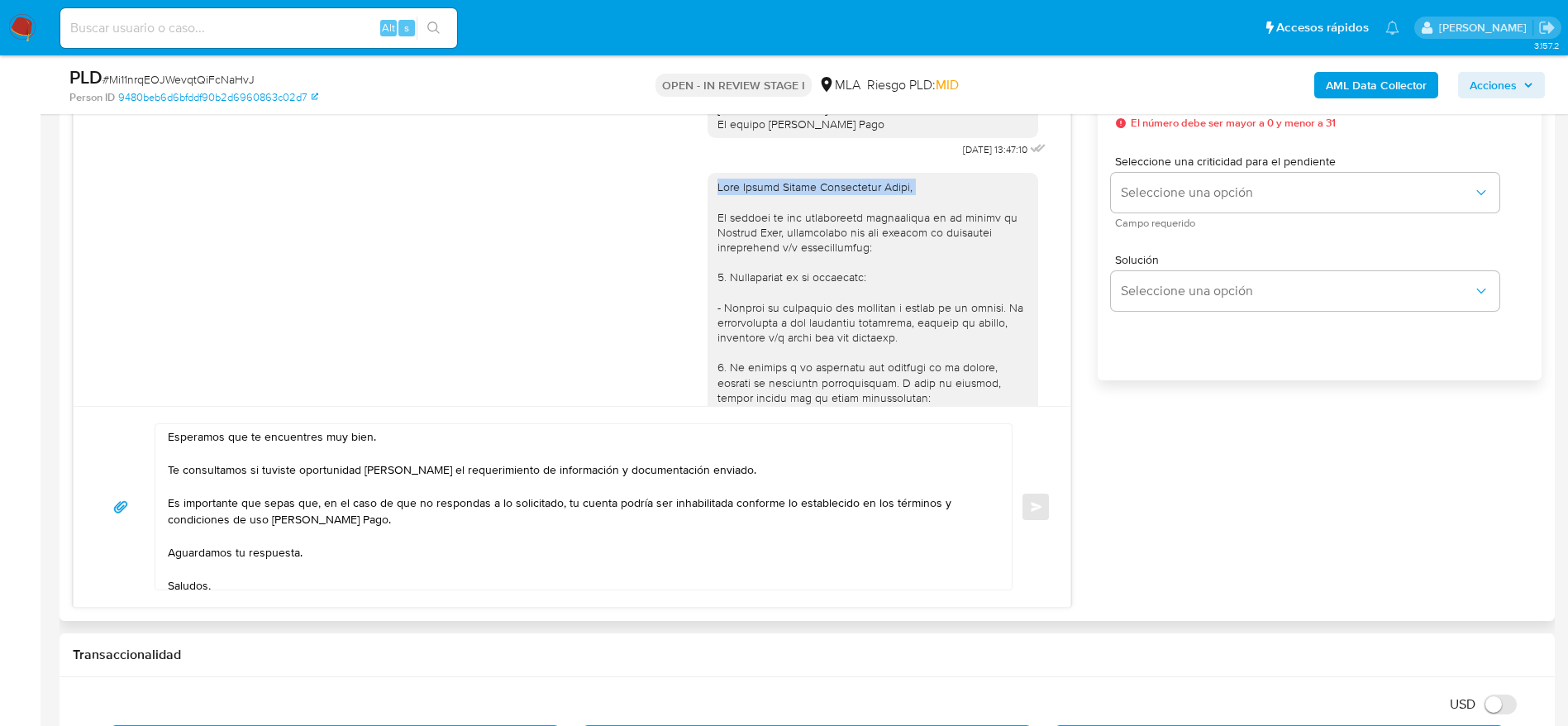
scroll to position [0, 0]
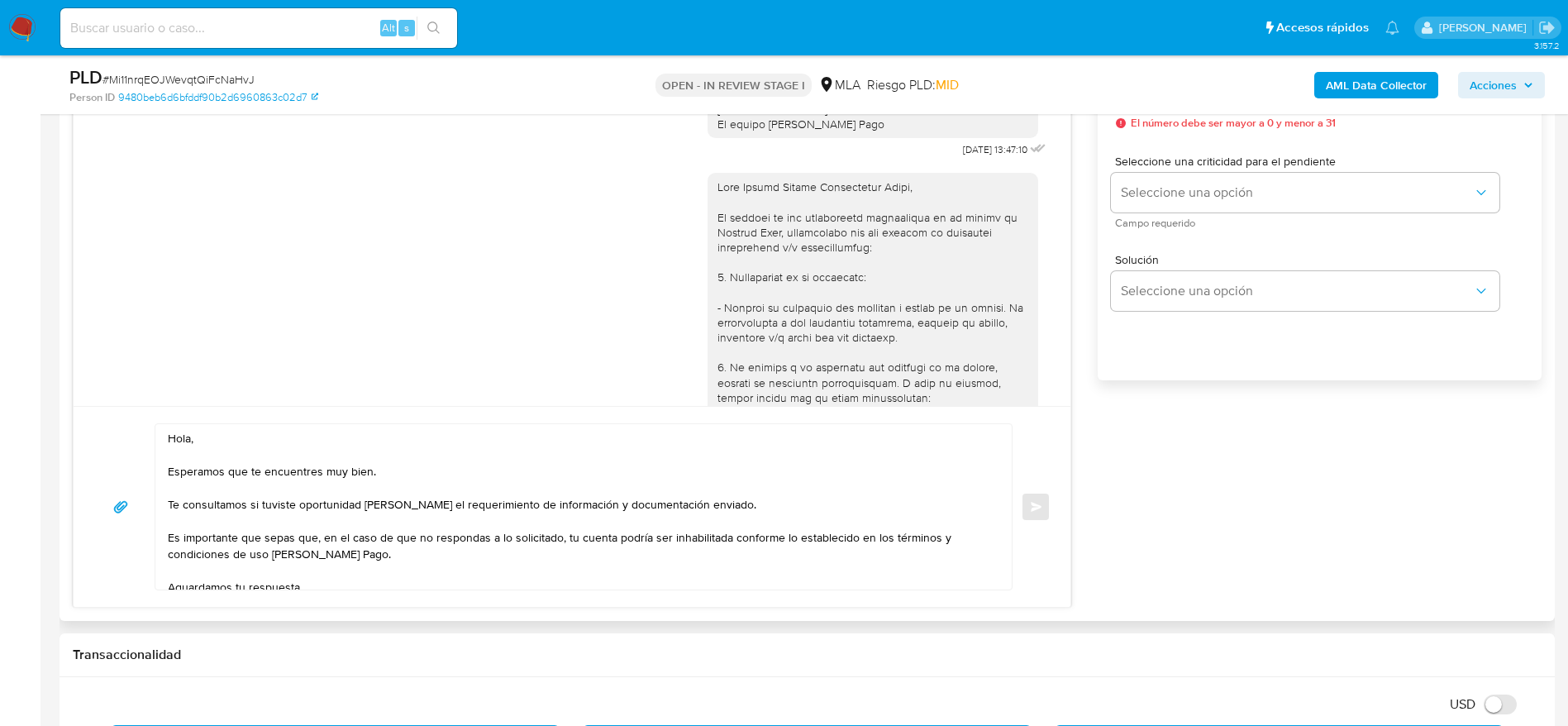
click at [190, 435] on textarea "Hola, Esperamos que te encuentres muy bien. Te consultamos si tuviste oportunid…" at bounding box center [579, 506] width 824 height 165
paste textarea "Héctor Adrián Maximiliano Leiva"
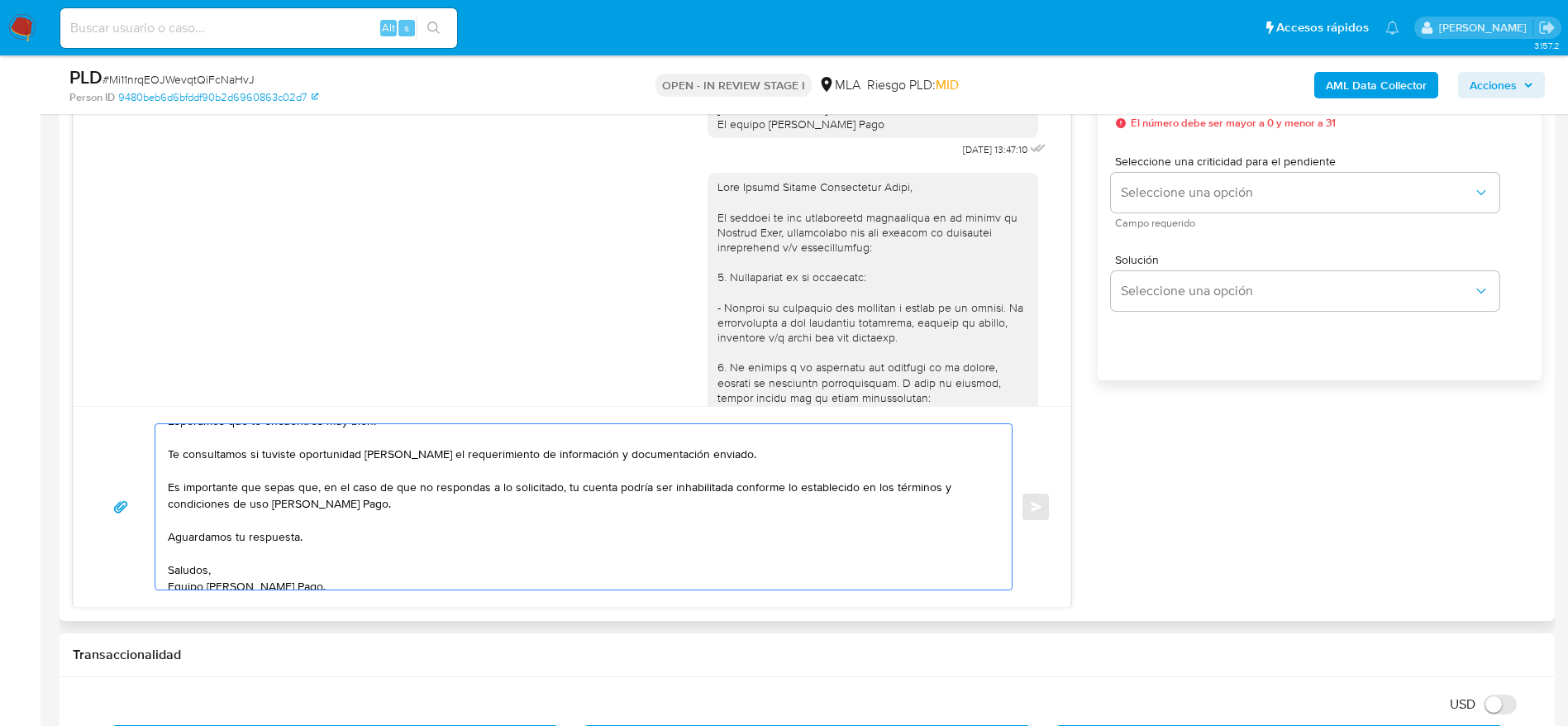
scroll to position [78, 0]
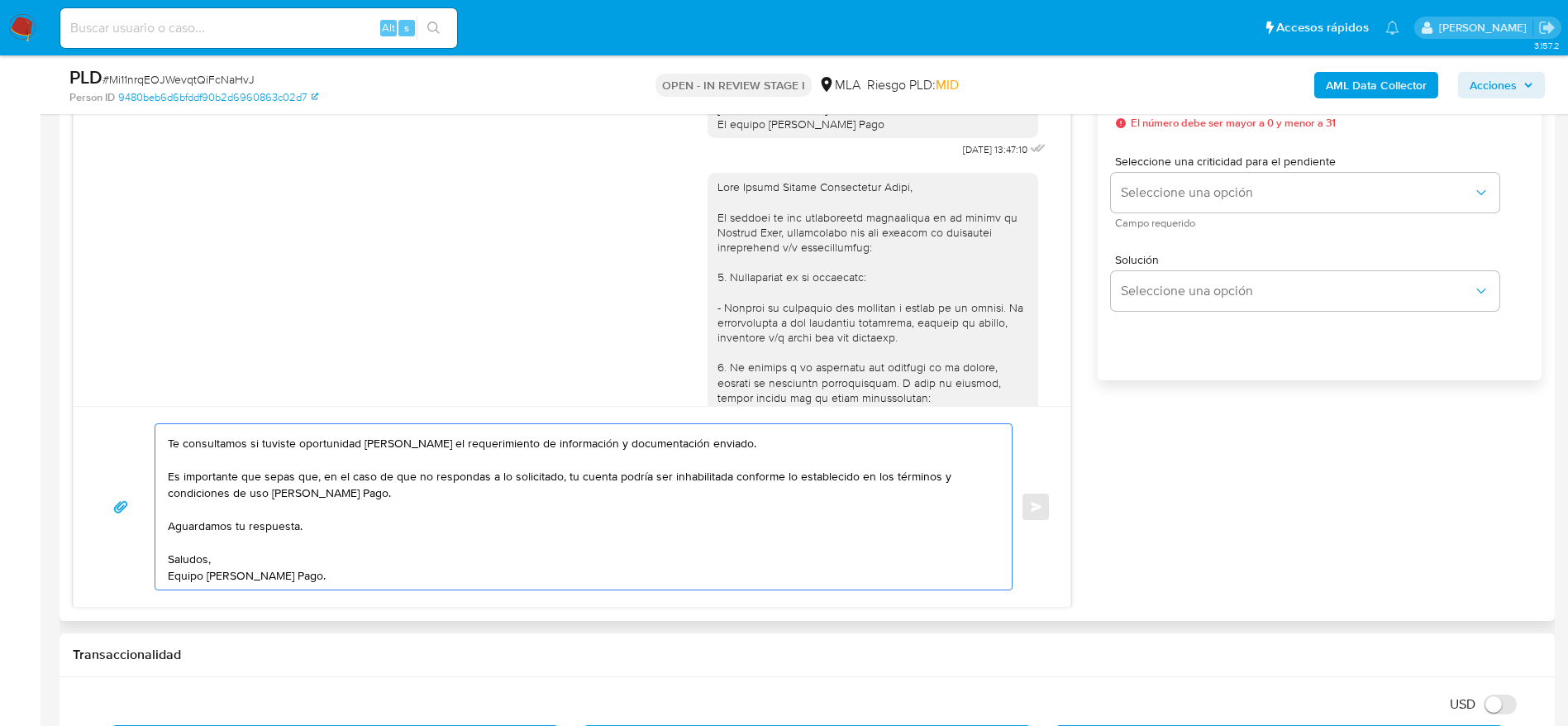
click at [548, 555] on textarea "Hola Héctor Adrián Maximiliano Leiva, Esperamos que te encuentres muy bien. Te …" at bounding box center [579, 506] width 824 height 165
click at [552, 575] on textarea "Hola Héctor Adrián Maximiliano Leiva, Esperamos que te encuentres muy bien. Te …" at bounding box center [579, 506] width 824 height 165
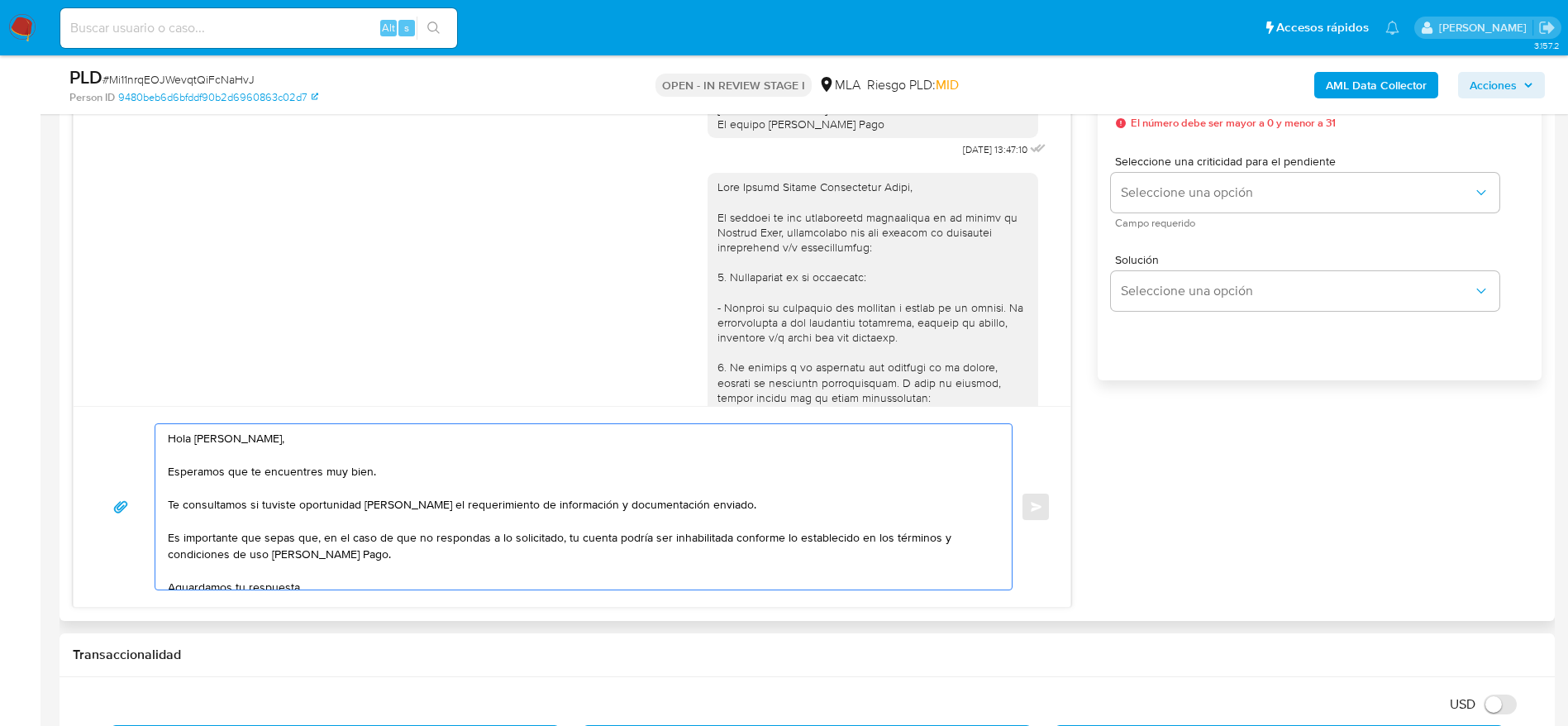
scroll to position [868, 0]
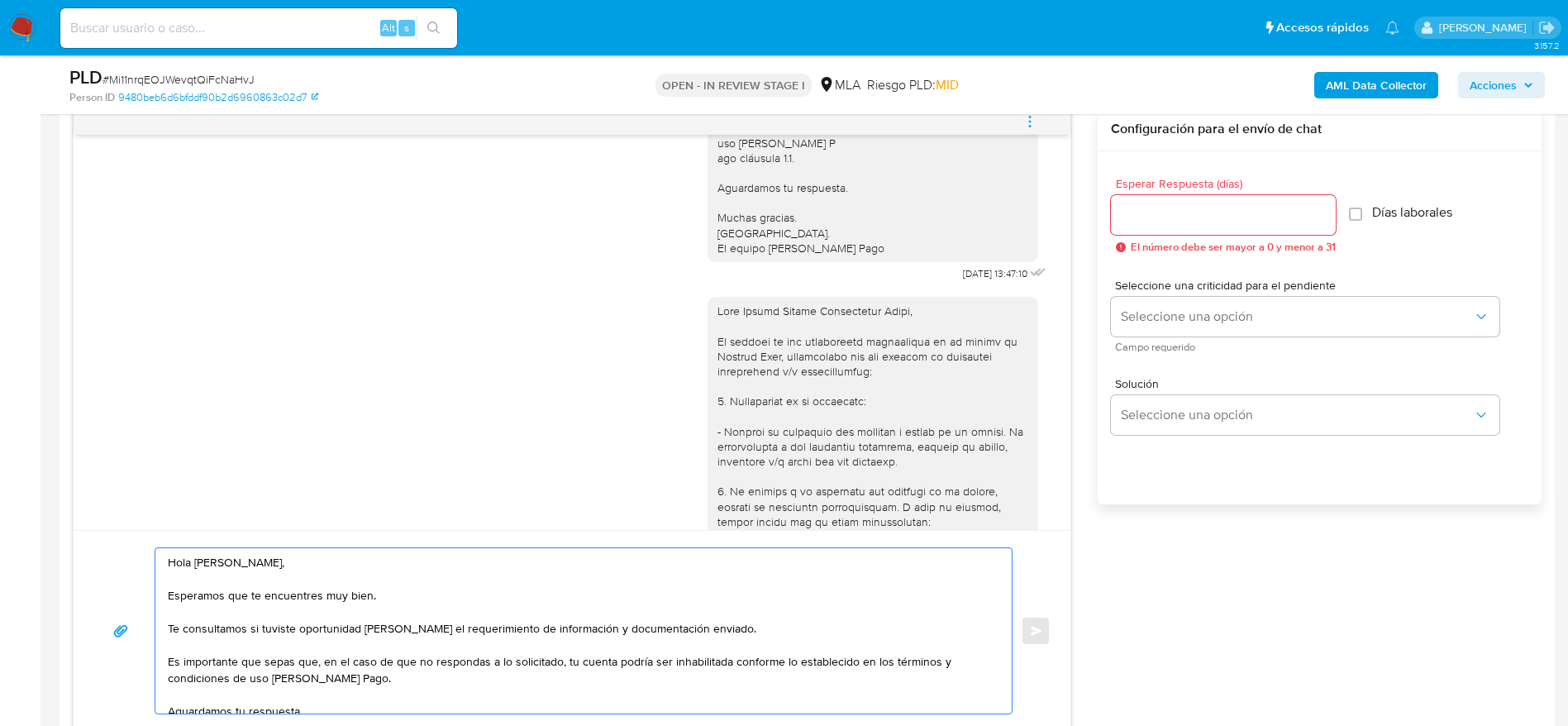
type textarea "Hola Héctor Adrián Maximiliano Leiva, Esperamos que te encuentres muy bien. Te …"
click at [1188, 215] on input "Esperar Respuesta (días)" at bounding box center [1223, 215] width 225 height 21
type input "1"
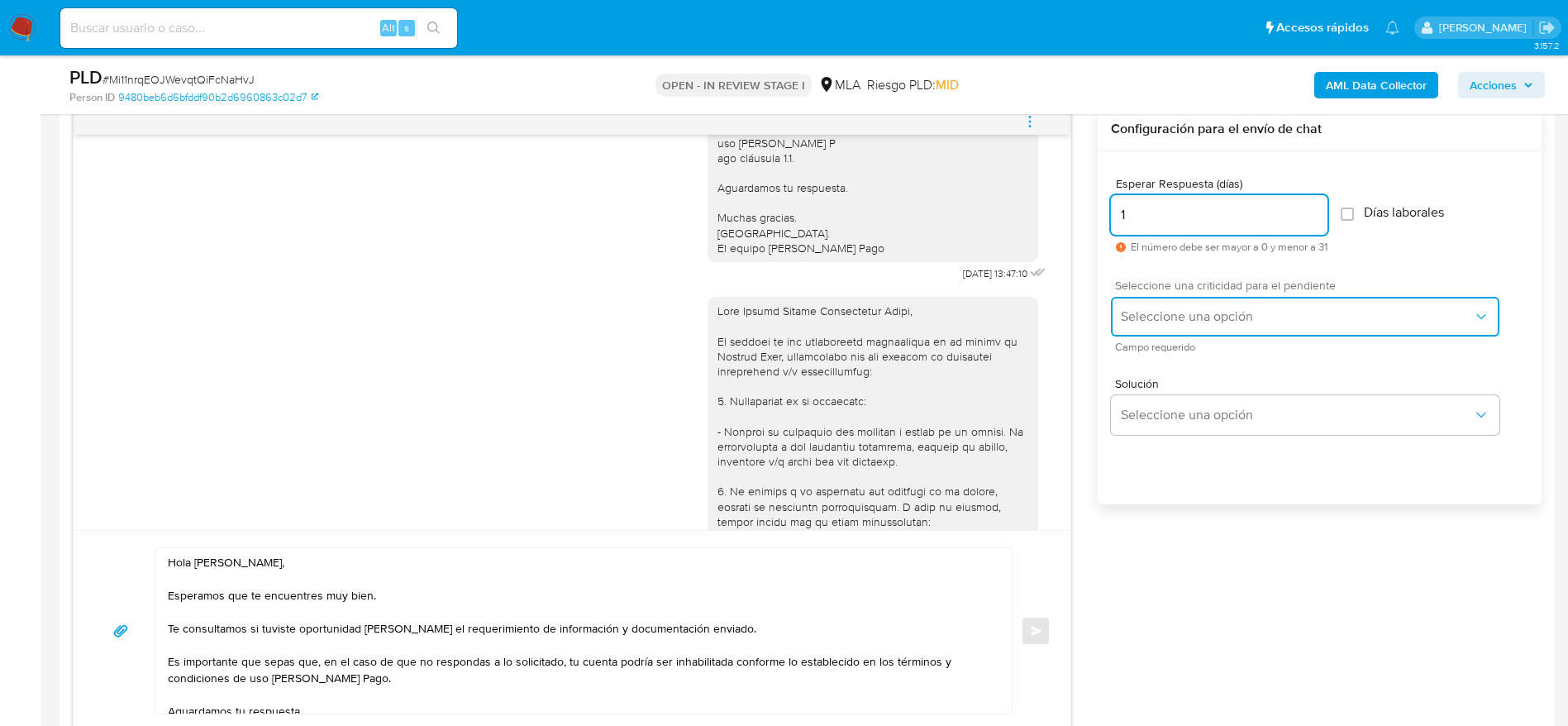
click at [1187, 306] on button "Seleccione una opción" at bounding box center [1305, 316] width 388 height 40
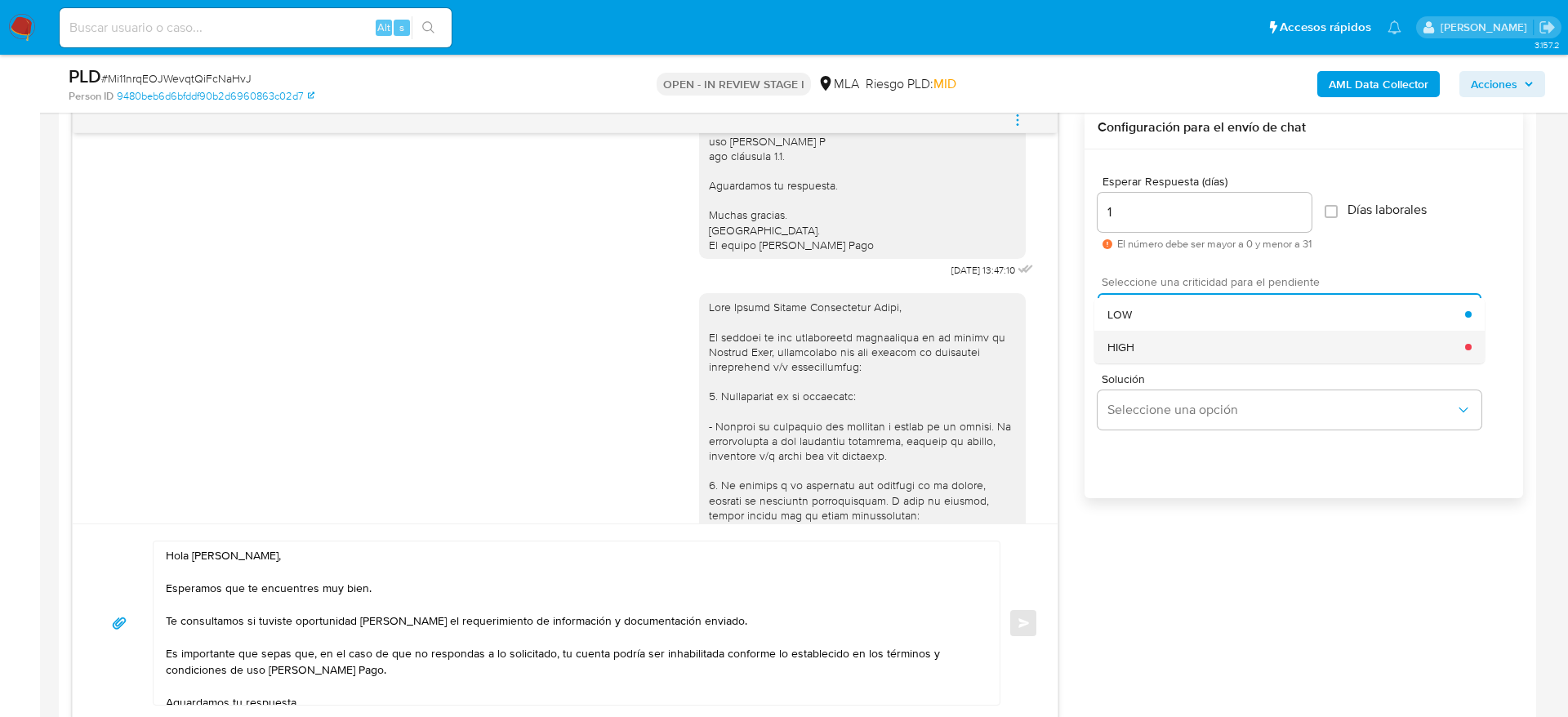
click at [1162, 352] on div "HIGH" at bounding box center [1286, 346] width 358 height 32
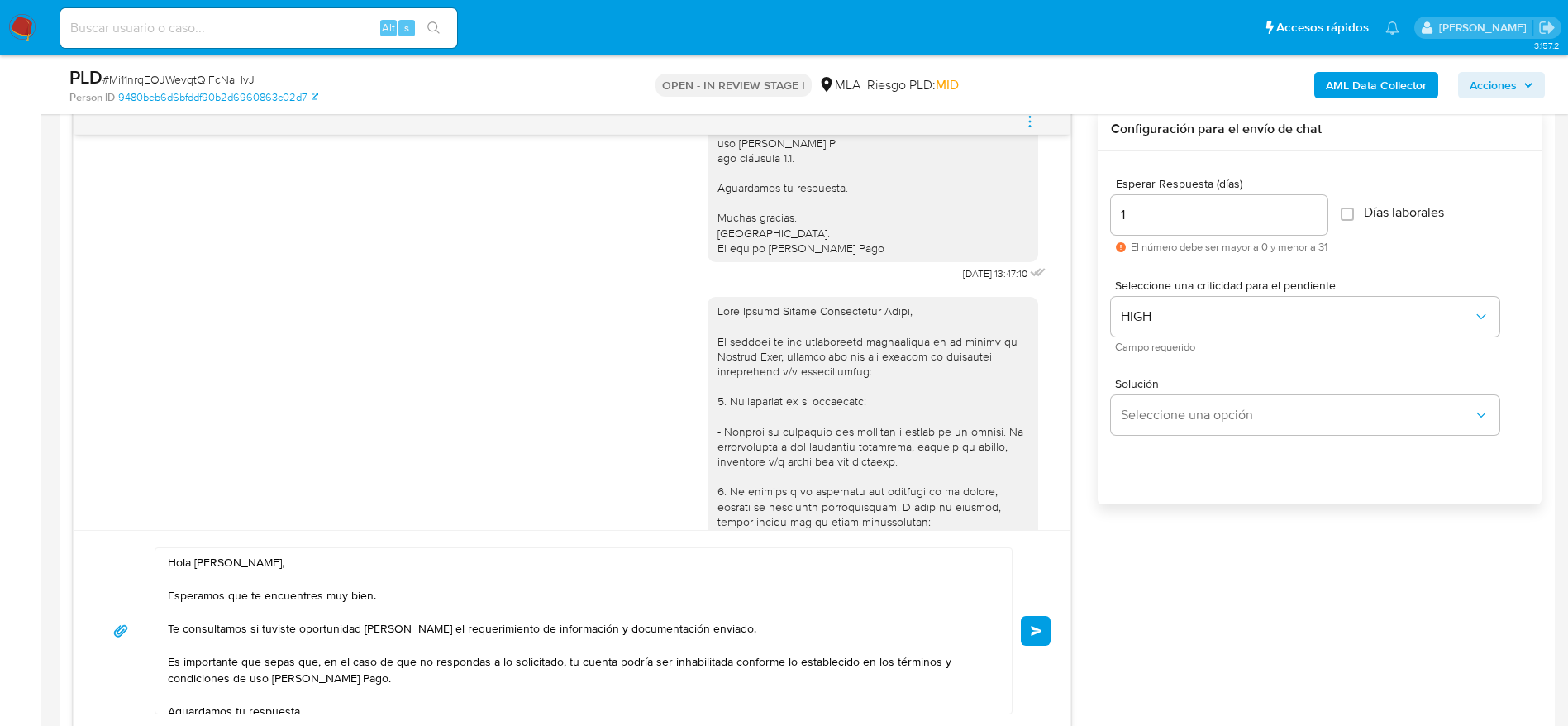
click at [1032, 623] on button "Enviar" at bounding box center [1036, 631] width 30 height 30
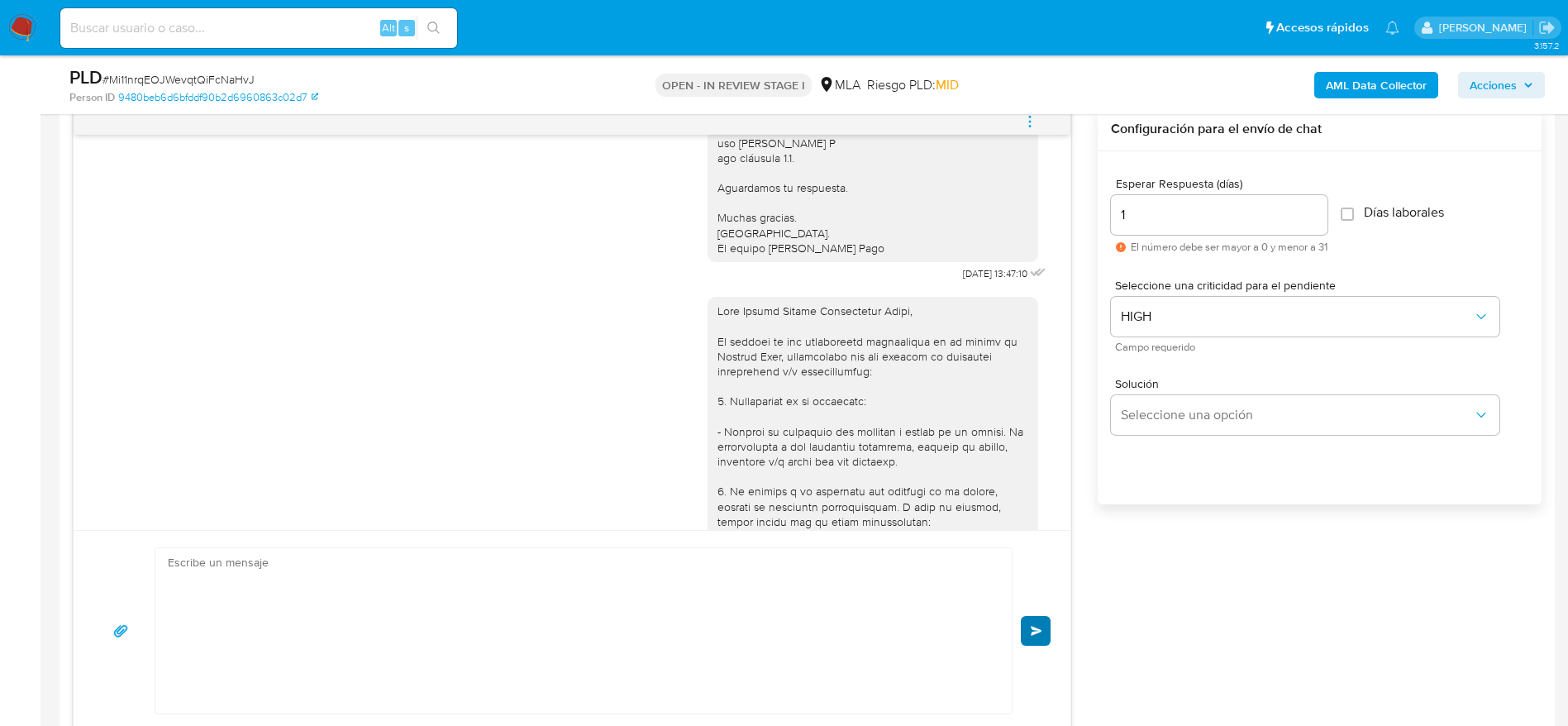
scroll to position [2130, 0]
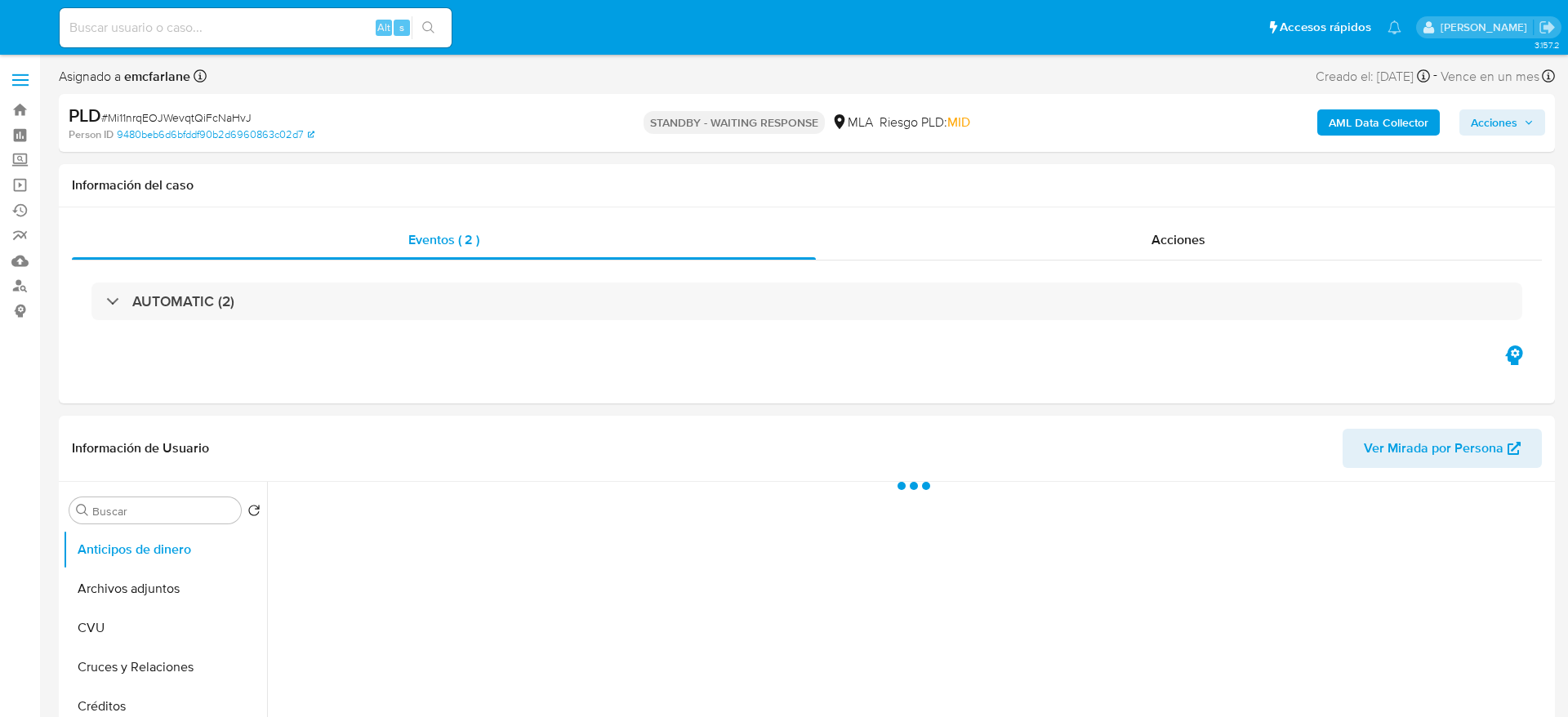
select select "10"
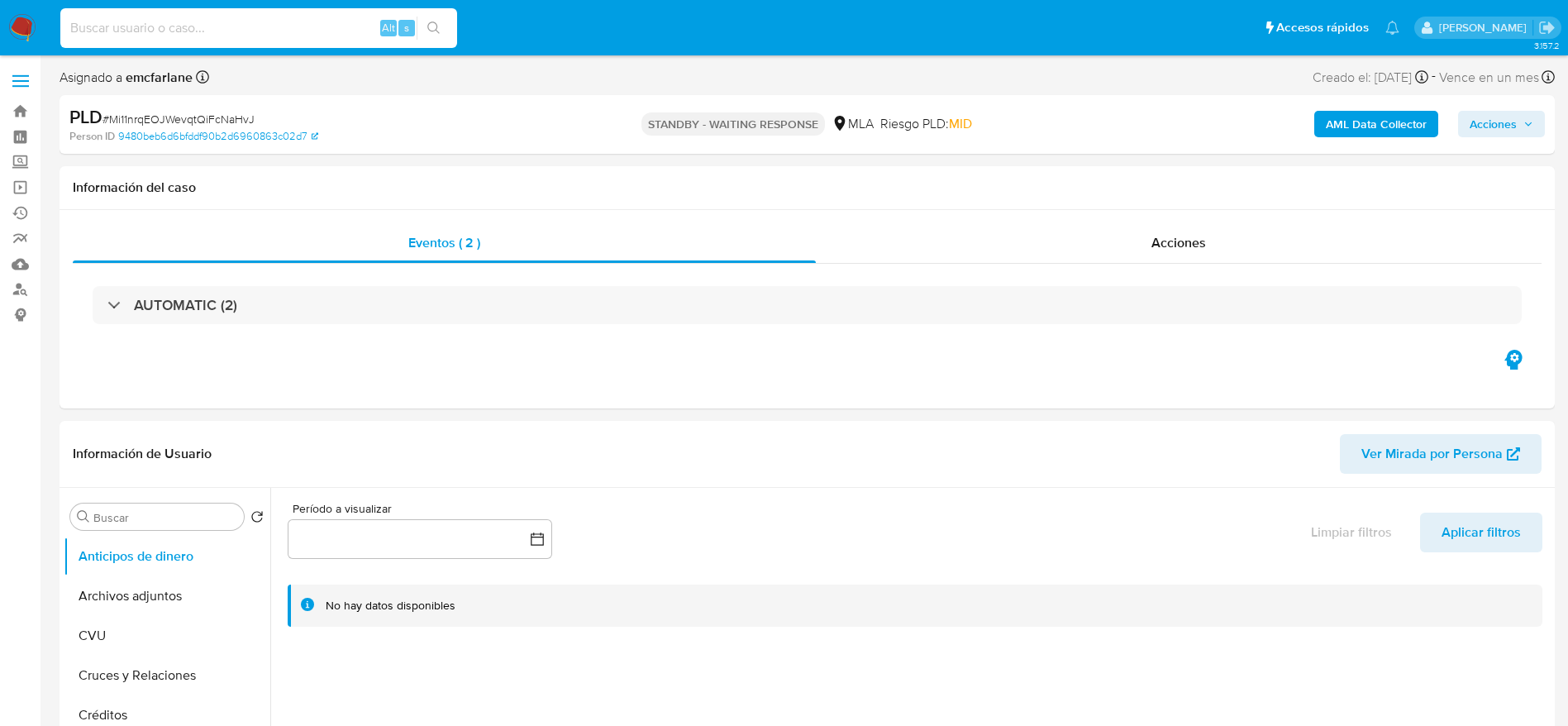
click at [309, 26] on input at bounding box center [258, 28] width 396 height 21
paste input "rv3VbE0vBjFhFVwPoP0KmfVt"
type input "rv3VbE0vBjFhFVwPoP0KmfVt"
select select "10"
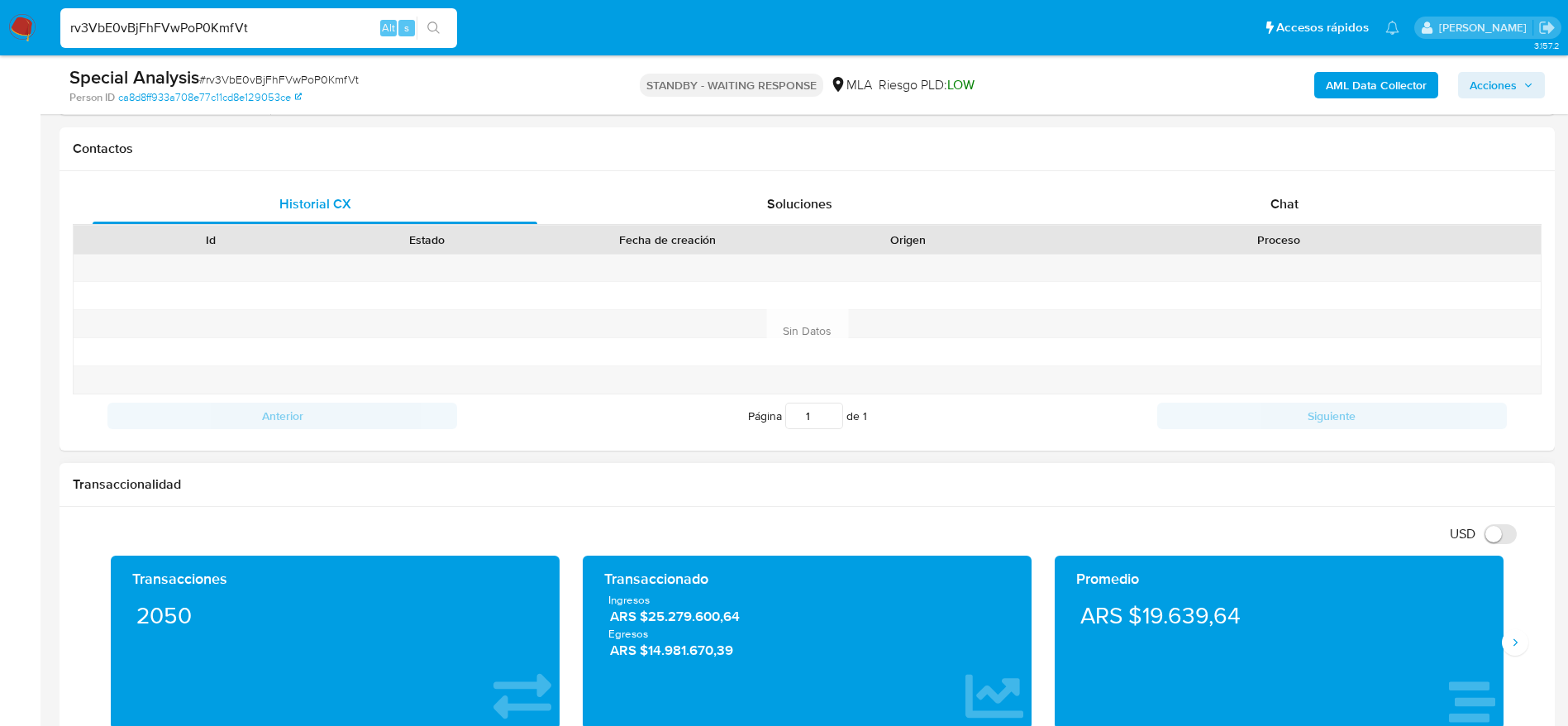
scroll to position [745, 0]
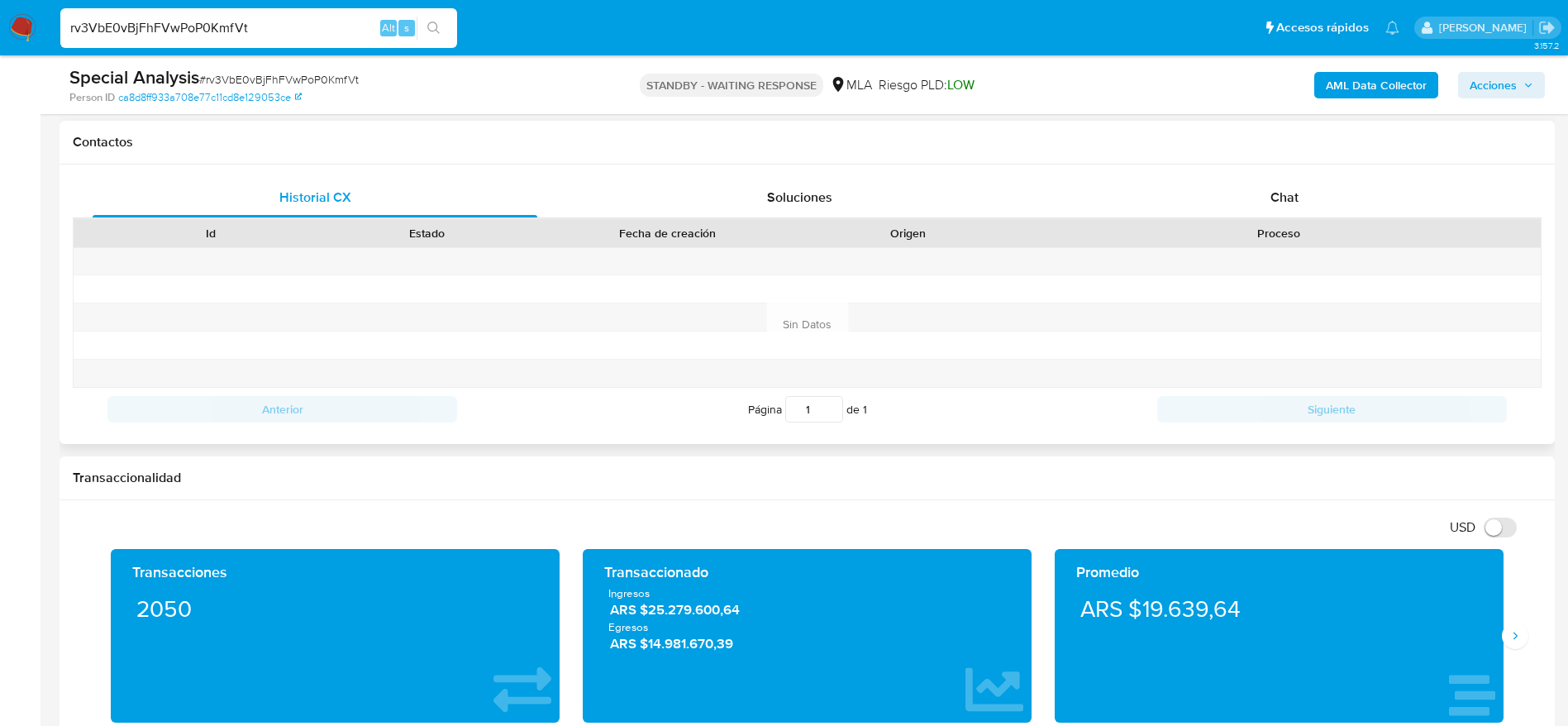
click at [1320, 176] on div "Historial CX Soluciones Chat Id Estado Fecha de creación Origen Proceso Anterio…" at bounding box center [807, 304] width 1496 height 279
click at [1265, 207] on div "Chat" at bounding box center [1285, 197] width 445 height 40
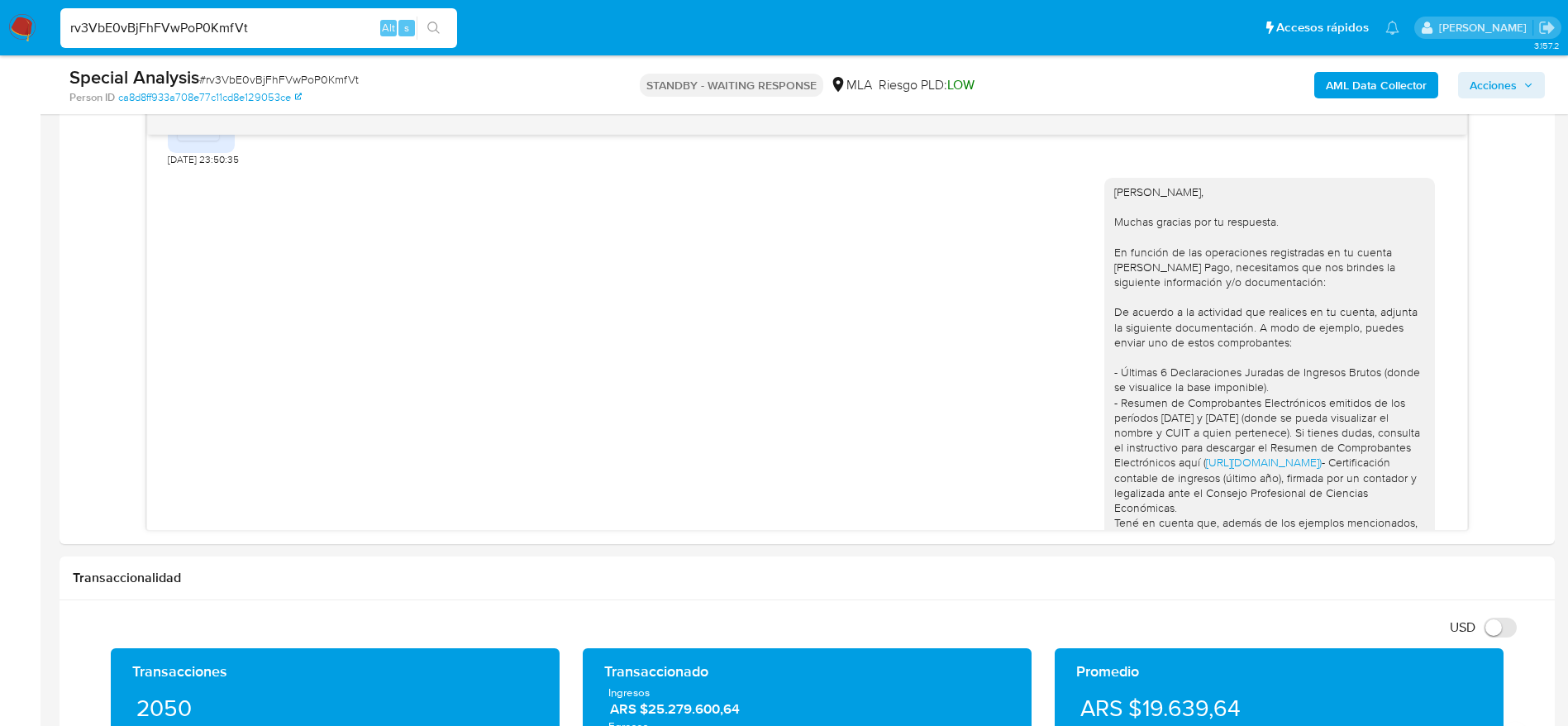
scroll to position [942, 0]
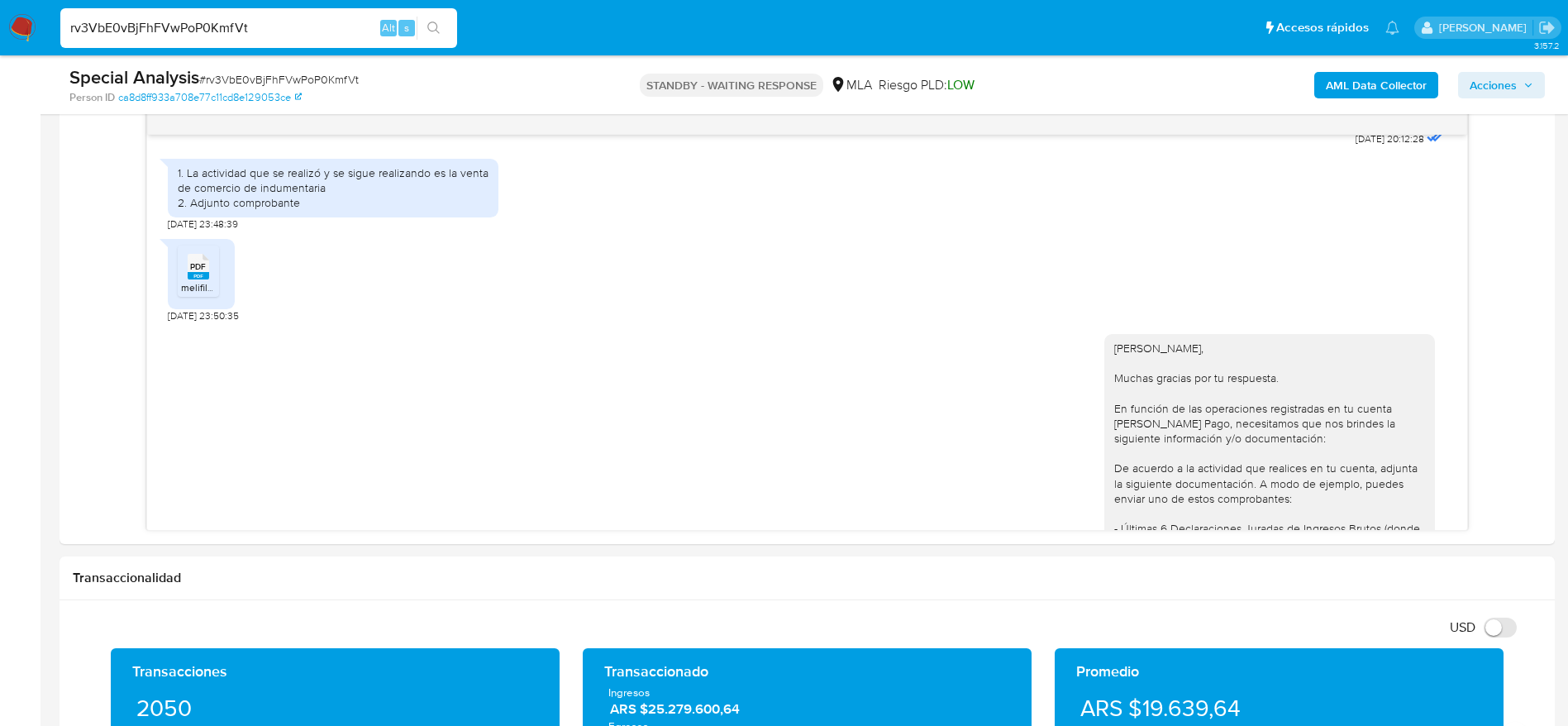
click at [250, 24] on input "rv3VbE0vBjFhFVwPoP0KmfVt" at bounding box center [258, 28] width 396 height 21
paste input "wddEiEnBeCXfVfHU5ASB43ze"
type input "wddEiEnBeCXfVfHU5ASB43ze"
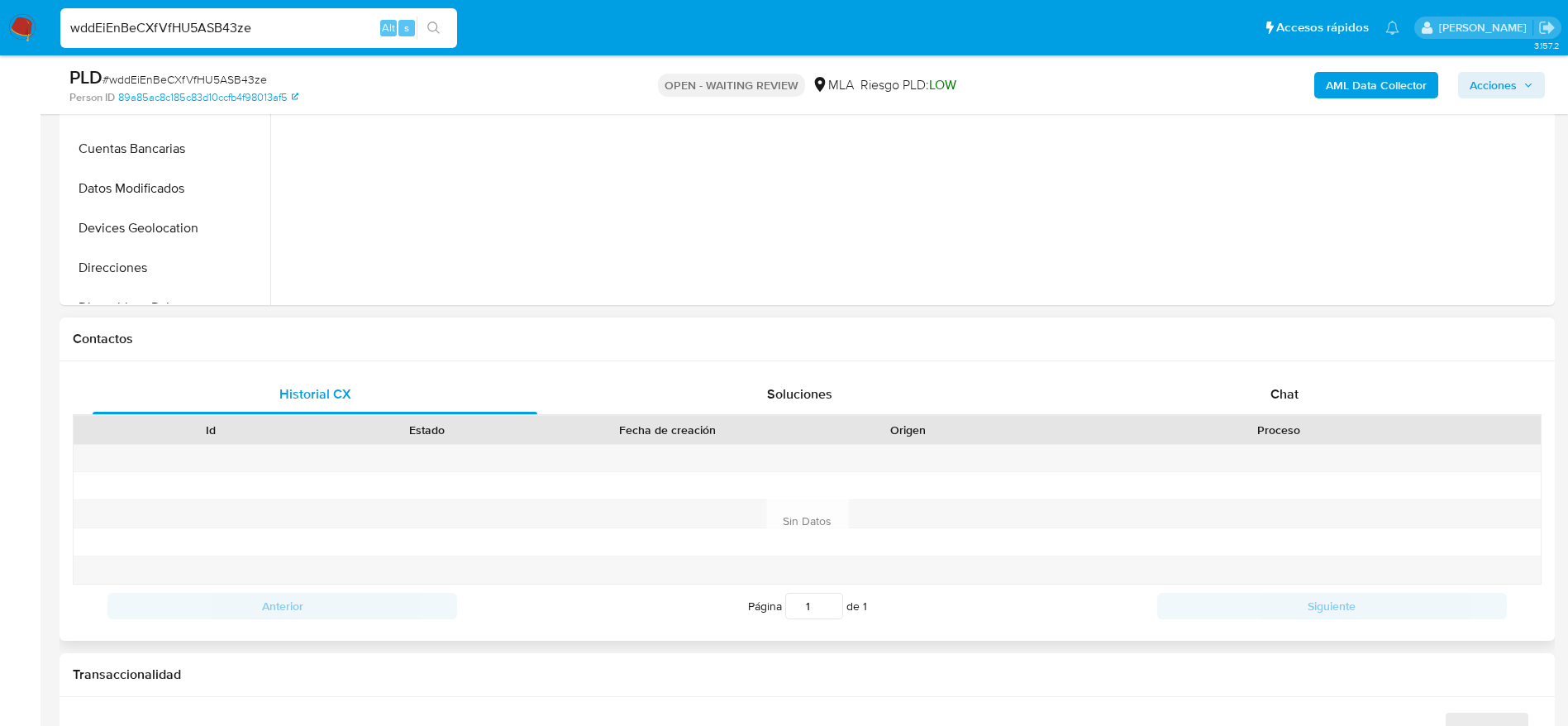
scroll to position [620, 0]
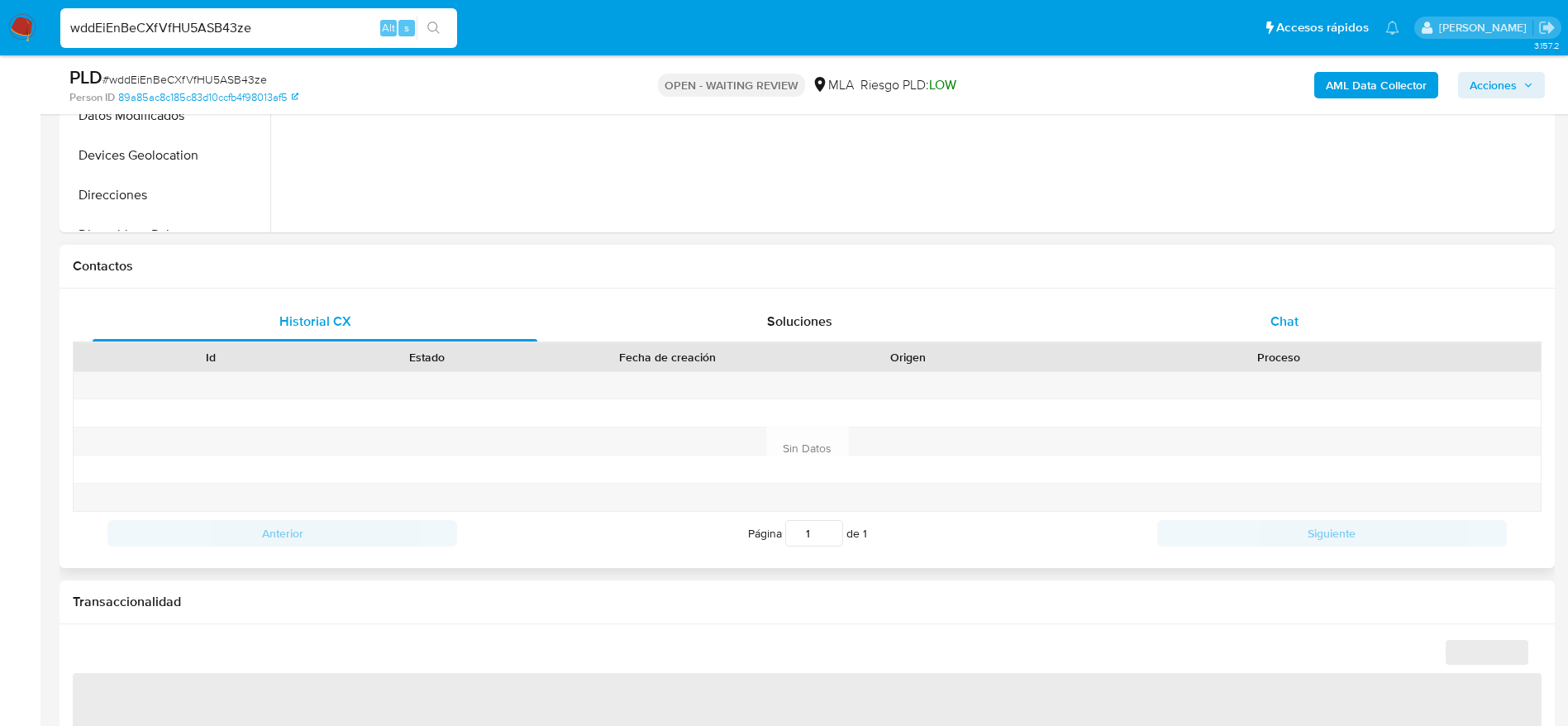
click at [1286, 322] on span "Chat" at bounding box center [1285, 321] width 28 height 19
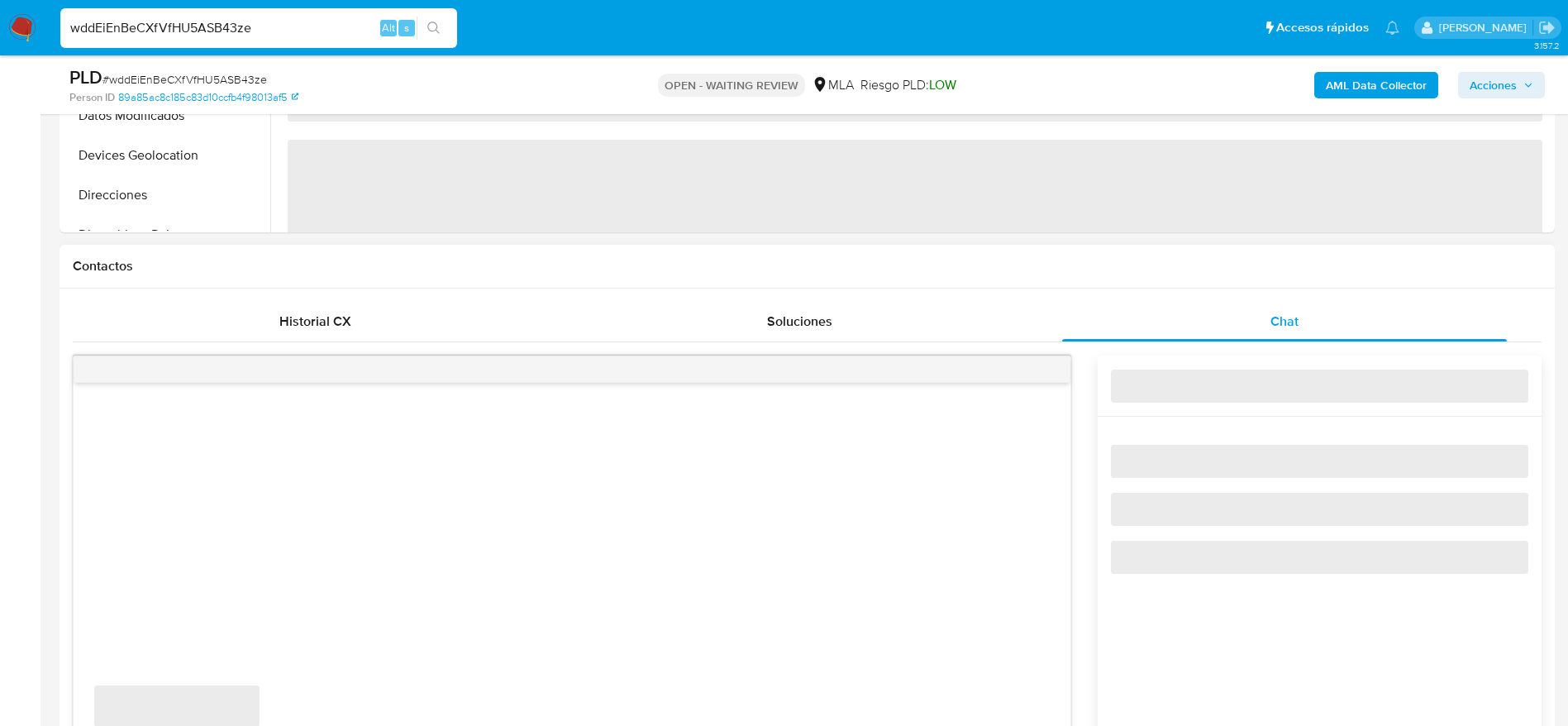
select select "10"
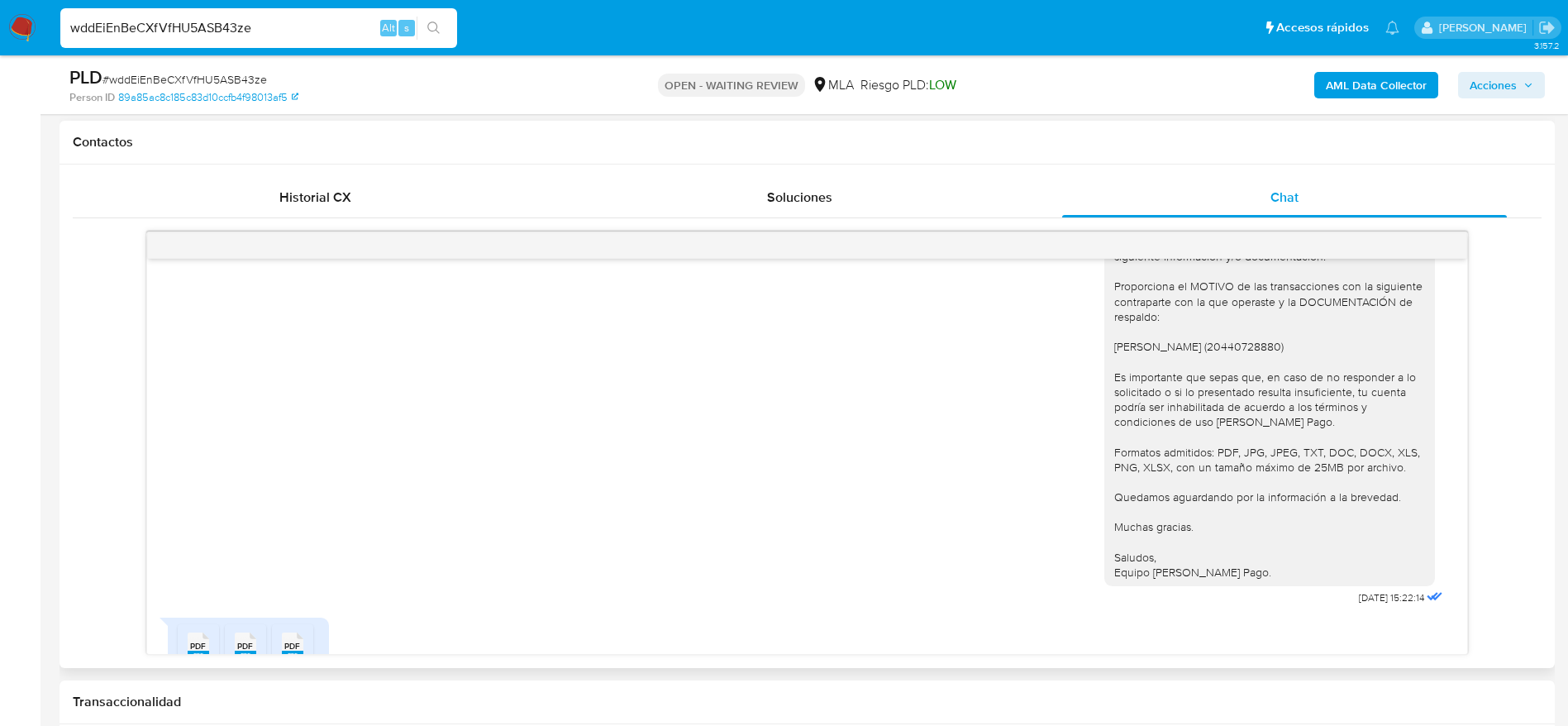
scroll to position [1929, 0]
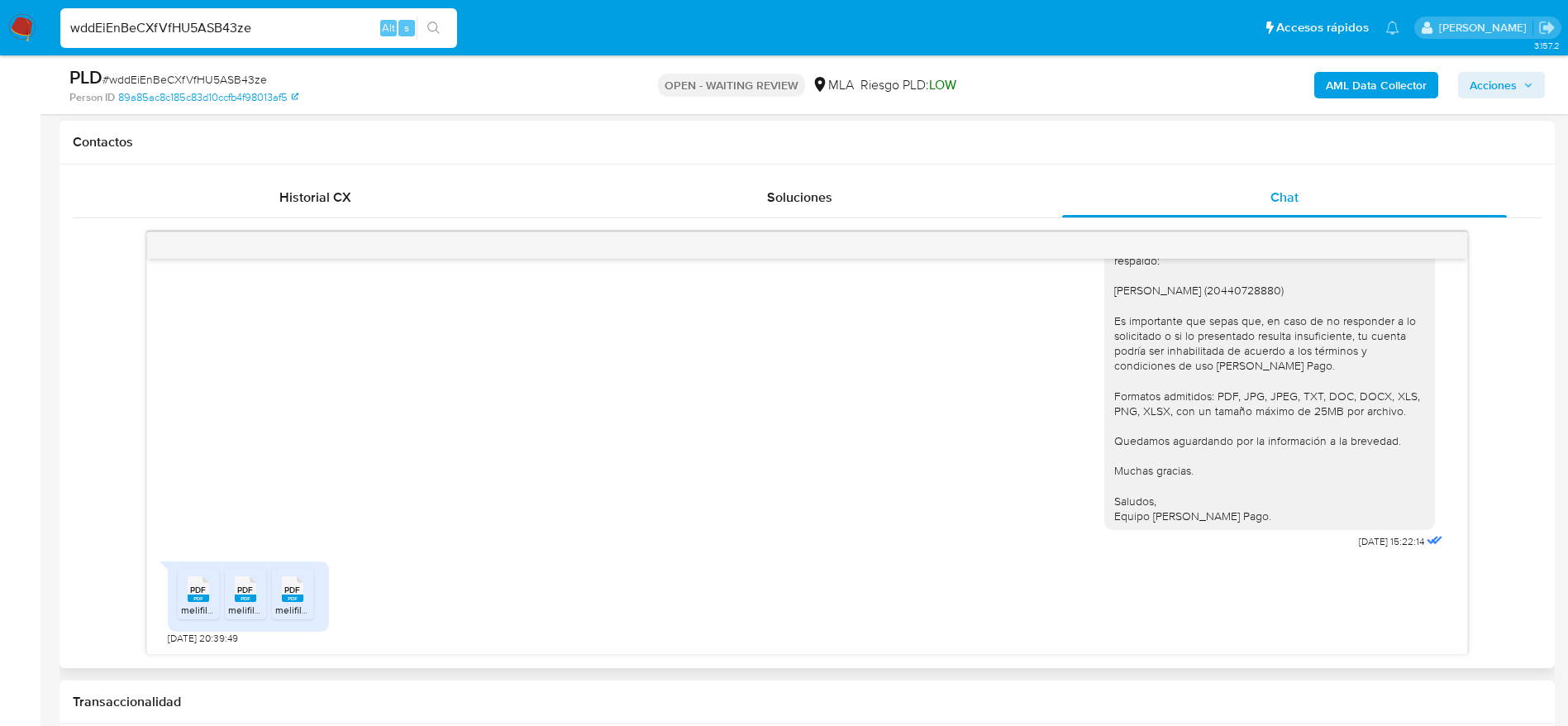
click at [213, 604] on li "PDF PDF melifile2532071409606416402.pdf" at bounding box center [198, 594] width 41 height 51
click at [243, 600] on rect at bounding box center [245, 598] width 21 height 7
click at [320, 586] on div "PDF PDF melifile2532071409606416402.pdf PDF PDF melifile7490501429067954600.pdf…" at bounding box center [248, 597] width 162 height 71
click at [304, 593] on div "PDF PDF" at bounding box center [292, 587] width 34 height 33
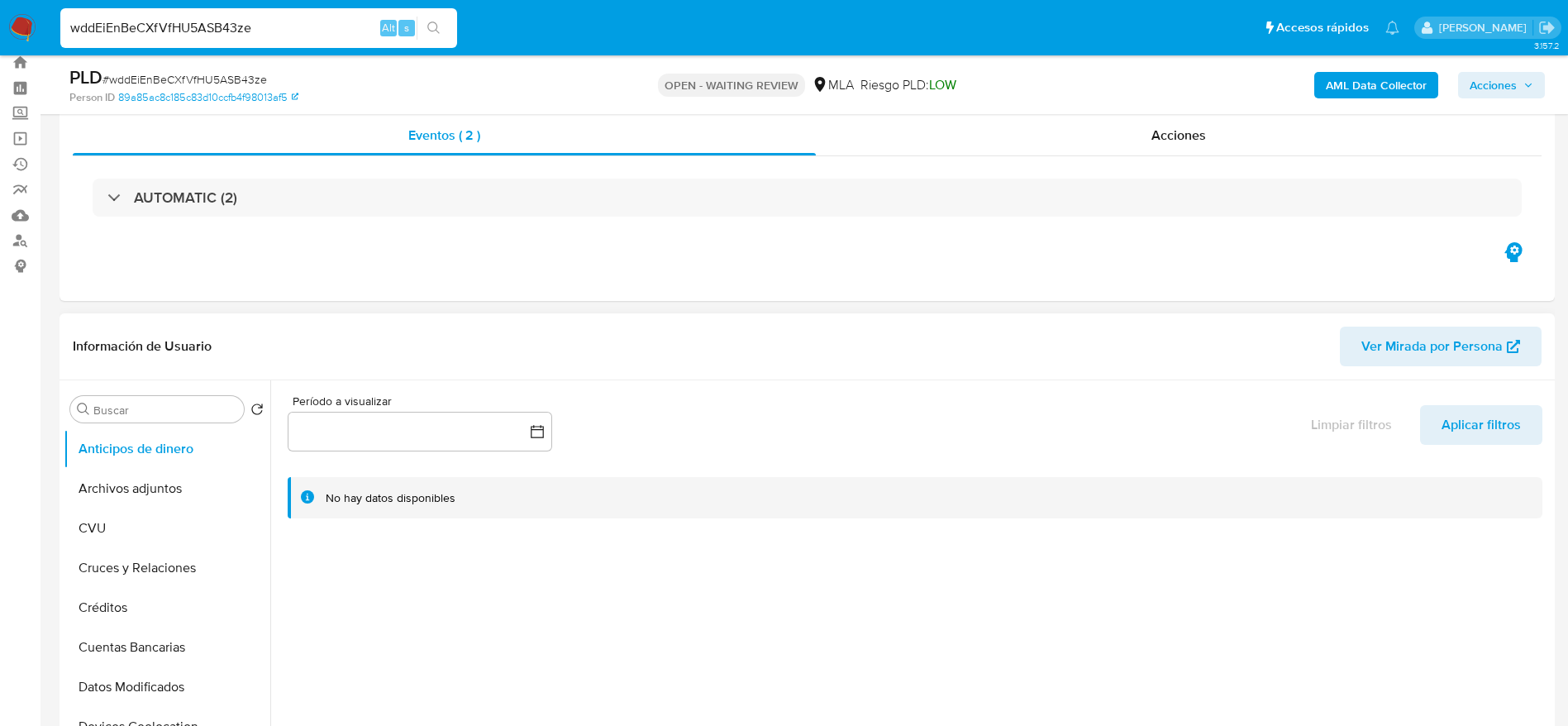
scroll to position [0, 0]
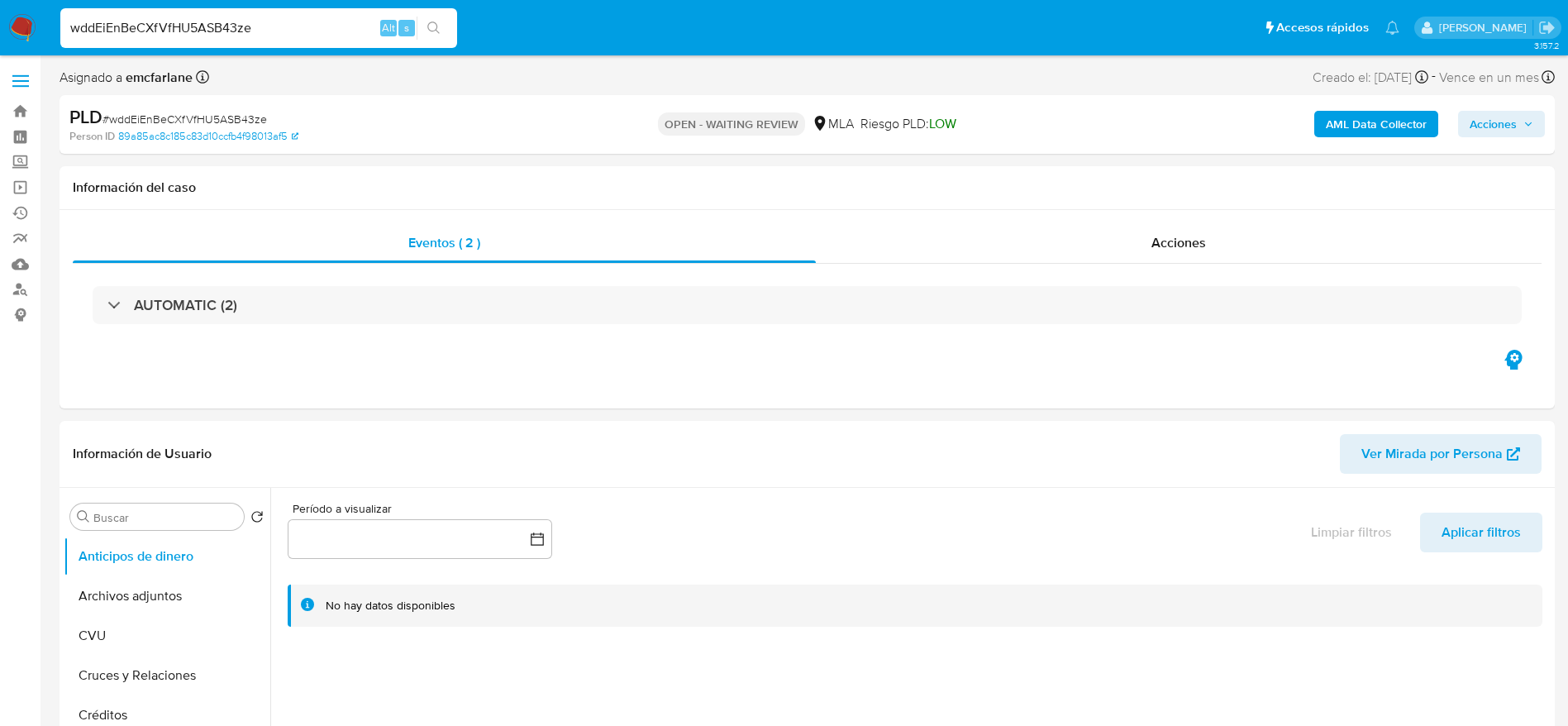
drag, startPoint x: 21, startPoint y: 6, endPoint x: 6, endPoint y: 21, distance: 21.2
click at [0, 19] on nav "Pausado Ver notificaciones wddEiEnBeCXfVfHU5ASB43ze Alt s Accesos rápidos Presi…" at bounding box center [784, 27] width 1568 height 56
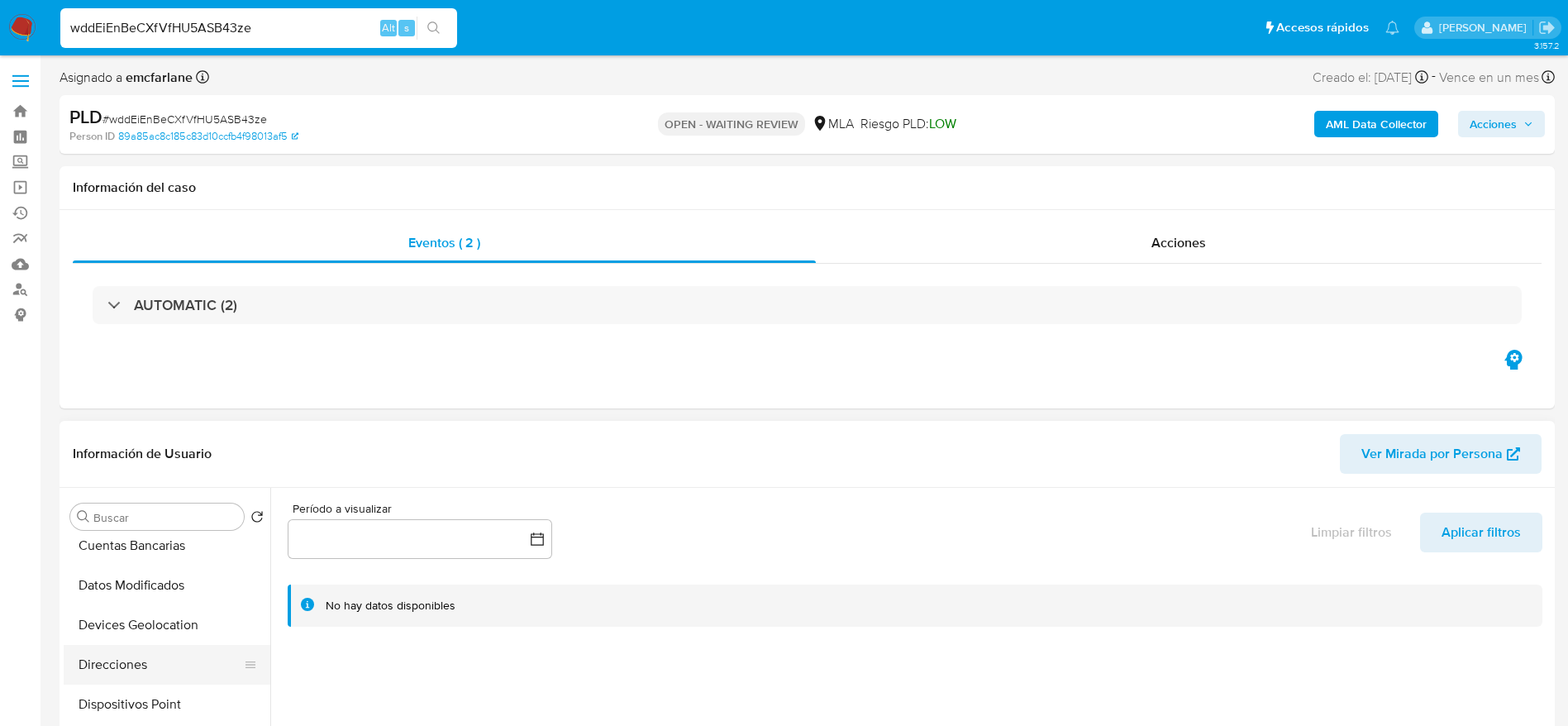
scroll to position [248, 0]
click at [126, 624] on button "Direcciones" at bounding box center [167, 625] width 207 height 40
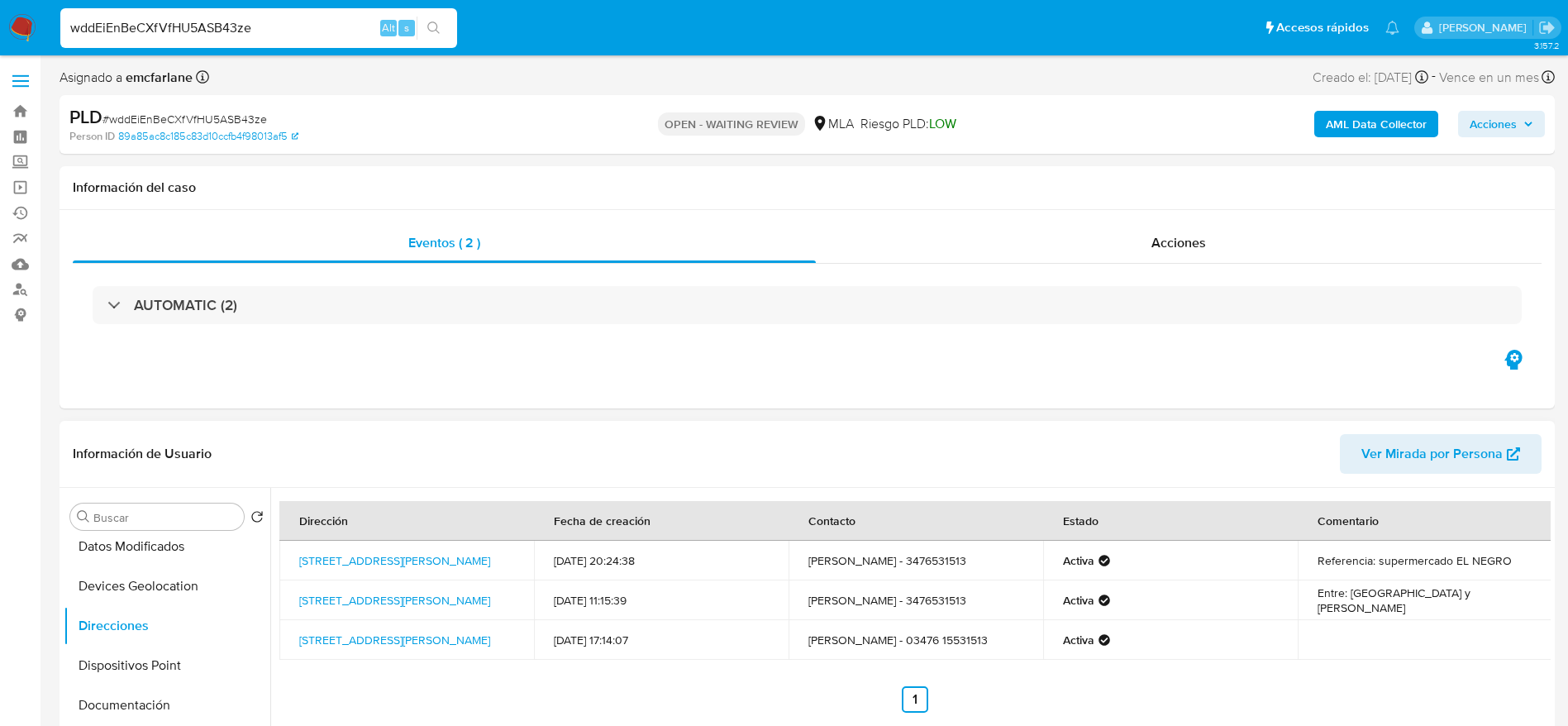
click at [437, 566] on td "Av San Martín 760, Timbues, Santa Fe, 2204, Argentina 760" at bounding box center [406, 560] width 254 height 40
click at [371, 561] on link "Av San Martín 760, Timbues, Santa Fe, 2204, Argentina 760" at bounding box center [395, 560] width 191 height 17
drag, startPoint x: 442, startPoint y: 568, endPoint x: 276, endPoint y: 541, distance: 168.2
click at [276, 541] on div "Dirección Fecha de creación Contacto Estado Comentario Av San Martín 760, Timbu…" at bounding box center [910, 699] width 1280 height 423
drag, startPoint x: 407, startPoint y: 564, endPoint x: 418, endPoint y: 575, distance: 15.6
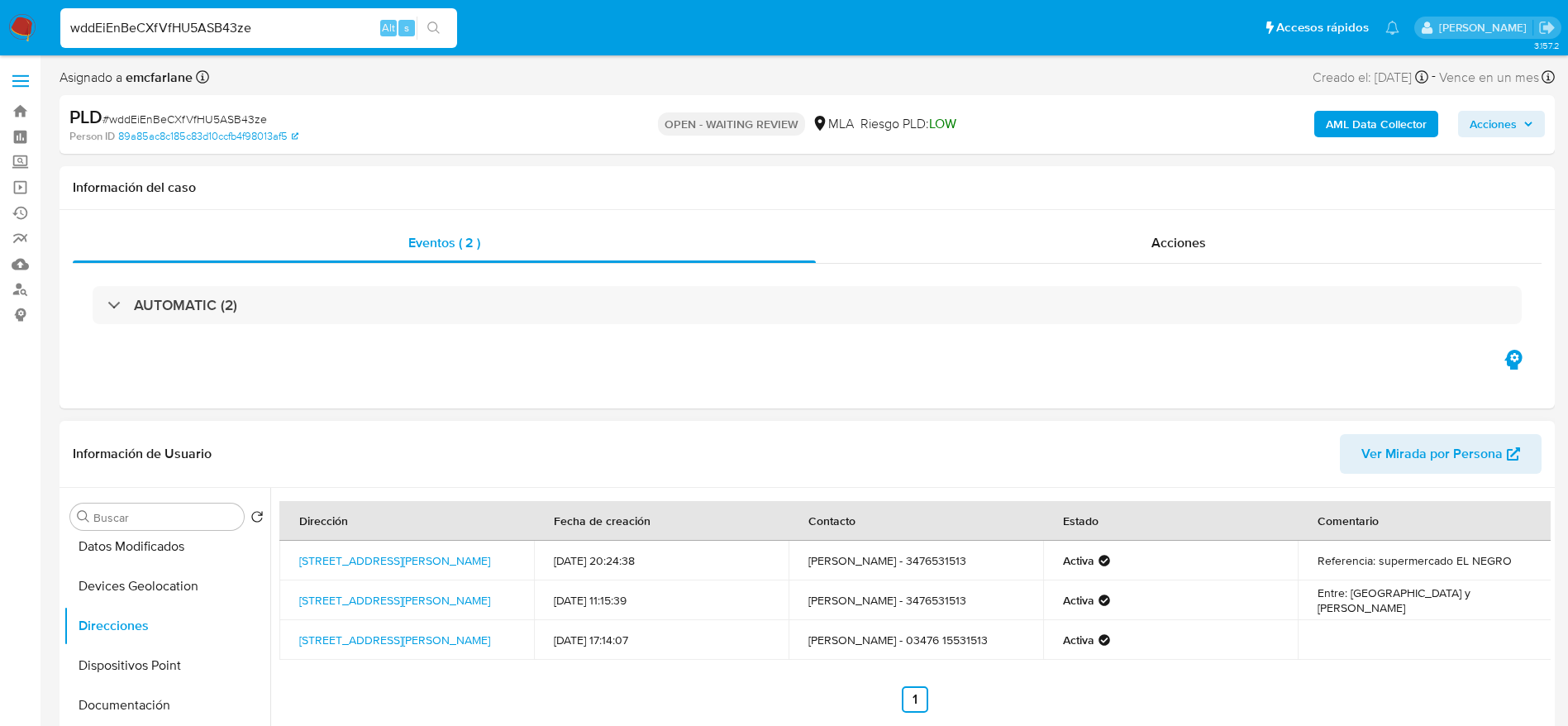
click at [408, 565] on td "[STREET_ADDRESS][PERSON_NAME]" at bounding box center [406, 560] width 254 height 40
click at [425, 574] on td "[STREET_ADDRESS][PERSON_NAME]" at bounding box center [406, 560] width 254 height 40
drag, startPoint x: 394, startPoint y: 571, endPoint x: 289, endPoint y: 544, distance: 108.4
click at [289, 544] on td "Av San Martín 760, Timbues, Santa Fe, 2204, Argentina 760" at bounding box center [406, 560] width 254 height 40
copy link "Av San Martín 760, Timbues, Santa Fe, 2204, Argentina 760"
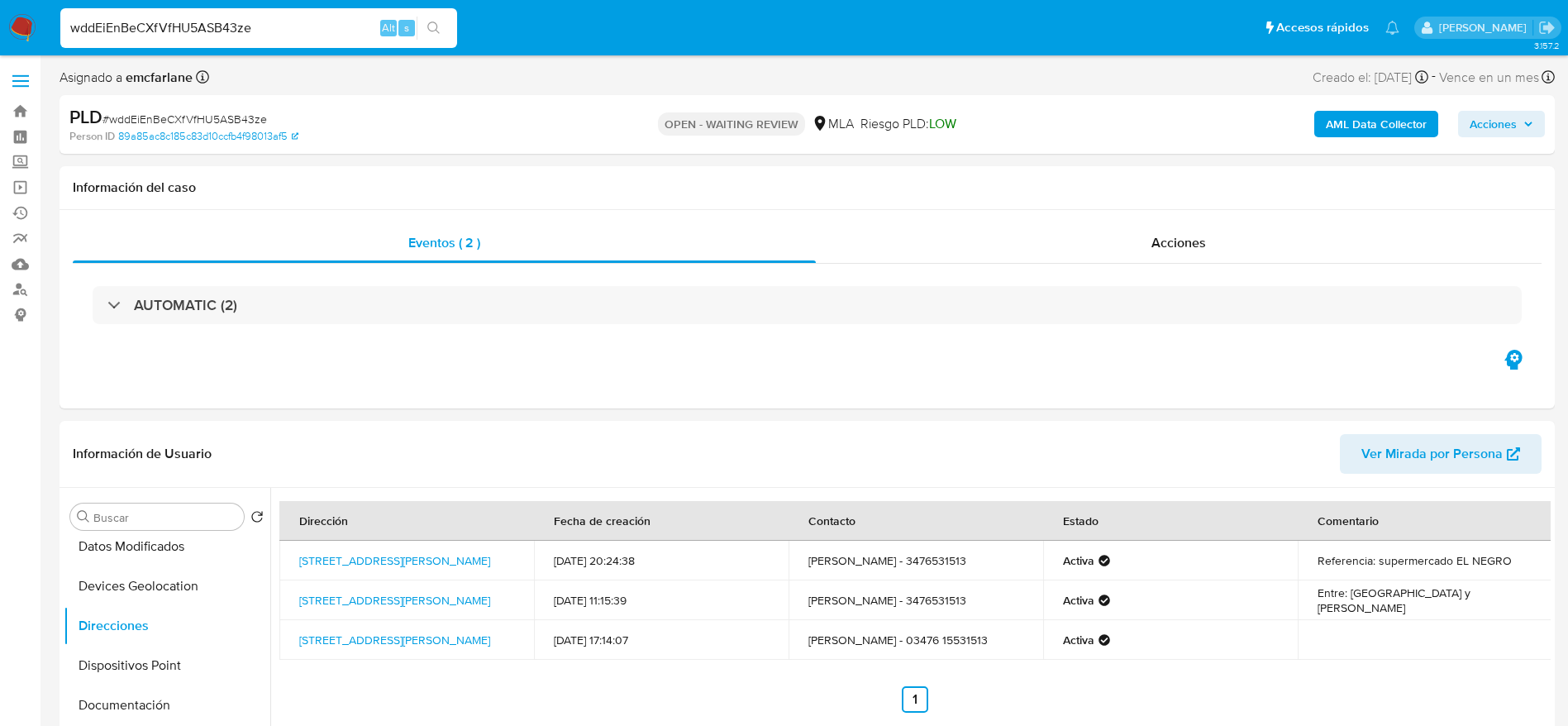
click at [206, 110] on div "PLD # wddEiEnBeCXfVfHU5ASB43ze" at bounding box center [313, 117] width 486 height 25
copy span "wddEiEnBeCXfVfHU5ASB43ze"
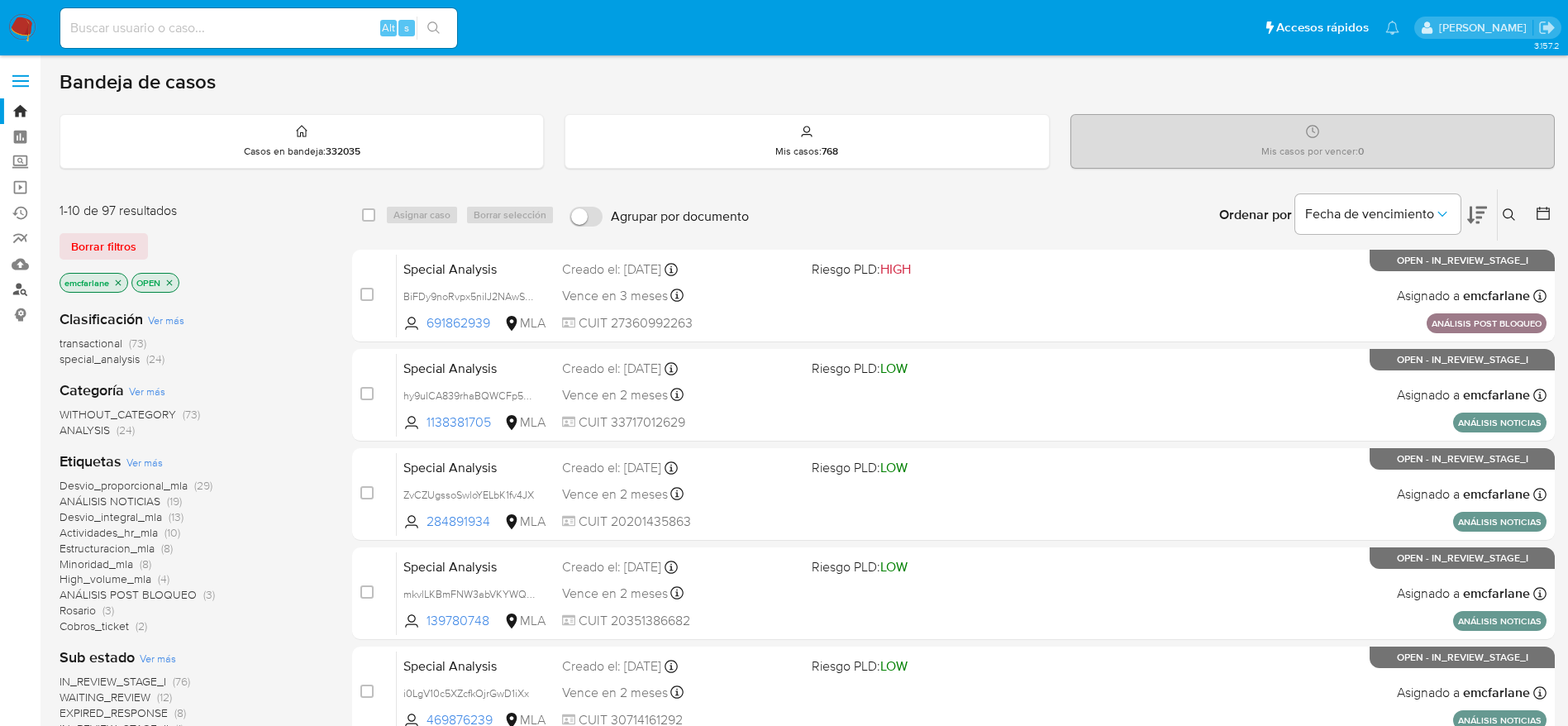
click at [13, 292] on link "Buscador de personas" at bounding box center [98, 290] width 197 height 26
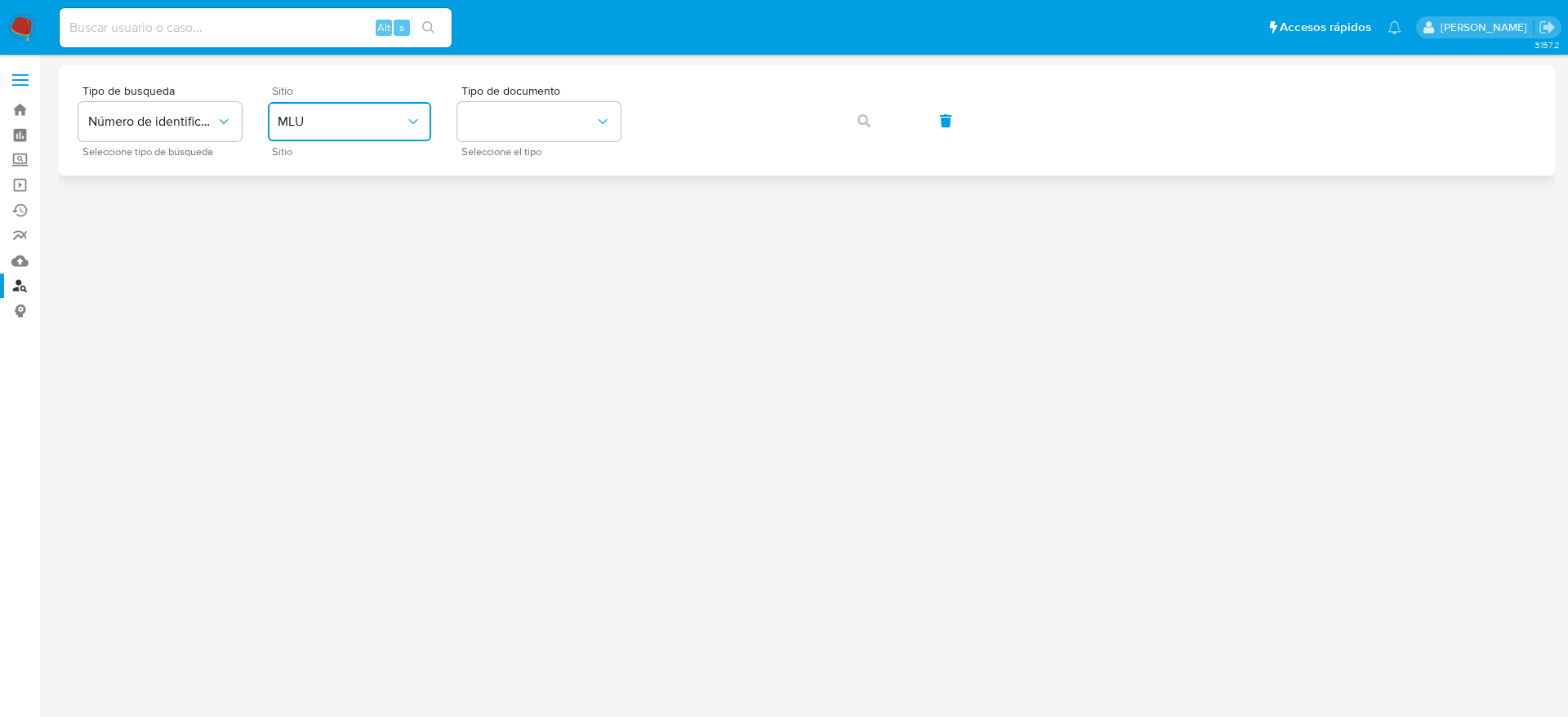
click at [309, 131] on button "MLU" at bounding box center [349, 121] width 163 height 39
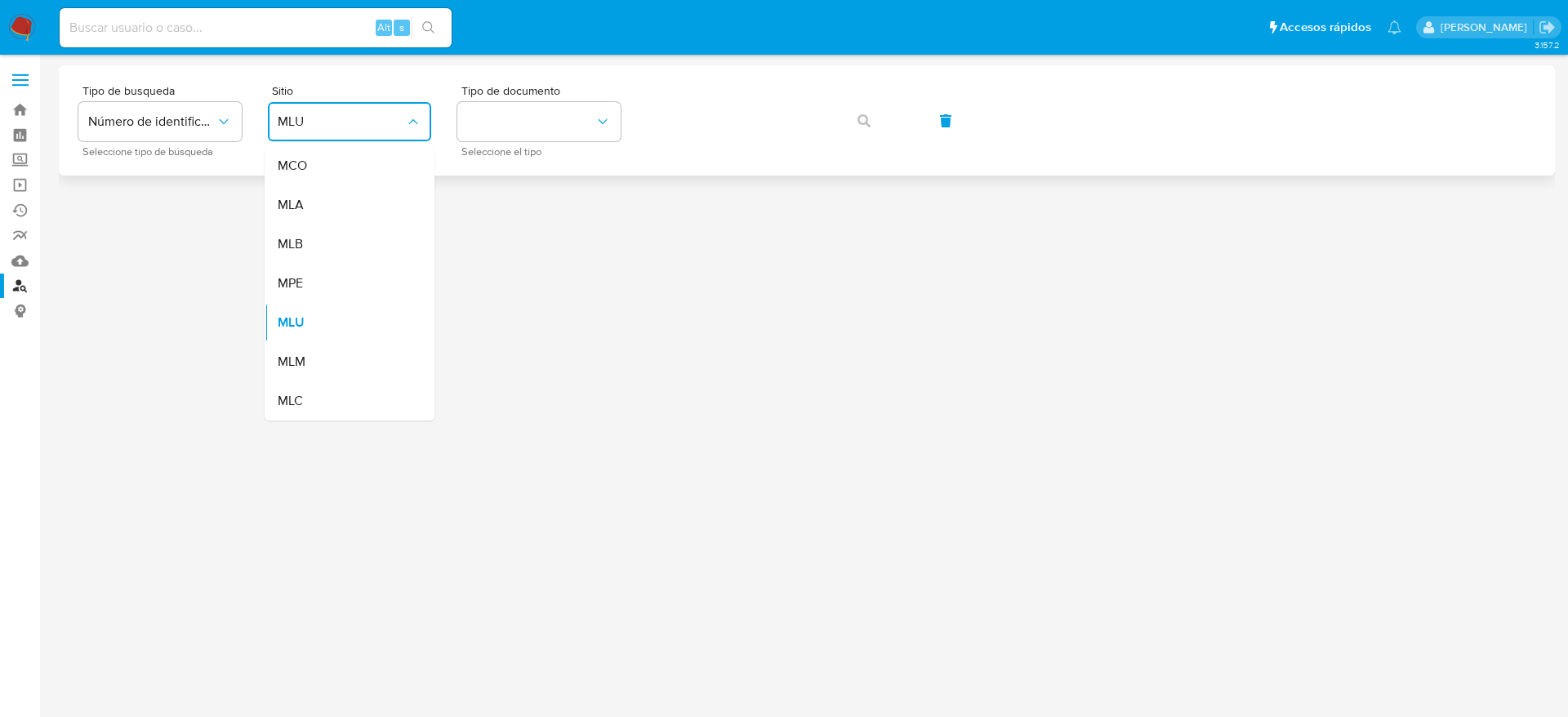
drag, startPoint x: 284, startPoint y: 221, endPoint x: 585, endPoint y: 162, distance: 306.7
click at [284, 222] on div "MLA" at bounding box center [344, 205] width 134 height 39
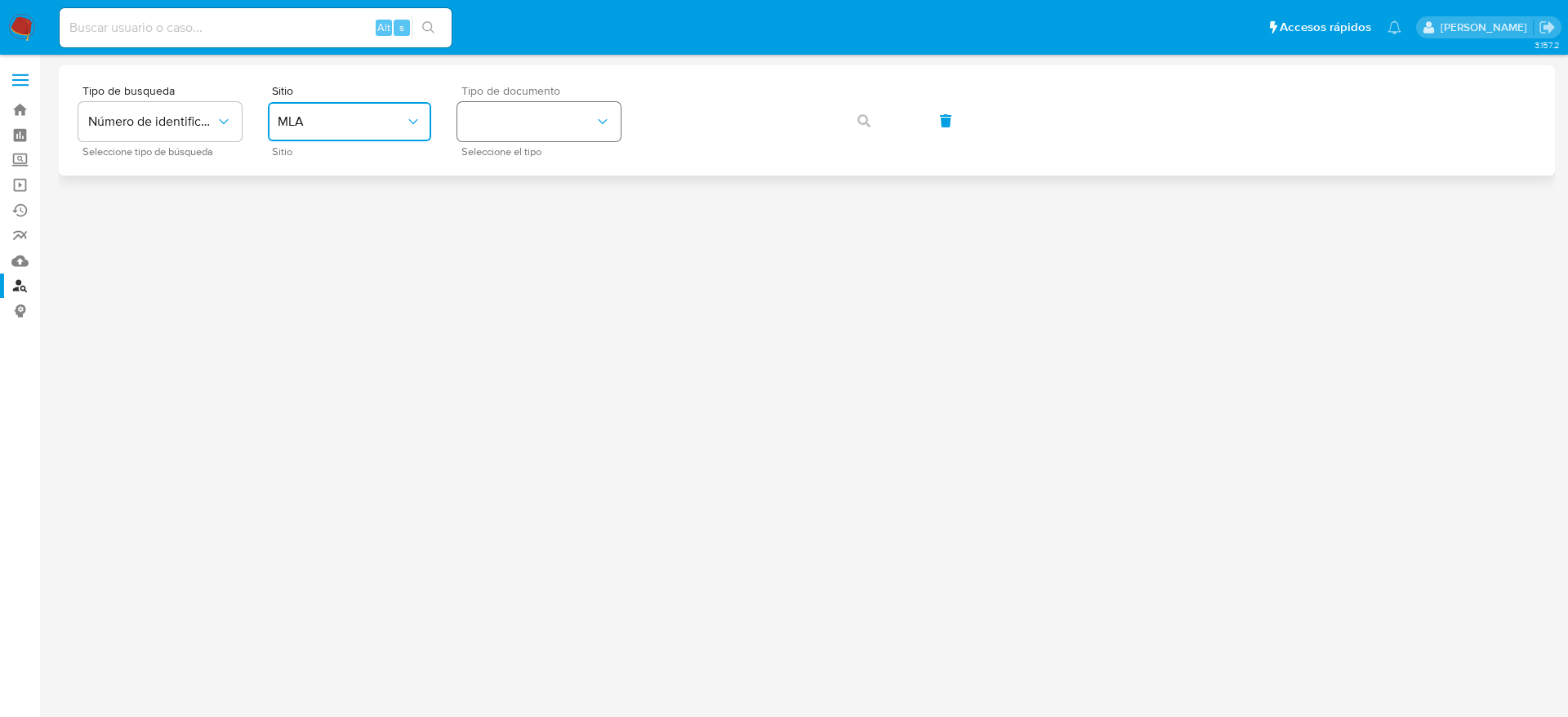
drag, startPoint x: 620, startPoint y: 117, endPoint x: 567, endPoint y: 124, distance: 53.5
click at [619, 117] on button "identificationType" at bounding box center [538, 121] width 163 height 39
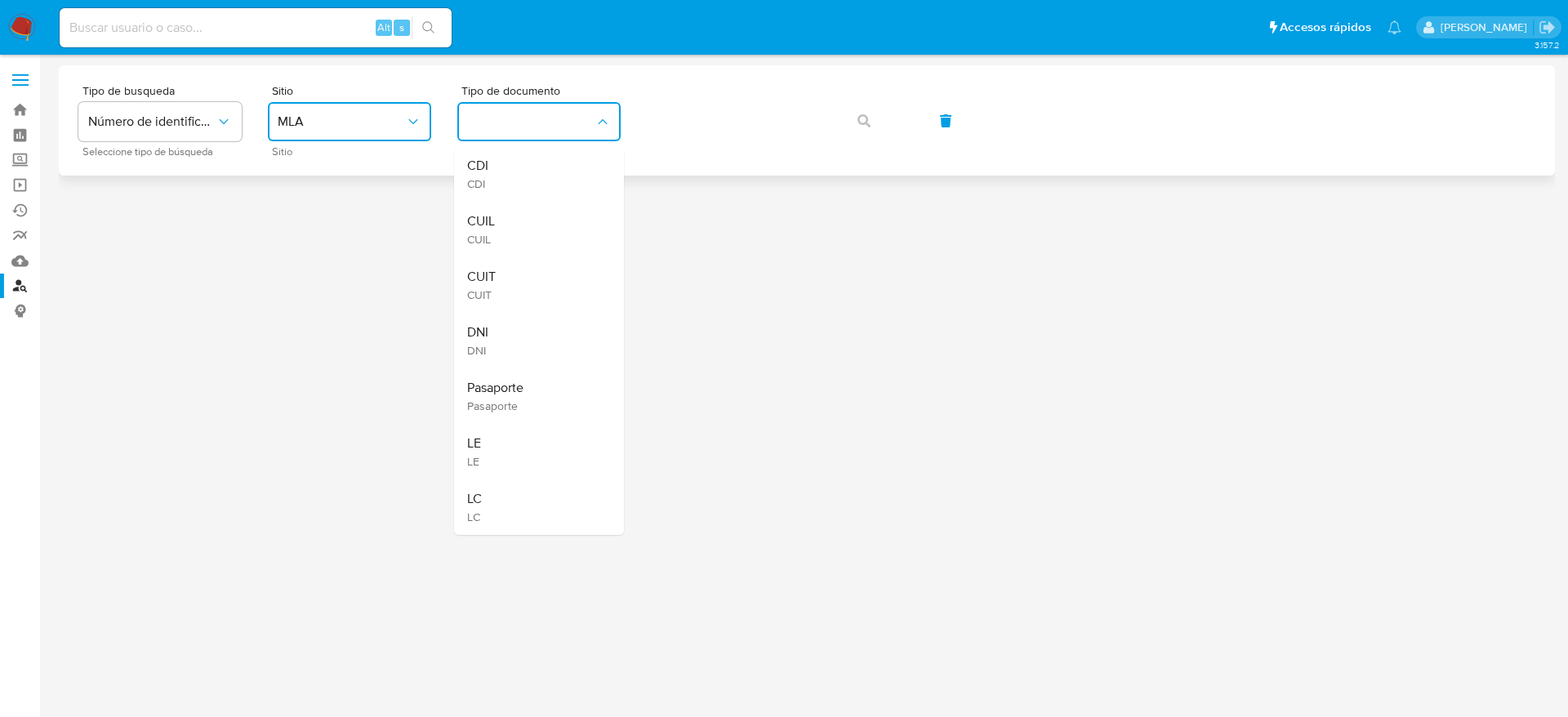
drag, startPoint x: 501, startPoint y: 288, endPoint x: 725, endPoint y: 146, distance: 265.2
click at [500, 288] on div "CUIT CUIT" at bounding box center [535, 285] width 134 height 56
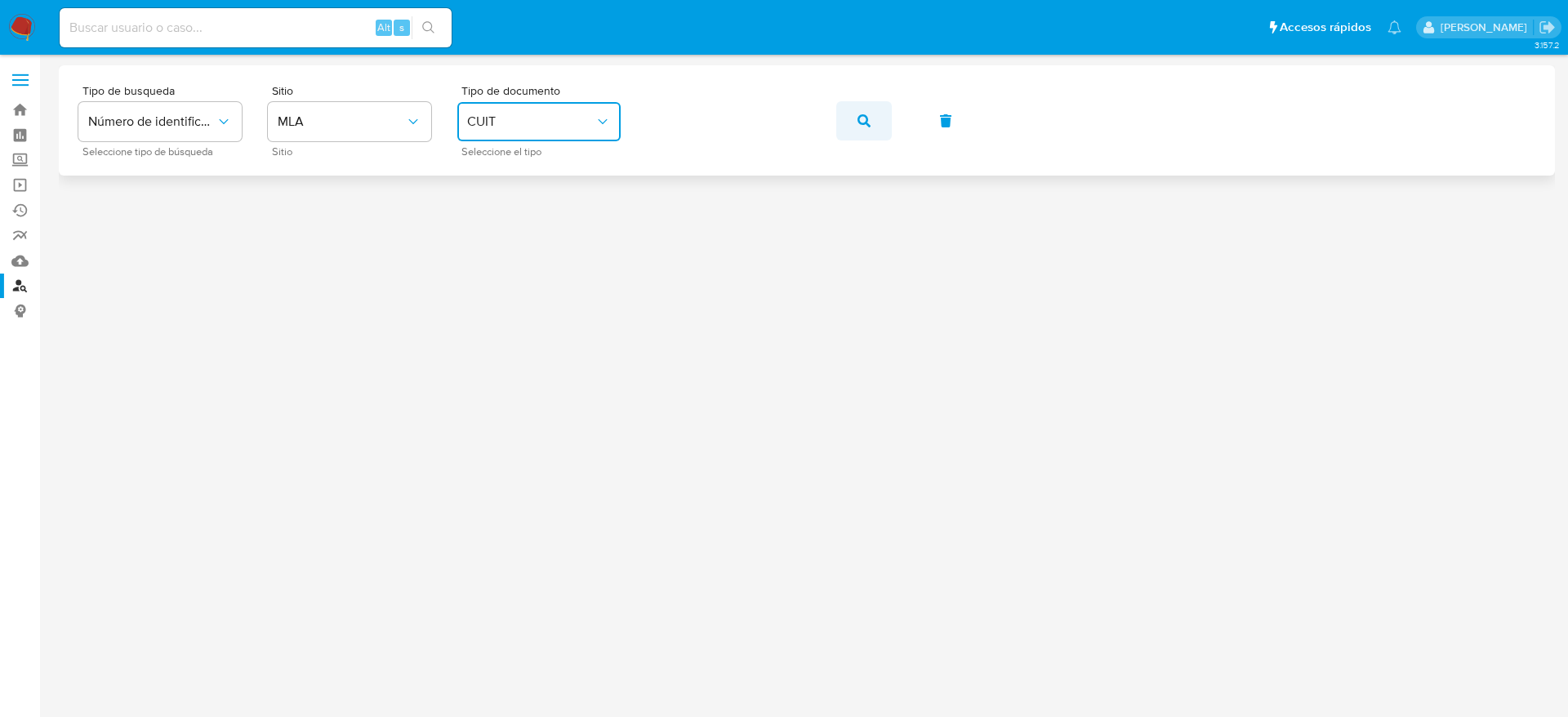
click at [869, 114] on icon "button" at bounding box center [863, 120] width 13 height 13
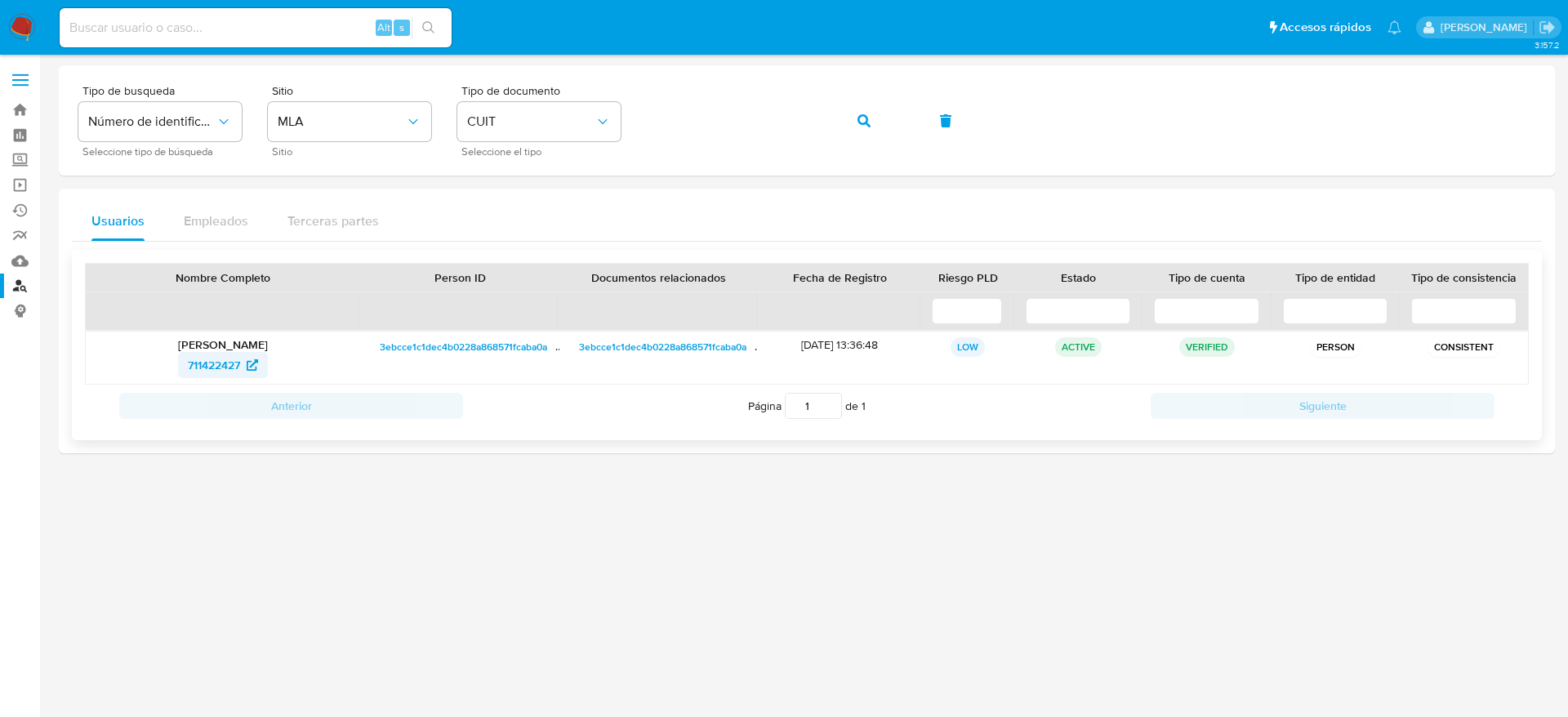
click at [219, 378] on span "711422427" at bounding box center [214, 365] width 52 height 26
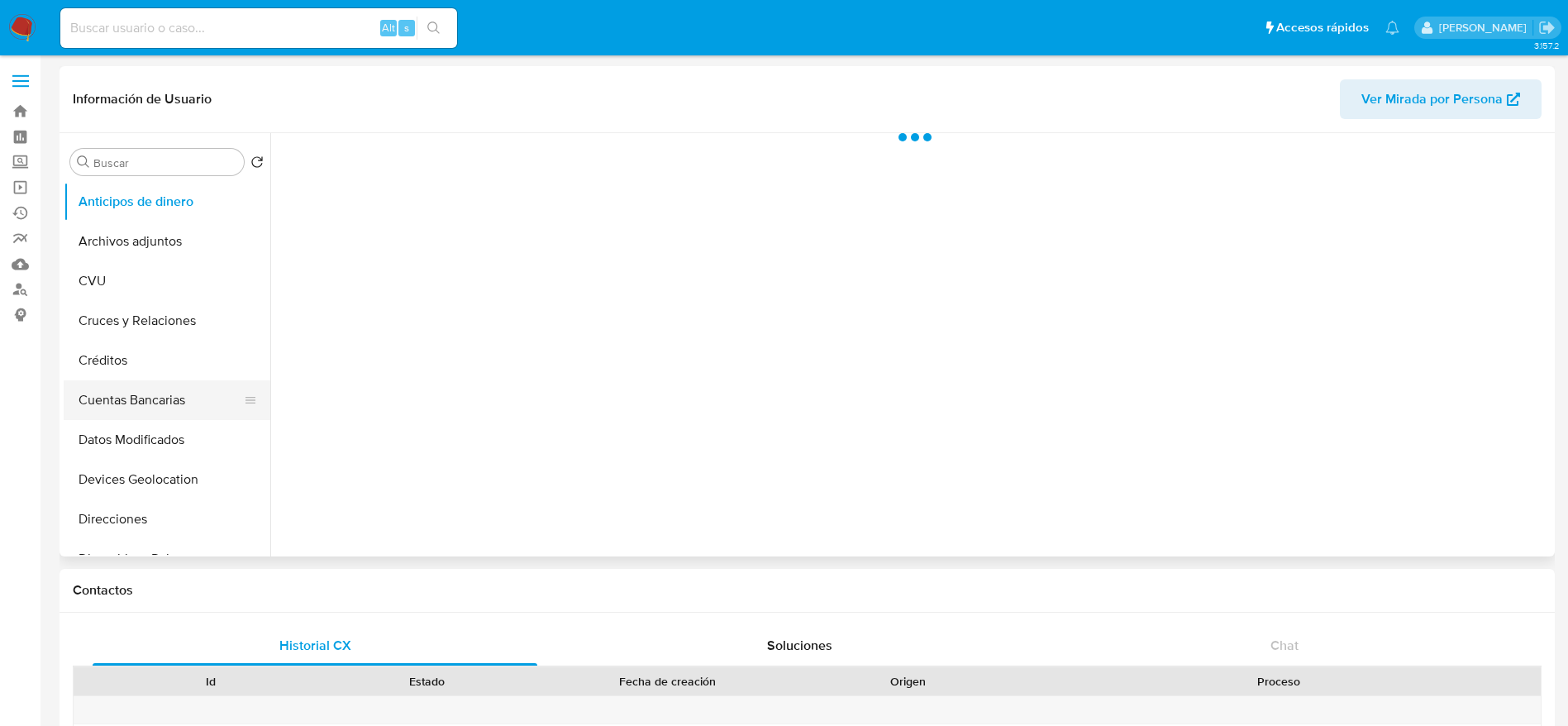
scroll to position [248, 0]
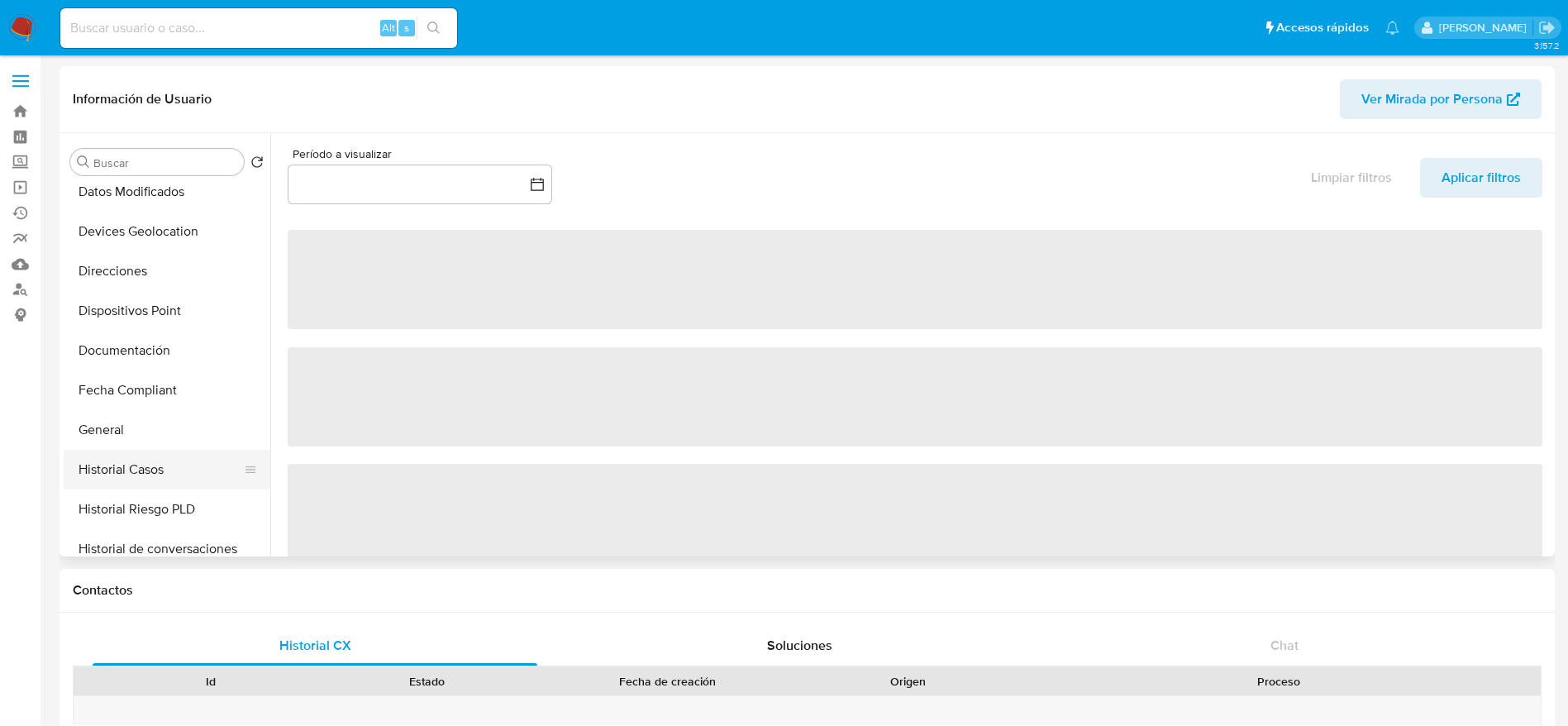
select select "10"
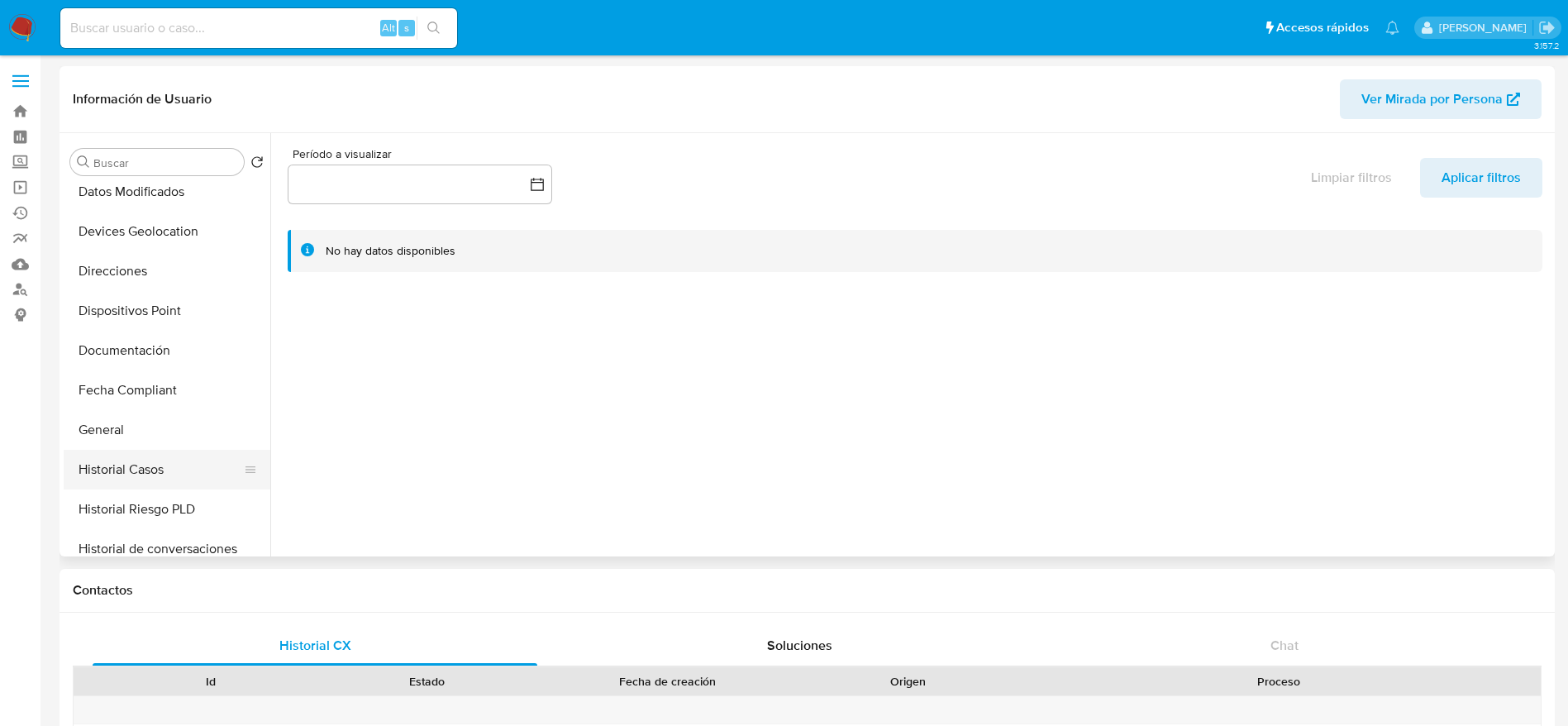
click at [158, 485] on button "Historial Casos" at bounding box center [160, 469] width 193 height 40
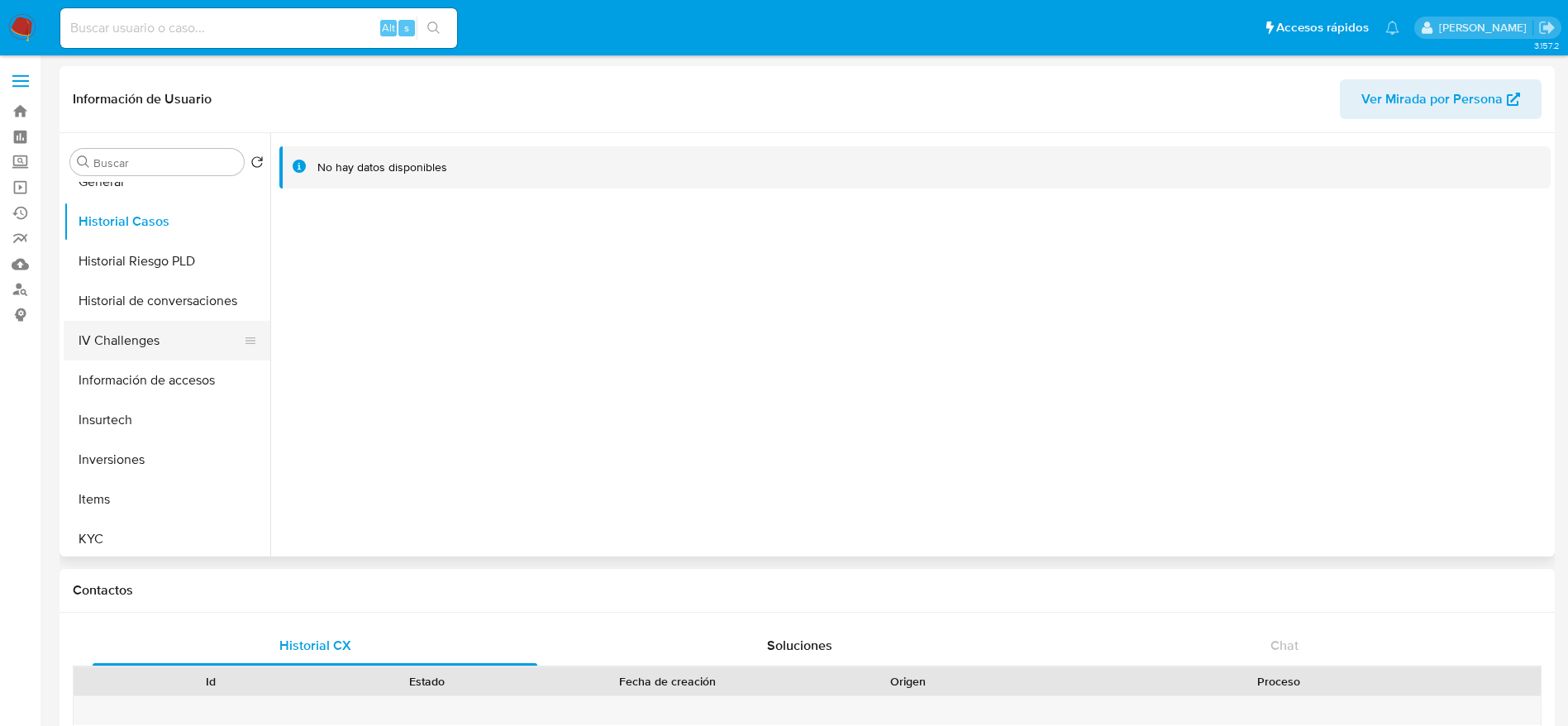
scroll to position [778, 0]
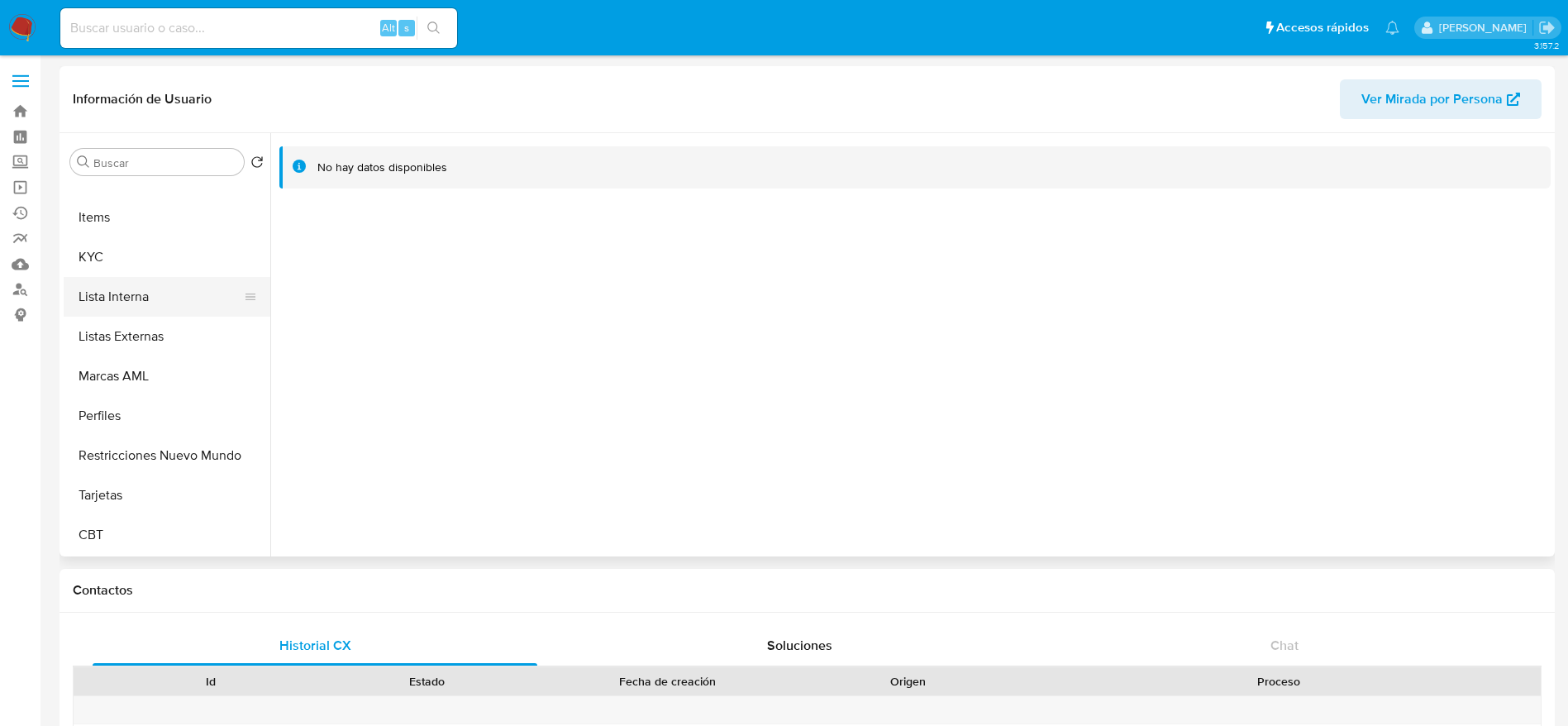
click at [125, 307] on button "Lista Interna" at bounding box center [160, 297] width 193 height 40
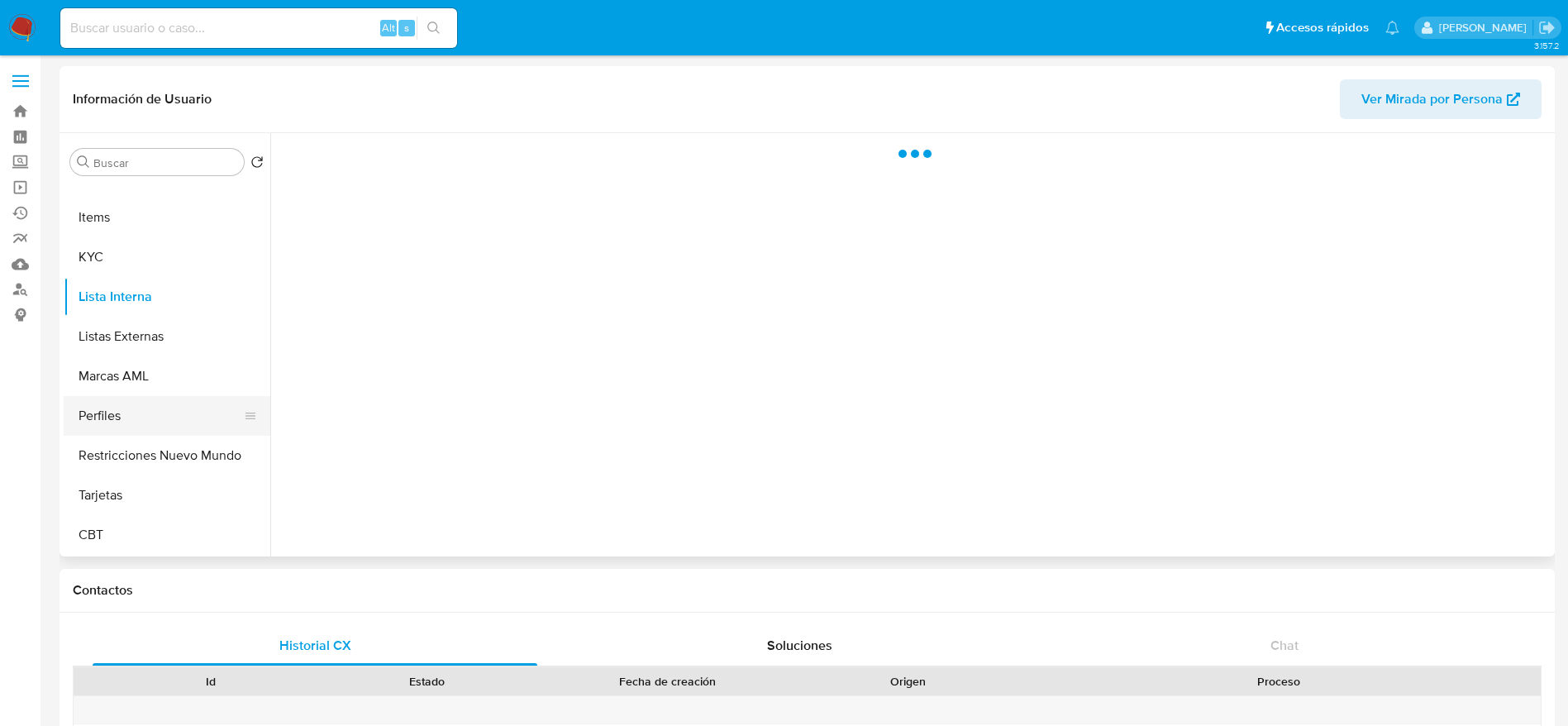
click at [136, 413] on button "Perfiles" at bounding box center [160, 416] width 193 height 40
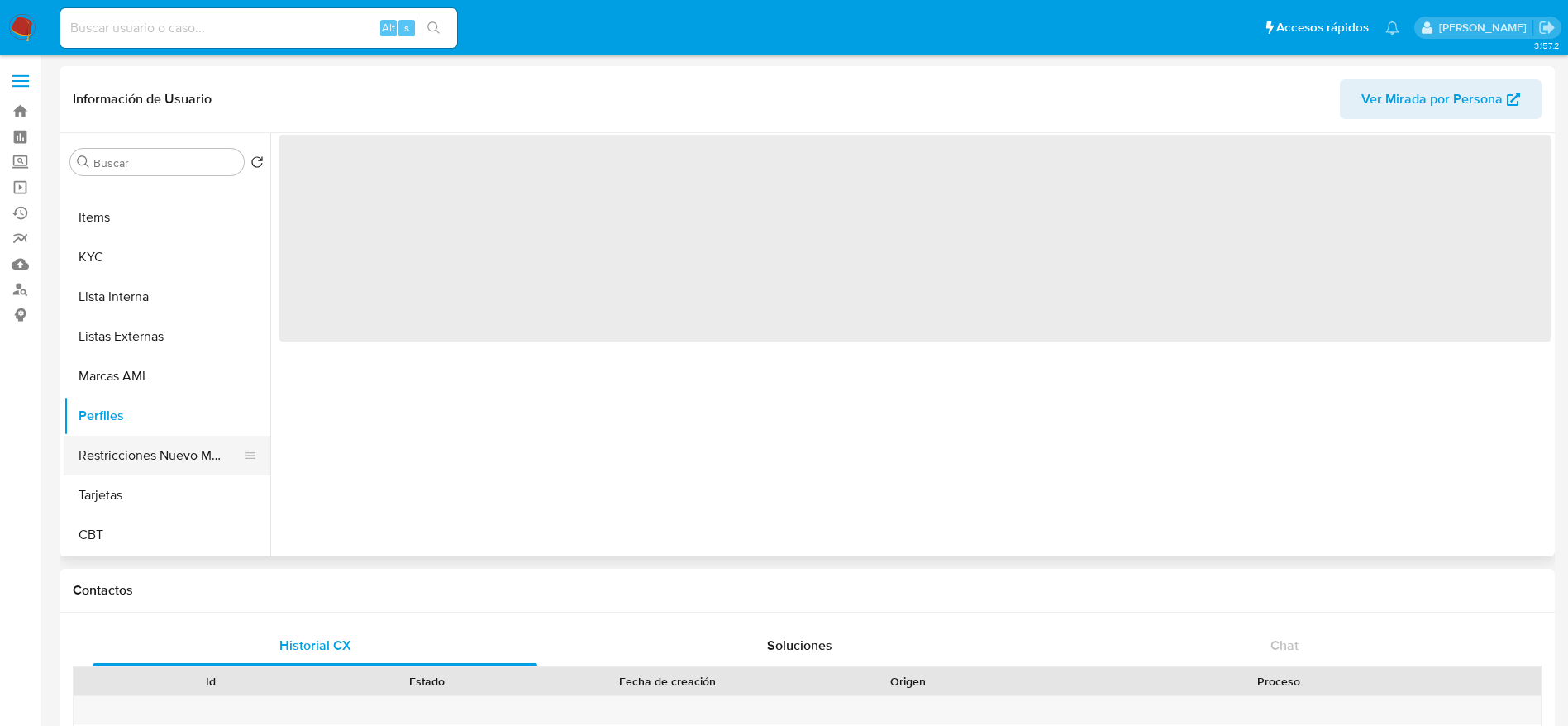
click at [155, 465] on button "Restricciones Nuevo Mundo" at bounding box center [160, 455] width 193 height 40
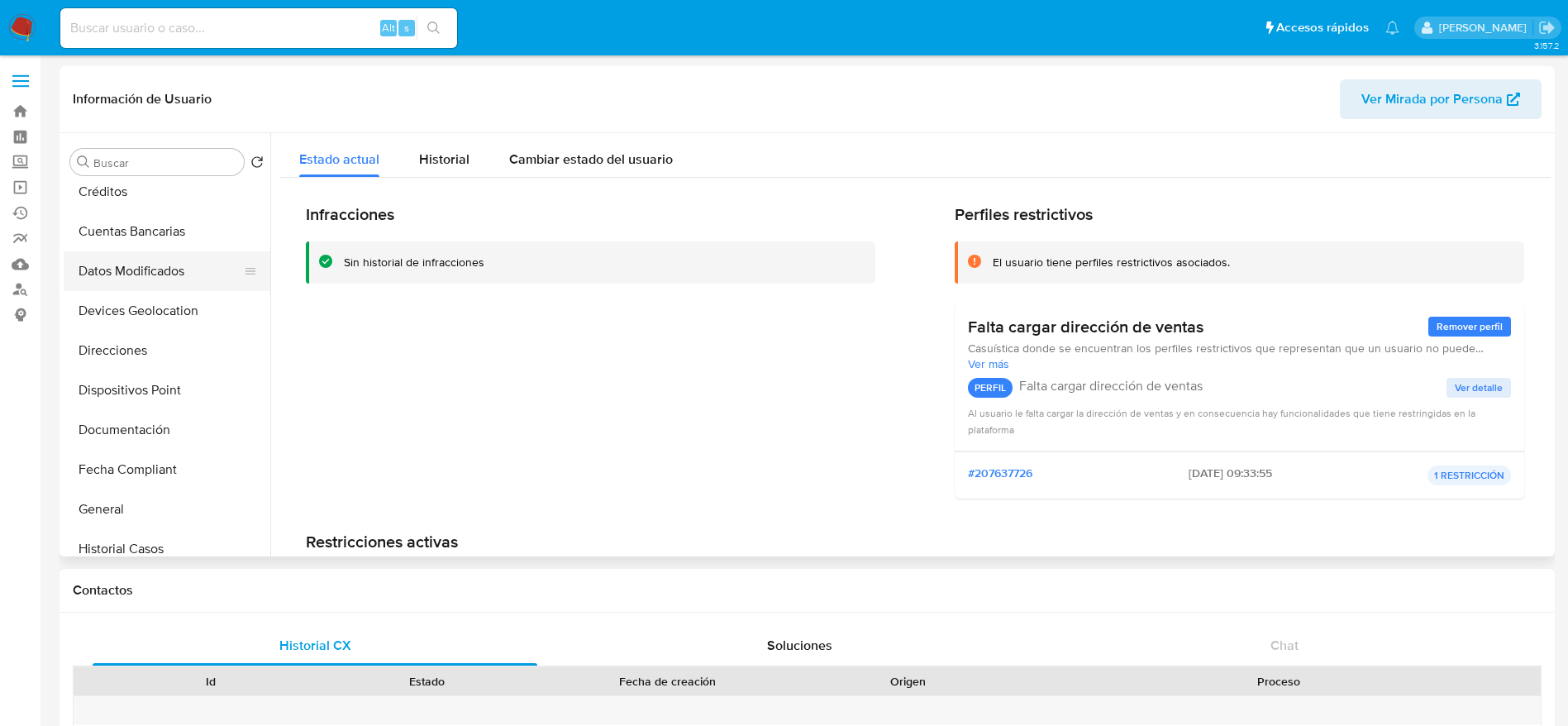
scroll to position [158, 0]
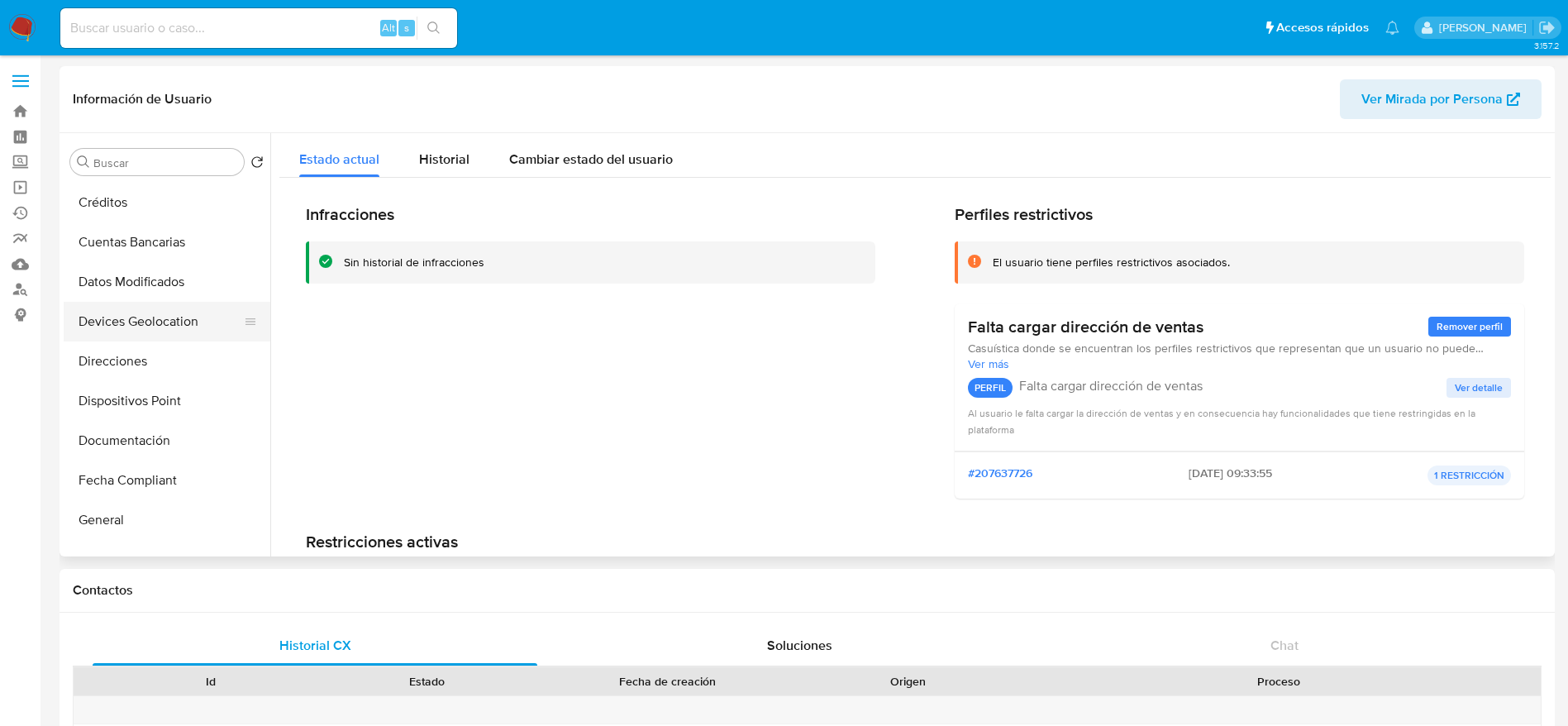
drag, startPoint x: 140, startPoint y: 430, endPoint x: 177, endPoint y: 335, distance: 102.0
click at [140, 429] on button "Documentación" at bounding box center [167, 441] width 207 height 40
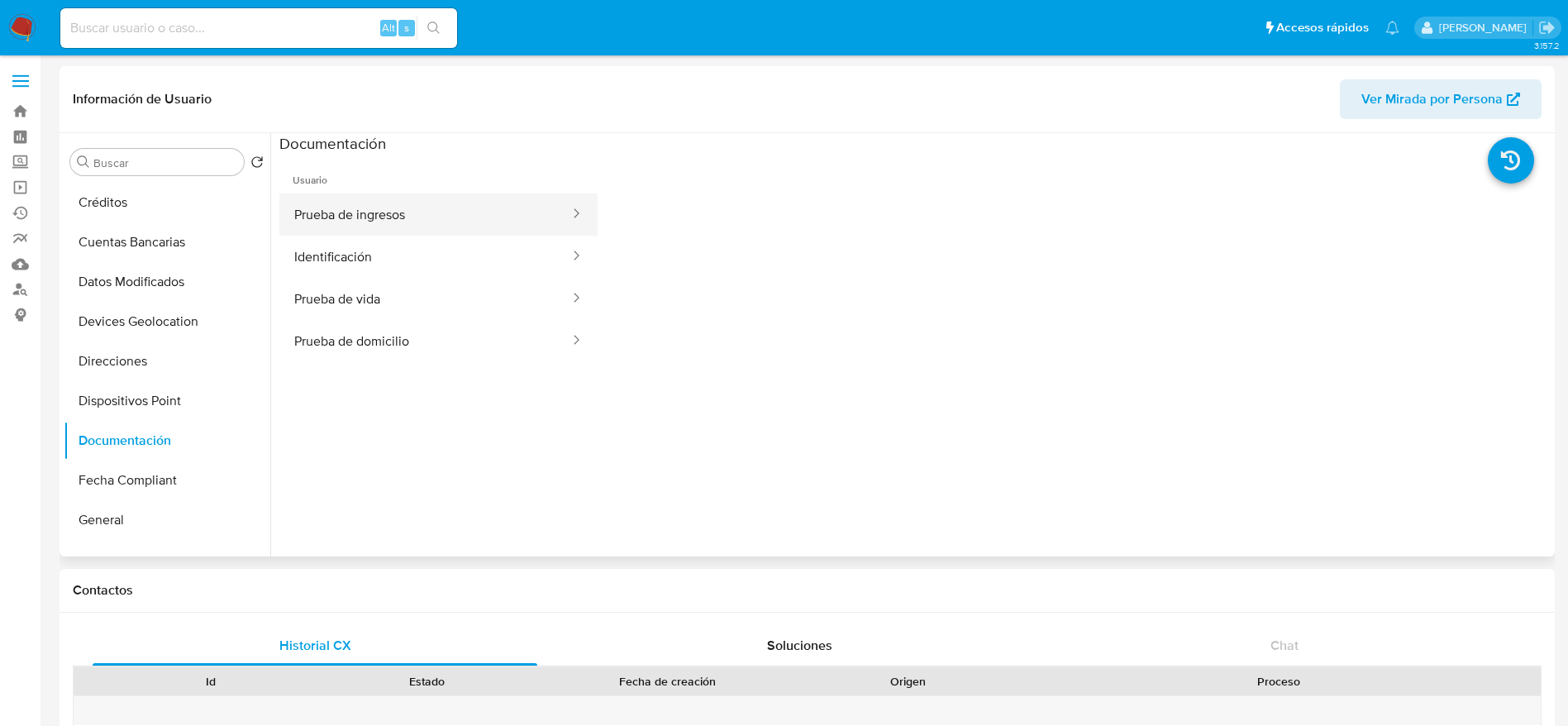
click at [357, 222] on button "Prueba de ingresos" at bounding box center [425, 215] width 292 height 42
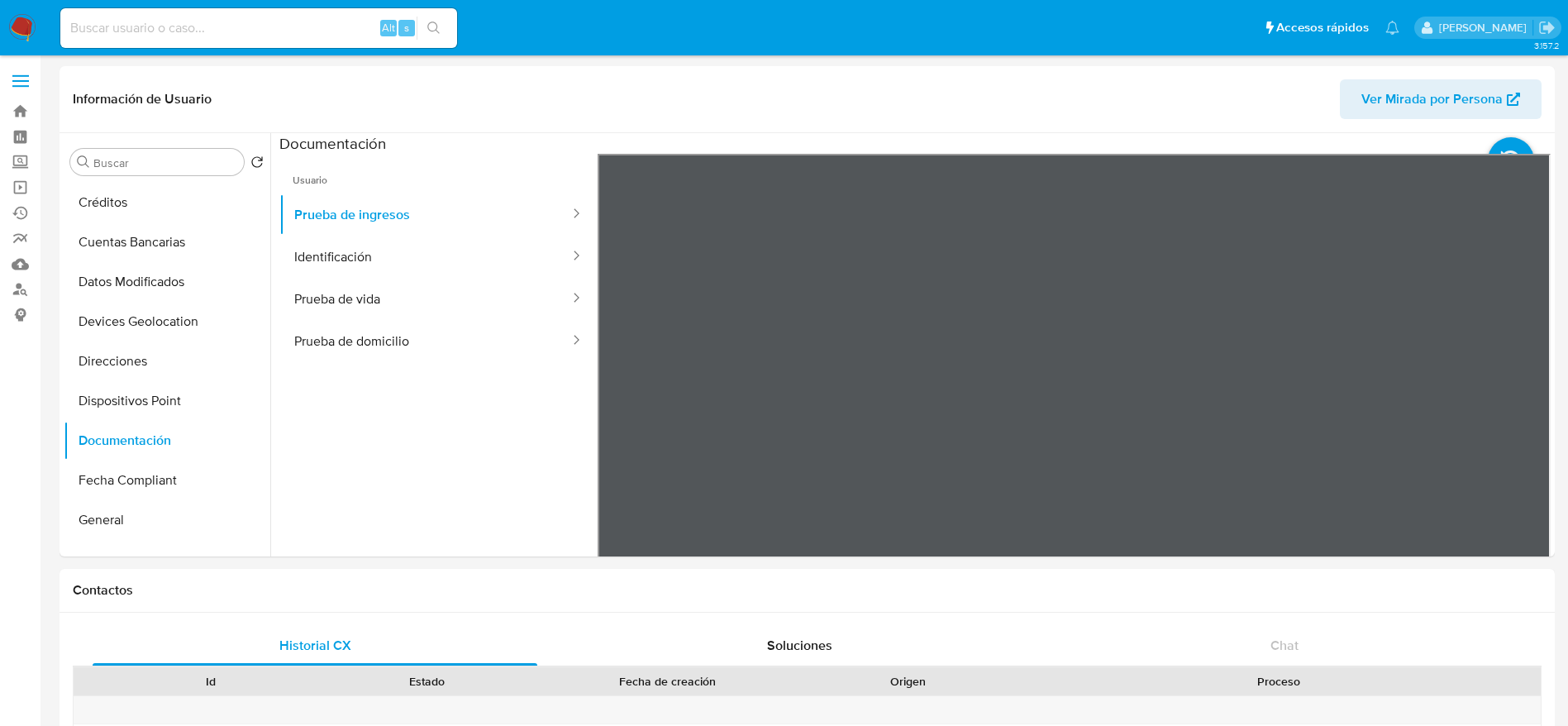
click at [401, 248] on button "Identificación" at bounding box center [425, 257] width 292 height 42
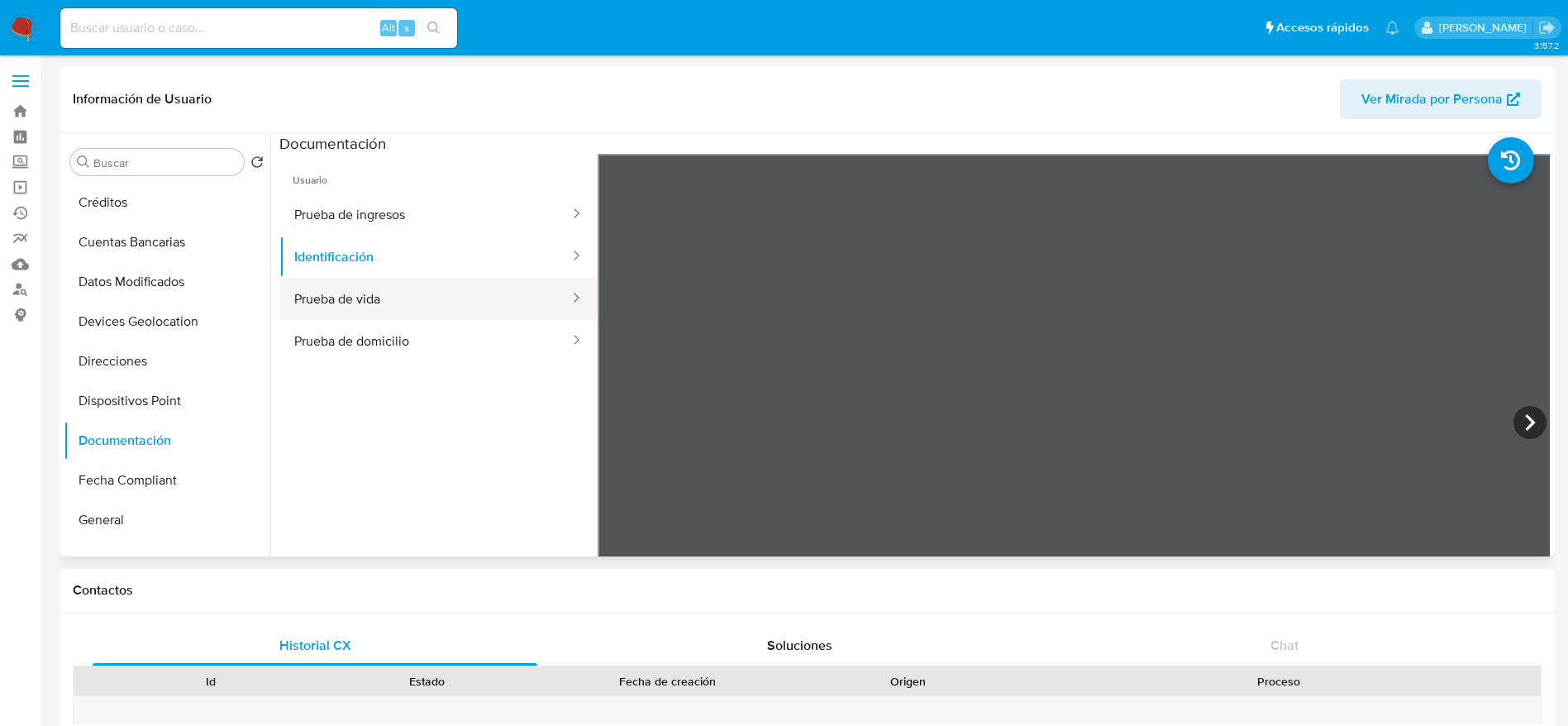
click at [418, 291] on button "Prueba de vida" at bounding box center [425, 299] width 292 height 42
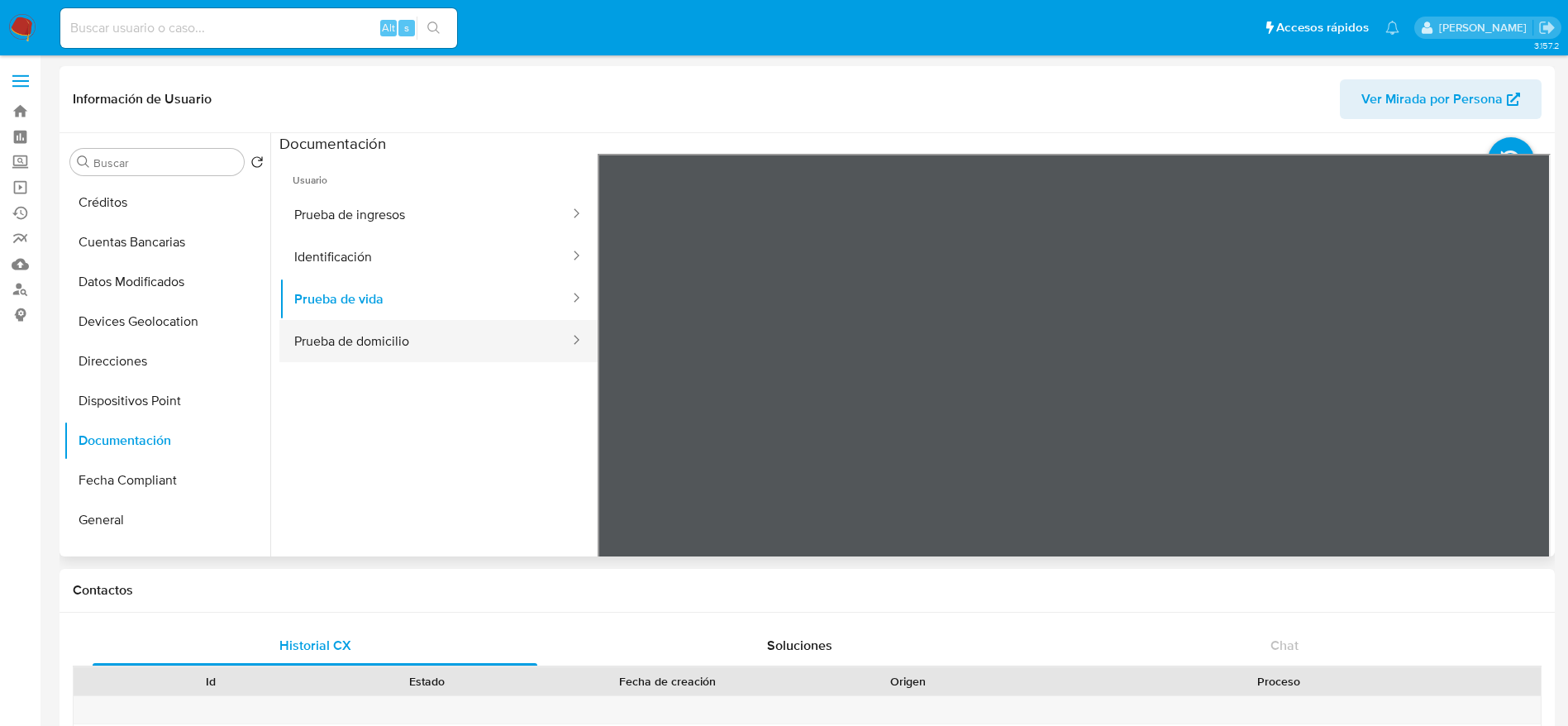
click at [430, 344] on button "Prueba de domicilio" at bounding box center [425, 341] width 292 height 42
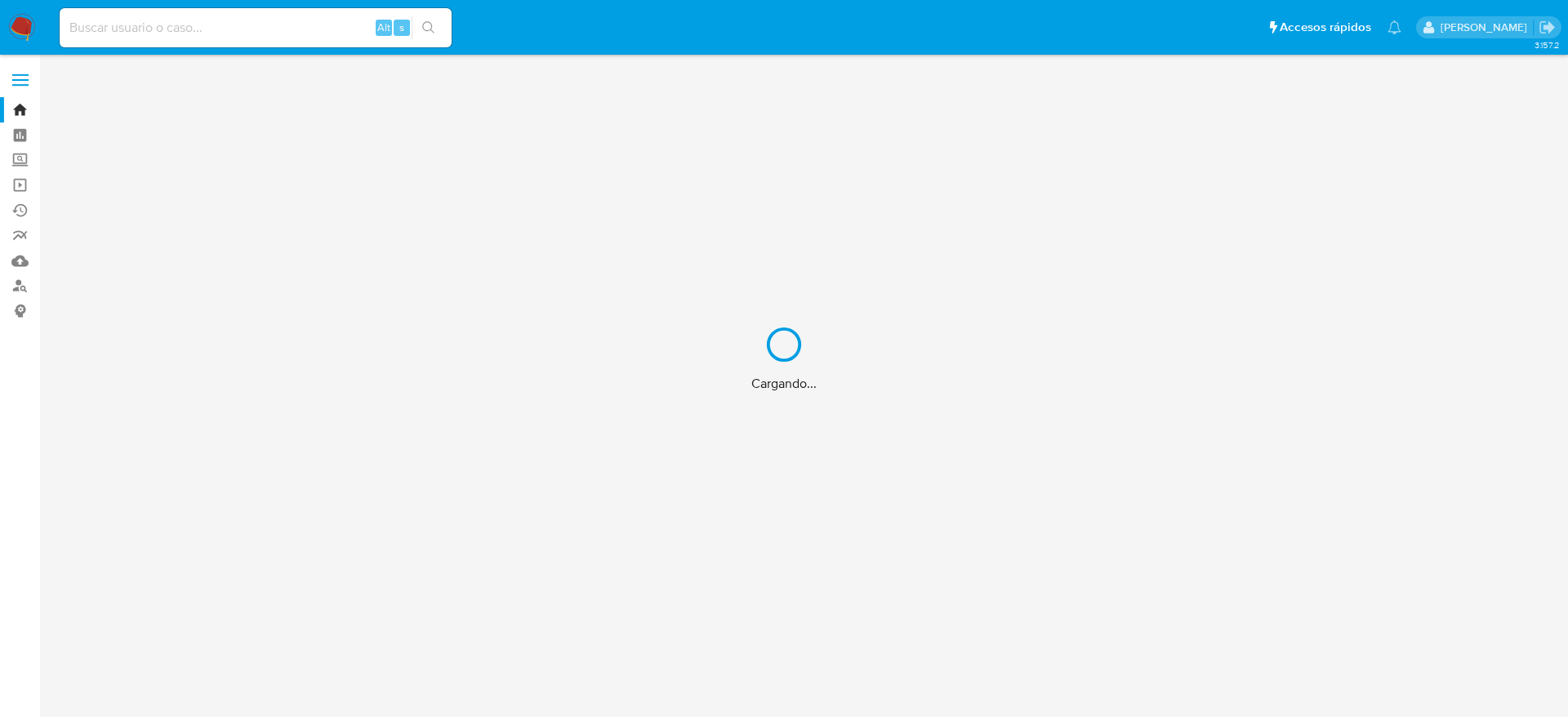
click at [17, 283] on div "Cargando..." at bounding box center [784, 358] width 1568 height 717
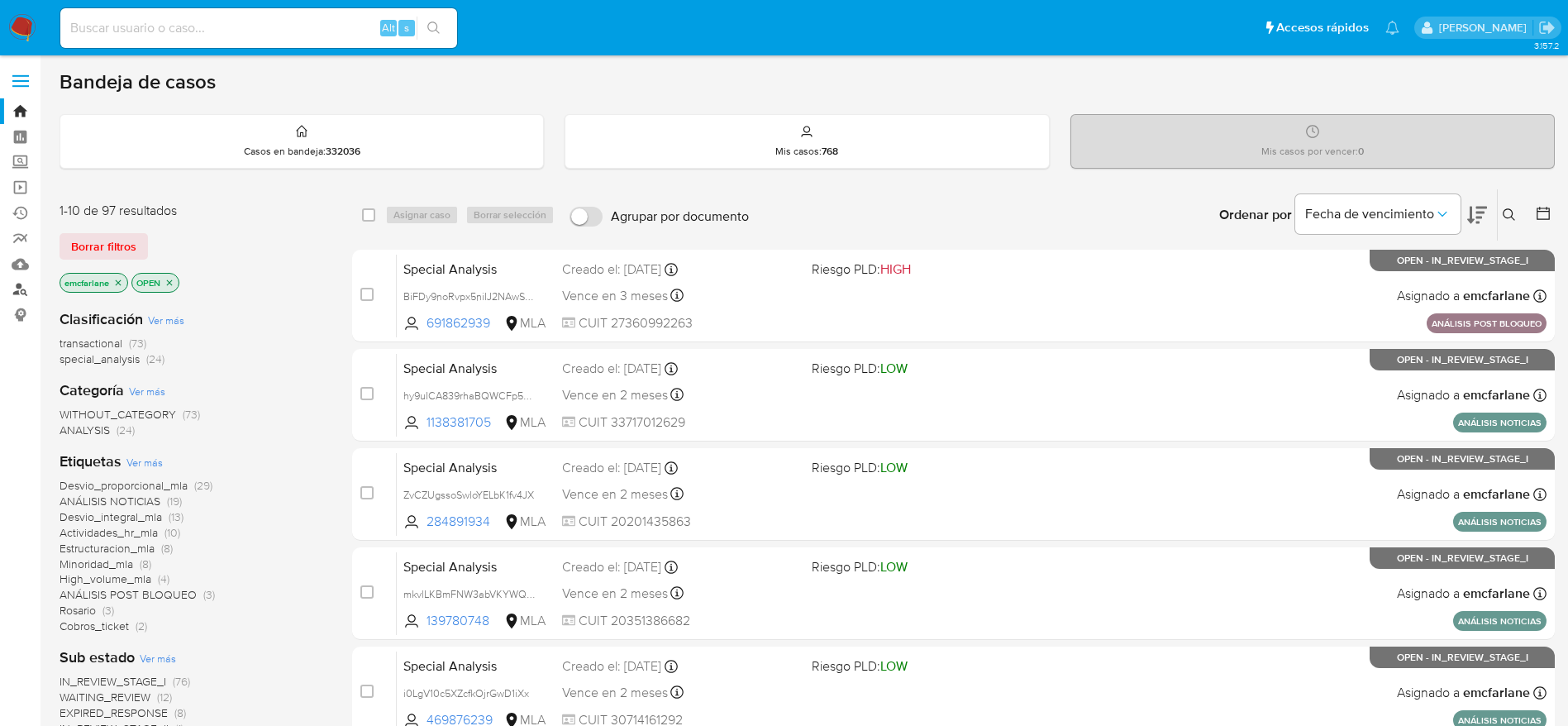
click at [18, 286] on link "Buscador de personas" at bounding box center [98, 290] width 197 height 26
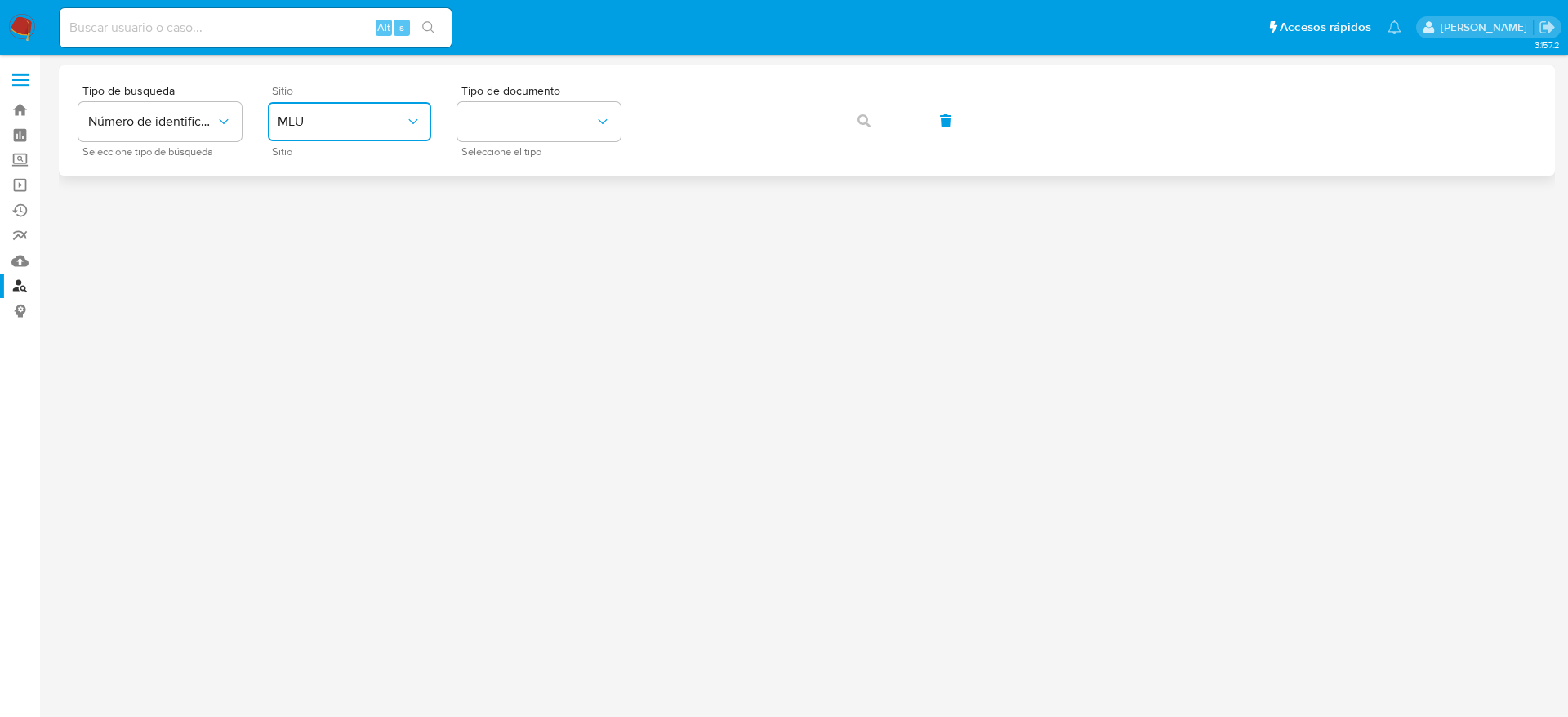
drag, startPoint x: 363, startPoint y: 126, endPoint x: 359, endPoint y: 142, distance: 16.5
click at [363, 126] on span "MLU" at bounding box center [341, 121] width 127 height 17
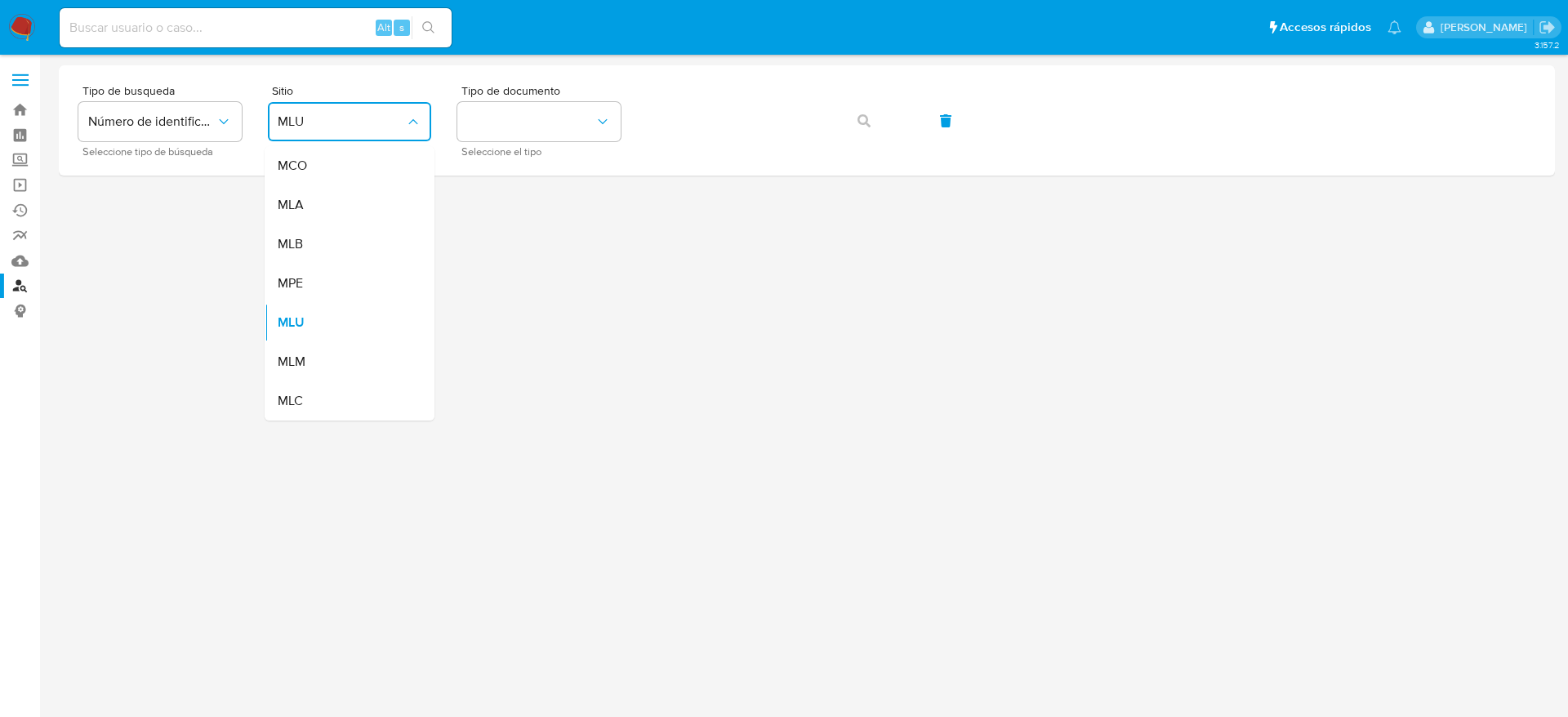
click at [315, 243] on div "MLB" at bounding box center [344, 243] width 134 height 39
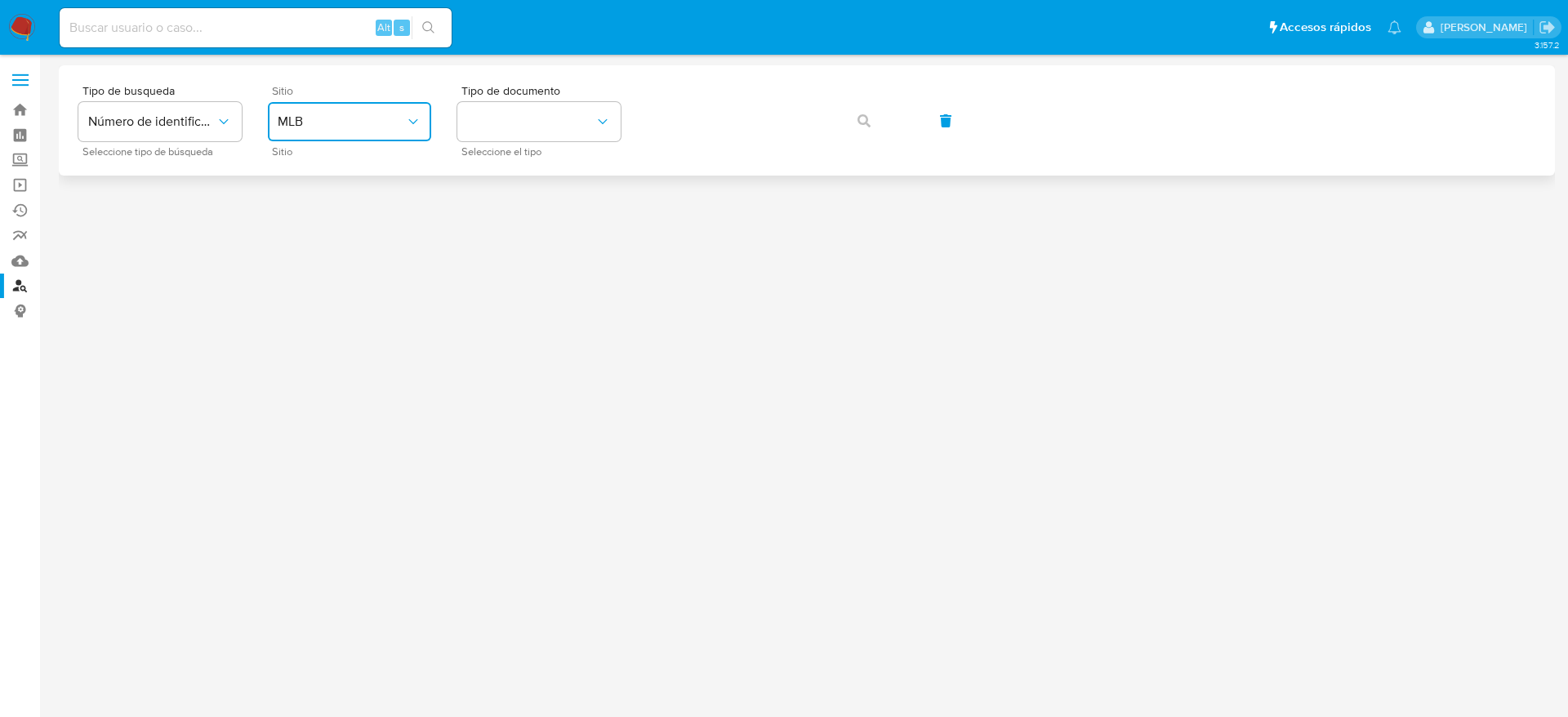
click at [314, 133] on button "MLB" at bounding box center [349, 121] width 163 height 39
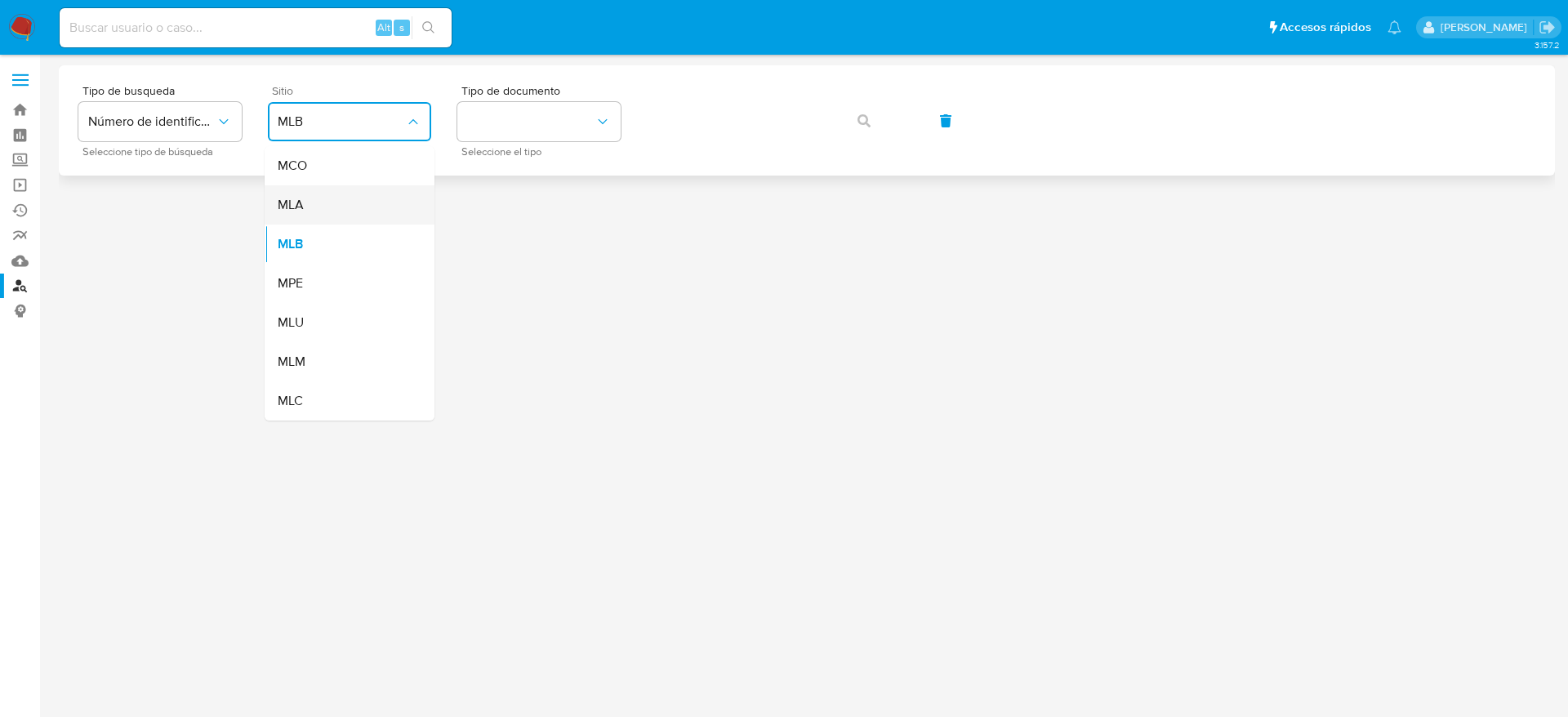
click at [326, 223] on div "MLA" at bounding box center [344, 205] width 134 height 39
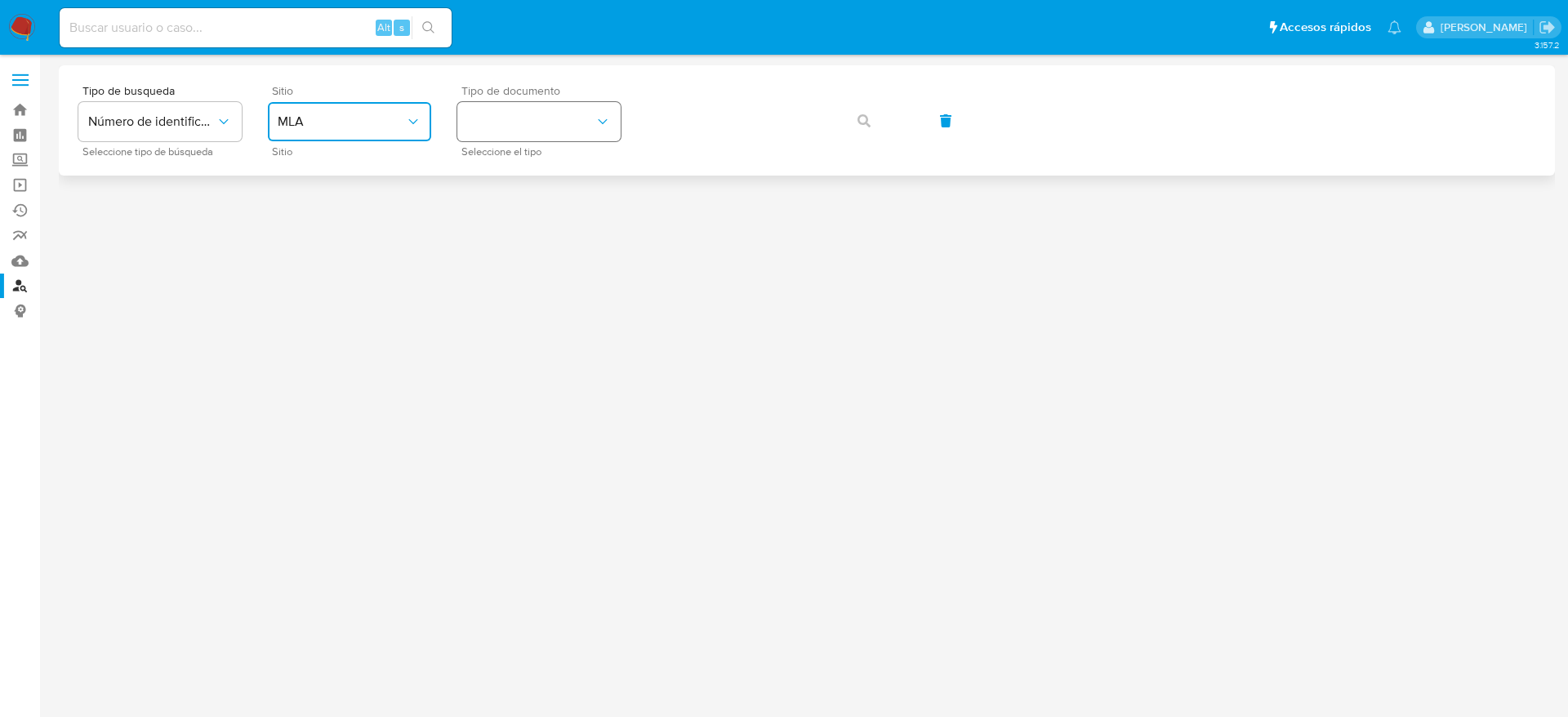
drag, startPoint x: 501, startPoint y: 126, endPoint x: 505, endPoint y: 137, distance: 11.7
click at [501, 125] on button "identificationType" at bounding box center [538, 121] width 163 height 39
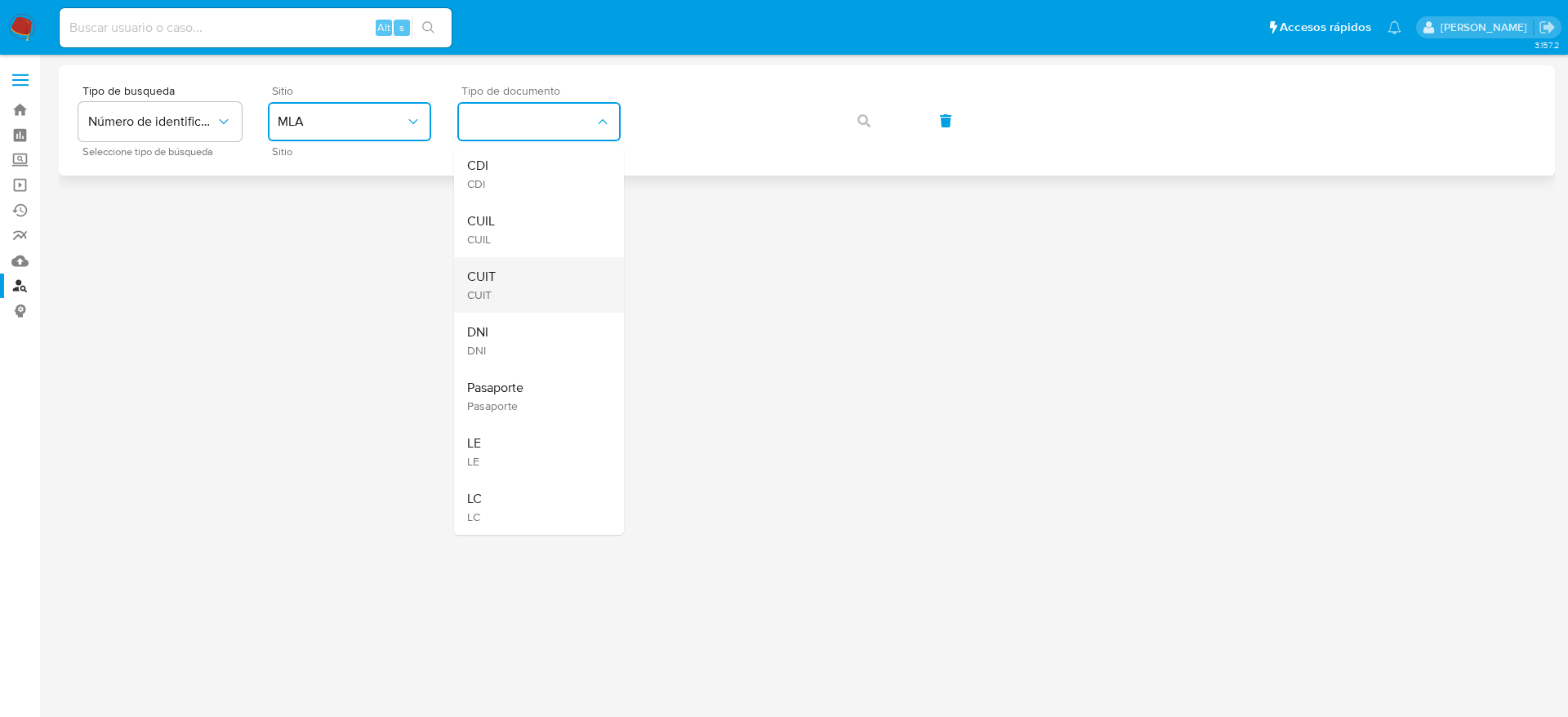
click at [515, 261] on div "CUIT CUIT" at bounding box center [535, 285] width 134 height 56
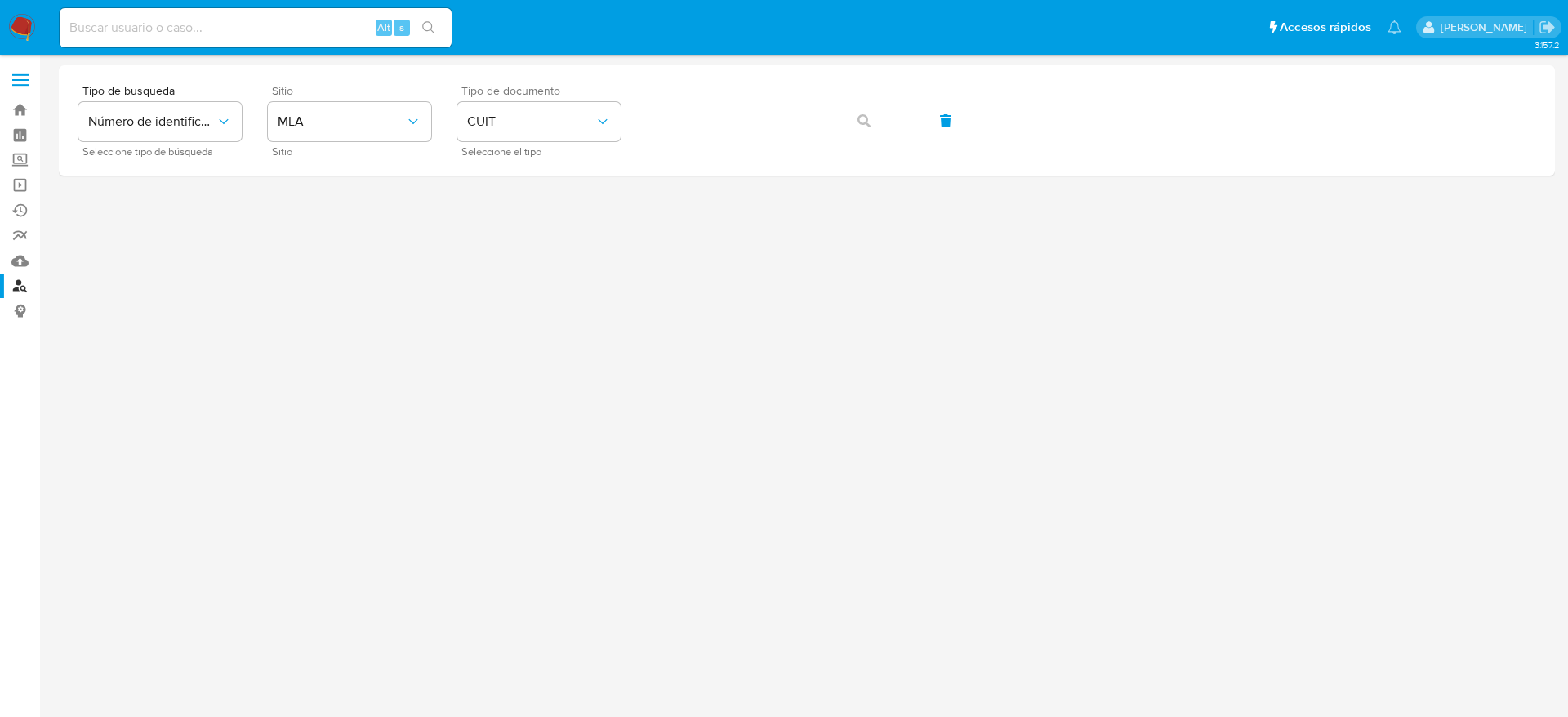
click at [738, 86] on div "Tipo de busqueda Número de identificación Seleccione tipo de búsqueda Sitio MLA…" at bounding box center [806, 120] width 1496 height 110
click at [879, 128] on button "button" at bounding box center [864, 120] width 56 height 39
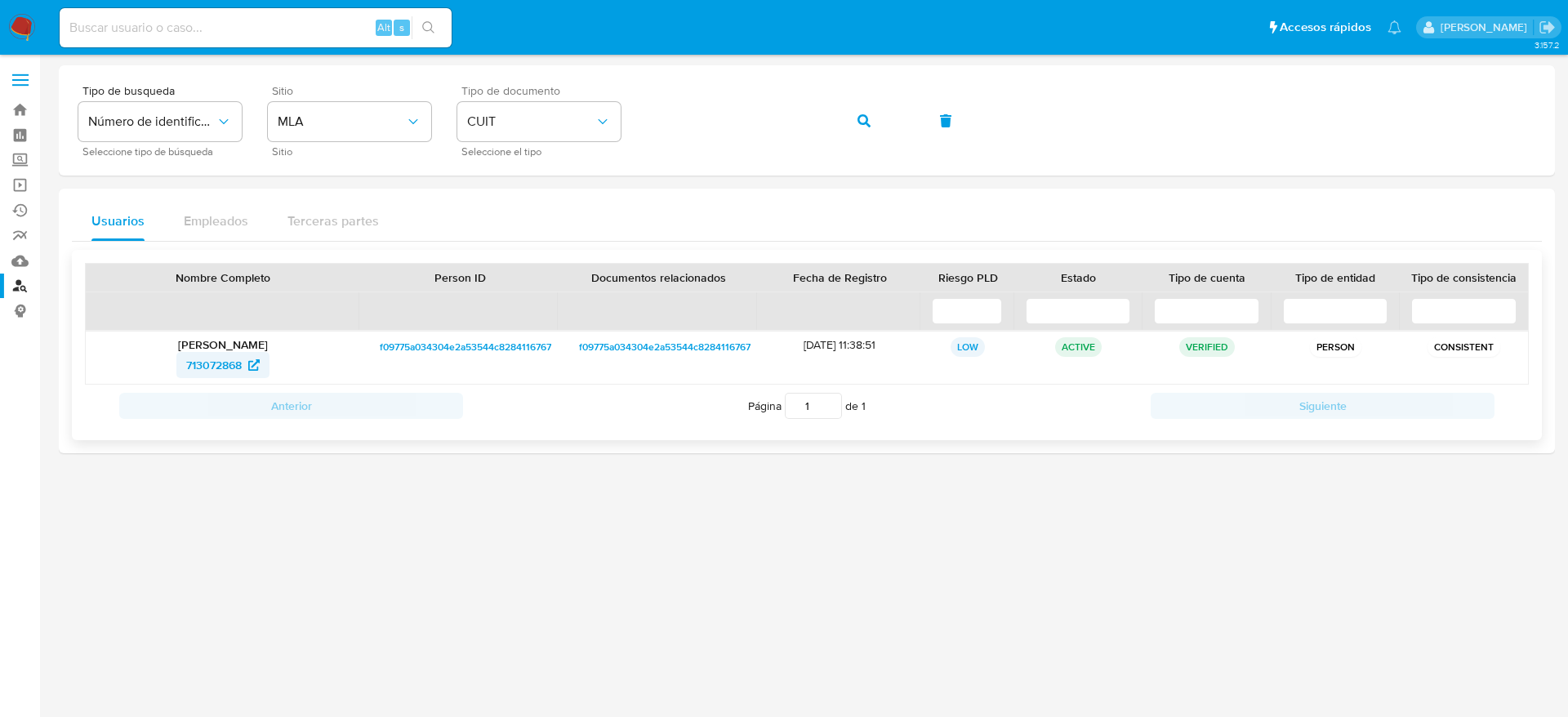
click at [215, 367] on span "713072868" at bounding box center [214, 365] width 56 height 26
click at [831, 119] on div "Tipo de busqueda Número de identificación Seleccione tipo de búsqueda Sitio MLA…" at bounding box center [807, 120] width 1456 height 71
drag, startPoint x: 866, startPoint y: 122, endPoint x: 774, endPoint y: 163, distance: 100.7
click at [866, 122] on icon "button" at bounding box center [863, 120] width 13 height 13
click at [221, 372] on span "711422427" at bounding box center [214, 365] width 52 height 26
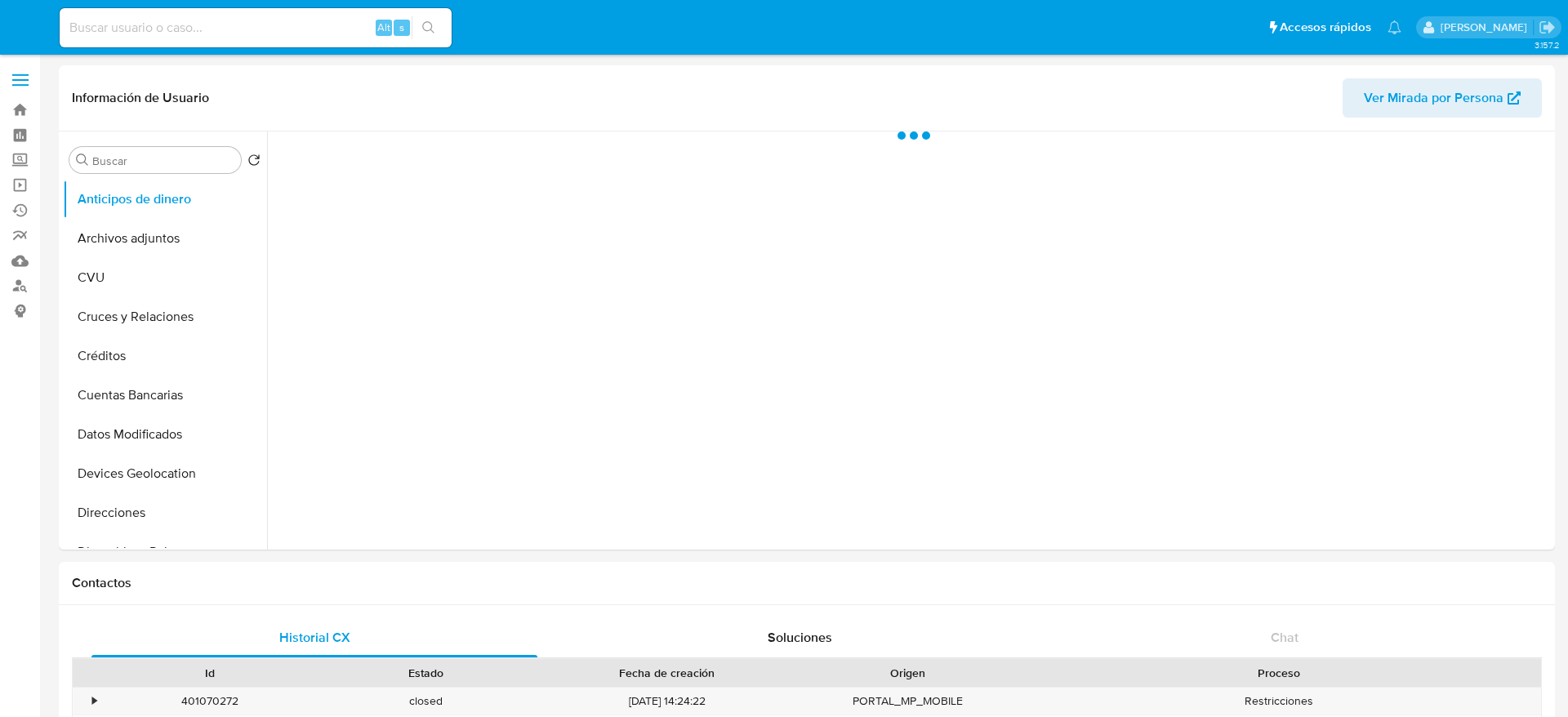
select select "10"
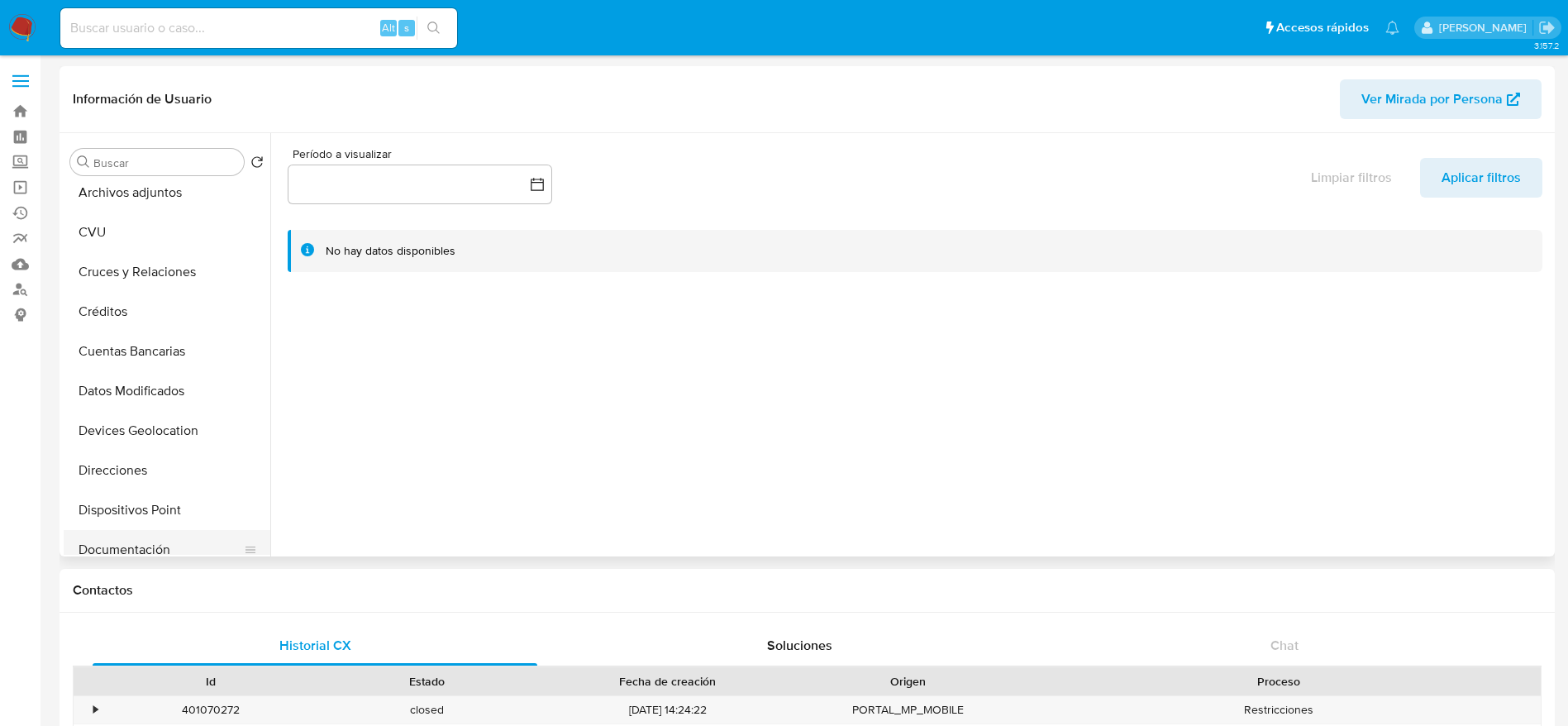
scroll to position [124, 0]
click at [132, 405] on button "Direcciones" at bounding box center [160, 395] width 193 height 40
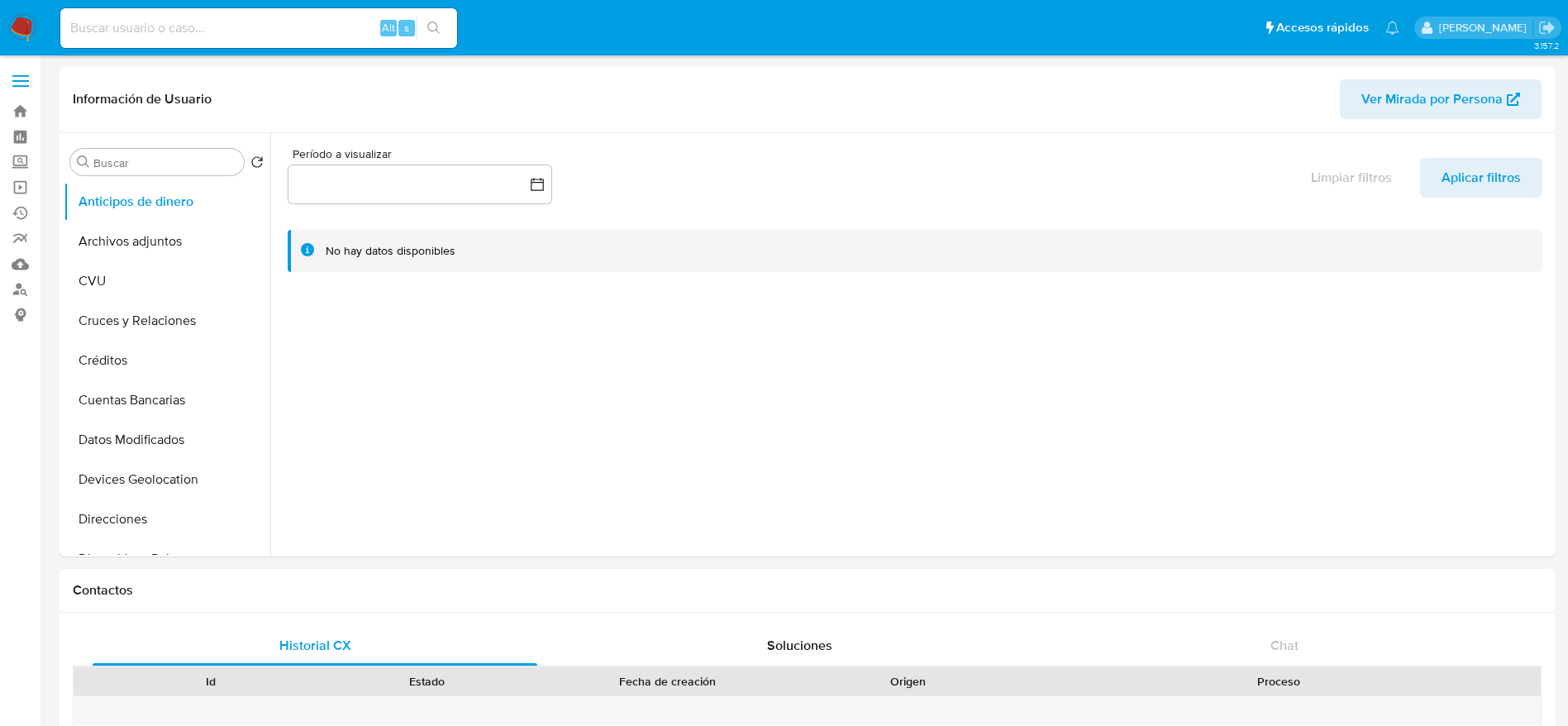
select select "10"
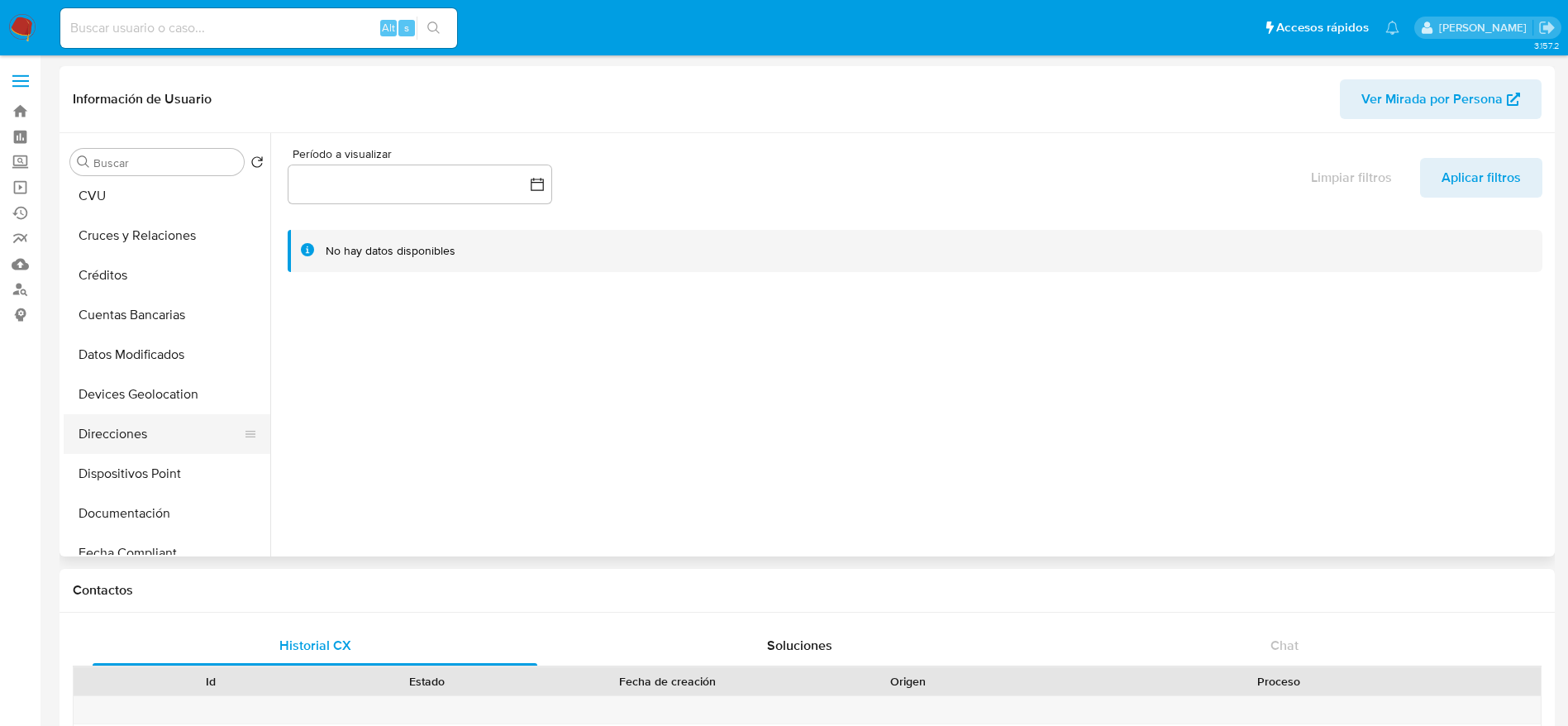
scroll to position [124, 0]
click at [147, 384] on button "Direcciones" at bounding box center [160, 395] width 193 height 40
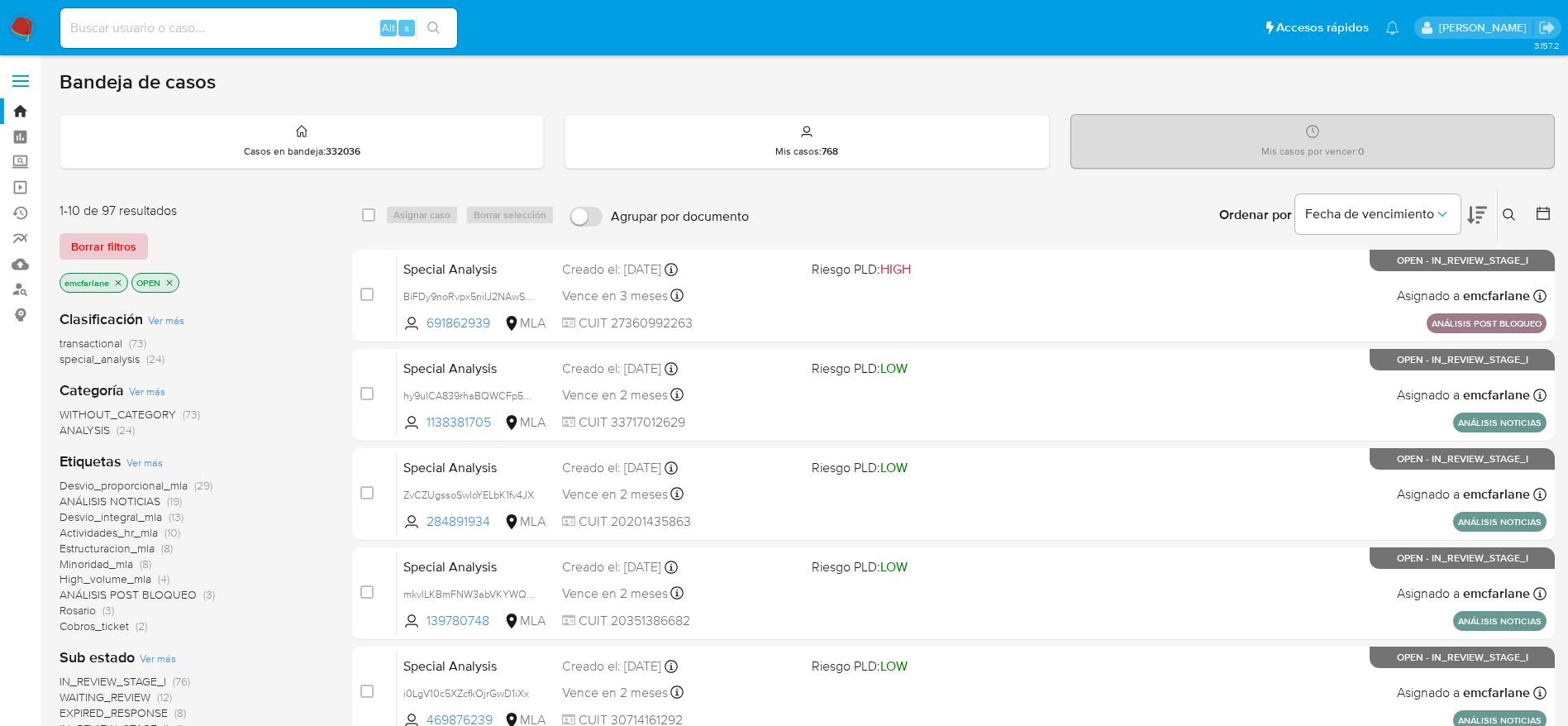
click at [136, 233] on button "Borrar filtros" at bounding box center [103, 246] width 88 height 26
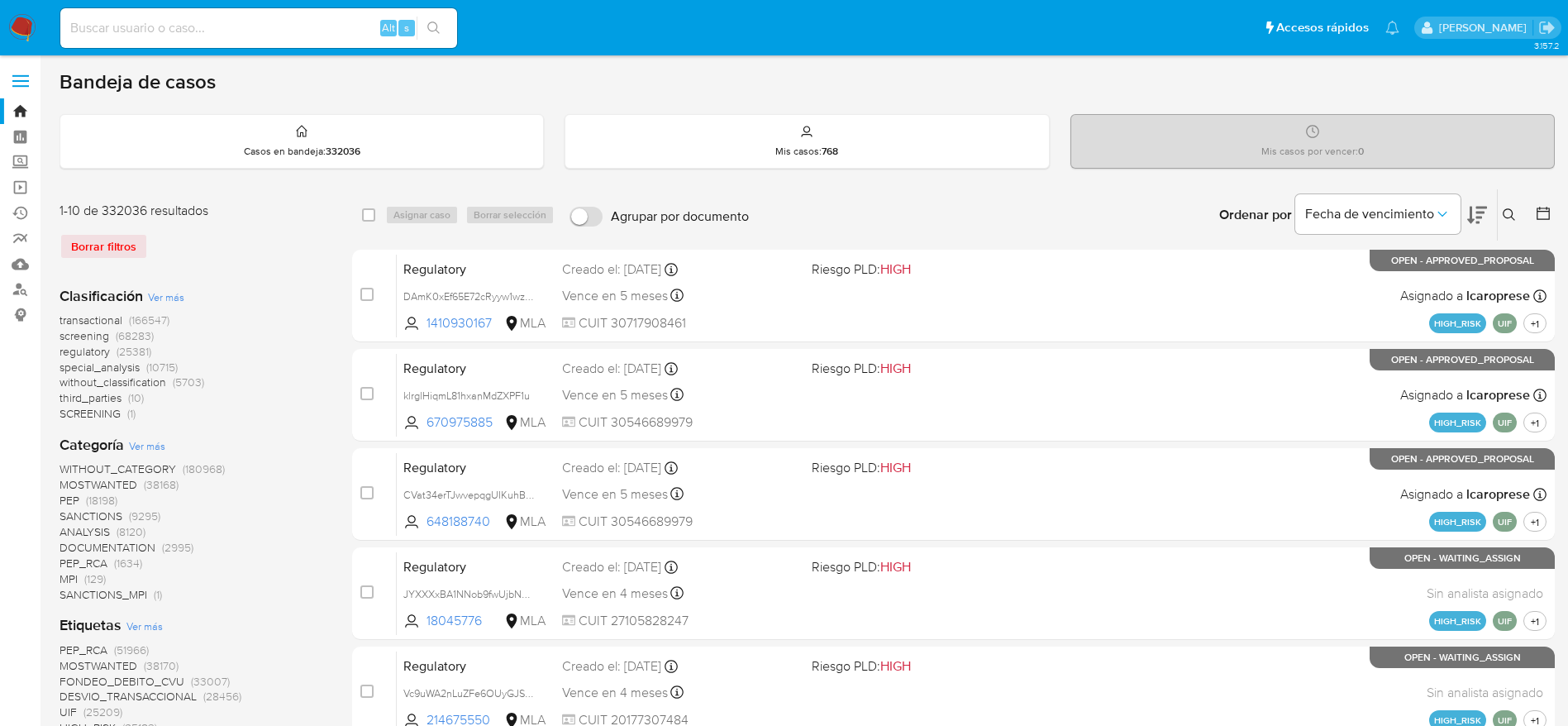
click at [1502, 213] on button at bounding box center [1511, 215] width 27 height 19
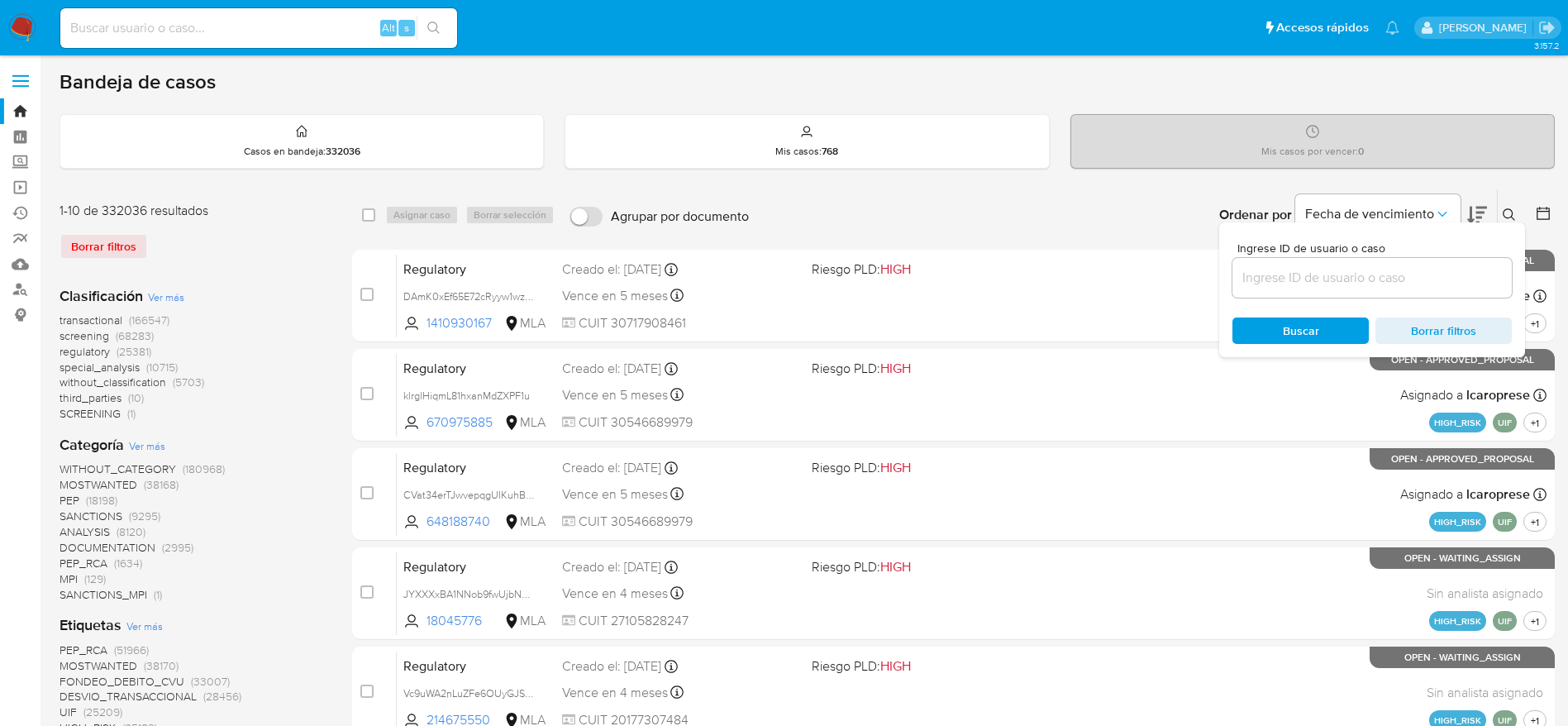
click at [1244, 285] on input at bounding box center [1372, 277] width 279 height 21
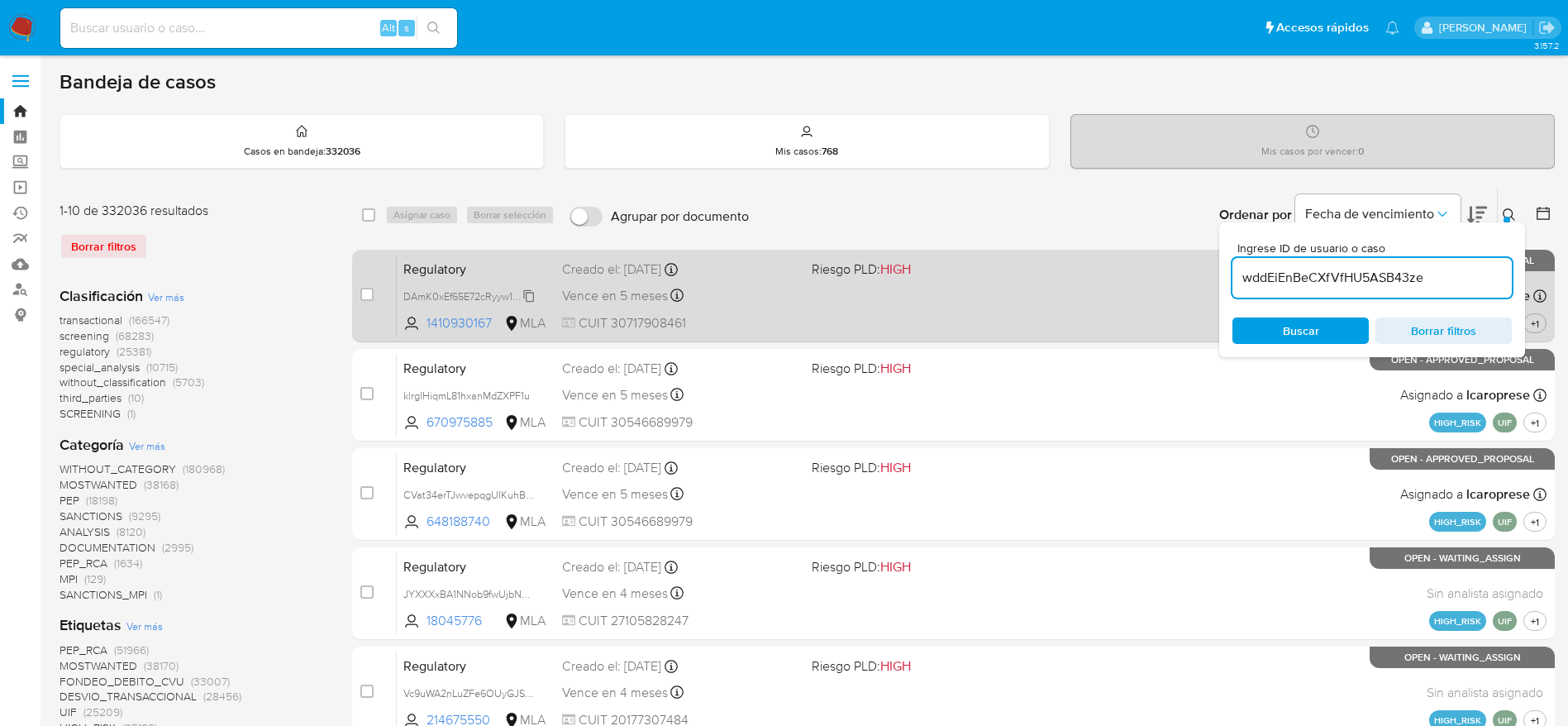
type input "wddEiEnBeCXfVfHU5ASB43ze"
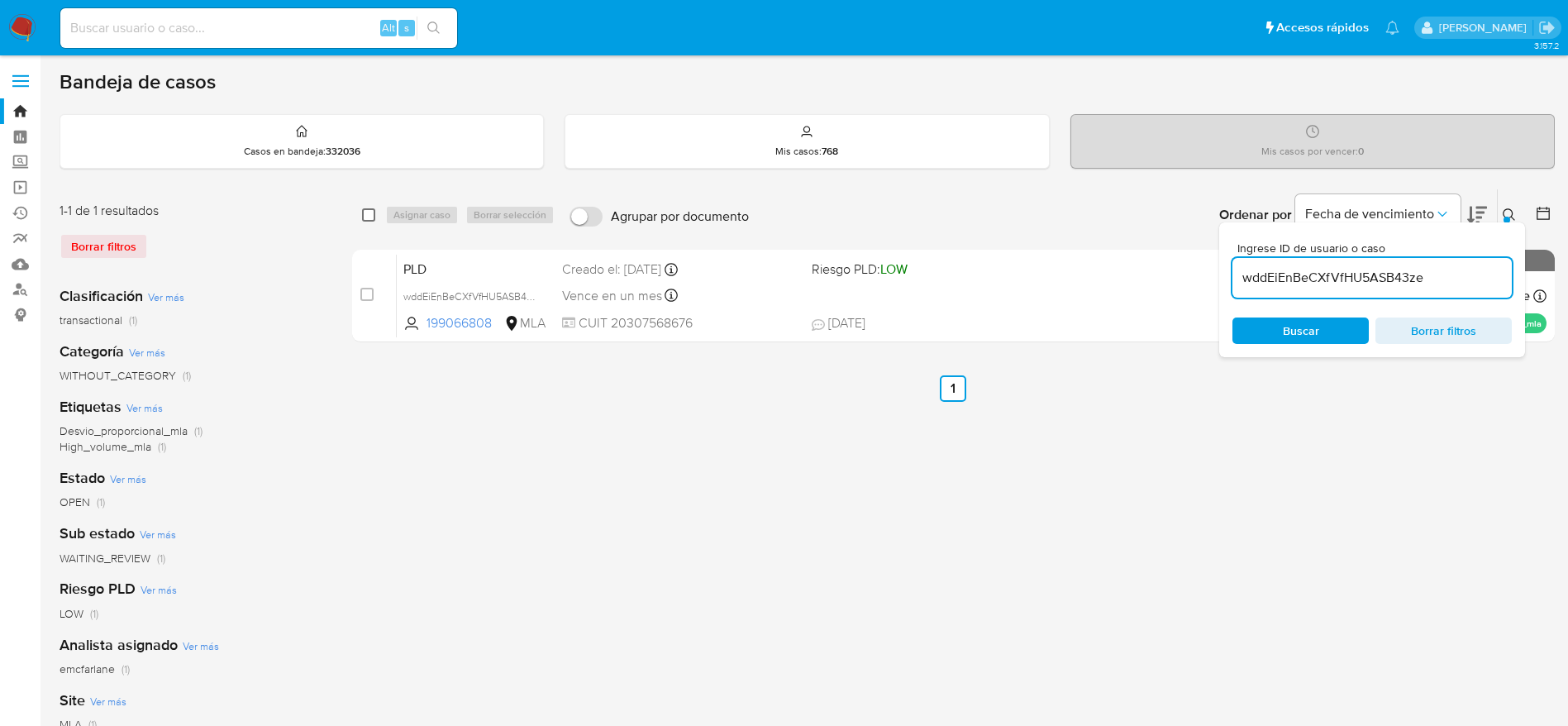
click at [366, 216] on input "checkbox" at bounding box center [368, 215] width 13 height 13
checkbox input "true"
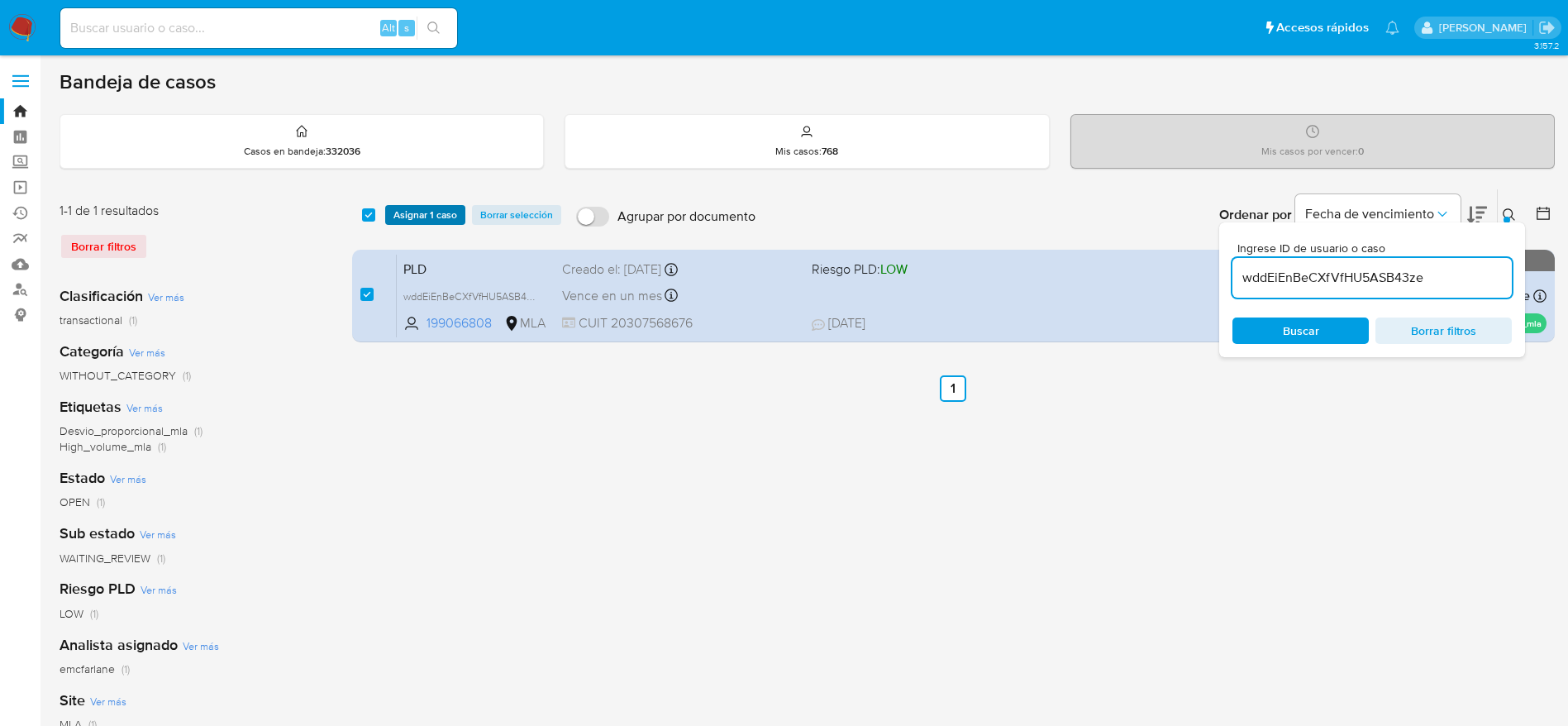
click at [392, 222] on button "Asignar 1 caso" at bounding box center [425, 215] width 80 height 19
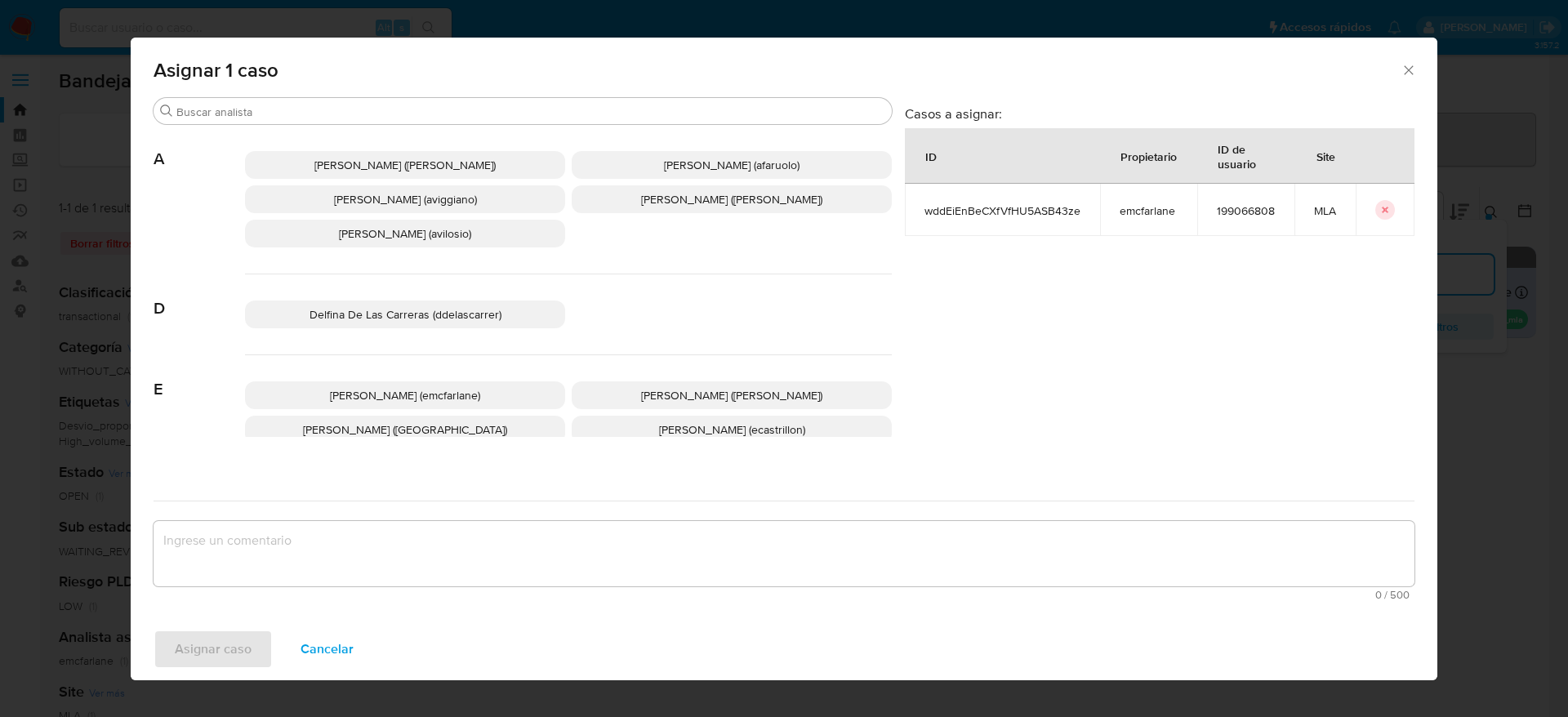
click at [430, 385] on p "Elaine Mc Farlane (emcfarlane)" at bounding box center [405, 395] width 320 height 28
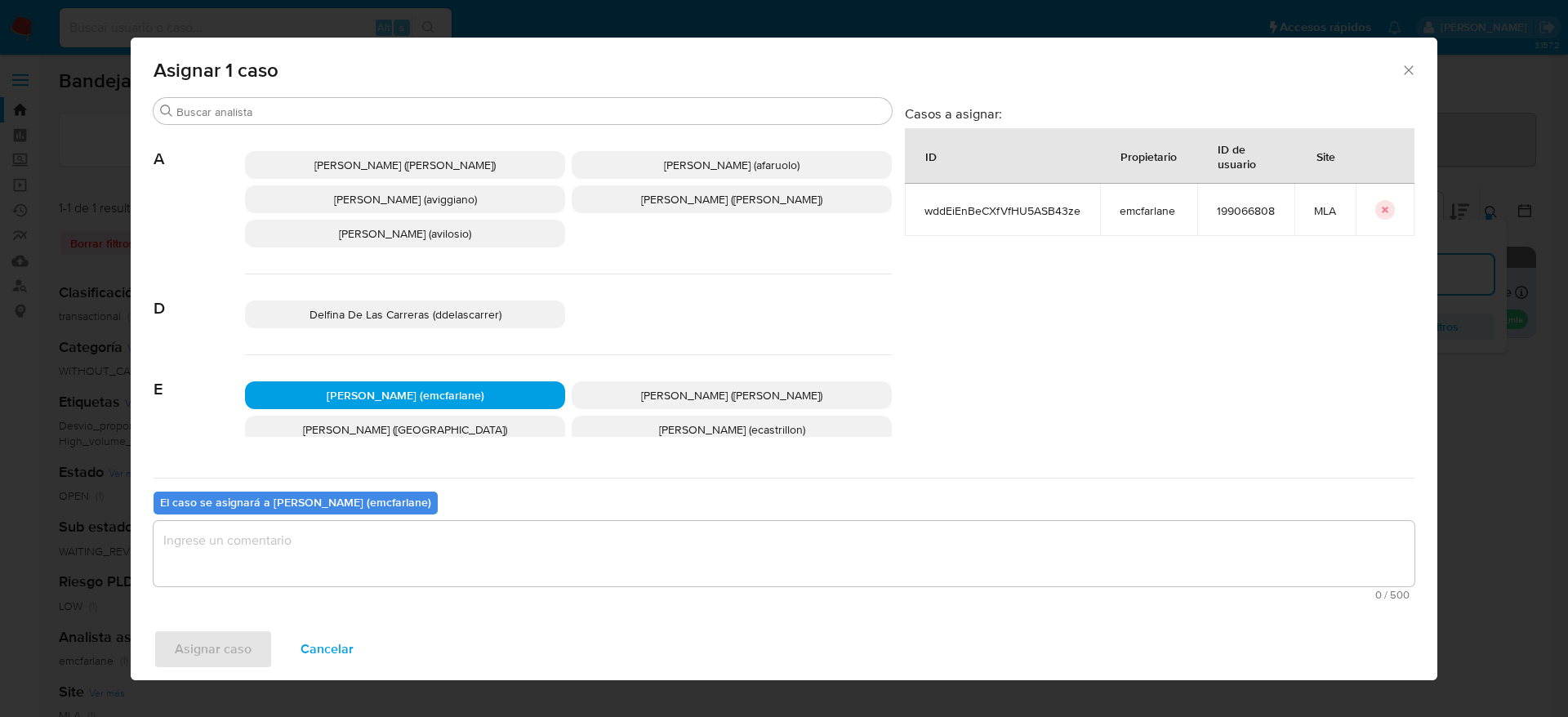
click at [317, 596] on span "0 / 500" at bounding box center [784, 595] width 1251 height 10
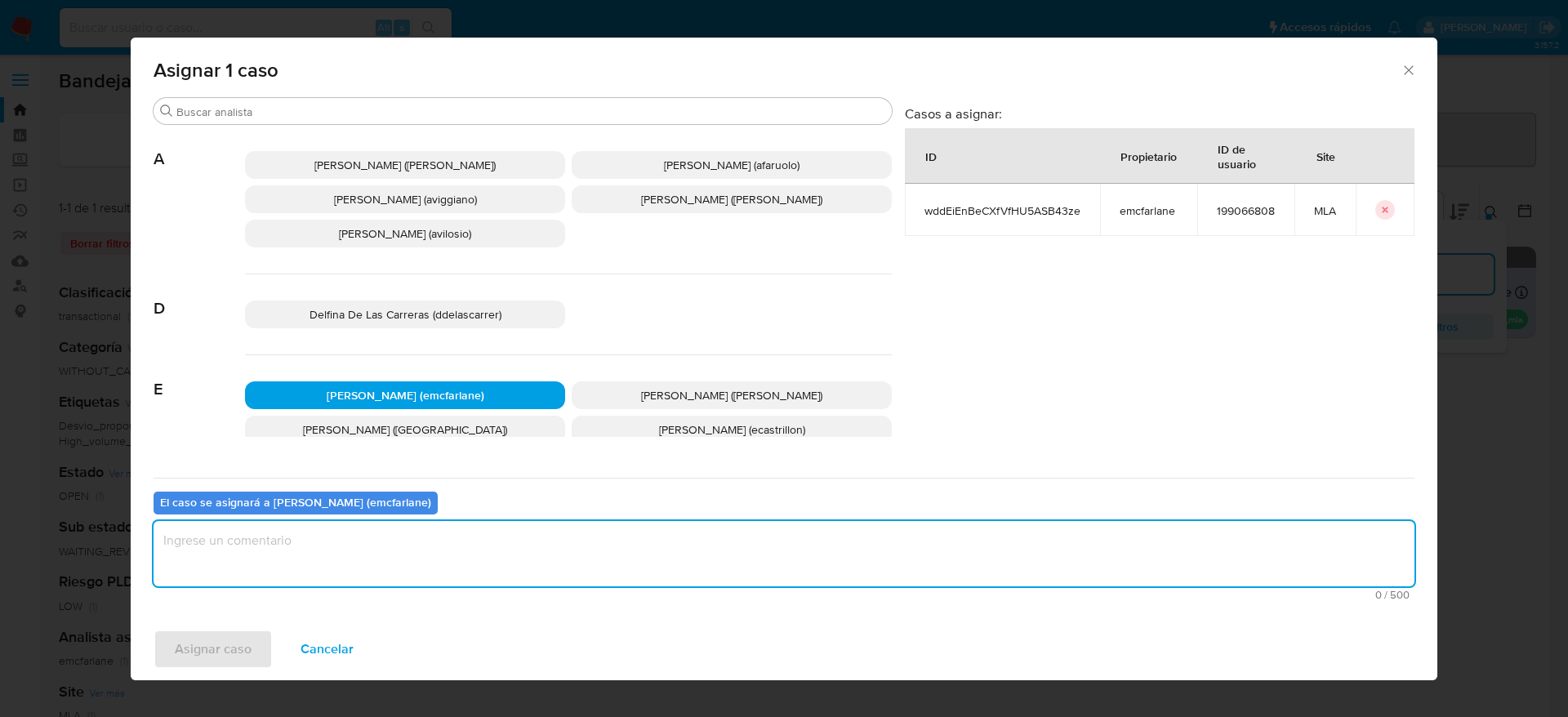
click at [302, 564] on textarea "assign-modal" at bounding box center [784, 553] width 1261 height 65
click at [219, 643] on span "Asignar caso" at bounding box center [213, 649] width 77 height 36
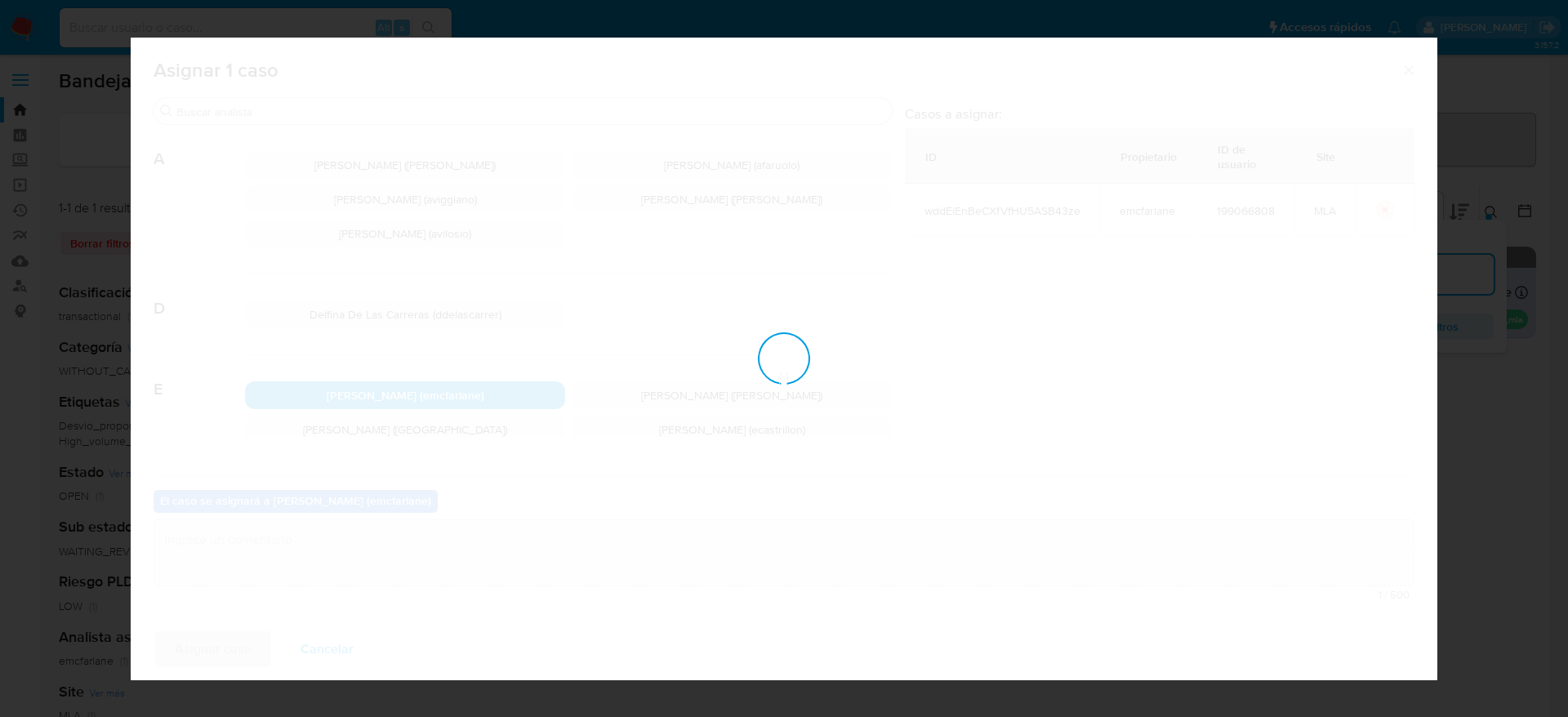
checkbox input "false"
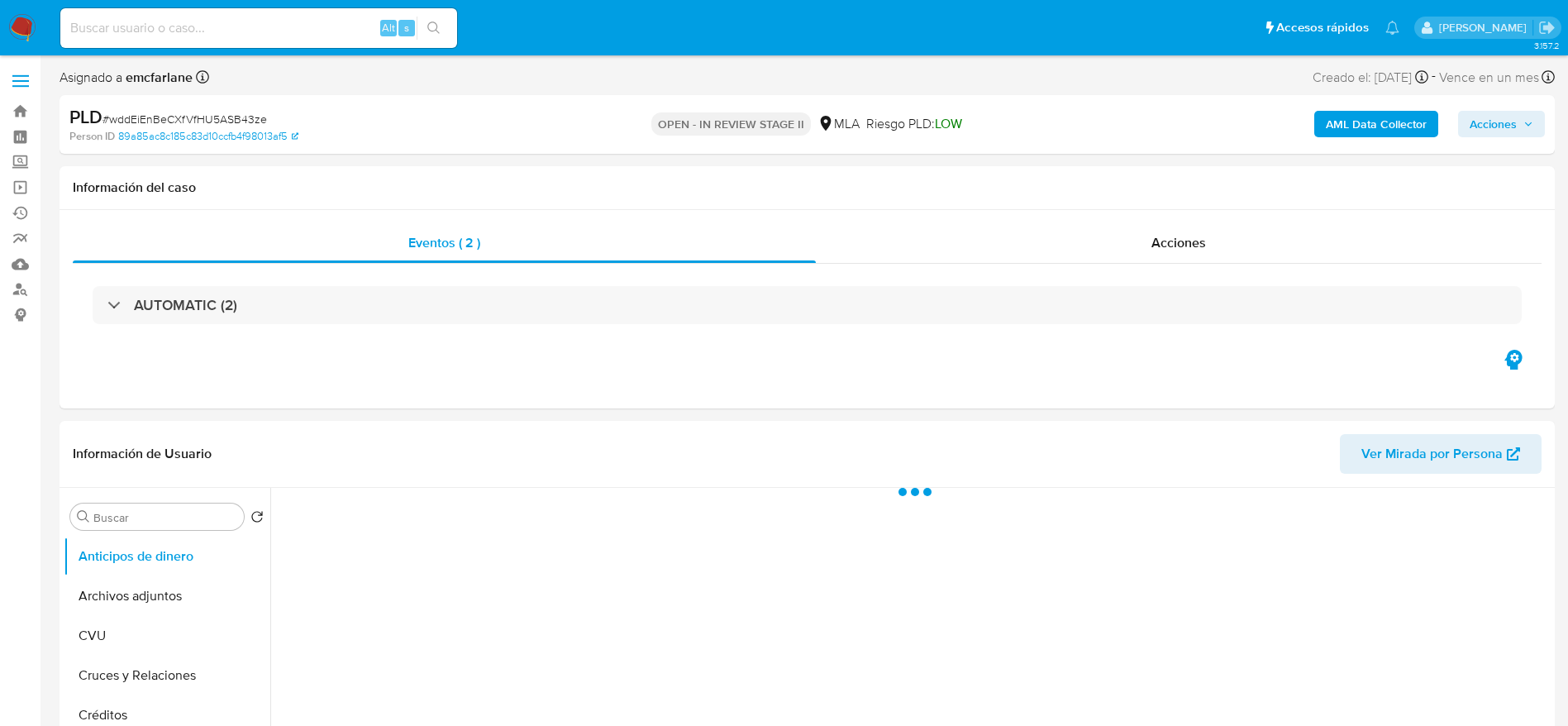
click at [1509, 136] on span "Acciones" at bounding box center [1493, 124] width 47 height 26
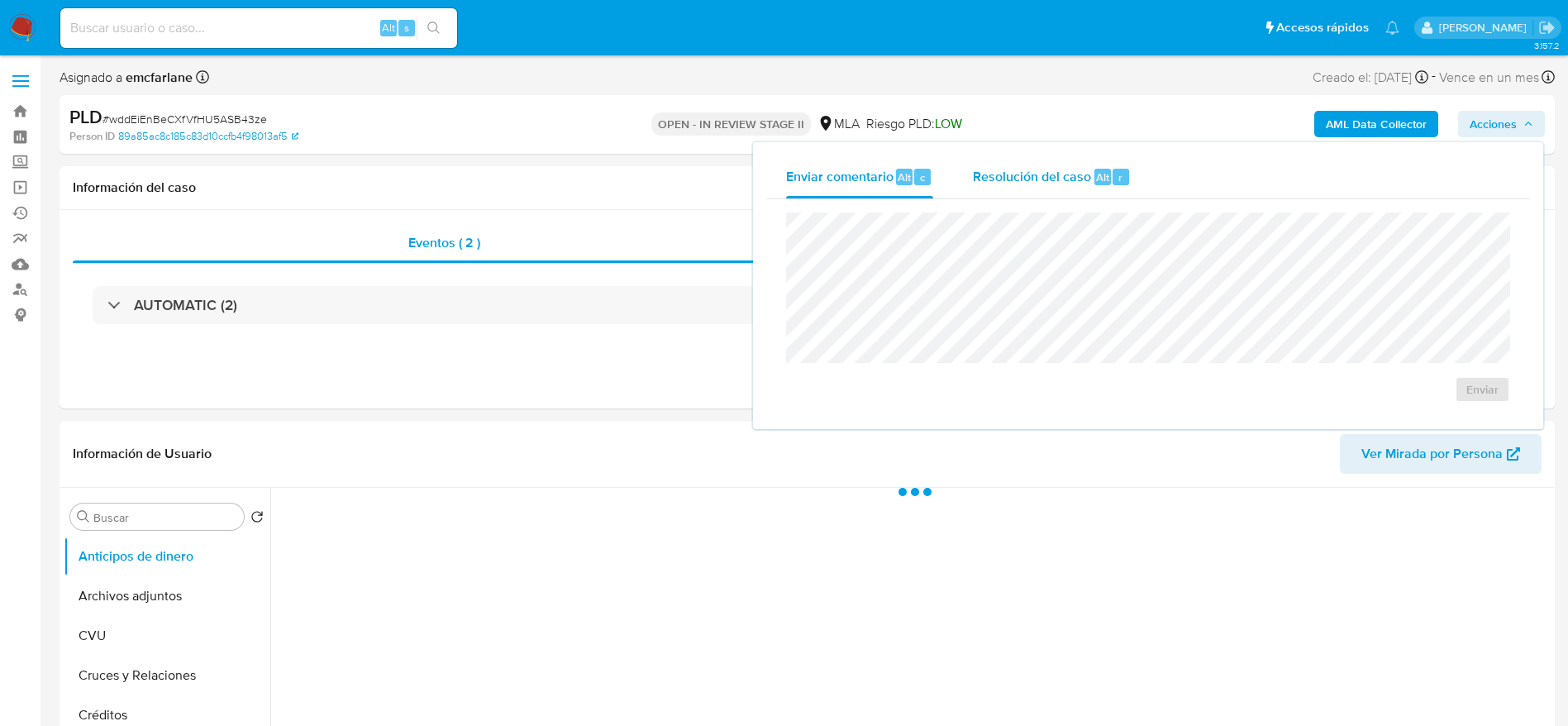
click at [1086, 175] on span "Resolución del caso" at bounding box center [1032, 177] width 118 height 19
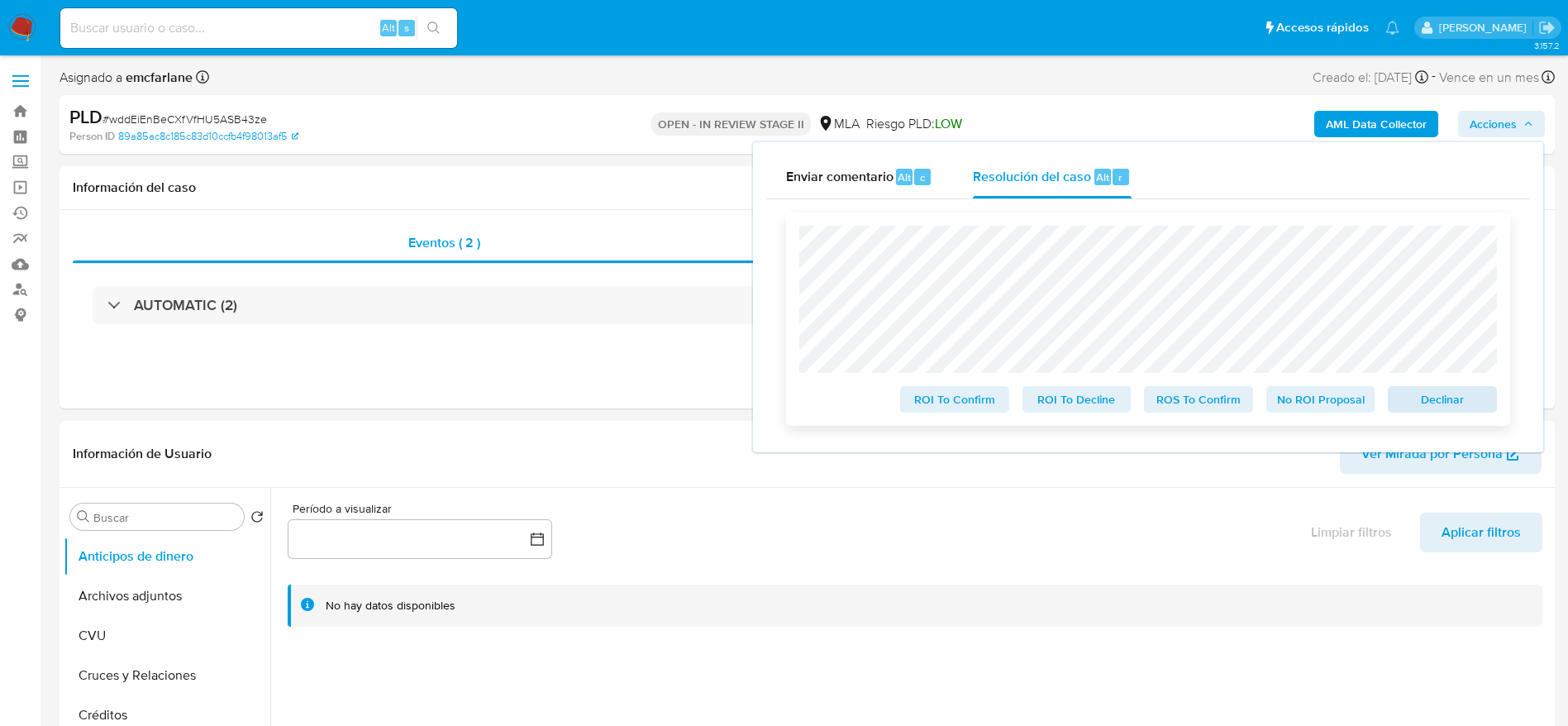
select select "10"
click at [1435, 395] on span "Declinar" at bounding box center [1442, 399] width 86 height 23
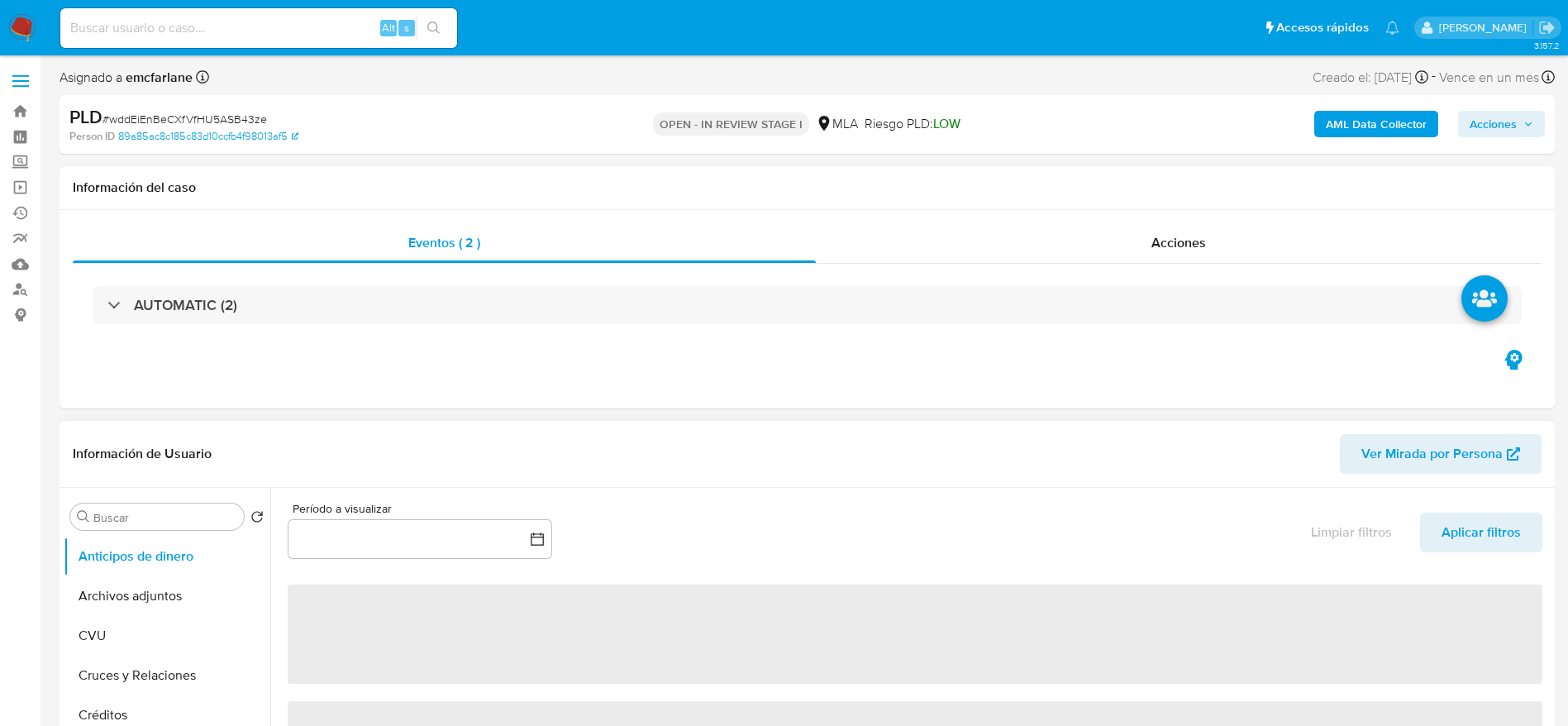
select select "10"
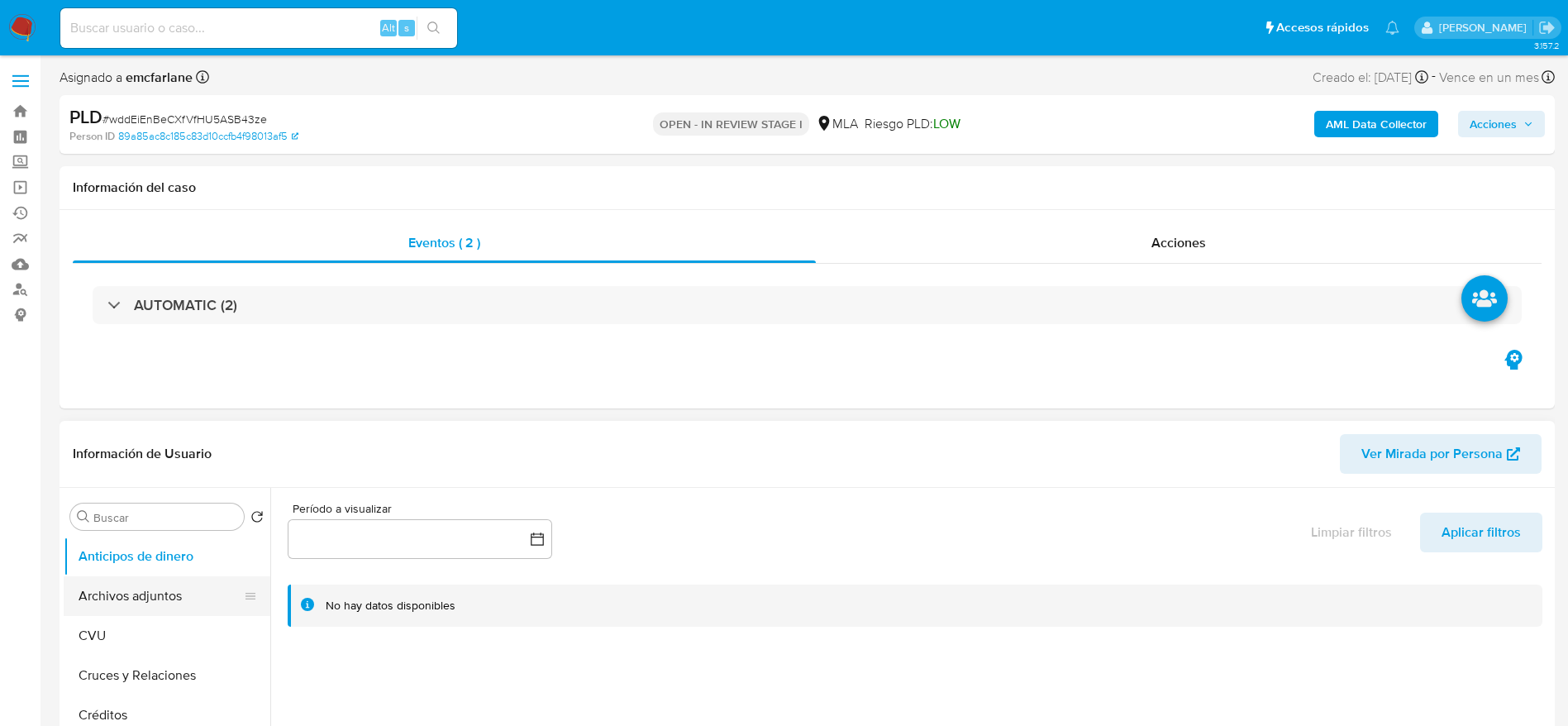
click at [139, 596] on button "Archivos adjuntos" at bounding box center [160, 596] width 193 height 40
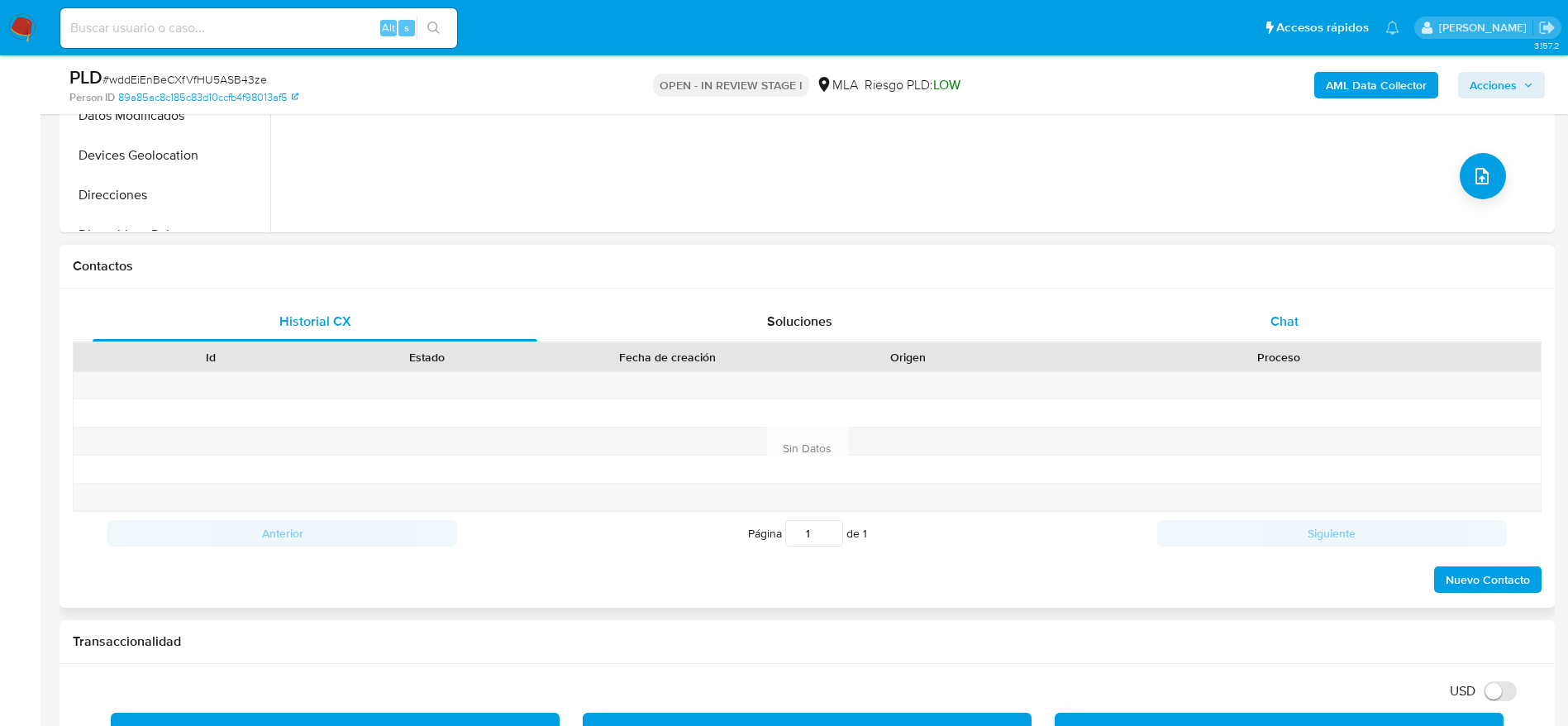
click at [1293, 318] on span "Chat" at bounding box center [1285, 321] width 28 height 19
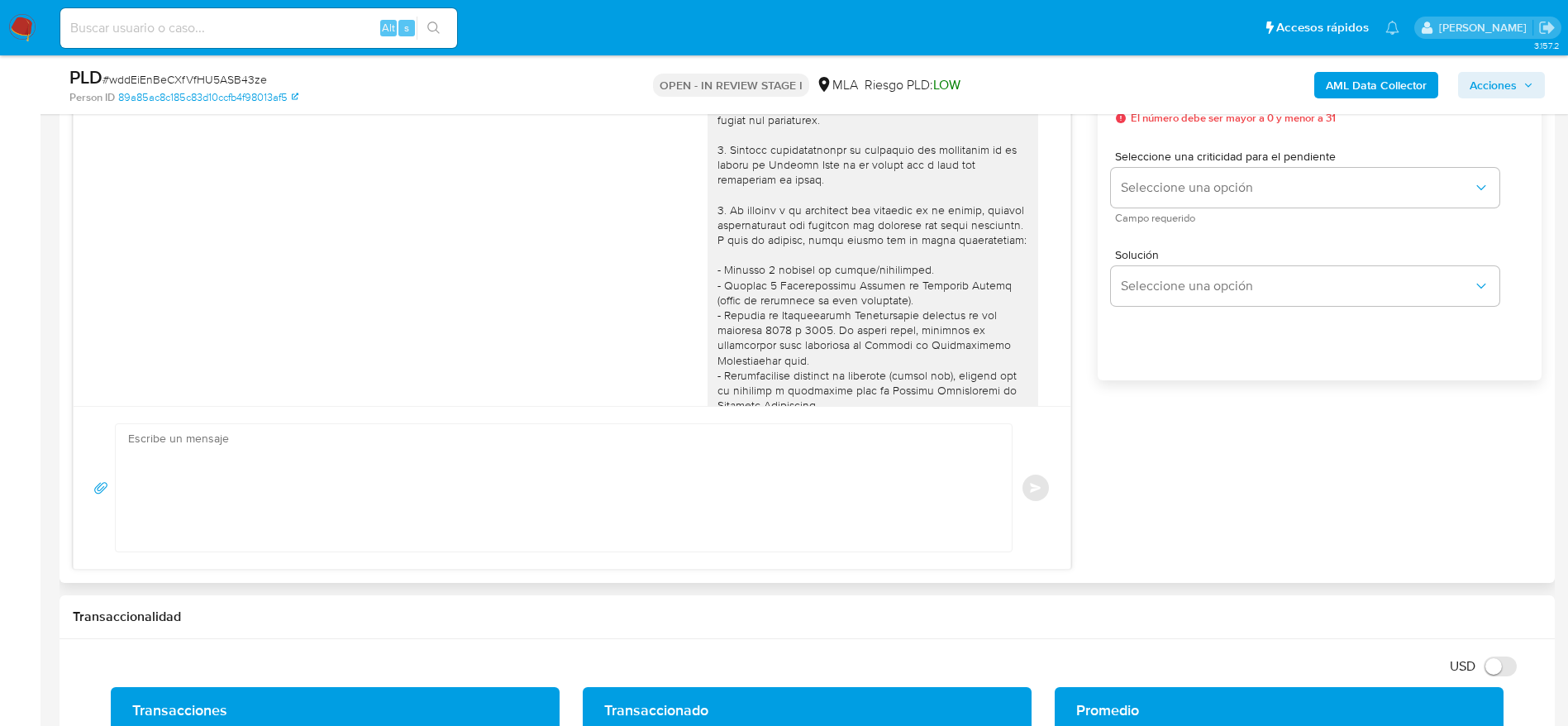
scroll to position [1929, 0]
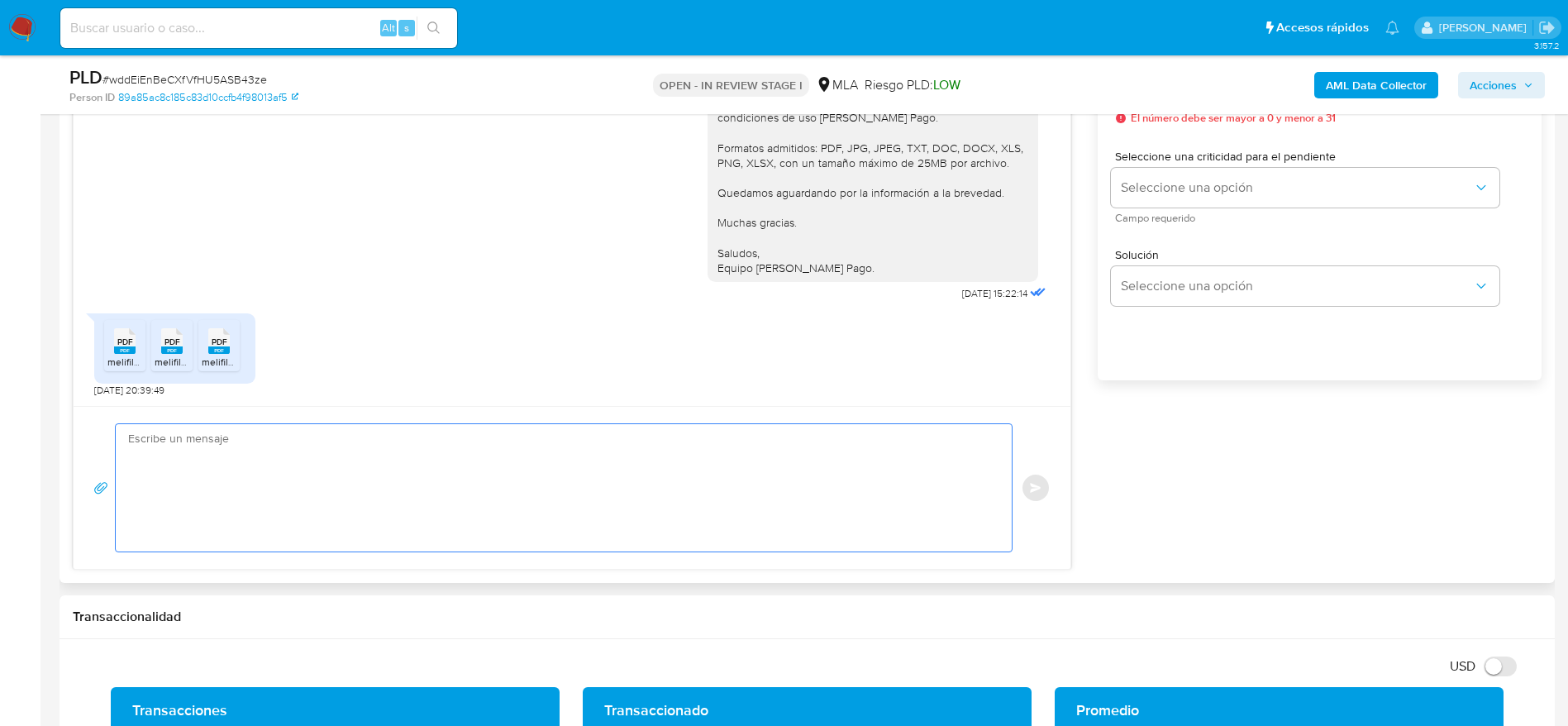
click at [301, 459] on textarea at bounding box center [560, 488] width 863 height 127
paste textarea "Hola, ¡Muchas gracias por tu respuesta! Confirmamos la recepción de la document…"
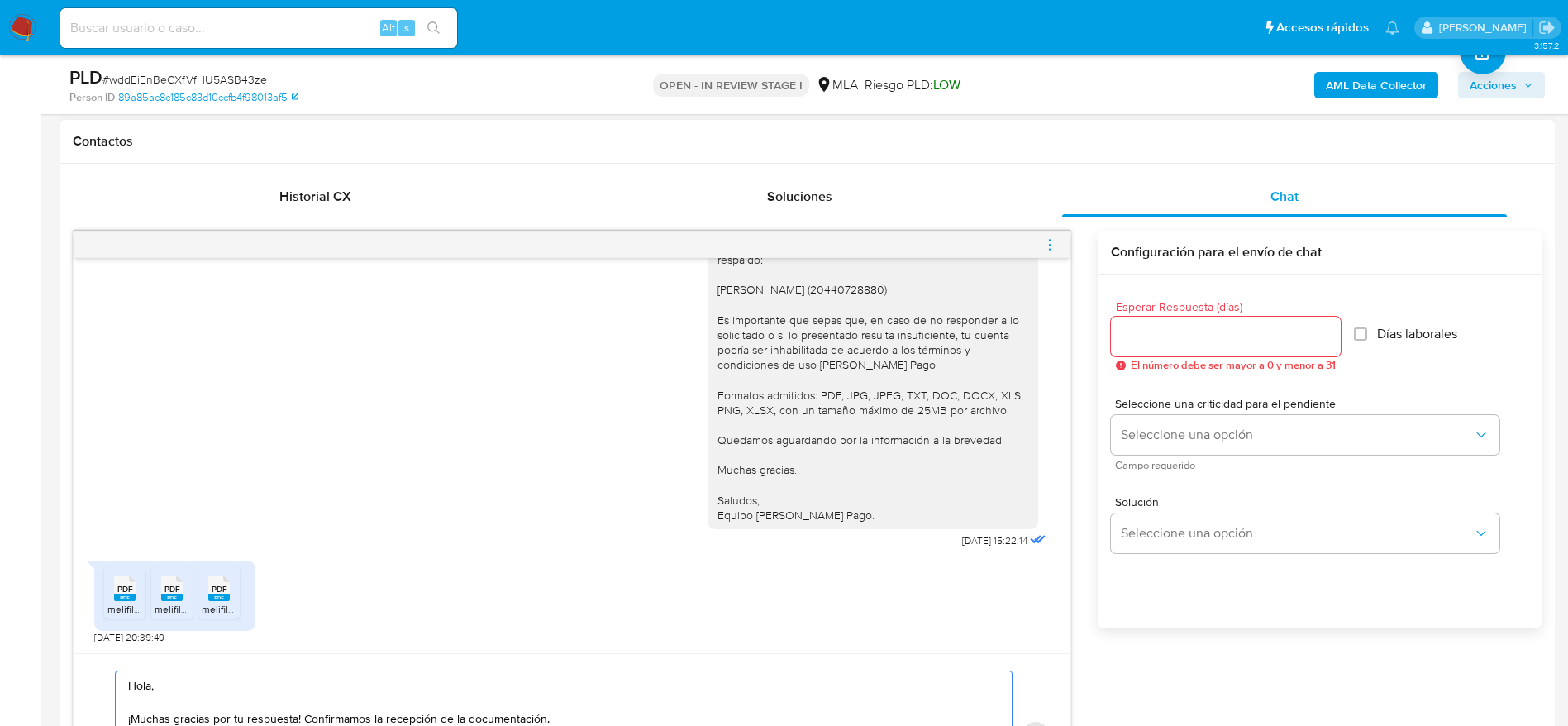
scroll to position [745, 0]
type textarea "Hola, ¡Muchas gracias por tu respuesta! Confirmamos la recepción de la document…"
click at [1174, 344] on input "Esperar Respuesta (días)" at bounding box center [1225, 337] width 230 height 21
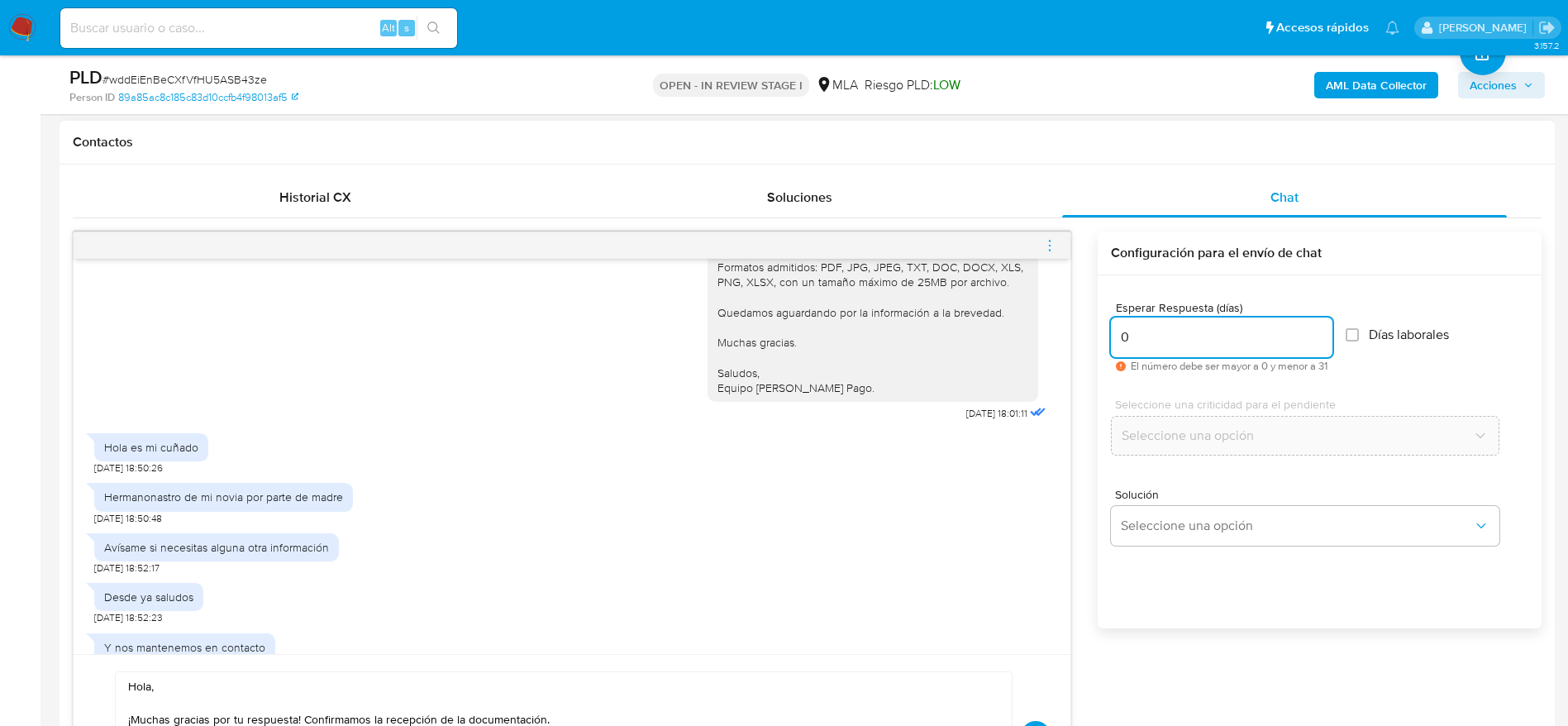
scroll to position [1681, 0]
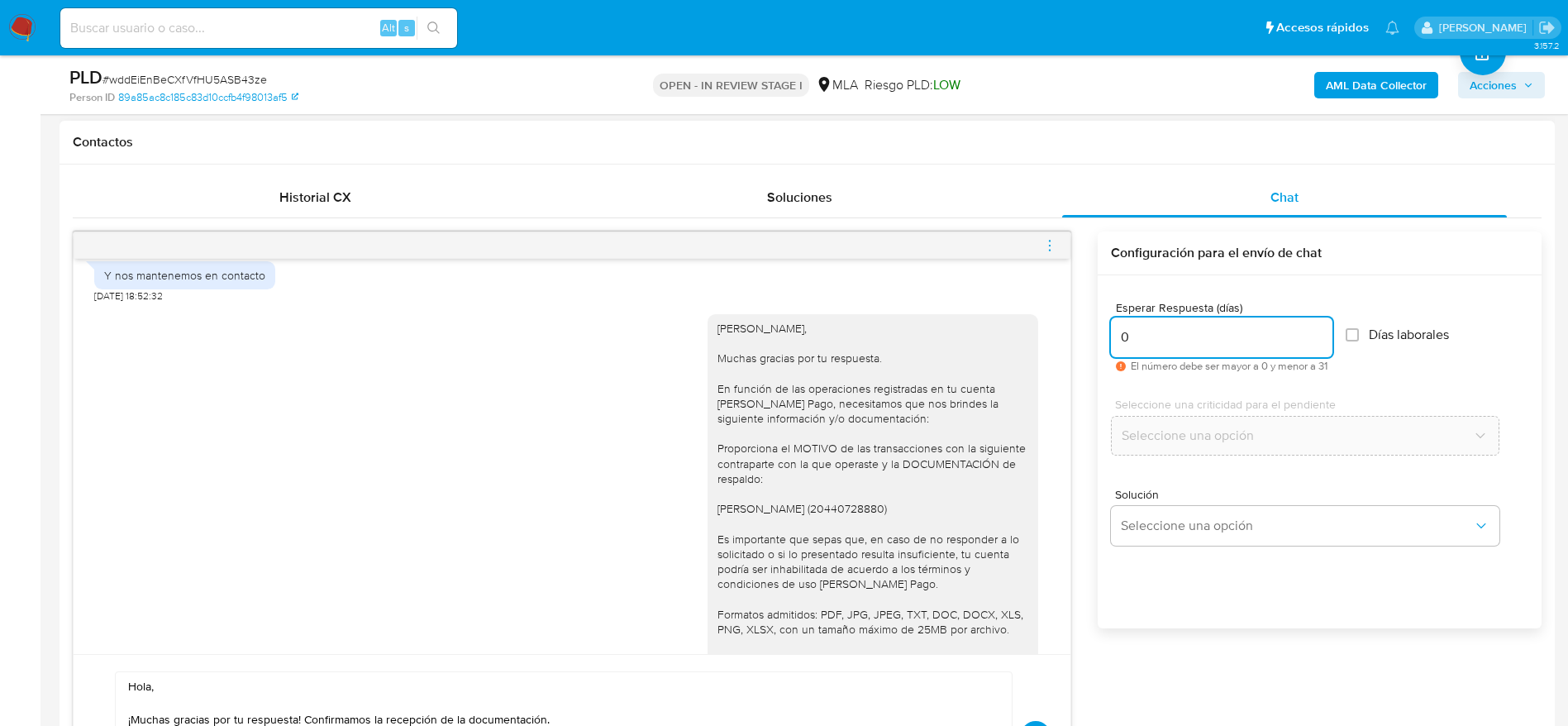
type input "0"
click at [740, 350] on div "Hola Matias Daniel Bressan, Muchas gracias por tu respuesta. En función de las …" at bounding box center [873, 531] width 311 height 421
copy div "Hola Matias Daniel Bressan,"
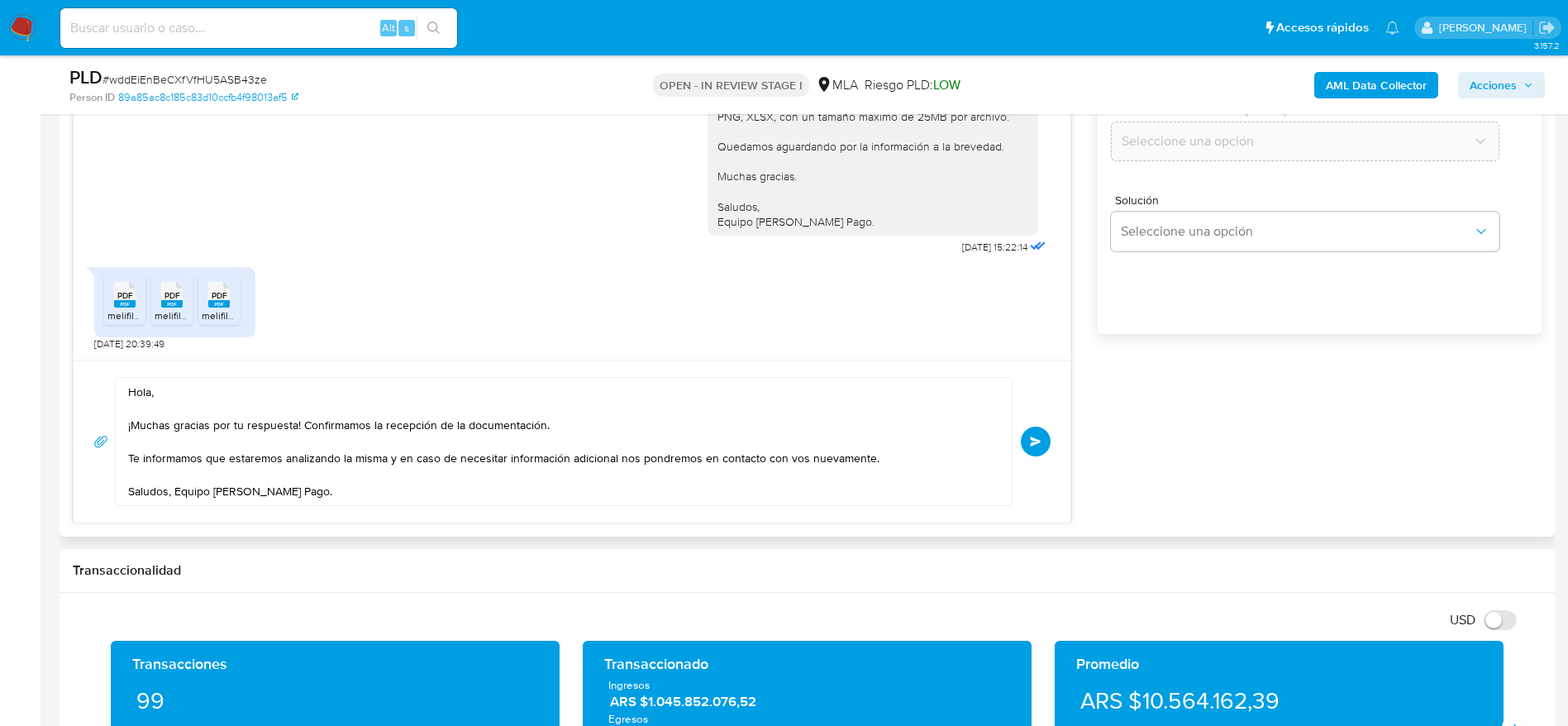
scroll to position [868, 0]
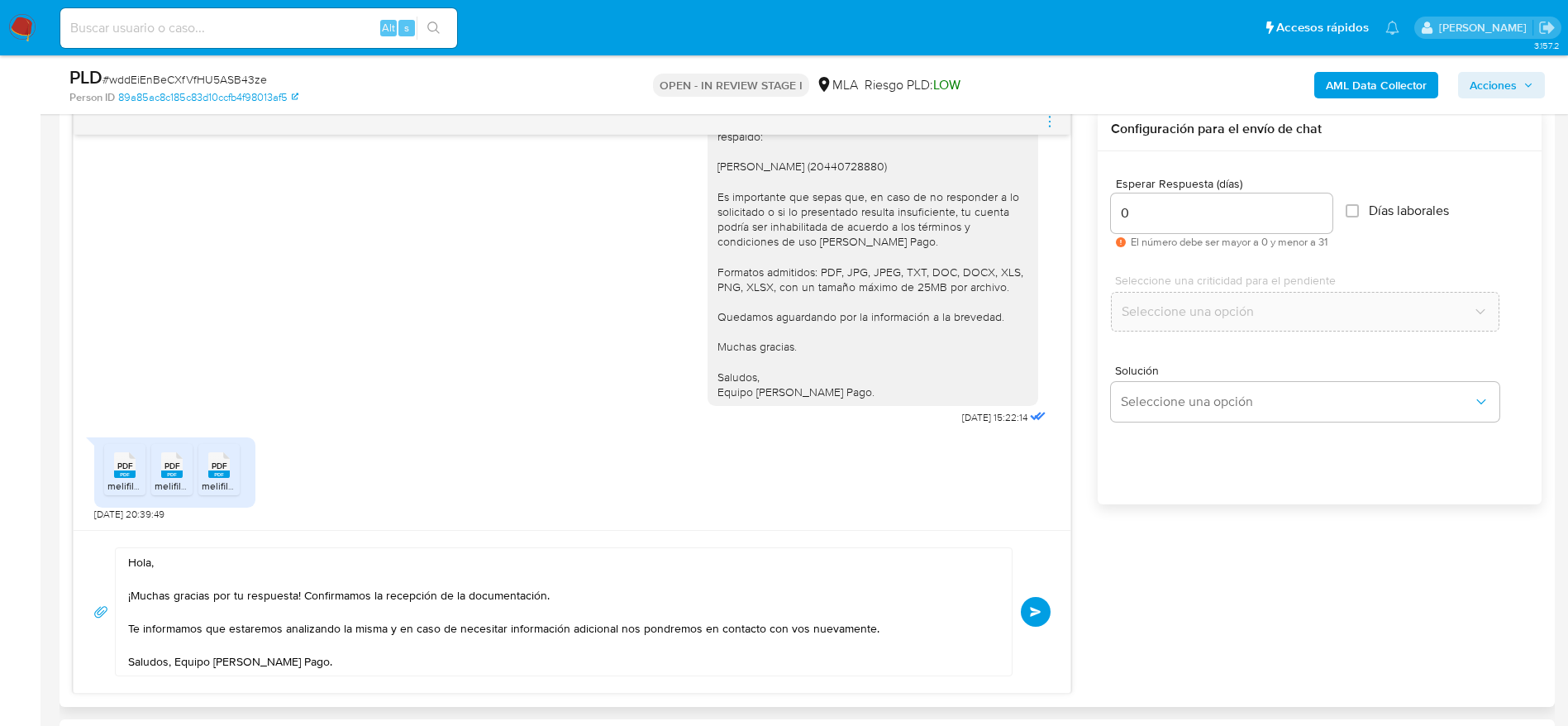
click at [138, 568] on textarea "Hola, ¡Muchas gracias por tu respuesta! Confirmamos la recepción de la document…" at bounding box center [560, 612] width 863 height 127
paste textarea "Matias Daniel Bressan"
type textarea "Hola Matias Daniel Bressan, ¡Muchas gracias por tu respuesta! Confirmamos la re…"
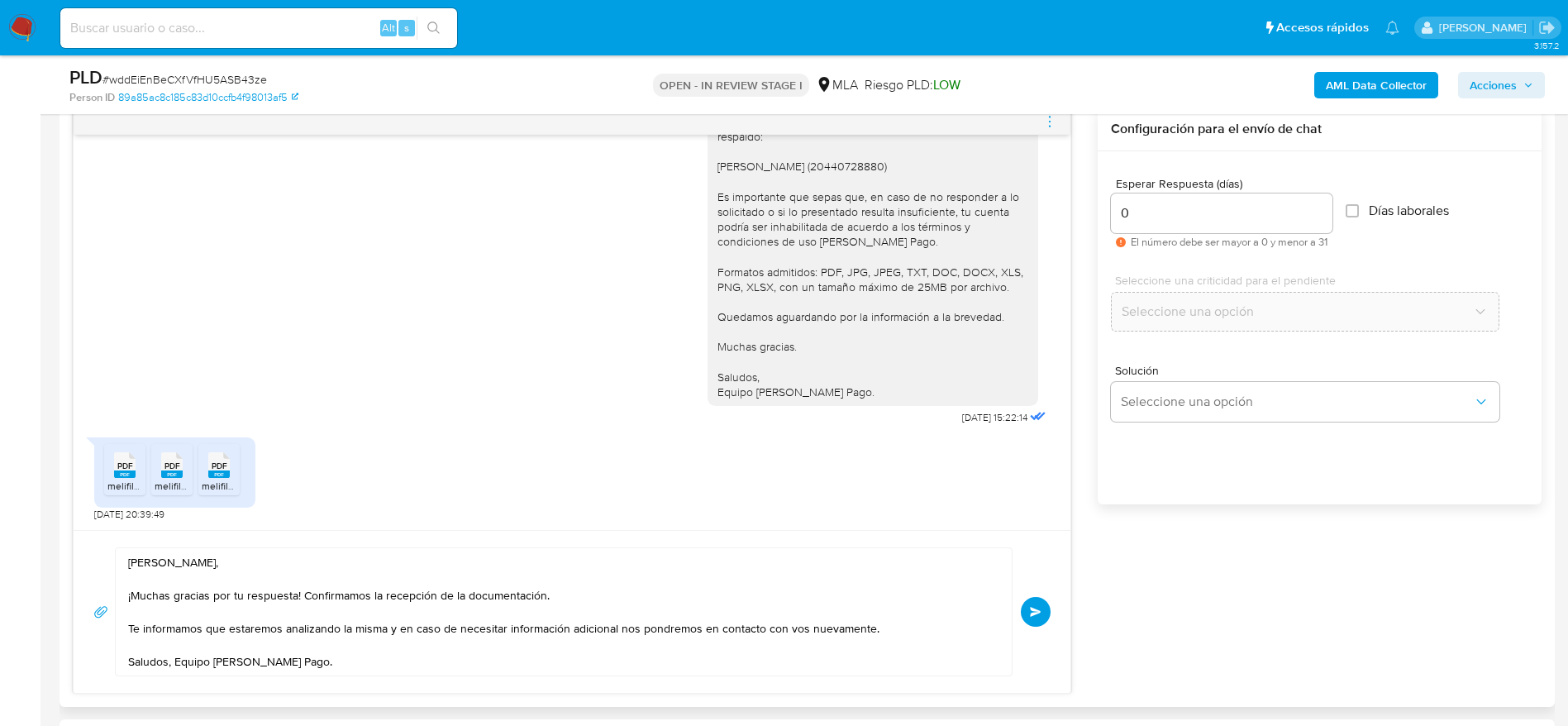
click at [1036, 616] on span "Enviar" at bounding box center [1036, 611] width 11 height 10
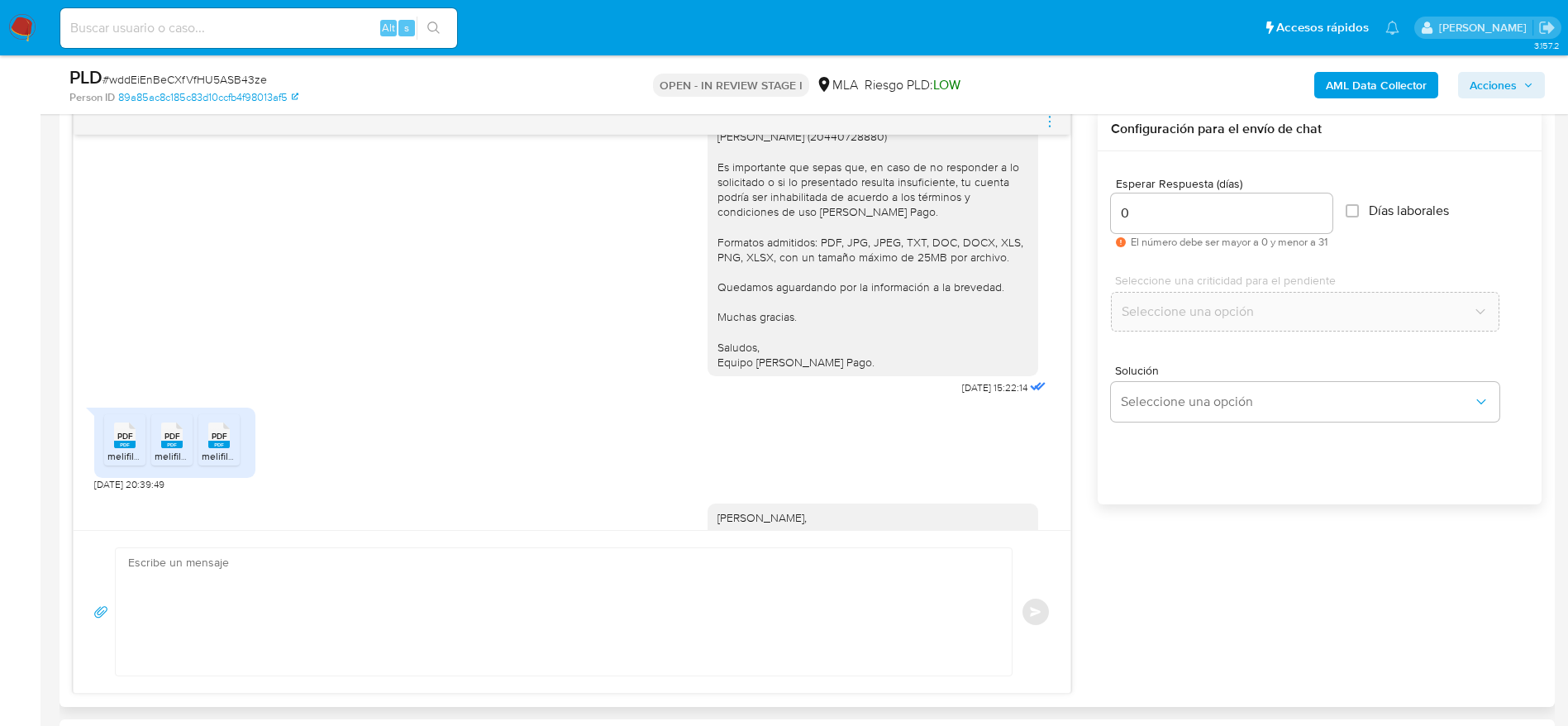
scroll to position [2127, 0]
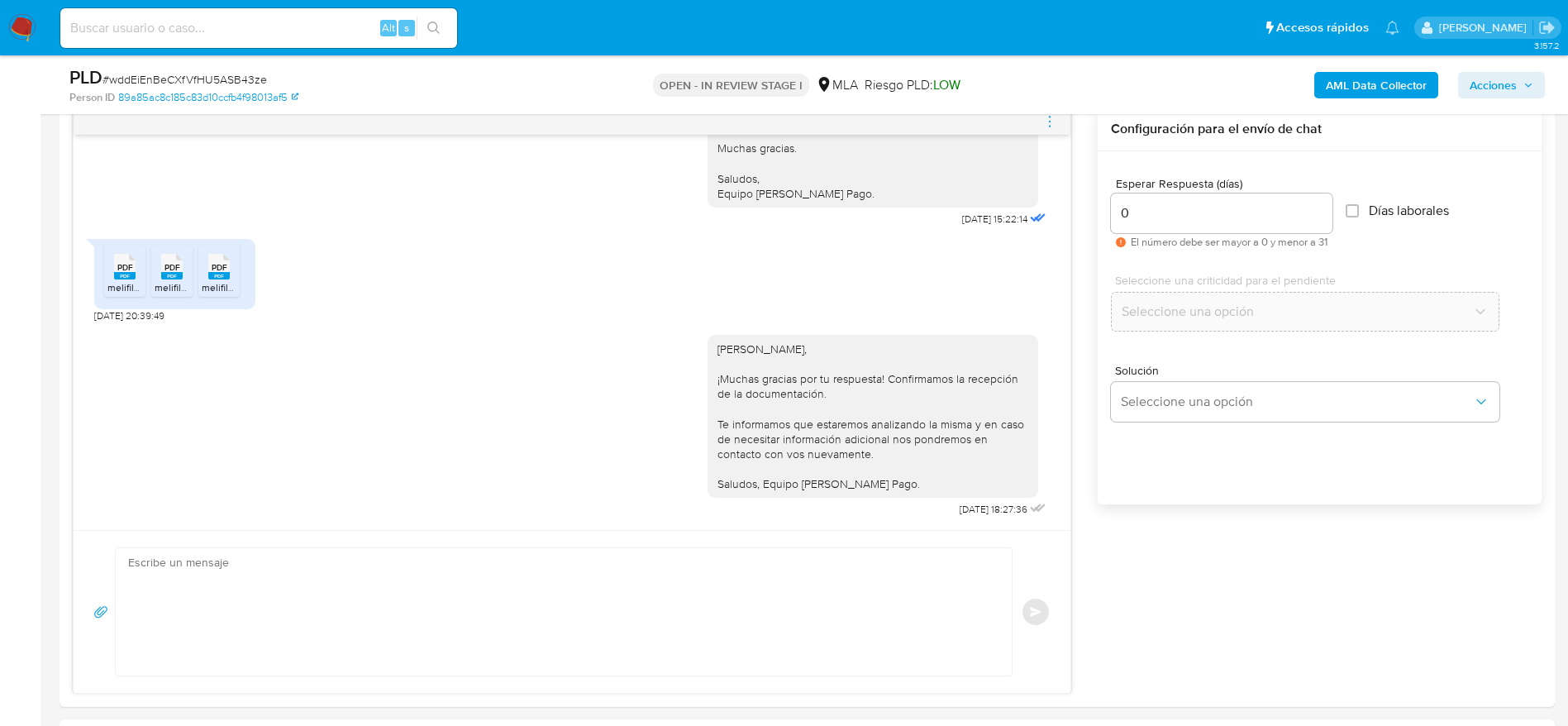
drag, startPoint x: 1058, startPoint y: 119, endPoint x: 1051, endPoint y: 125, distance: 9.2
click at [1058, 120] on icon "menu-action" at bounding box center [1050, 121] width 15 height 15
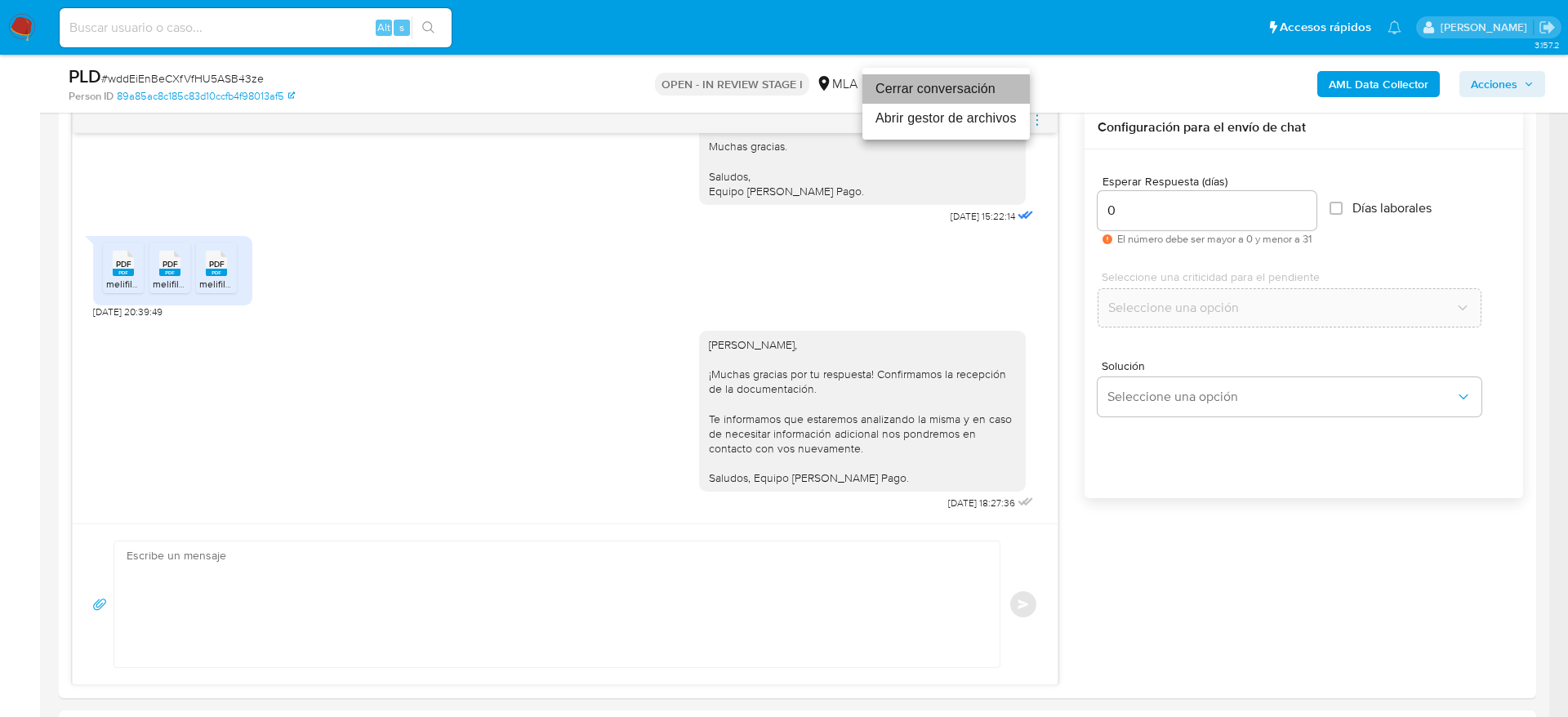
click at [985, 94] on li "Cerrar conversación" at bounding box center [946, 89] width 167 height 30
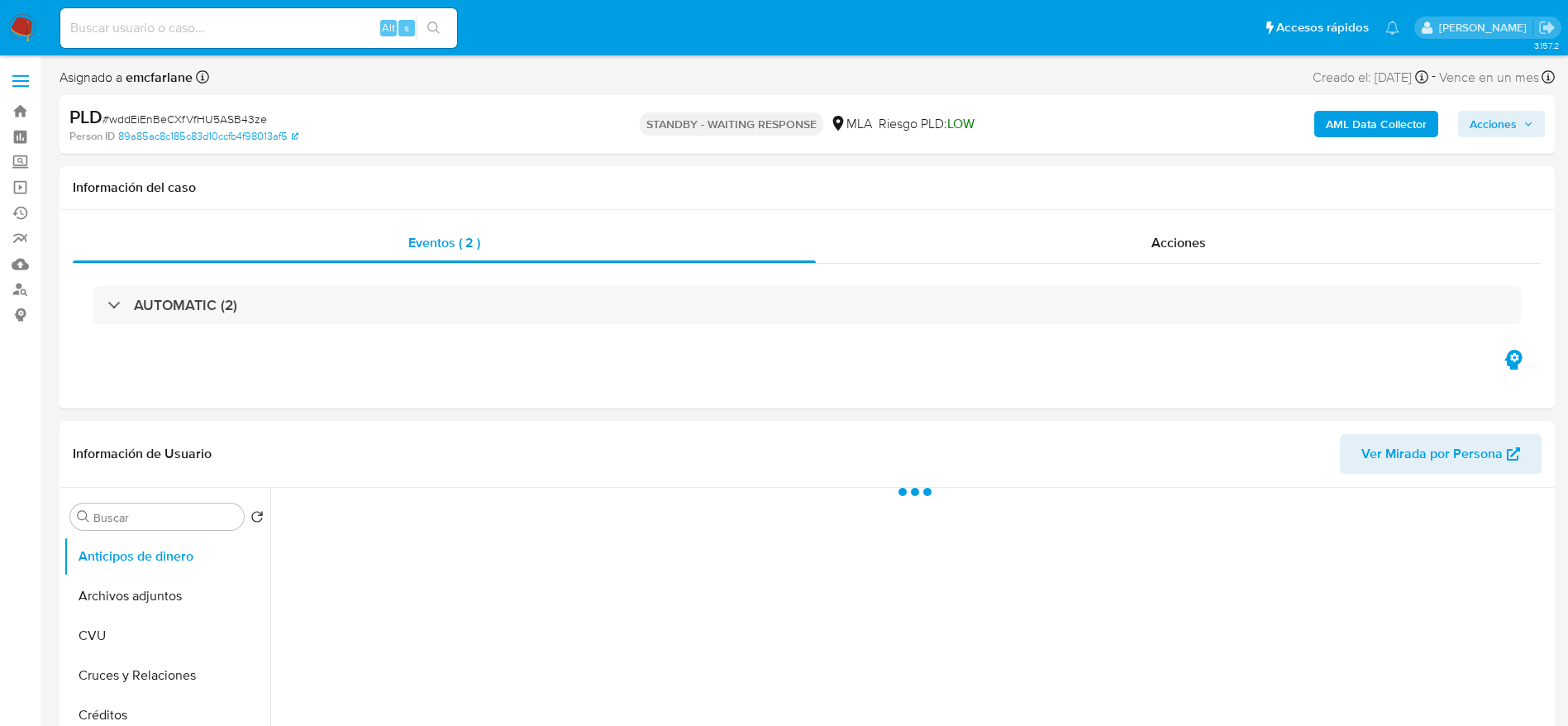
click at [197, 116] on span "# wddEiEnBeCXfVfHU5ASB43ze" at bounding box center [185, 118] width 164 height 17
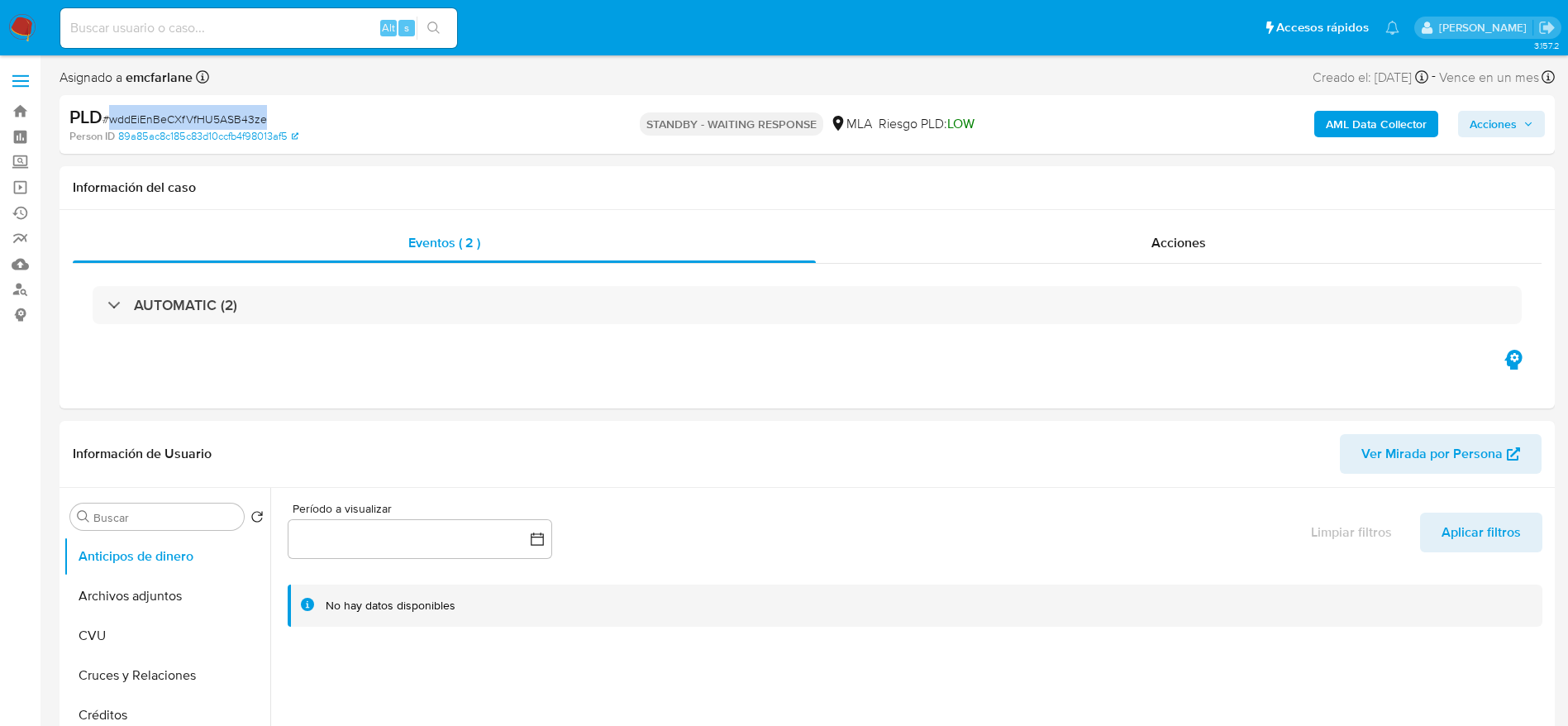
copy span "wddEiEnBeCXfVfHU5ASB43ze"
select select "10"
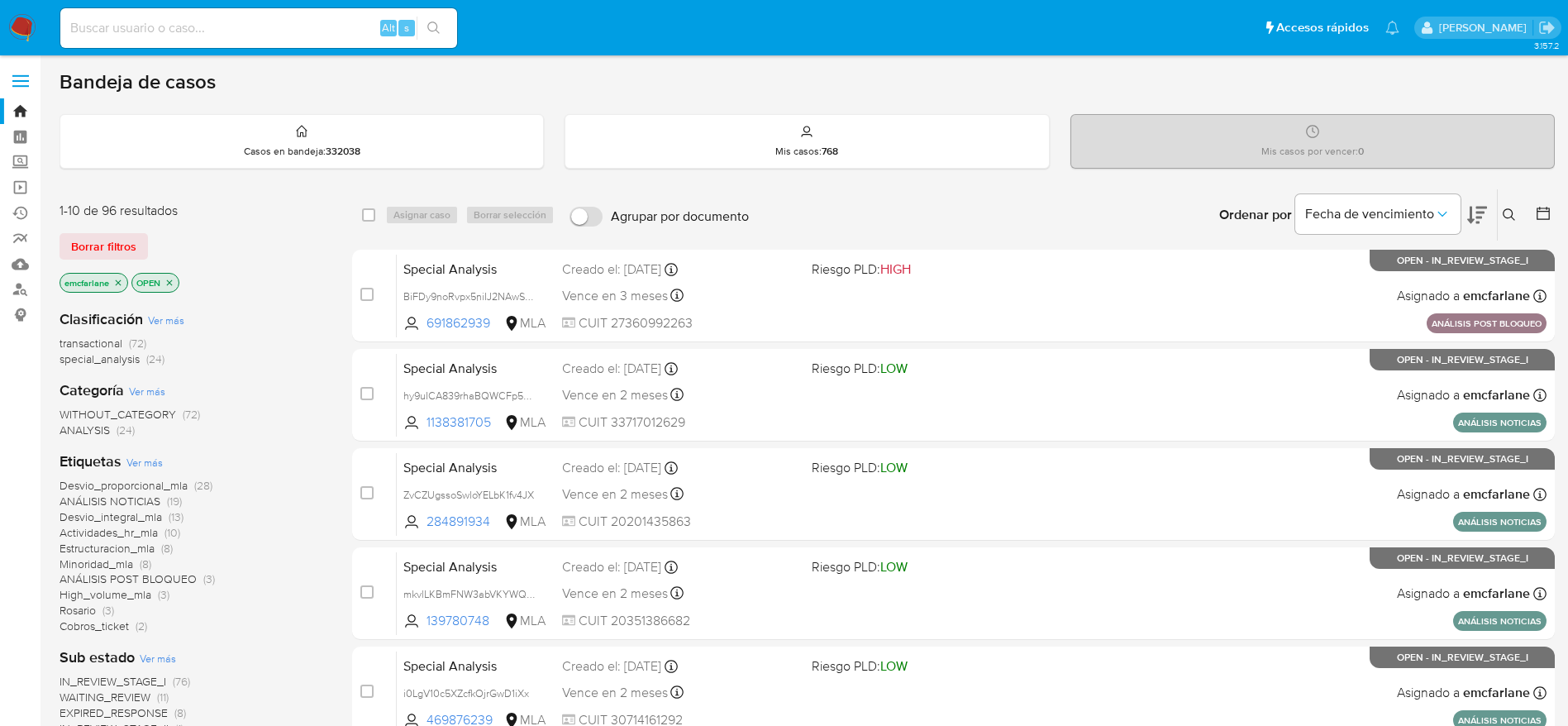
click at [104, 238] on span "Borrar filtros" at bounding box center [104, 246] width 65 height 23
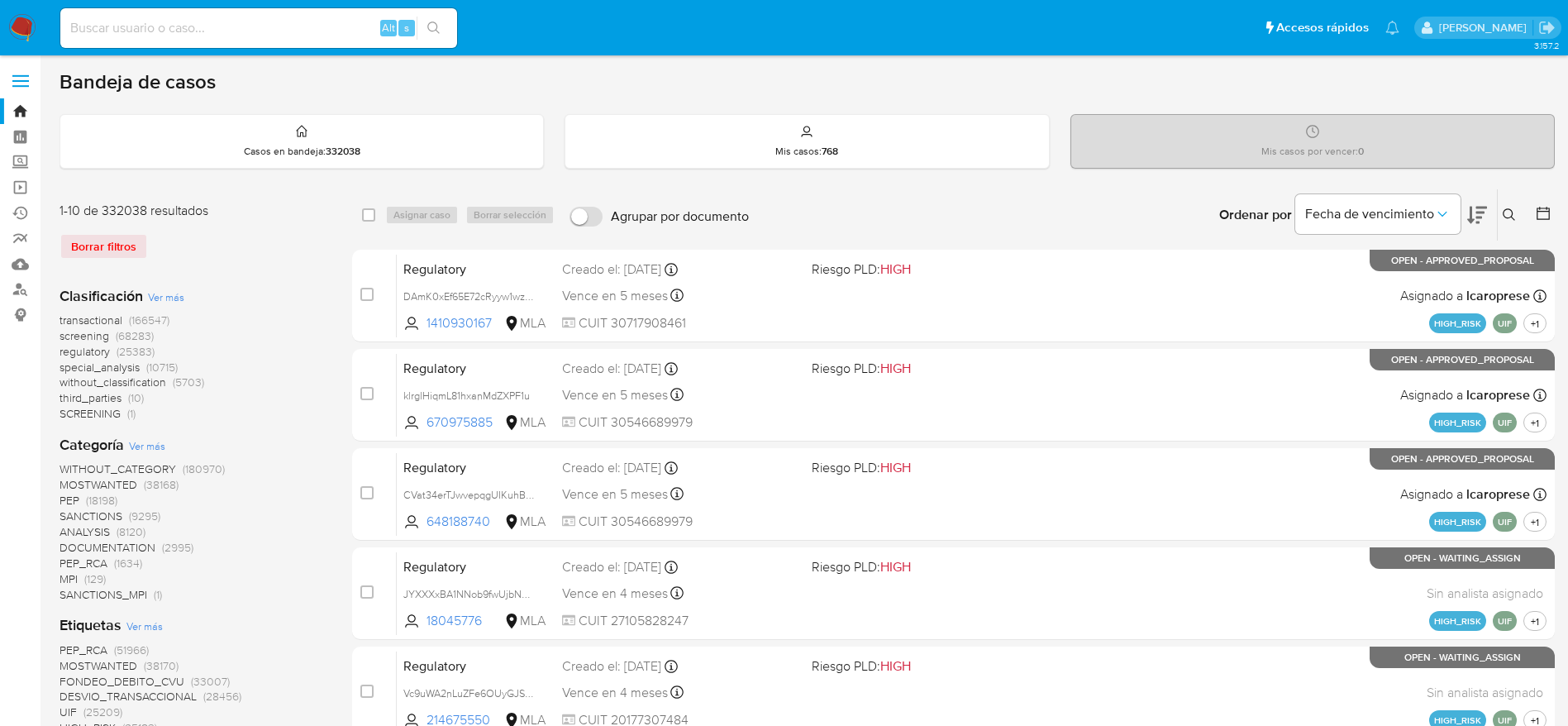
click at [1504, 220] on icon at bounding box center [1509, 215] width 13 height 13
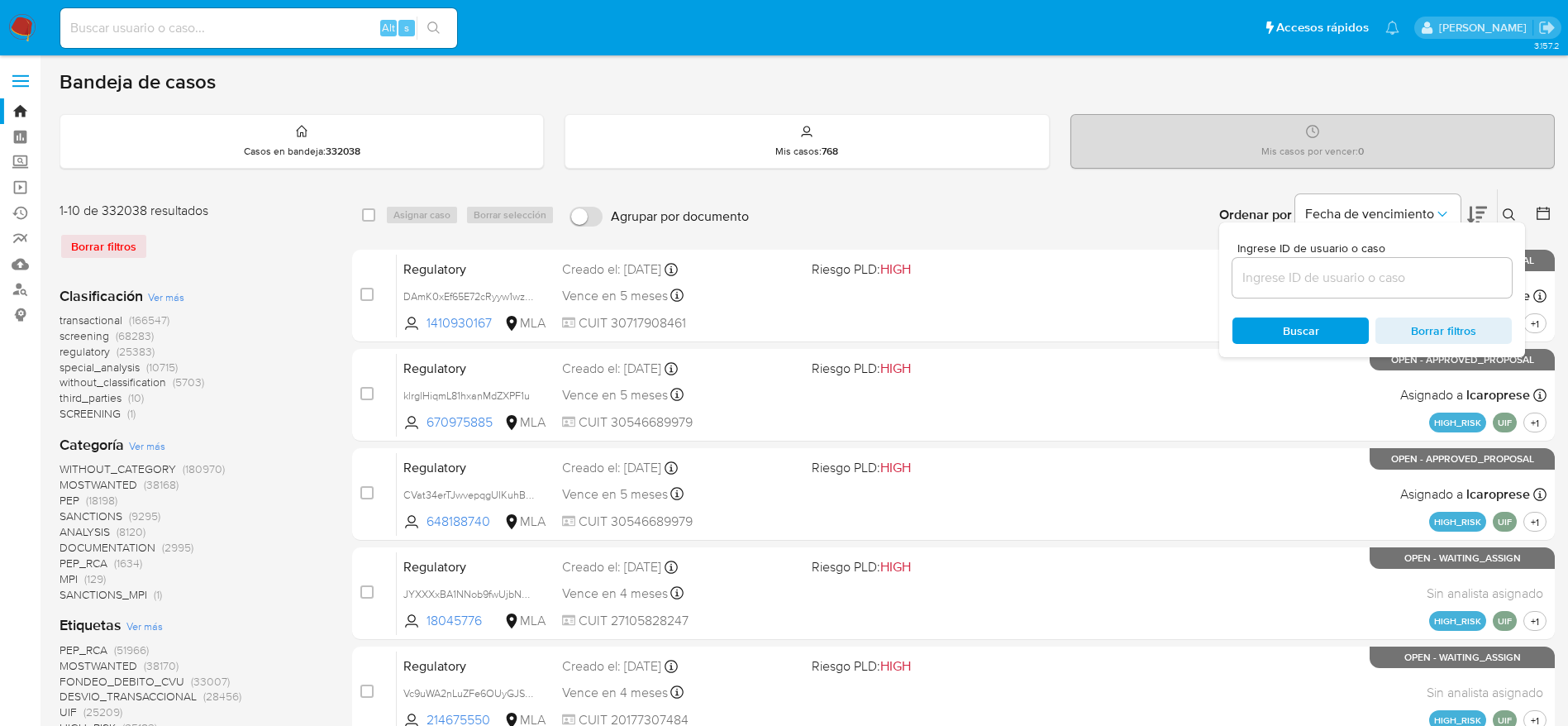
click at [1302, 280] on input at bounding box center [1372, 277] width 279 height 21
type input "wddEiEnBeCXfVfHU5ASB43ze"
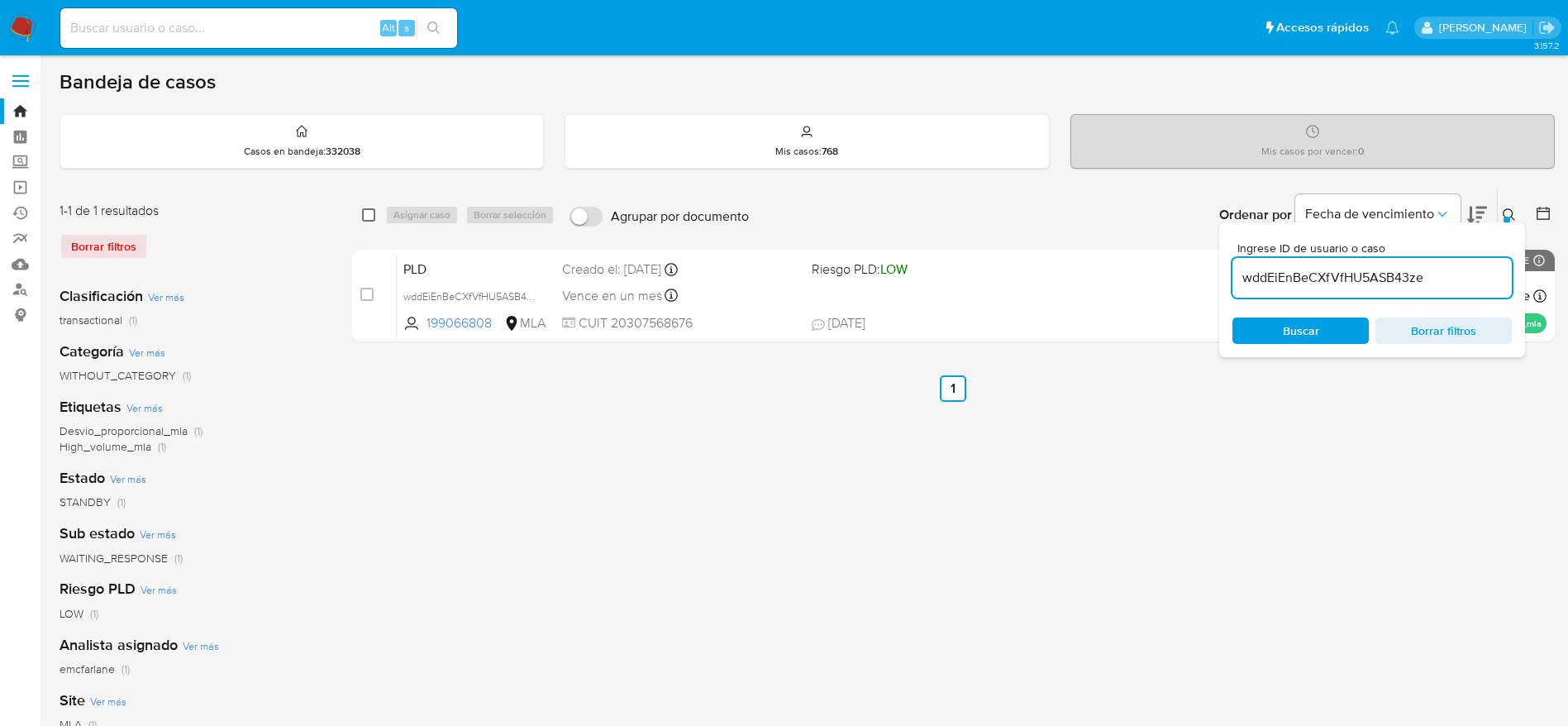
click at [366, 211] on input "checkbox" at bounding box center [368, 215] width 13 height 13
checkbox input "true"
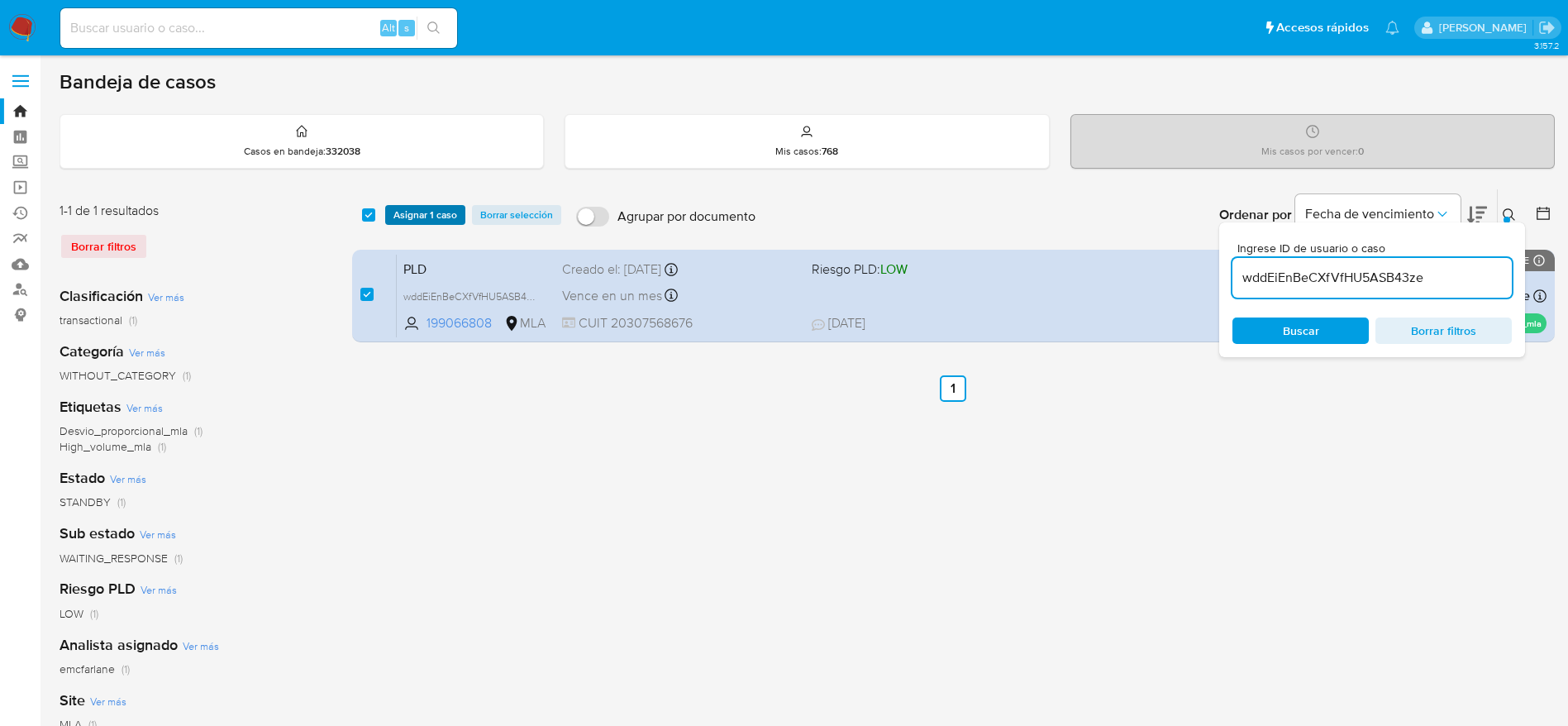
click at [409, 216] on span "Asignar 1 caso" at bounding box center [426, 215] width 64 height 17
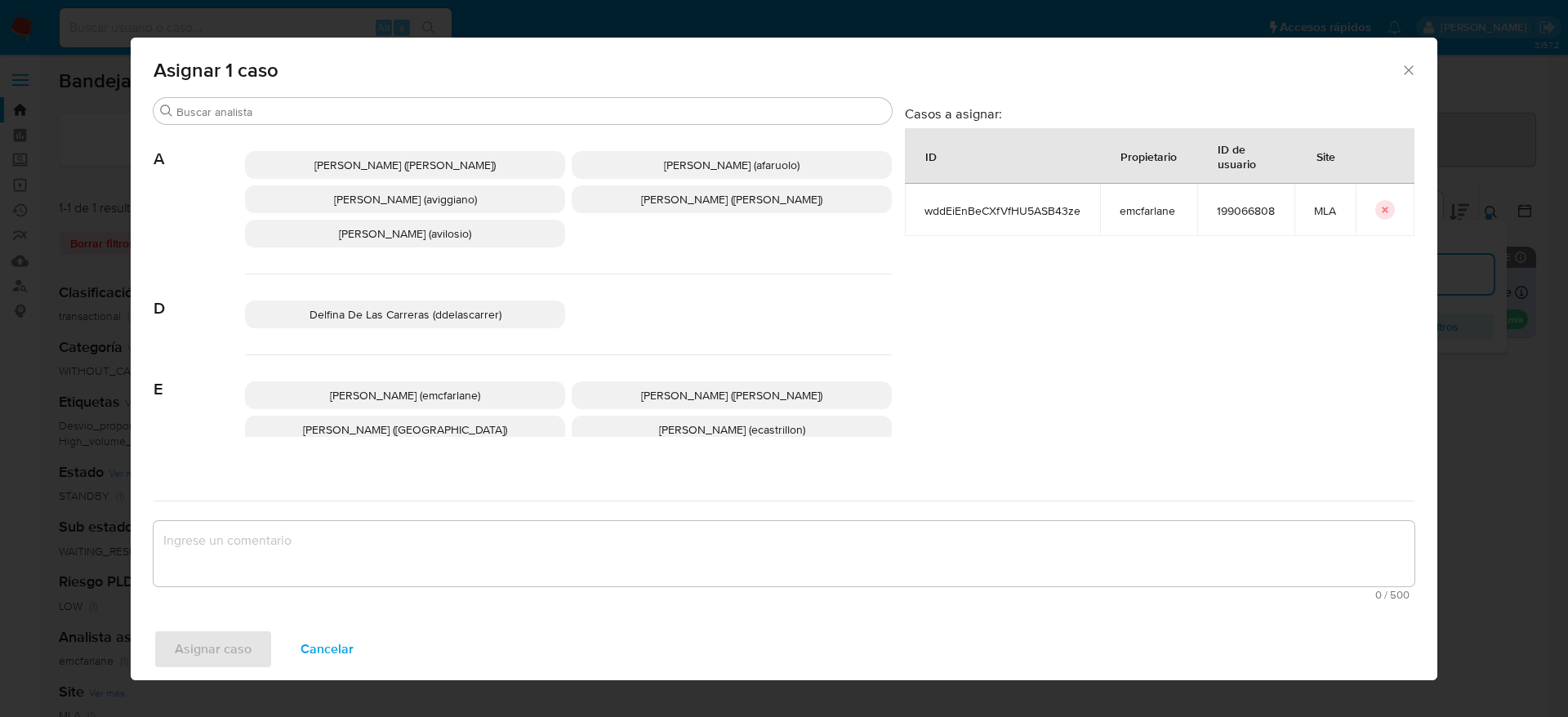
drag, startPoint x: 414, startPoint y: 387, endPoint x: 355, endPoint y: 467, distance: 99.4
click at [414, 388] on span "Elaine Mc Farlane (emcfarlane)" at bounding box center [405, 395] width 150 height 17
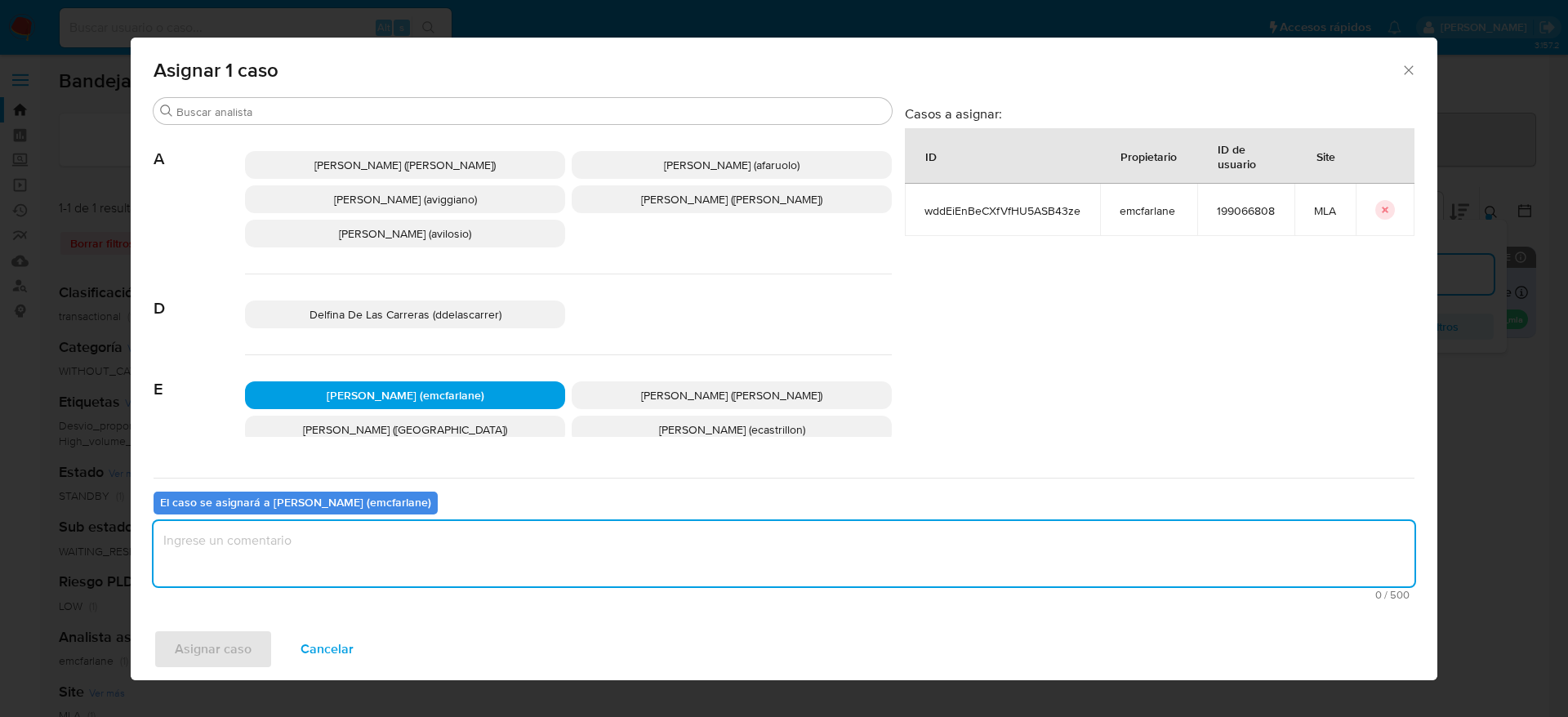
click at [274, 558] on textarea "assign-modal" at bounding box center [784, 553] width 1261 height 65
click at [246, 632] on span "Asignar caso" at bounding box center [213, 649] width 77 height 36
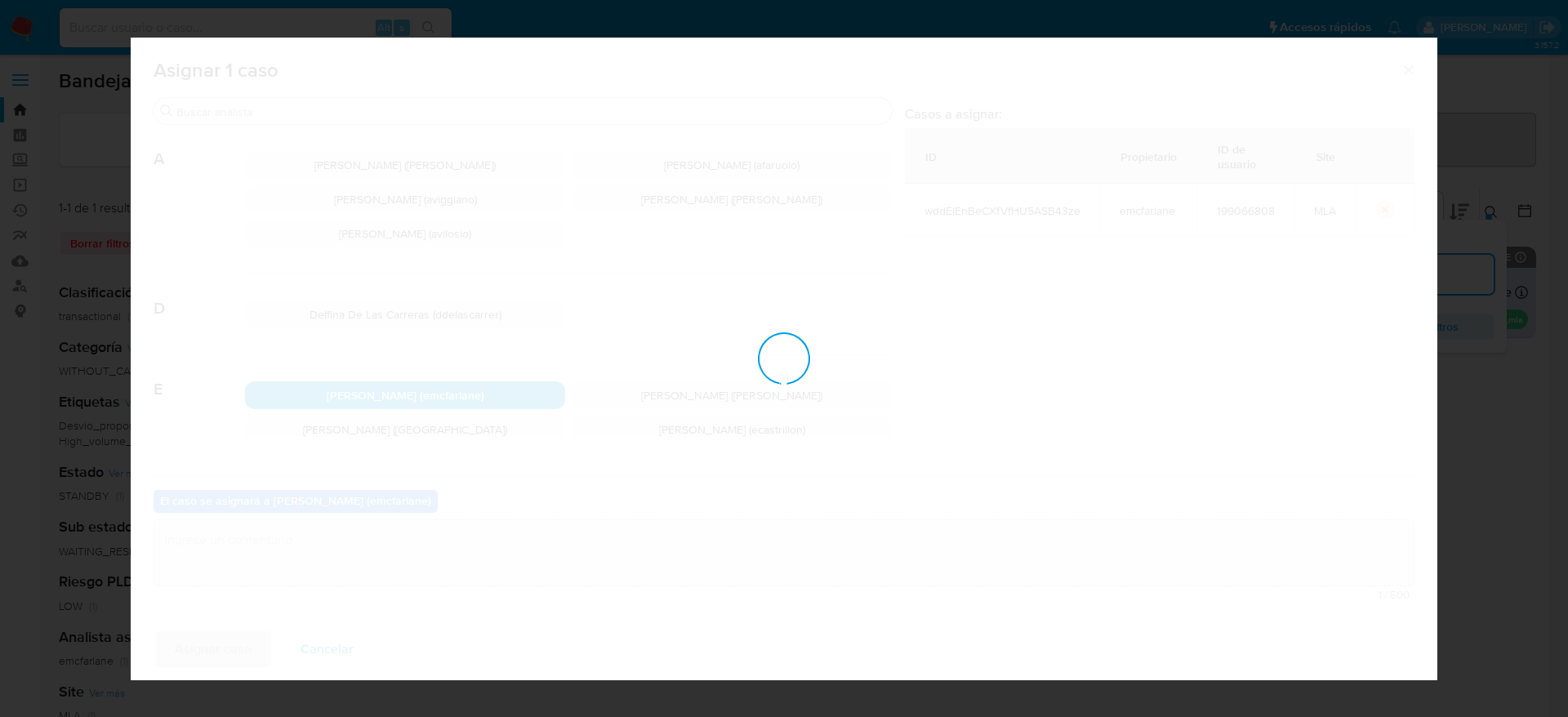
checkbox input "false"
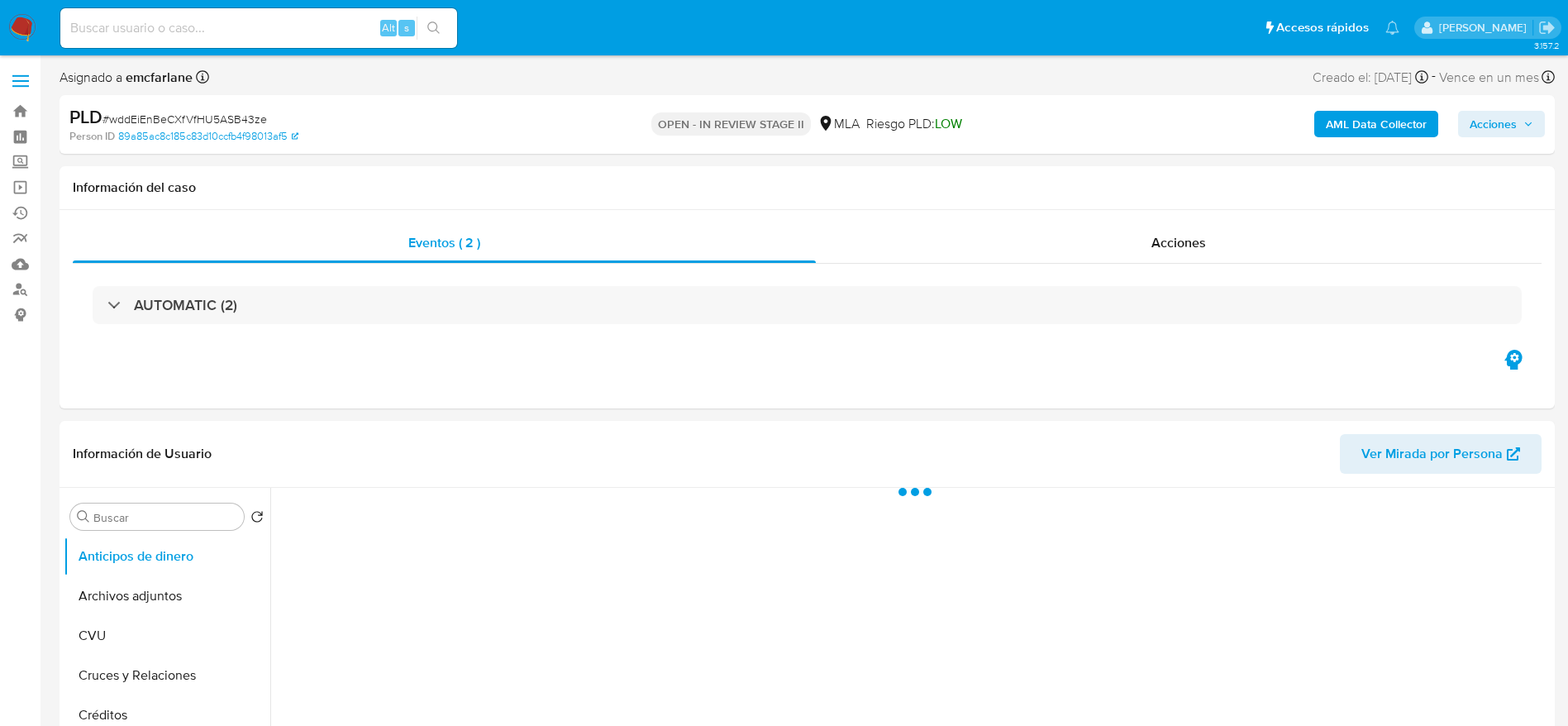
click at [1485, 117] on span "Acciones" at bounding box center [1493, 124] width 47 height 26
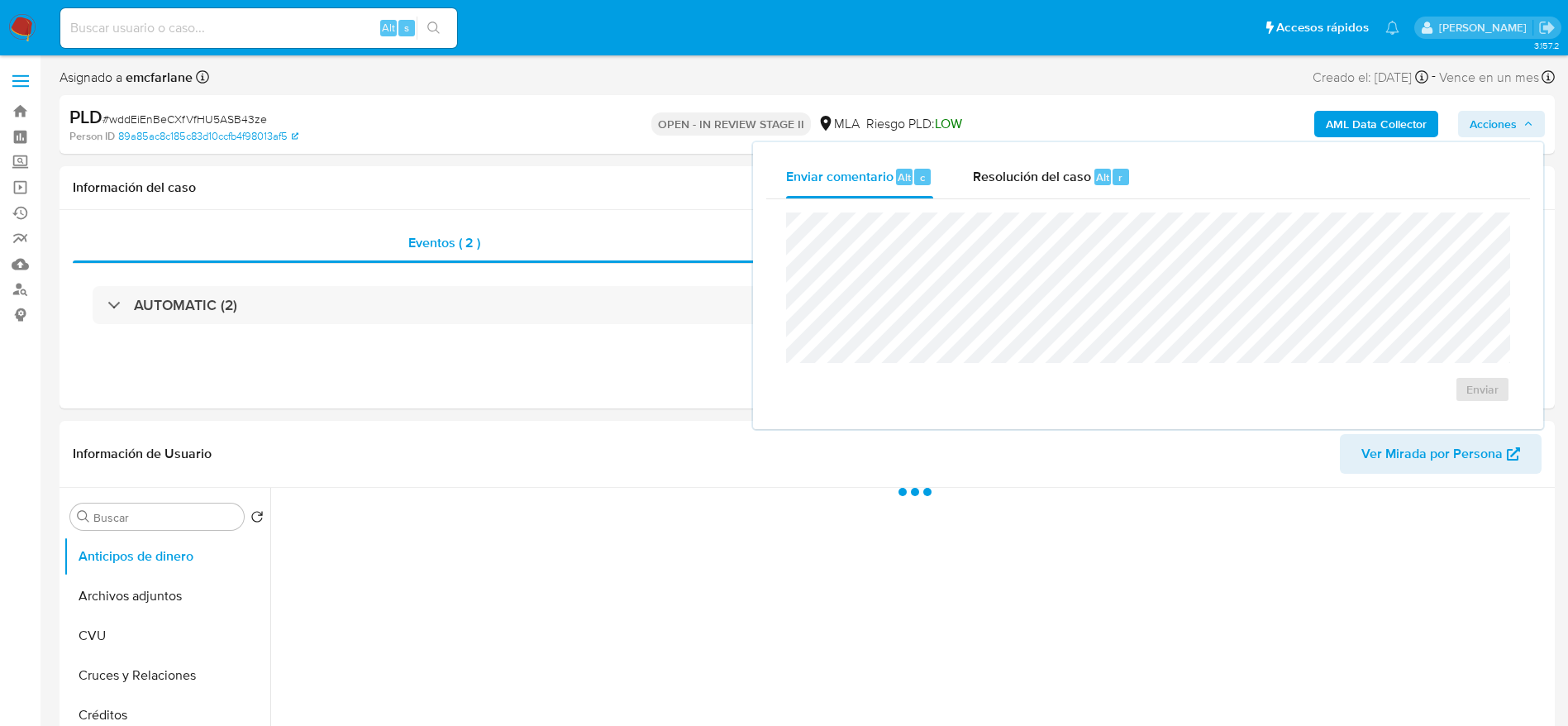
click at [1160, 185] on div "Enviar comentario Alt c Resolución del caso Alt r" at bounding box center [1148, 177] width 764 height 43
click at [1039, 196] on div "Resolución del caso Alt r" at bounding box center [1052, 177] width 158 height 43
select select "10"
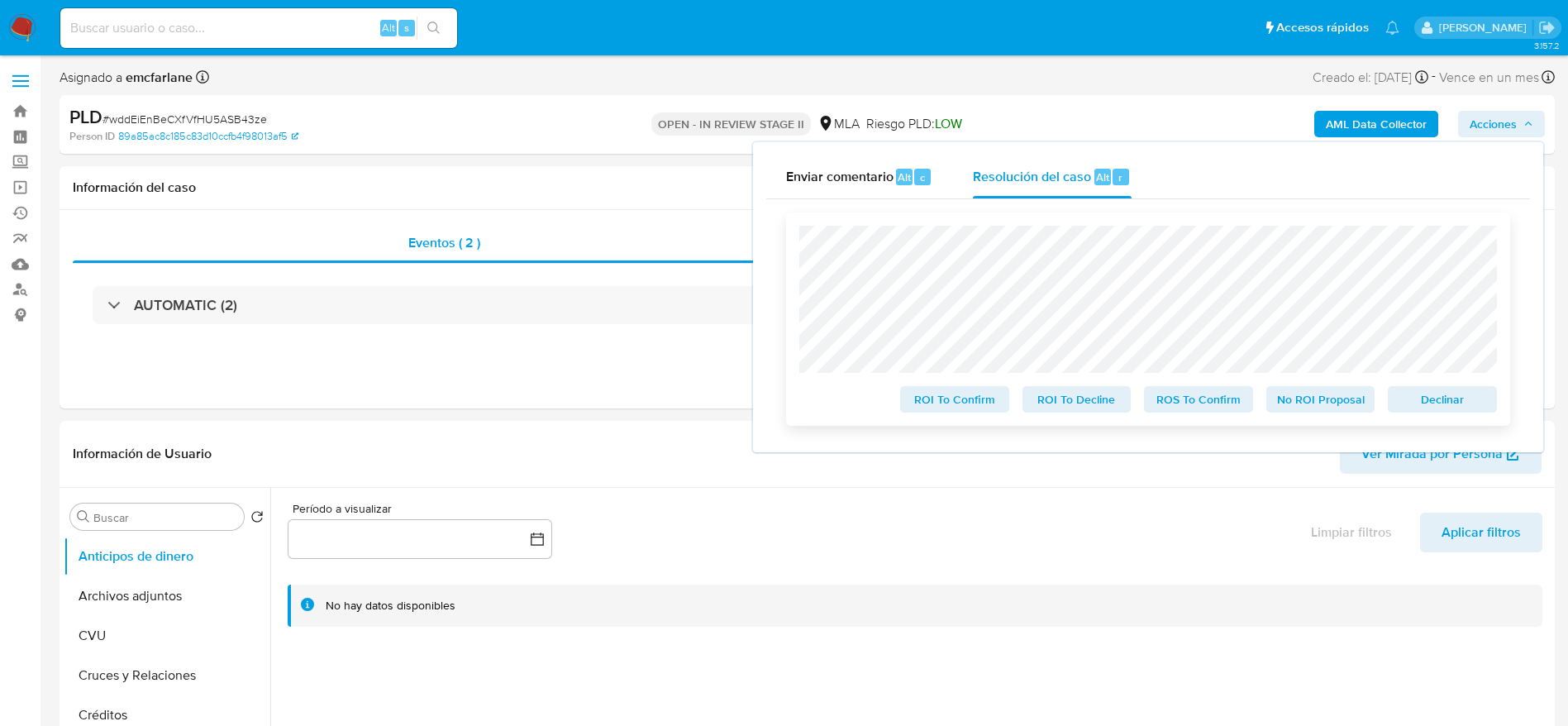
click at [1444, 383] on div "Declinar" at bounding box center [1439, 396] width 116 height 33
click at [1442, 398] on span "Declinar" at bounding box center [1442, 399] width 86 height 23
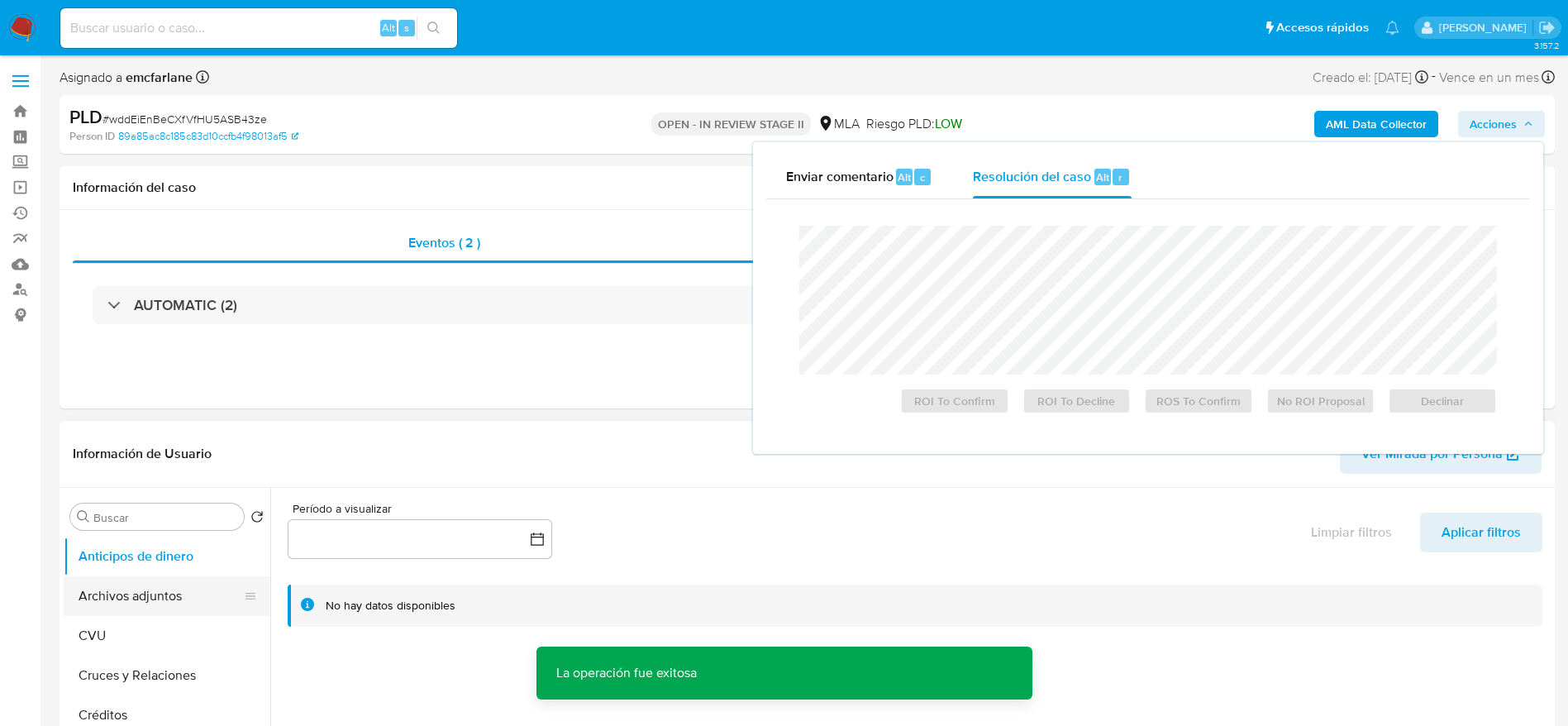
click at [124, 598] on button "Archivos adjuntos" at bounding box center [160, 596] width 193 height 40
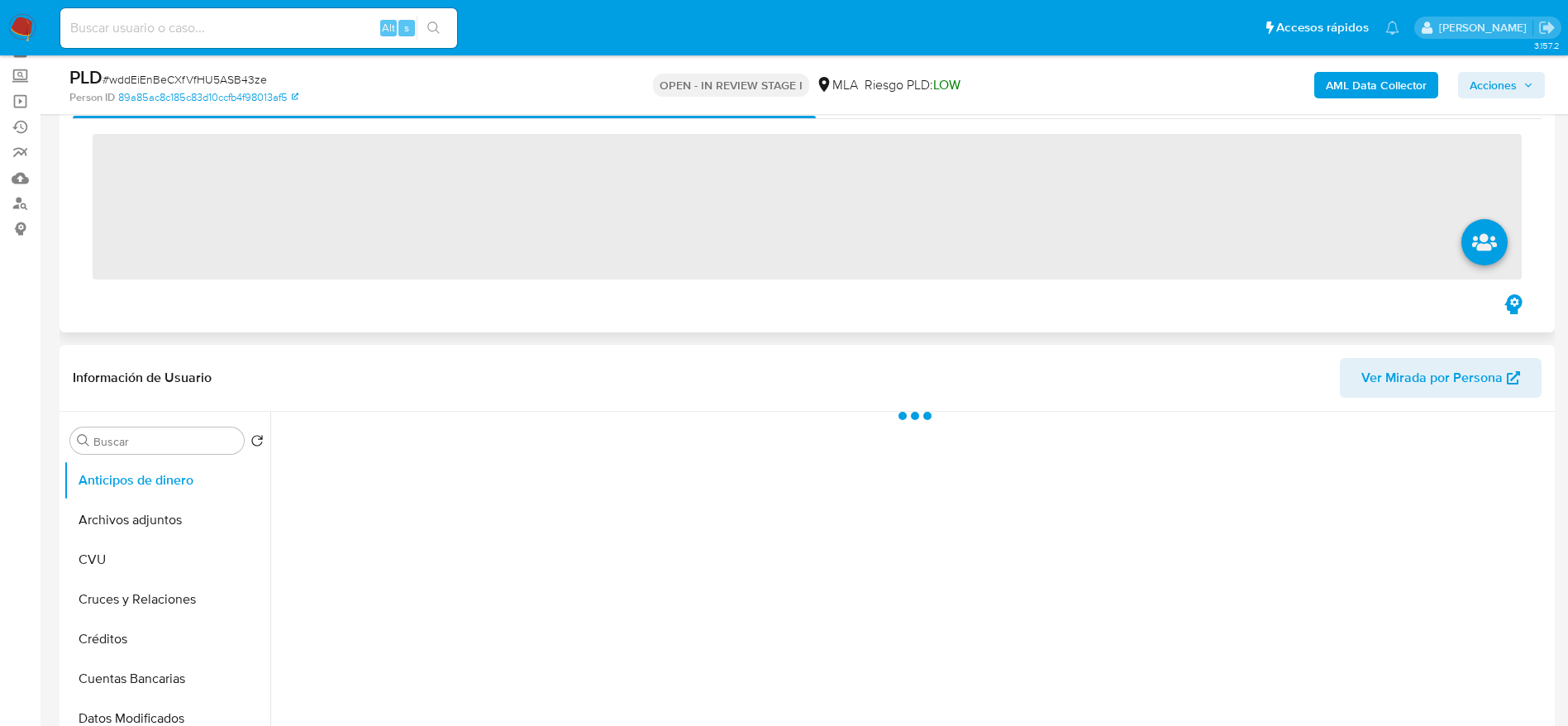
scroll to position [124, 0]
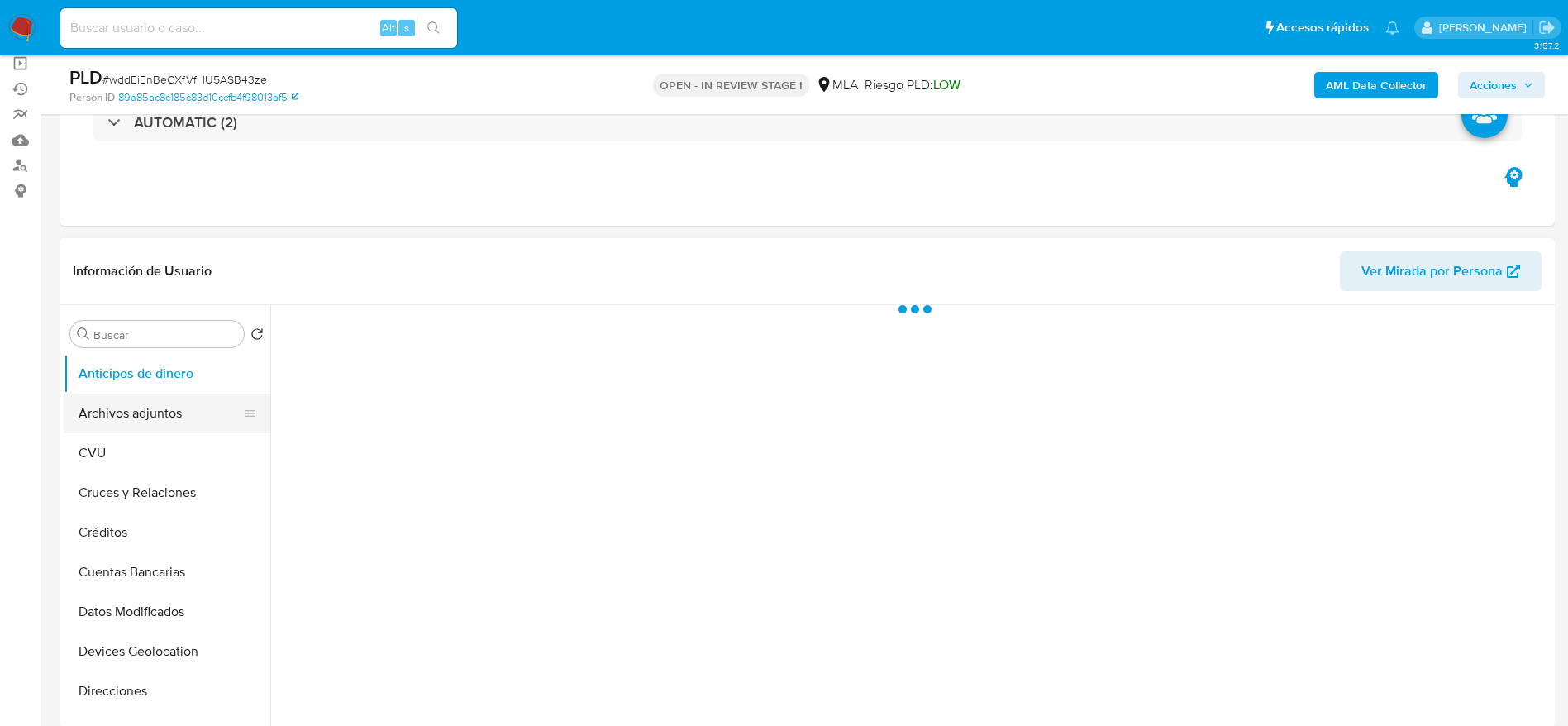
click at [124, 416] on button "Archivos adjuntos" at bounding box center [160, 413] width 193 height 40
select select "10"
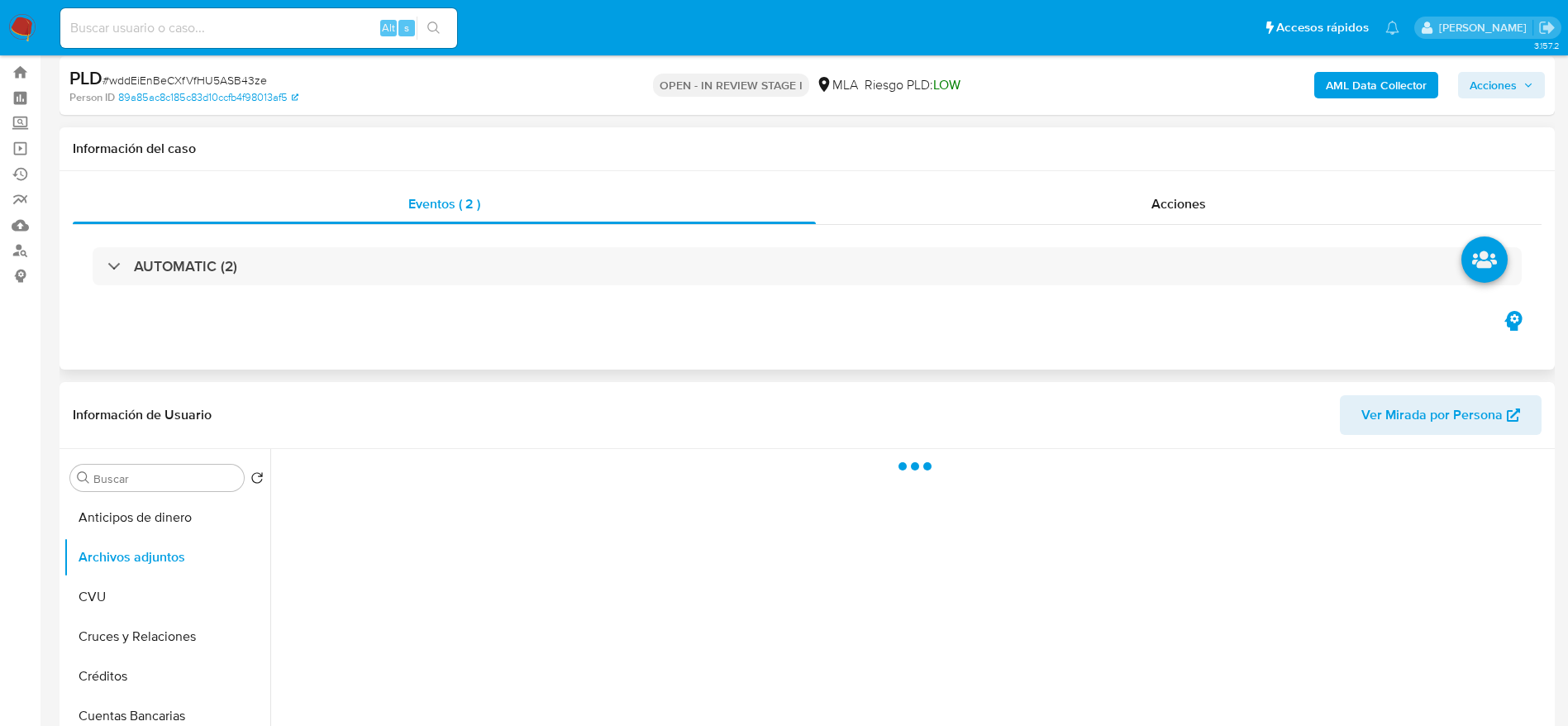
scroll to position [0, 0]
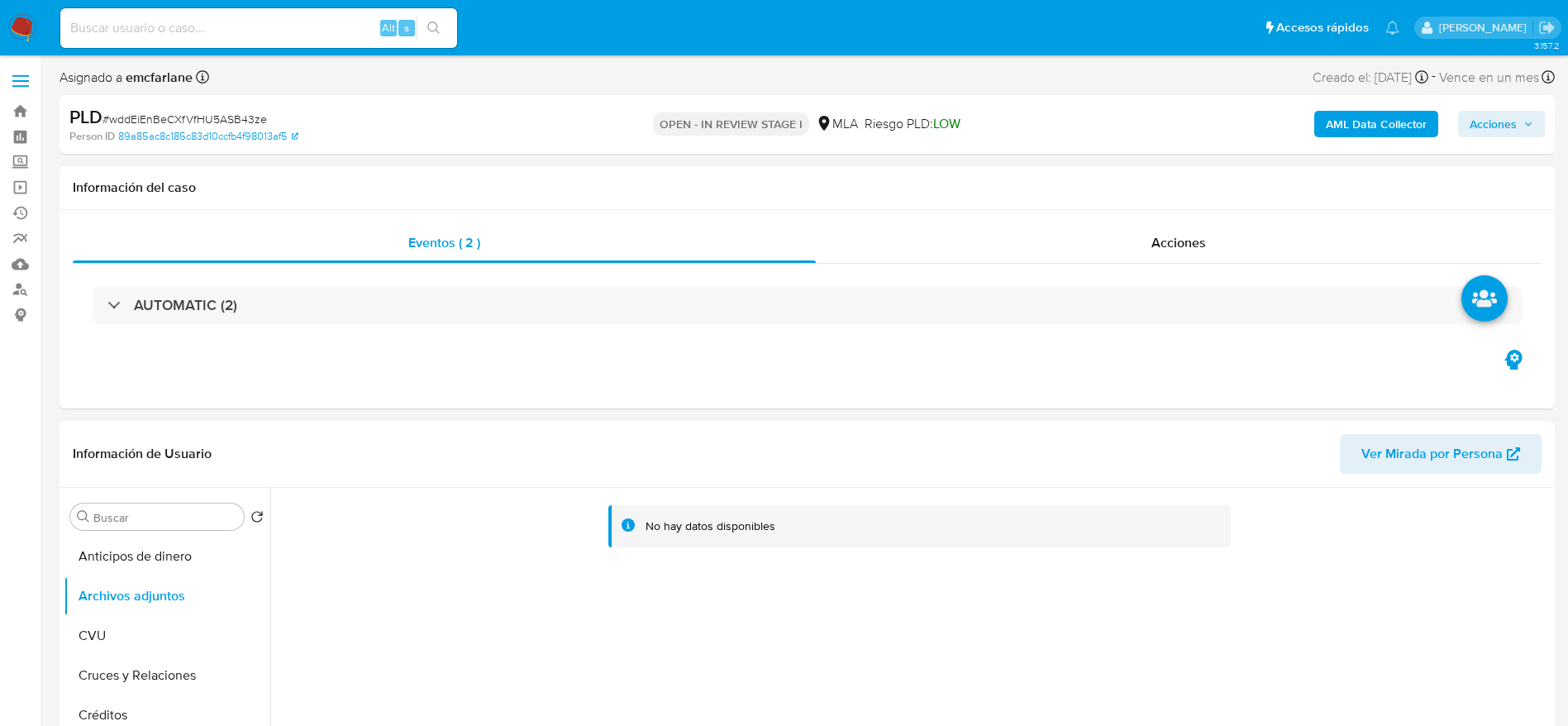
click at [1419, 127] on b "AML Data Collector" at bounding box center [1376, 124] width 101 height 26
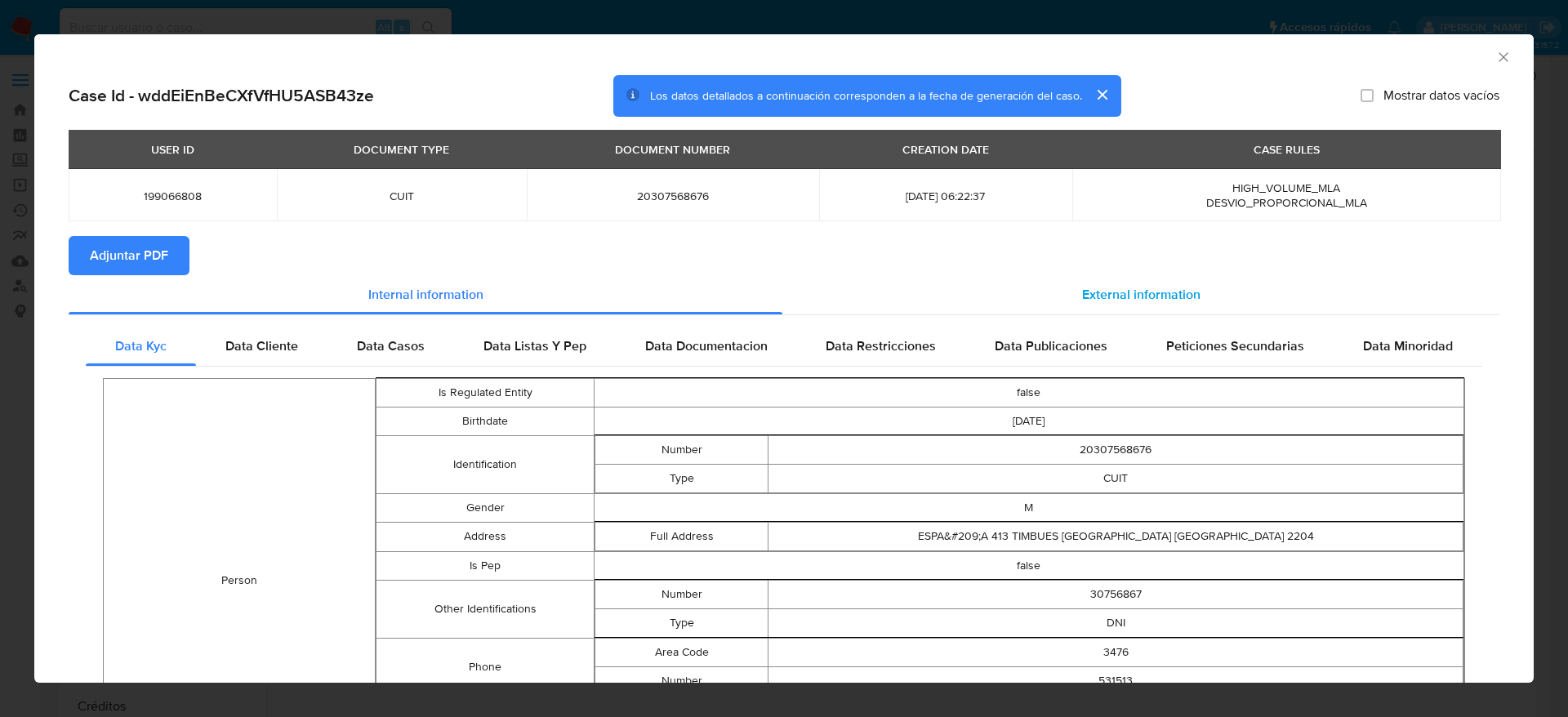
click at [1116, 298] on span "External information" at bounding box center [1142, 295] width 119 height 19
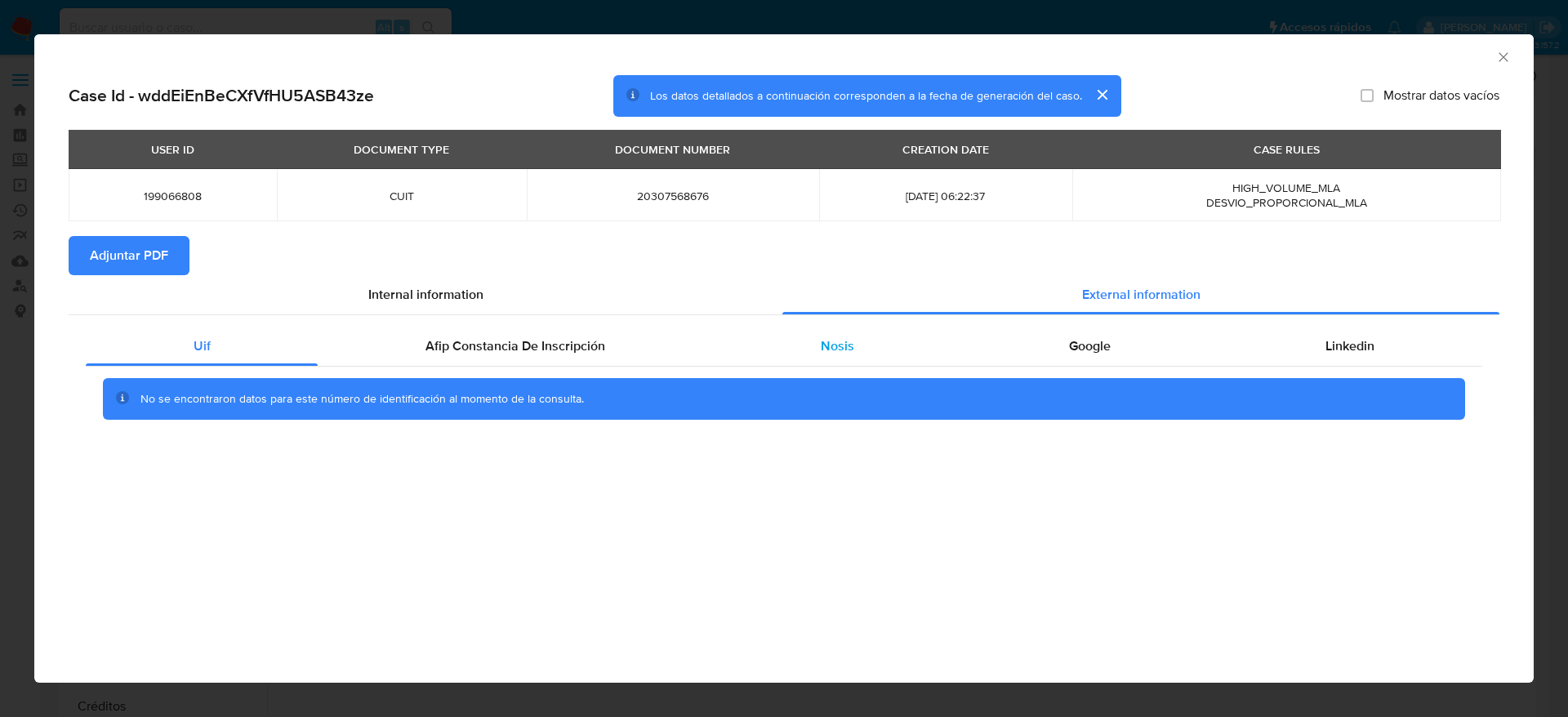
drag, startPoint x: 527, startPoint y: 338, endPoint x: 768, endPoint y: 345, distance: 241.1
click at [527, 339] on span "Afip Constancia De Inscripción" at bounding box center [515, 346] width 180 height 19
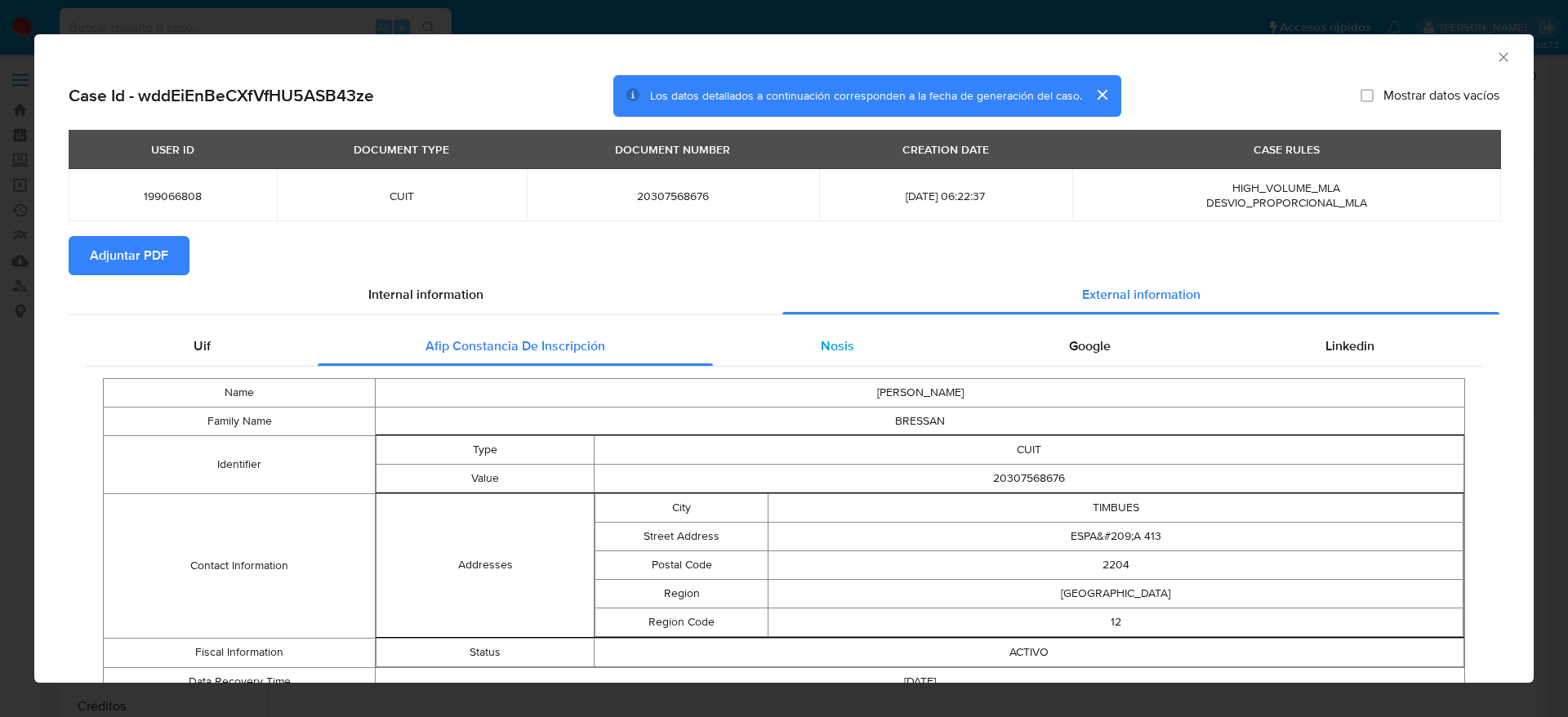
click at [769, 343] on div "Nosis" at bounding box center [836, 346] width 249 height 39
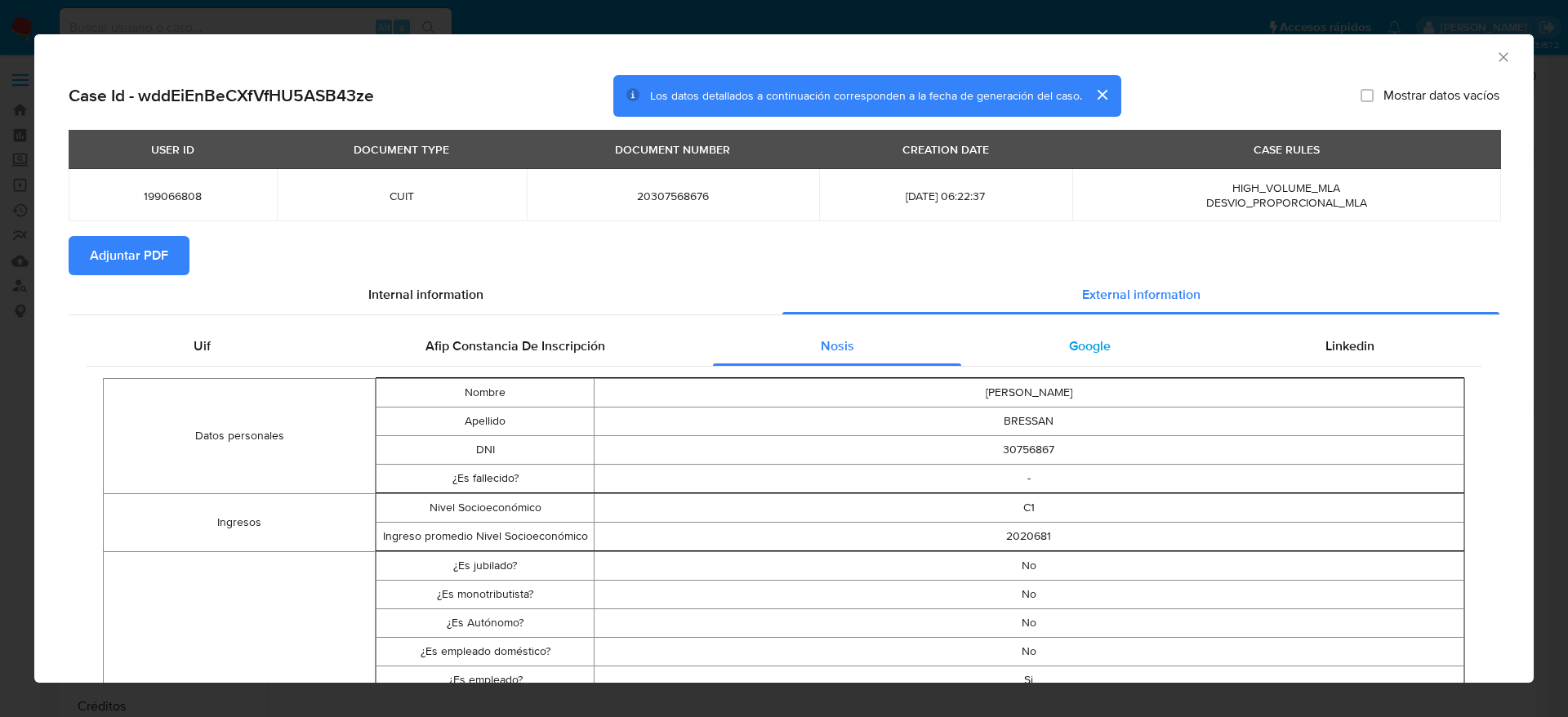
click at [1069, 353] on span "Google" at bounding box center [1090, 346] width 42 height 19
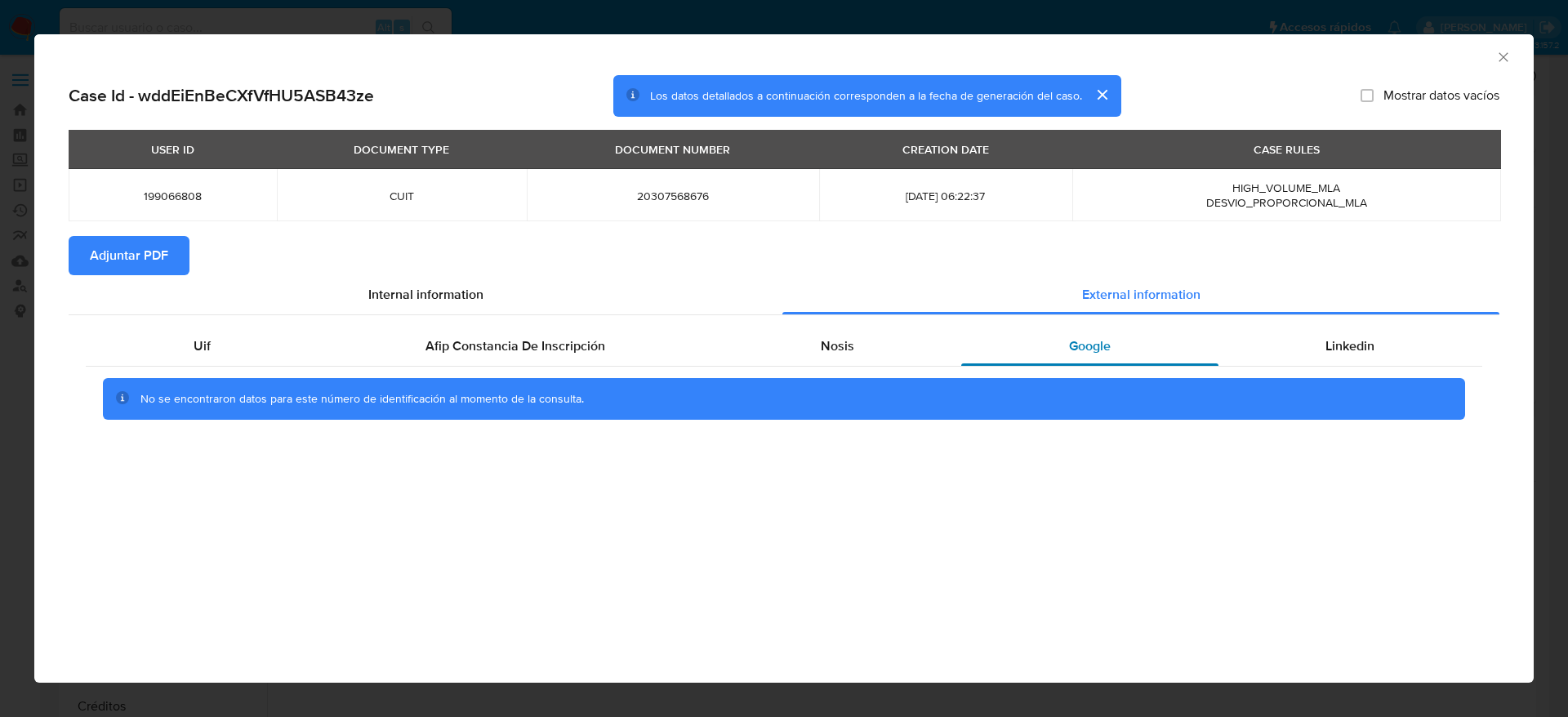
drag, startPoint x: 1305, startPoint y: 333, endPoint x: 1155, endPoint y: 338, distance: 150.1
click at [1305, 332] on div "Linkedin" at bounding box center [1350, 346] width 263 height 39
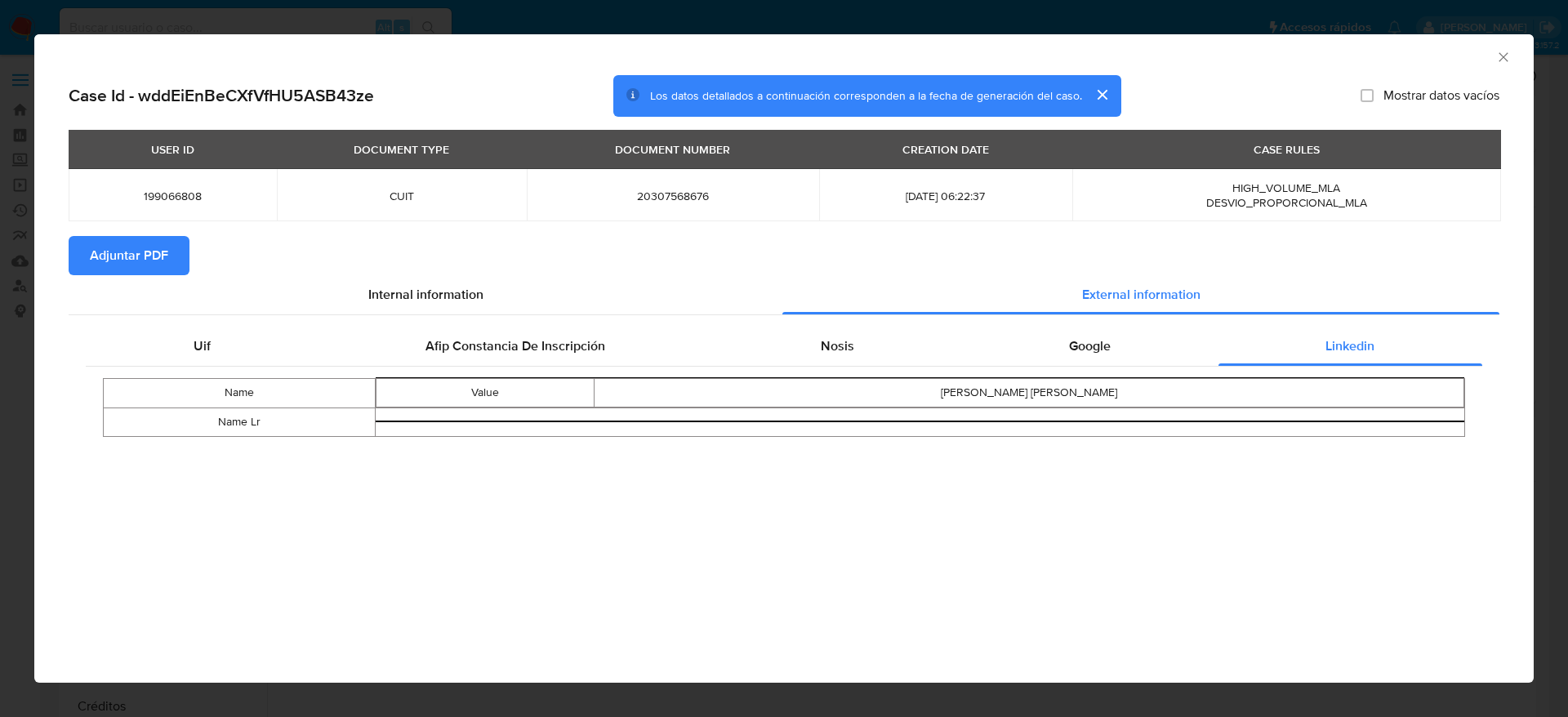
click at [146, 241] on span "Adjuntar PDF" at bounding box center [129, 255] width 78 height 36
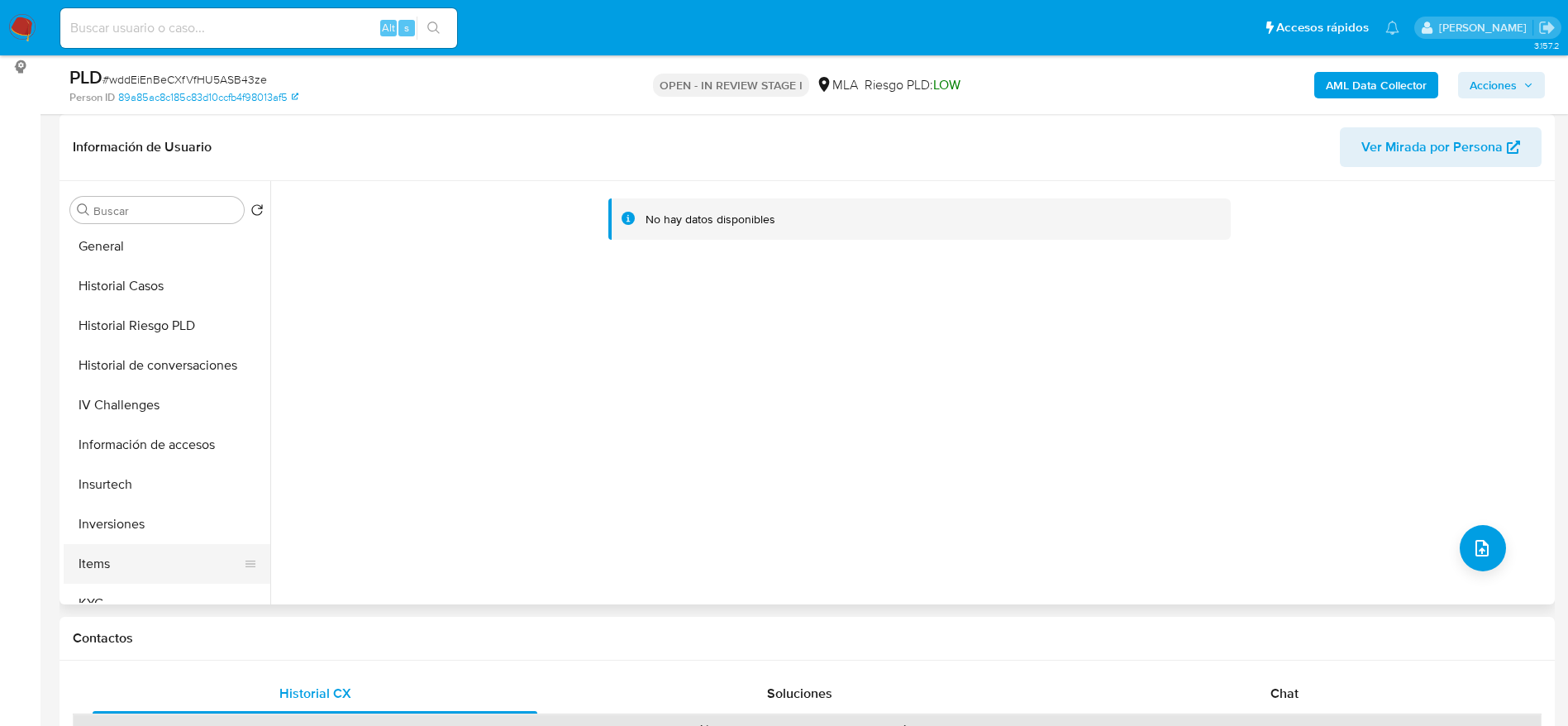
scroll to position [620, 0]
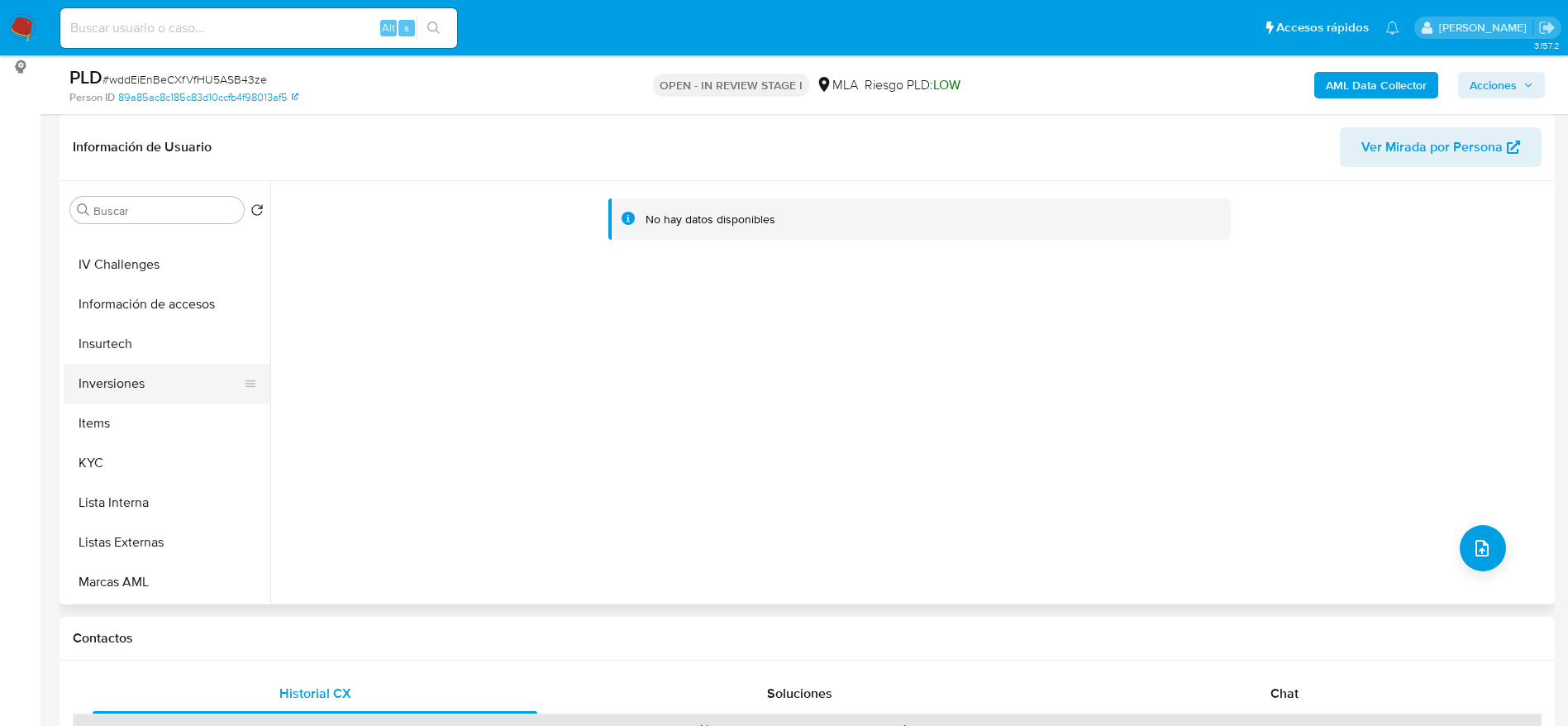
drag, startPoint x: 110, startPoint y: 466, endPoint x: 215, endPoint y: 392, distance: 128.5
click at [110, 468] on button "KYC" at bounding box center [167, 463] width 207 height 40
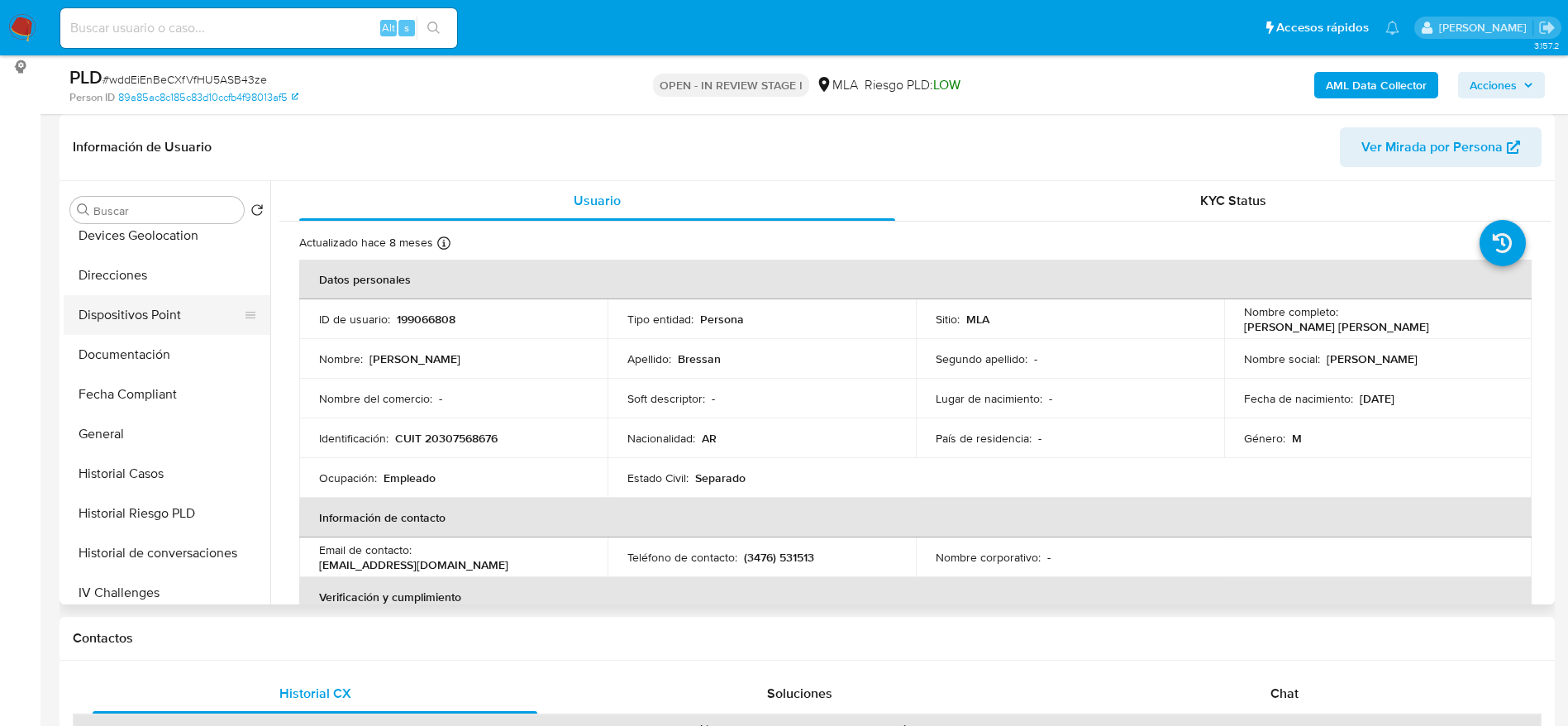
scroll to position [248, 0]
drag, startPoint x: 161, startPoint y: 316, endPoint x: 155, endPoint y: 366, distance: 50.4
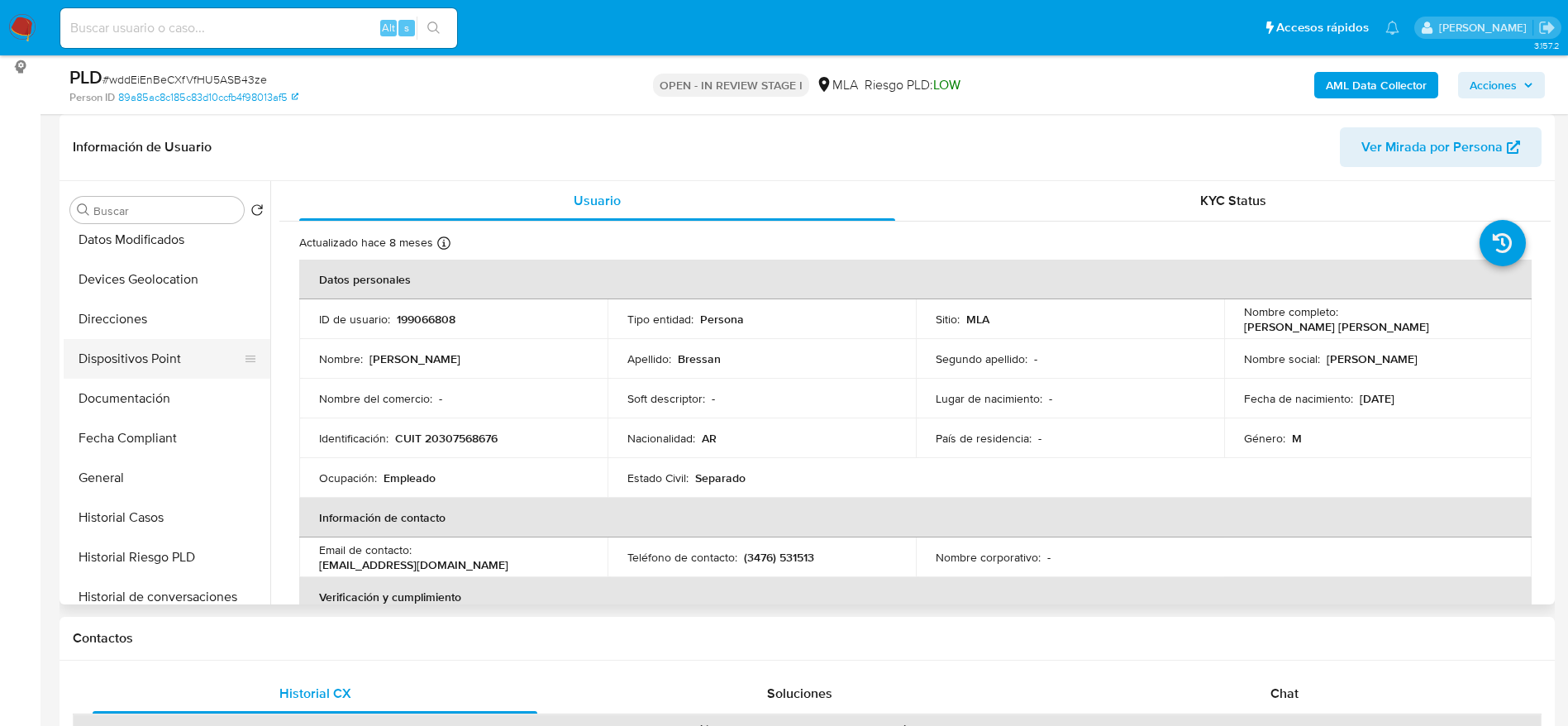
click at [161, 318] on button "Direcciones" at bounding box center [167, 319] width 207 height 40
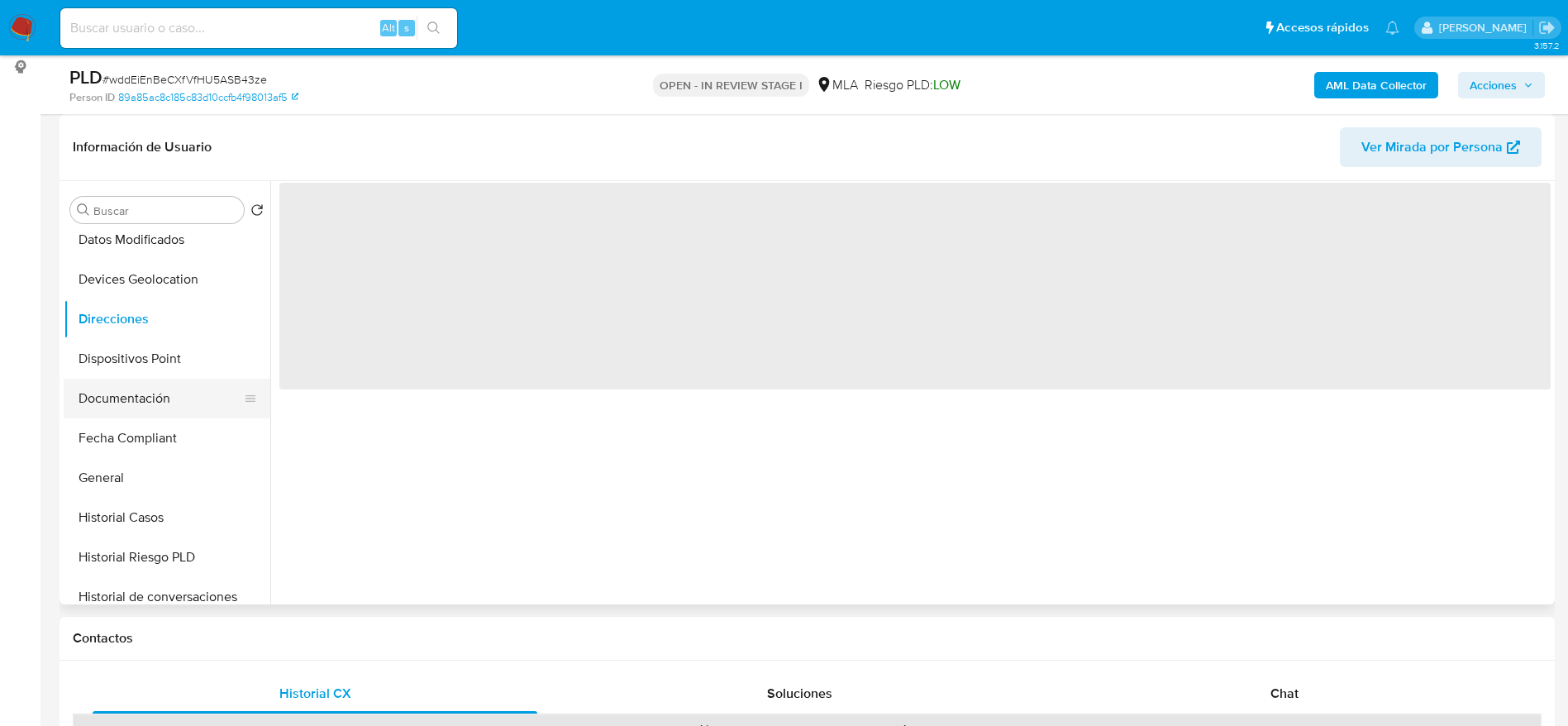
click at [154, 412] on button "Documentación" at bounding box center [160, 398] width 193 height 40
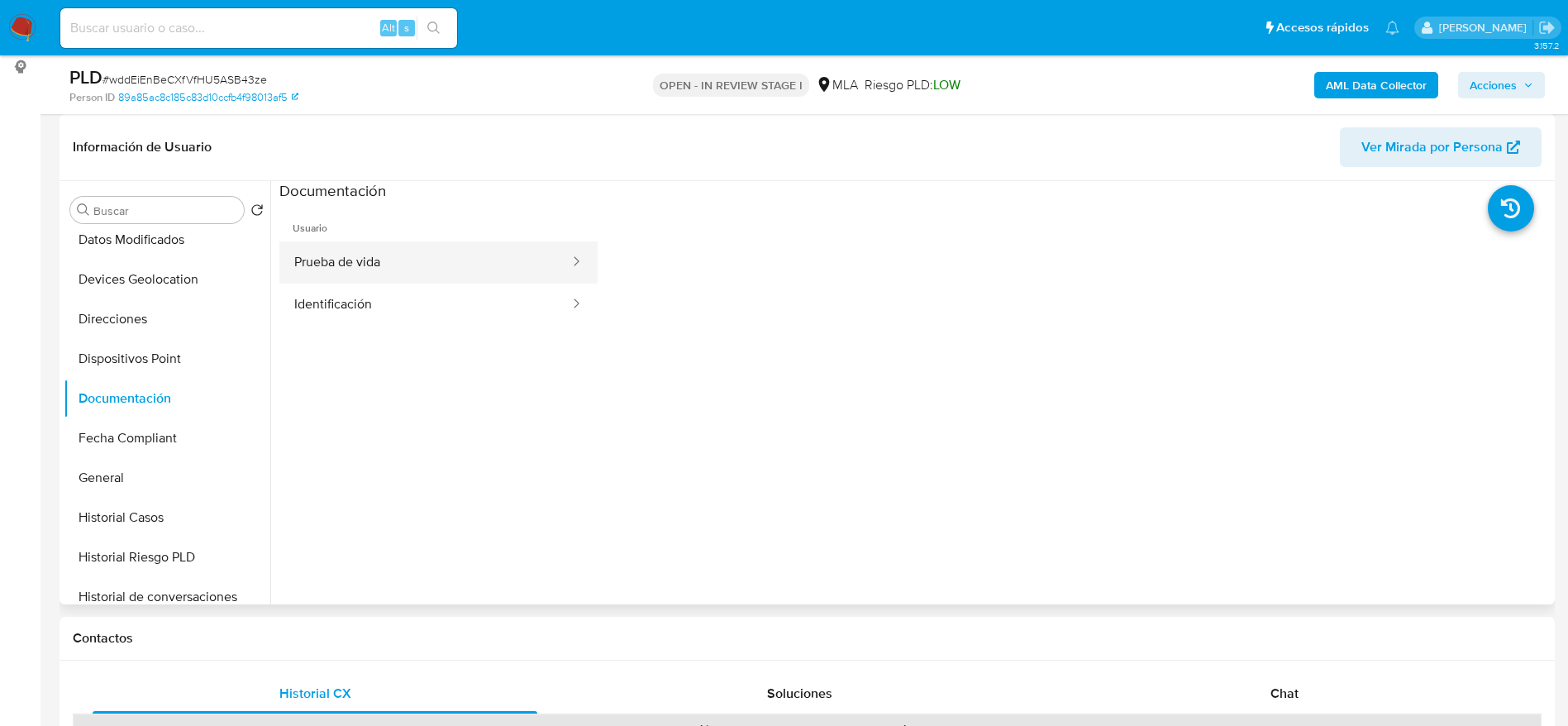
click at [334, 268] on button "Prueba de vida" at bounding box center [425, 262] width 292 height 42
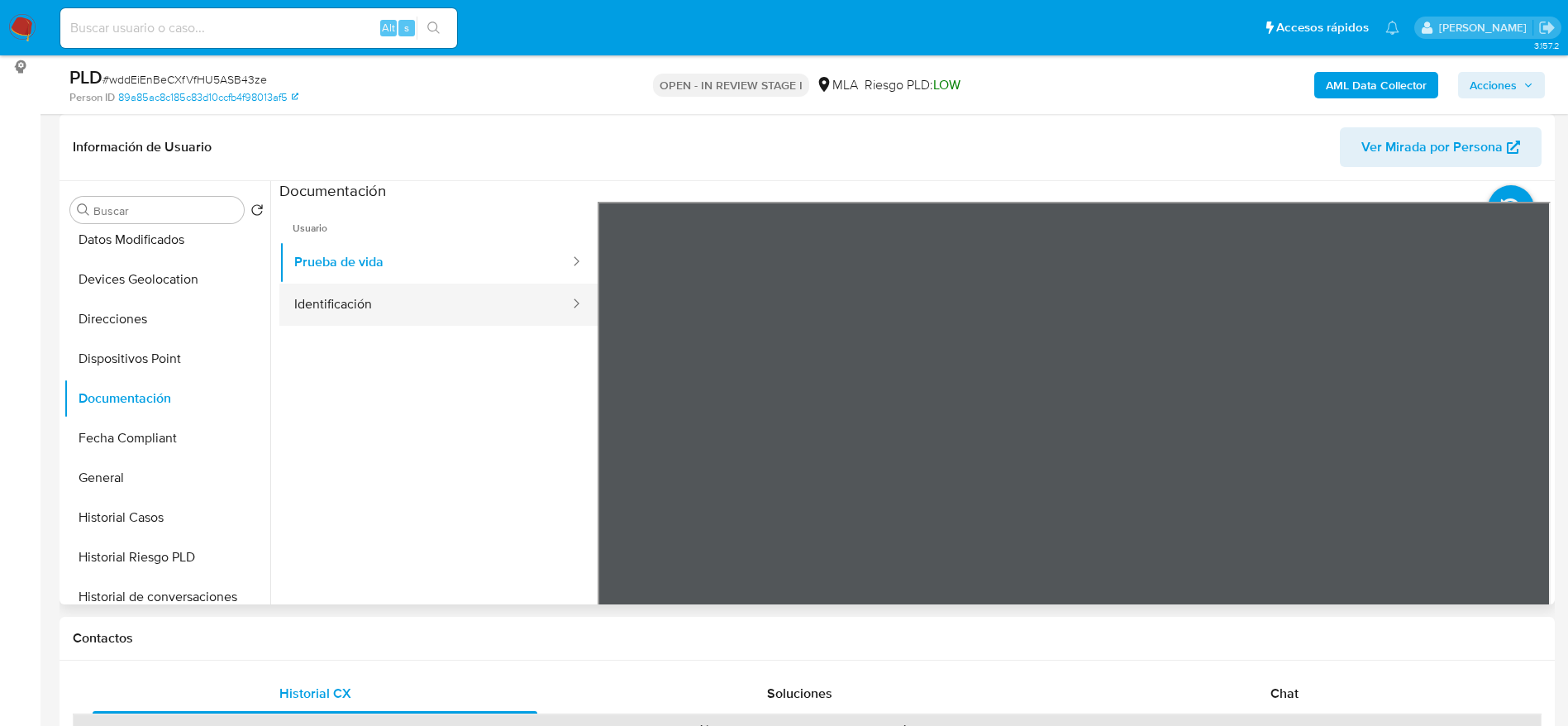
click at [347, 307] on button "Identificación" at bounding box center [425, 305] width 292 height 42
click at [1513, 474] on icon at bounding box center [1529, 470] width 33 height 33
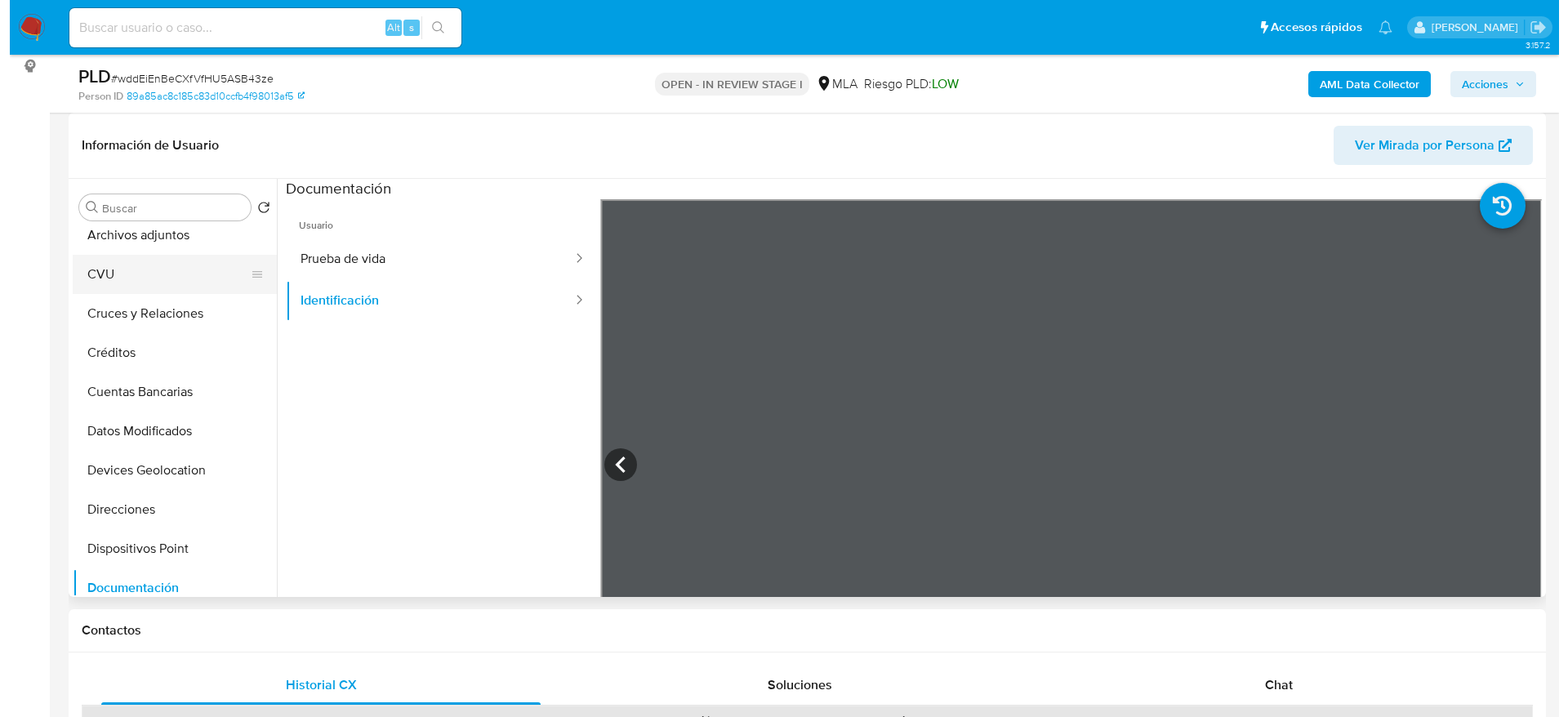
scroll to position [0, 0]
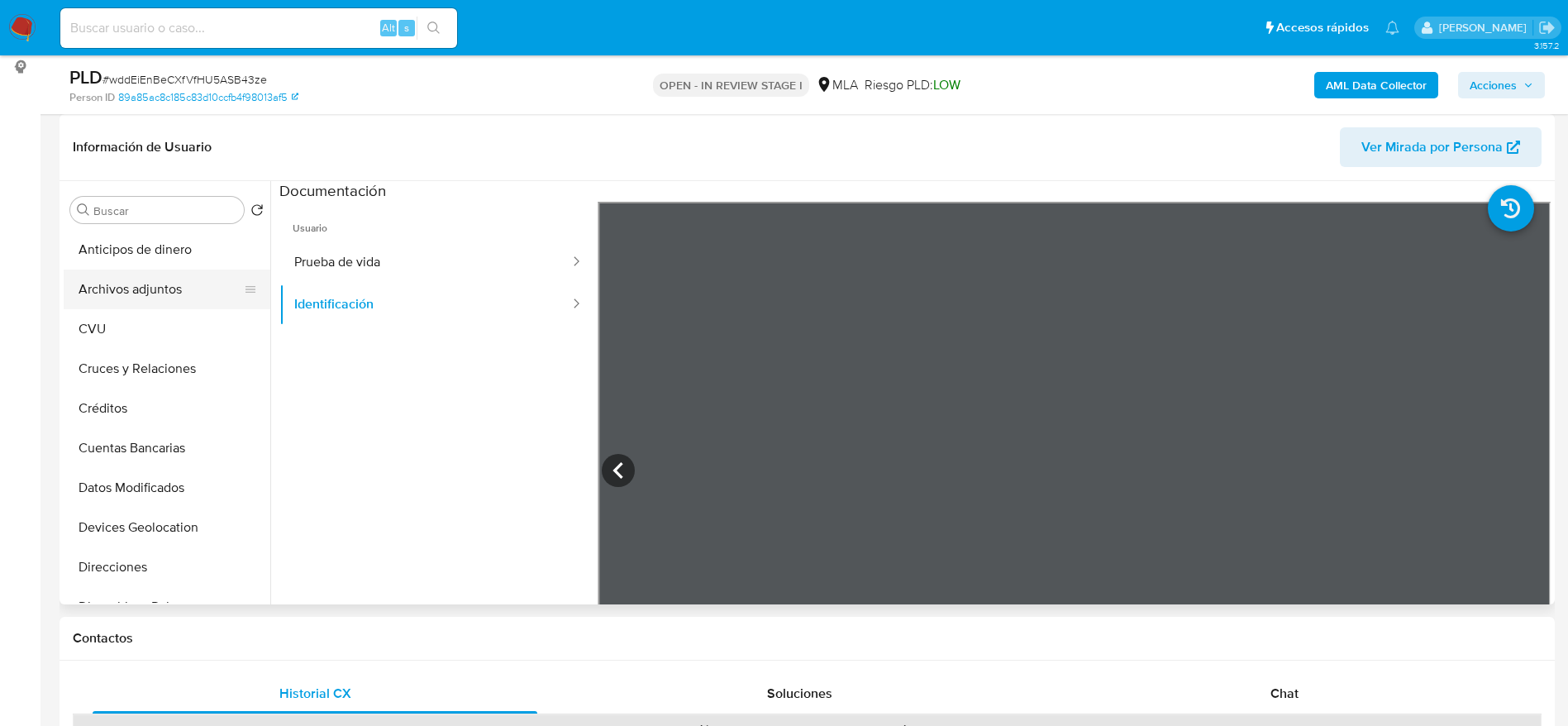
click at [126, 292] on button "Archivos adjuntos" at bounding box center [160, 289] width 193 height 40
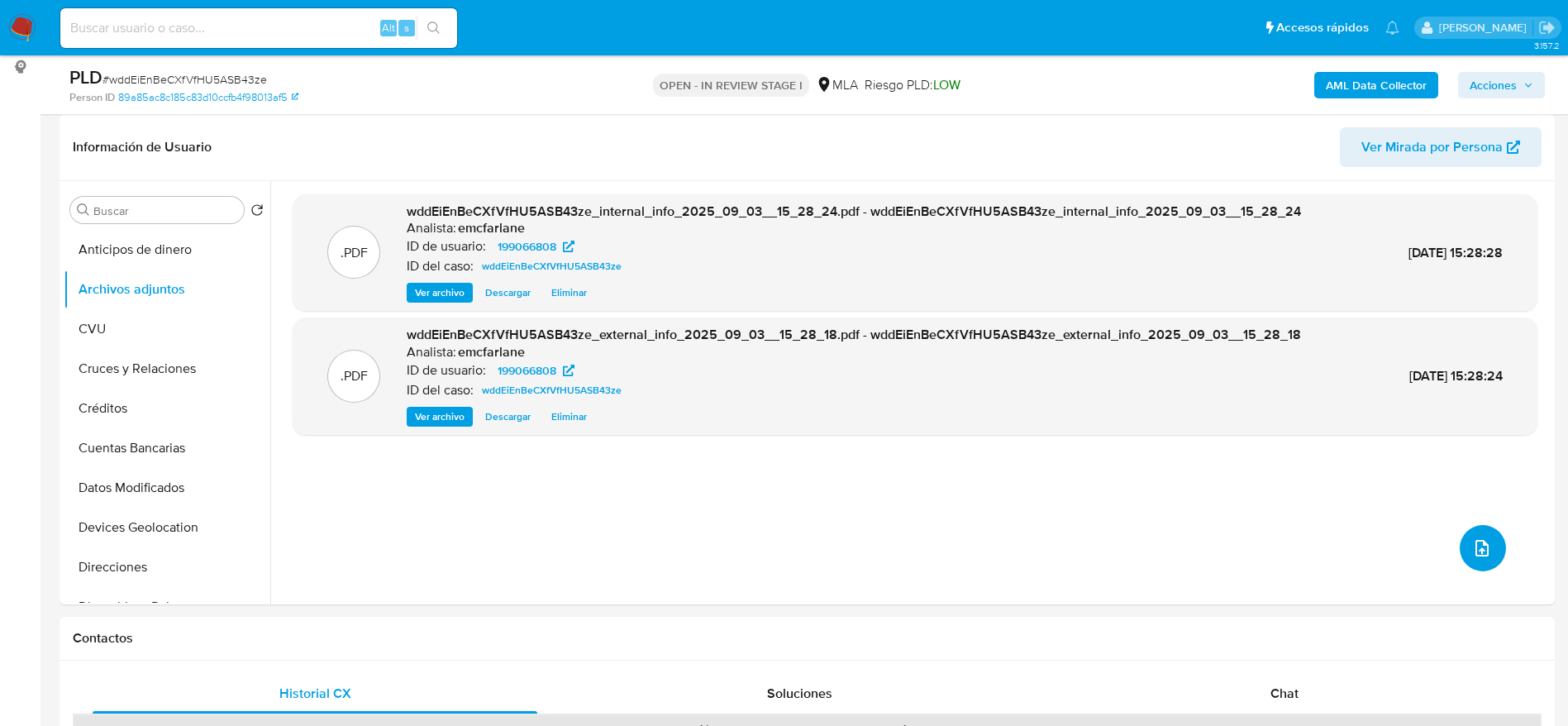
click at [1484, 554] on span "upload-file" at bounding box center [1482, 548] width 19 height 19
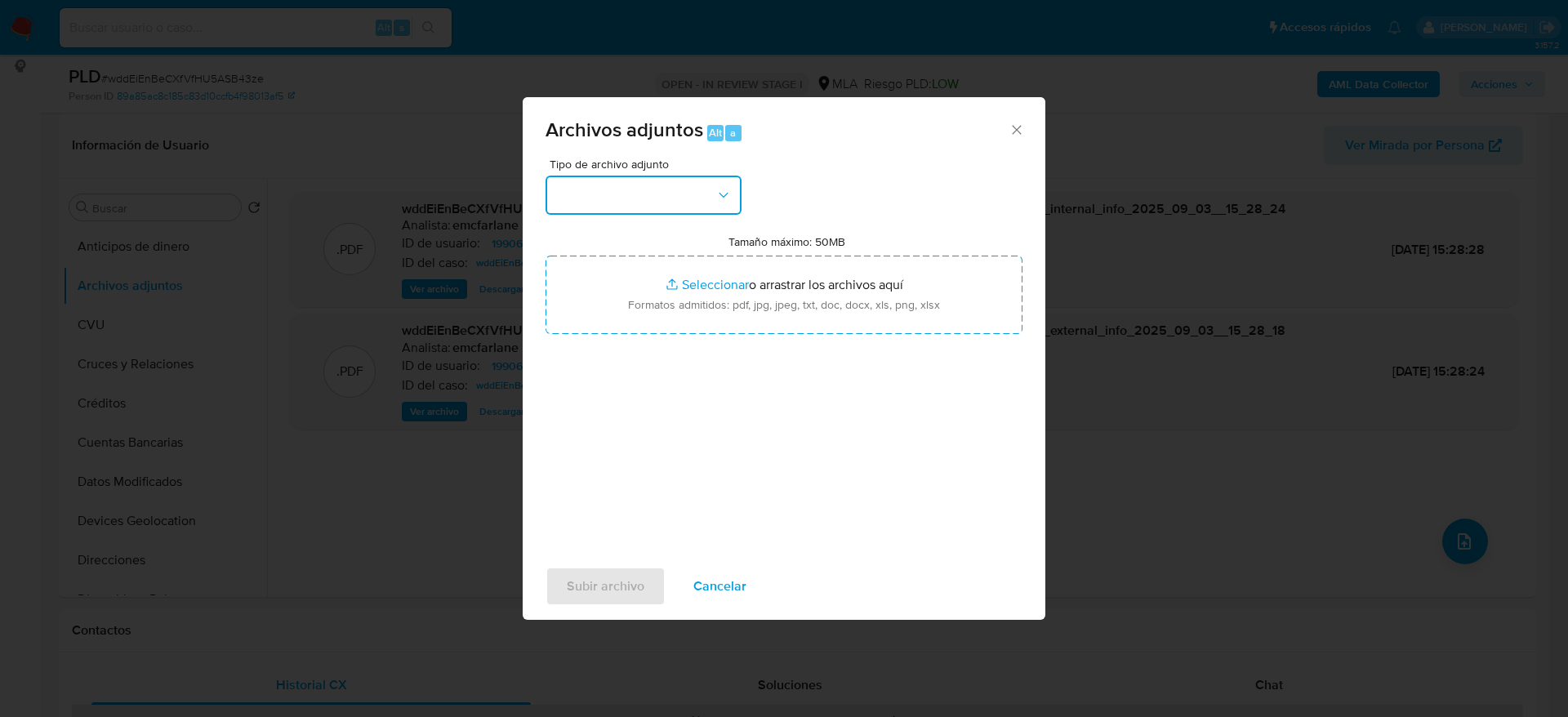
click at [610, 194] on button "button" at bounding box center [643, 195] width 196 height 39
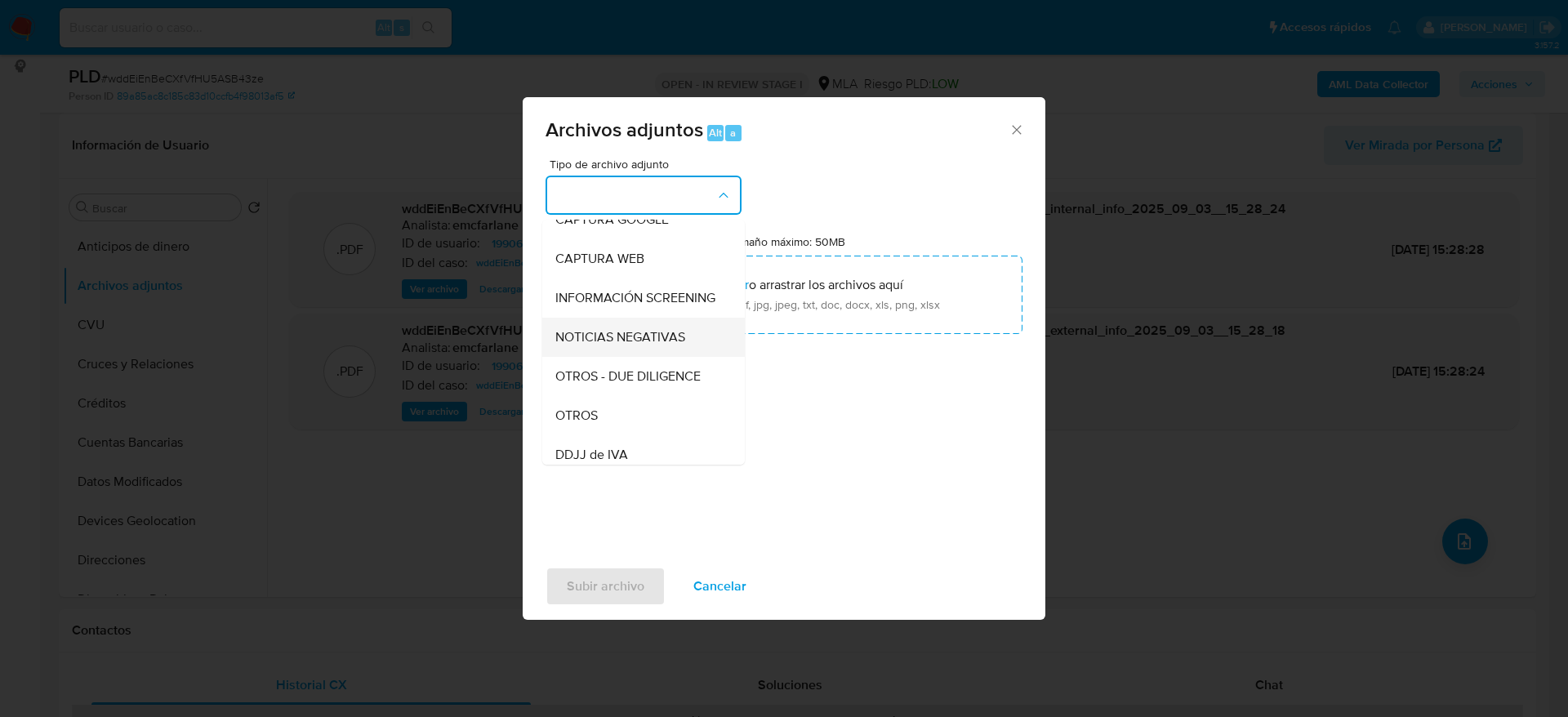
scroll to position [245, 0]
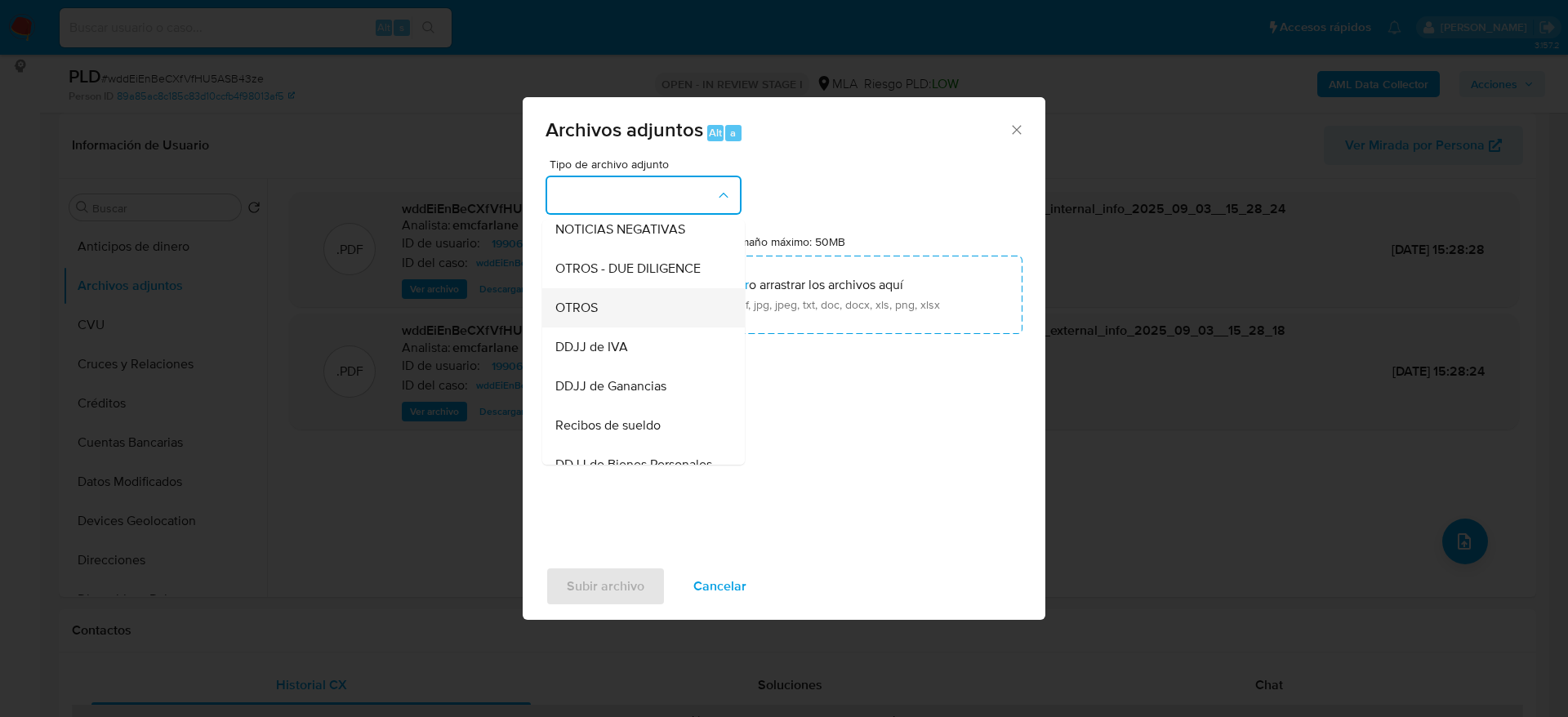
click at [596, 316] on span "OTROS" at bounding box center [576, 308] width 43 height 17
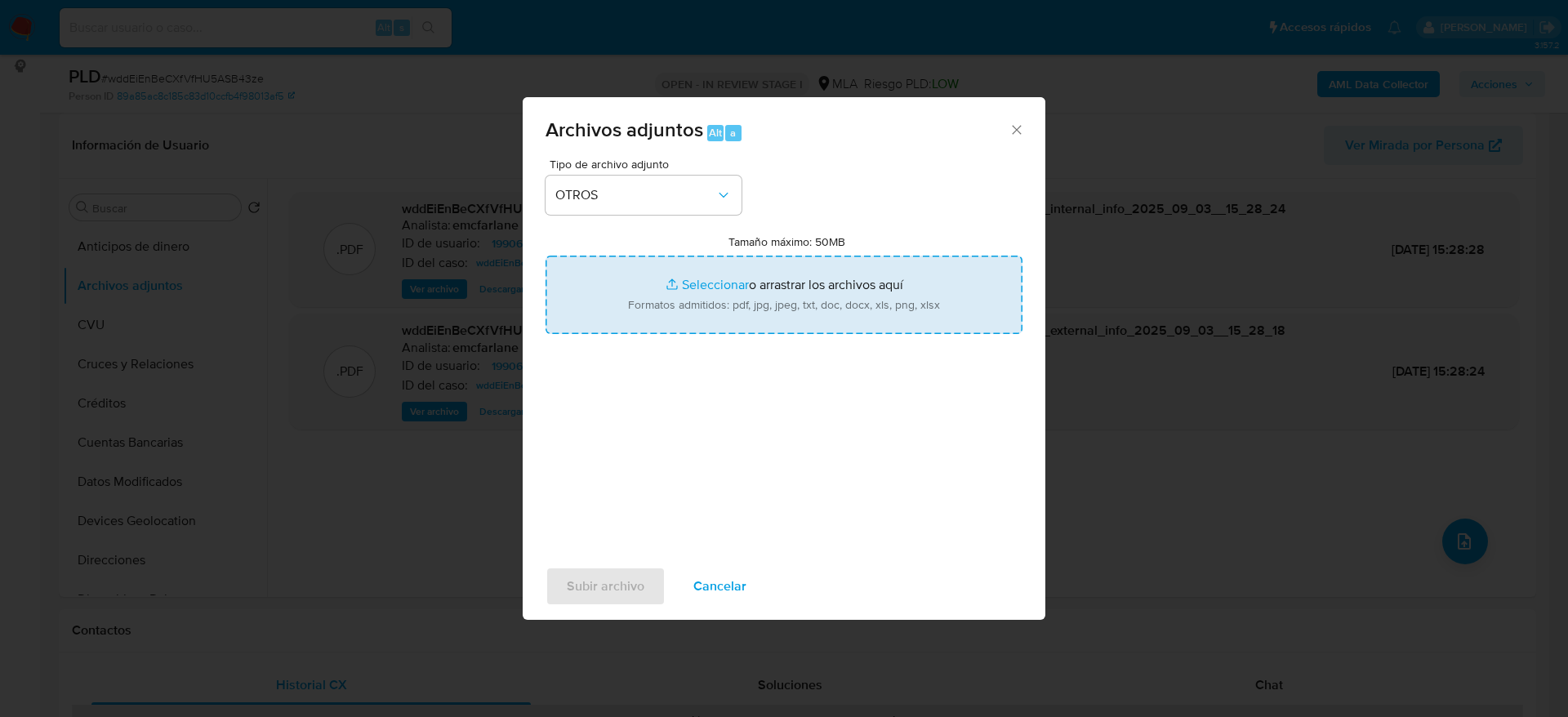
type input "C:\fakepath\199066808_Documentacion (2).pdf"
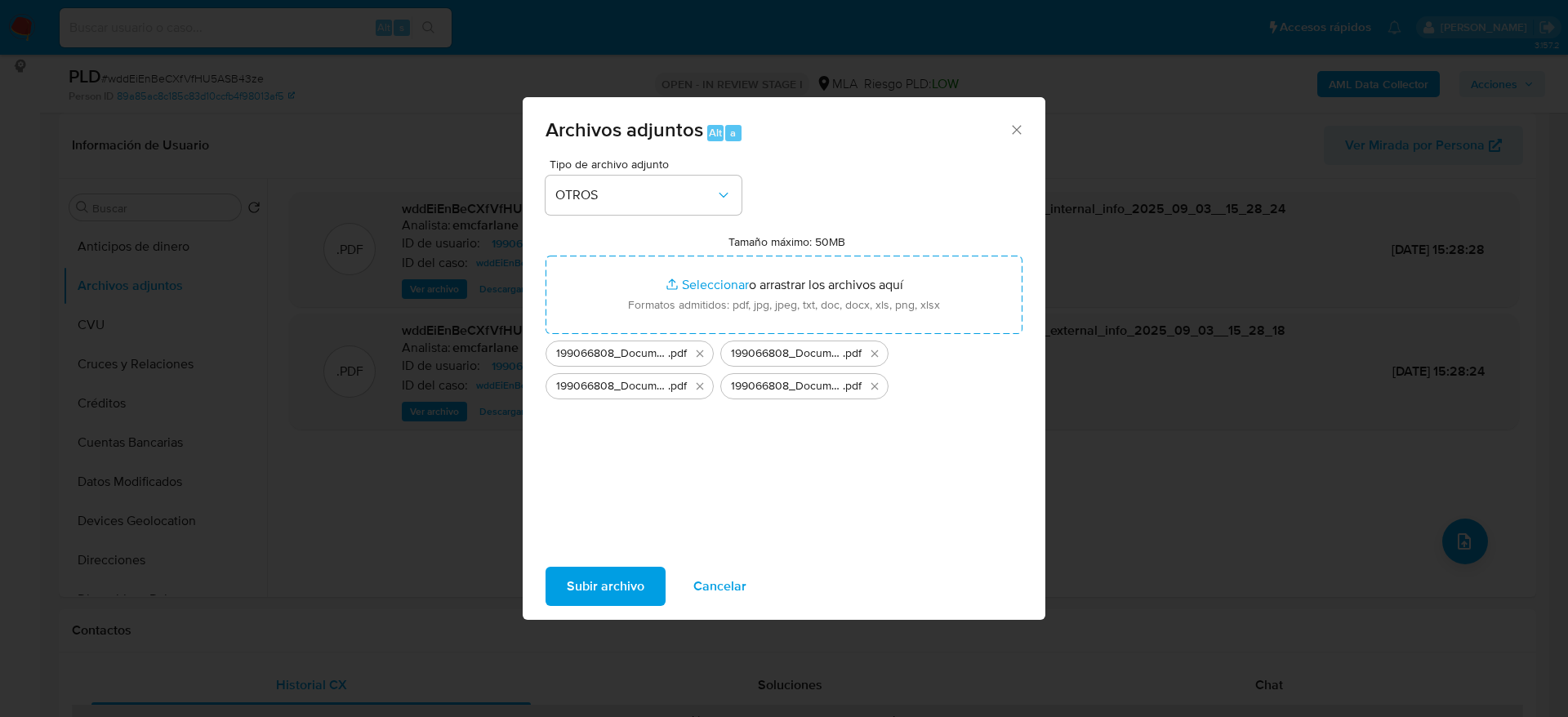
click at [592, 587] on span "Subir archivo" at bounding box center [605, 586] width 78 height 36
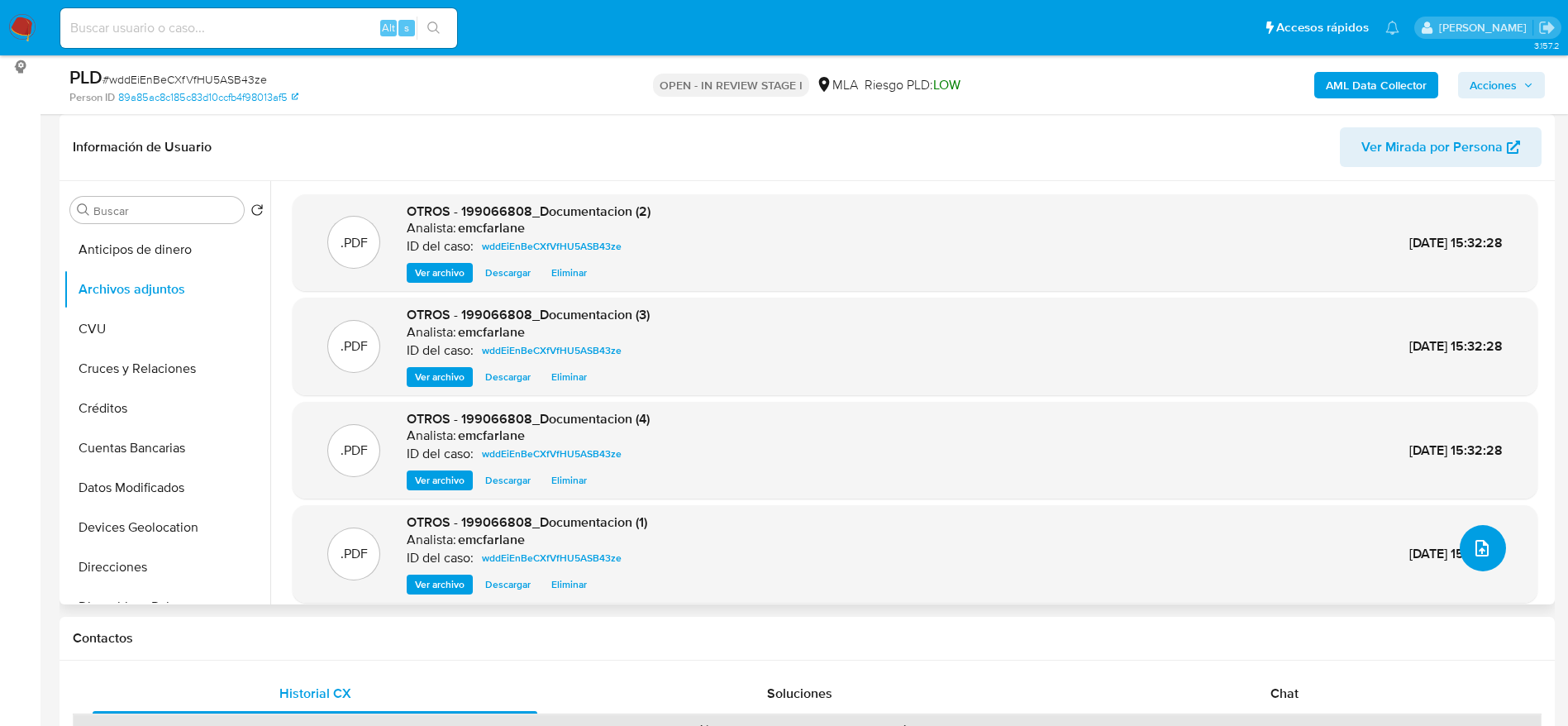
click at [1475, 532] on button "upload-file" at bounding box center [1483, 548] width 46 height 46
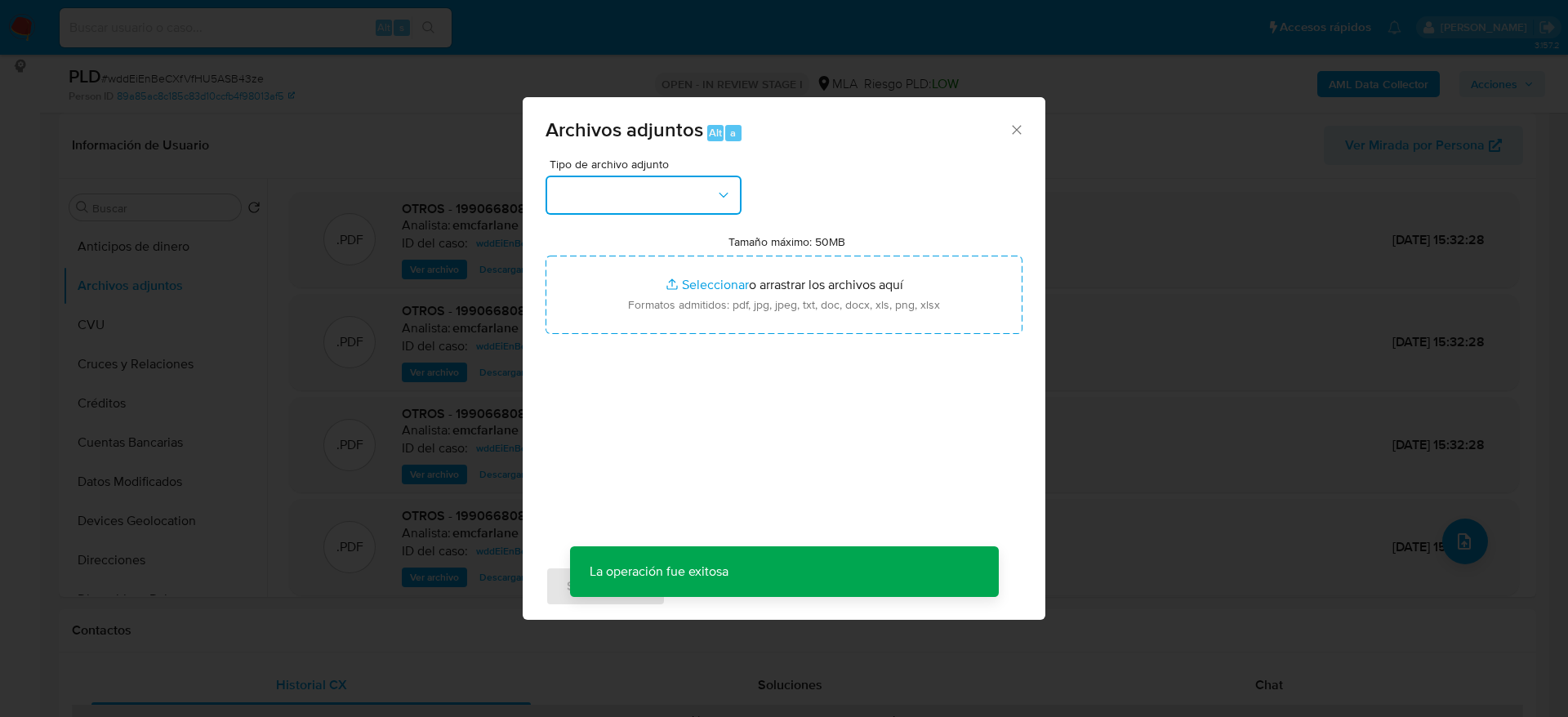
click at [685, 196] on button "button" at bounding box center [643, 195] width 196 height 39
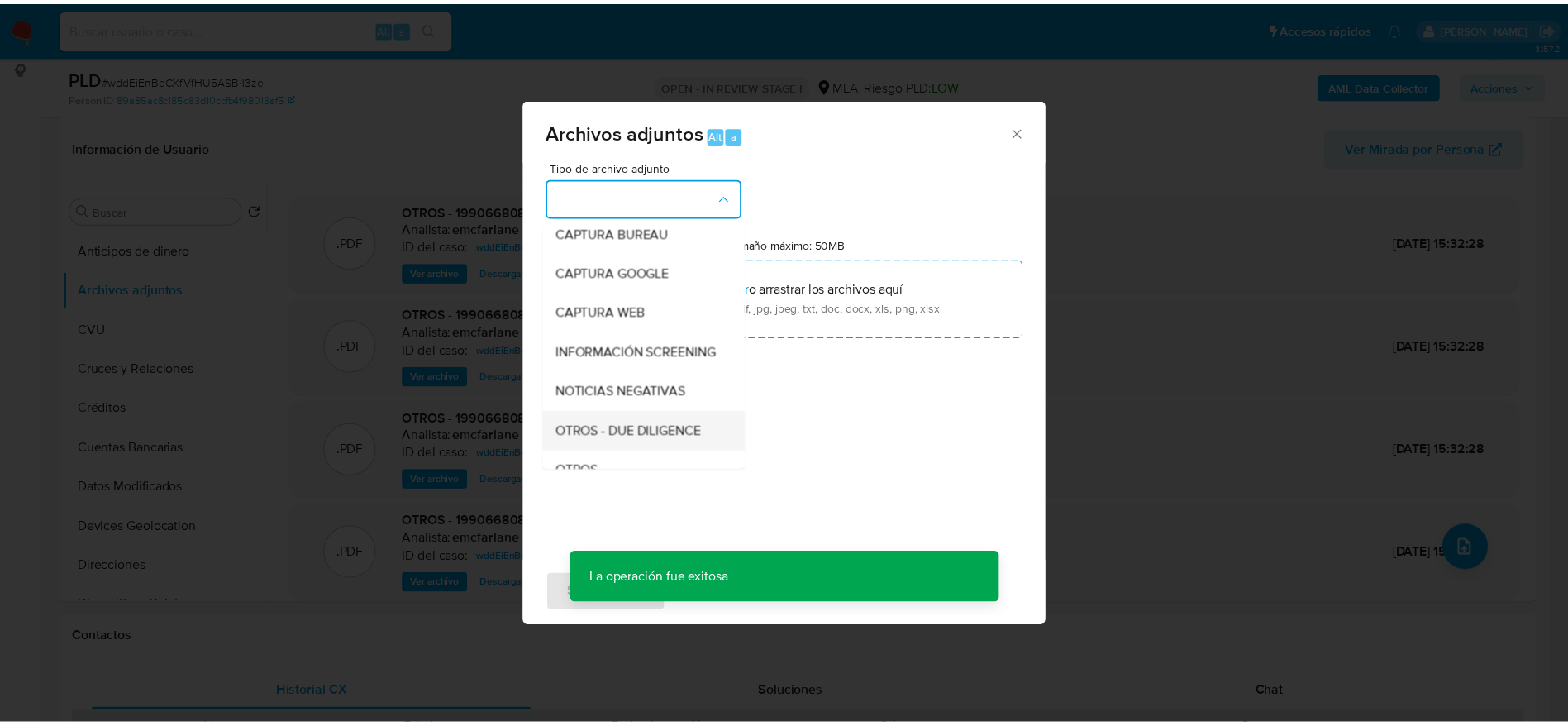
scroll to position [124, 0]
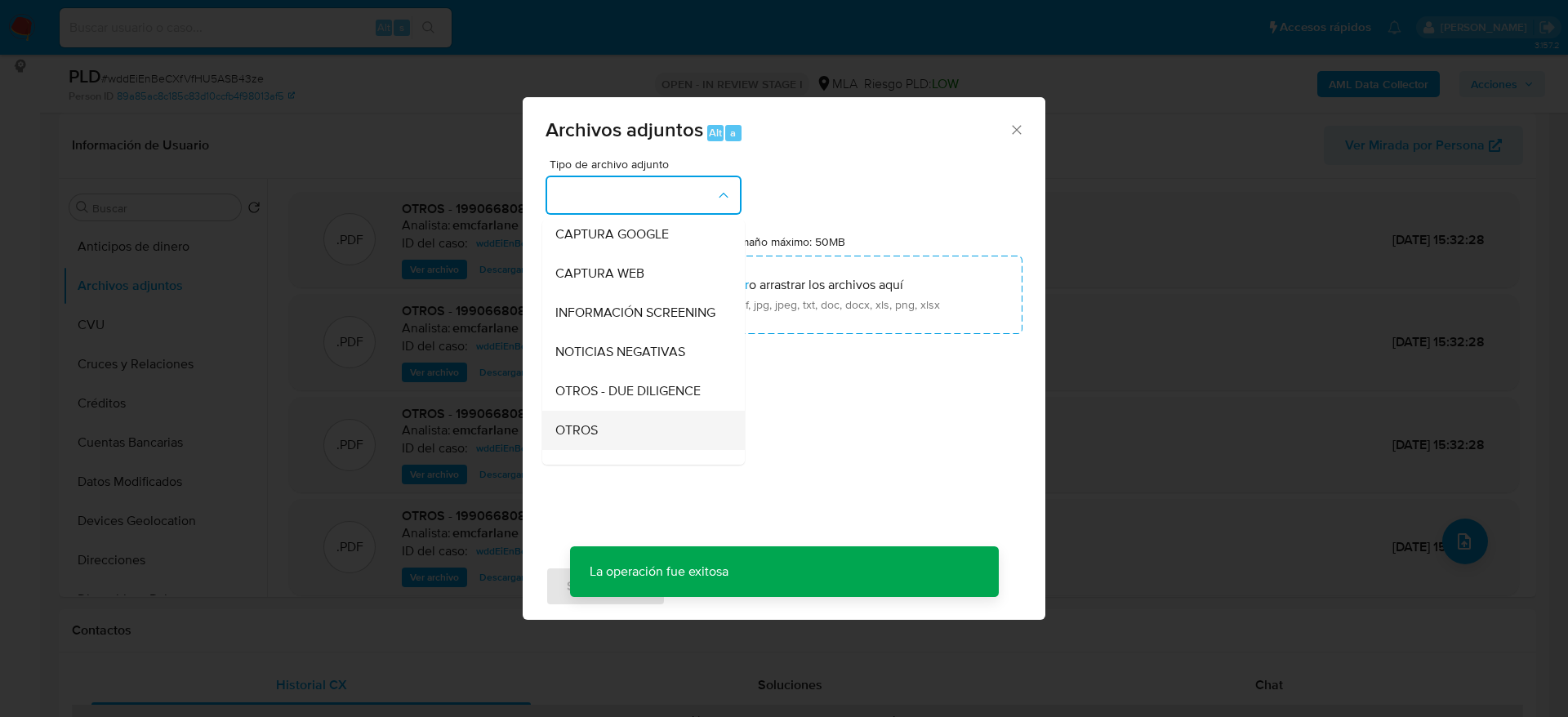
click at [576, 439] on span "OTROS" at bounding box center [576, 430] width 43 height 17
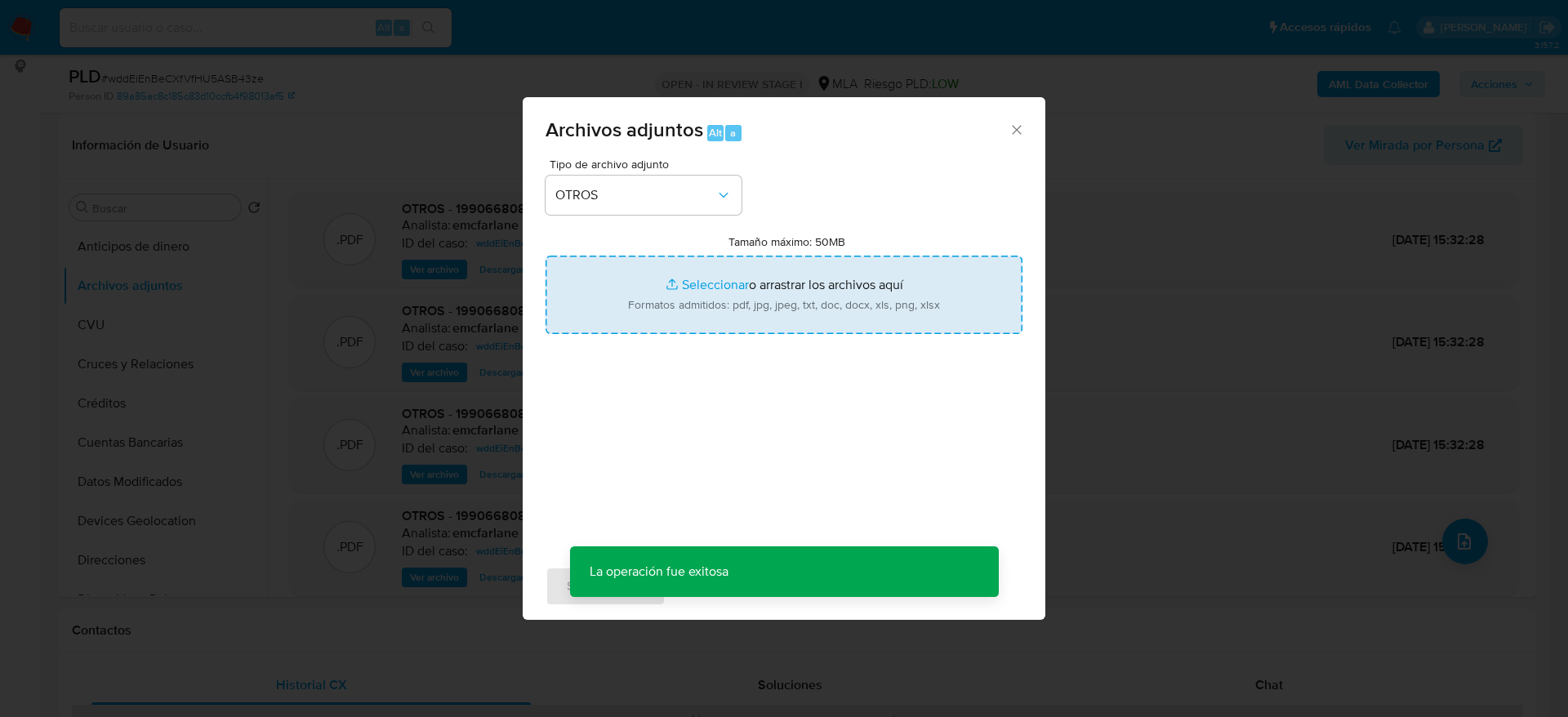
click at [746, 280] on input "Tamaño máximo: 50MB Seleccionar archivos" at bounding box center [783, 295] width 477 height 79
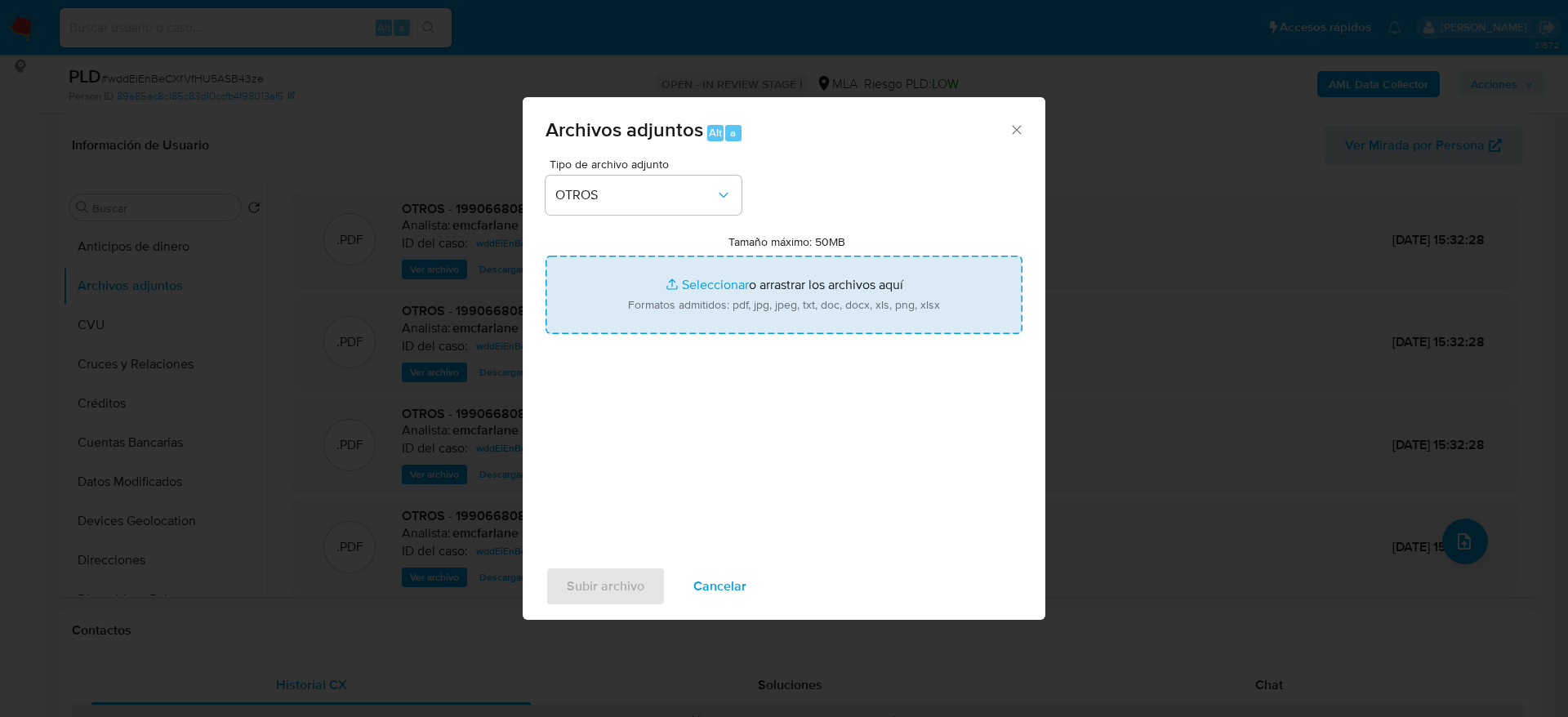
type input "C:\fakepath\Caselog vw0L4WZxIzjHpyuJ2NEpK5ph.docx"
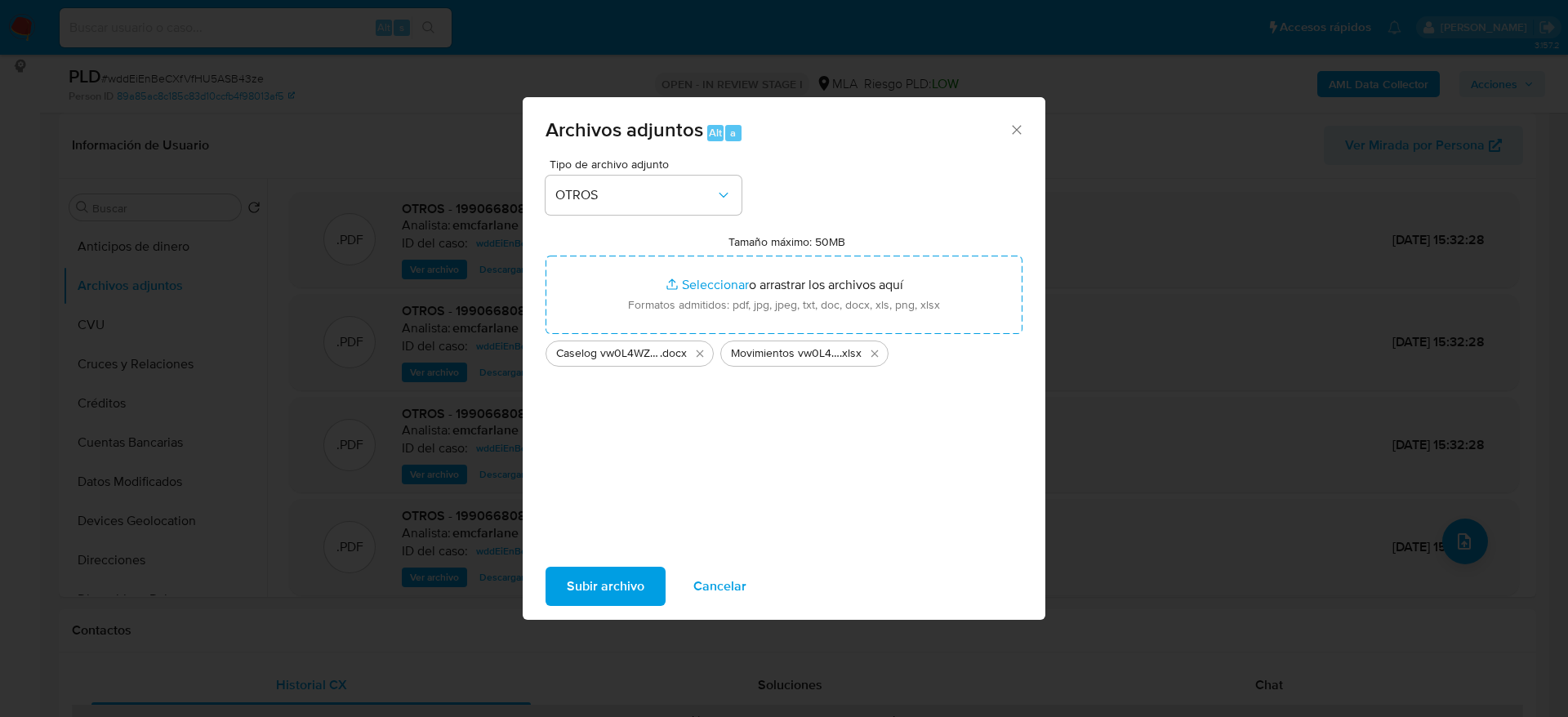
click at [632, 580] on span "Subir archivo" at bounding box center [605, 586] width 78 height 36
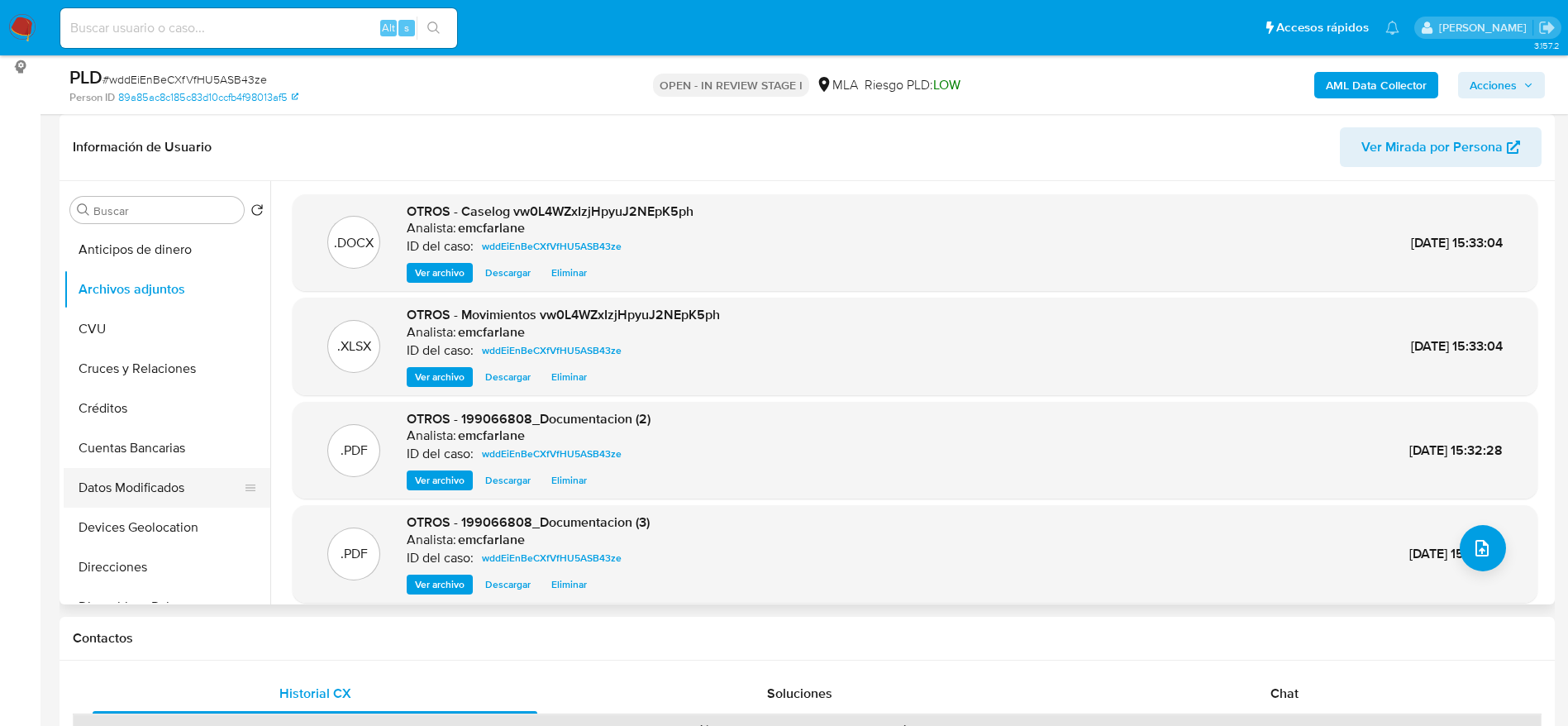
scroll to position [248, 0]
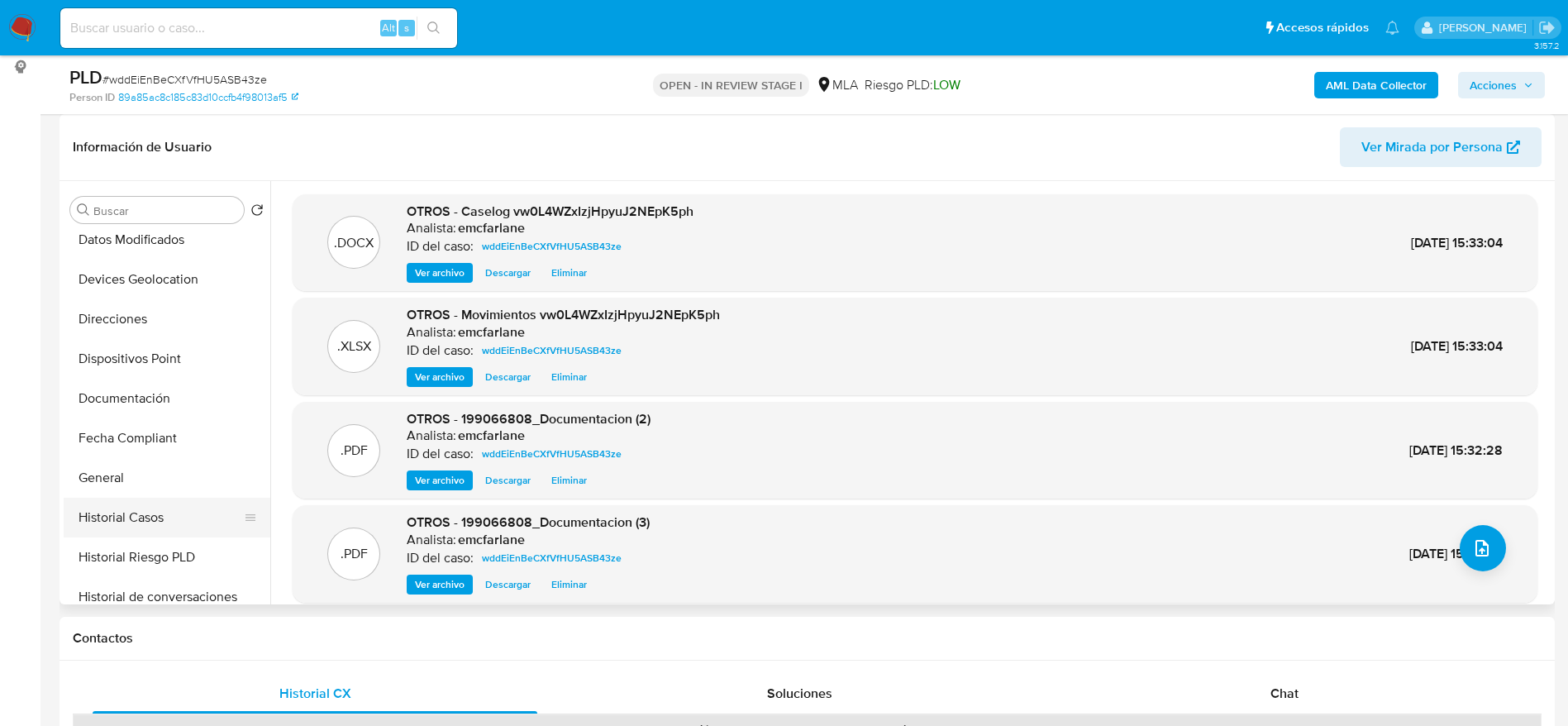
click at [149, 523] on button "Historial Casos" at bounding box center [160, 518] width 193 height 40
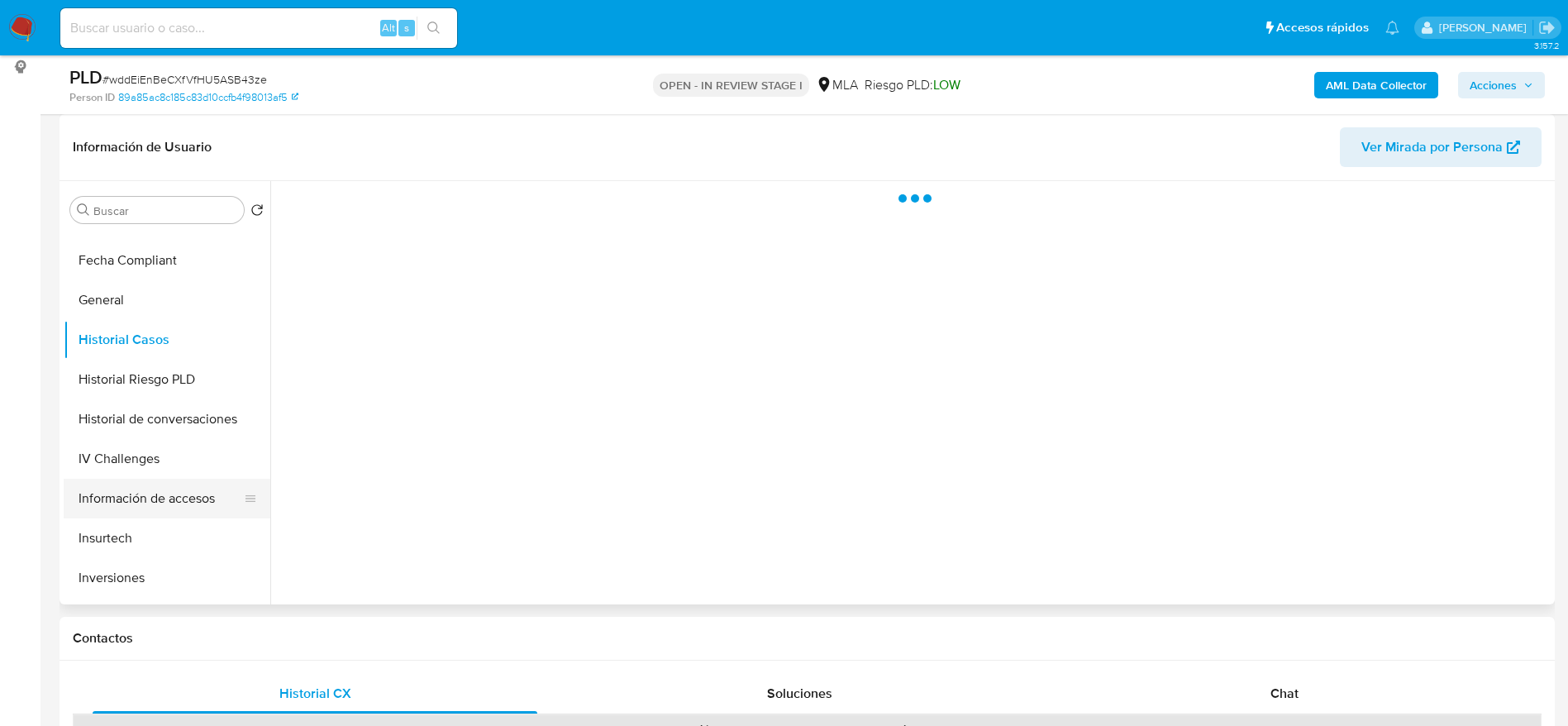
scroll to position [496, 0]
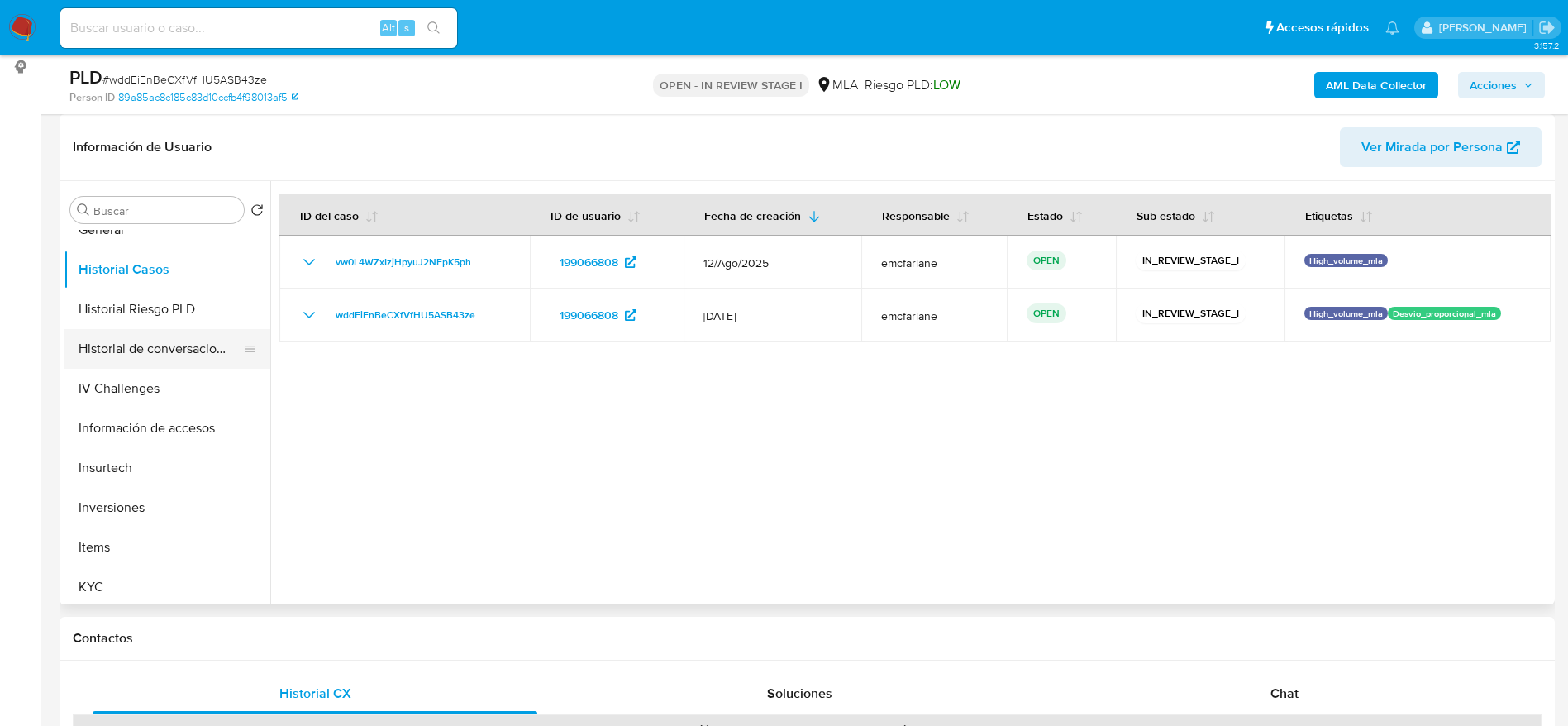
click at [177, 346] on button "Historial de conversaciones" at bounding box center [160, 349] width 193 height 40
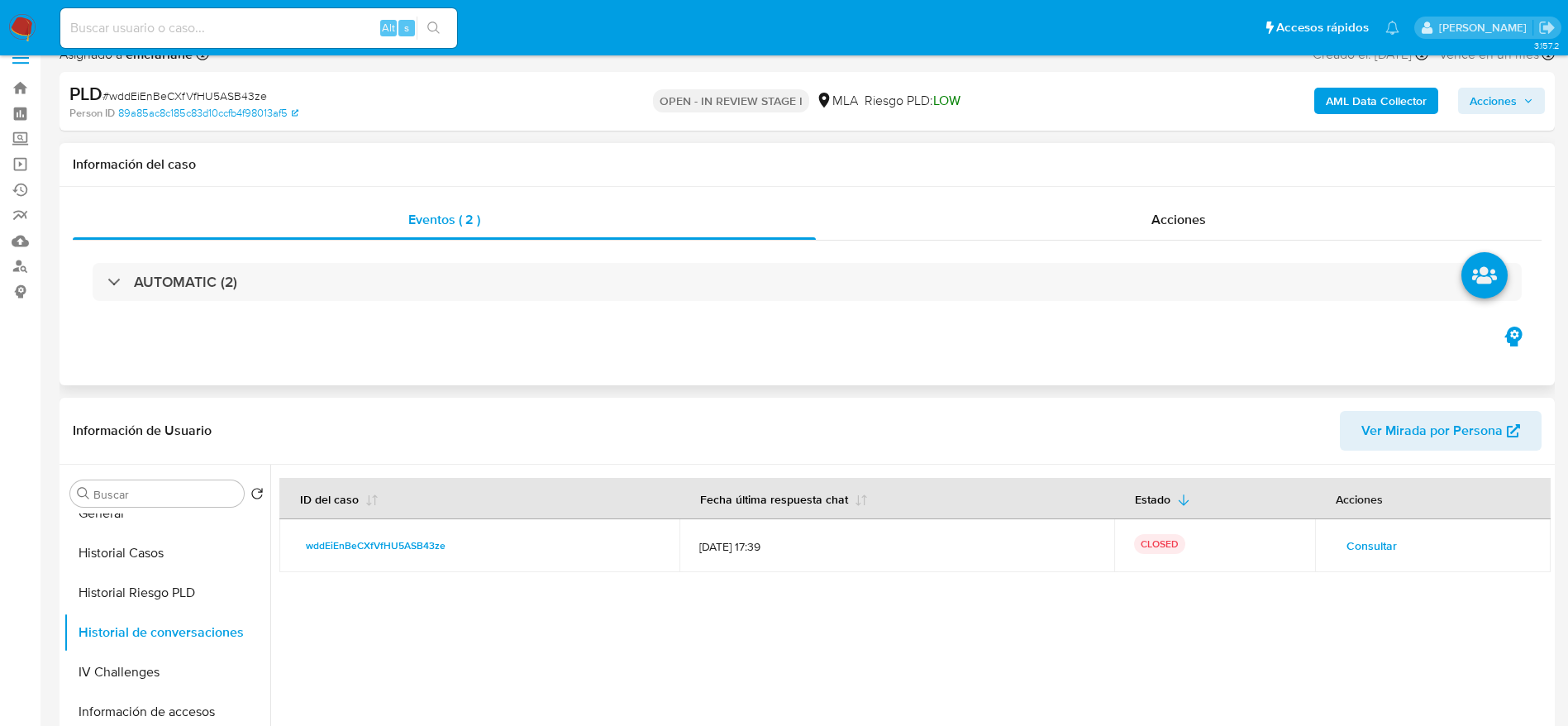
scroll to position [0, 0]
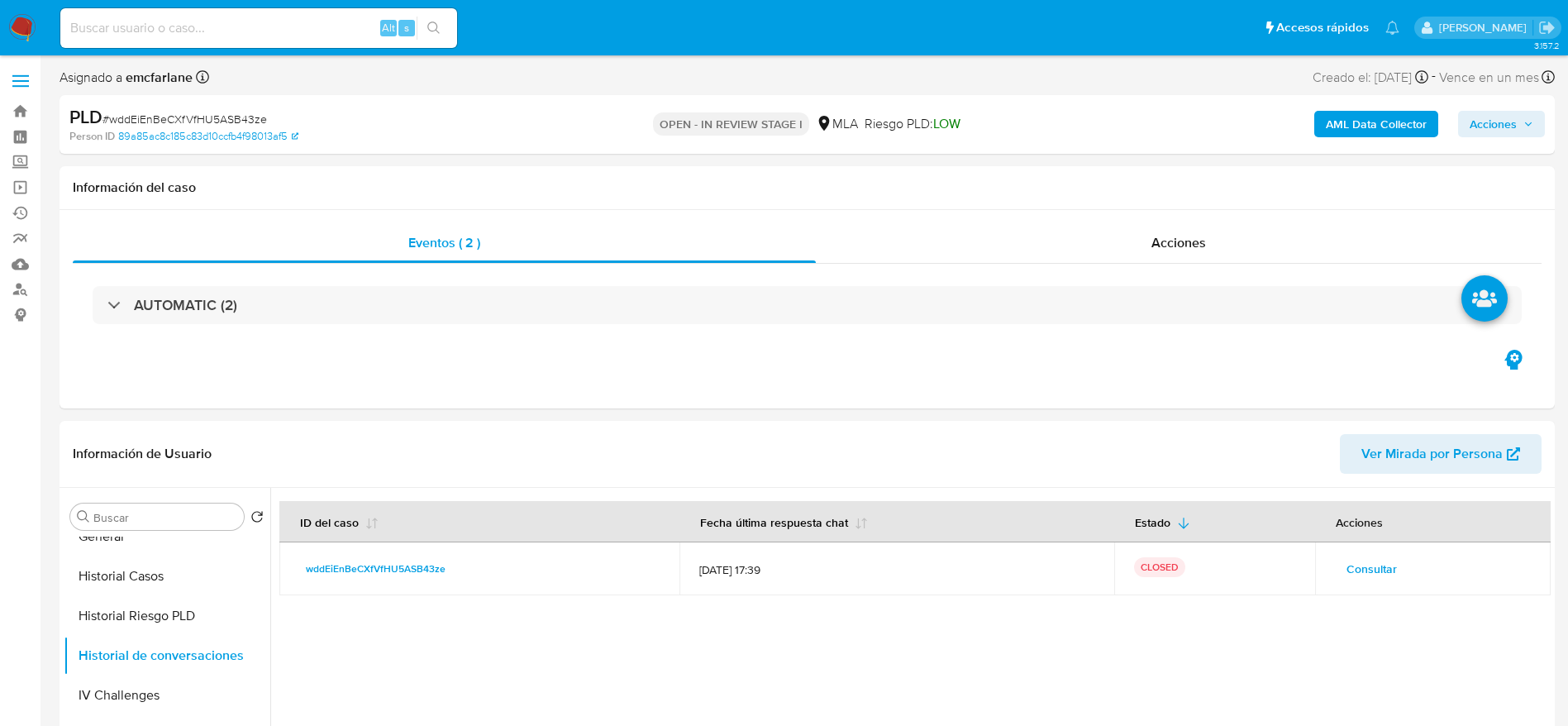
click at [1481, 115] on span "Acciones" at bounding box center [1493, 124] width 47 height 26
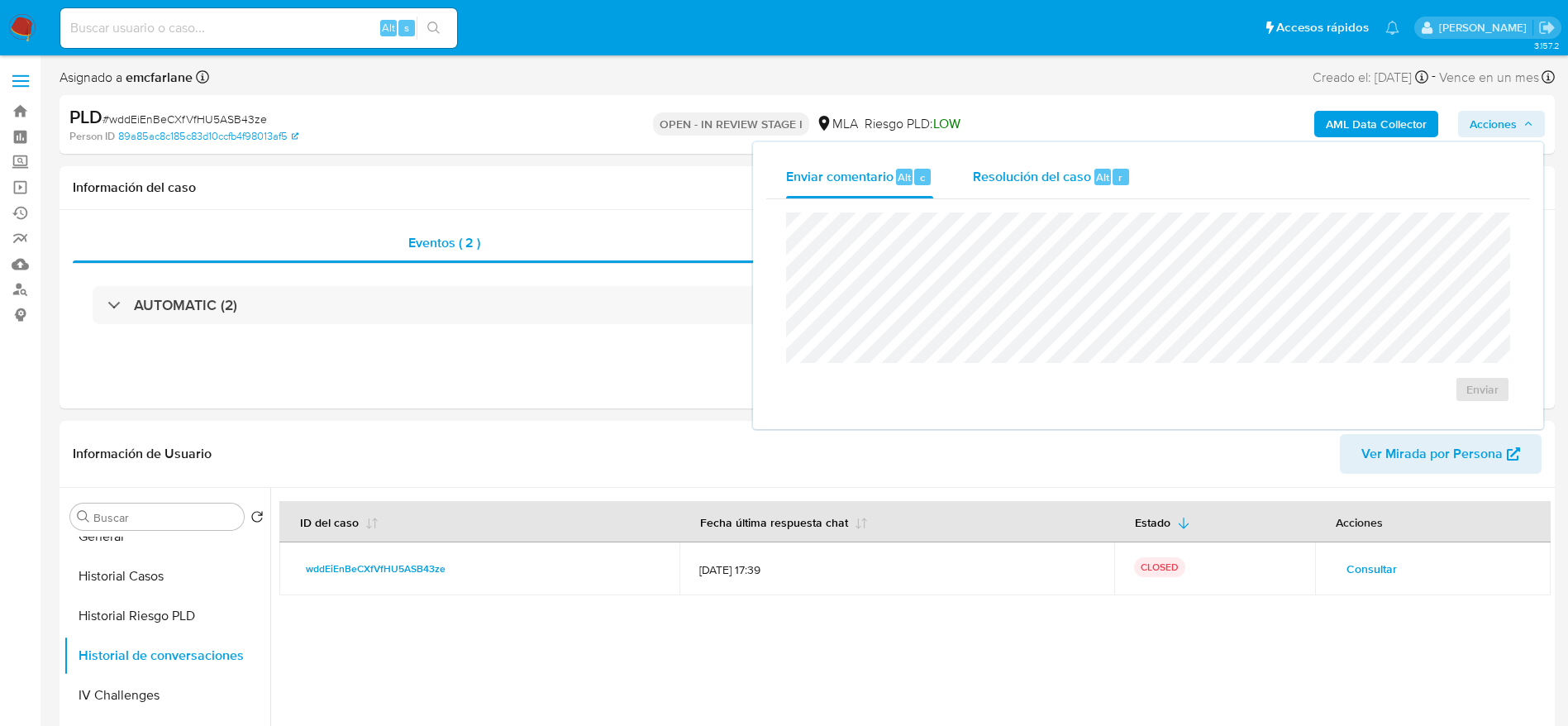
click at [1023, 188] on div "Resolución del caso Alt r" at bounding box center [1052, 177] width 158 height 43
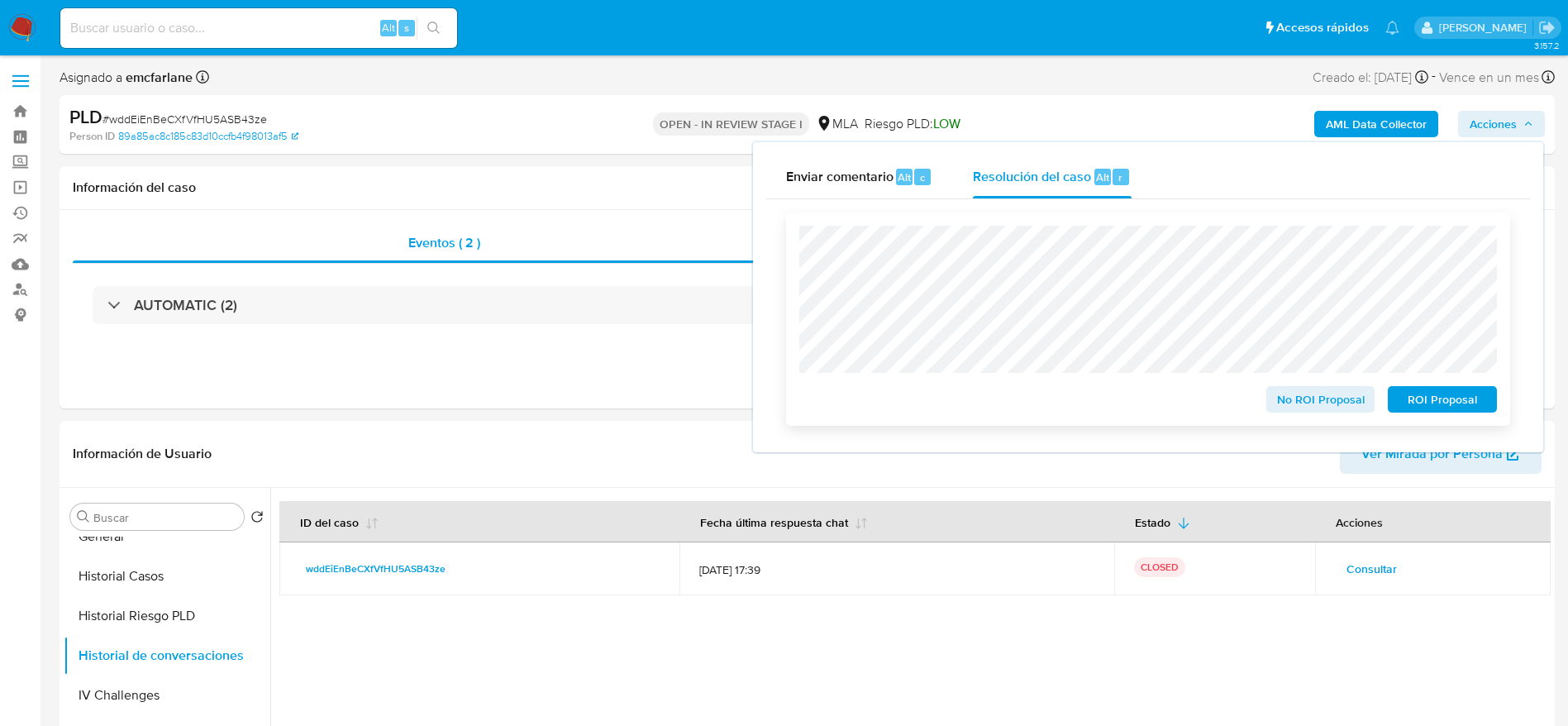
click at [1295, 385] on div "No ROI Proposal" at bounding box center [1321, 396] width 123 height 33
click at [1288, 400] on span "No ROI Proposal" at bounding box center [1321, 399] width 86 height 23
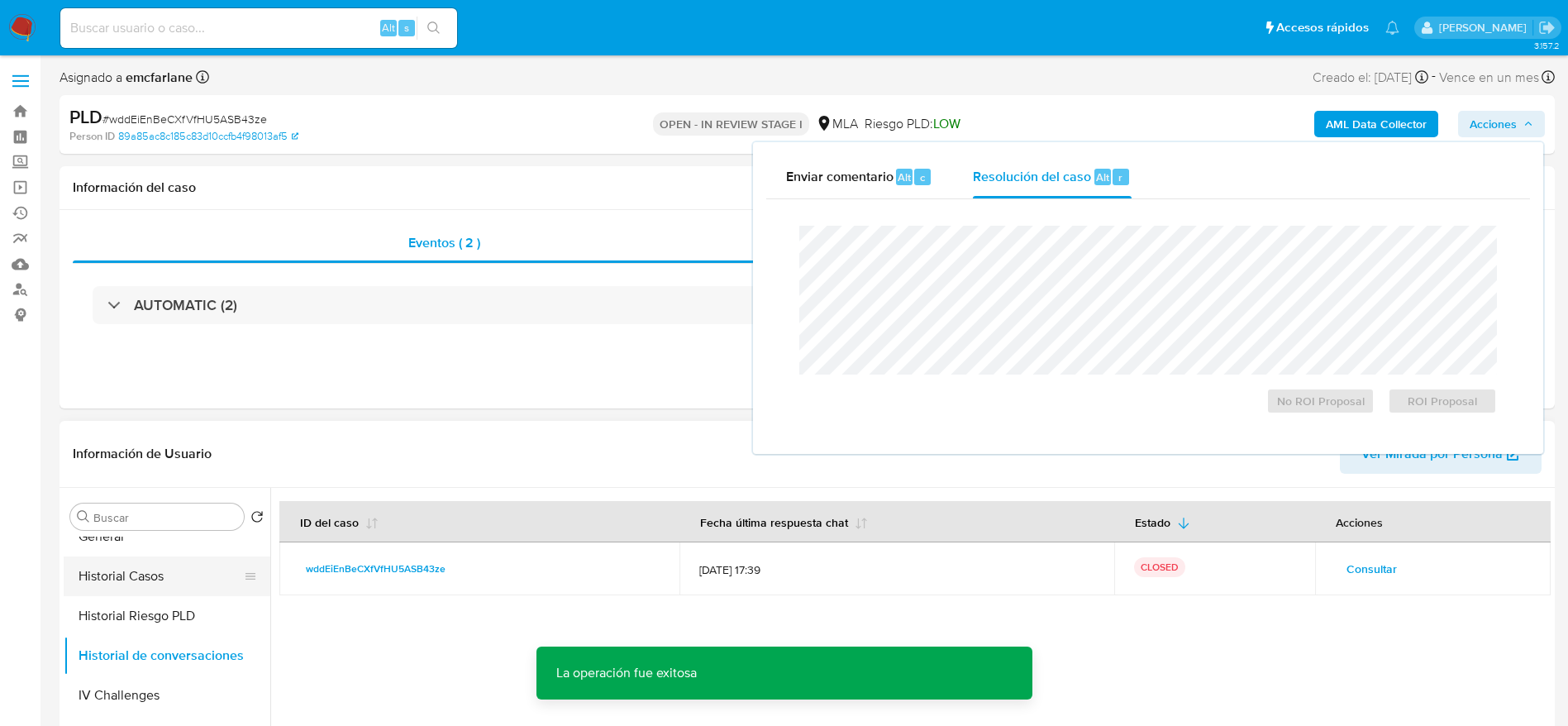
click at [132, 572] on button "Historial Casos" at bounding box center [160, 576] width 193 height 40
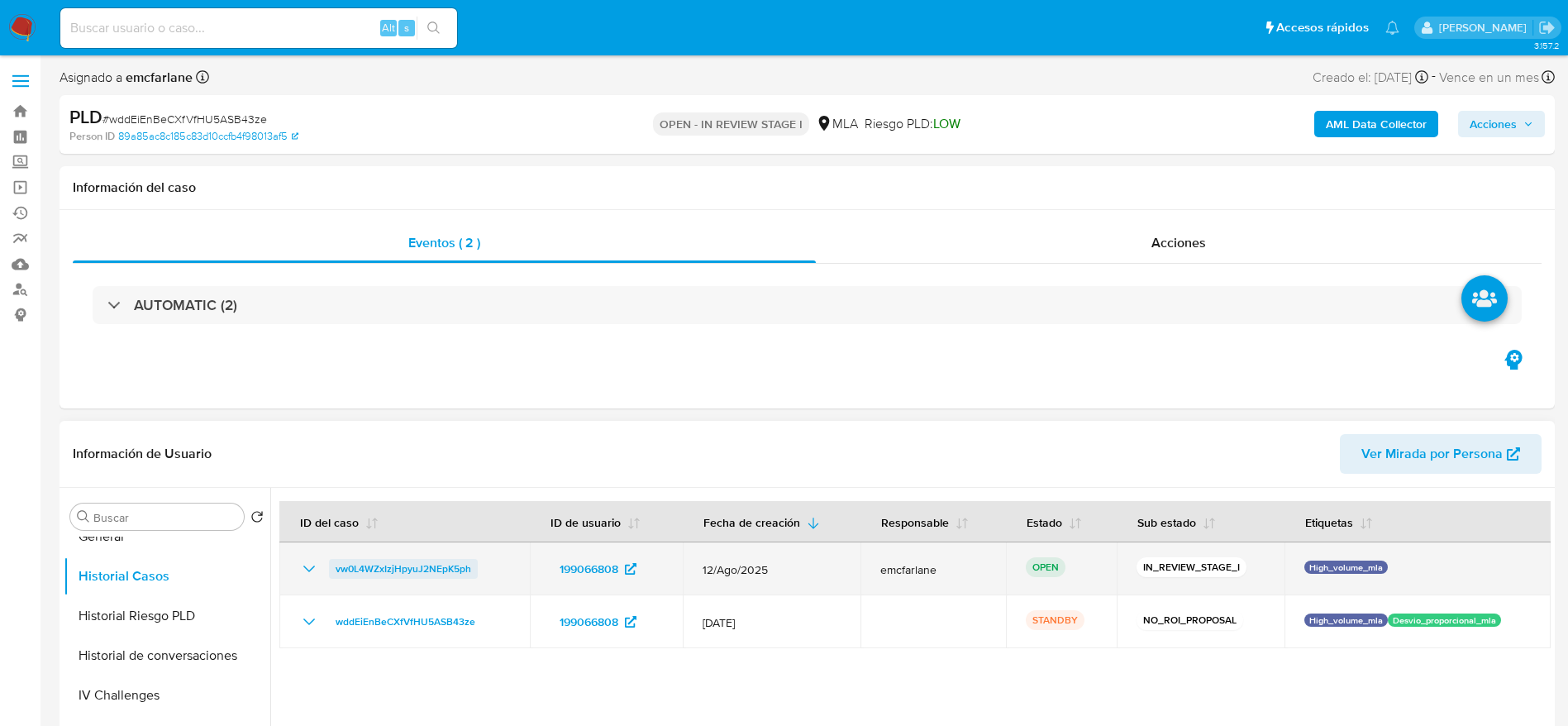
click at [396, 564] on span "vw0L4WZxIzjHpyuJ2NEpK5ph" at bounding box center [403, 569] width 136 height 19
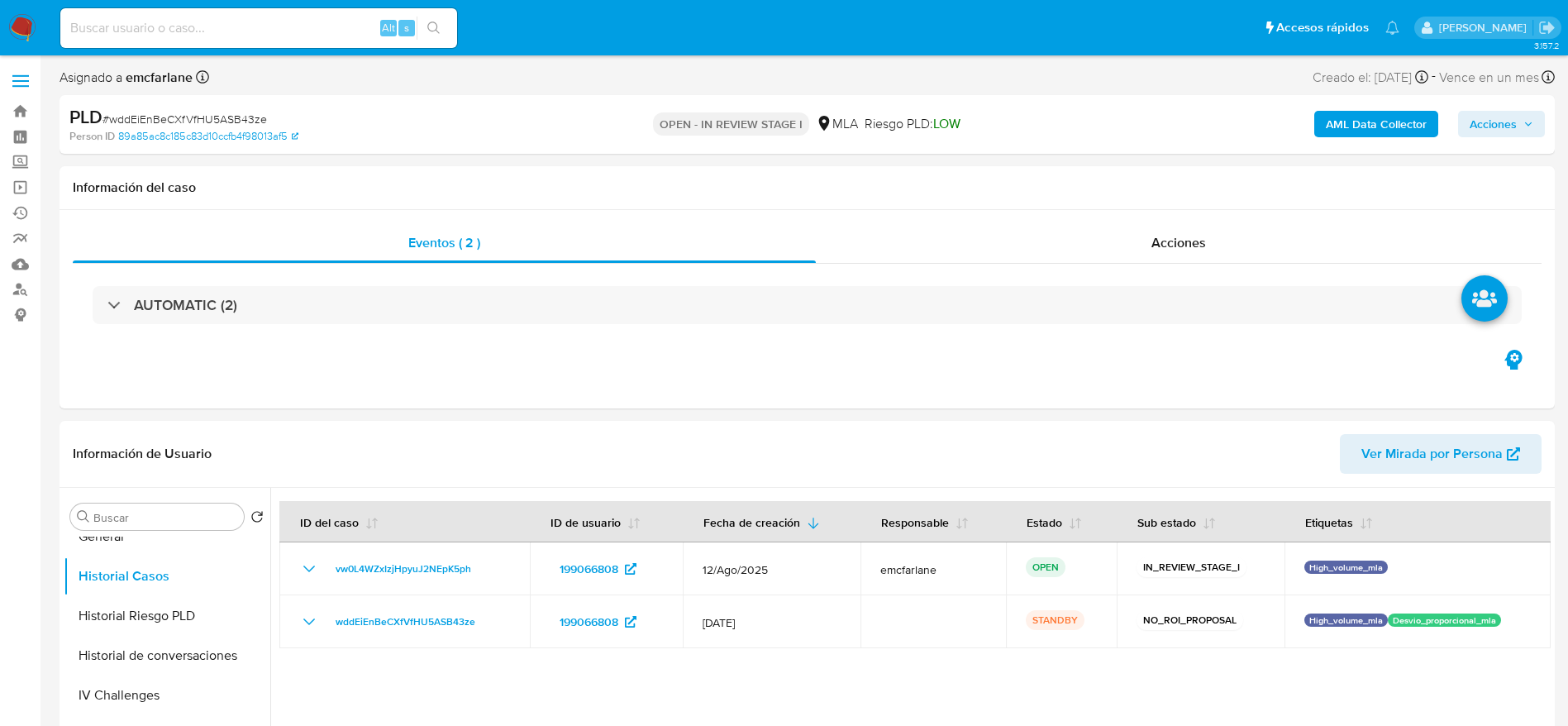
click at [196, 37] on input at bounding box center [258, 28] width 396 height 21
paste input "ViVTlyWZP6RHiUwyZc9RKxJq"
type input "ViVTlyWZP6RHiUwyZc9RKxJq"
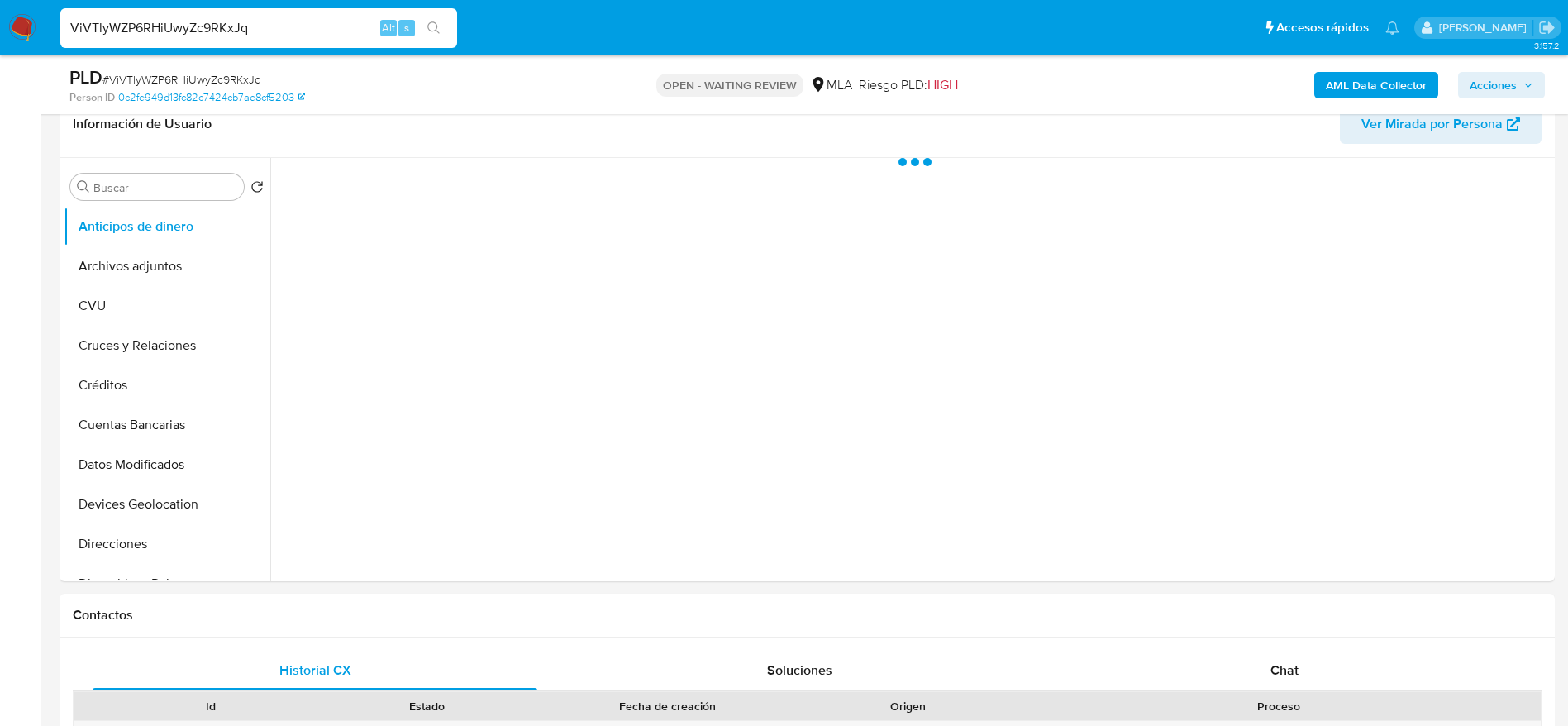
scroll to position [496, 0]
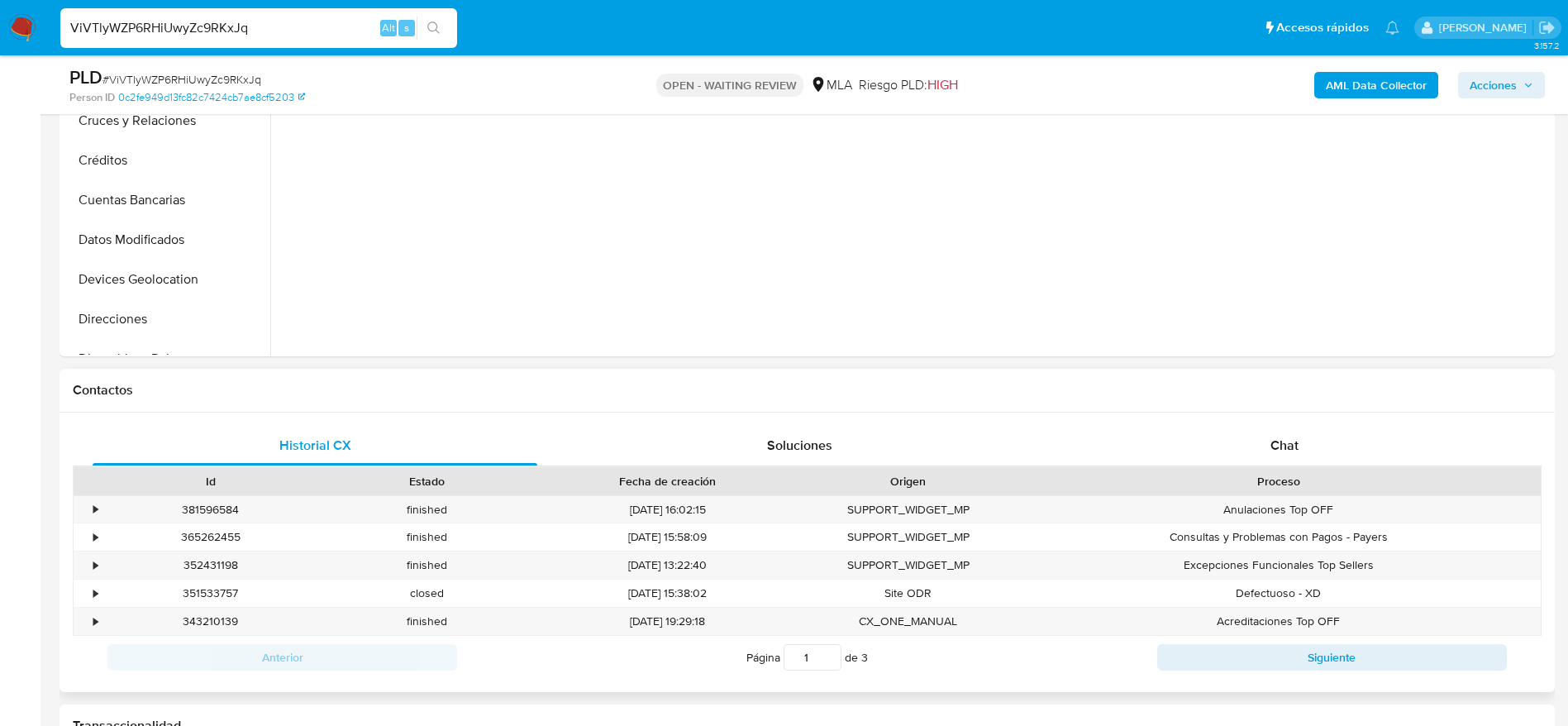
click at [1289, 404] on div "Contactos" at bounding box center [807, 391] width 1496 height 44
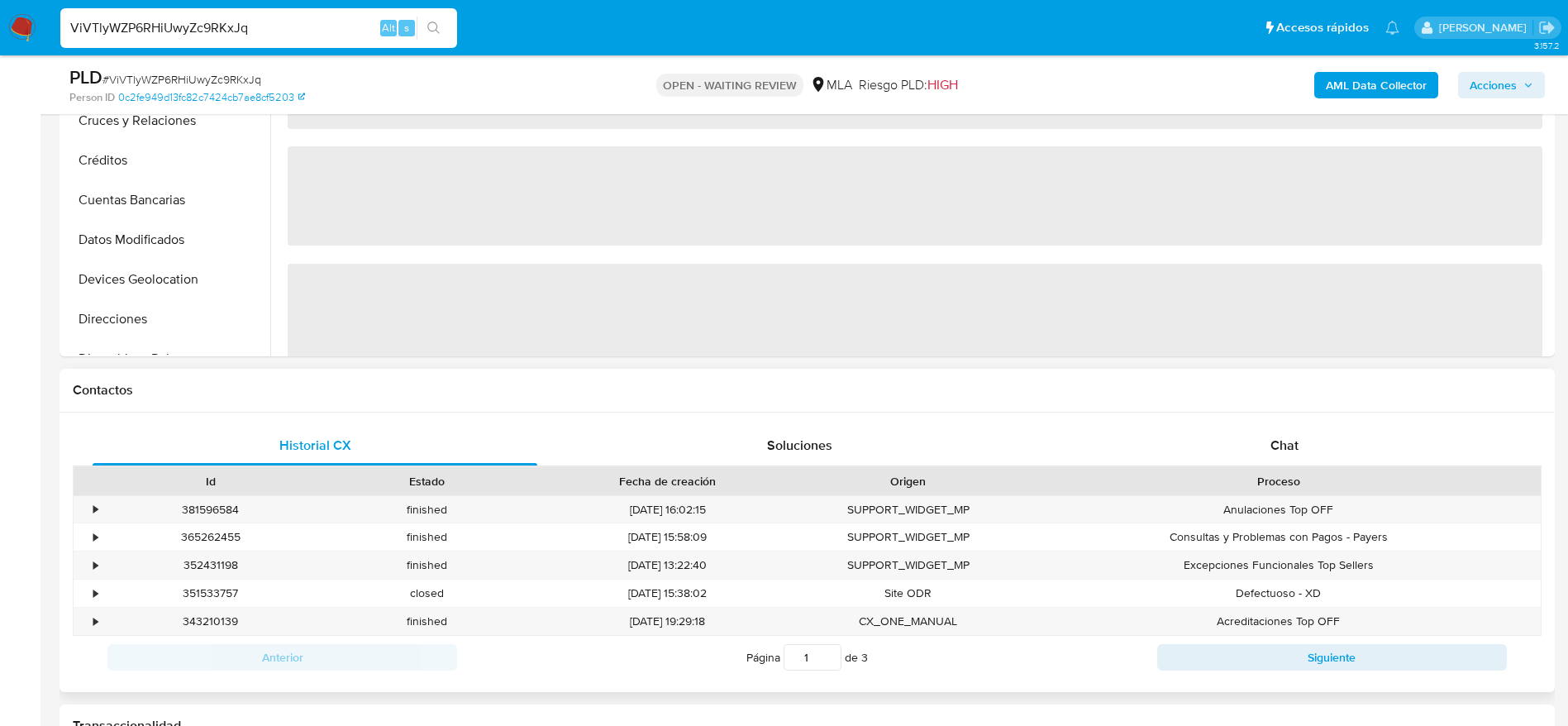
click at [1291, 421] on div "Historial CX Soluciones Chat Id Estado Fecha de creación Origen Proceso • 38159…" at bounding box center [807, 552] width 1496 height 279
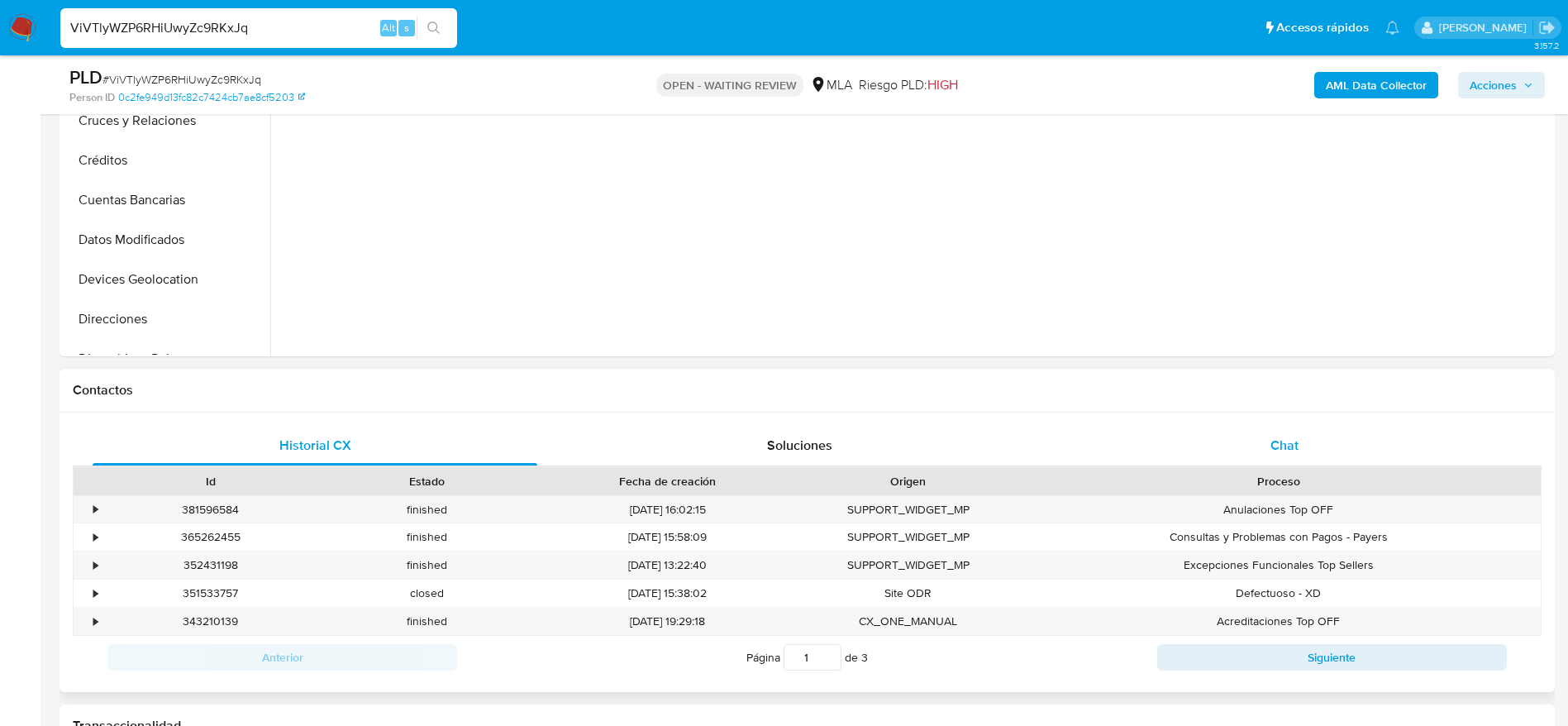
click at [1291, 463] on div "Chat" at bounding box center [1285, 445] width 445 height 40
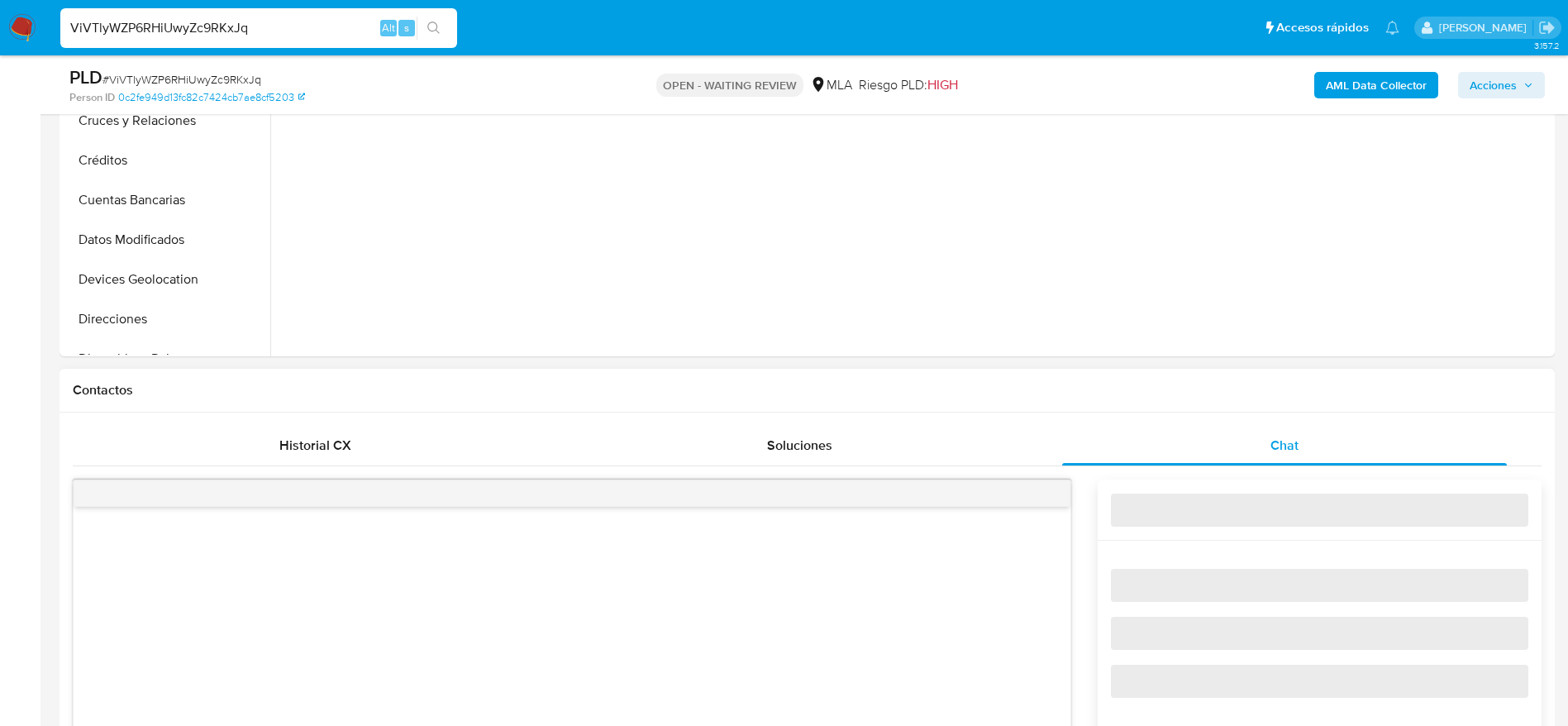
select select "10"
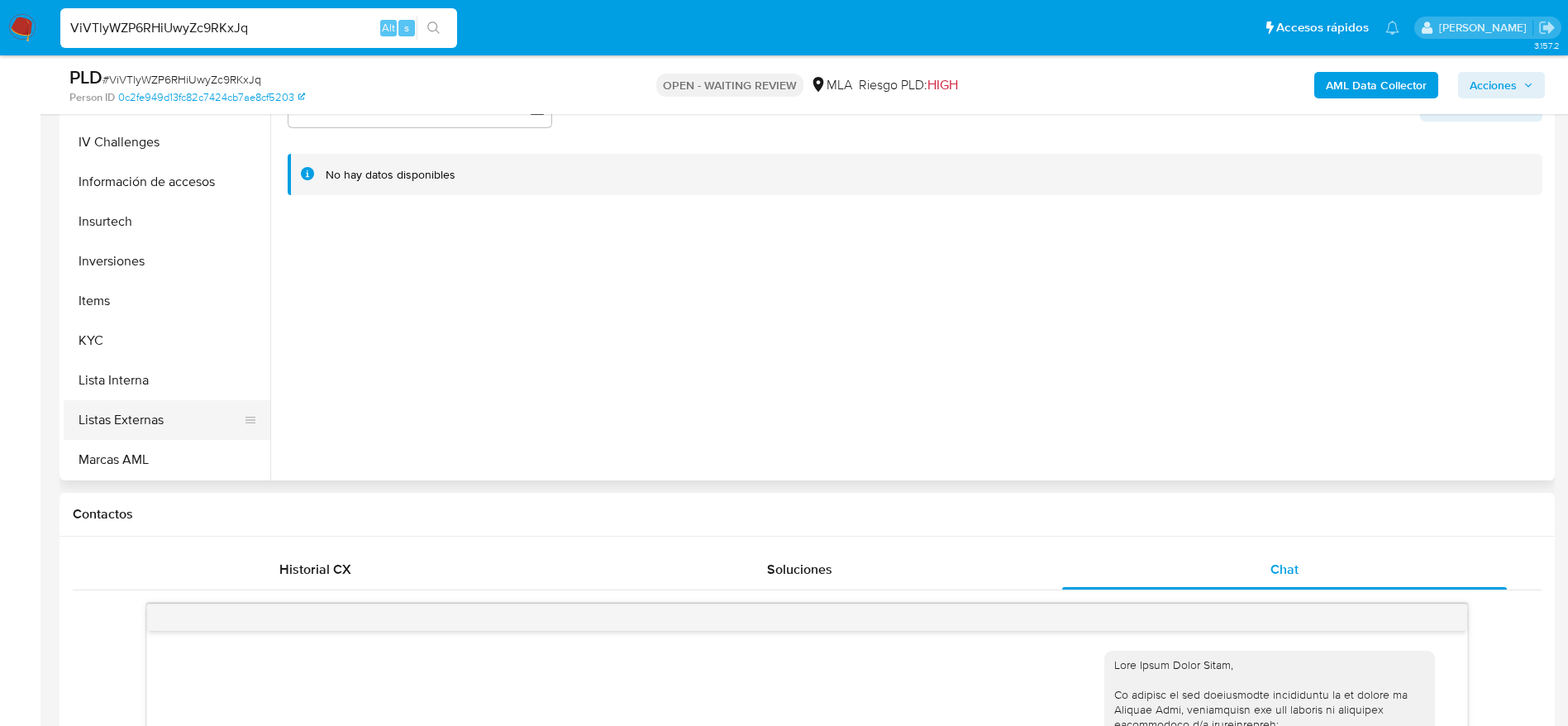
scroll to position [620, 0]
click at [117, 324] on button "KYC" at bounding box center [160, 338] width 193 height 40
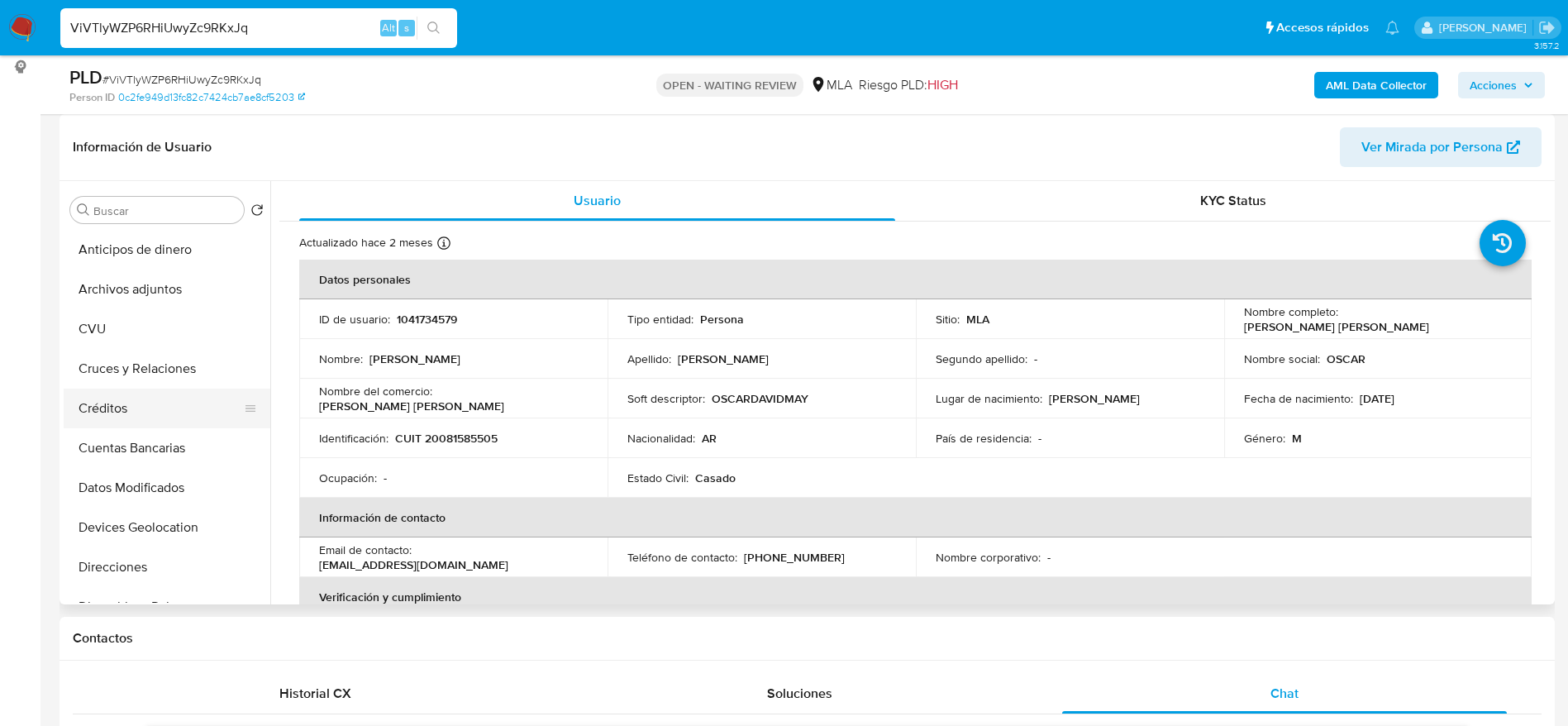
scroll to position [248, 0]
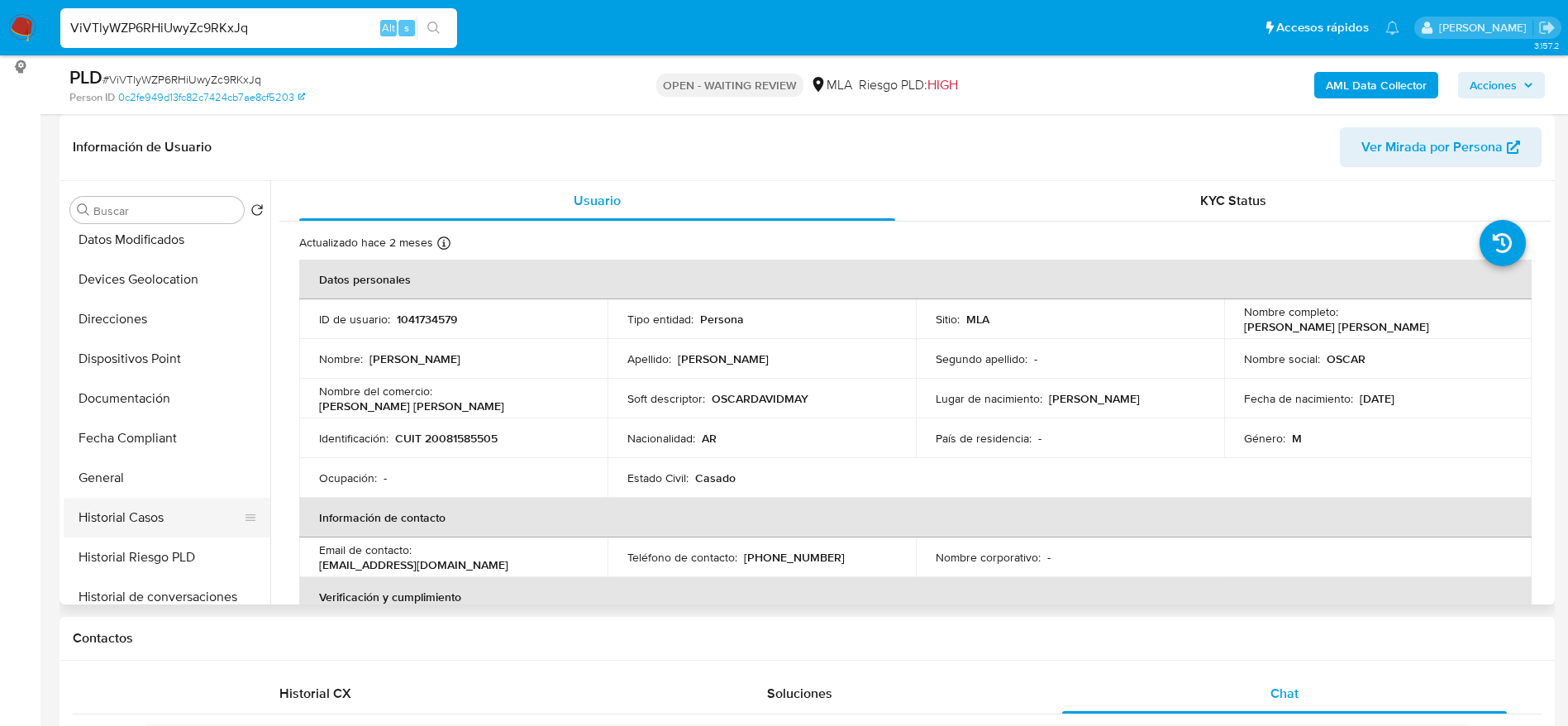
click at [173, 515] on button "Historial Casos" at bounding box center [160, 518] width 193 height 40
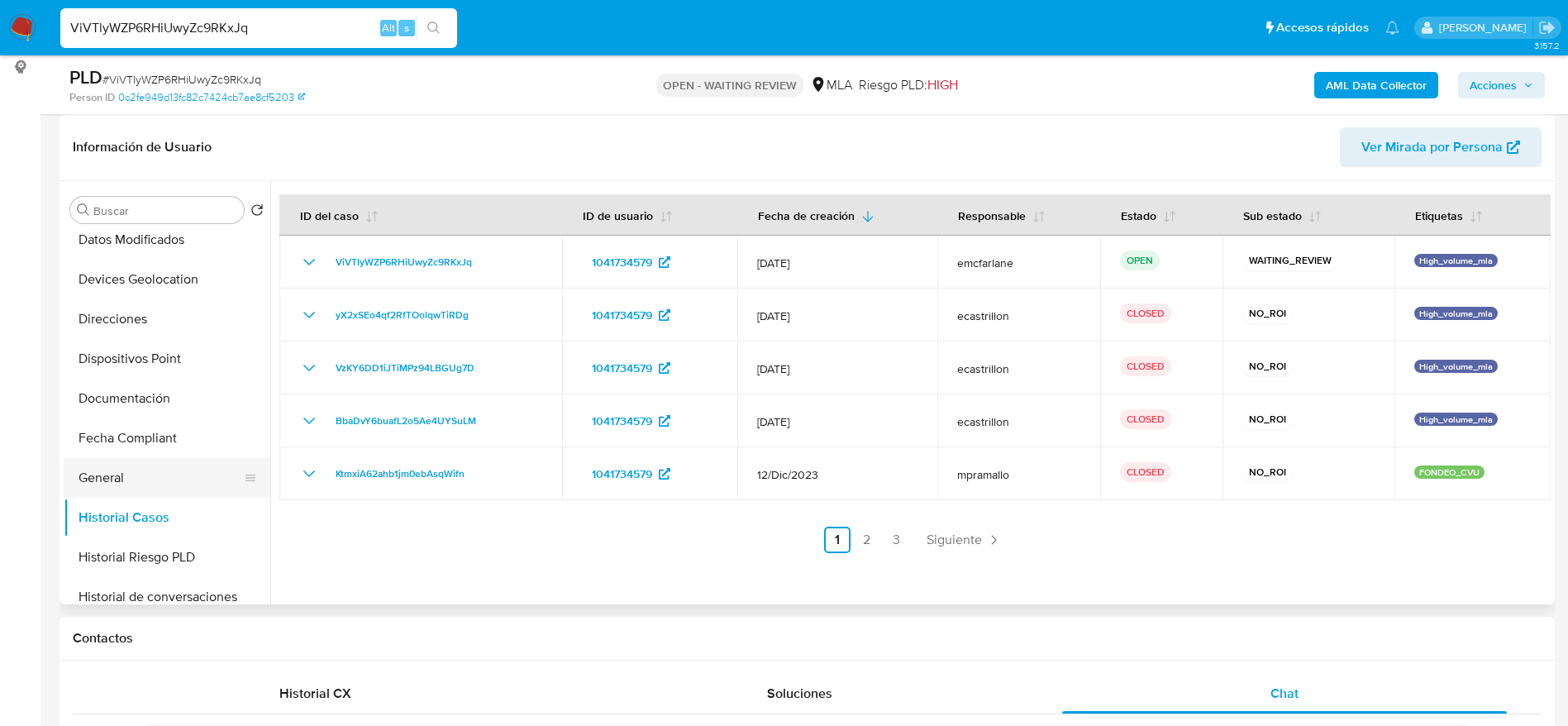
click at [122, 489] on button "General" at bounding box center [160, 478] width 193 height 40
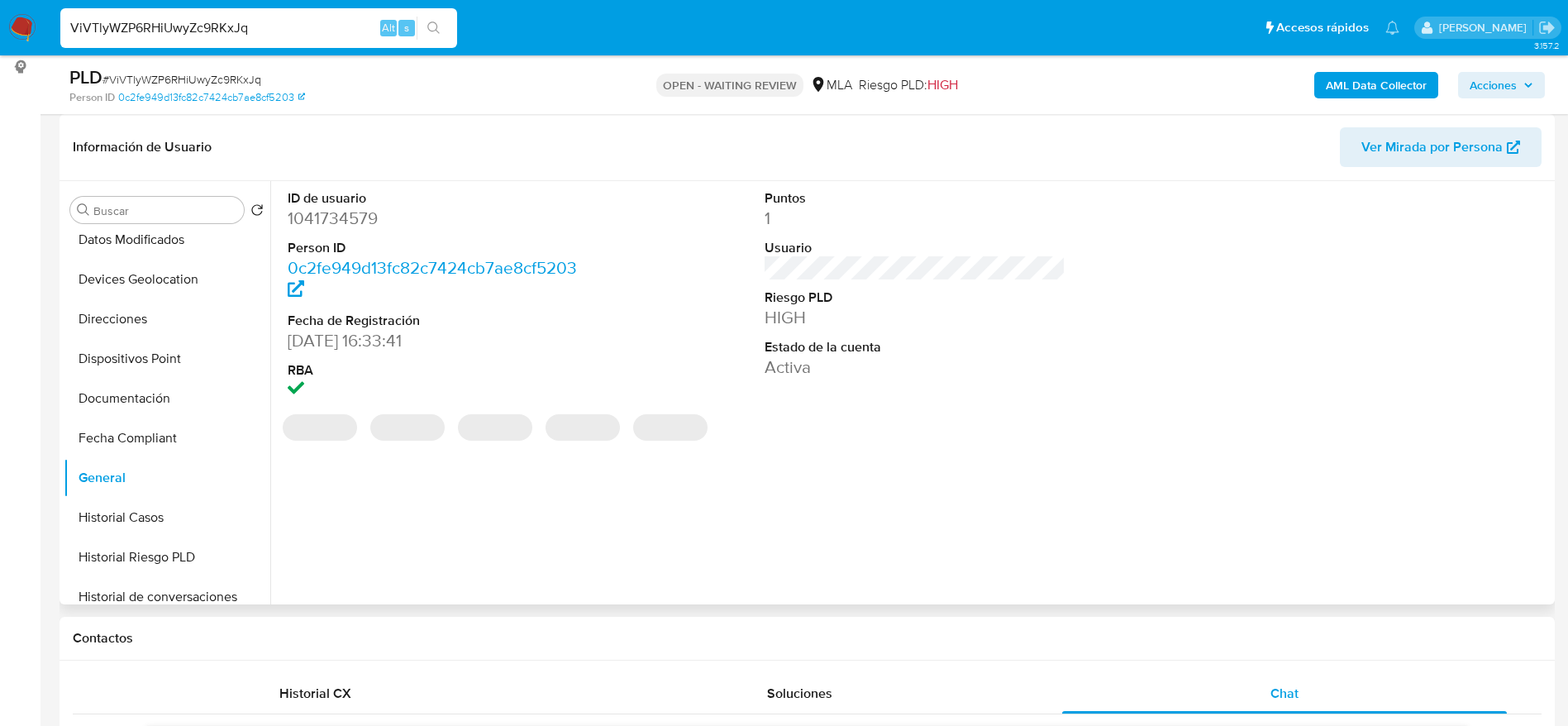
click at [320, 223] on dd "1041734579" at bounding box center [439, 218] width 302 height 23
copy dd "1041734579"
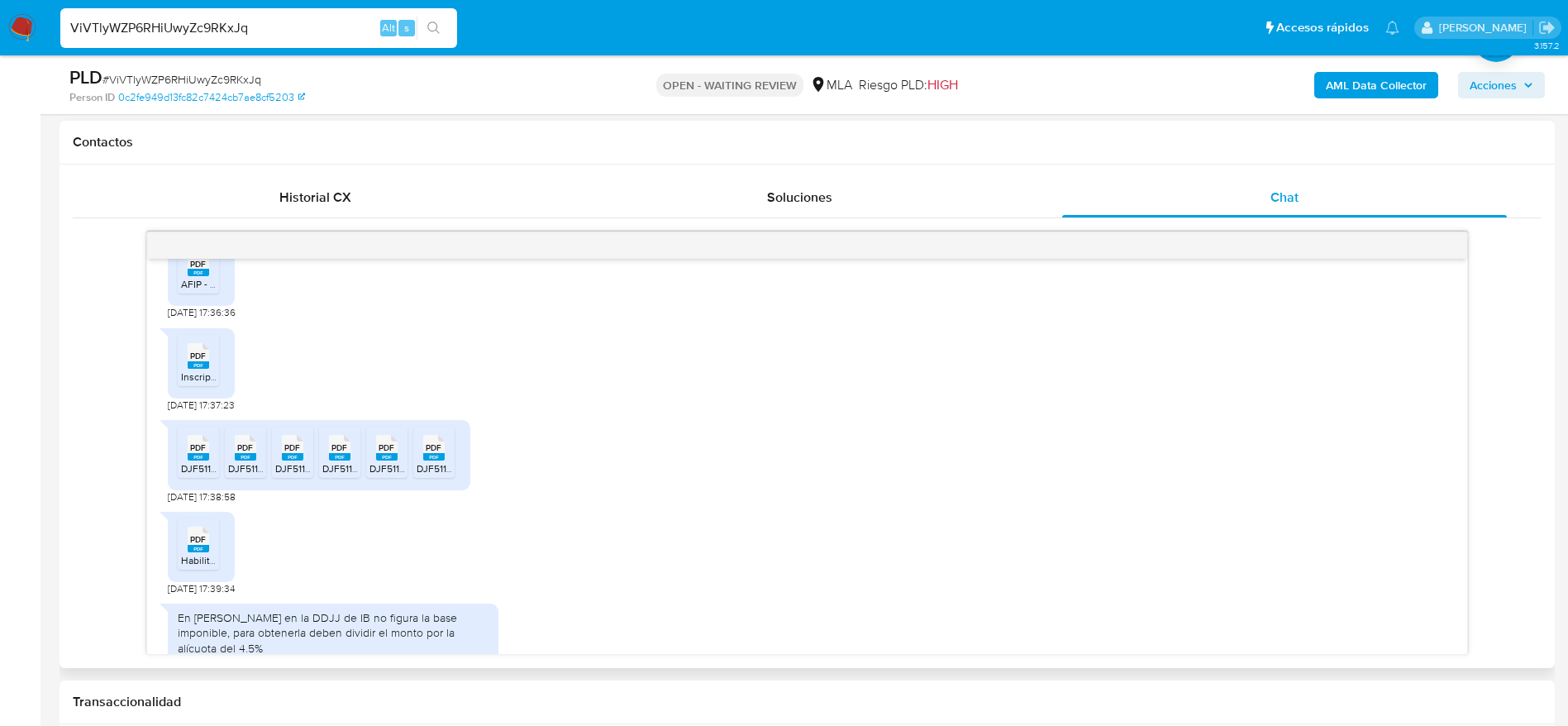
scroll to position [843, 0]
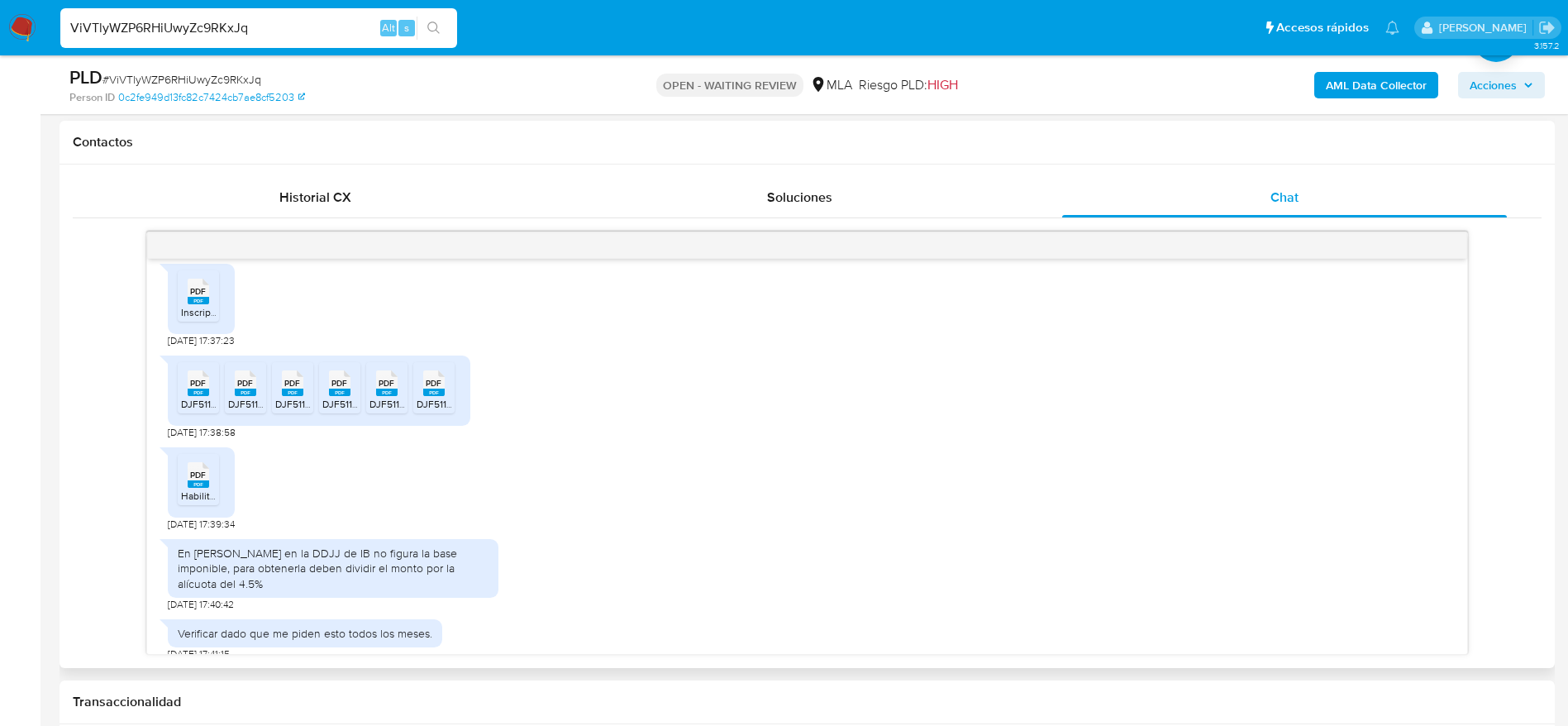
click at [205, 388] on span "PDF" at bounding box center [198, 383] width 16 height 11
click at [250, 394] on rect at bounding box center [245, 392] width 21 height 7
drag, startPoint x: 292, startPoint y: 397, endPoint x: 334, endPoint y: 406, distance: 43.0
click at [292, 398] on li "PDF PDF DJF5111V400-251553703-1750705206319.pdf" at bounding box center [292, 388] width 41 height 51
drag, startPoint x: 342, startPoint y: 397, endPoint x: 385, endPoint y: 405, distance: 43.7
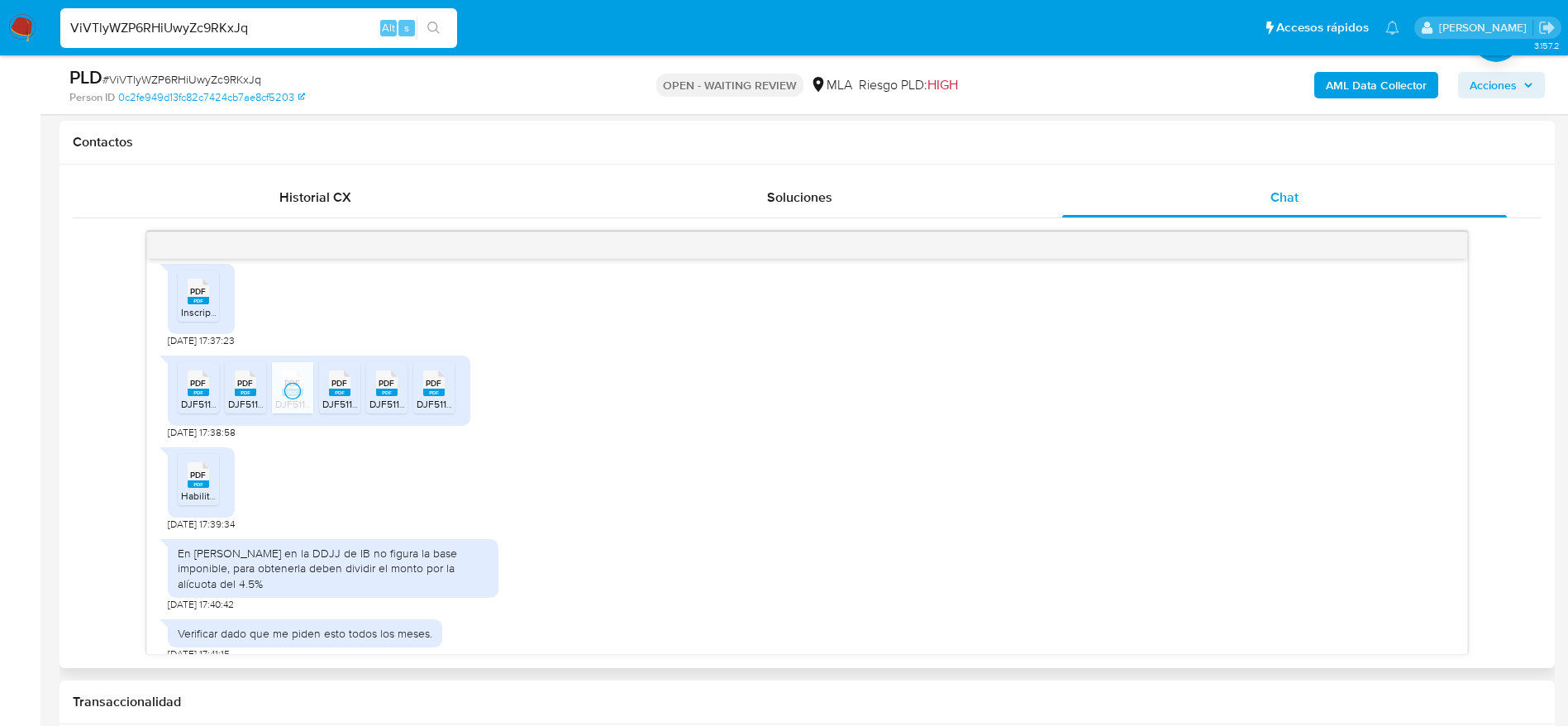
click at [342, 398] on span "DJF5111V400-249248237-1747690859982.pdf" at bounding box center [423, 404] width 202 height 14
drag, startPoint x: 395, startPoint y: 401, endPoint x: 408, endPoint y: 403, distance: 13.2
click at [395, 401] on span "DJF5111V400-246719898-1744756813152.pdf" at bounding box center [467, 404] width 195 height 14
click at [433, 389] on rect at bounding box center [433, 392] width 21 height 7
click at [208, 487] on icon "PDF" at bounding box center [199, 475] width 21 height 29
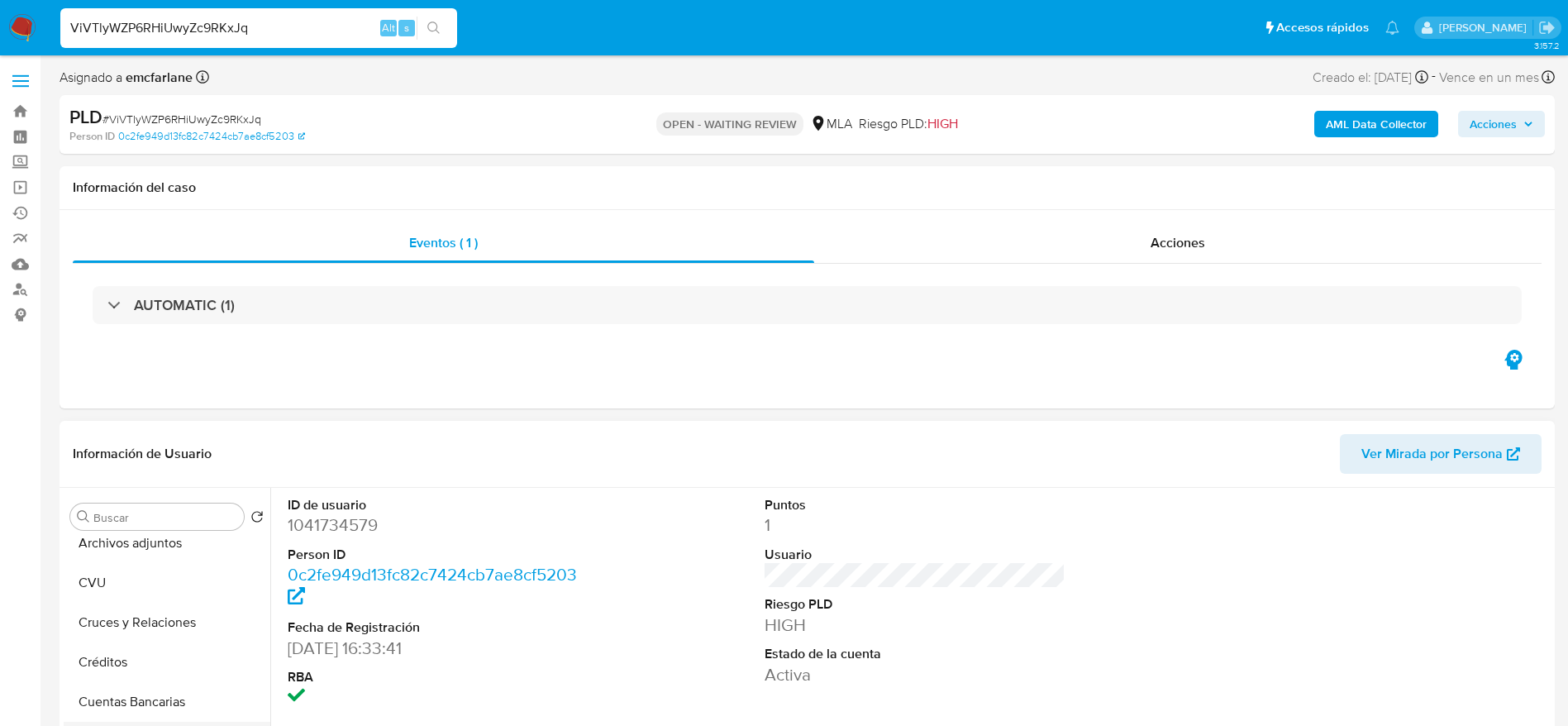
scroll to position [0, 0]
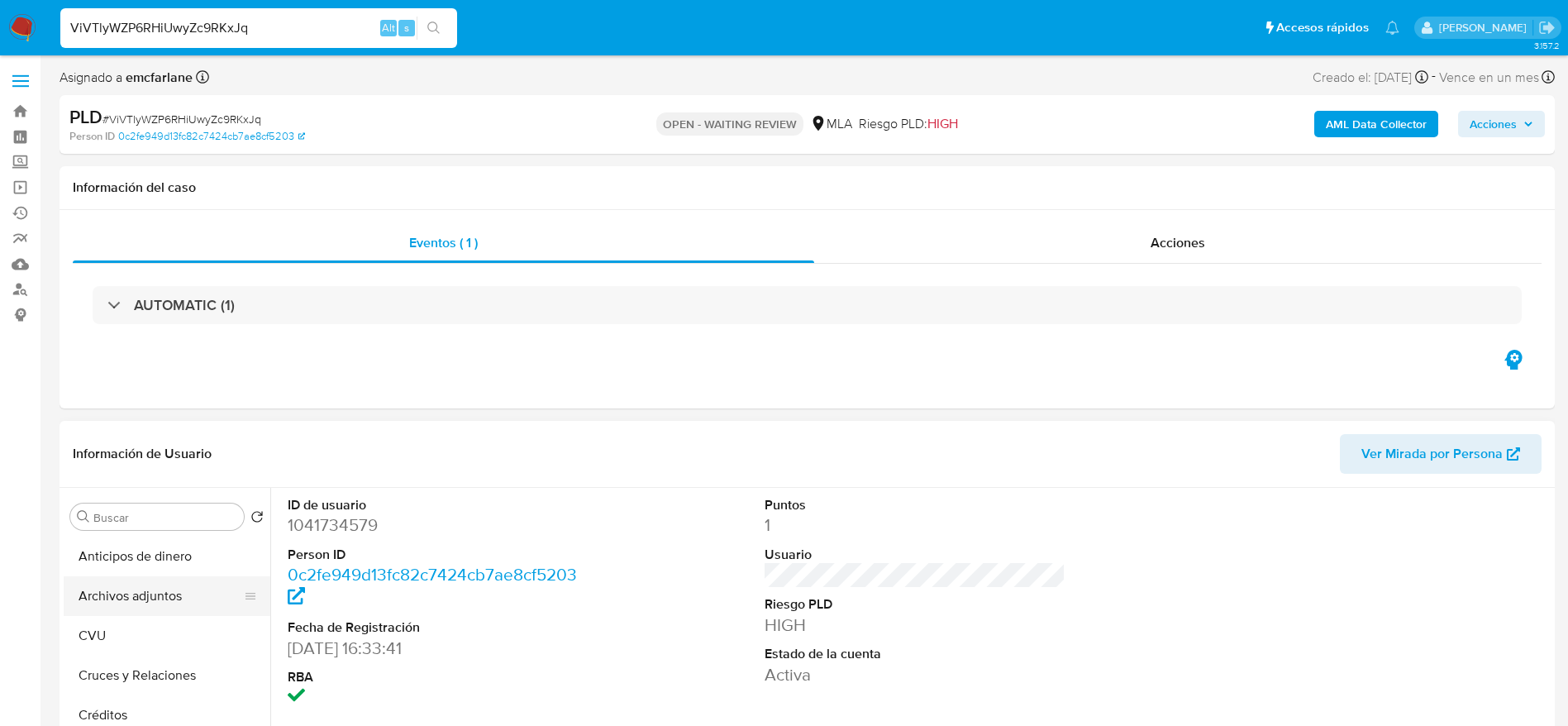
click at [132, 600] on button "Archivos adjuntos" at bounding box center [160, 596] width 193 height 40
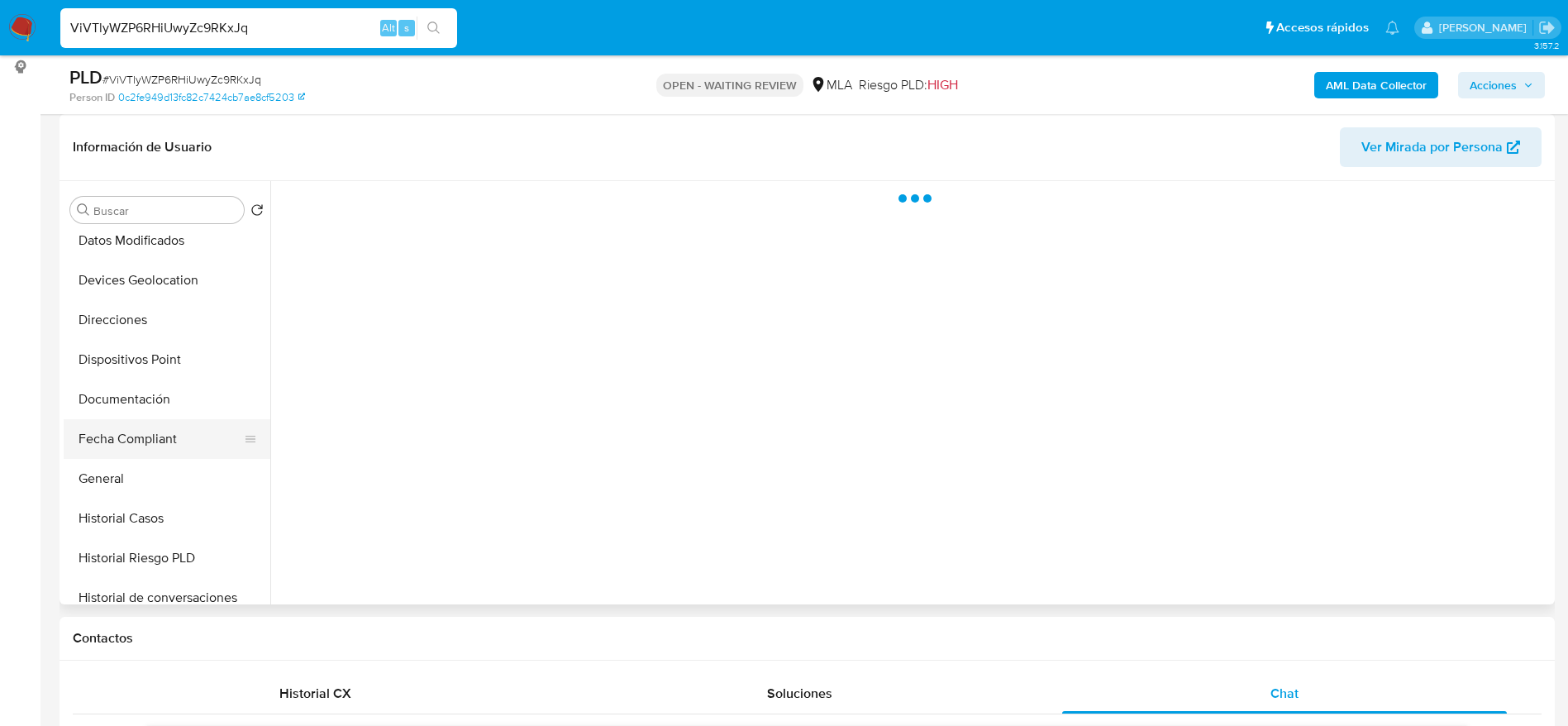
scroll to position [248, 0]
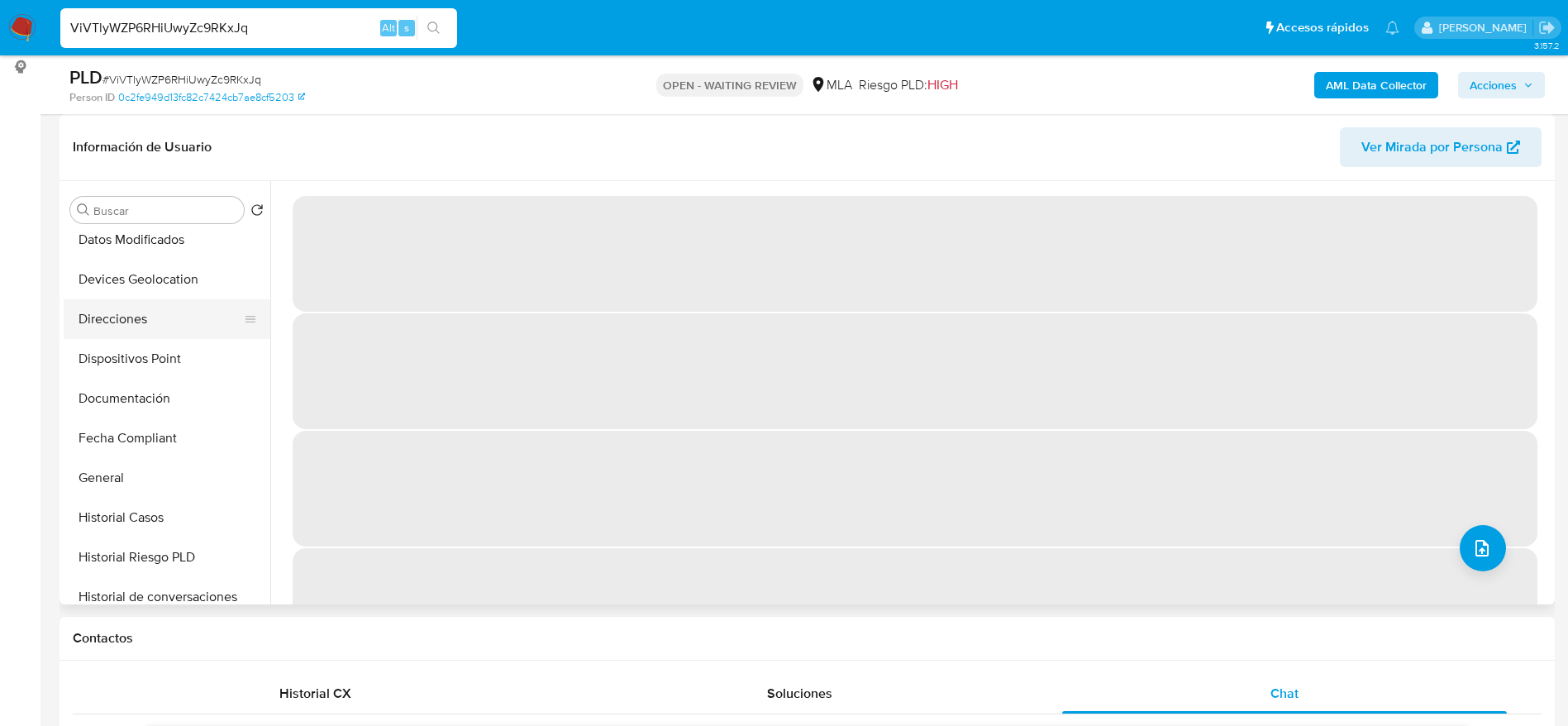
drag, startPoint x: 148, startPoint y: 324, endPoint x: 180, endPoint y: 337, distance: 34.5
click at [148, 325] on button "Direcciones" at bounding box center [160, 319] width 193 height 40
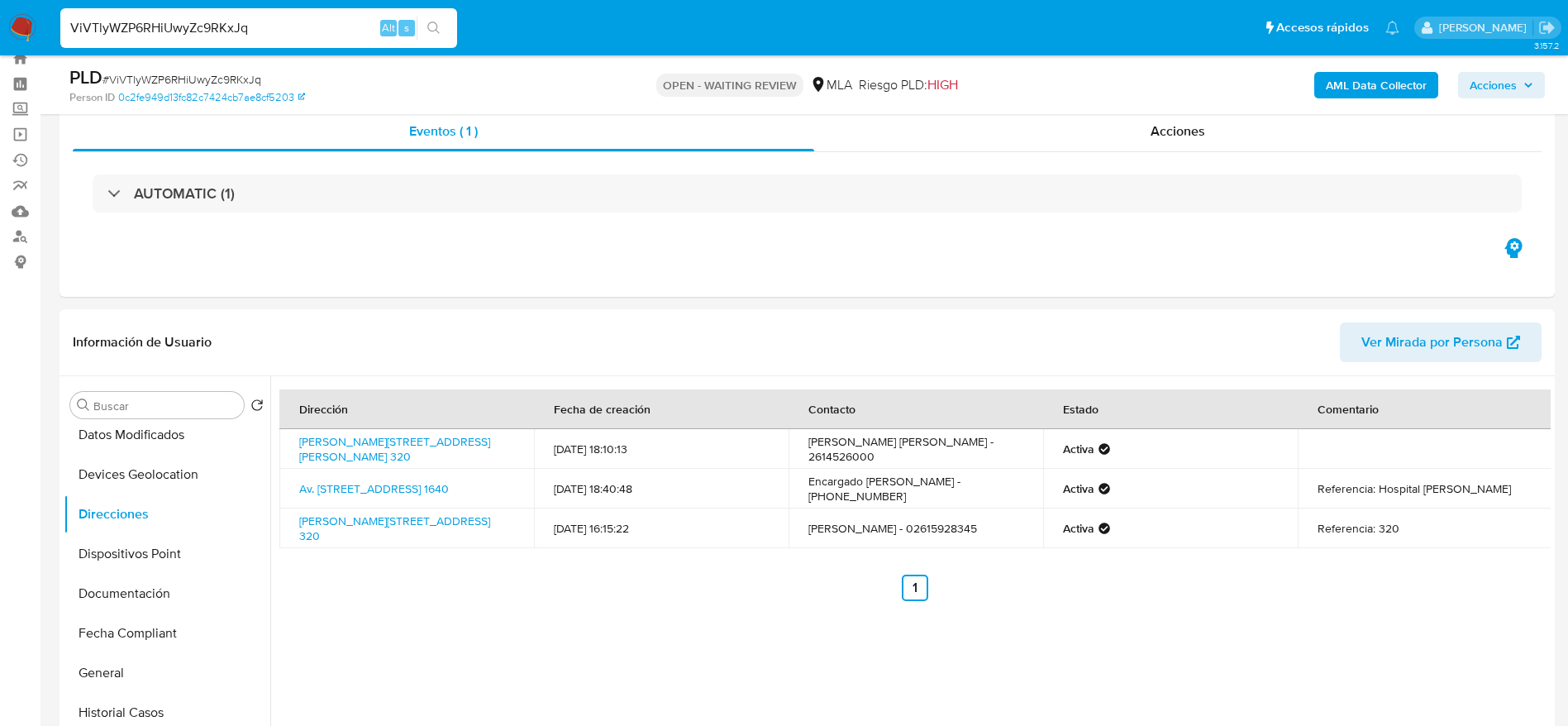
scroll to position [0, 0]
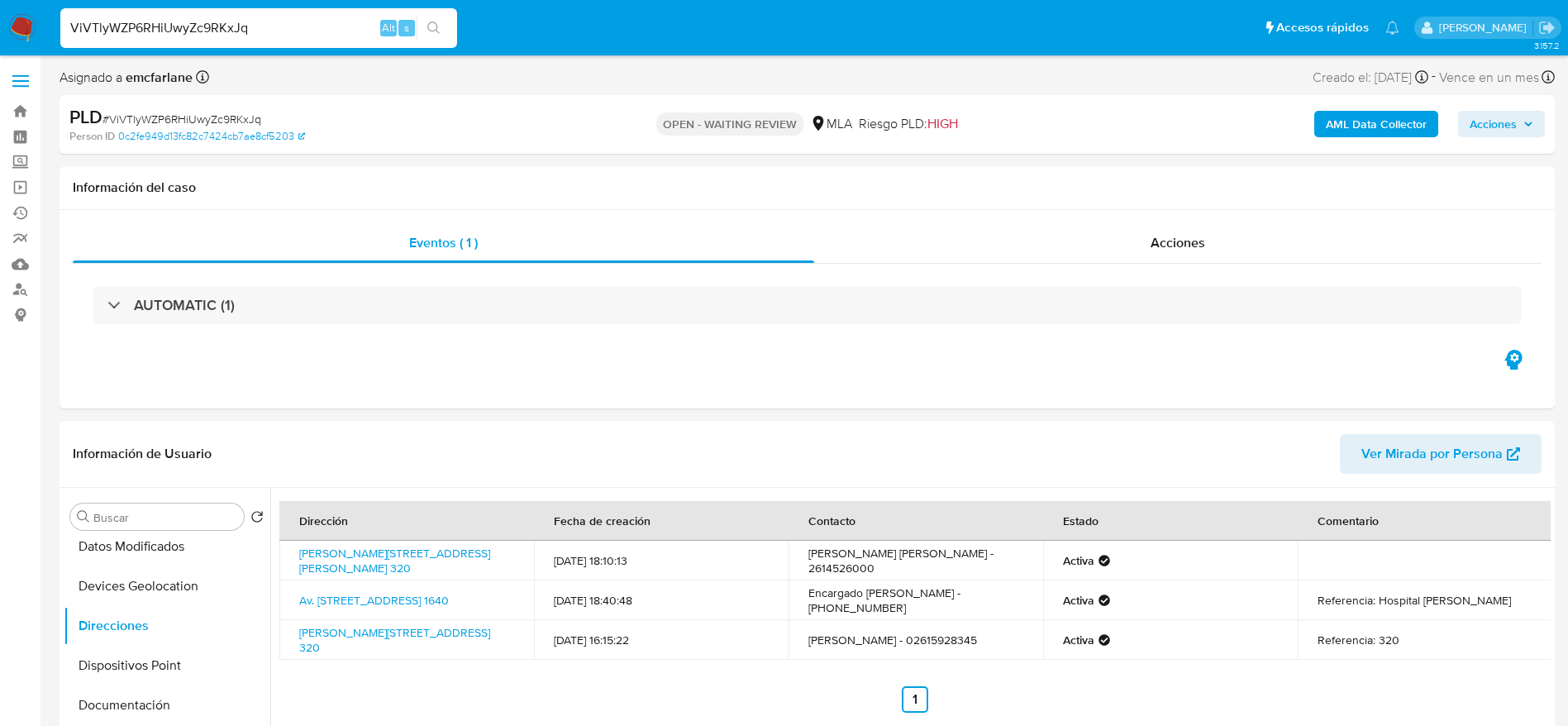
click at [157, 117] on span "# ViVTlyWZP6RHiUwyZc9RKxJq" at bounding box center [182, 118] width 159 height 17
copy span "ViVTlyWZP6RHiUwyZc9RKxJq"
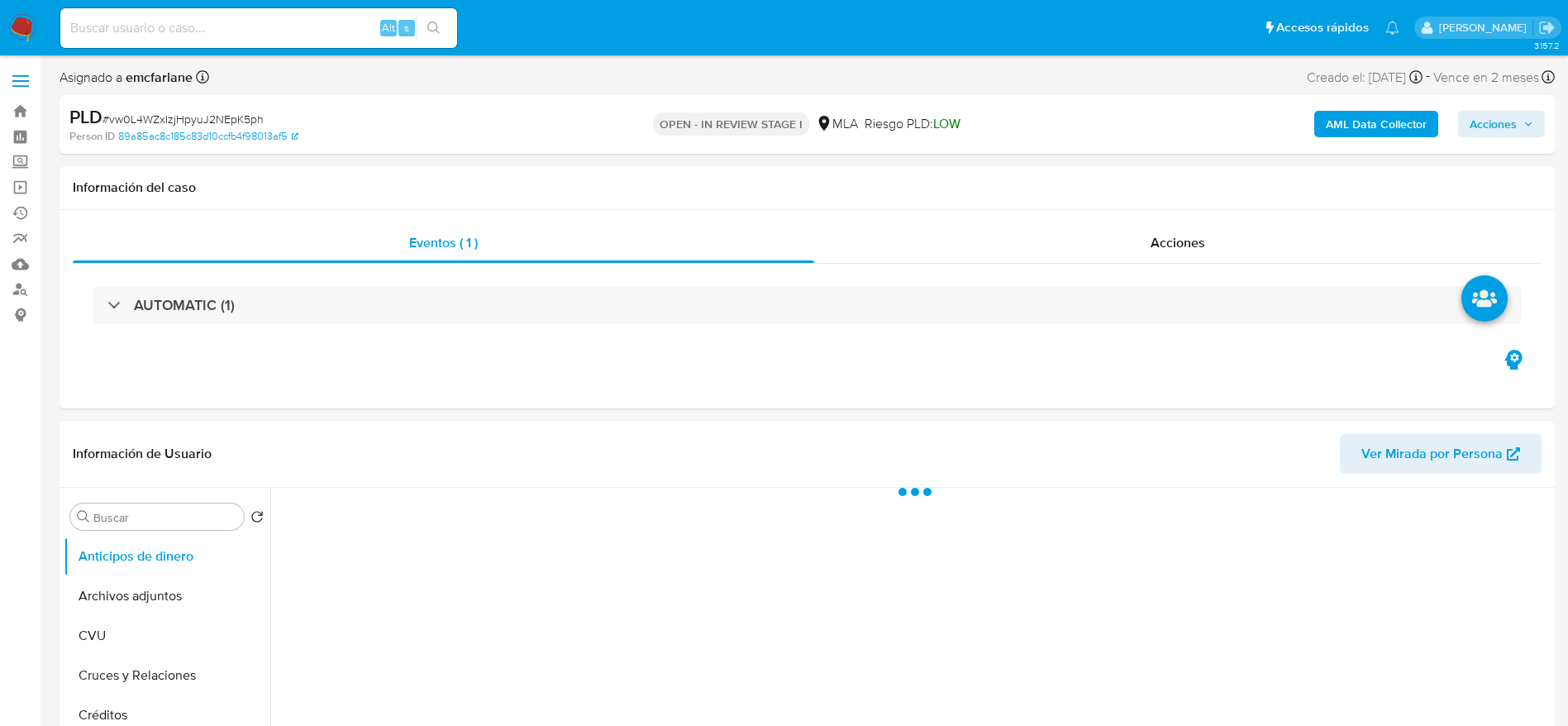
click at [1507, 124] on span "Acciones" at bounding box center [1493, 124] width 47 height 26
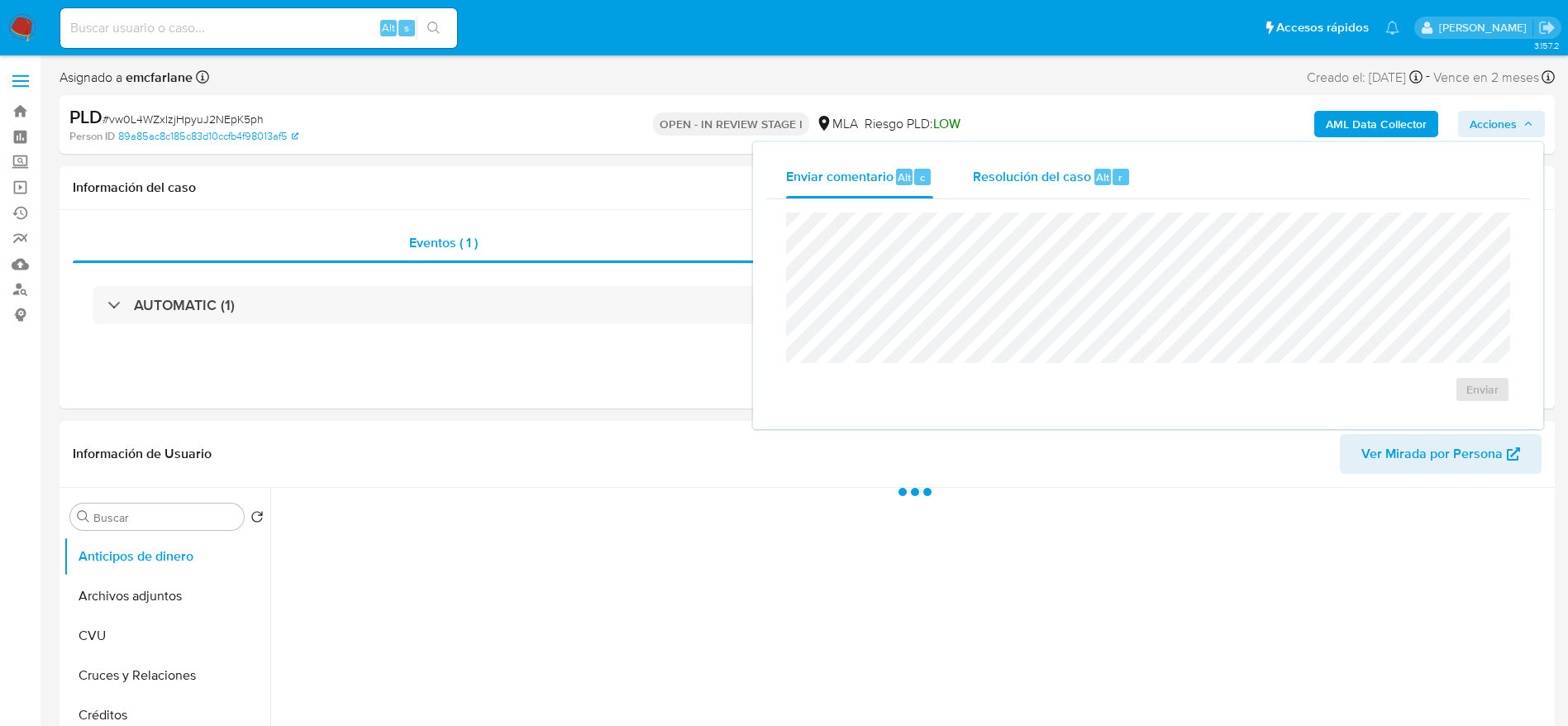
click at [1061, 183] on span "Resolución del caso" at bounding box center [1032, 177] width 118 height 19
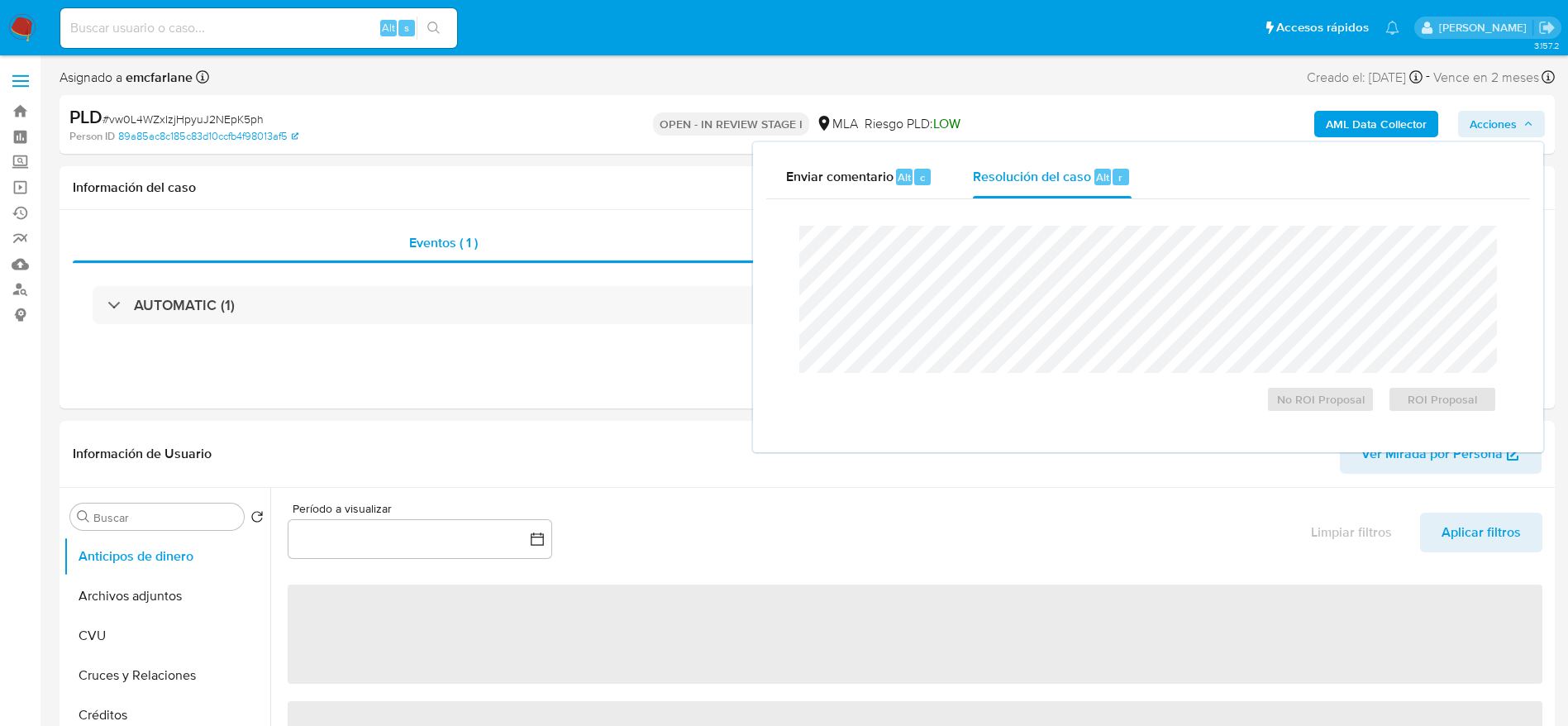
select select "10"
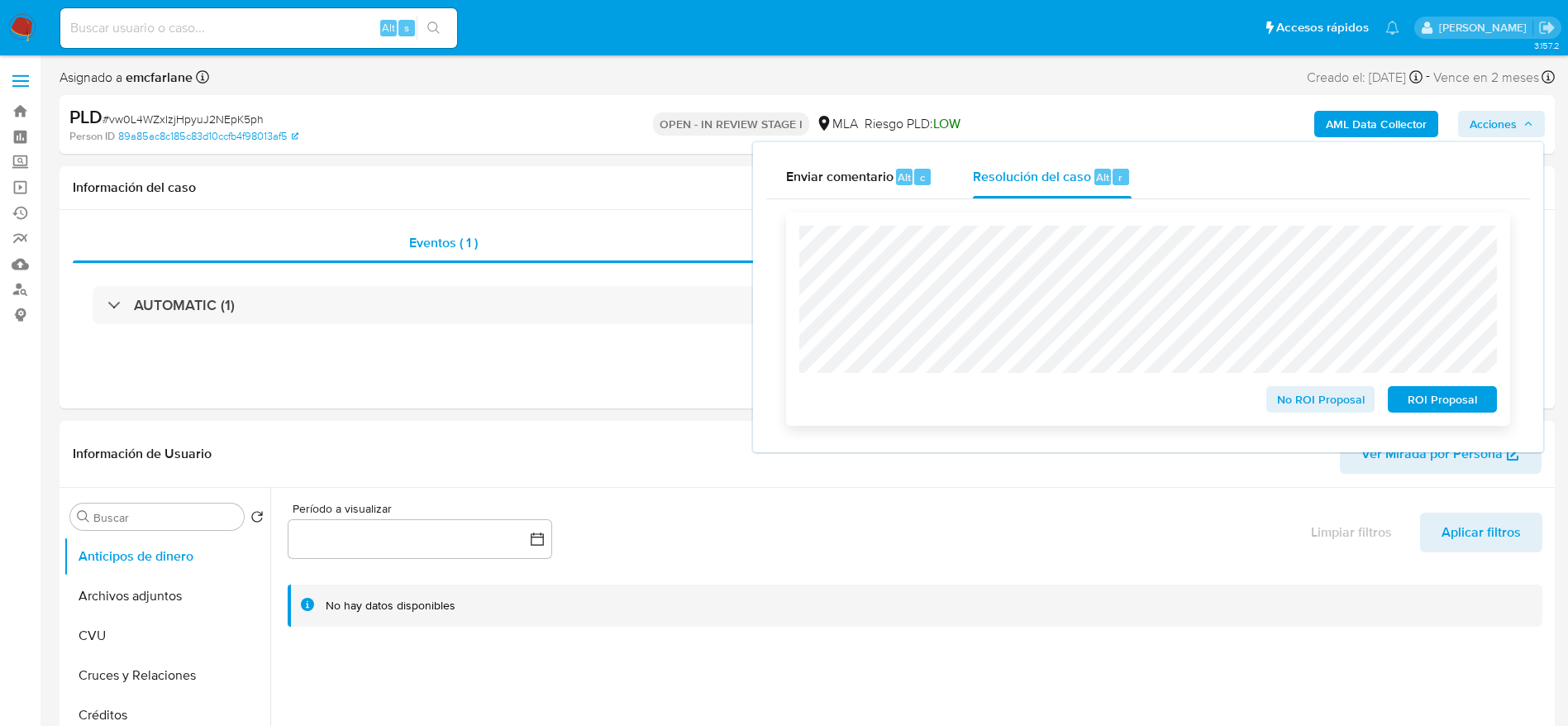
click at [1313, 404] on span "No ROI Proposal" at bounding box center [1321, 399] width 86 height 23
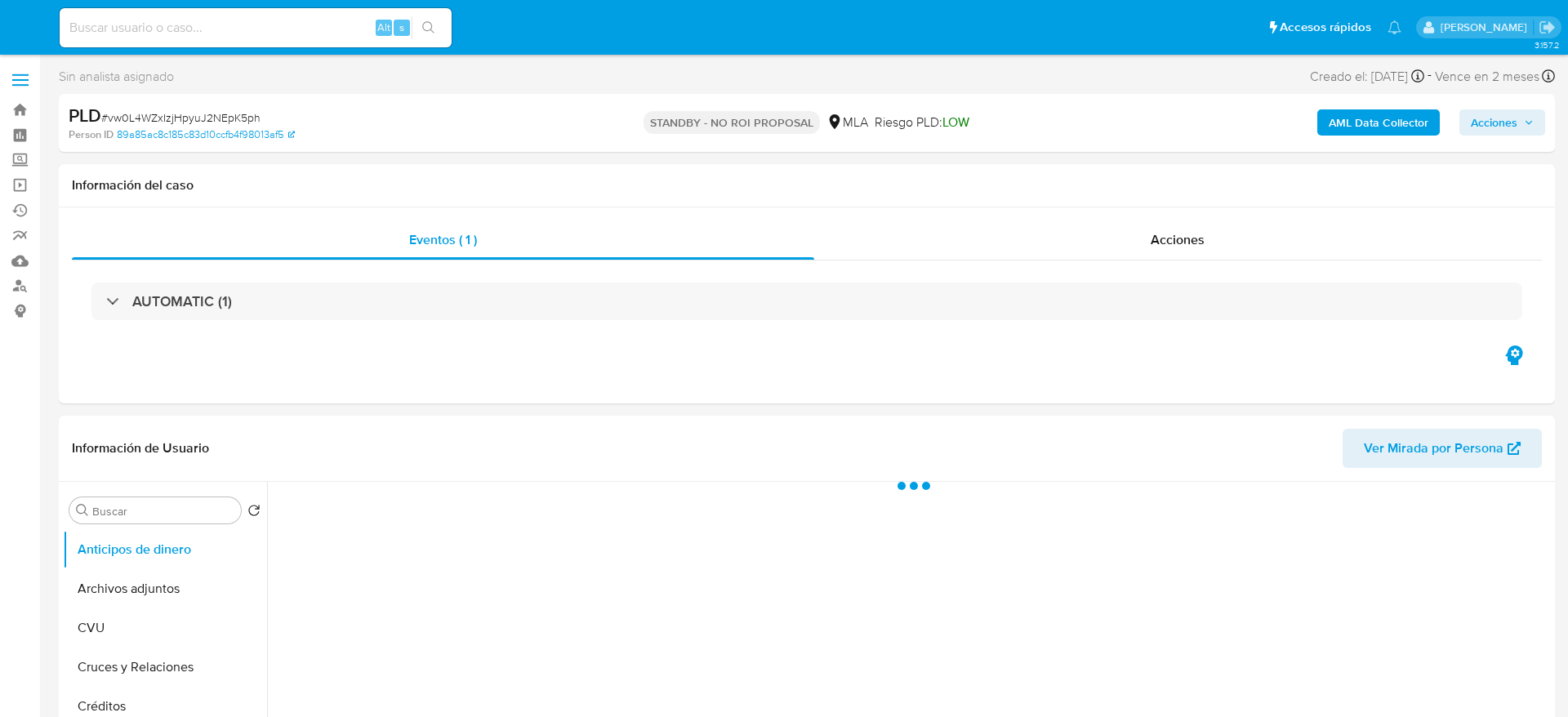
select select "10"
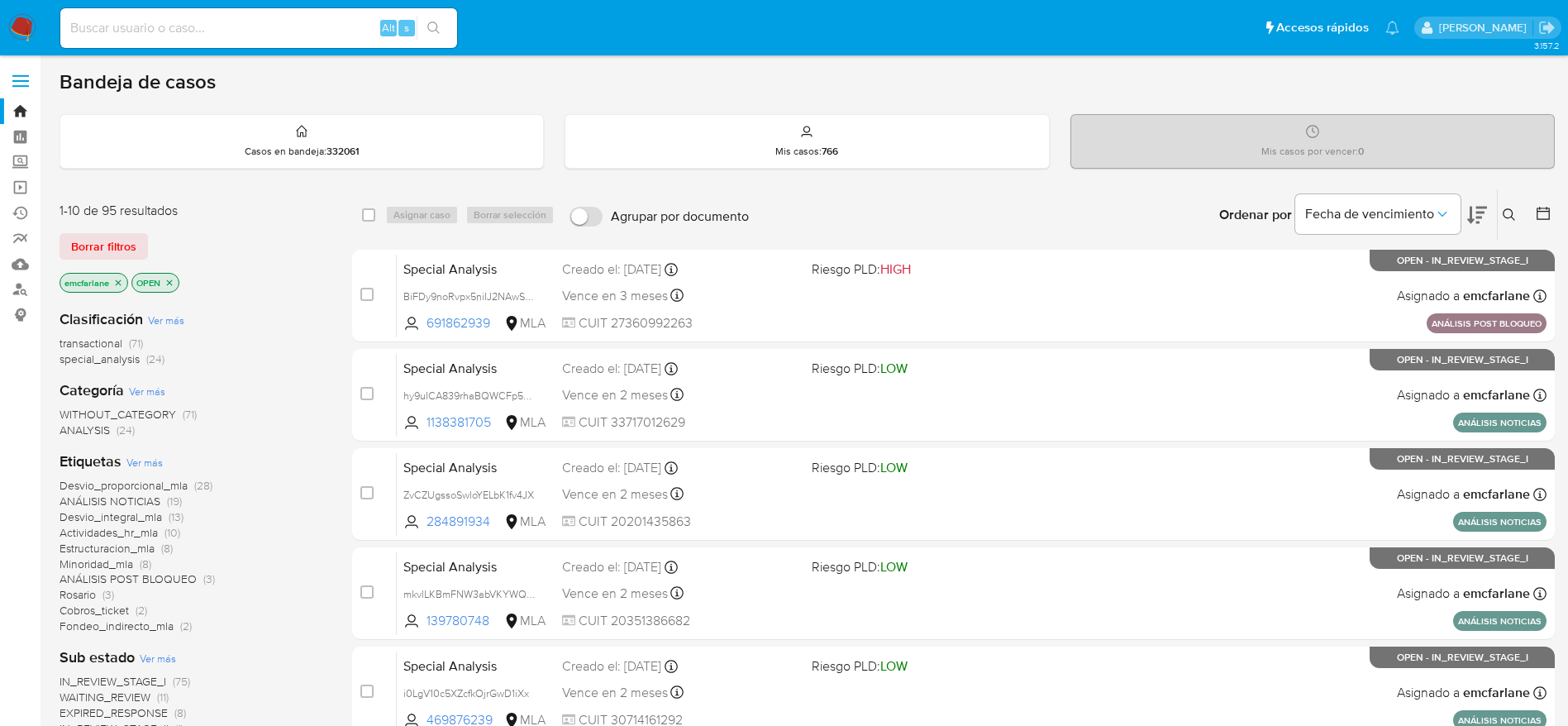
click at [132, 230] on div "1-10 de 95 resultados Borrar filtros emcfarlane OPEN" at bounding box center [192, 248] width 265 height 95
drag, startPoint x: 97, startPoint y: 248, endPoint x: 258, endPoint y: 235, distance: 161.5
click at [97, 249] on span "Borrar filtros" at bounding box center [104, 246] width 65 height 23
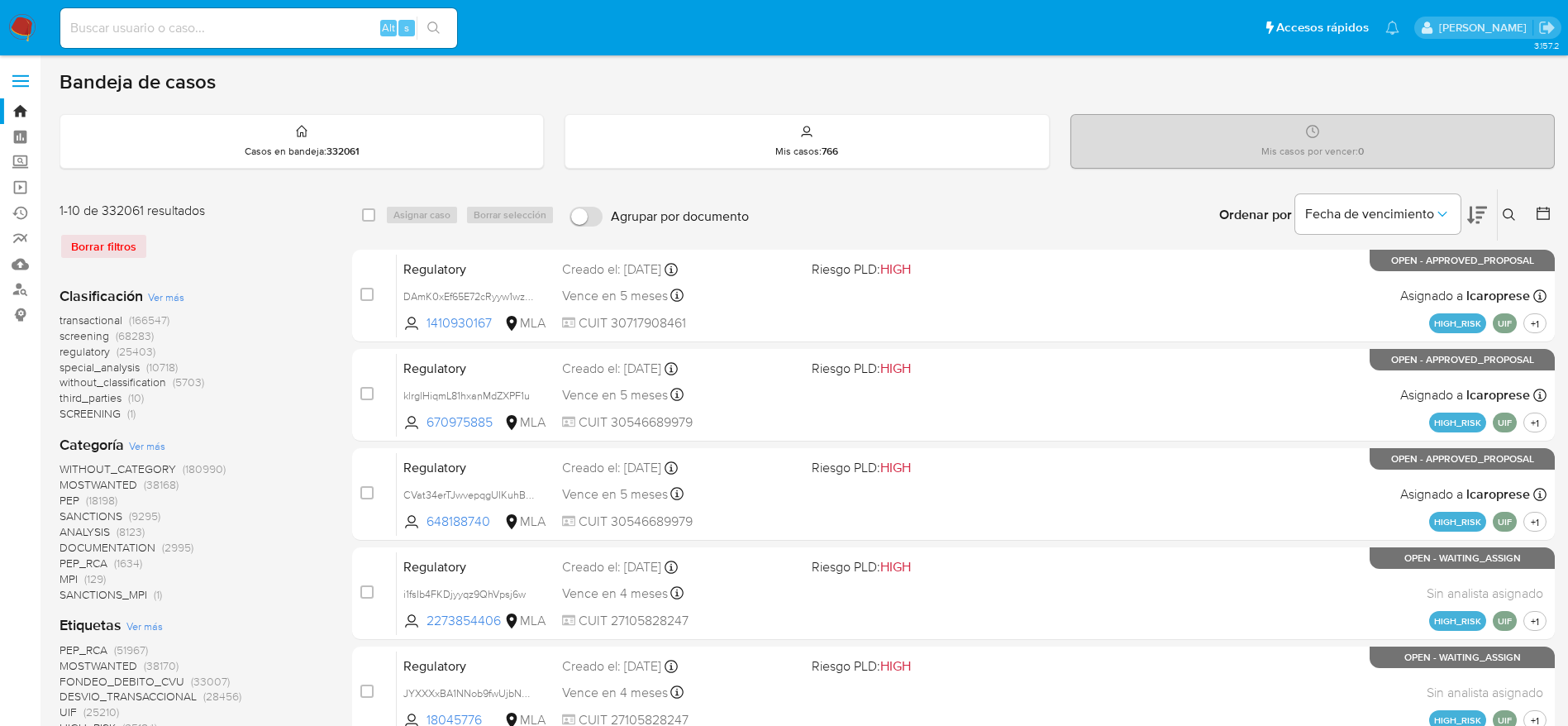
click at [1509, 217] on icon at bounding box center [1509, 215] width 12 height 12
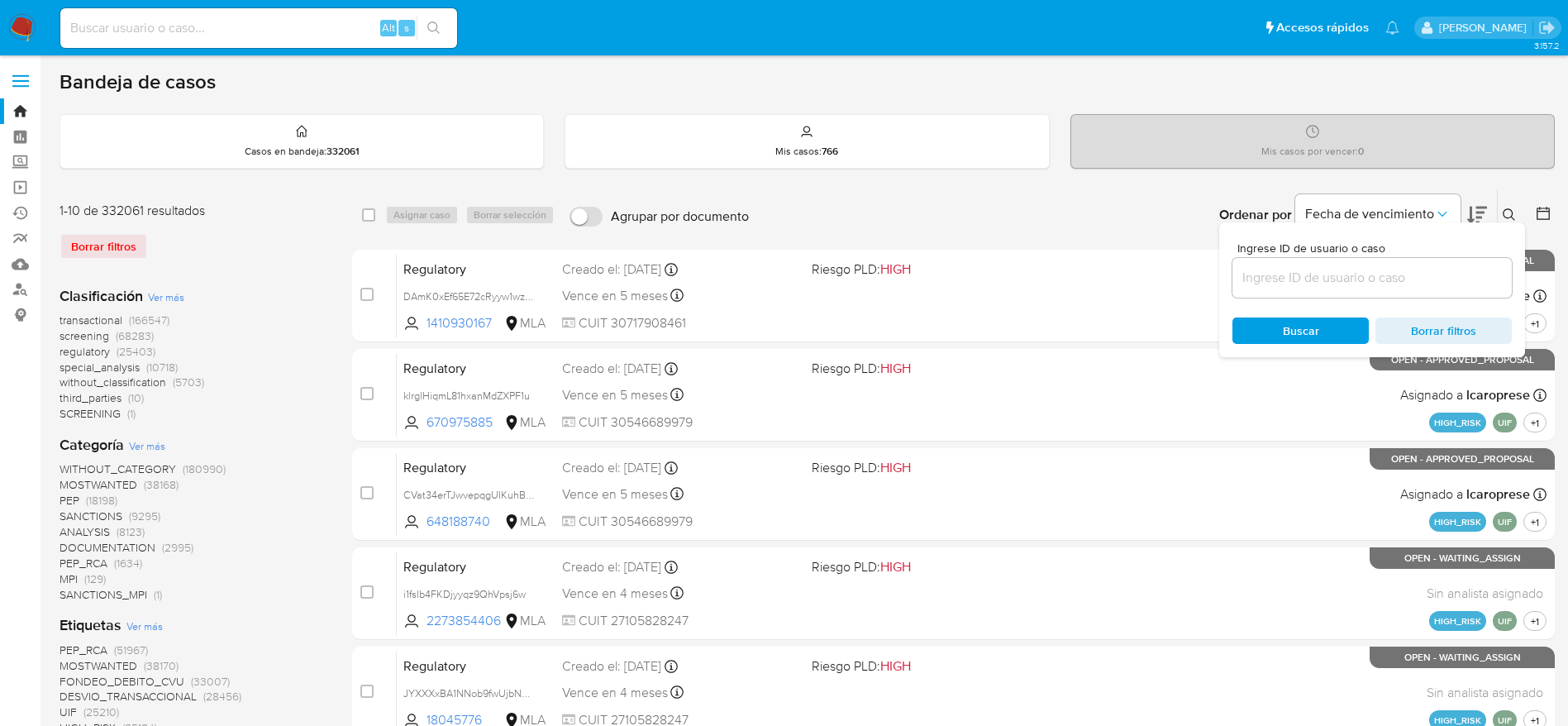
click at [1401, 259] on div at bounding box center [1372, 277] width 279 height 40
click at [1398, 269] on input at bounding box center [1372, 277] width 279 height 21
paste input "ViVTlyWZP6RHiUwyZc9RKxJq"
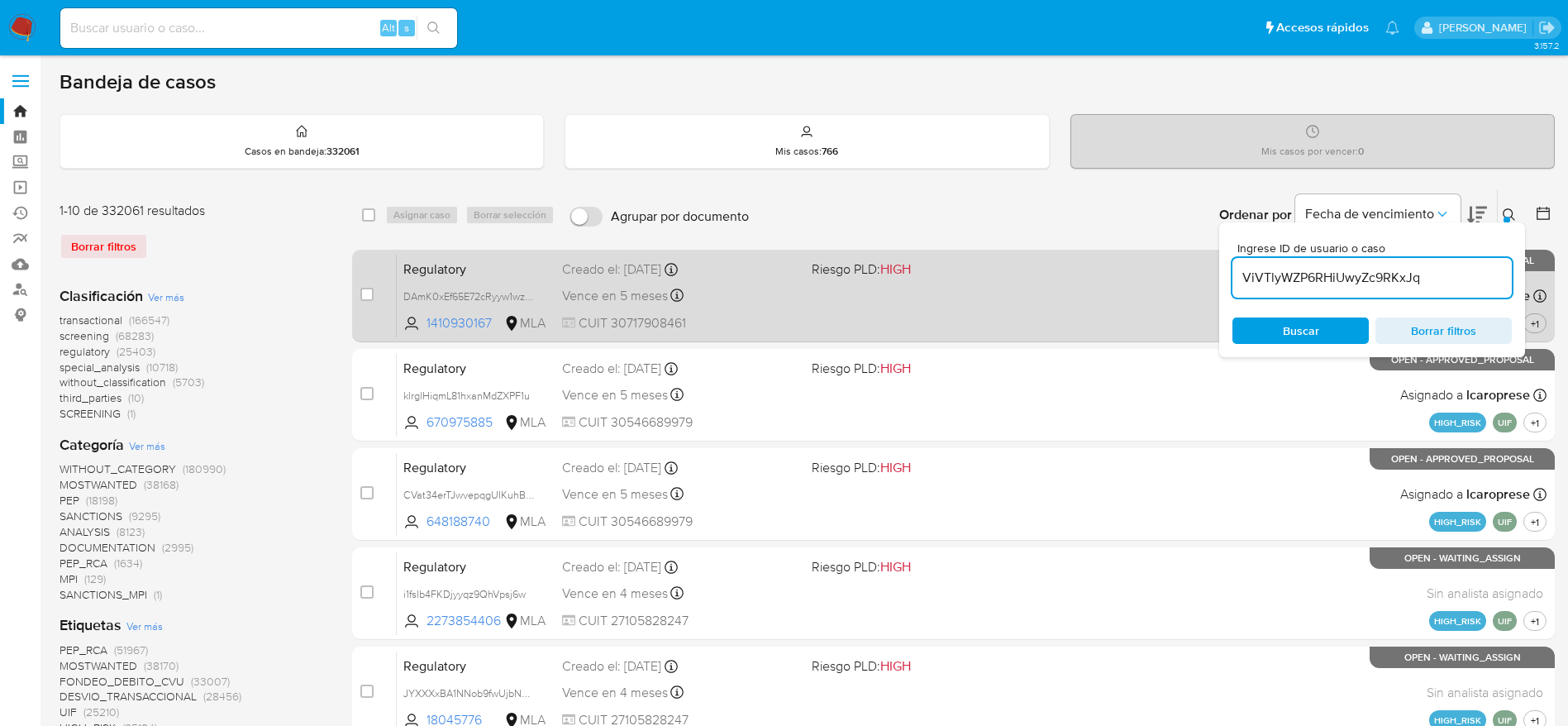
type input "ViVTlyWZP6RHiUwyZc9RKxJq"
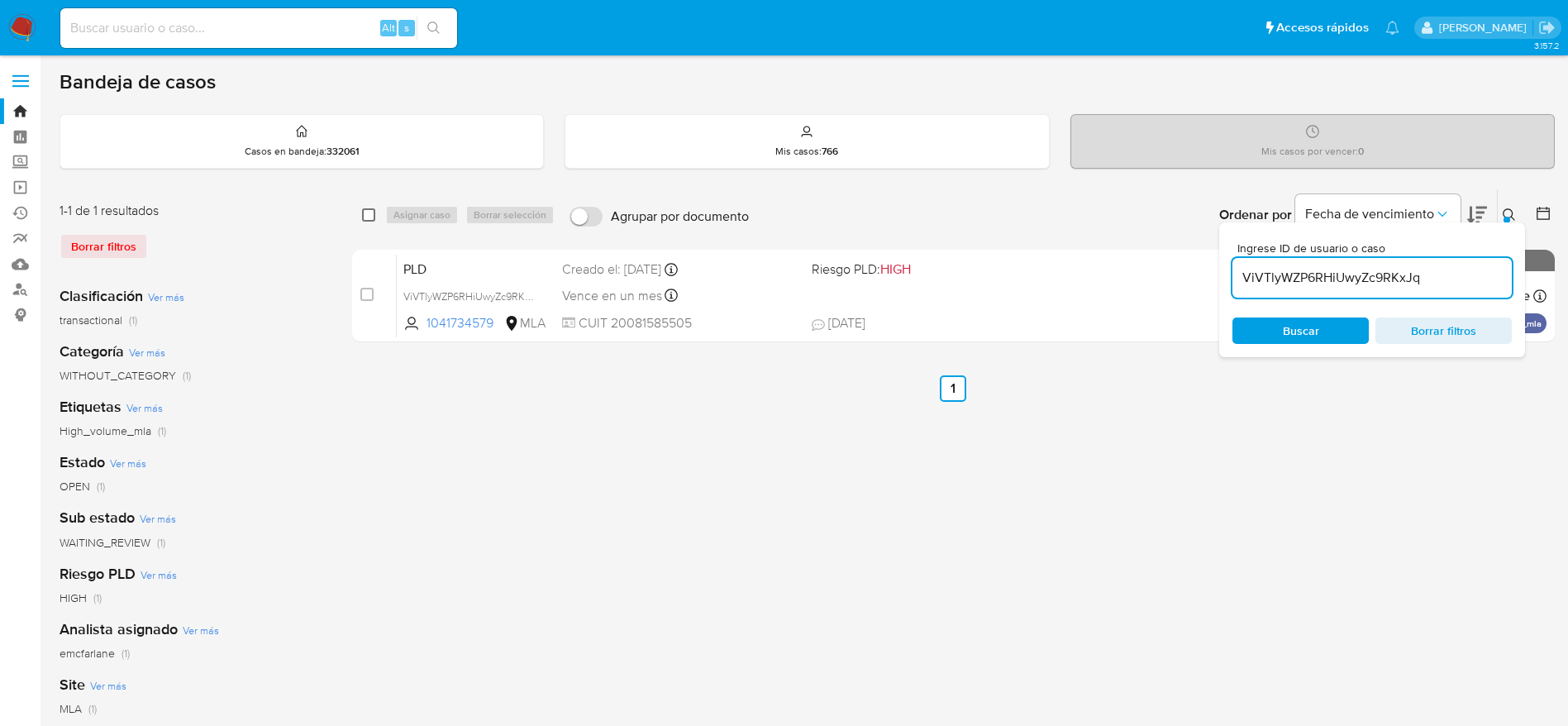
click at [367, 214] on input "checkbox" at bounding box center [368, 215] width 13 height 13
checkbox input "true"
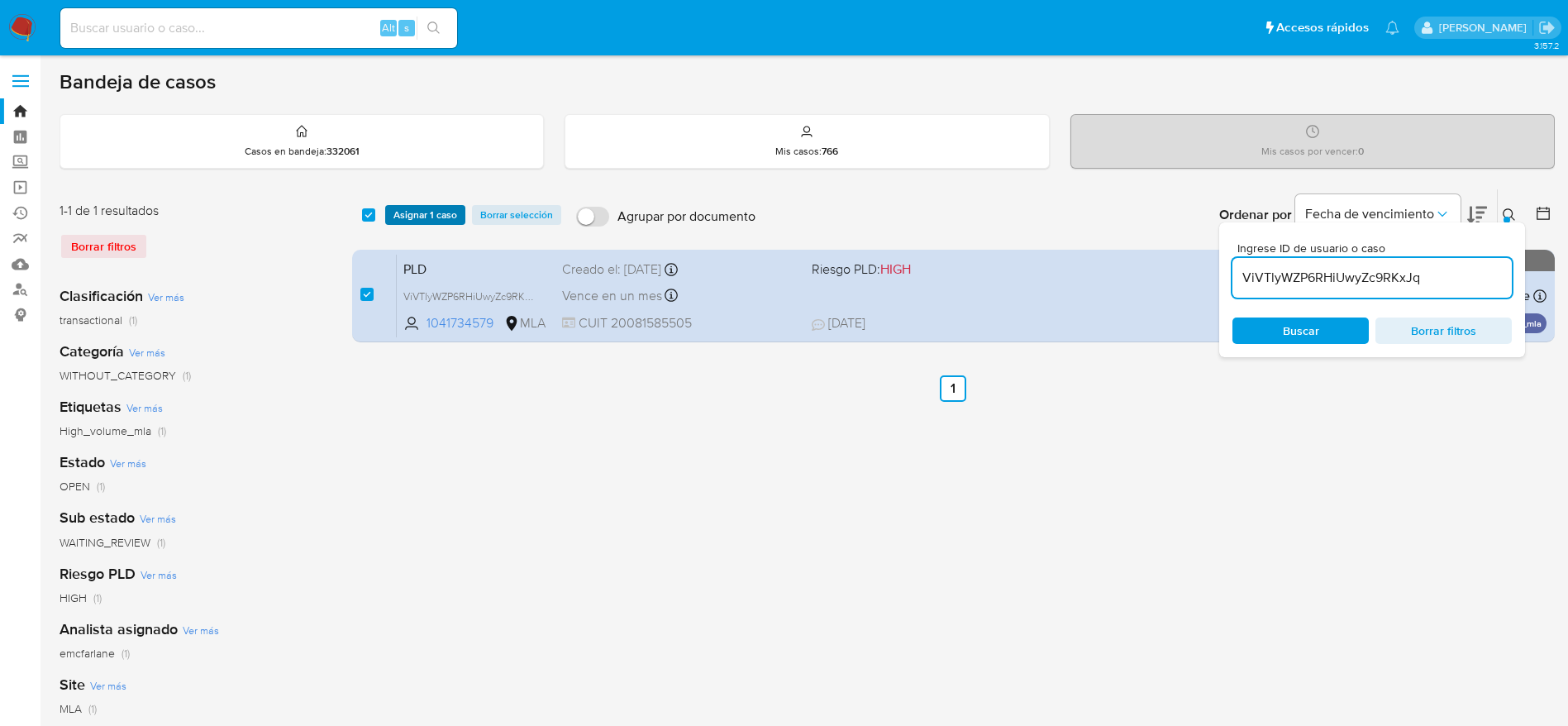
click at [408, 215] on span "Asignar 1 caso" at bounding box center [426, 215] width 64 height 17
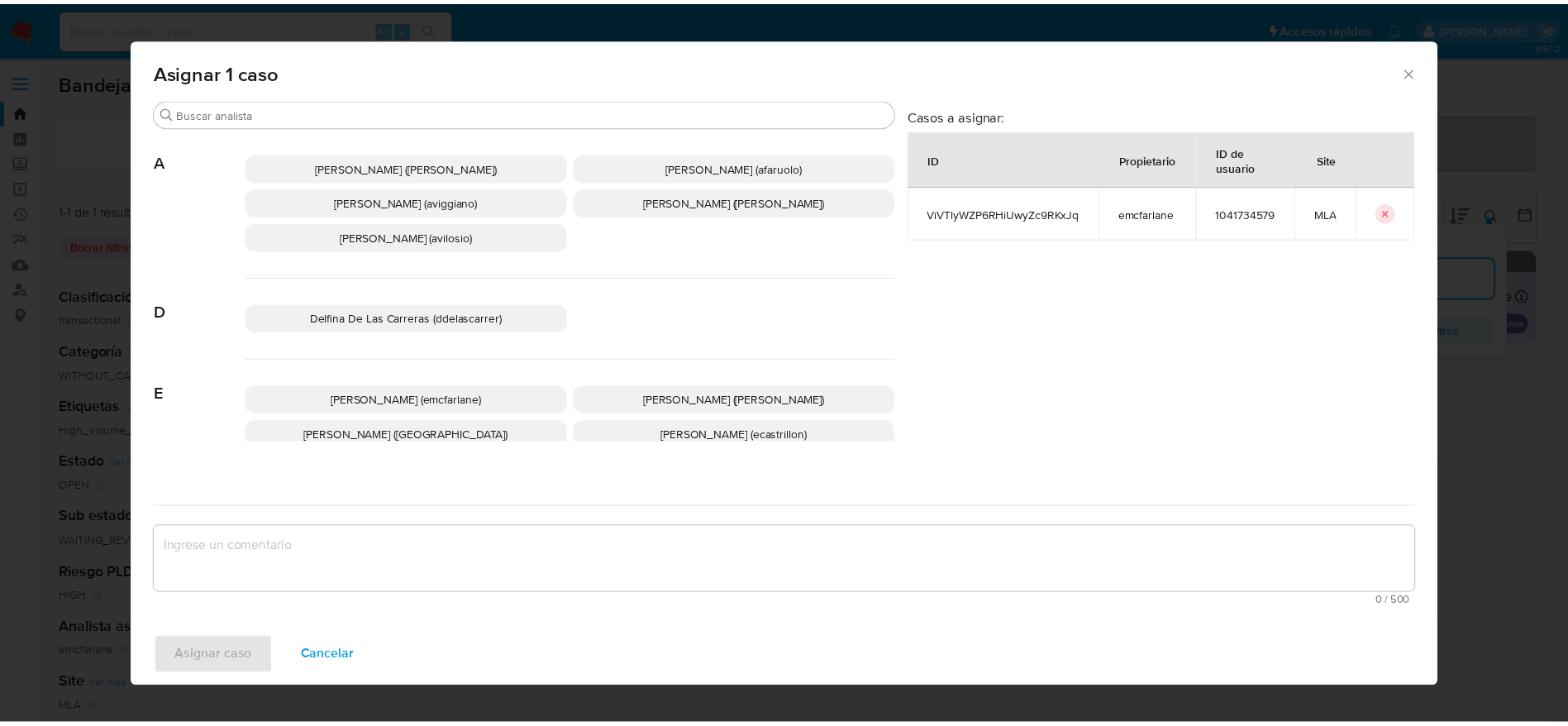
scroll to position [124, 0]
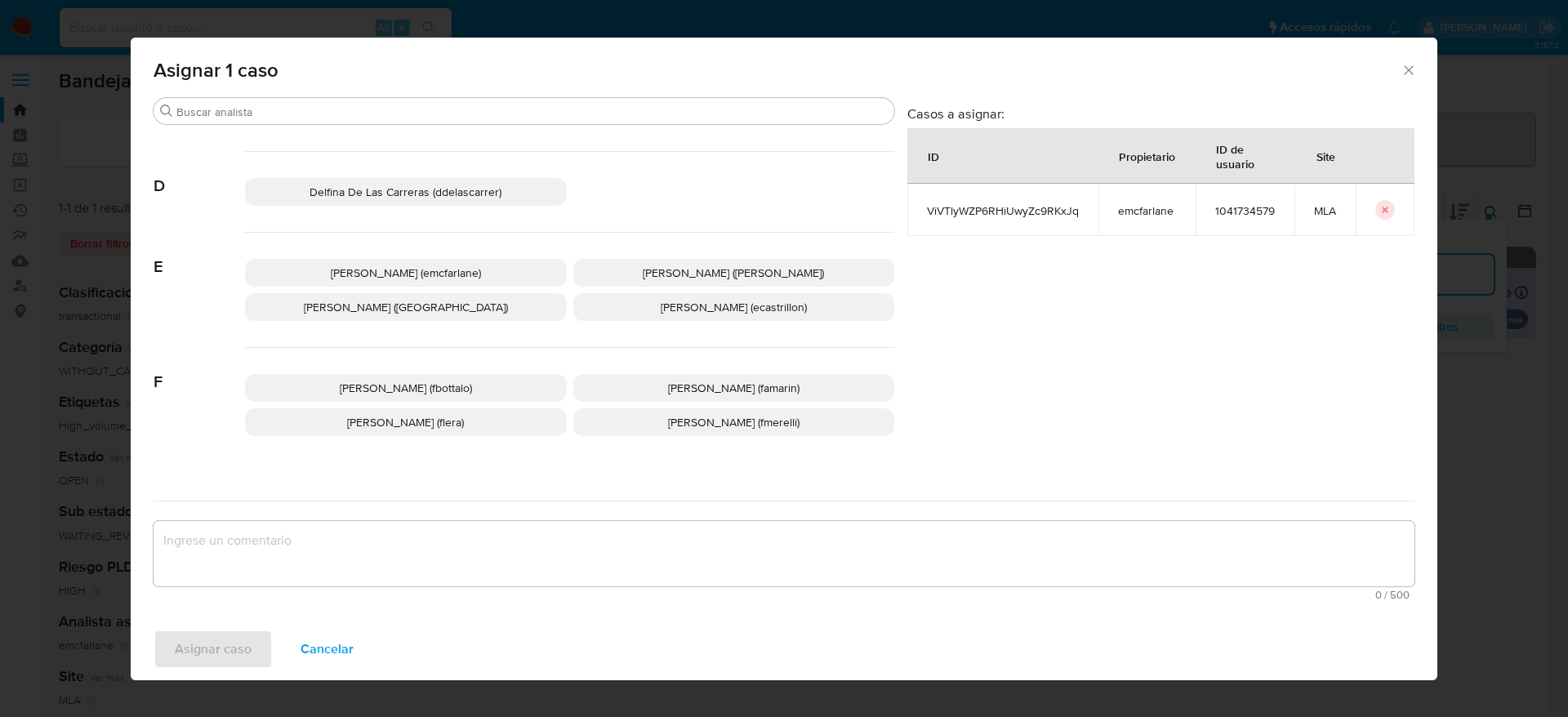
click at [453, 274] on span "Elaine Mc Farlane (emcfarlane)" at bounding box center [406, 272] width 150 height 17
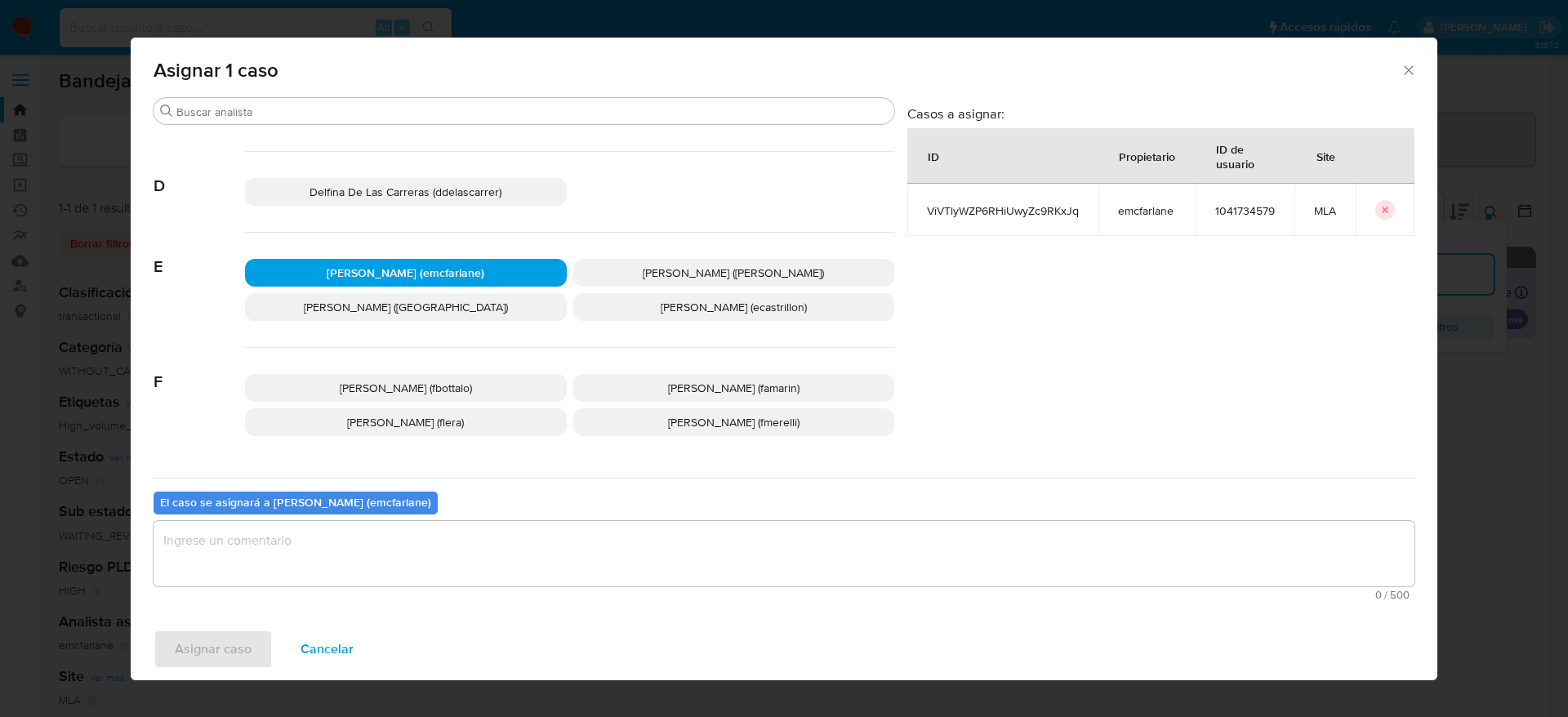
click at [340, 588] on div "0 / 500 500 caracteres restantes" at bounding box center [784, 560] width 1261 height 79
click at [337, 566] on textarea "assign-modal" at bounding box center [784, 553] width 1261 height 65
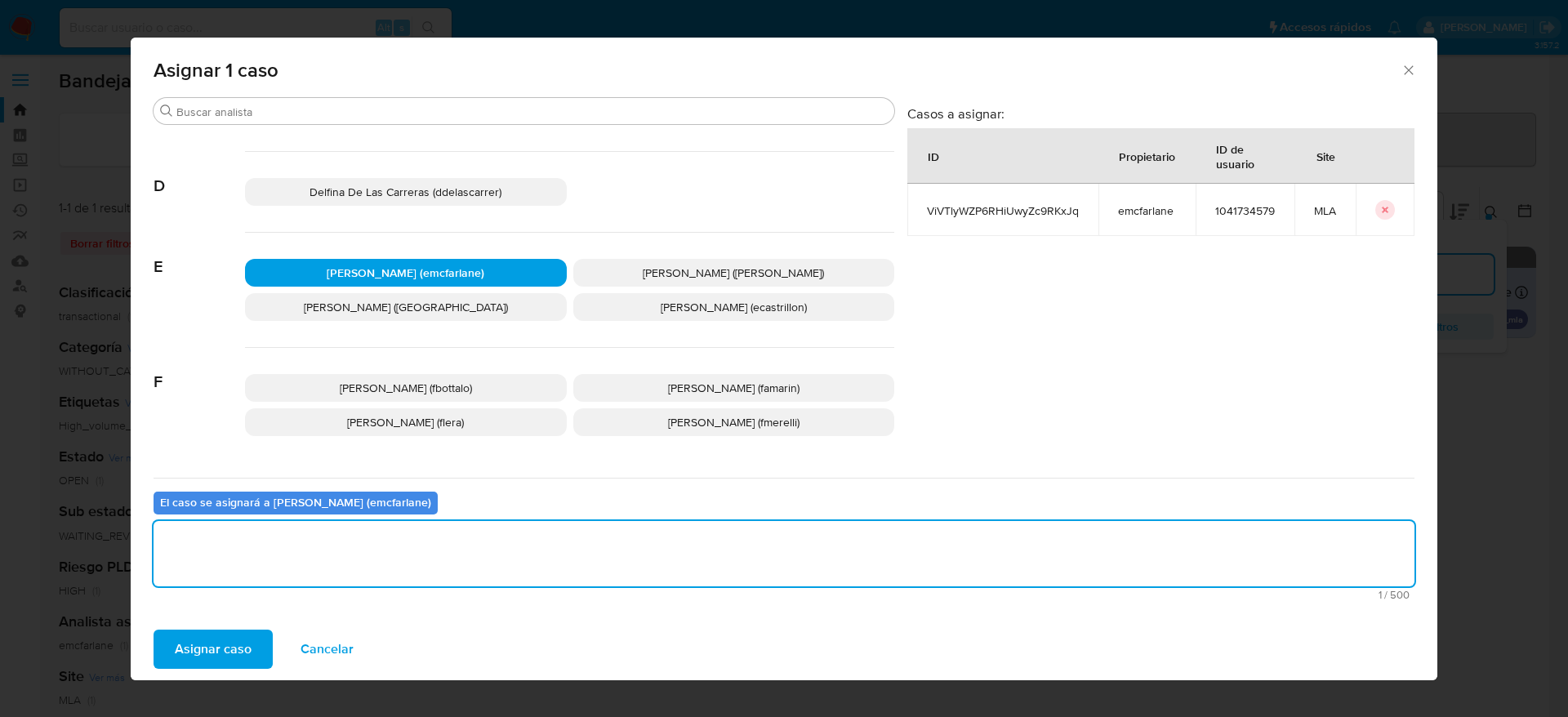
click at [229, 666] on span "Asignar caso" at bounding box center [213, 649] width 77 height 36
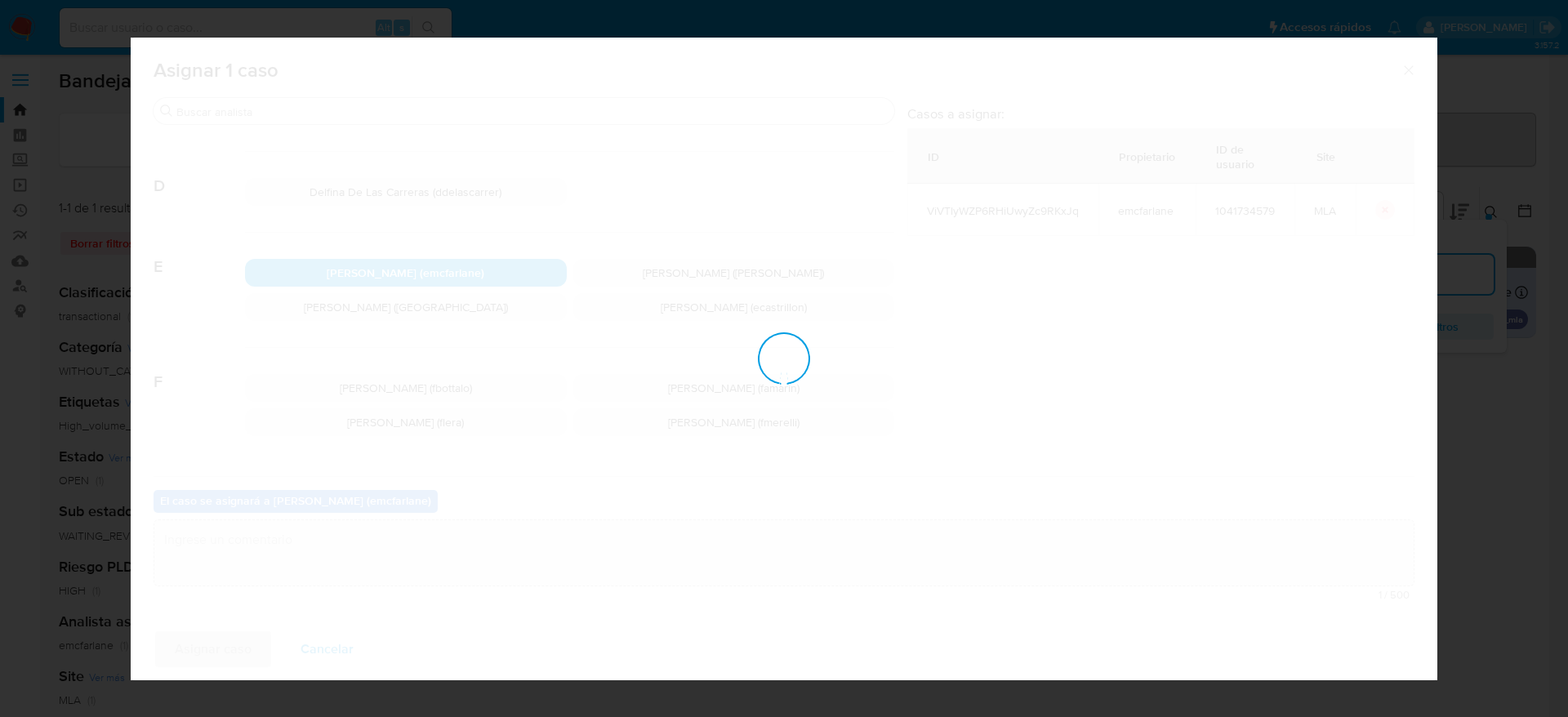
checkbox input "false"
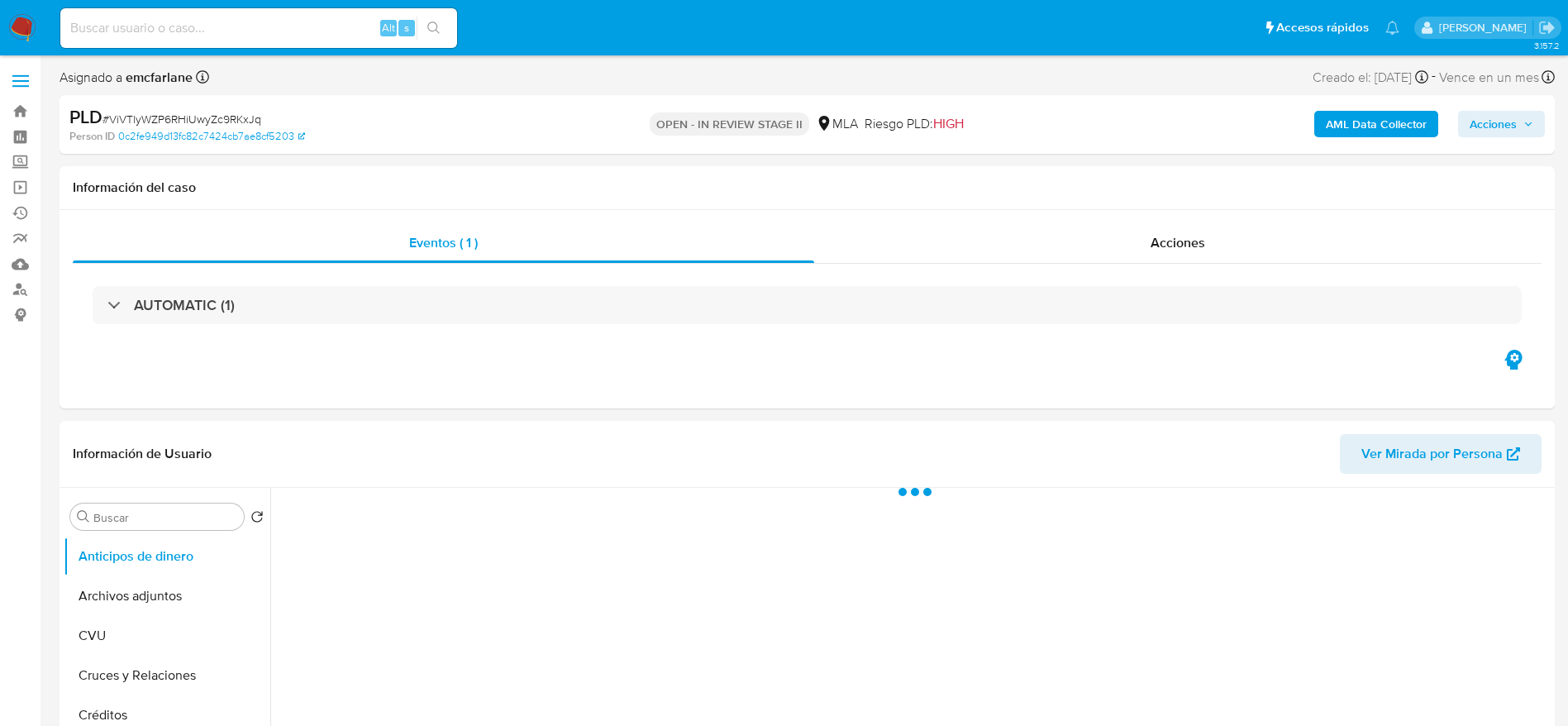
click at [1513, 128] on span "Acciones" at bounding box center [1493, 124] width 47 height 26
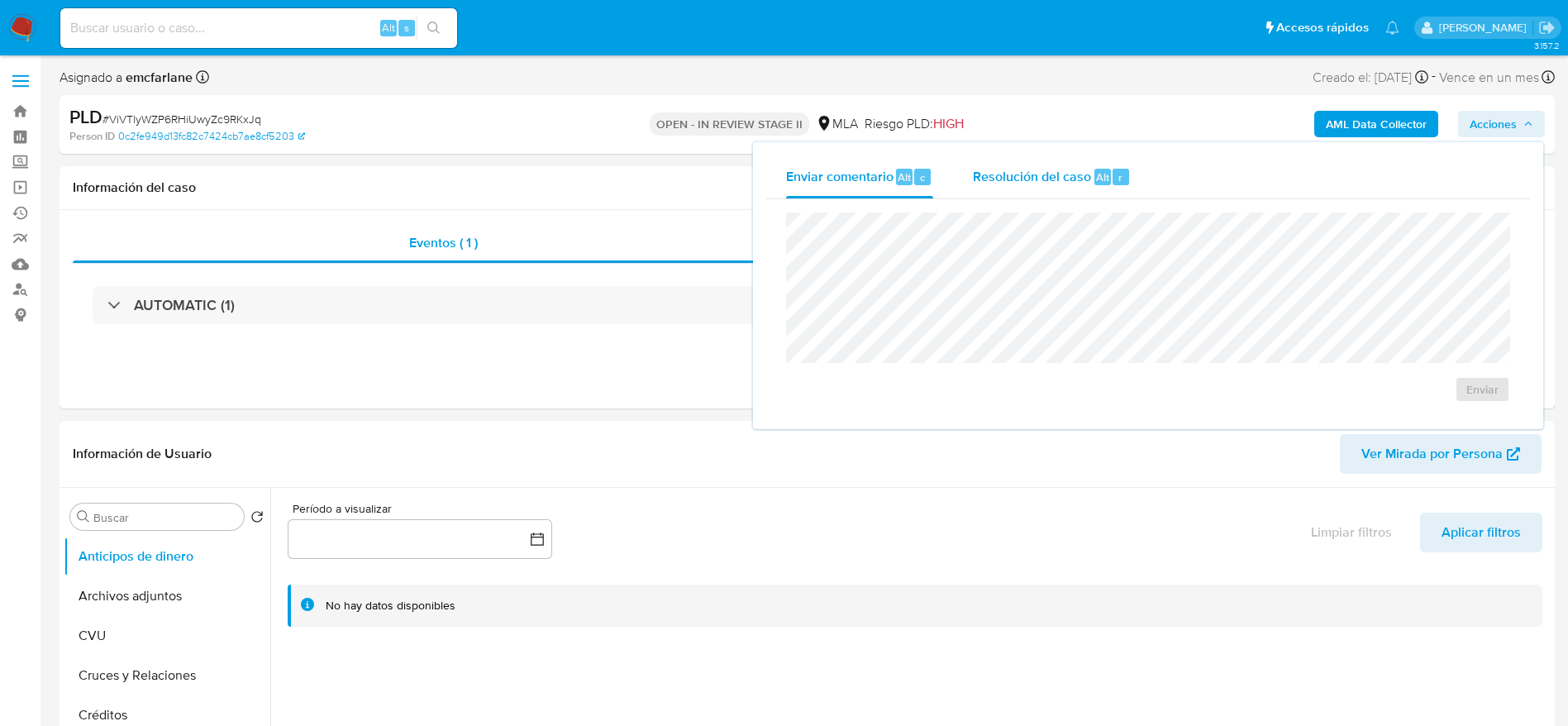
click at [1081, 178] on span "Resolución del caso" at bounding box center [1032, 177] width 118 height 19
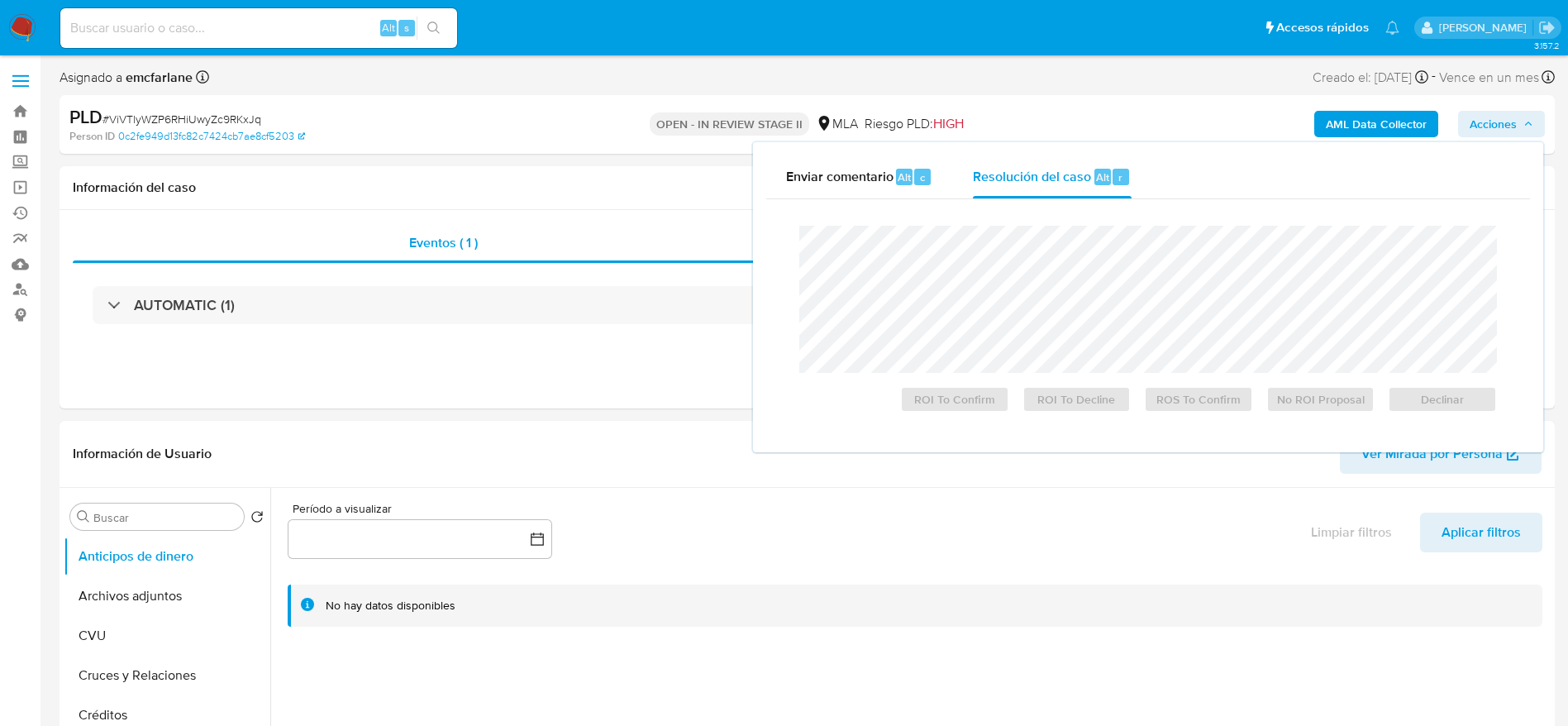
select select "10"
click at [1474, 396] on span "Declinar" at bounding box center [1442, 399] width 86 height 23
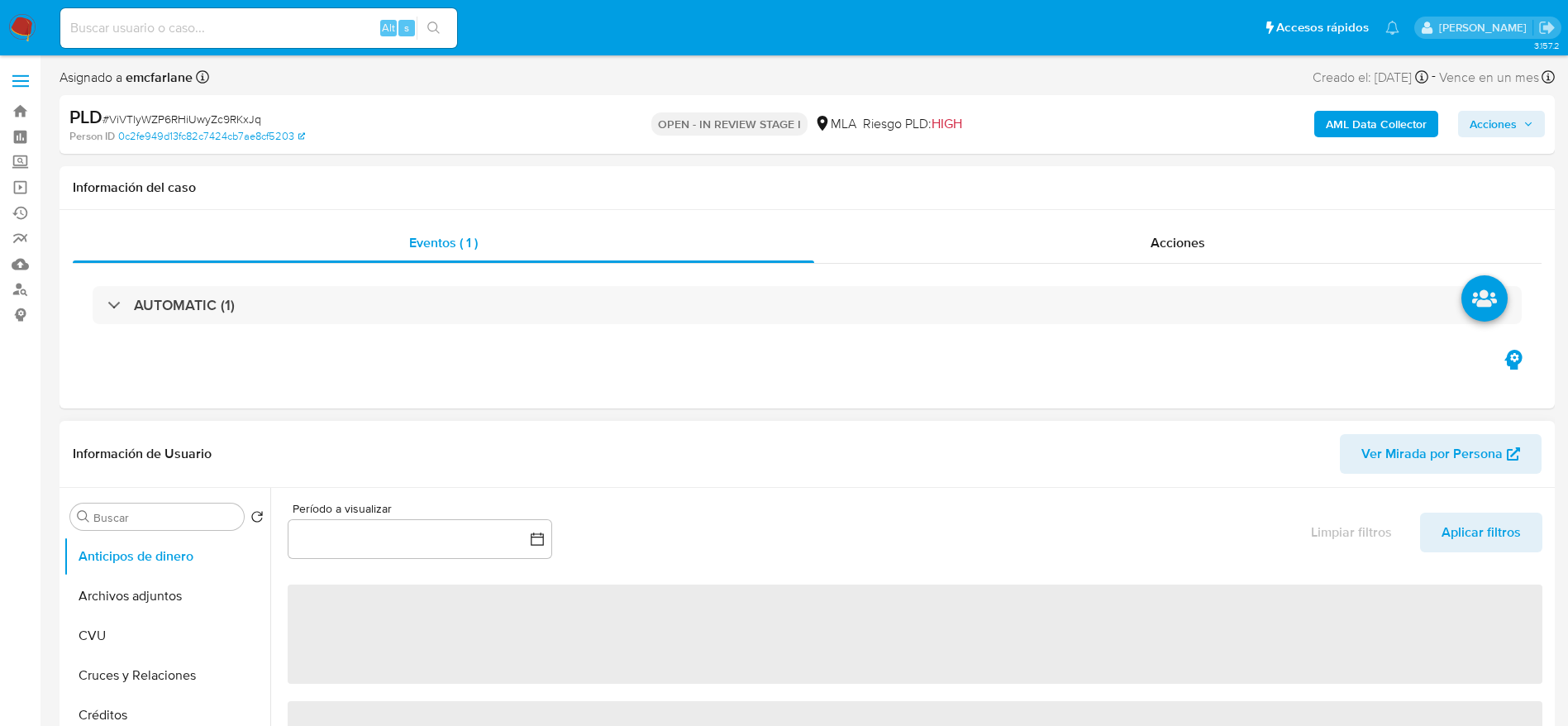
select select "10"
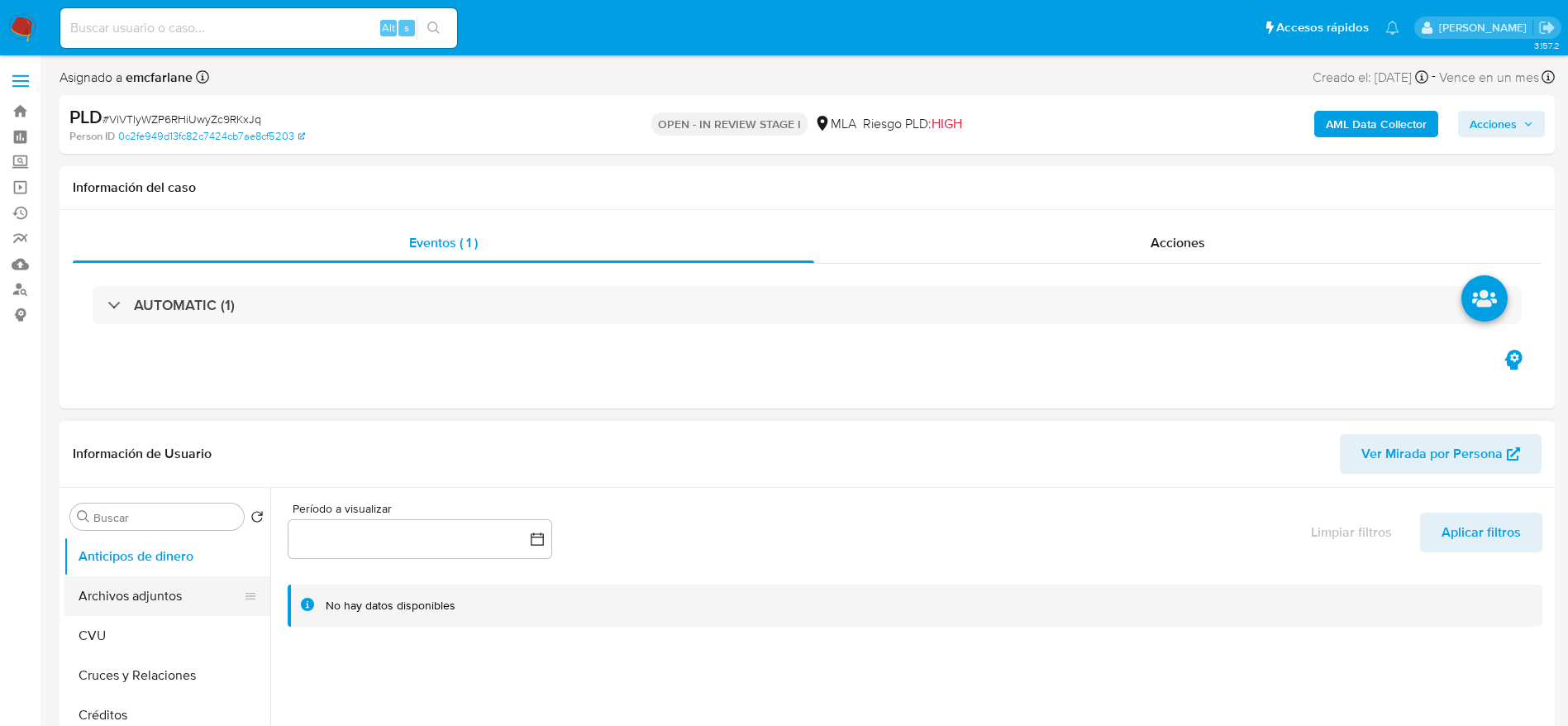
click at [147, 586] on button "Archivos adjuntos" at bounding box center [160, 596] width 193 height 40
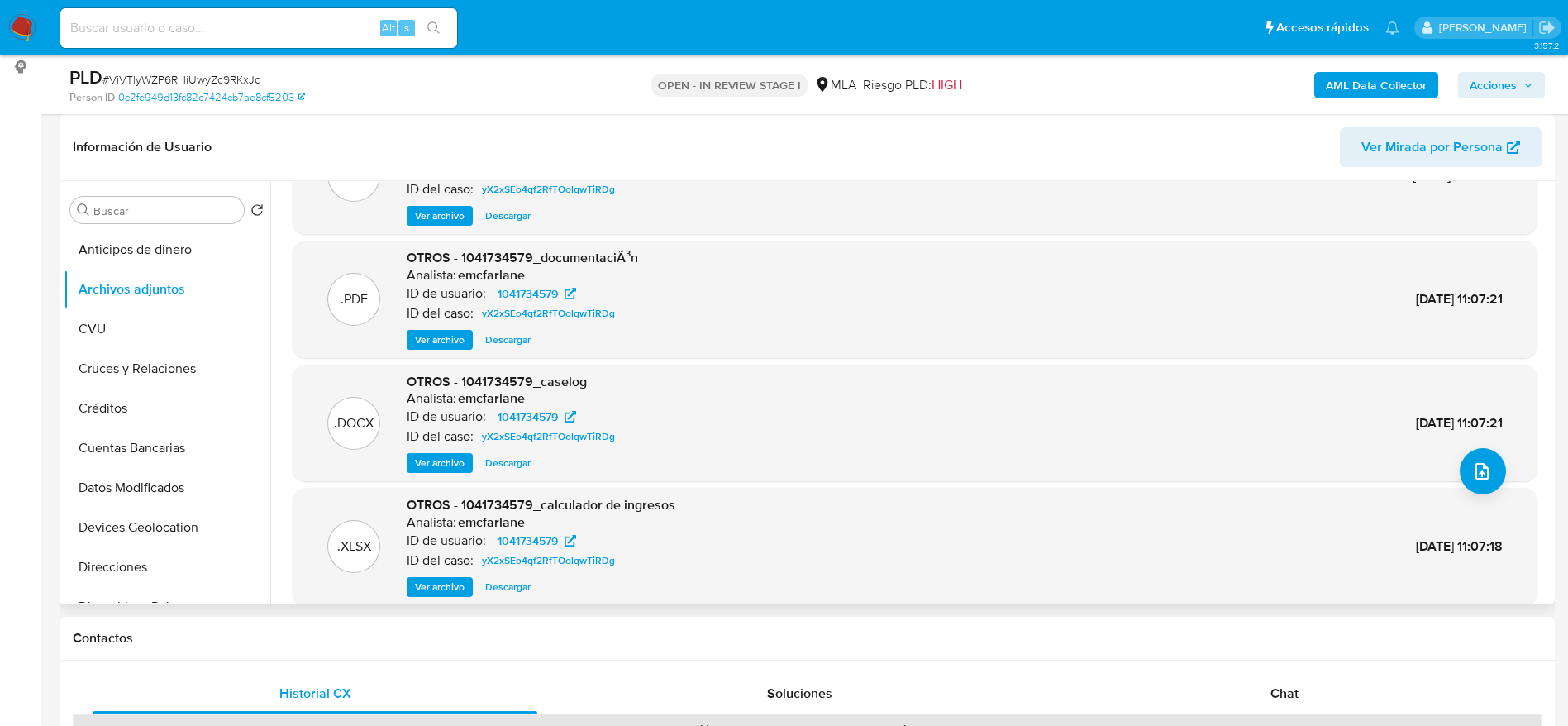
scroll to position [139, 0]
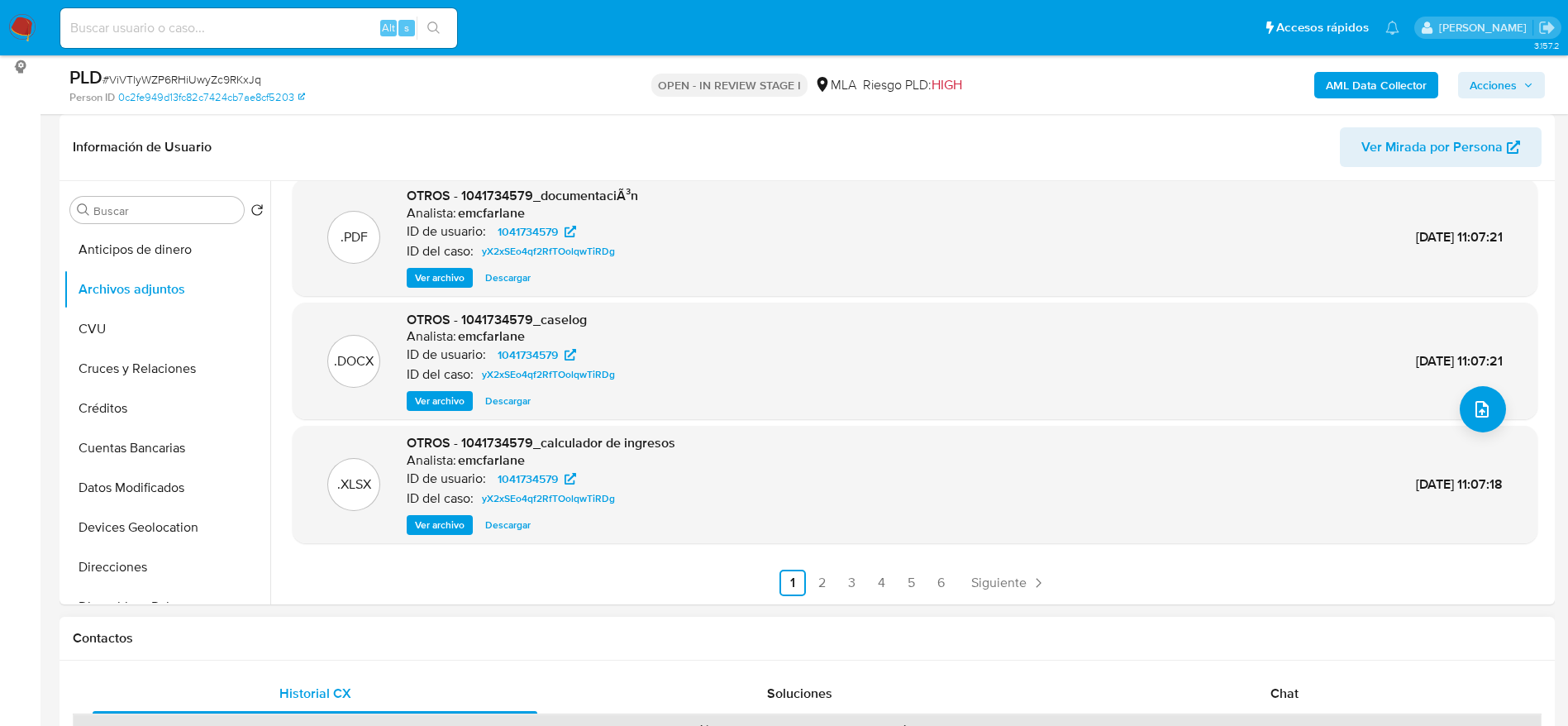
drag, startPoint x: 1294, startPoint y: 707, endPoint x: 1230, endPoint y: 658, distance: 80.6
click at [1294, 706] on div "Chat" at bounding box center [1285, 693] width 445 height 40
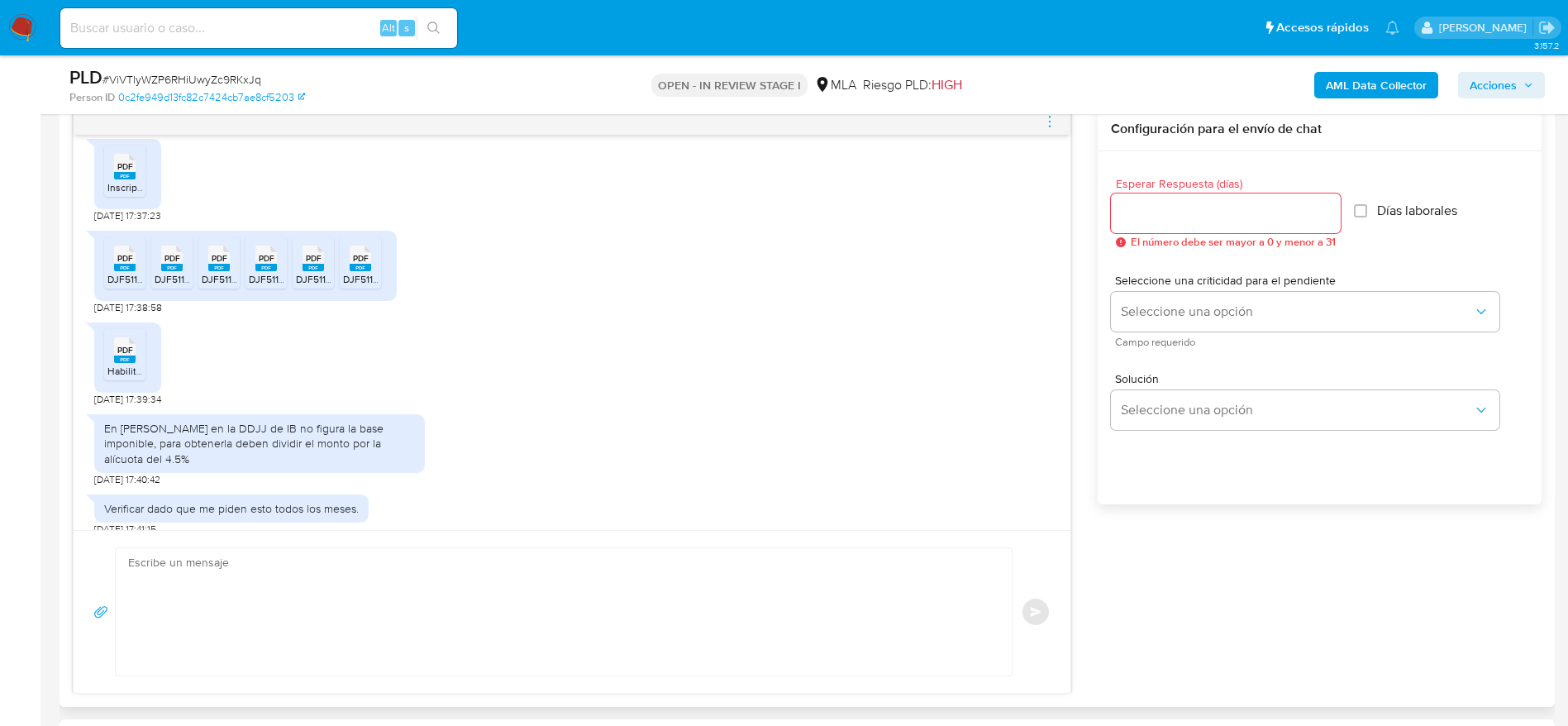
scroll to position [721, 0]
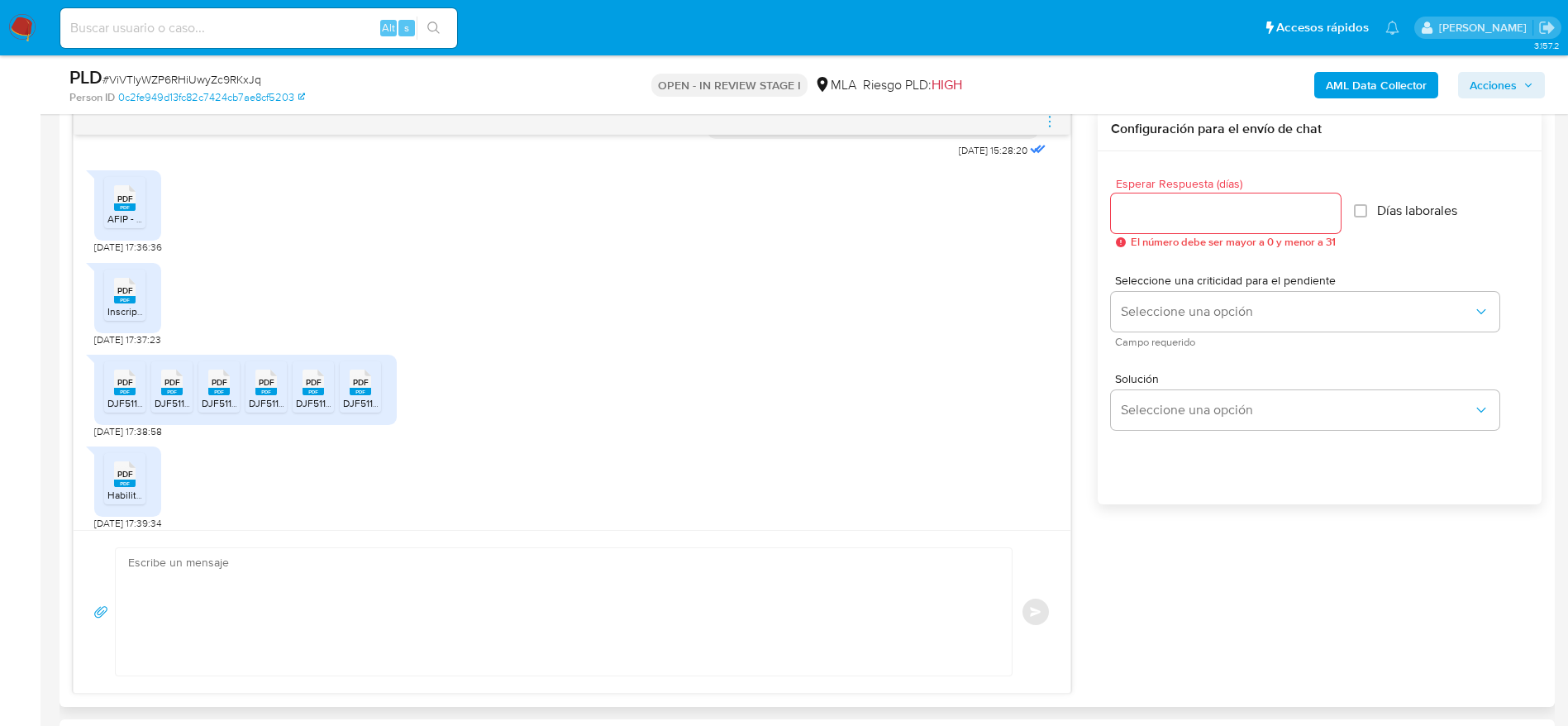
click at [495, 624] on textarea at bounding box center [560, 612] width 863 height 127
paste textarea "Hola, ¡Muchas gracias por tu respuesta! Confirmamos la recepción de la document…"
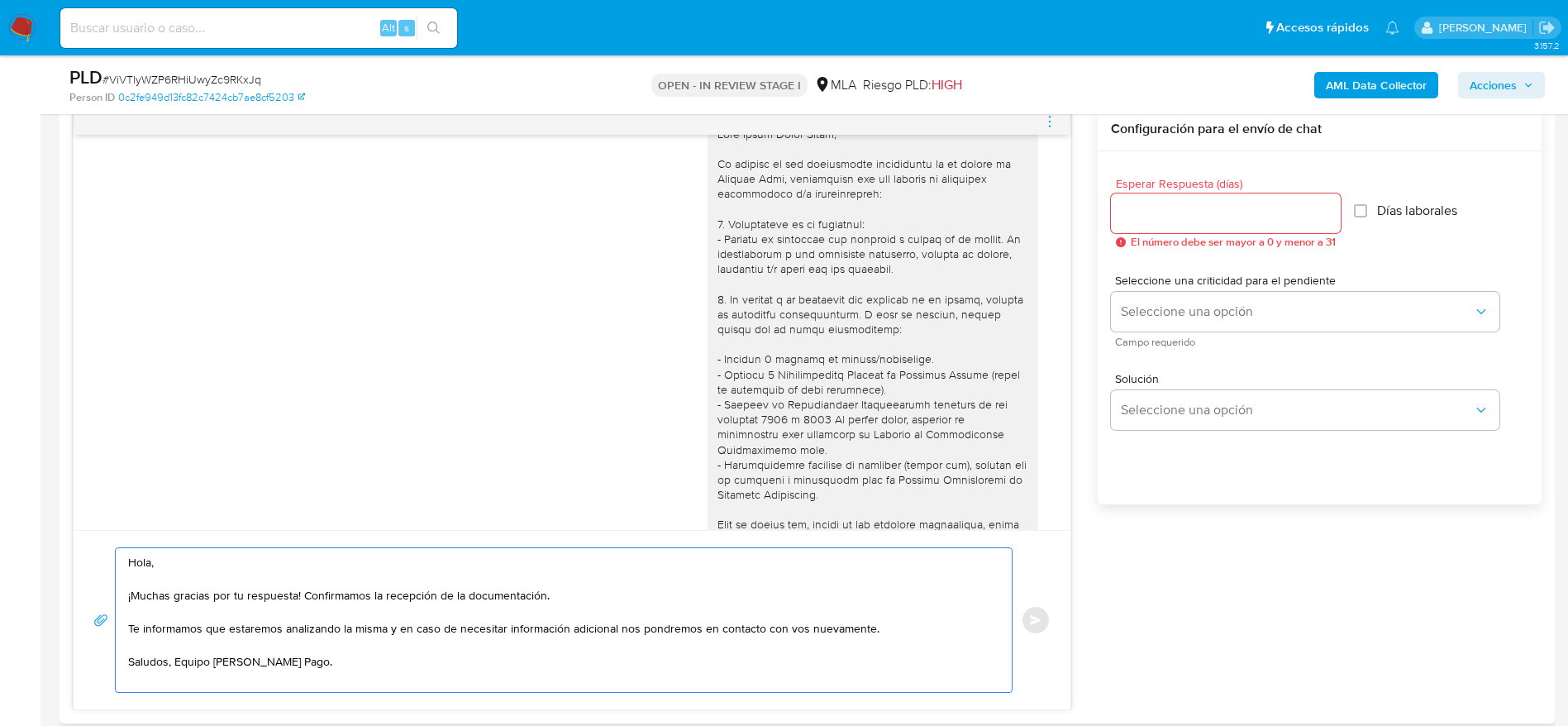
scroll to position [0, 0]
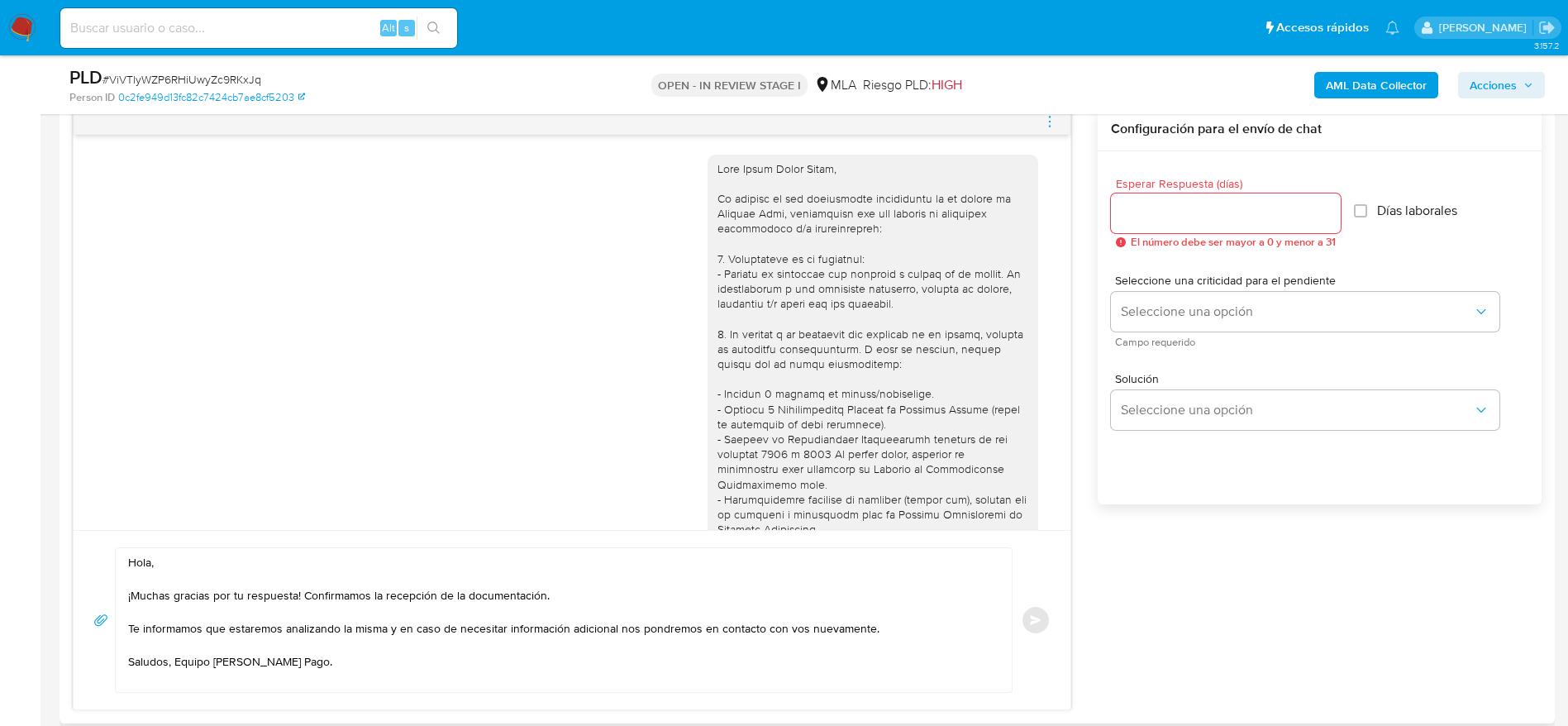
click at [757, 174] on div at bounding box center [873, 508] width 311 height 692
copy div "Hola Oscar Rubén David,"
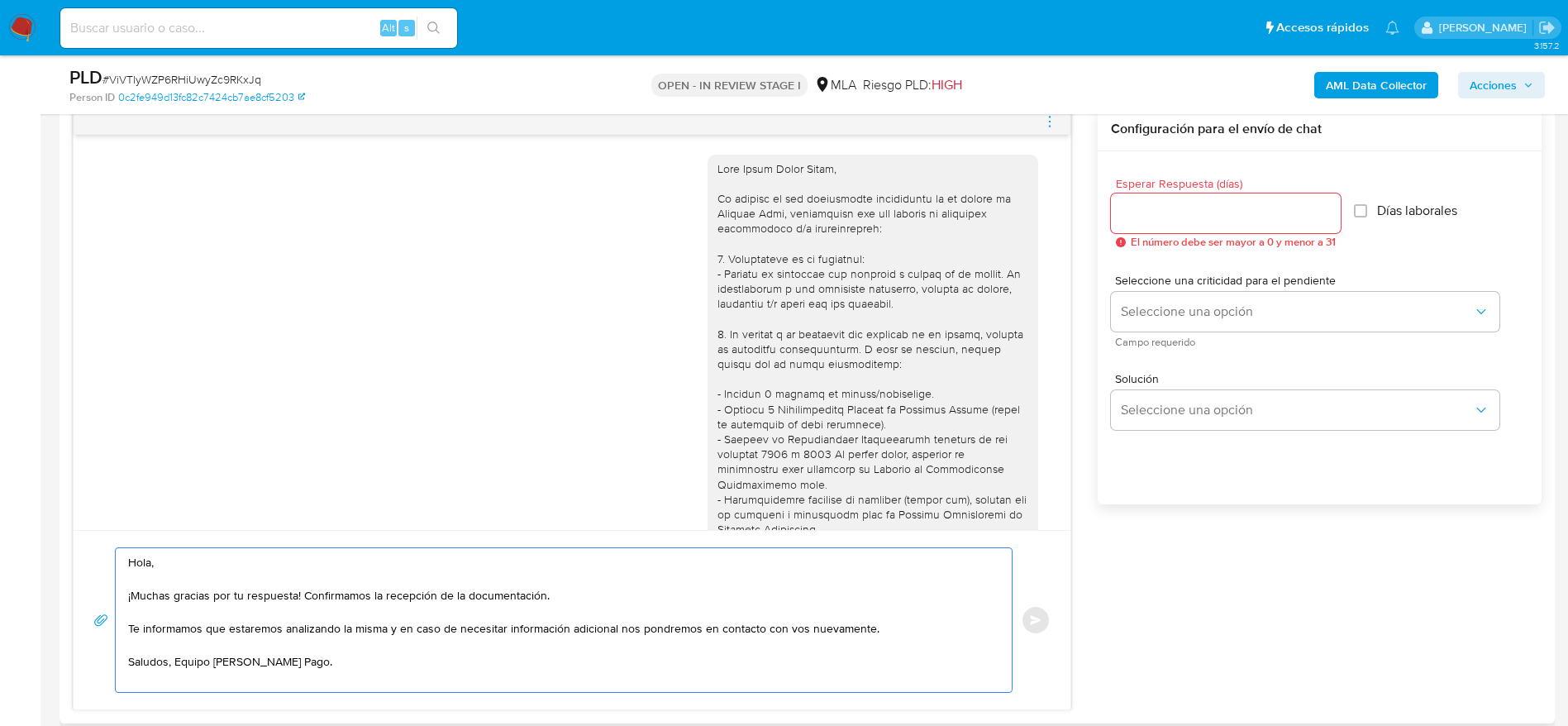
click at [139, 565] on textarea "Hola, ¡Muchas gracias por tu respuesta! Confirmamos la recepción de la document…" at bounding box center [560, 620] width 863 height 144
paste textarea "Oscar Rubén David,"
click at [387, 673] on textarea "Hola Oscar Rubén David, ¡Muchas gracias por tu respuesta! Confirmamos la recepc…" at bounding box center [560, 620] width 863 height 144
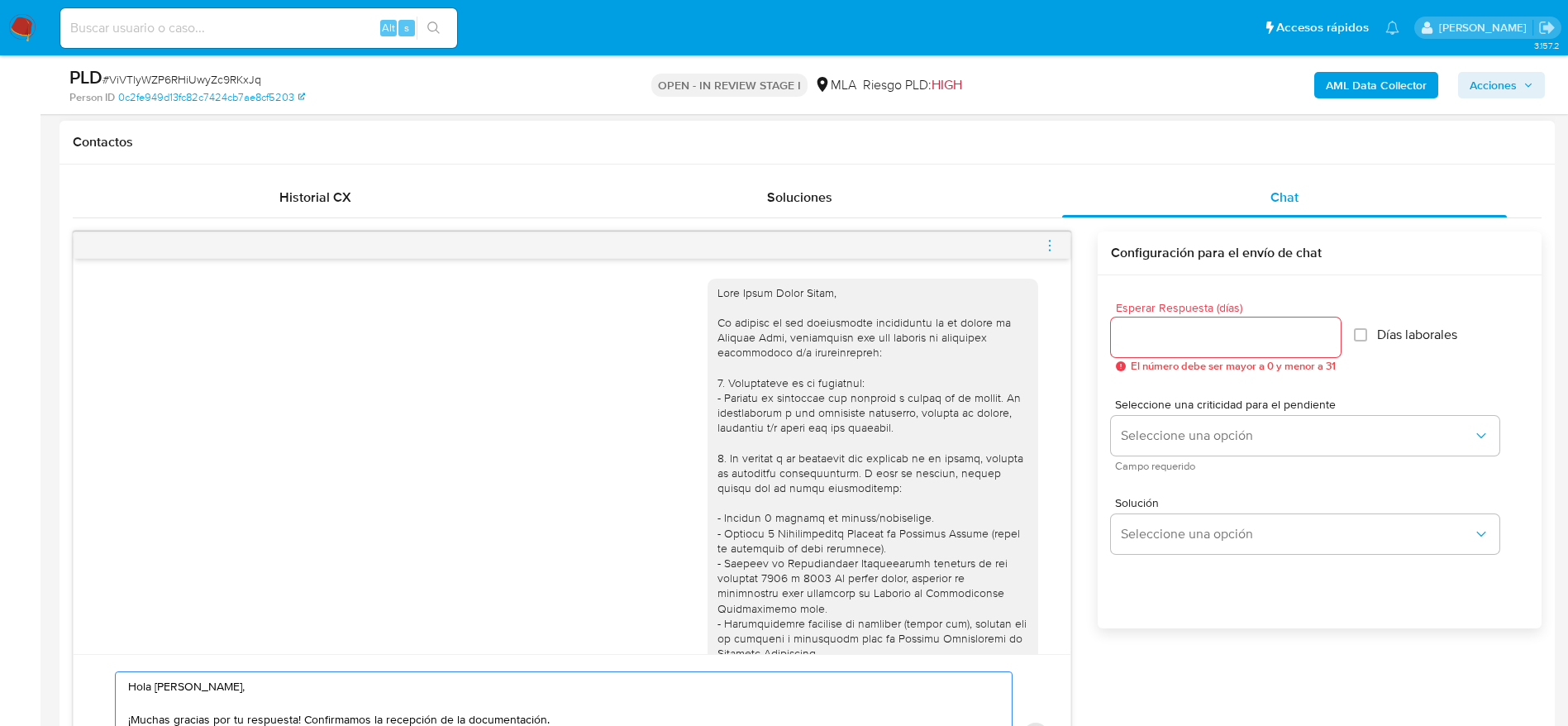
type textarea "Hola Oscar Rubén David, ¡Muchas gracias por tu respuesta! Confirmamos la recepc…"
click at [1161, 344] on input "Esperar Respuesta (días)" at bounding box center [1225, 337] width 230 height 21
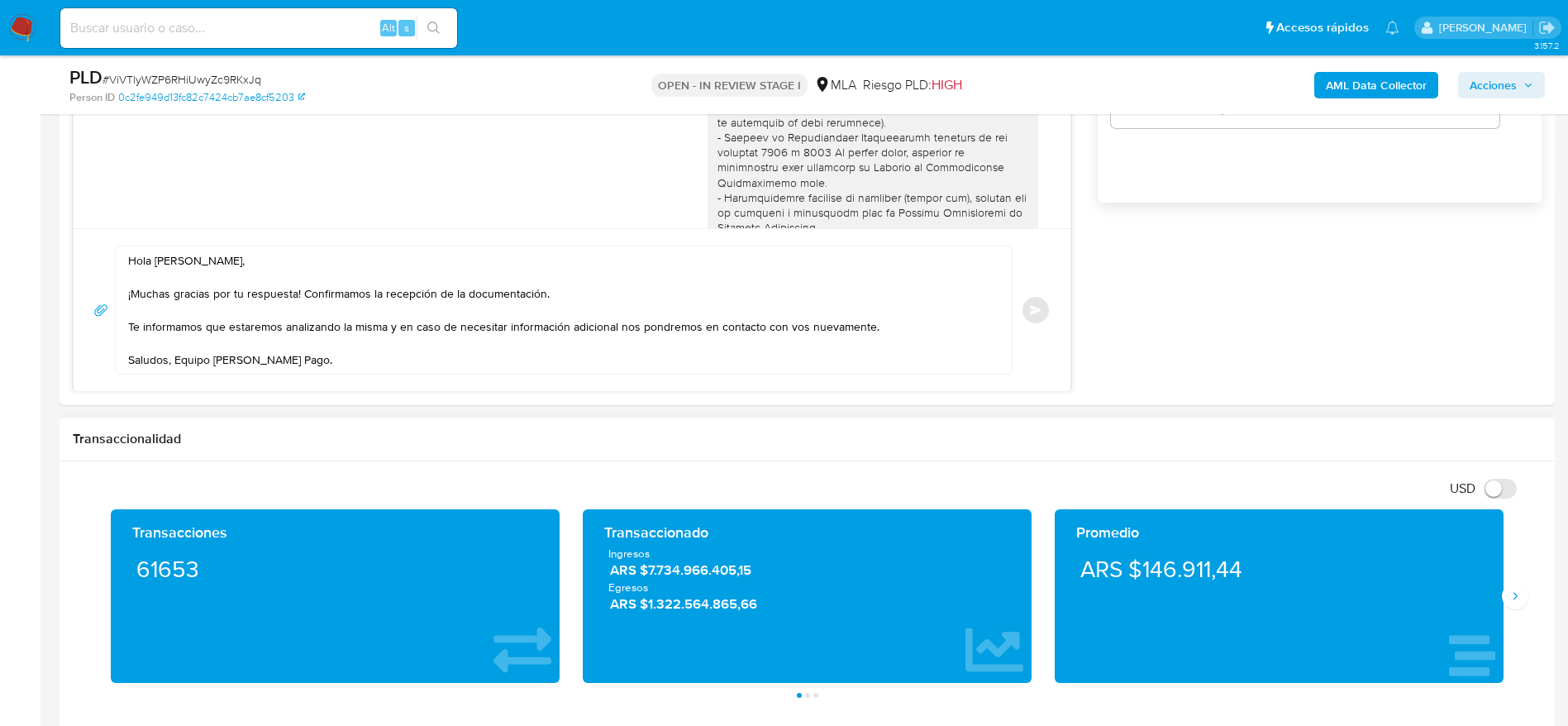
scroll to position [1240, 0]
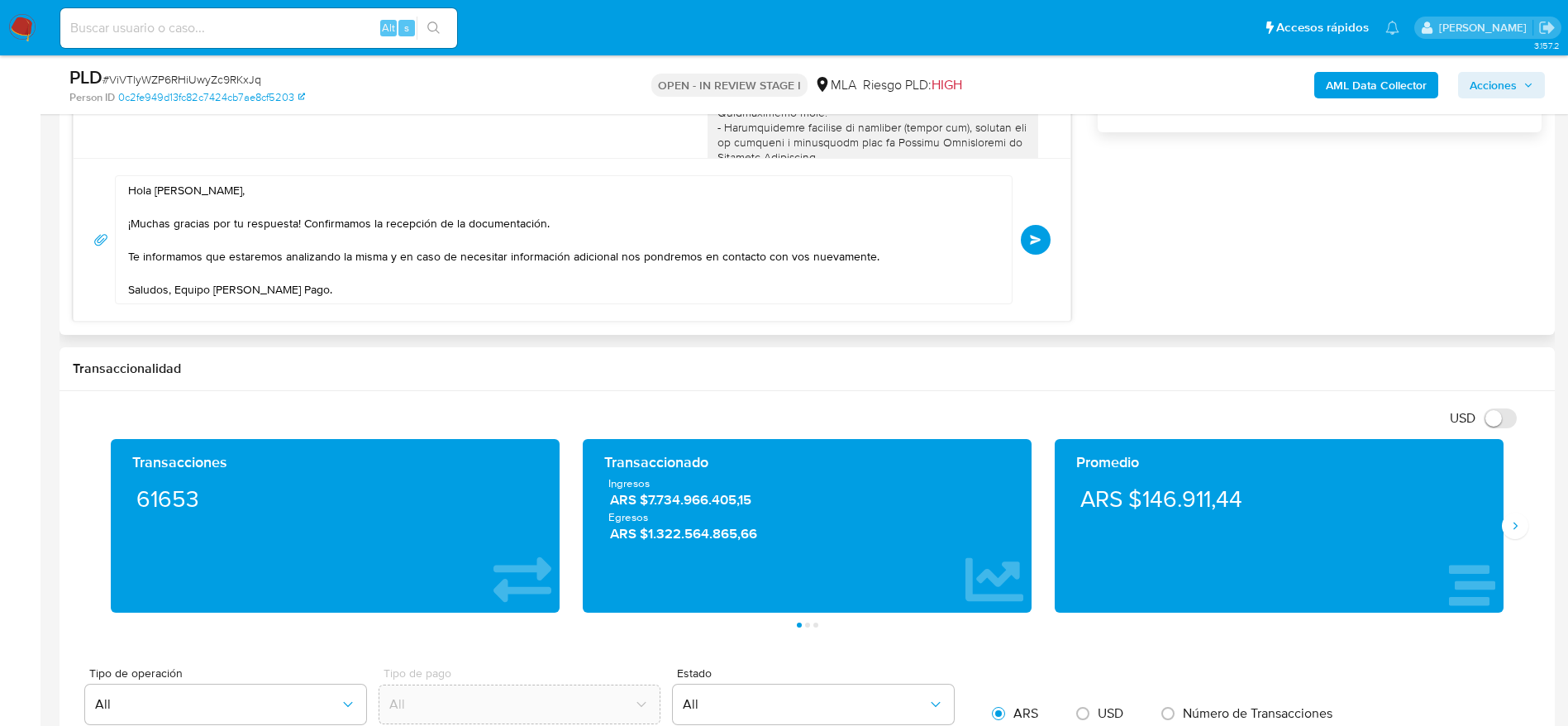
type input "0"
drag, startPoint x: 253, startPoint y: 288, endPoint x: 0, endPoint y: 174, distance: 277.5
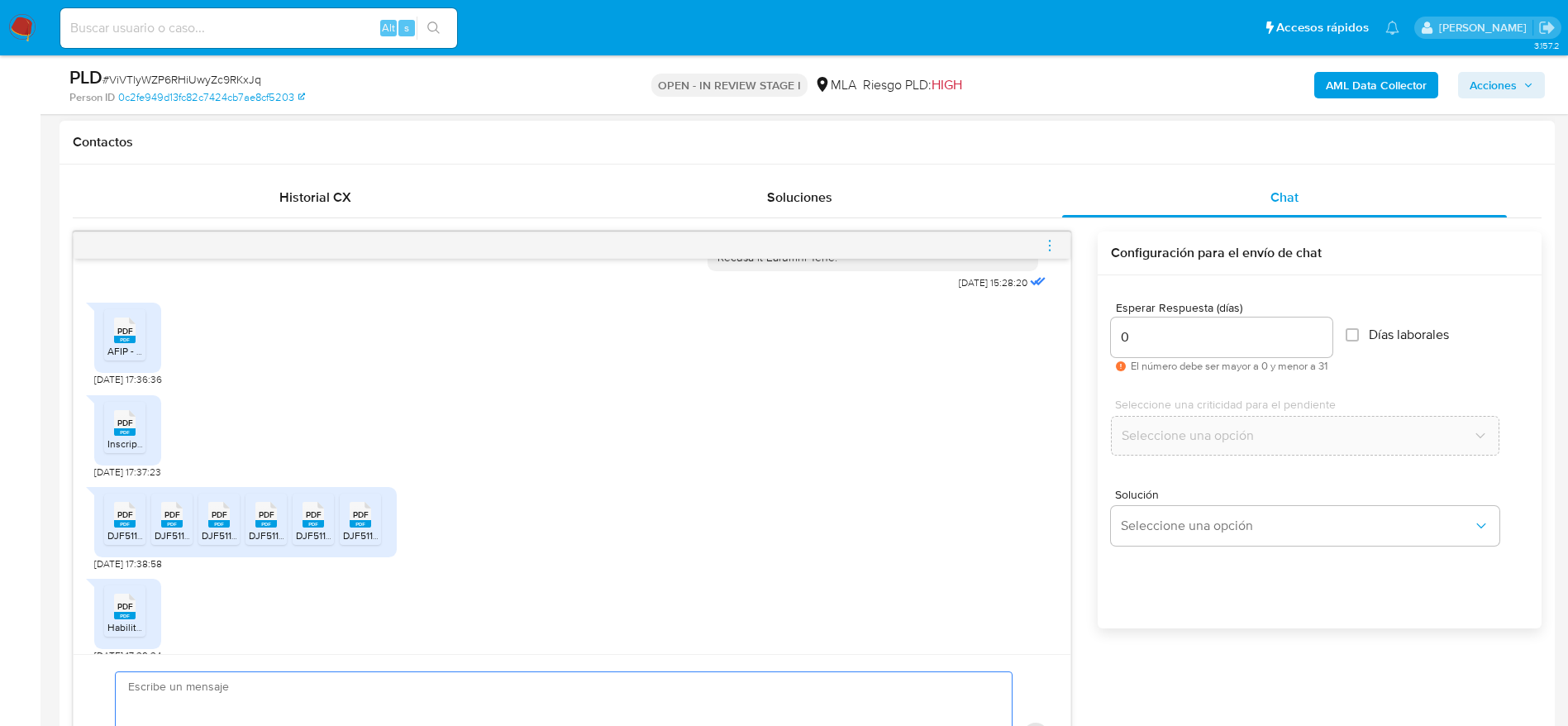
scroll to position [843, 0]
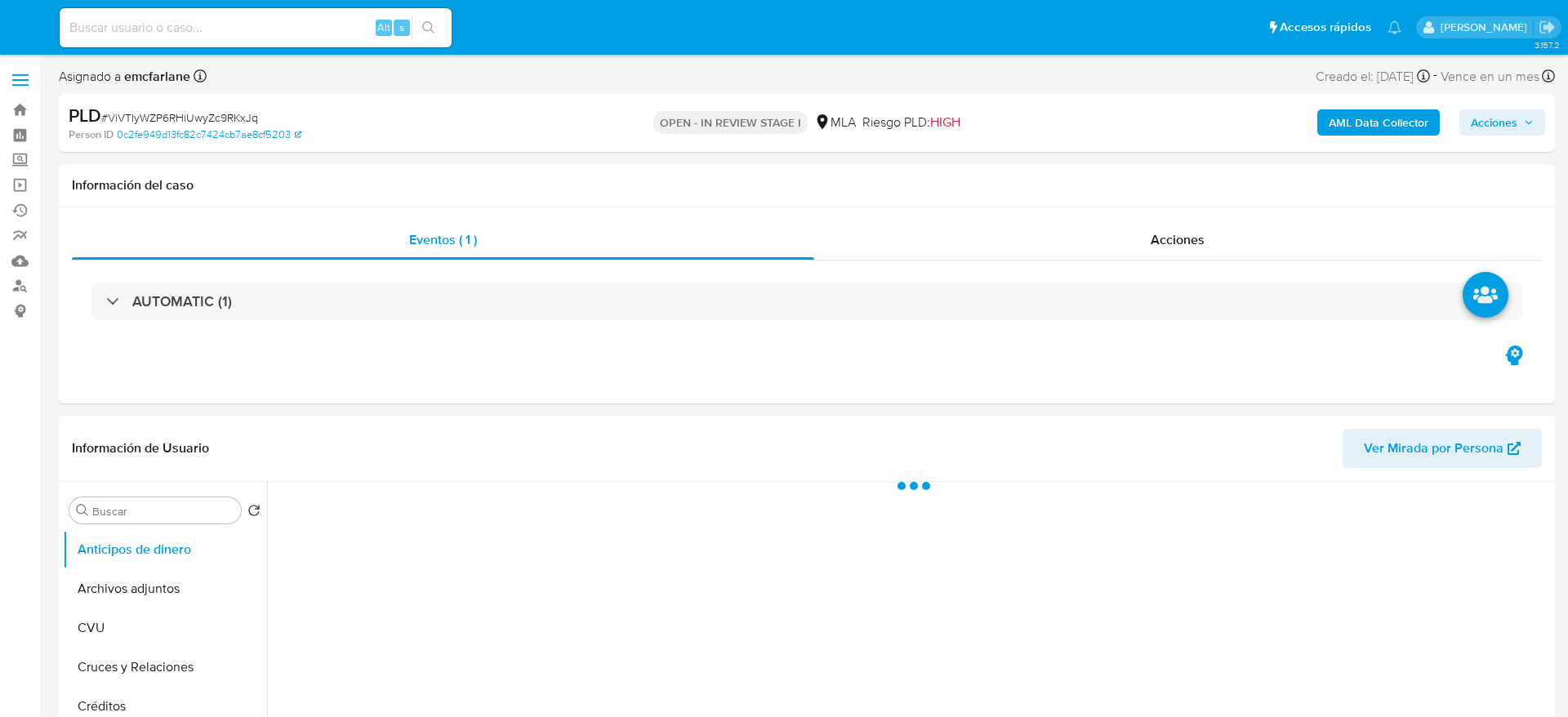
select select "10"
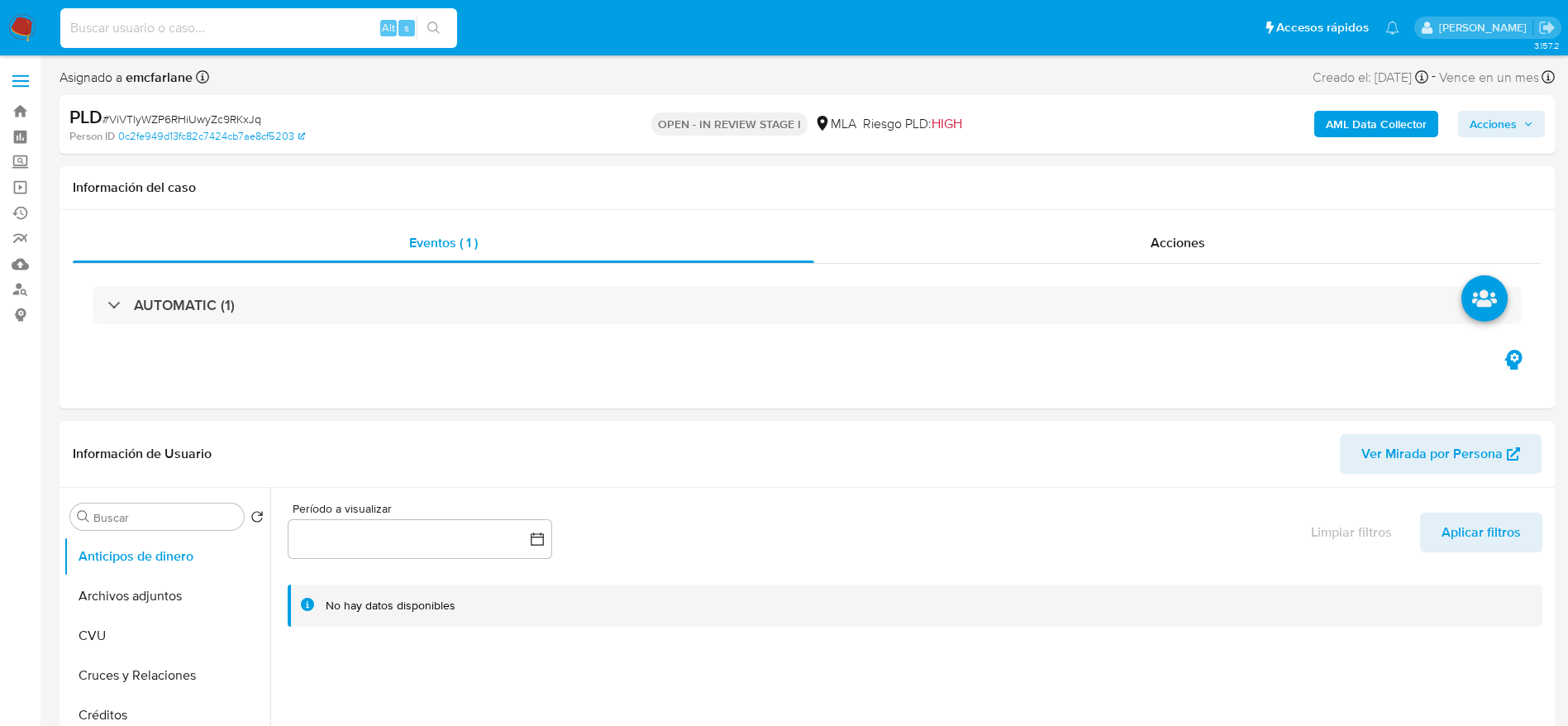
click at [287, 30] on input at bounding box center [258, 28] width 396 height 21
paste input "TovIoCCUDeiJX14wW8ZWyfzk"
type input "TovIoCCUDeiJX14wW8ZWyfzk"
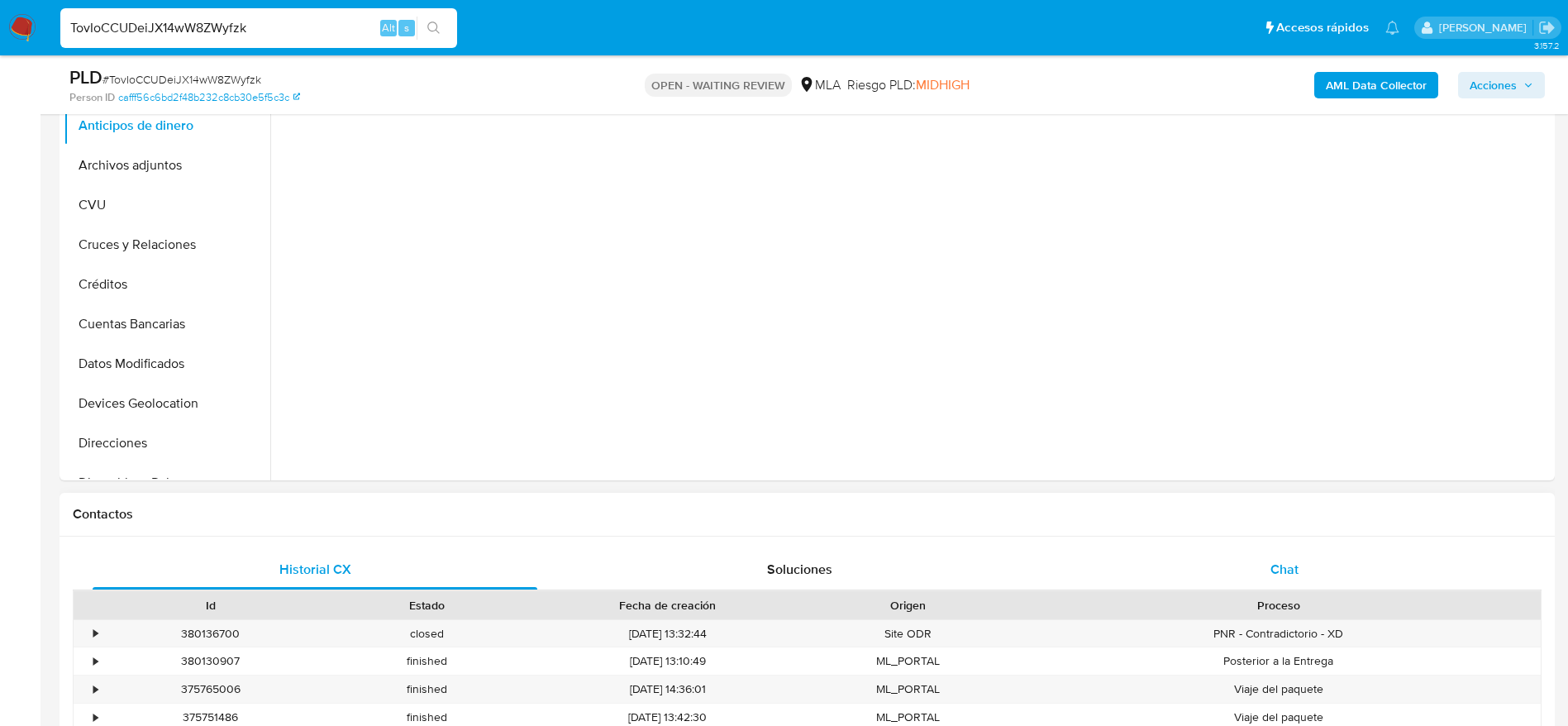
click at [1273, 582] on div "Chat" at bounding box center [1285, 570] width 445 height 40
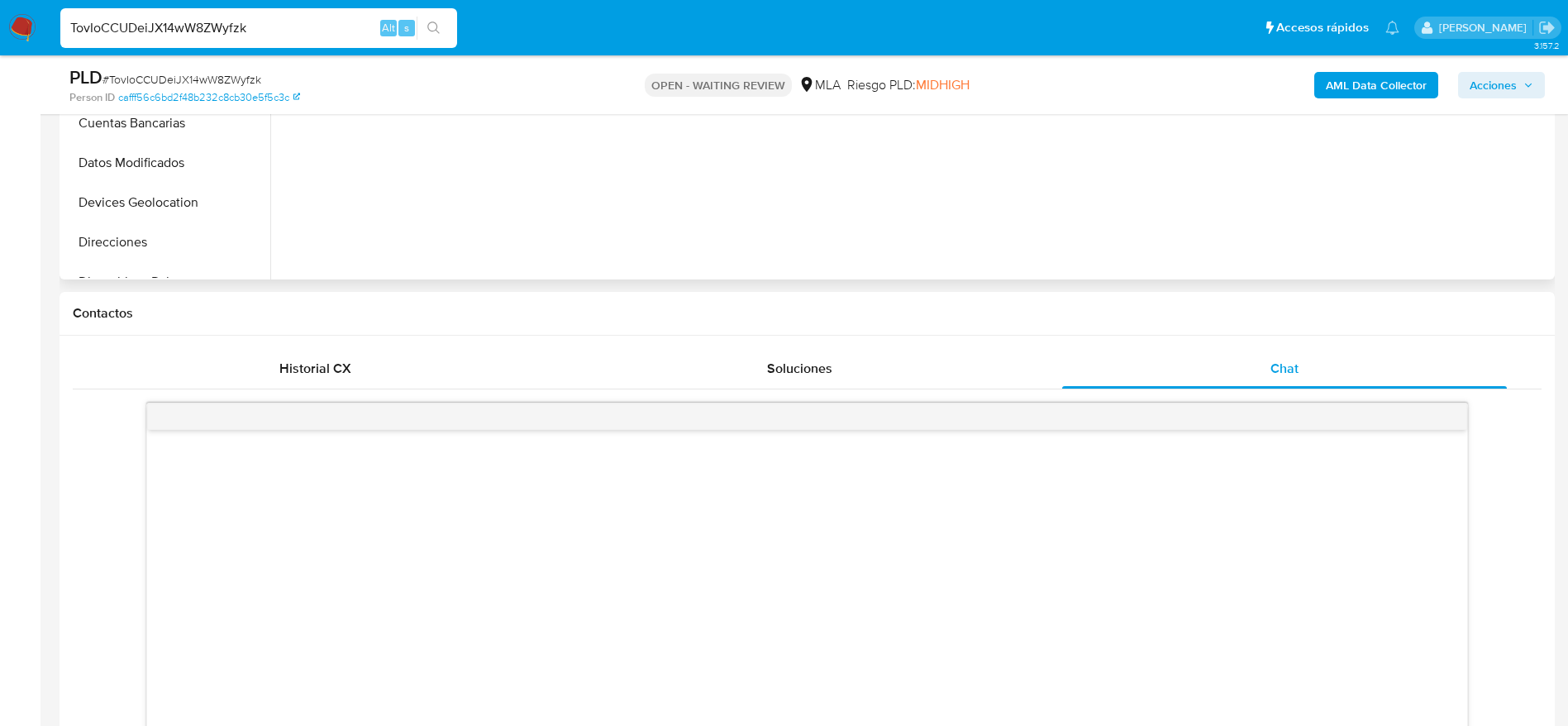
scroll to position [868, 0]
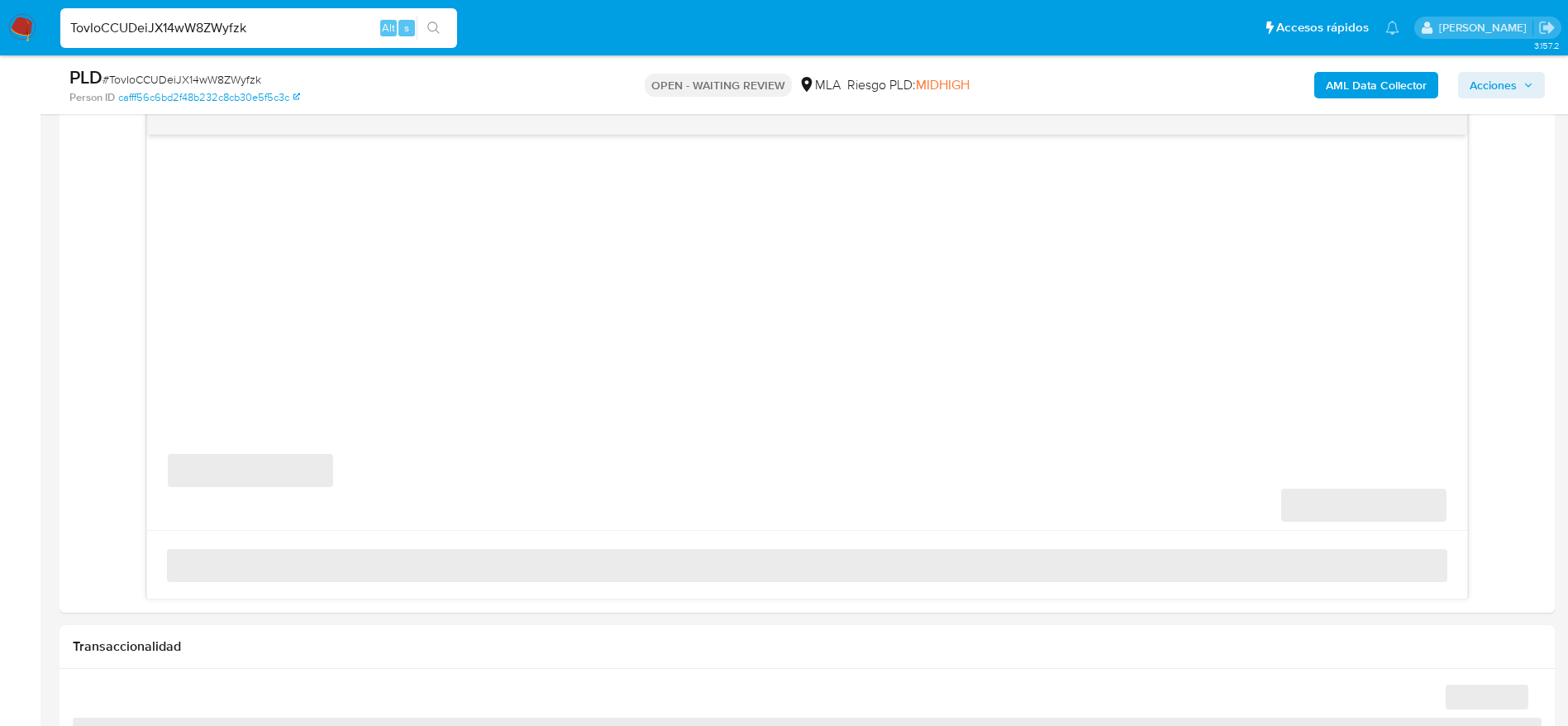
select select "10"
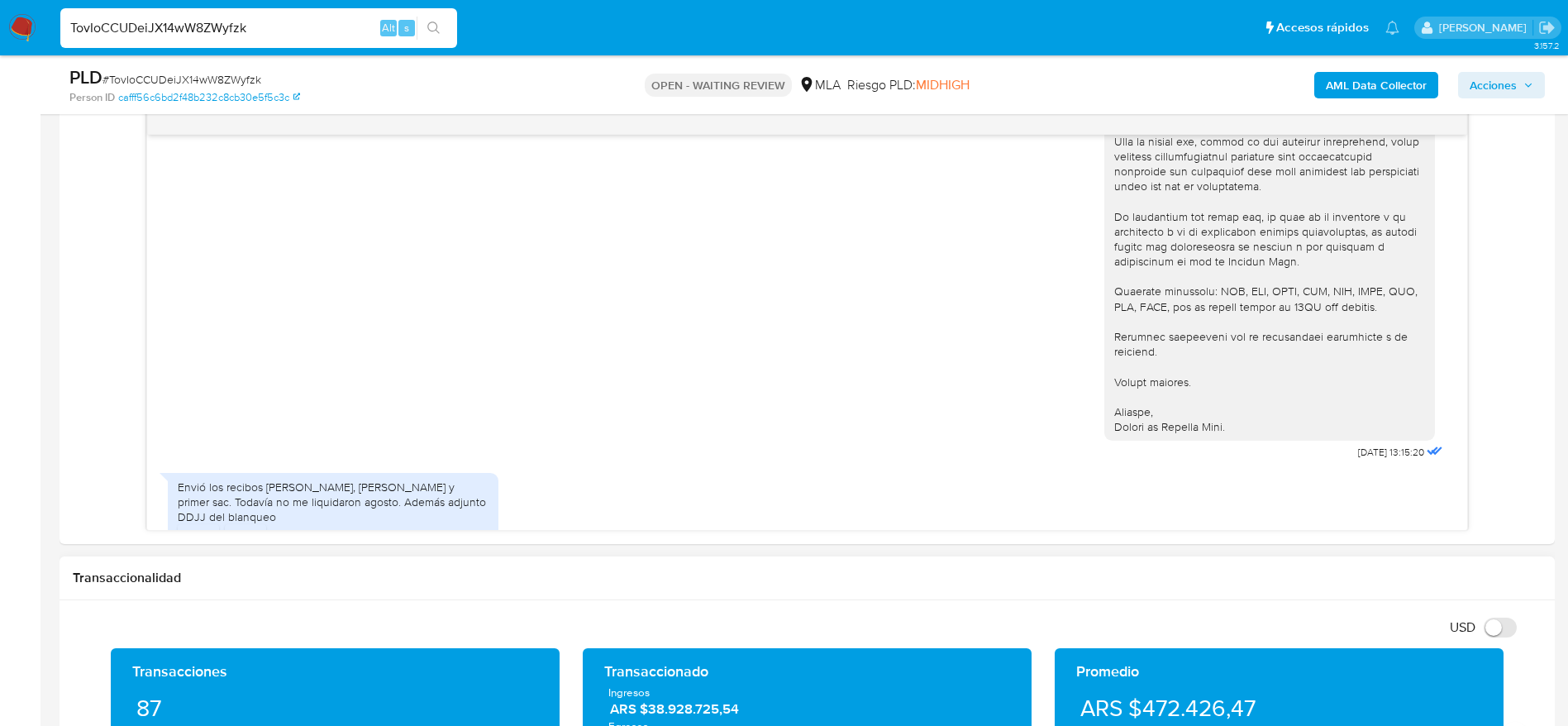
scroll to position [2005, 0]
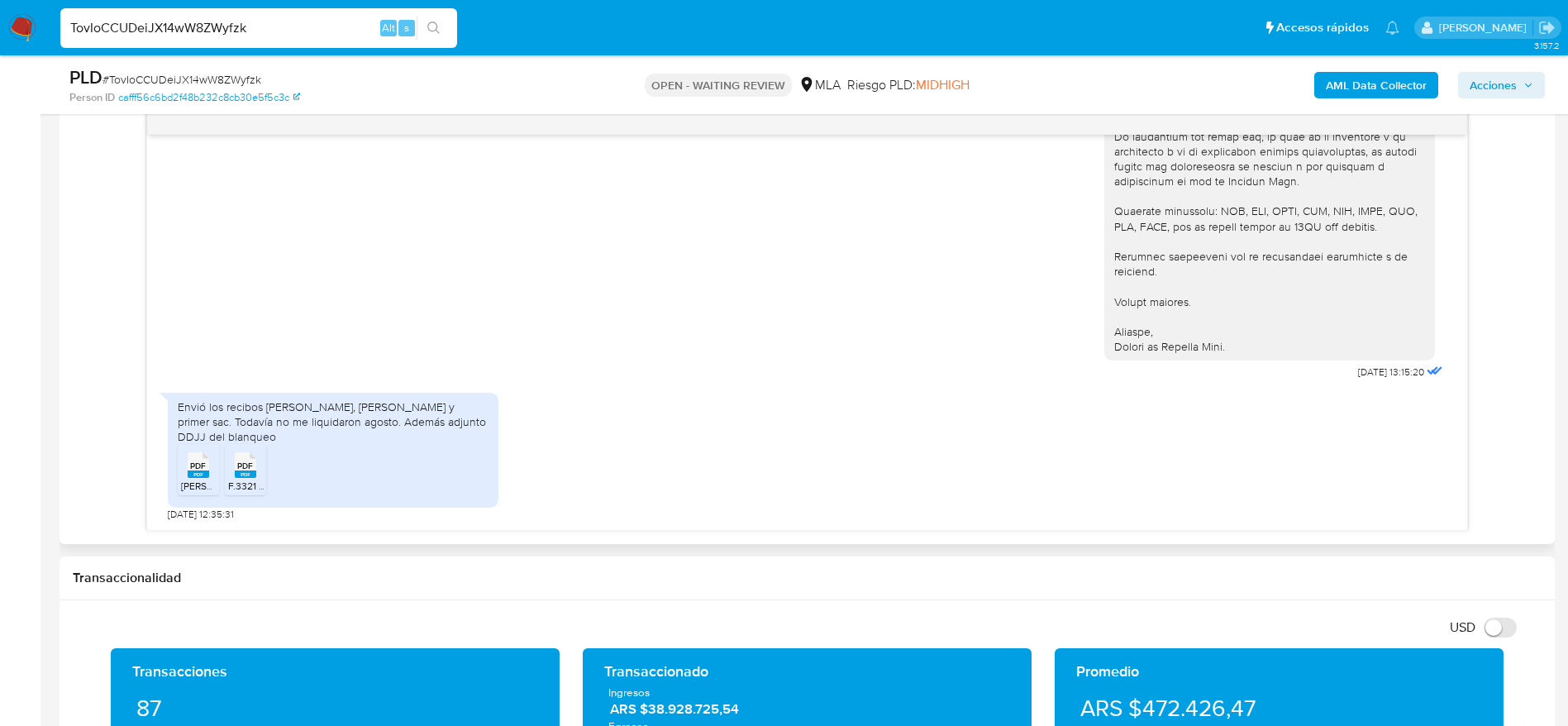
drag, startPoint x: 202, startPoint y: 471, endPoint x: 235, endPoint y: 461, distance: 34.5
click at [202, 472] on span "PDF" at bounding box center [198, 466] width 16 height 11
click at [209, 455] on icon at bounding box center [199, 465] width 21 height 26
